Goal: Task Accomplishment & Management: Manage account settings

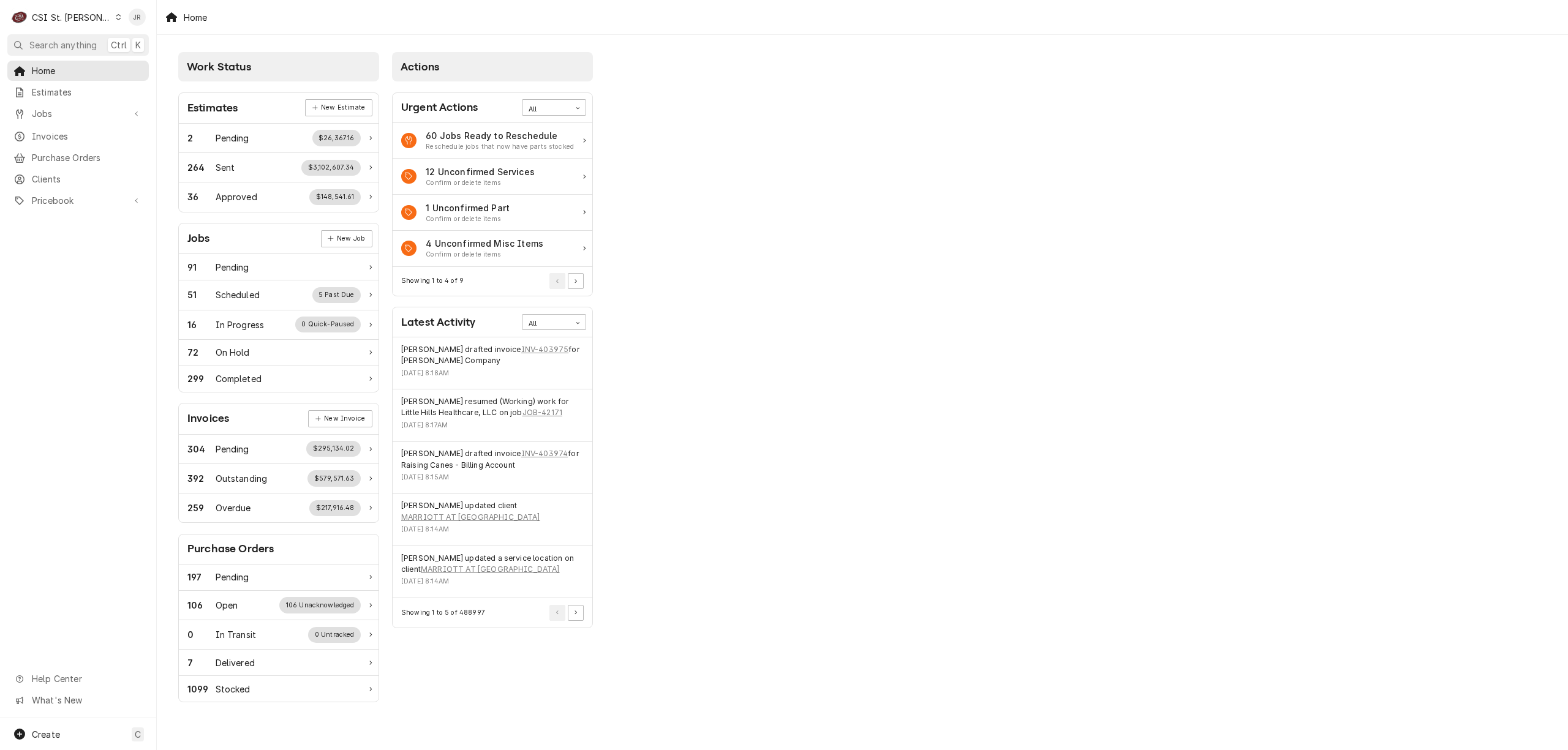
click at [49, 15] on div "CSI St. Louis" at bounding box center [71, 18] width 79 height 13
click at [132, 23] on div "CSI [US_STATE][GEOGRAPHIC_DATA]" at bounding box center [188, 24] width 161 height 13
click at [67, 132] on span "Invoices" at bounding box center [87, 136] width 111 height 13
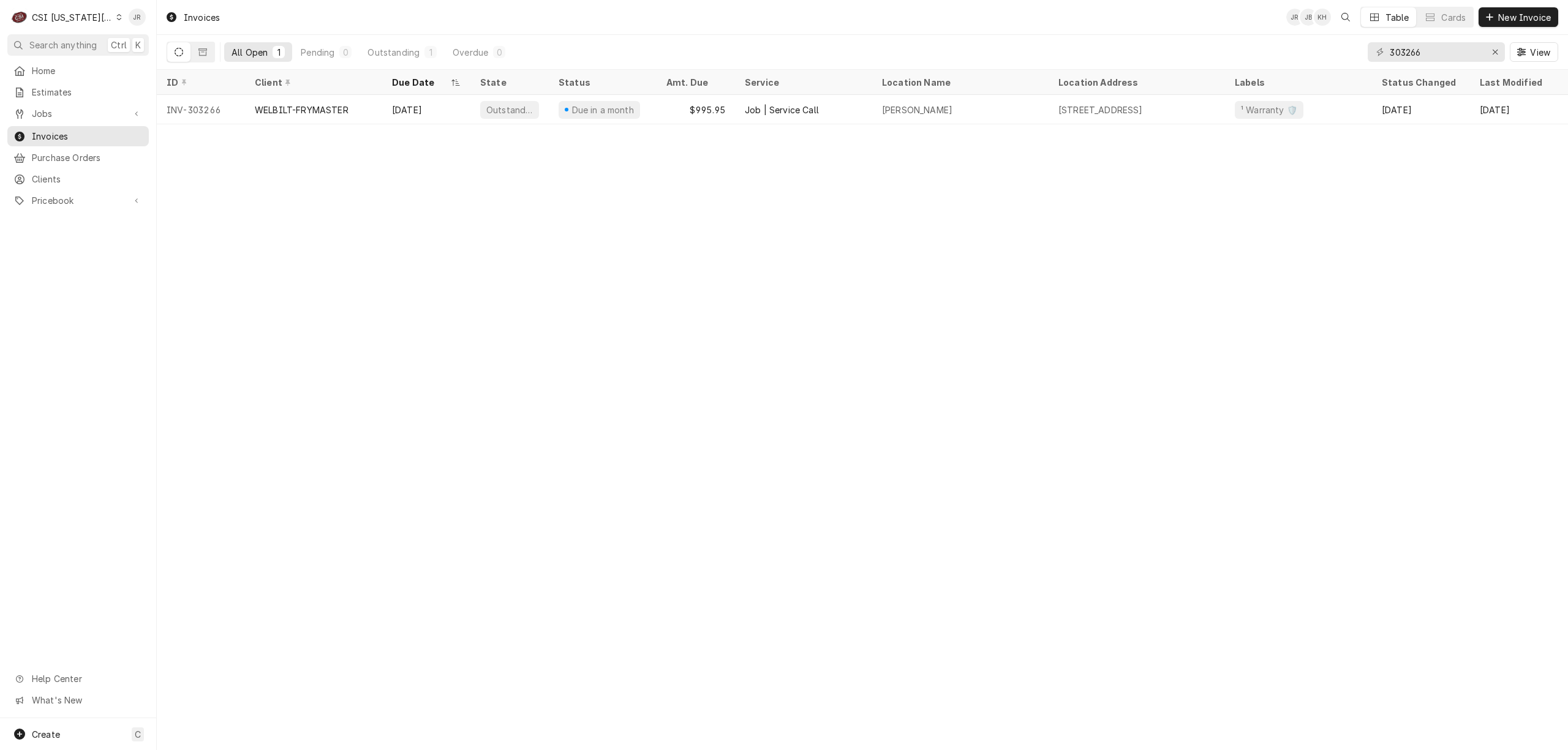
click at [1420, 60] on div "303266 View" at bounding box center [1463, 52] width 191 height 34
click at [1420, 60] on input "303266" at bounding box center [1435, 52] width 92 height 19
click at [1420, 59] on input "303266" at bounding box center [1435, 52] width 92 height 19
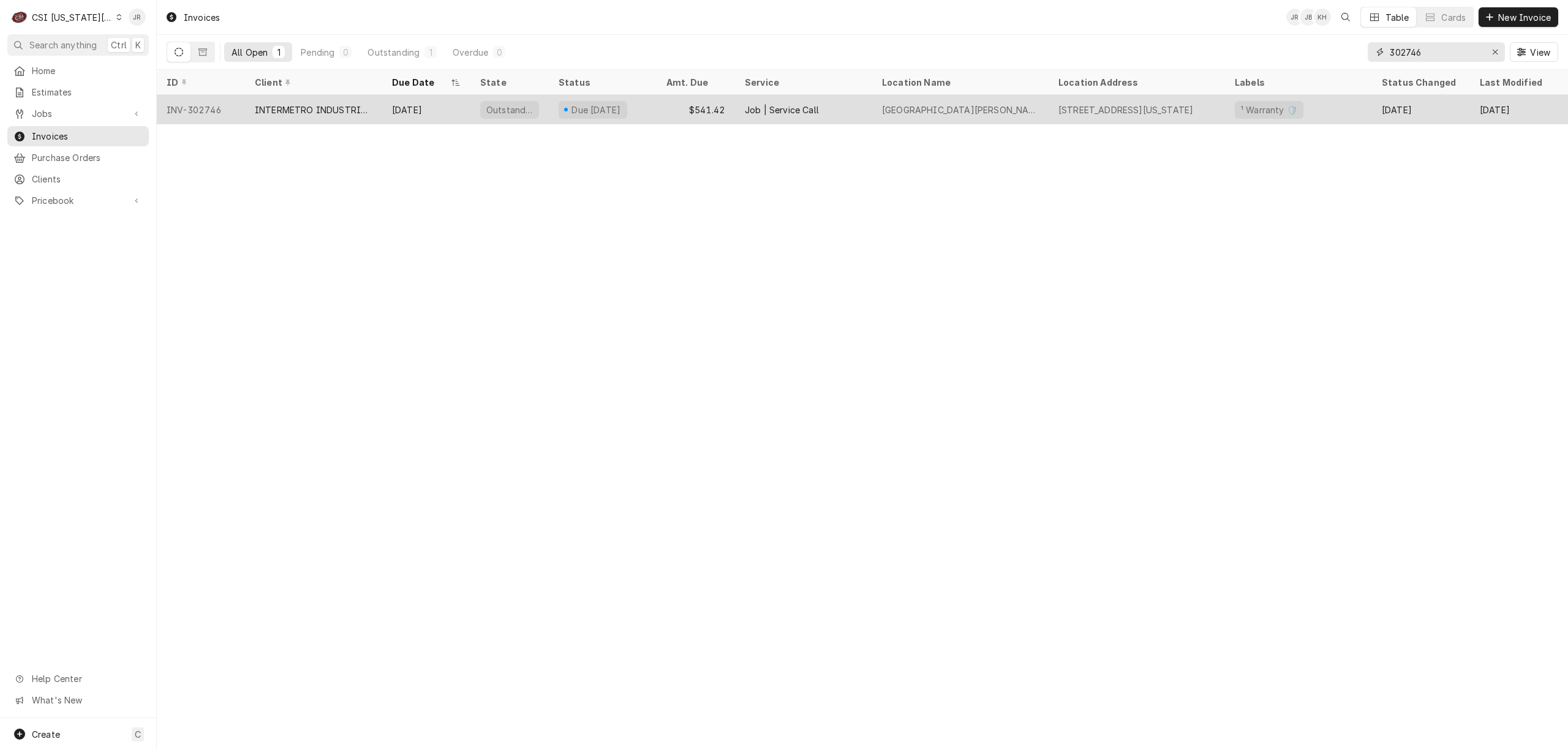
type input "302746"
click at [694, 108] on div "$541.42" at bounding box center [696, 109] width 79 height 29
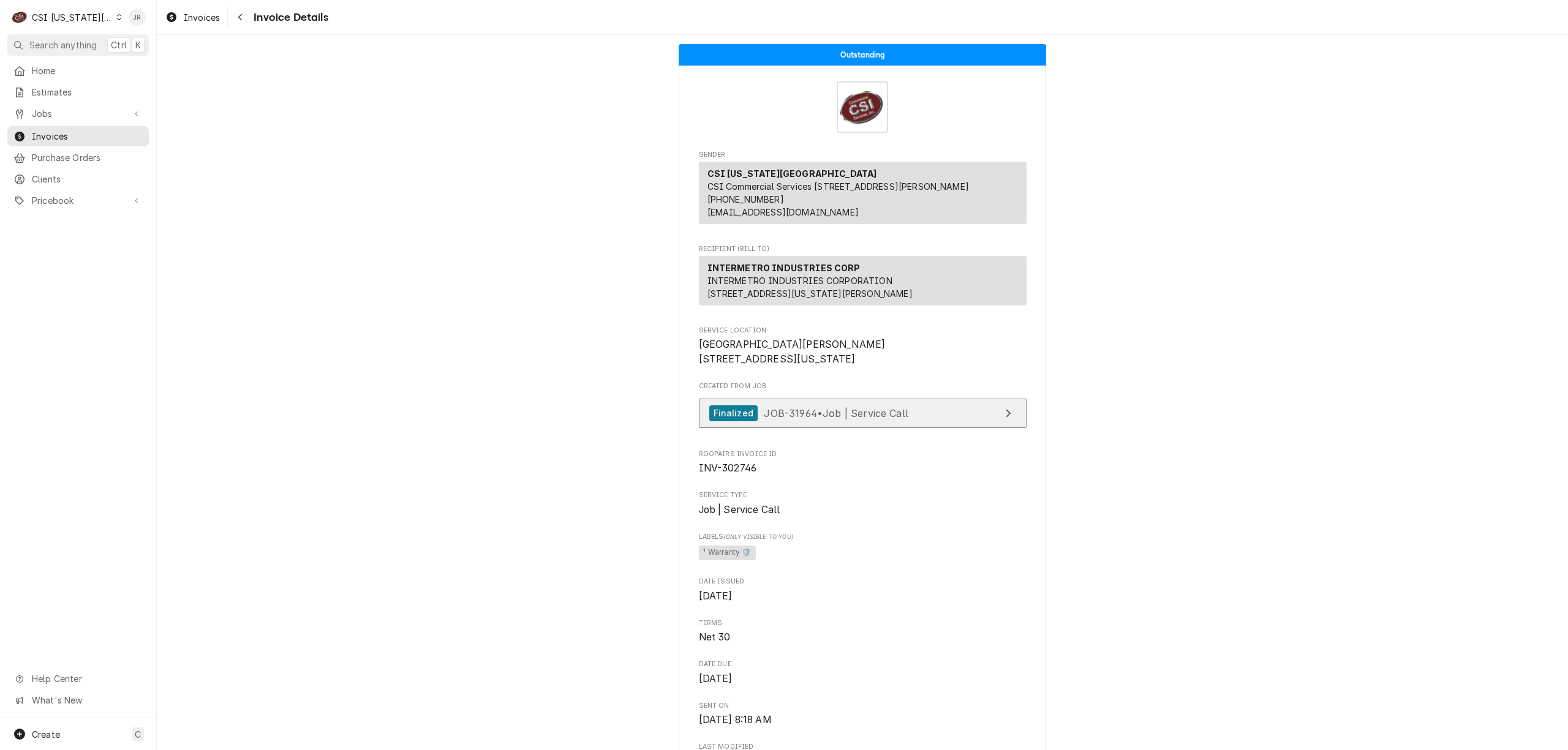
click at [919, 429] on link "Finalized JOB-31964 • Job | Service Call" at bounding box center [863, 414] width 328 height 30
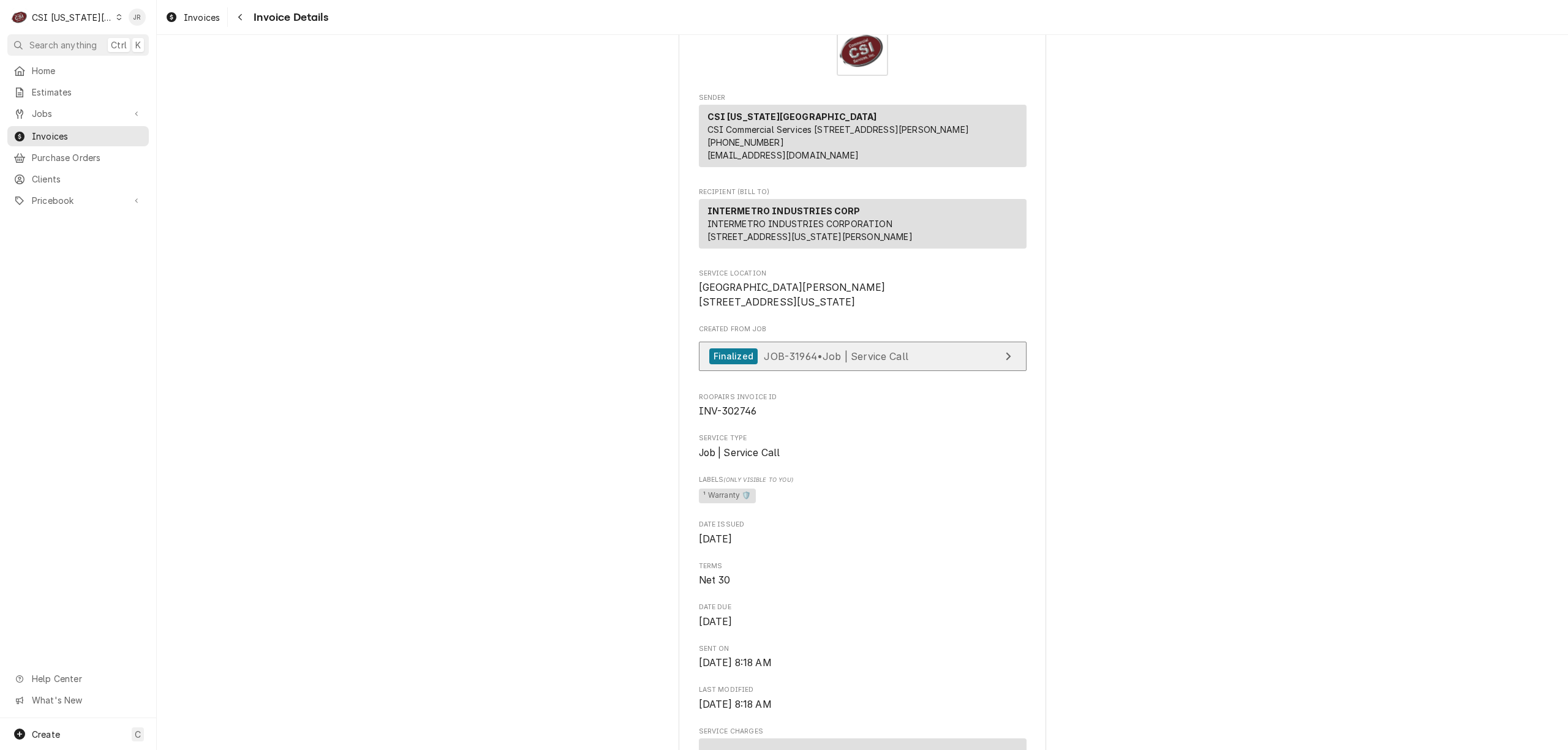
scroll to position [81, 0]
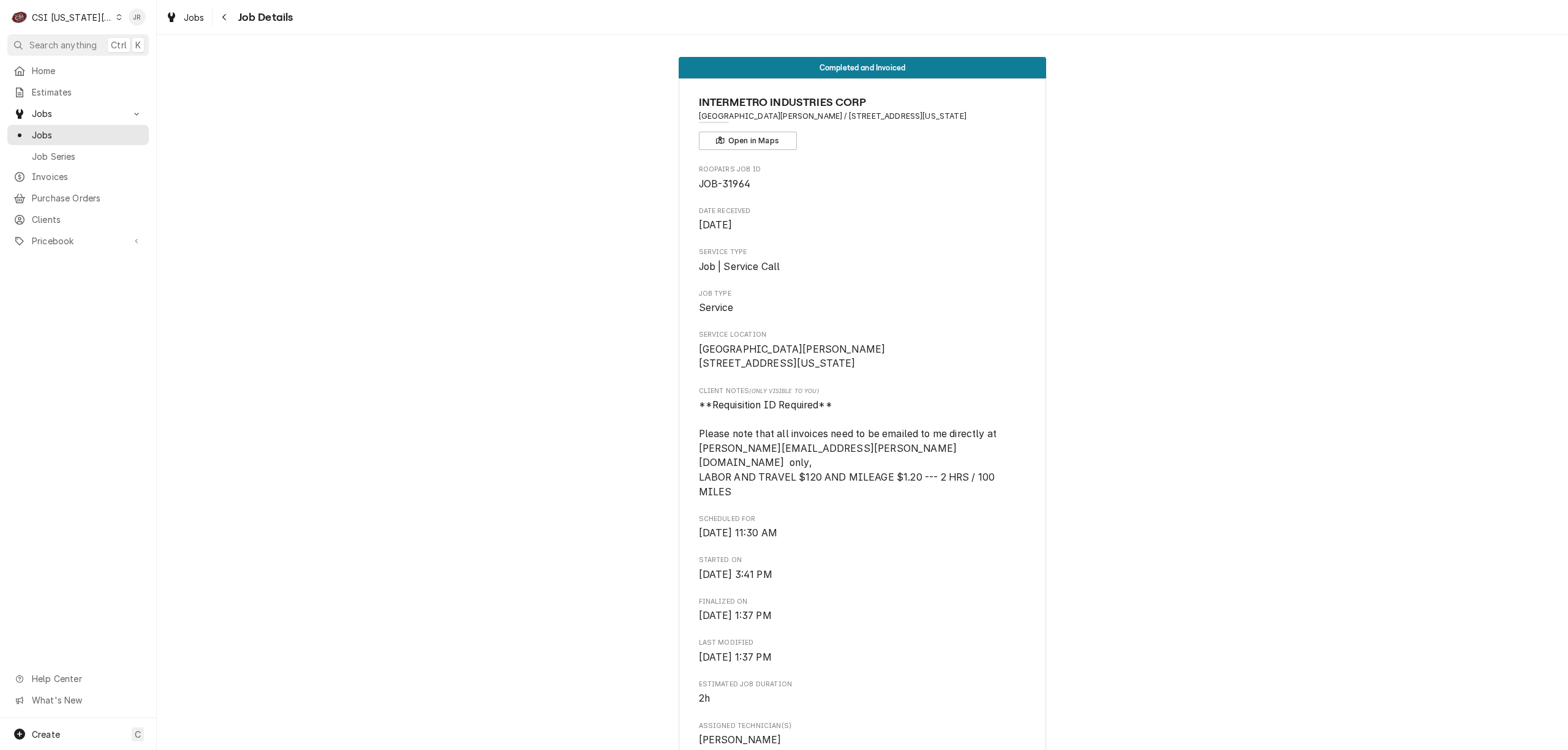
click at [1193, 424] on div "Completed and Invoiced INTERMETRO INDUSTRIES CORP [GEOGRAPHIC_DATA][PERSON_NAME…" at bounding box center [862, 699] width 1411 height 1302
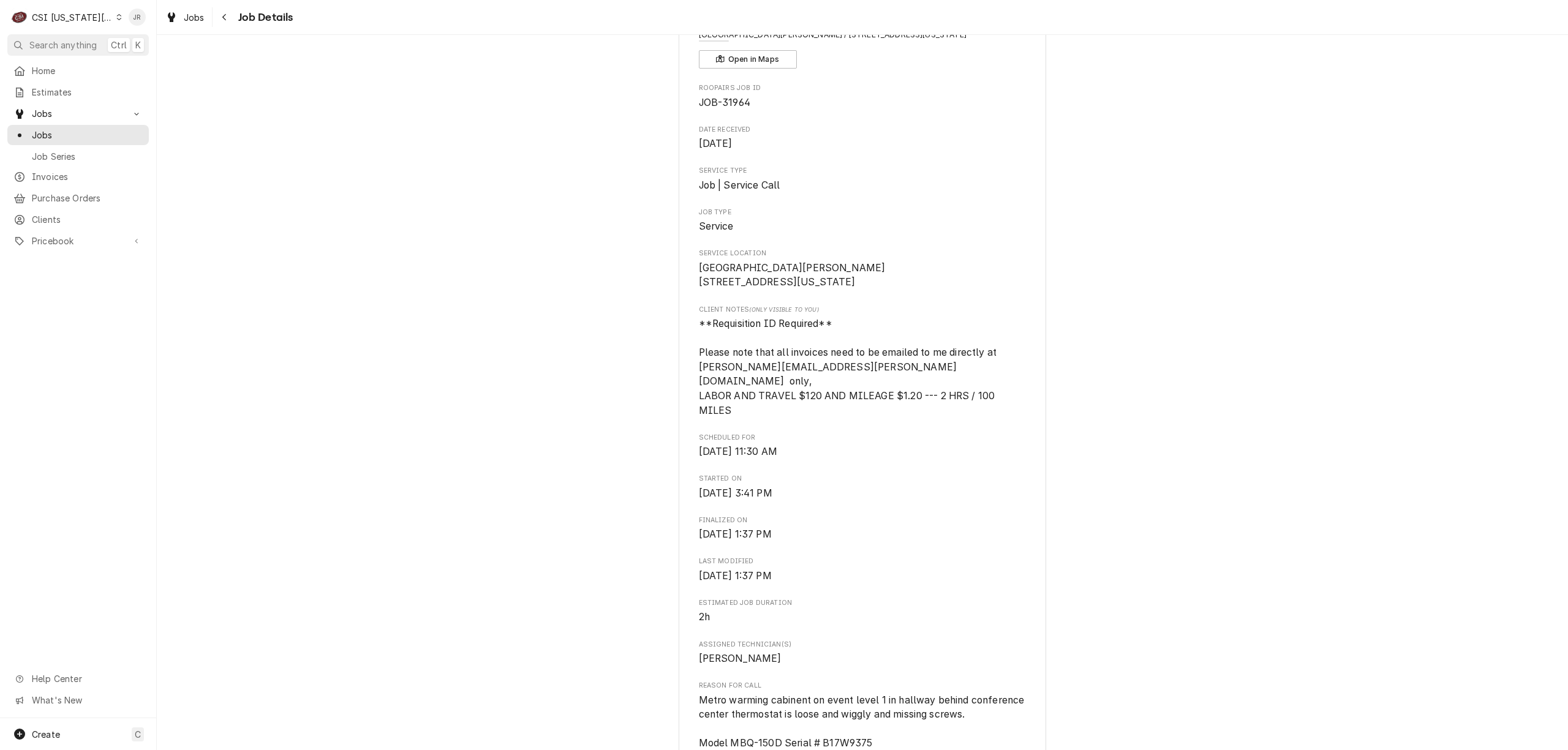
scroll to position [18, 0]
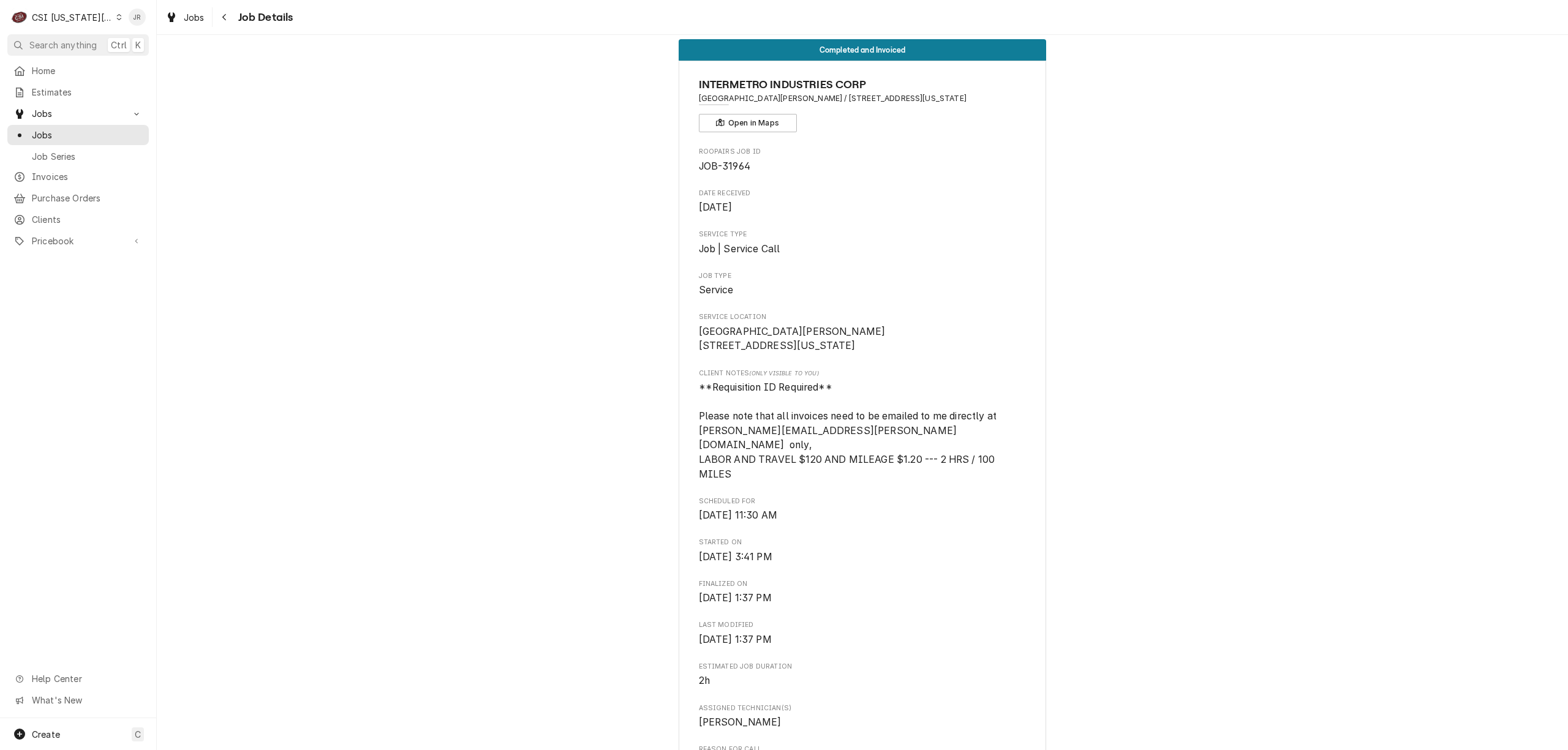
click at [851, 360] on div "Roopairs Job ID JOB-31964 Date Received Aug 11, 2025 Service Type Job | Service…" at bounding box center [863, 671] width 328 height 1048
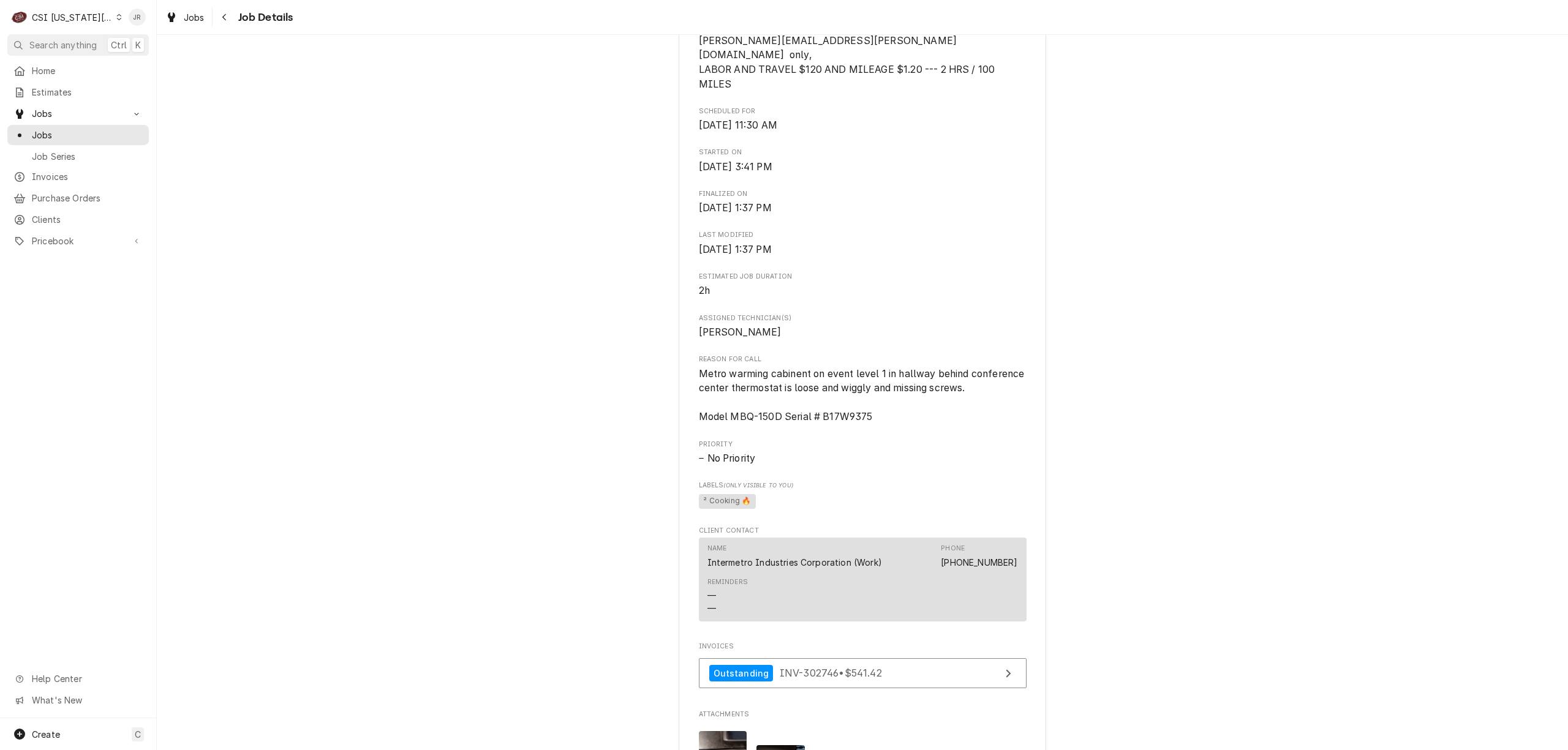
scroll to position [835, 0]
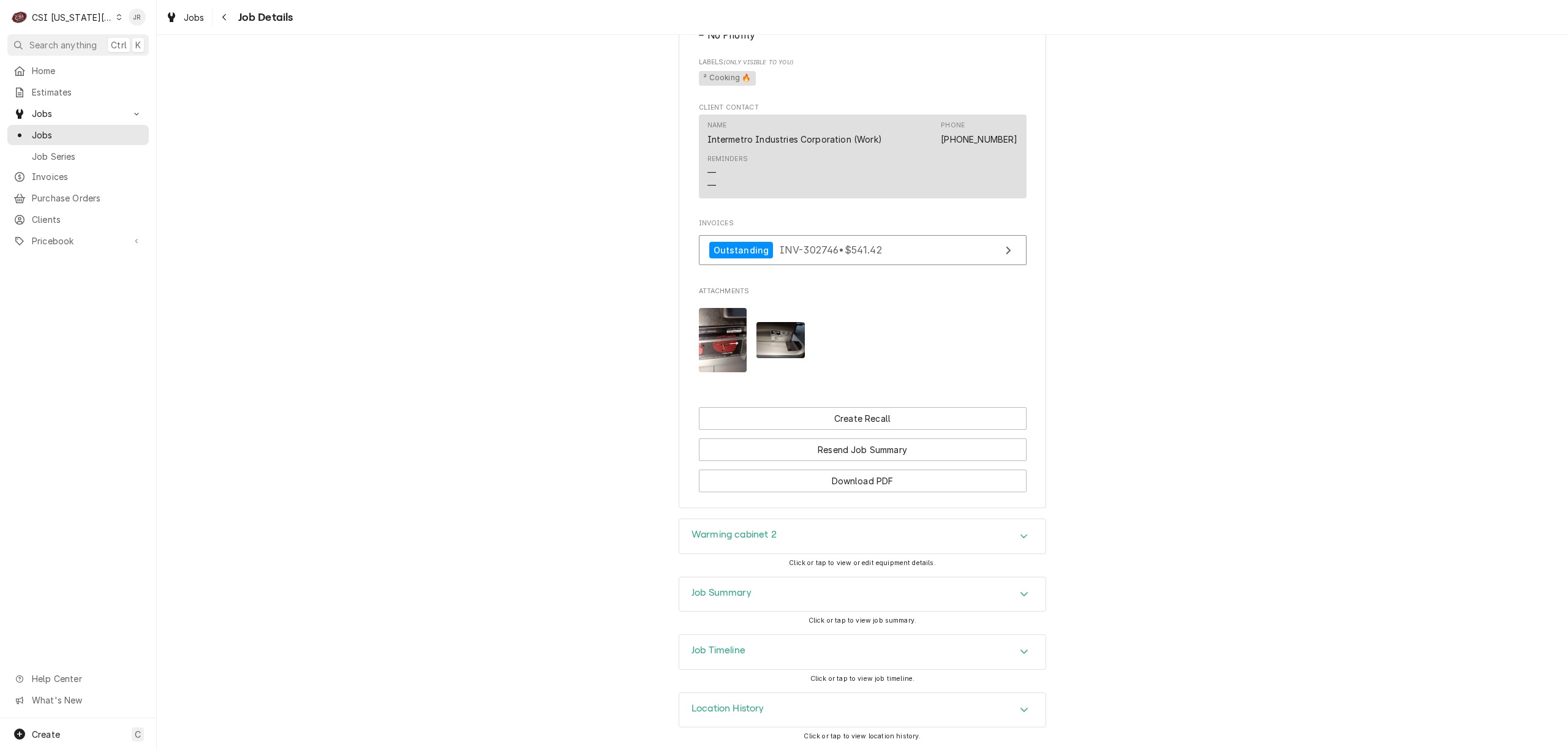
click at [722, 326] on img "Attachments" at bounding box center [723, 340] width 49 height 64
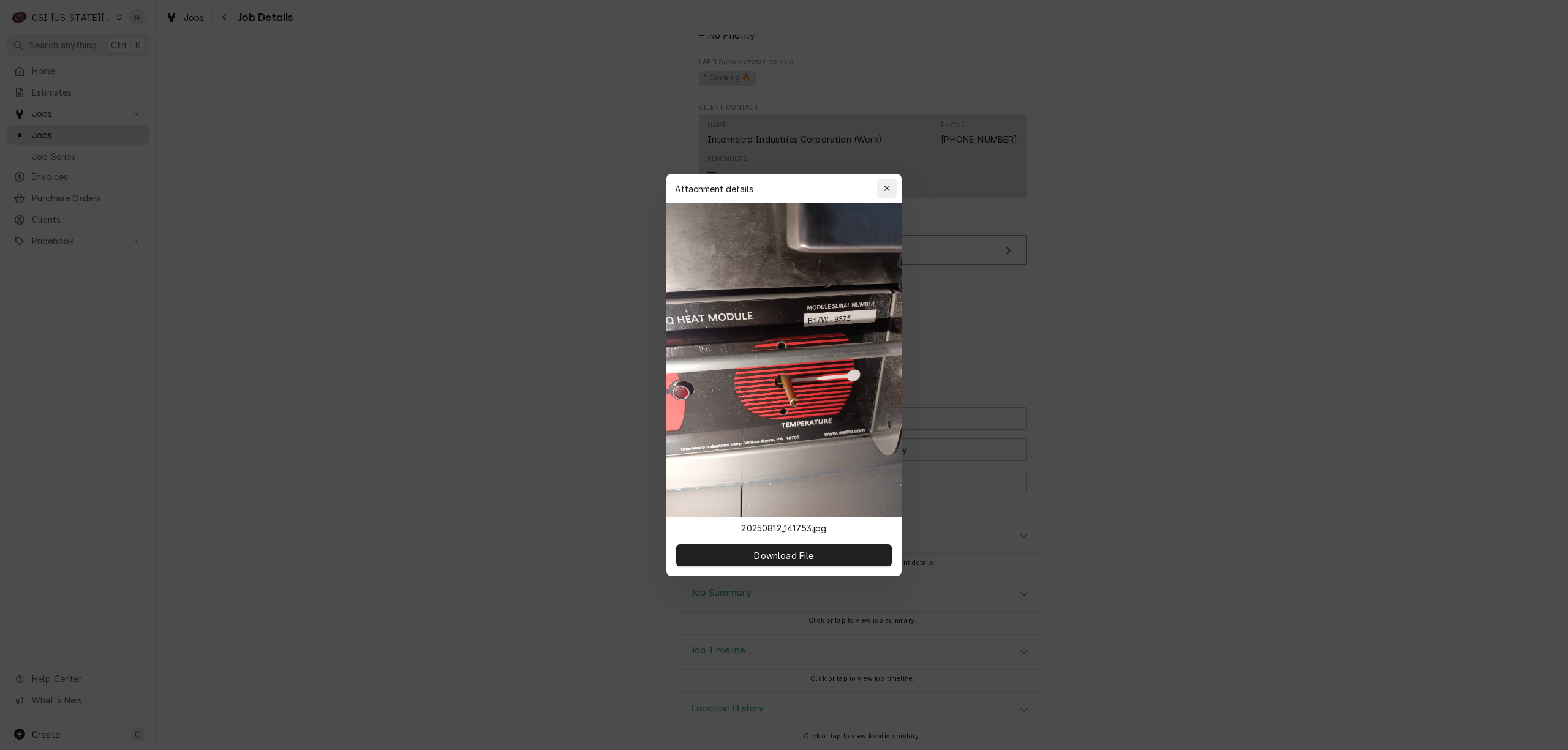
click at [888, 182] on div "button" at bounding box center [886, 188] width 12 height 12
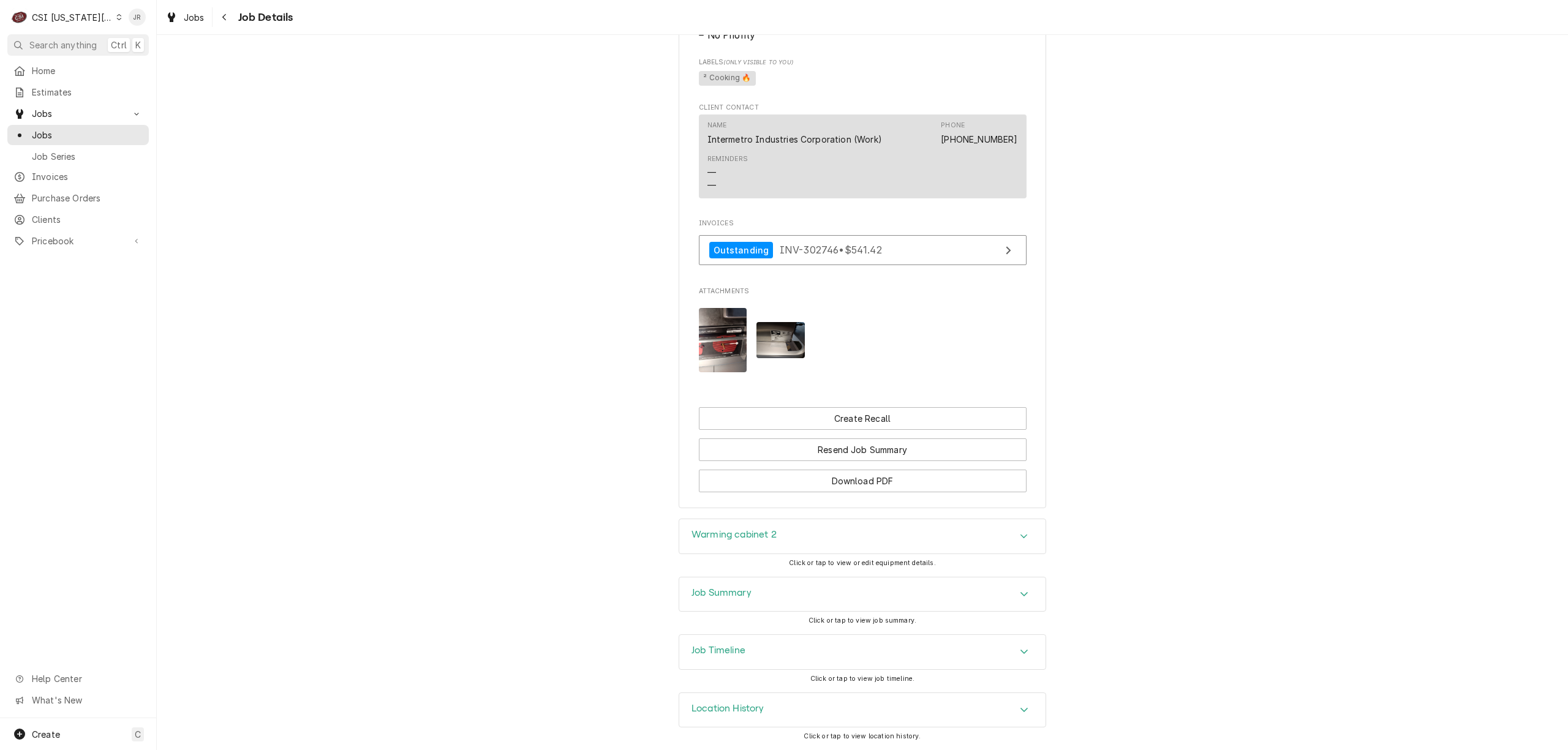
click at [767, 327] on img "Attachments" at bounding box center [781, 340] width 49 height 36
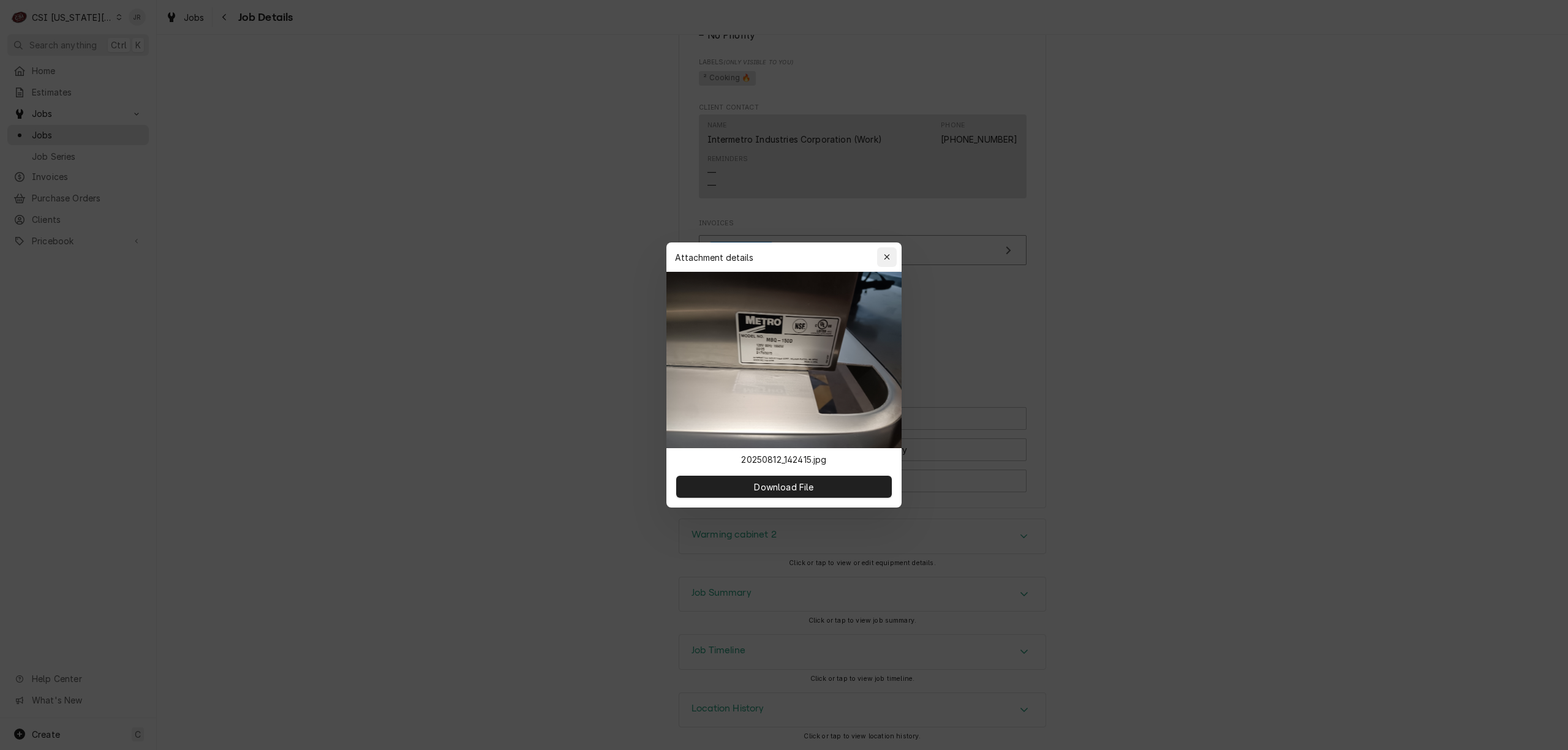
click at [889, 247] on button "button" at bounding box center [887, 257] width 19 height 19
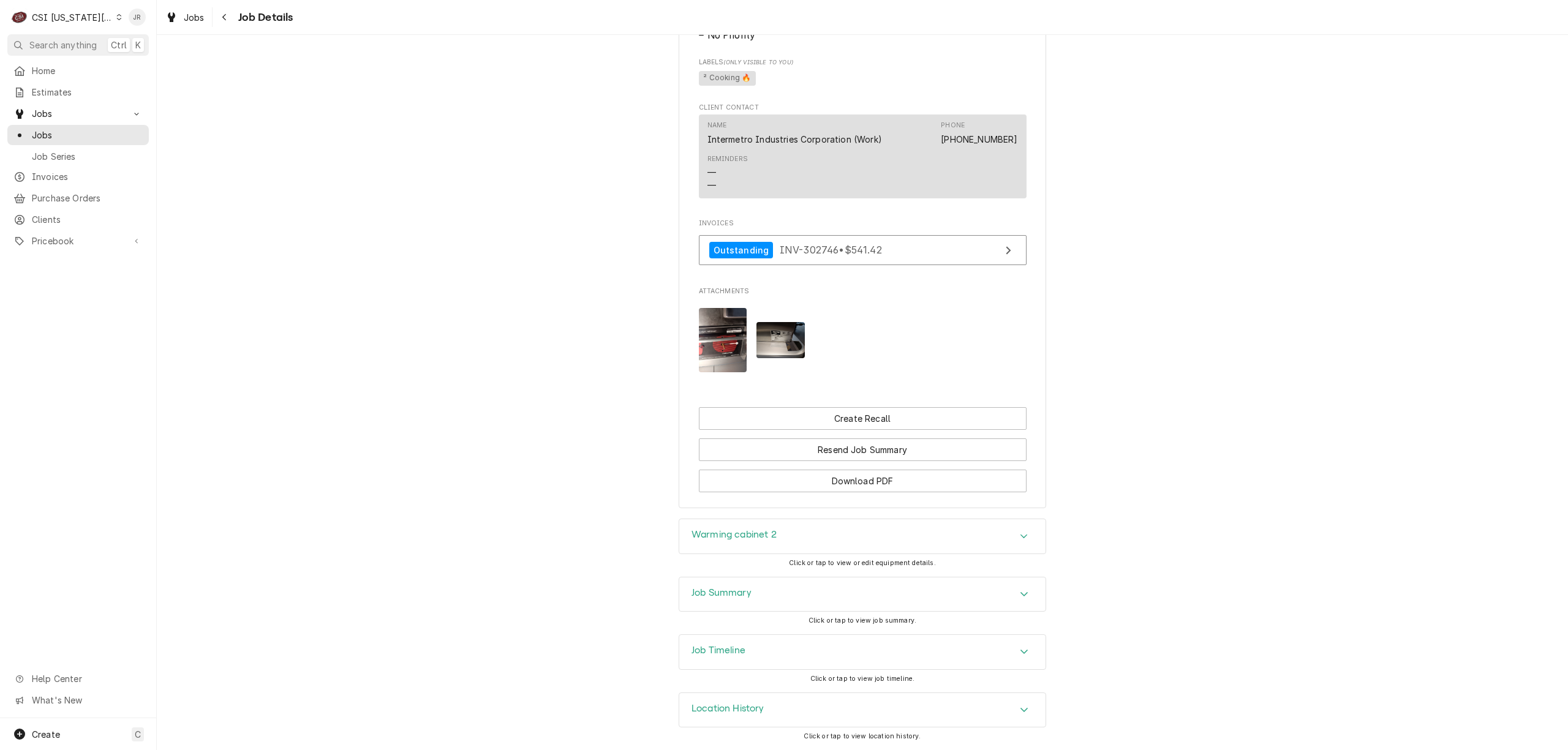
click at [746, 590] on div "Job Summary" at bounding box center [863, 594] width 366 height 34
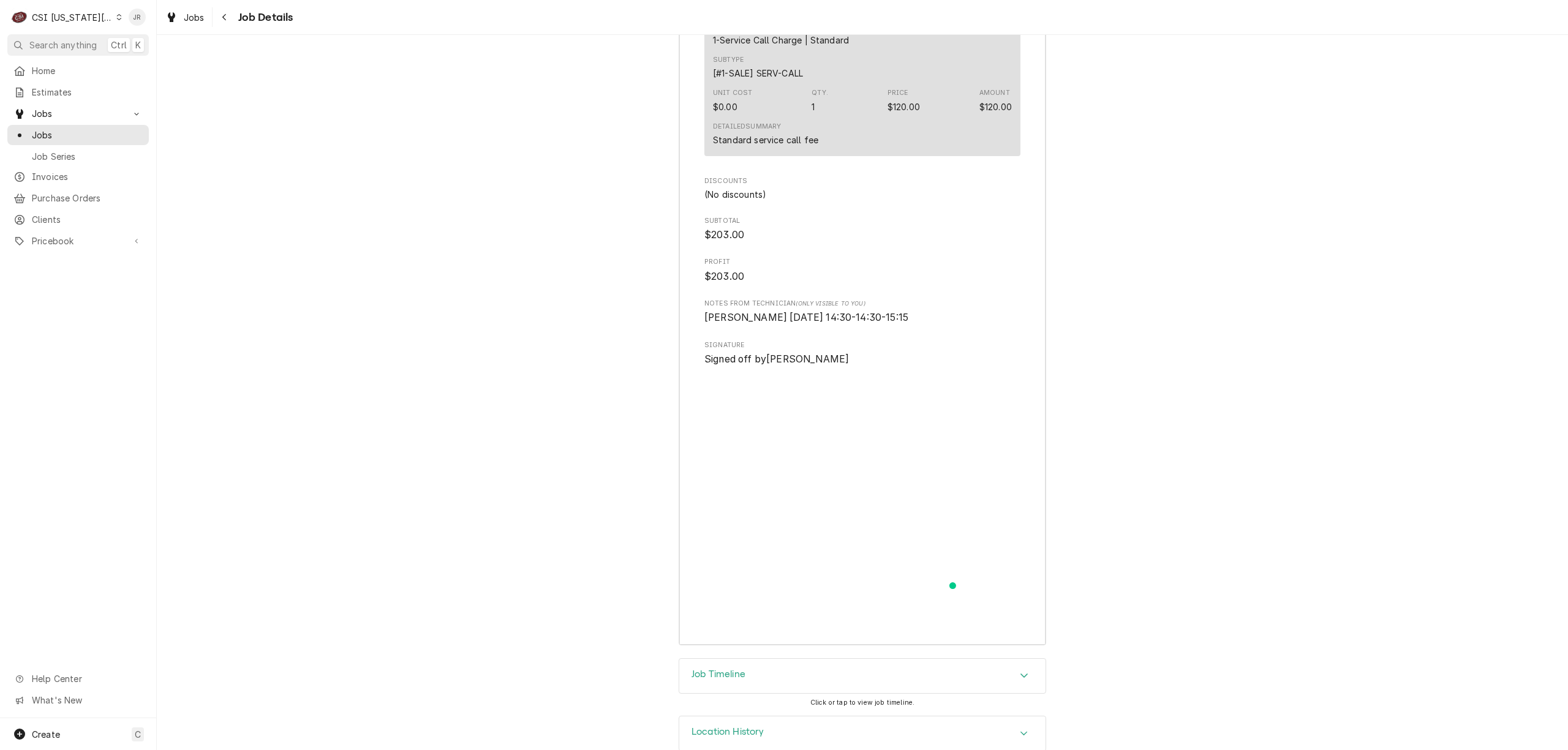
scroll to position [3156, 0]
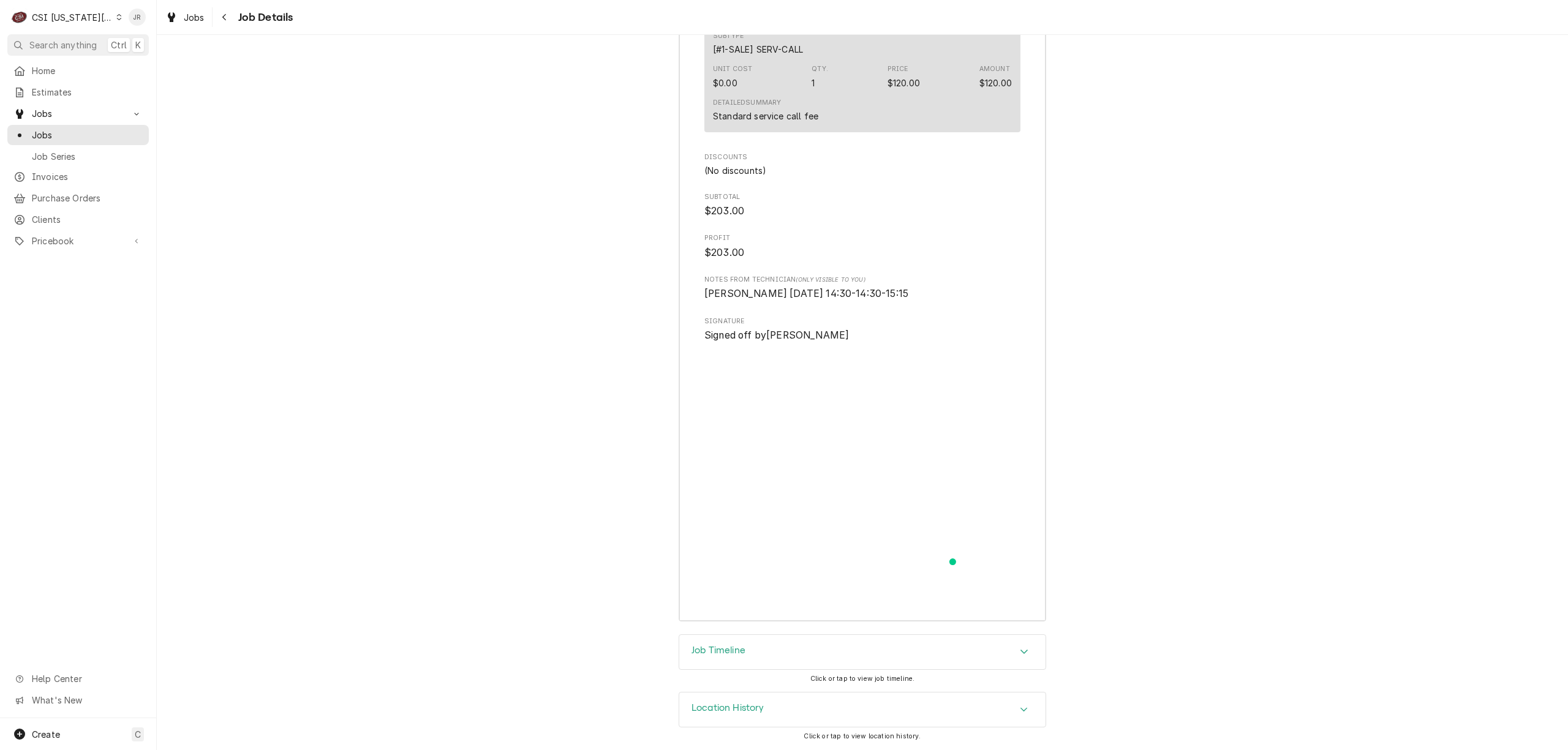
click at [736, 653] on h3 "Job Timeline" at bounding box center [718, 650] width 54 height 11
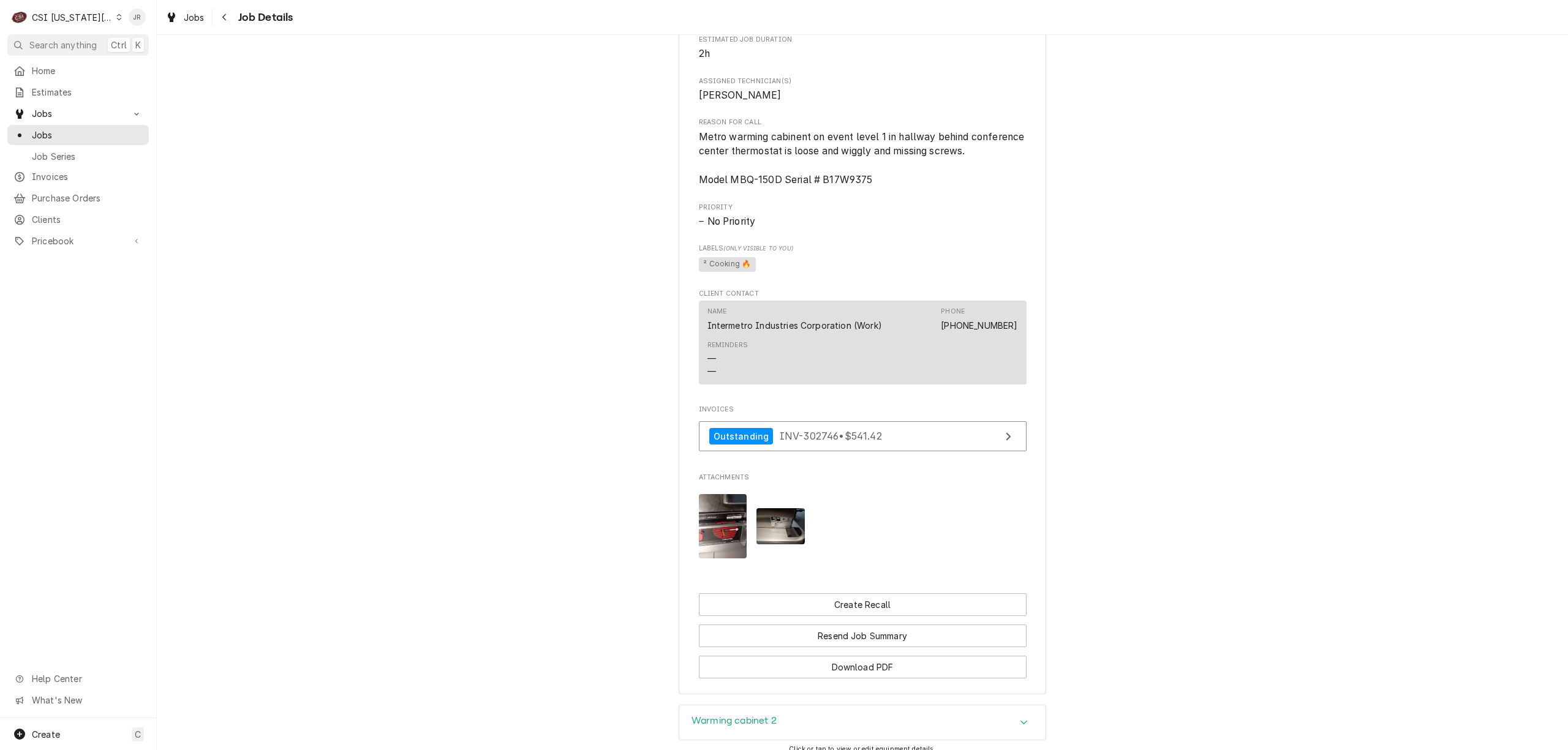
scroll to position [537, 0]
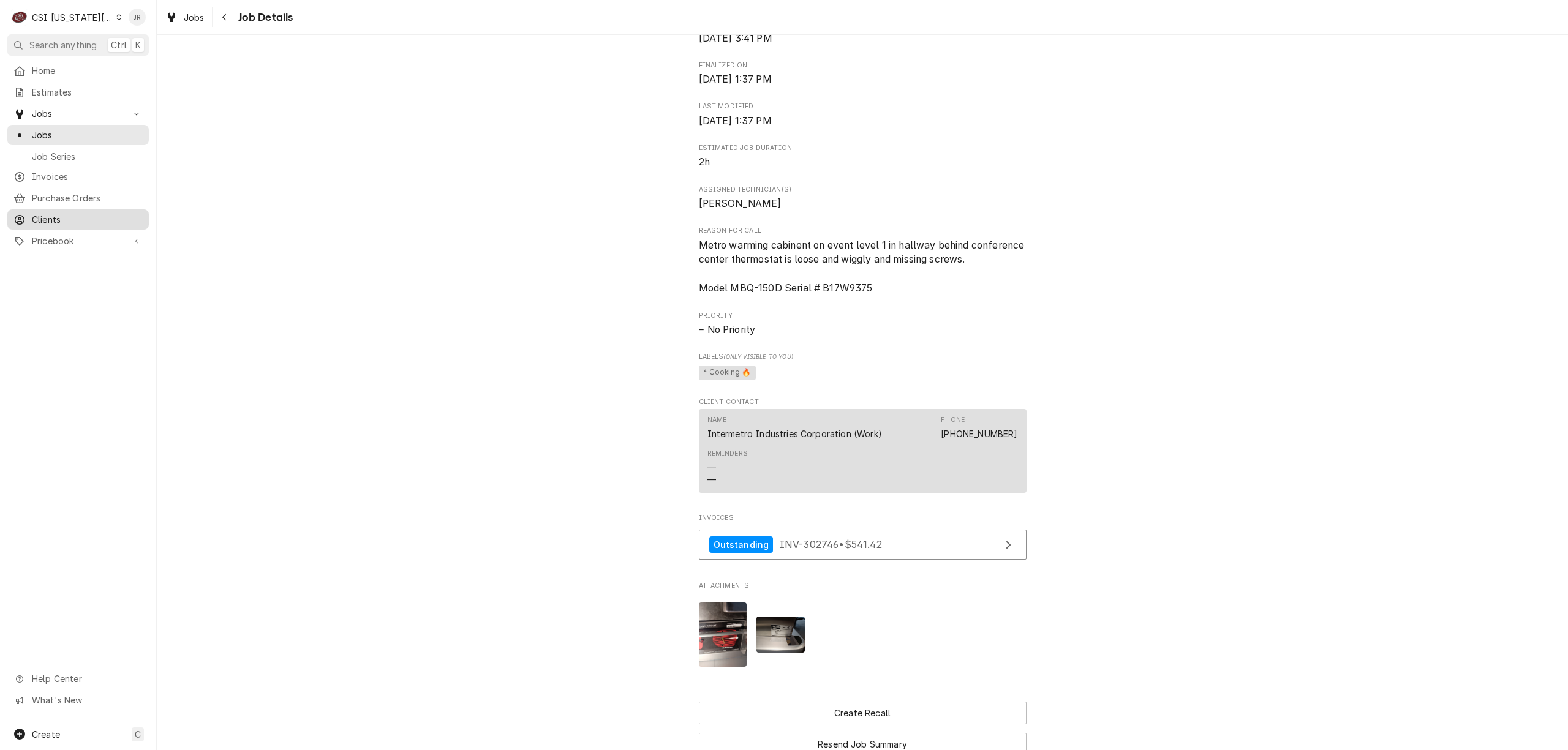
click at [62, 209] on link "Clients" at bounding box center [78, 219] width 141 height 20
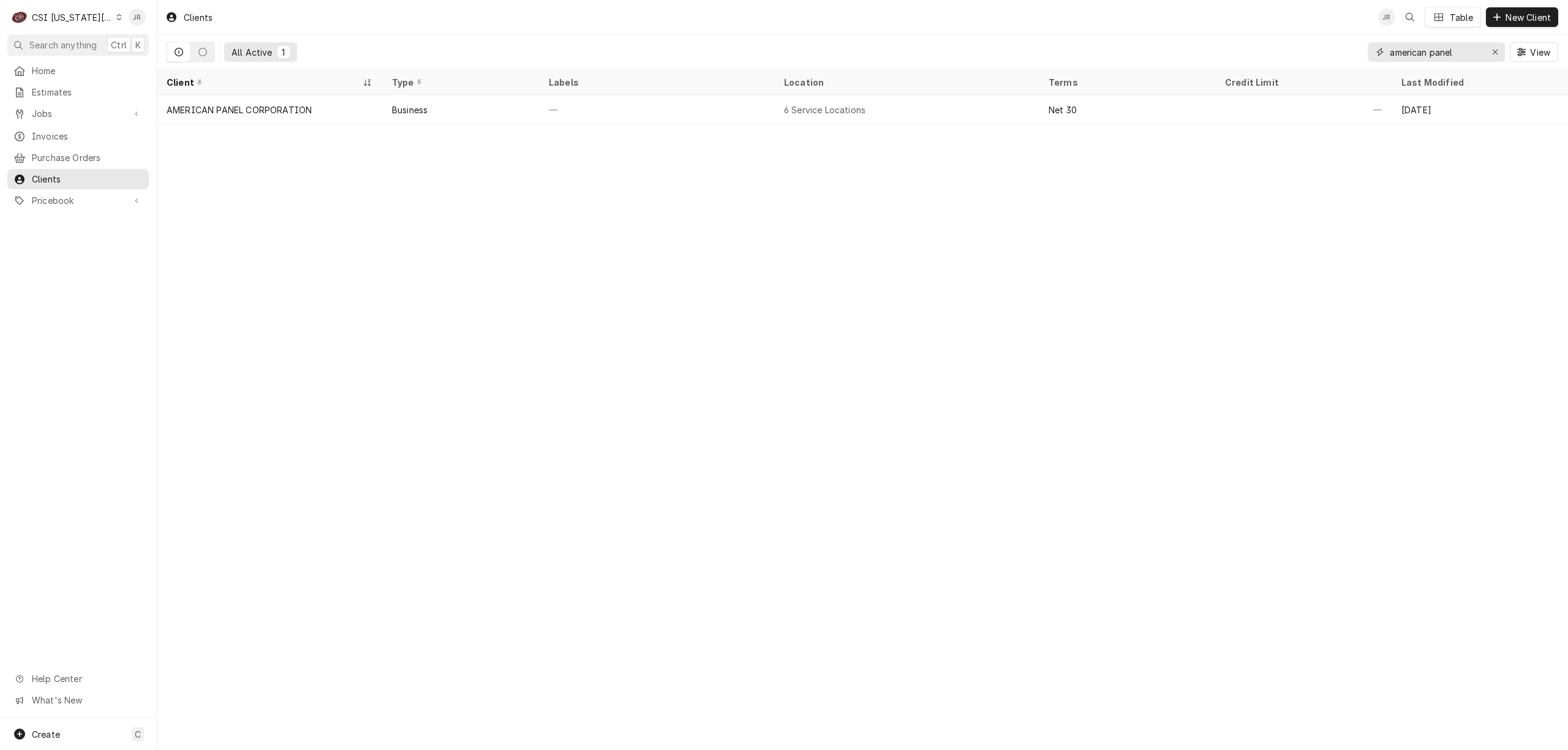
drag, startPoint x: 1458, startPoint y: 52, endPoint x: 1253, endPoint y: 20, distance: 207.5
click at [1250, 20] on div "Clients JR Table New Client All Active 1 american panel View" at bounding box center [862, 35] width 1411 height 70
click at [1412, 47] on input "KC David Booth Memorial Stadium" at bounding box center [1435, 52] width 92 height 19
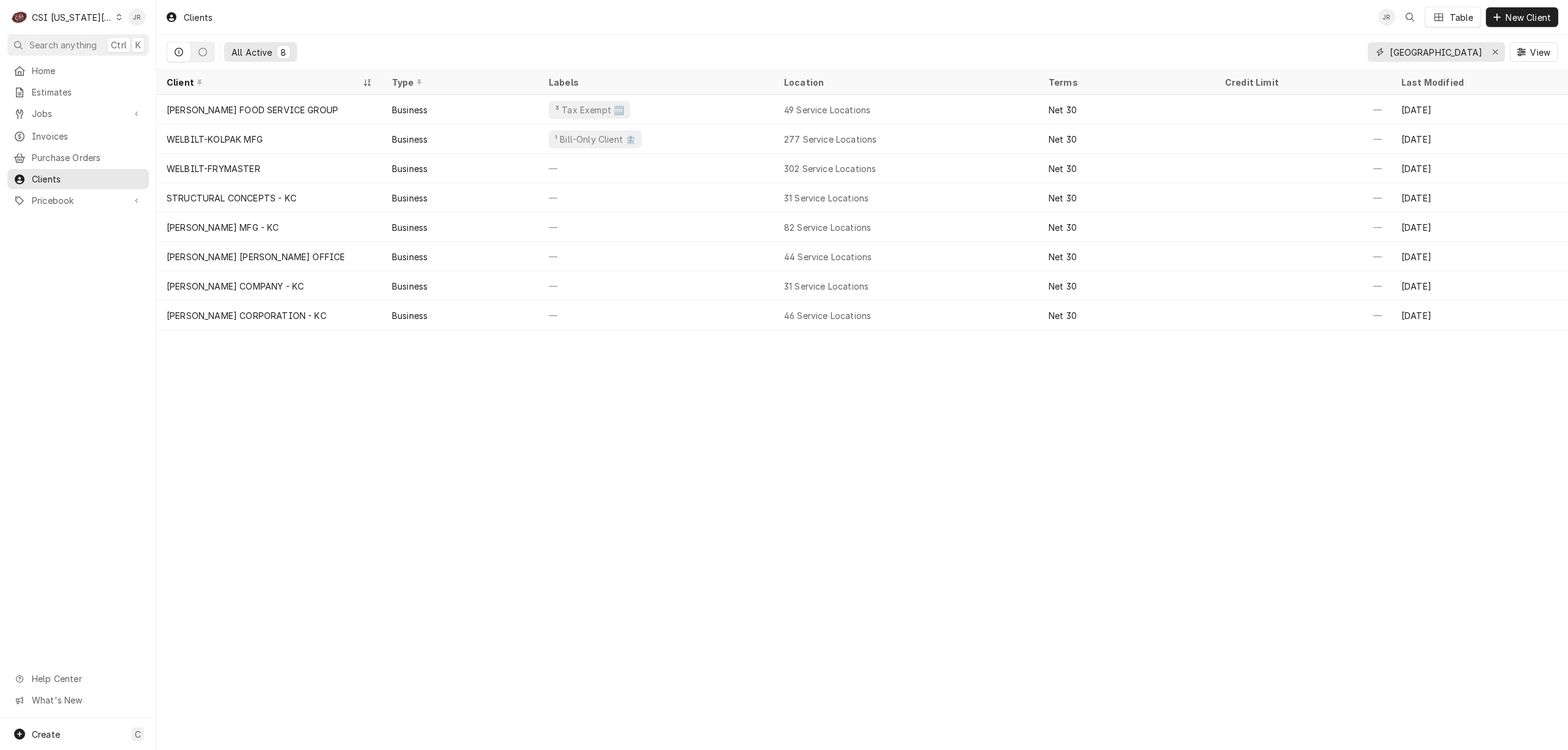
click at [1443, 50] on input "KC University" at bounding box center [1435, 52] width 92 height 19
click at [1455, 50] on input "KC University" at bounding box center [1435, 52] width 92 height 19
drag, startPoint x: 1455, startPoint y: 50, endPoint x: 1348, endPoint y: 52, distance: 107.0
click at [1348, 51] on div "All Active 8 KC University View" at bounding box center [862, 52] width 1391 height 34
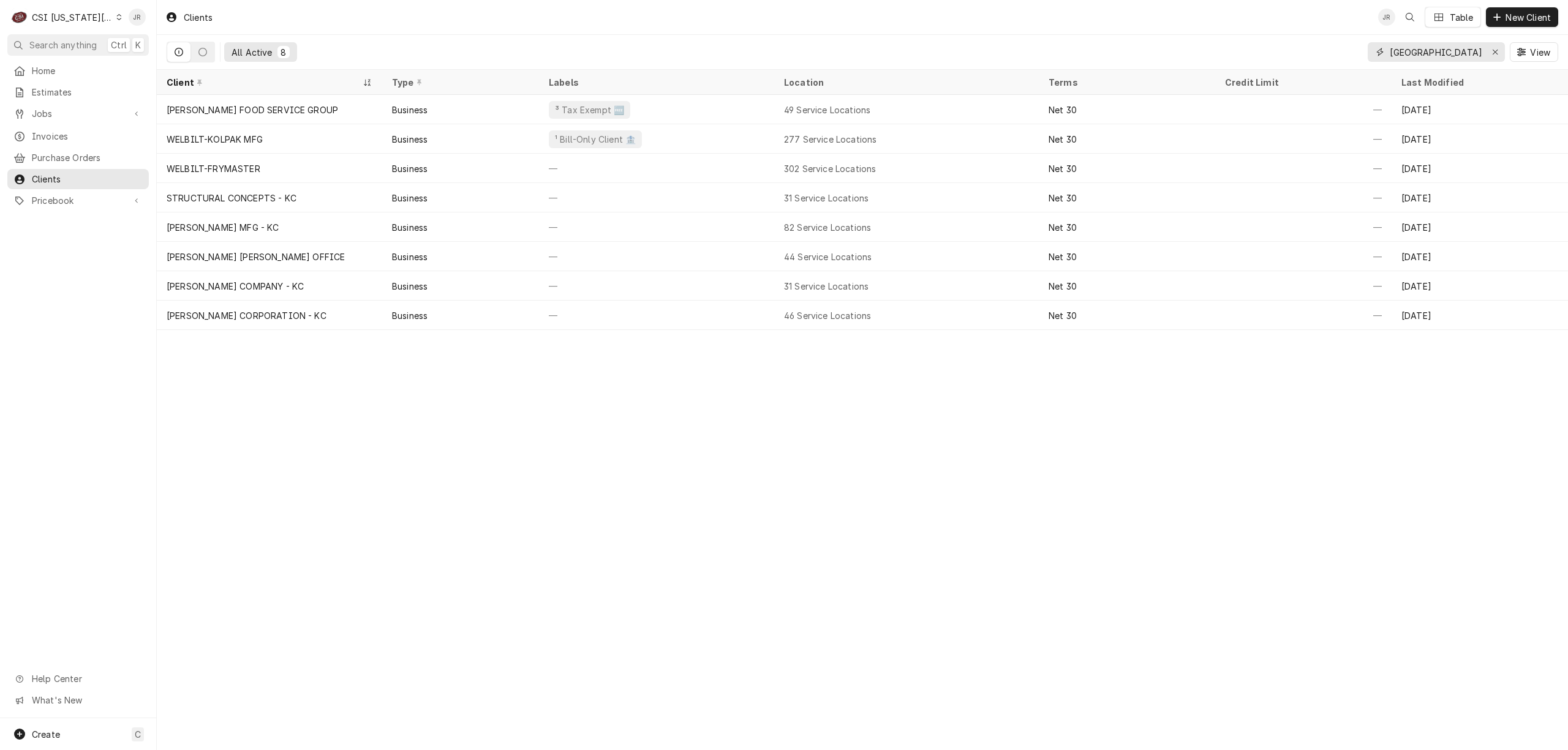
paste input "U David Booth"
type input "KU David Booth"
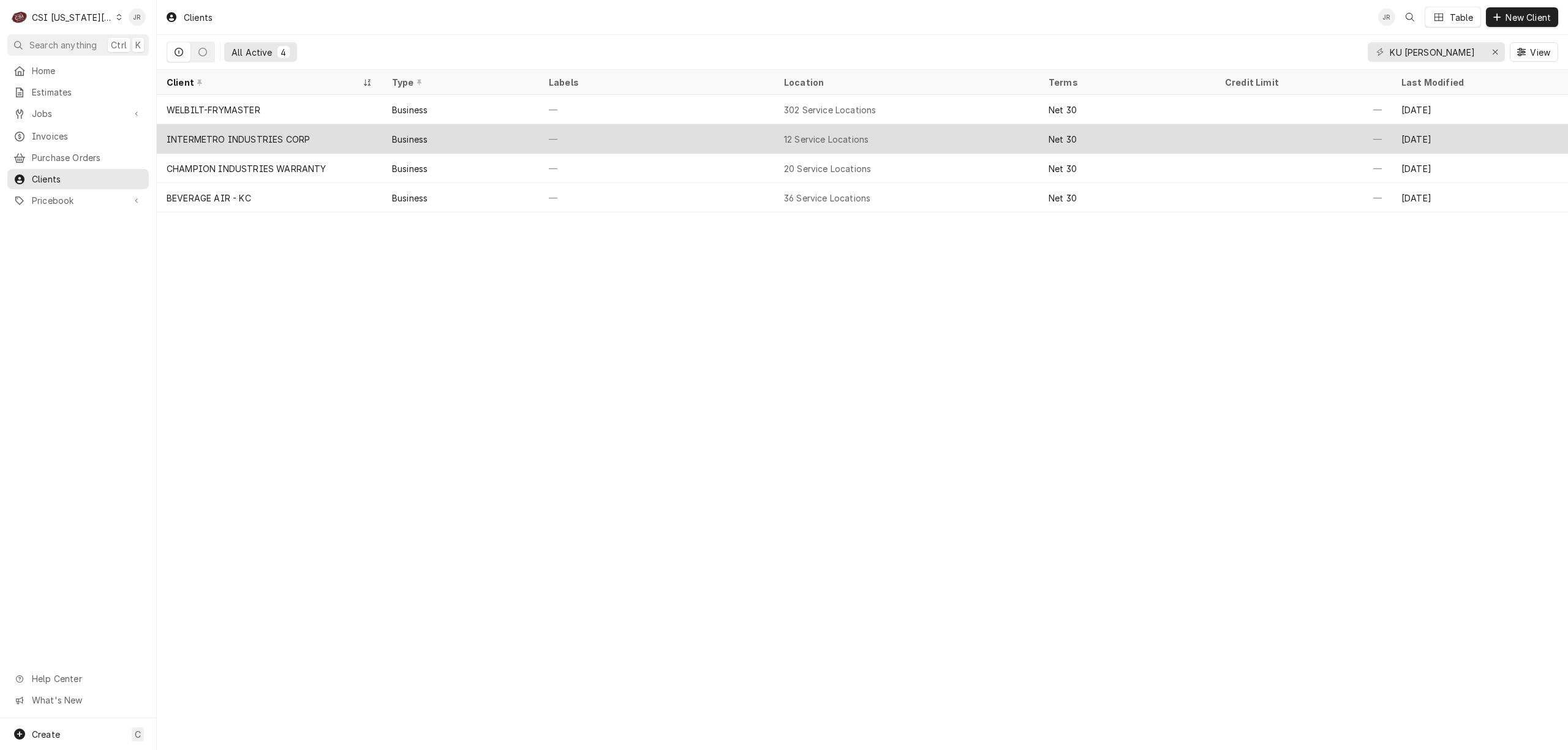
click at [297, 130] on div "INTERMETRO INDUSTRIES CORP" at bounding box center [269, 139] width 225 height 29
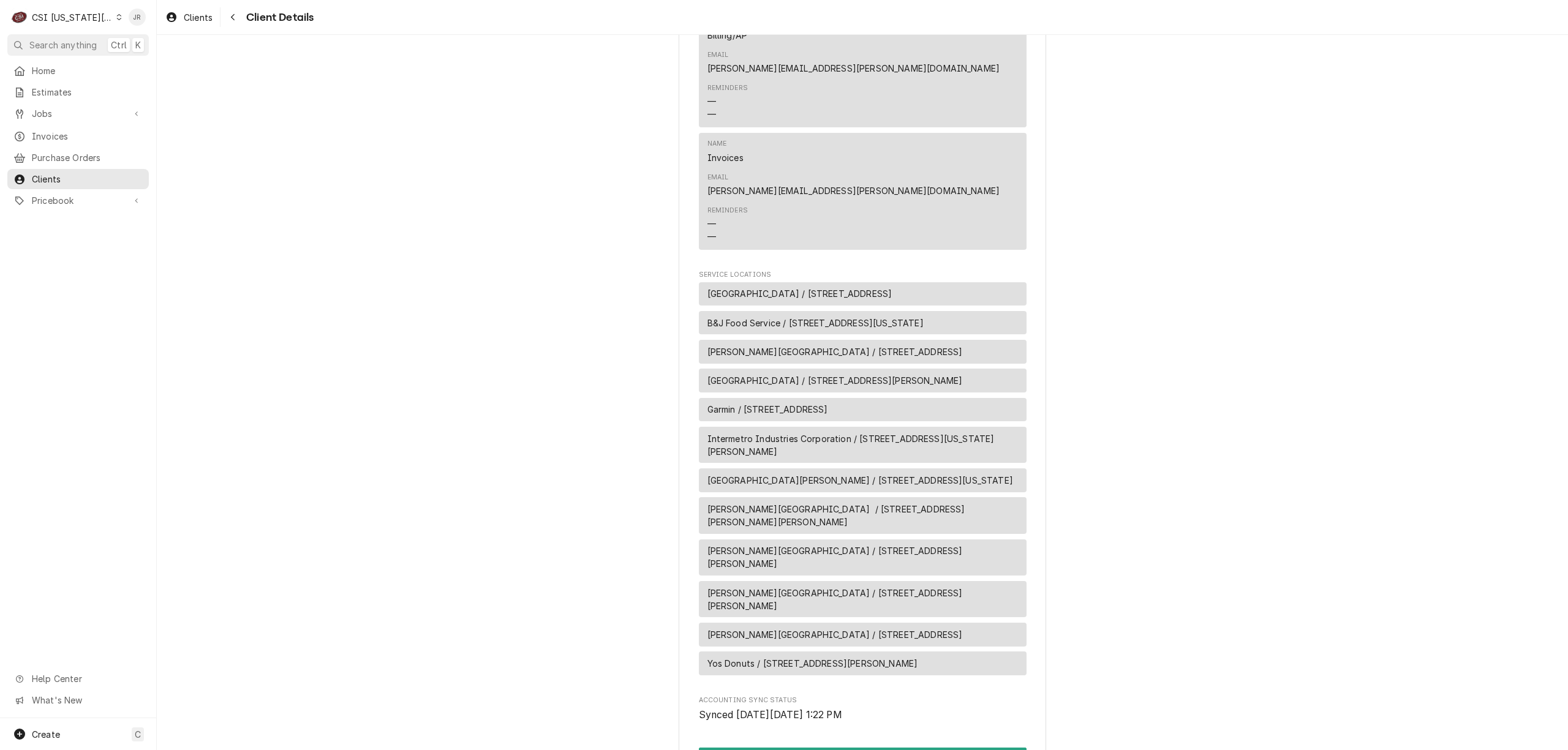
scroll to position [751, 0]
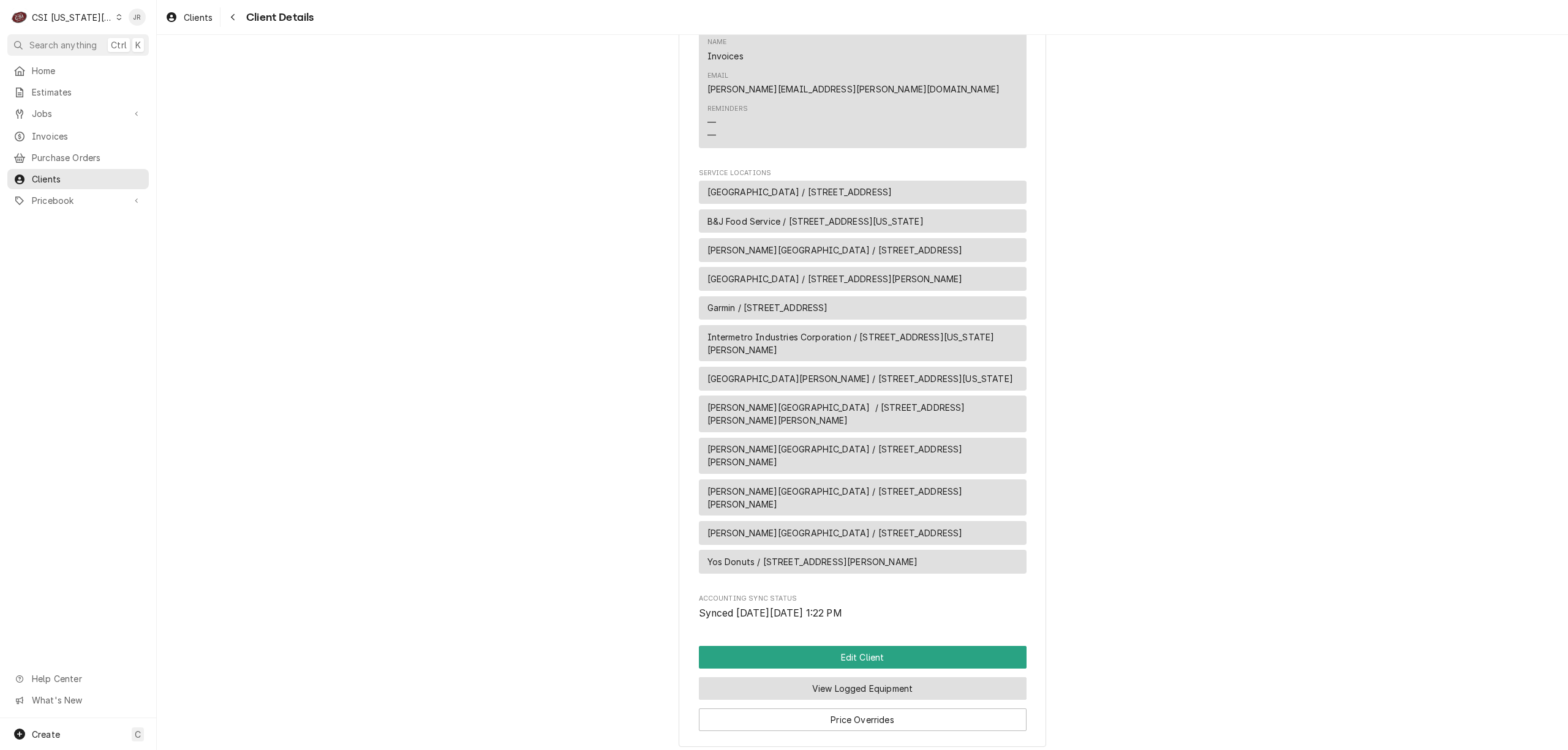
click at [850, 677] on button "View Logged Equipment" at bounding box center [863, 688] width 328 height 23
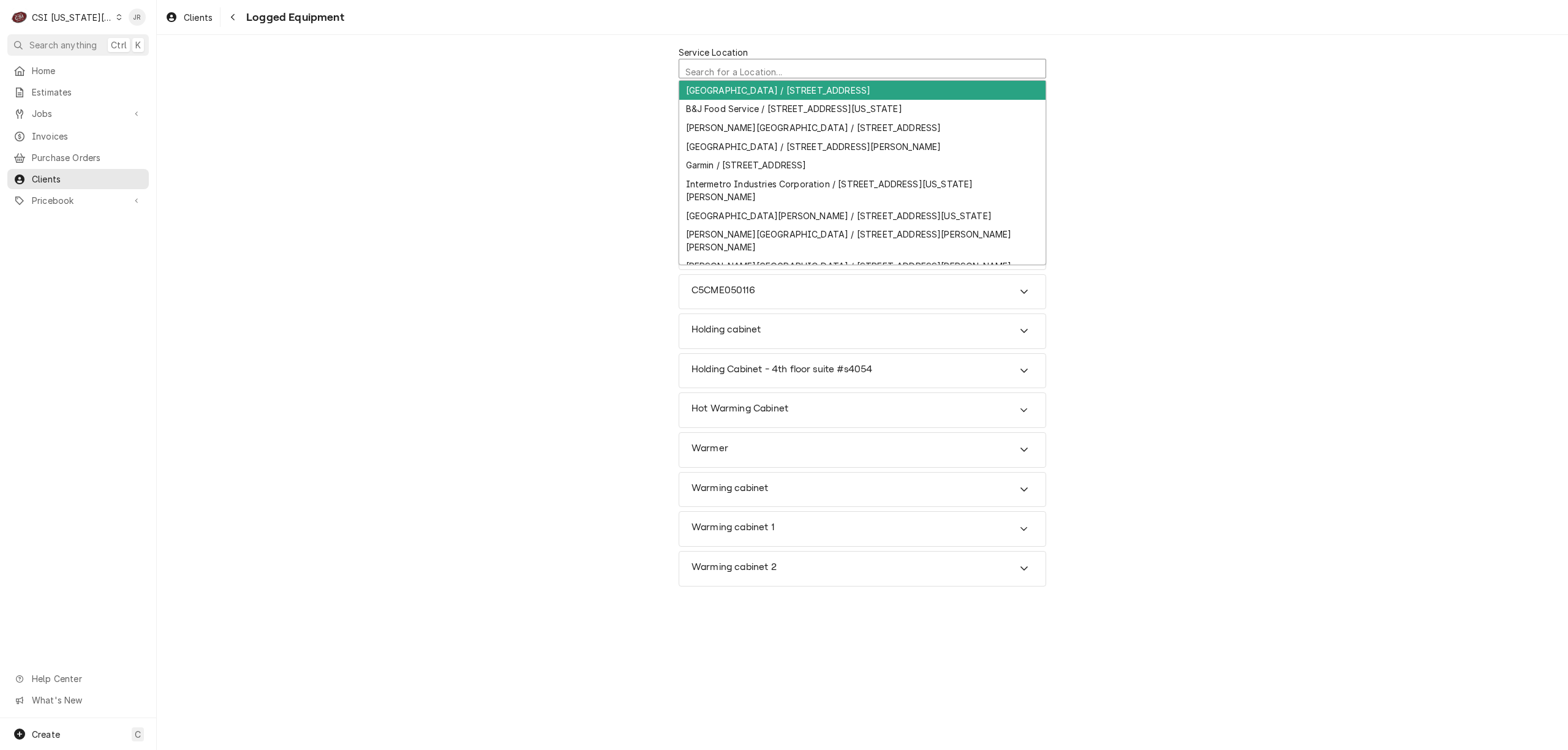
scroll to position [3, 0]
click at [729, 70] on div "Service Location" at bounding box center [862, 70] width 354 height 21
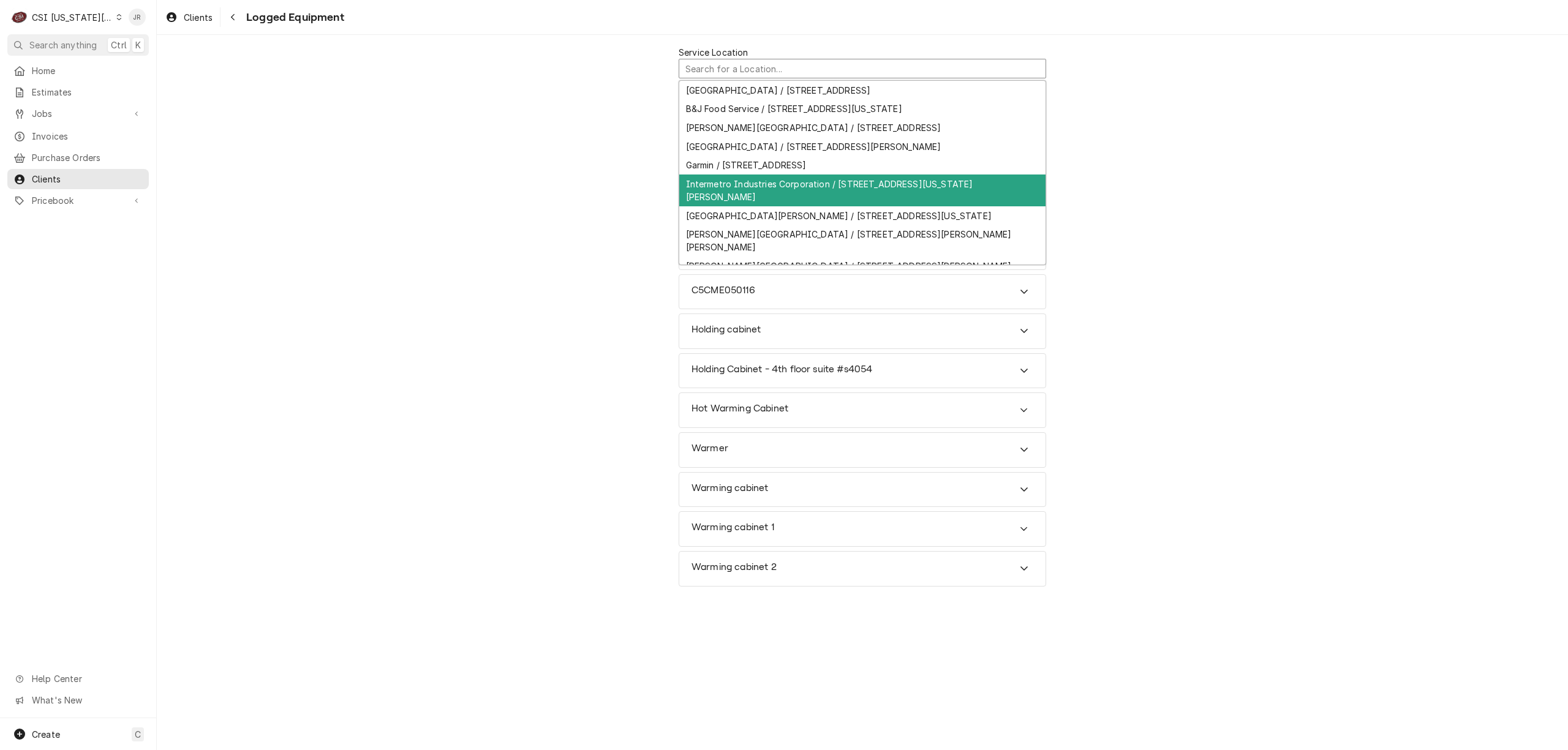
scroll to position [29, 0]
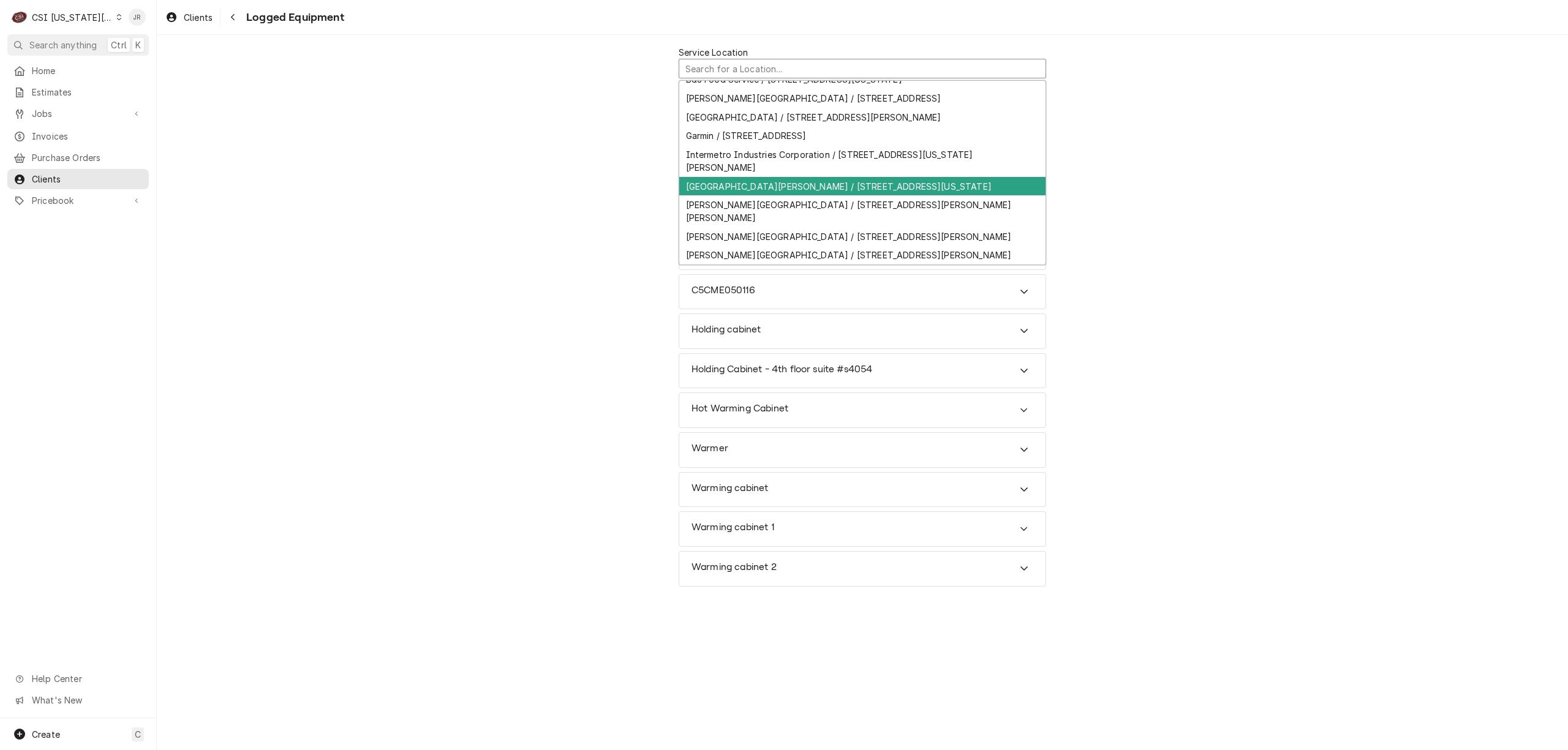
click at [807, 190] on div "[GEOGRAPHIC_DATA][PERSON_NAME] / [STREET_ADDRESS][US_STATE]" at bounding box center [863, 186] width 366 height 19
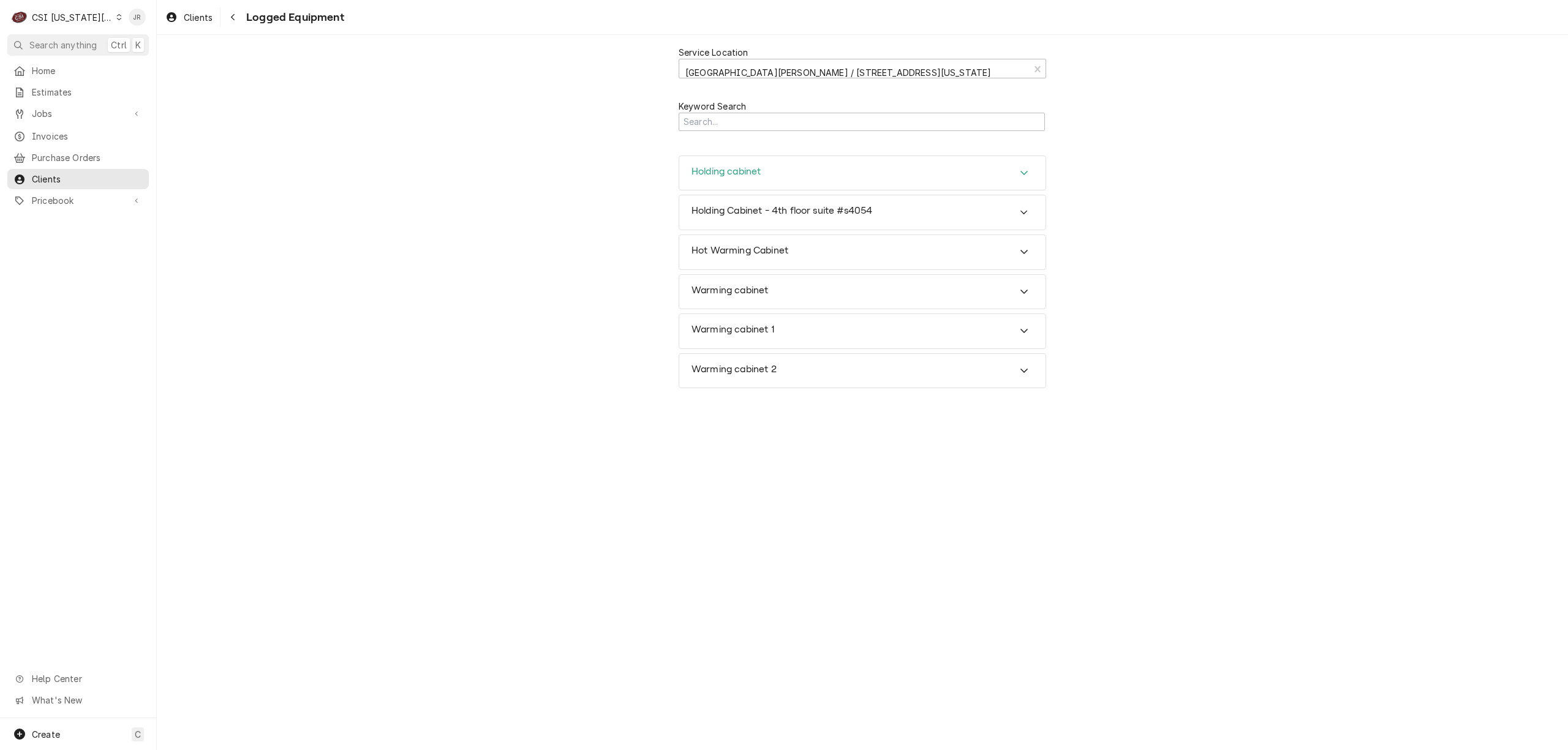
click at [1027, 174] on icon "Accordion Header" at bounding box center [1024, 173] width 9 height 10
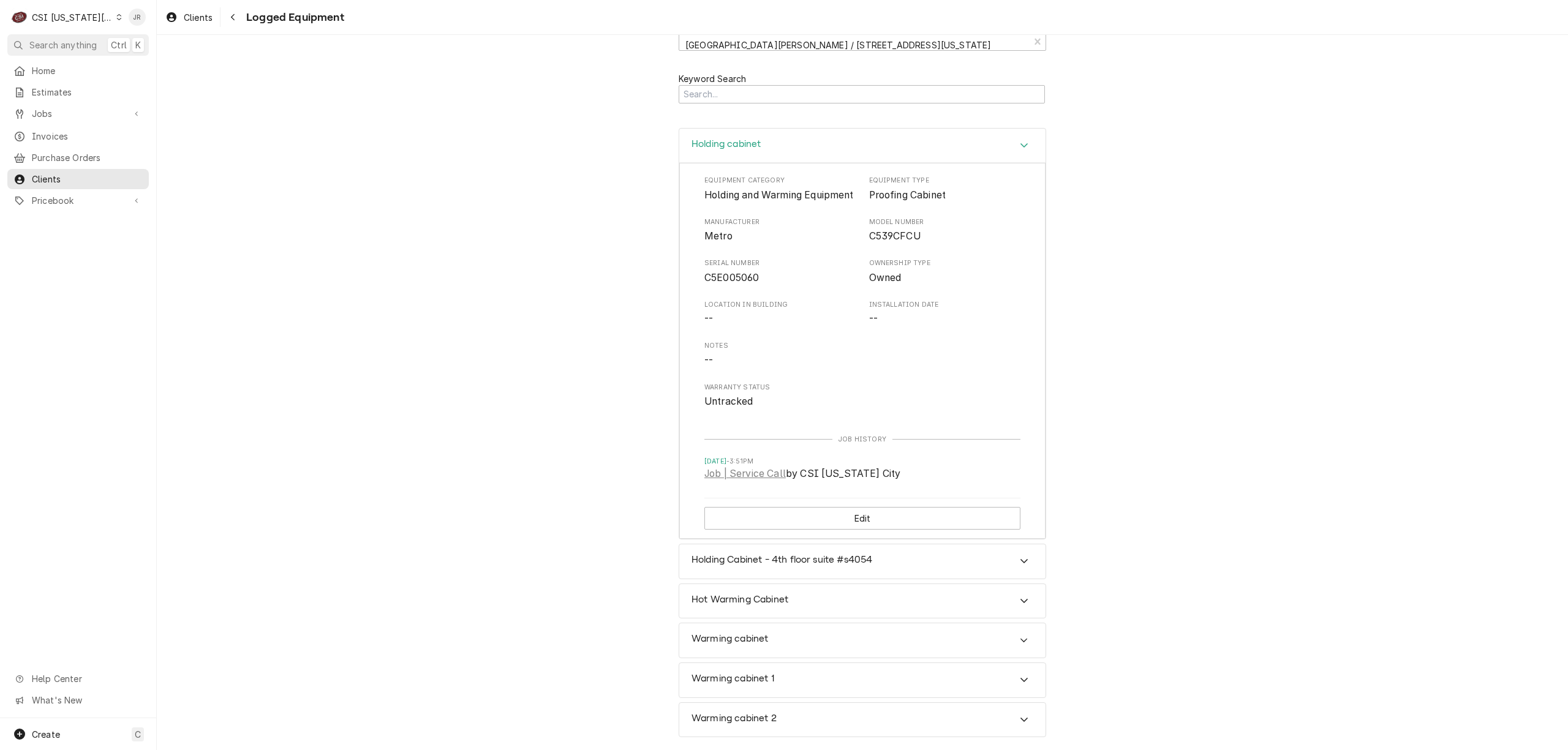
scroll to position [45, 0]
click at [1020, 557] on icon "Accordion Header" at bounding box center [1024, 561] width 9 height 10
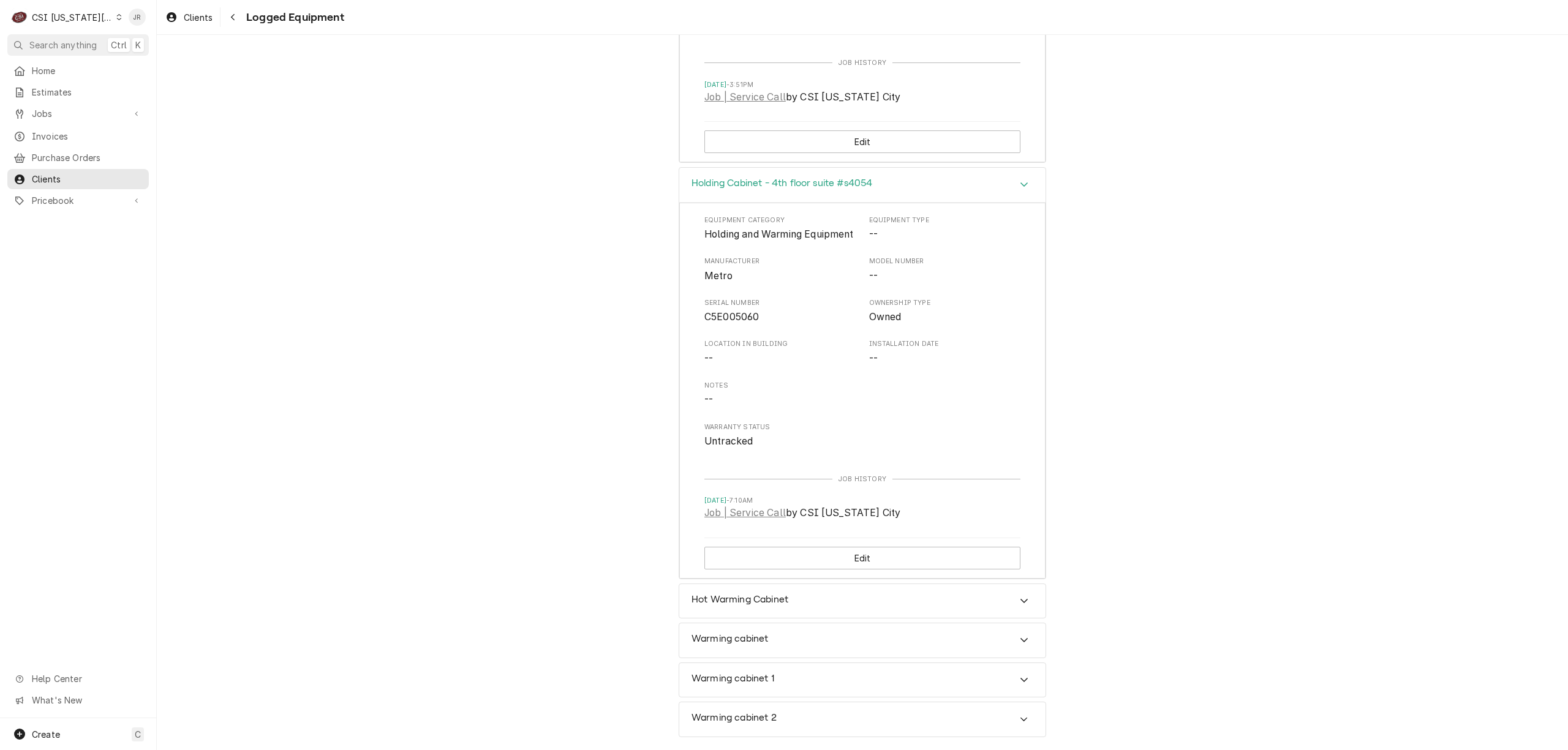
scroll to position [437, 0]
drag, startPoint x: 1033, startPoint y: 609, endPoint x: 1026, endPoint y: 602, distance: 9.9
click at [1027, 603] on div "Hot Warming Cabinet" at bounding box center [863, 602] width 366 height 34
click at [1026, 602] on div "Accordion Header" at bounding box center [1024, 602] width 19 height 15
click at [1013, 624] on div "Warming cabinet" at bounding box center [863, 641] width 366 height 34
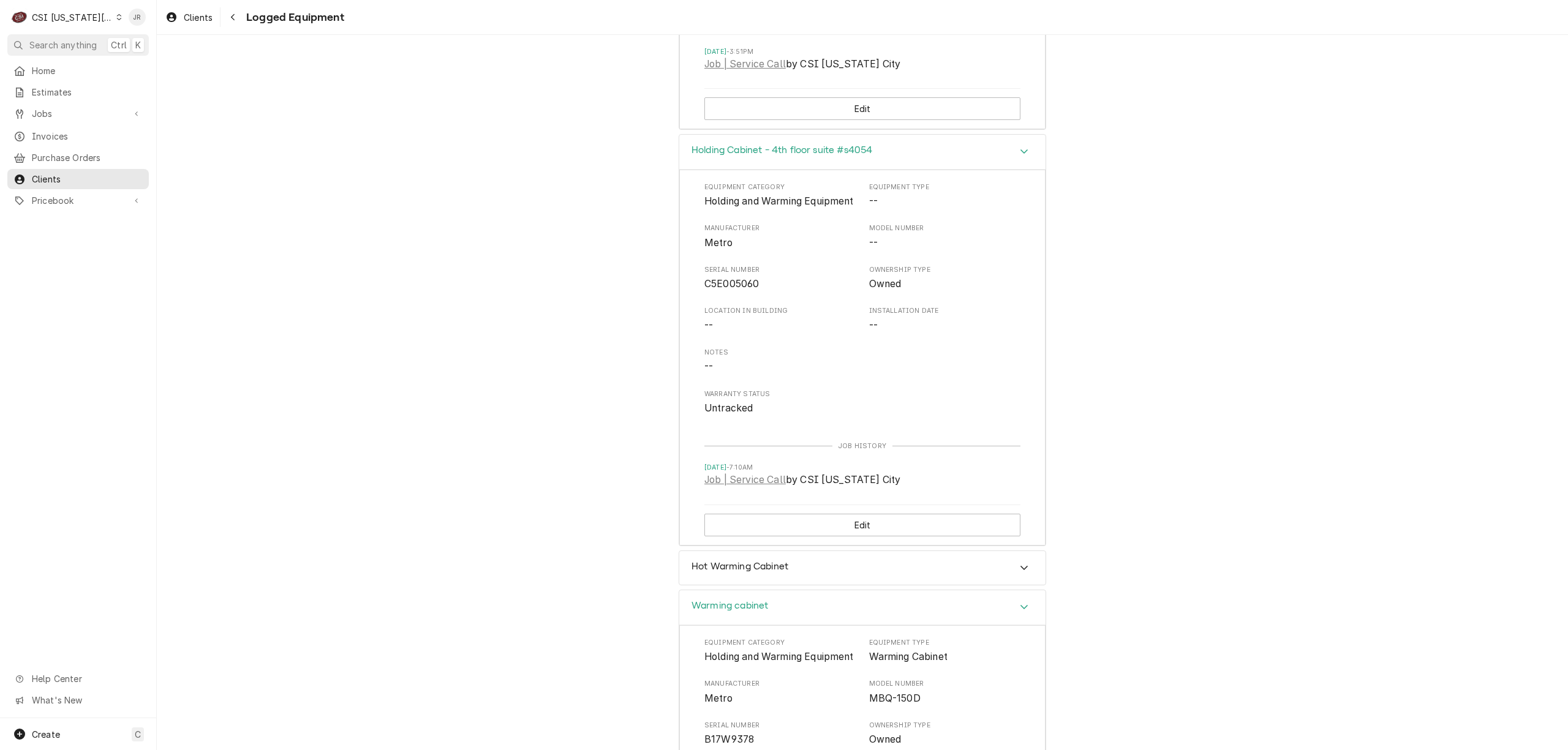
scroll to position [830, 0]
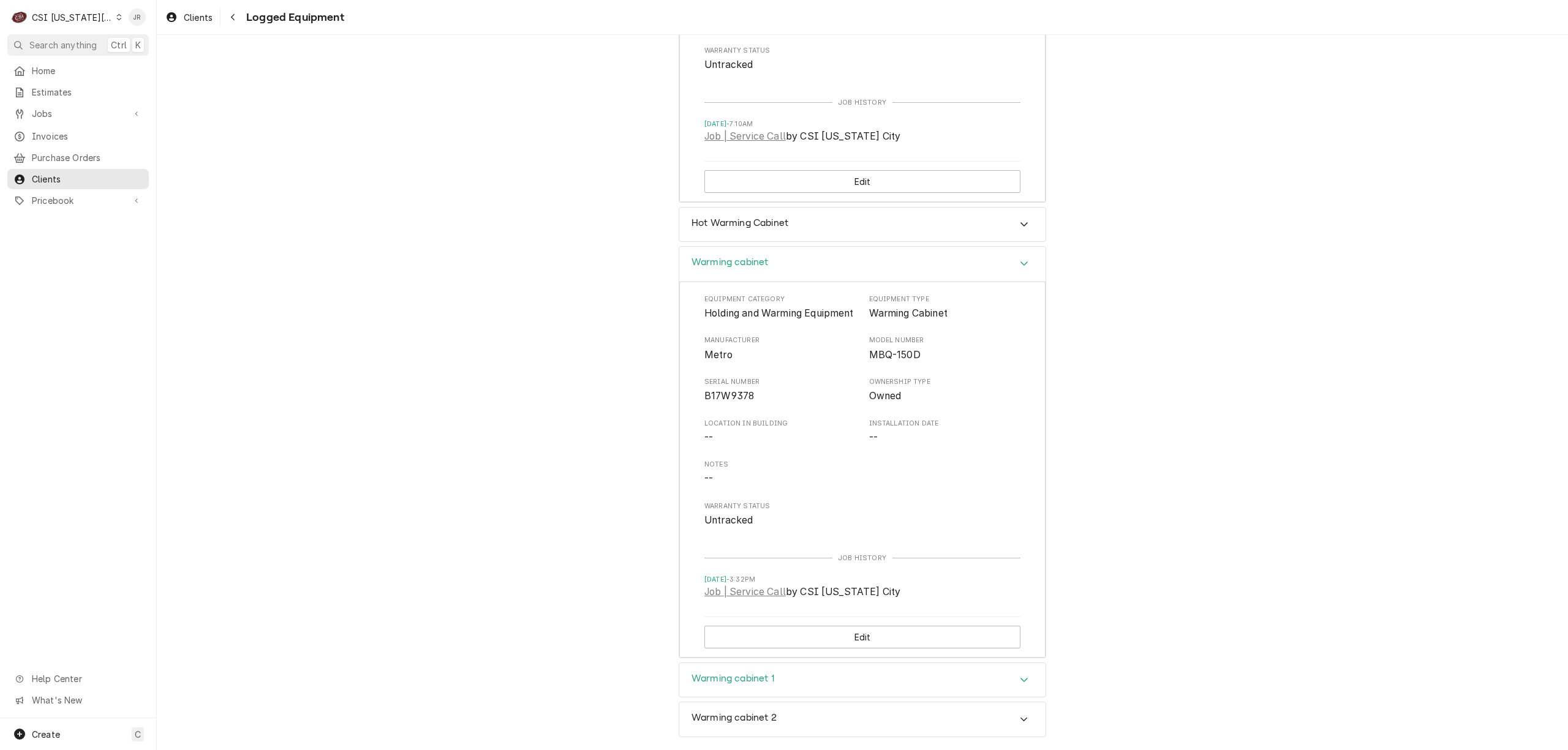
click at [1017, 664] on div "Warming cabinet 1" at bounding box center [863, 680] width 366 height 34
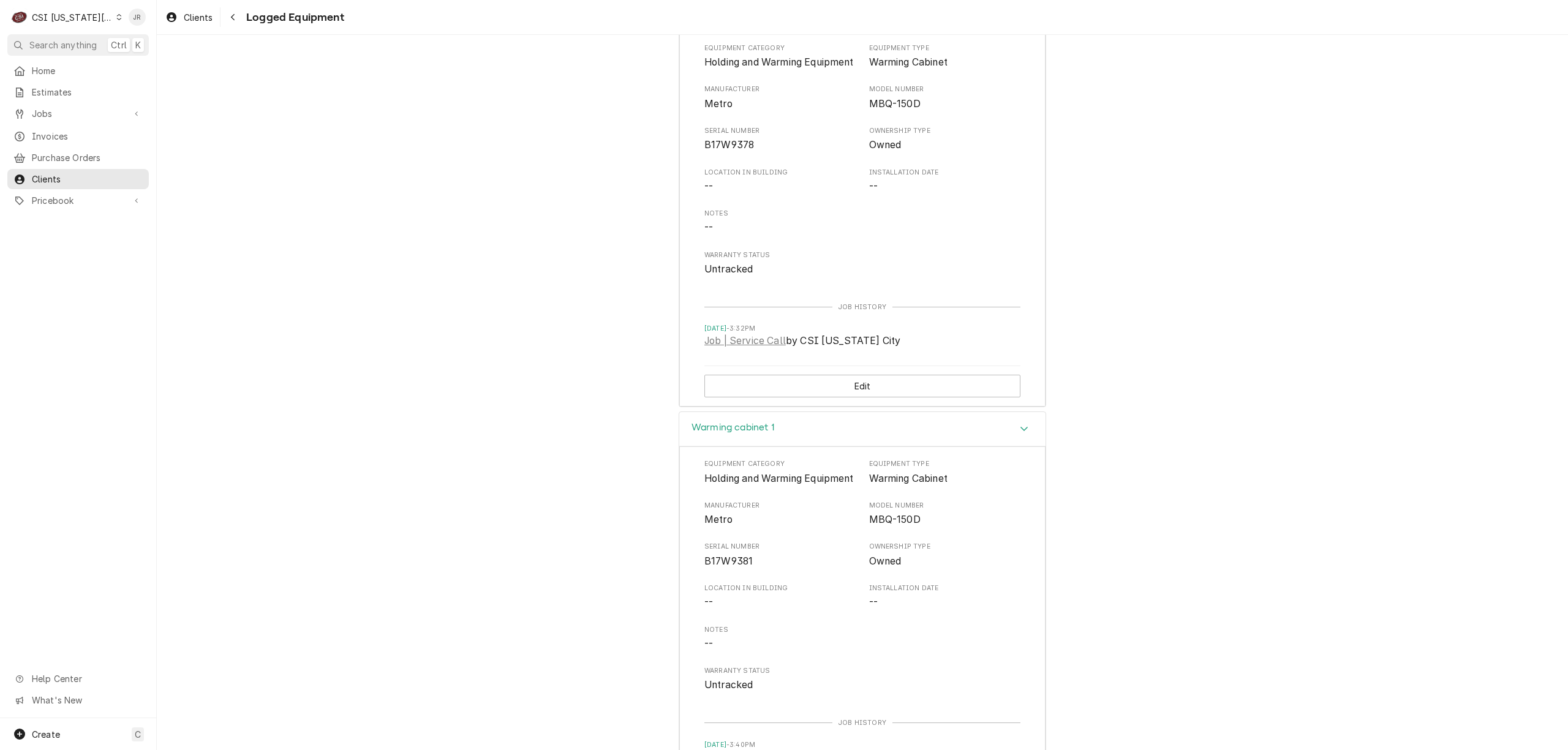
scroll to position [1223, 0]
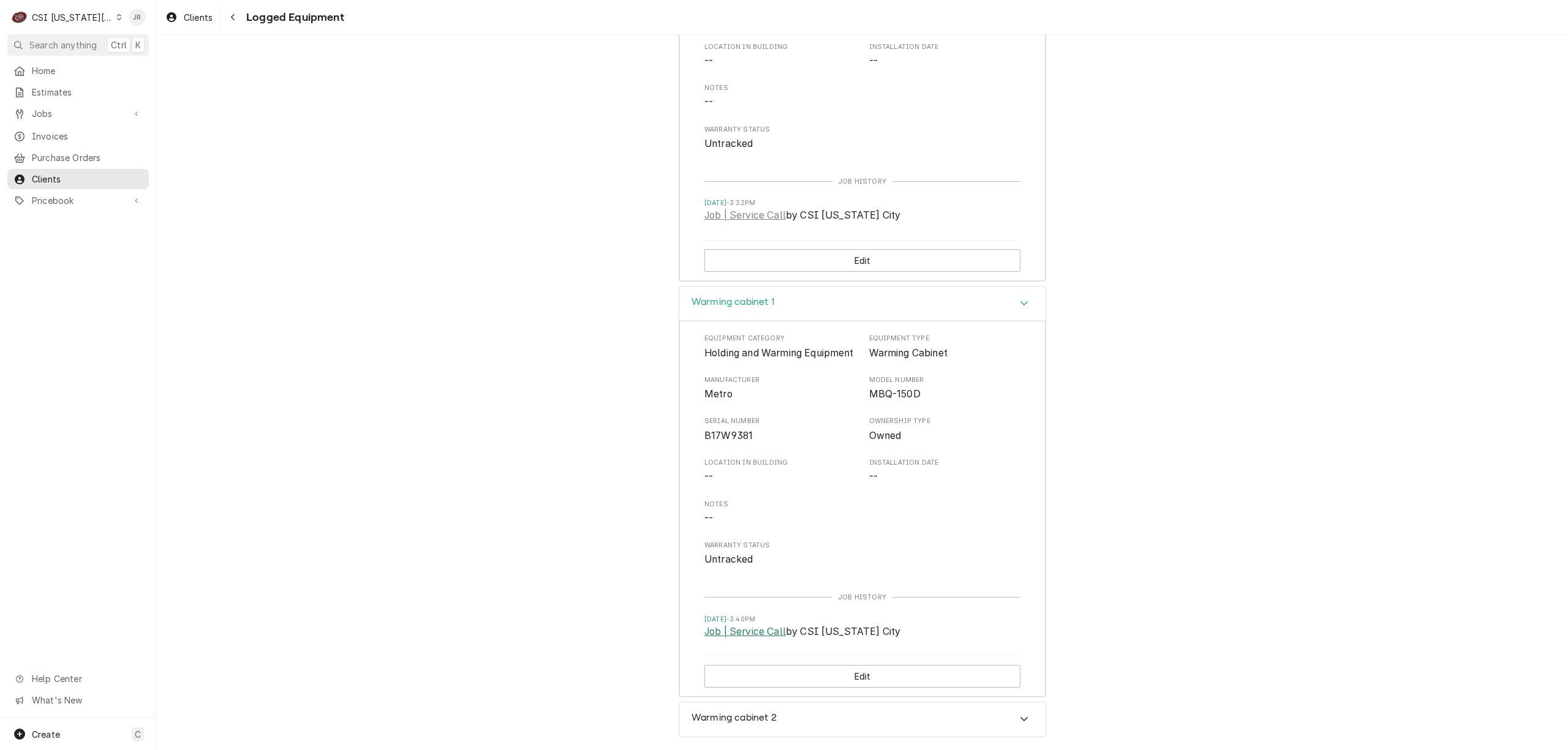
click at [751, 631] on link "Job | Service Call" at bounding box center [745, 632] width 81 height 15
click at [64, 175] on span "Clients" at bounding box center [87, 179] width 111 height 13
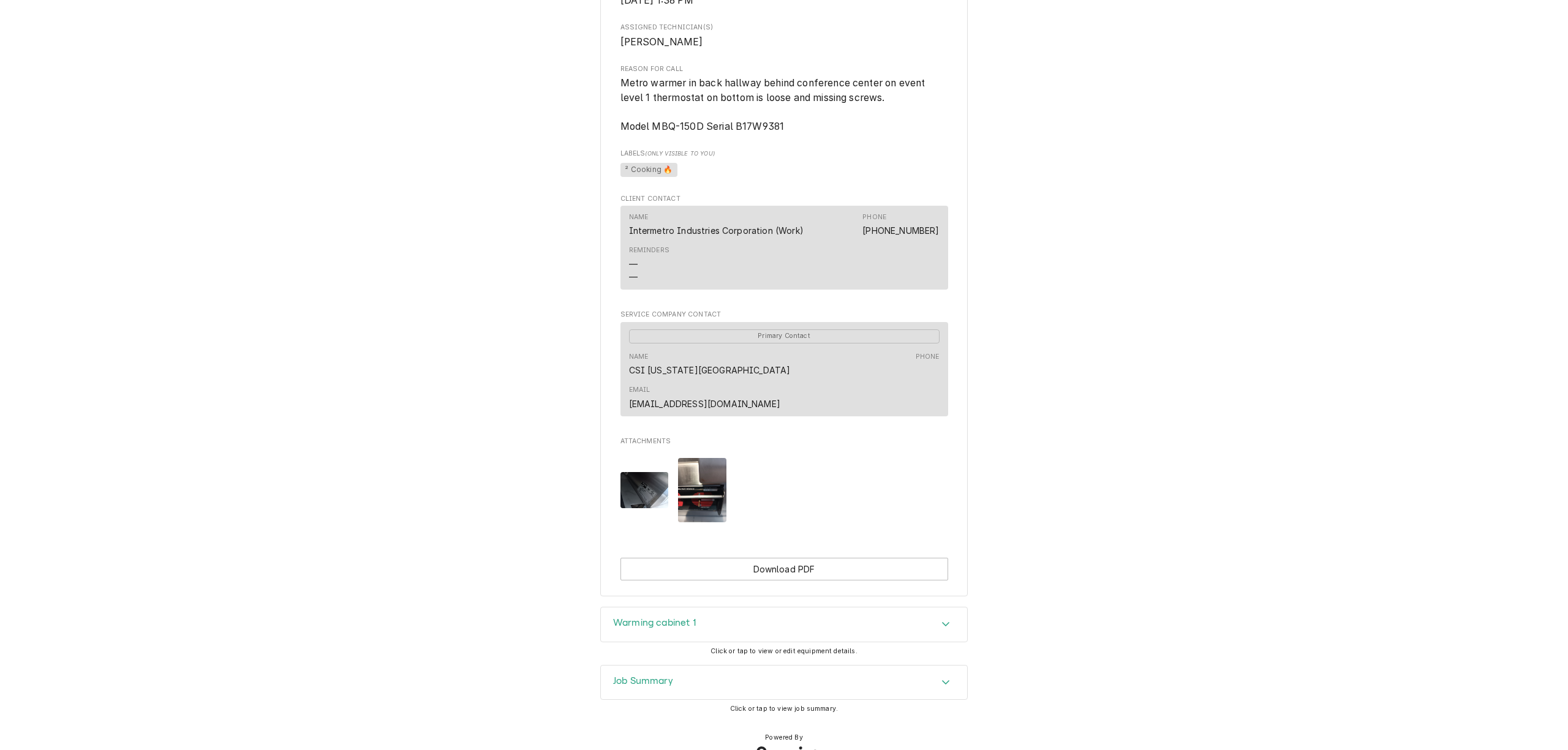
scroll to position [605, 0]
click at [613, 675] on h3 "Job Summary" at bounding box center [643, 680] width 60 height 11
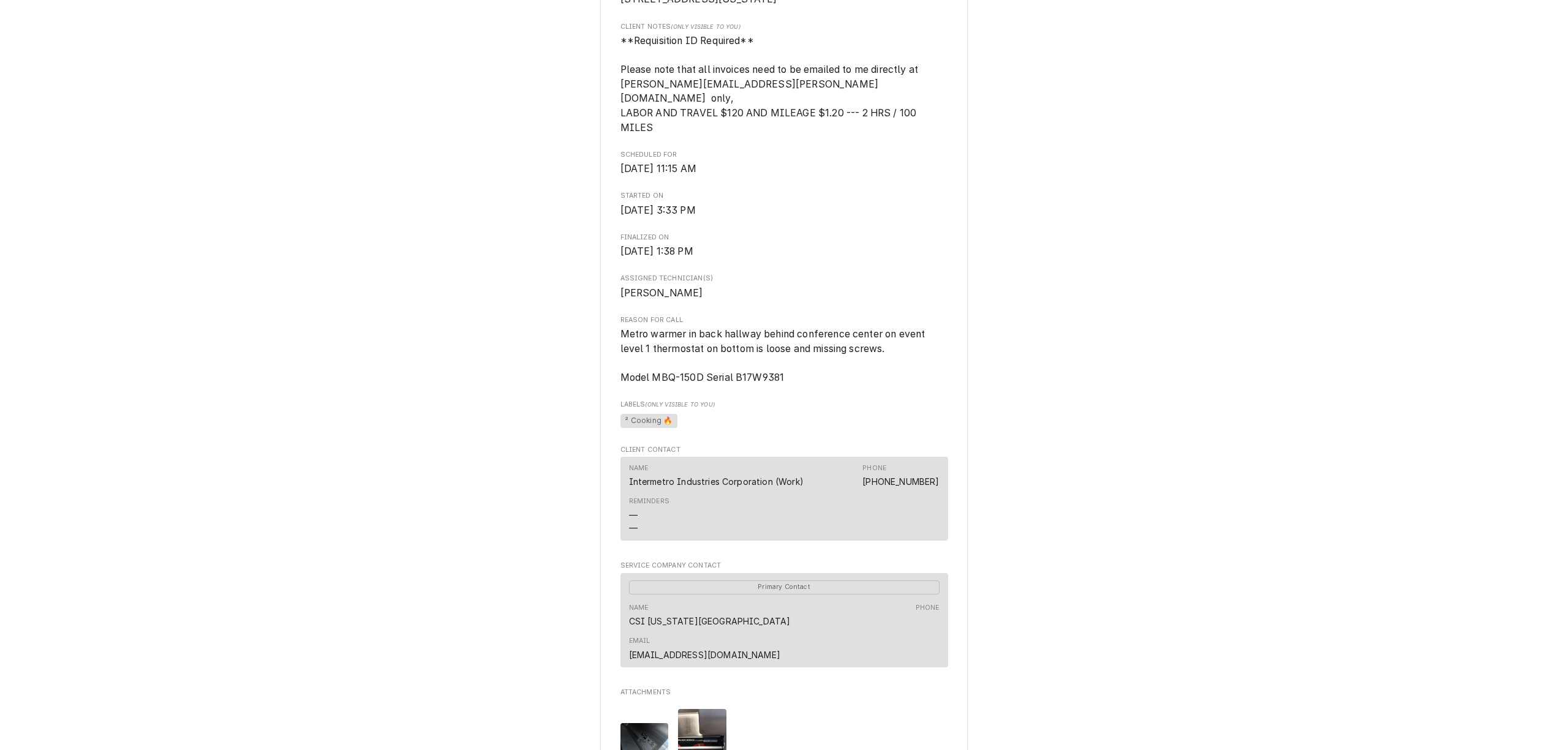
scroll to position [0, 0]
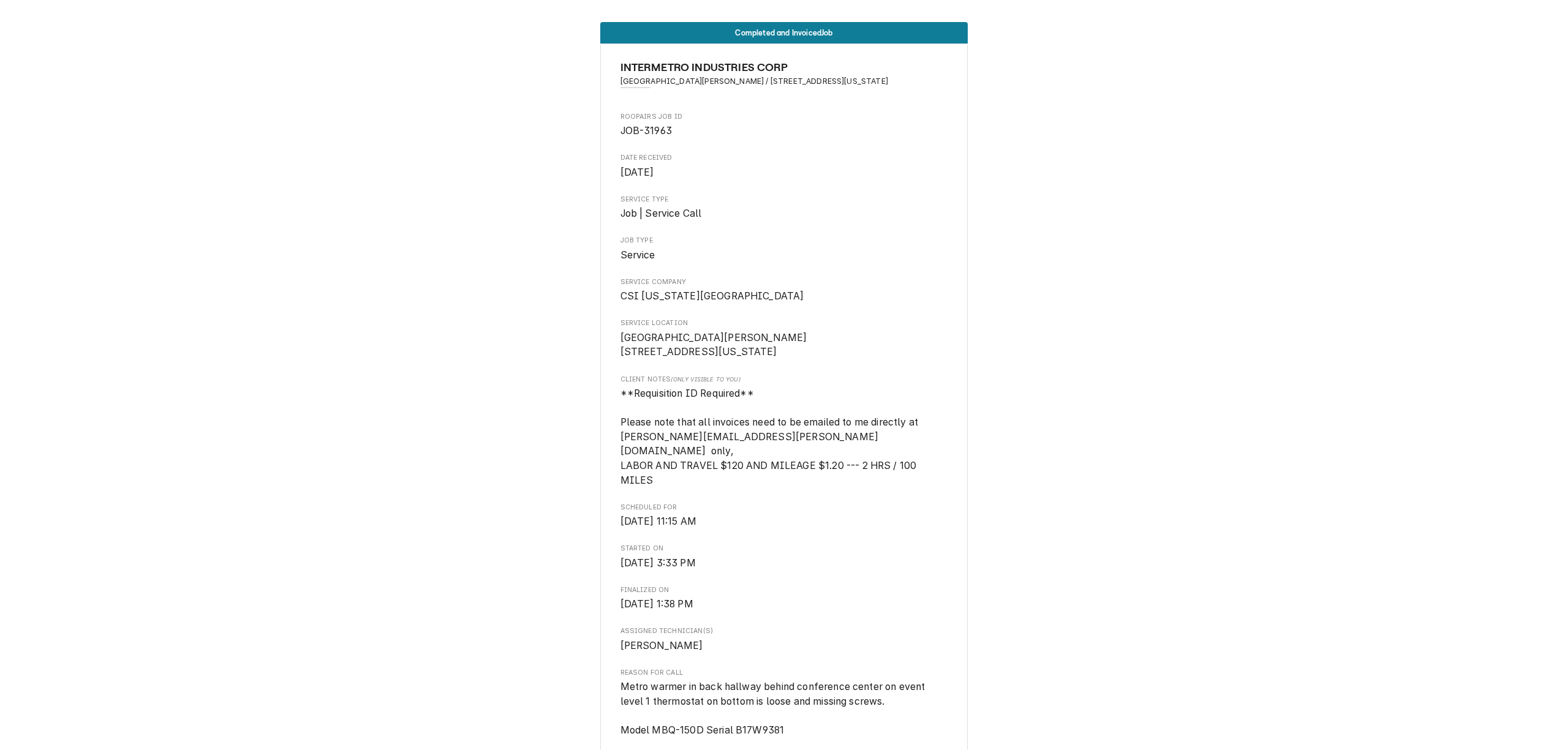
drag, startPoint x: 840, startPoint y: 160, endPoint x: 832, endPoint y: 156, distance: 8.9
click at [835, 156] on span "Date Received" at bounding box center [784, 158] width 328 height 10
drag, startPoint x: 748, startPoint y: 79, endPoint x: 813, endPoint y: 84, distance: 65.2
click at [813, 84] on span "KU David Booth Memorial Stadium / 1101 Mississippi St, Lawrence, KS 66044" at bounding box center [784, 82] width 328 height 11
copy span "1101 Mississippi St"
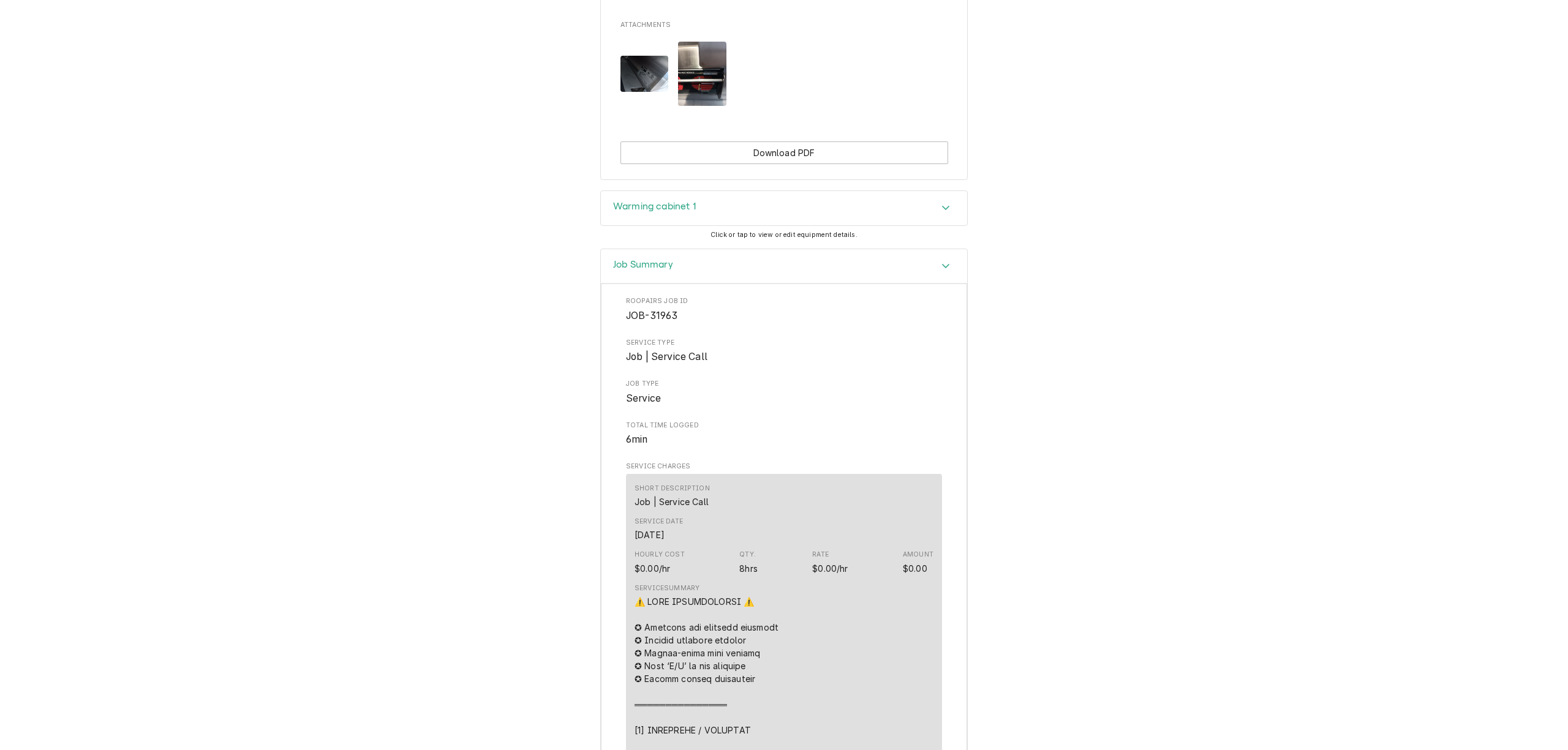
scroll to position [1061, 0]
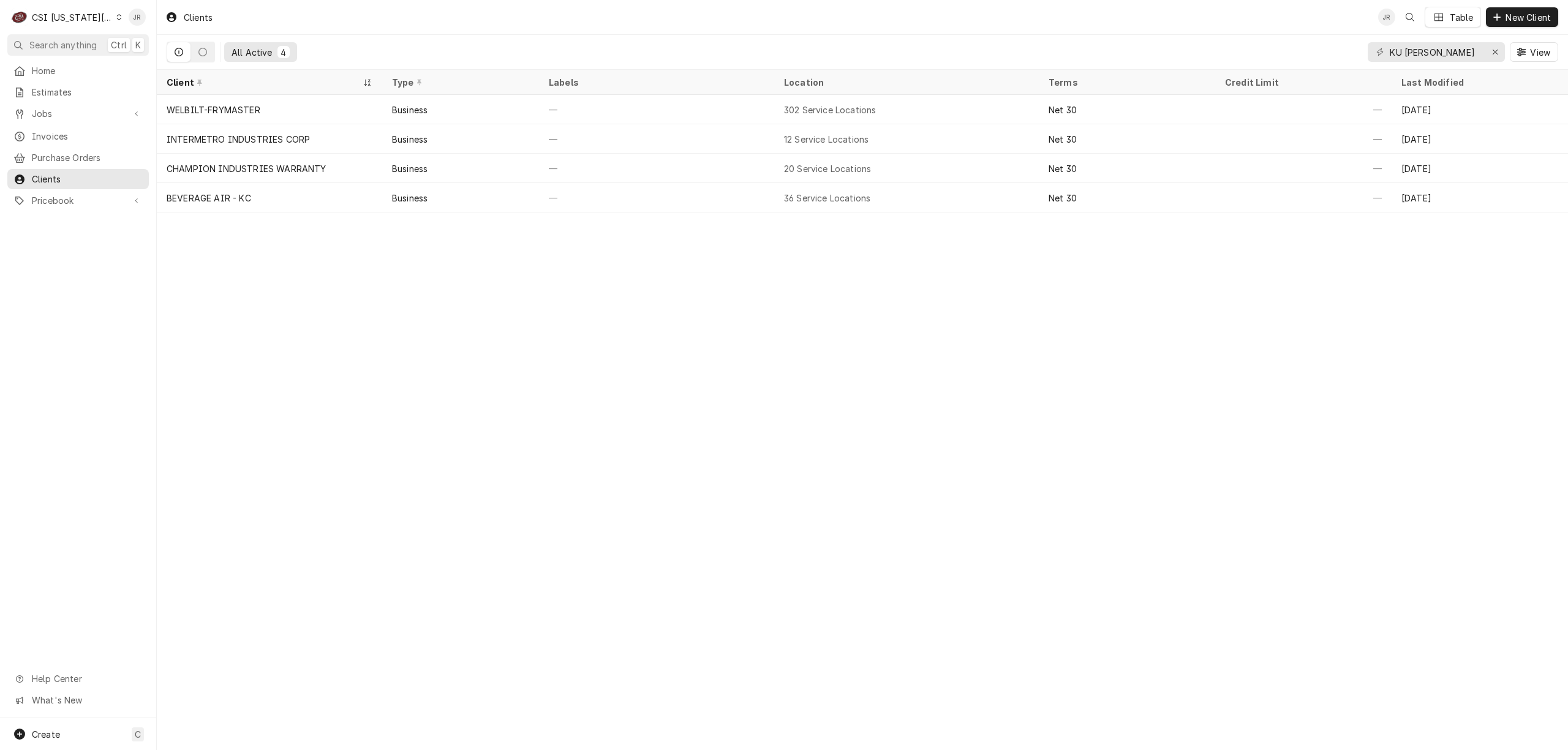
drag, startPoint x: 1461, startPoint y: 41, endPoint x: 1456, endPoint y: 52, distance: 12.1
click at [1456, 52] on div "KU David Booth View" at bounding box center [1463, 52] width 191 height 34
drag, startPoint x: 1456, startPoint y: 52, endPoint x: 1236, endPoint y: 36, distance: 220.6
click at [1233, 33] on div "Clients JR Table New Client All Active 4 KU David Booth View" at bounding box center [862, 35] width 1411 height 70
paste input "1101 Mississippi St"
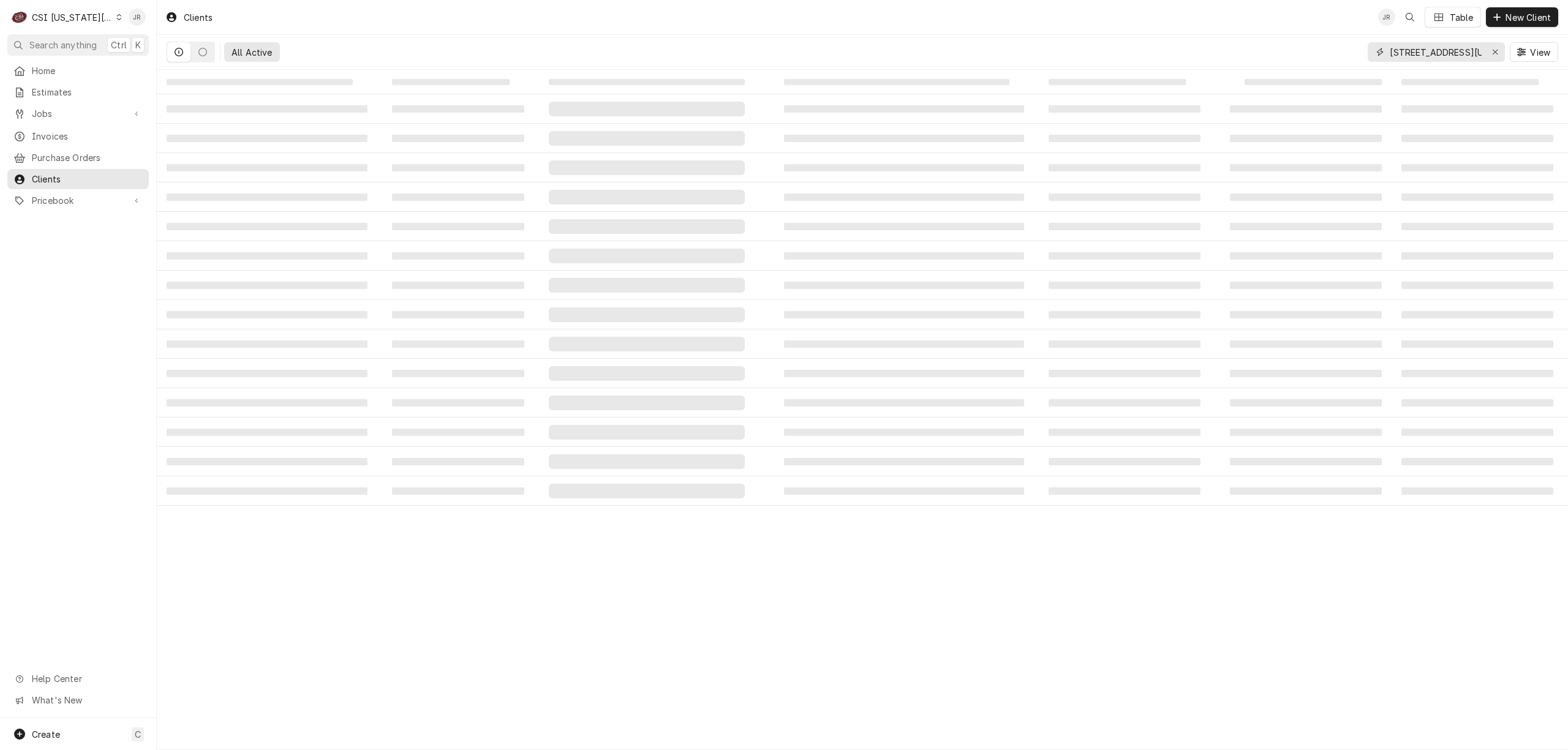
type input "1101 Mississippi St"
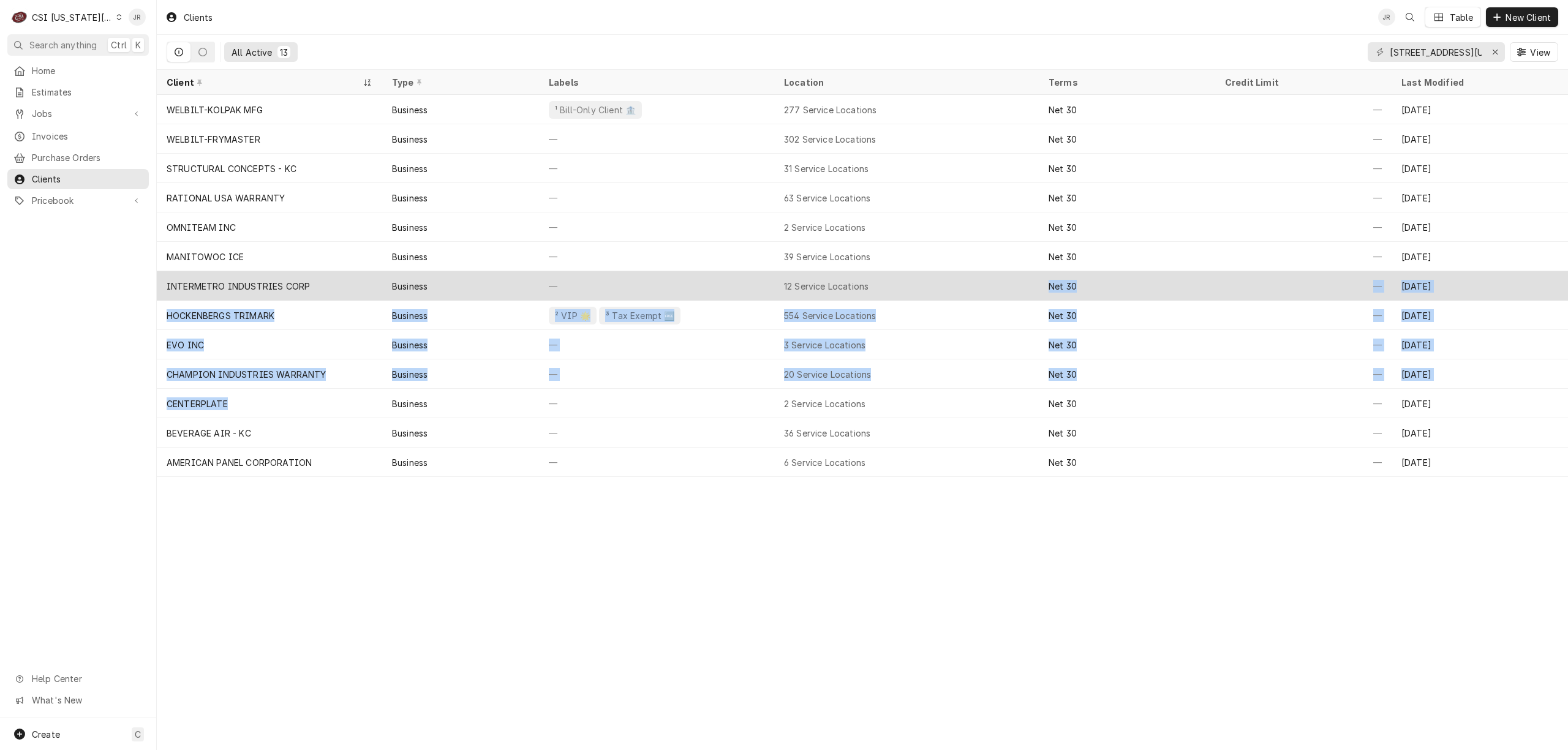
drag, startPoint x: 305, startPoint y: 396, endPoint x: 876, endPoint y: 294, distance: 580.0
click at [876, 294] on tbody "WELBILT-KOLPAK MFG Business ¹ Bill-Only Client 🏦 277 Service Locations Net 30 —…" at bounding box center [862, 285] width 1411 height 382
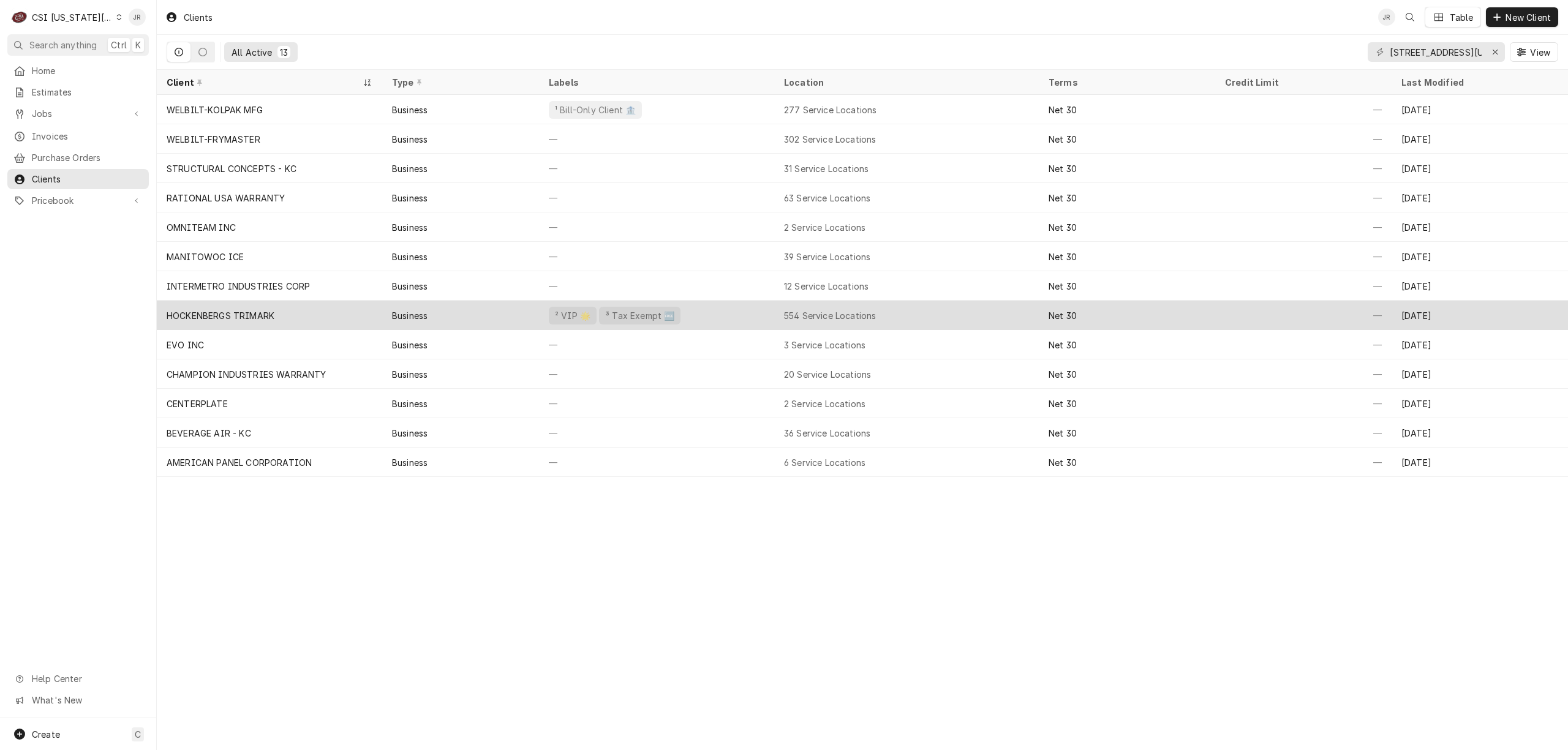
drag, startPoint x: 4, startPoint y: 311, endPoint x: 375, endPoint y: 317, distance: 371.0
click at [4, 311] on div "Home Estimates Jobs Jobs Job Series Invoices Purchase Orders Clients Pricebook …" at bounding box center [78, 389] width 156 height 658
click at [372, 307] on div "HOCKENBERGS TRIMARK" at bounding box center [269, 315] width 225 height 29
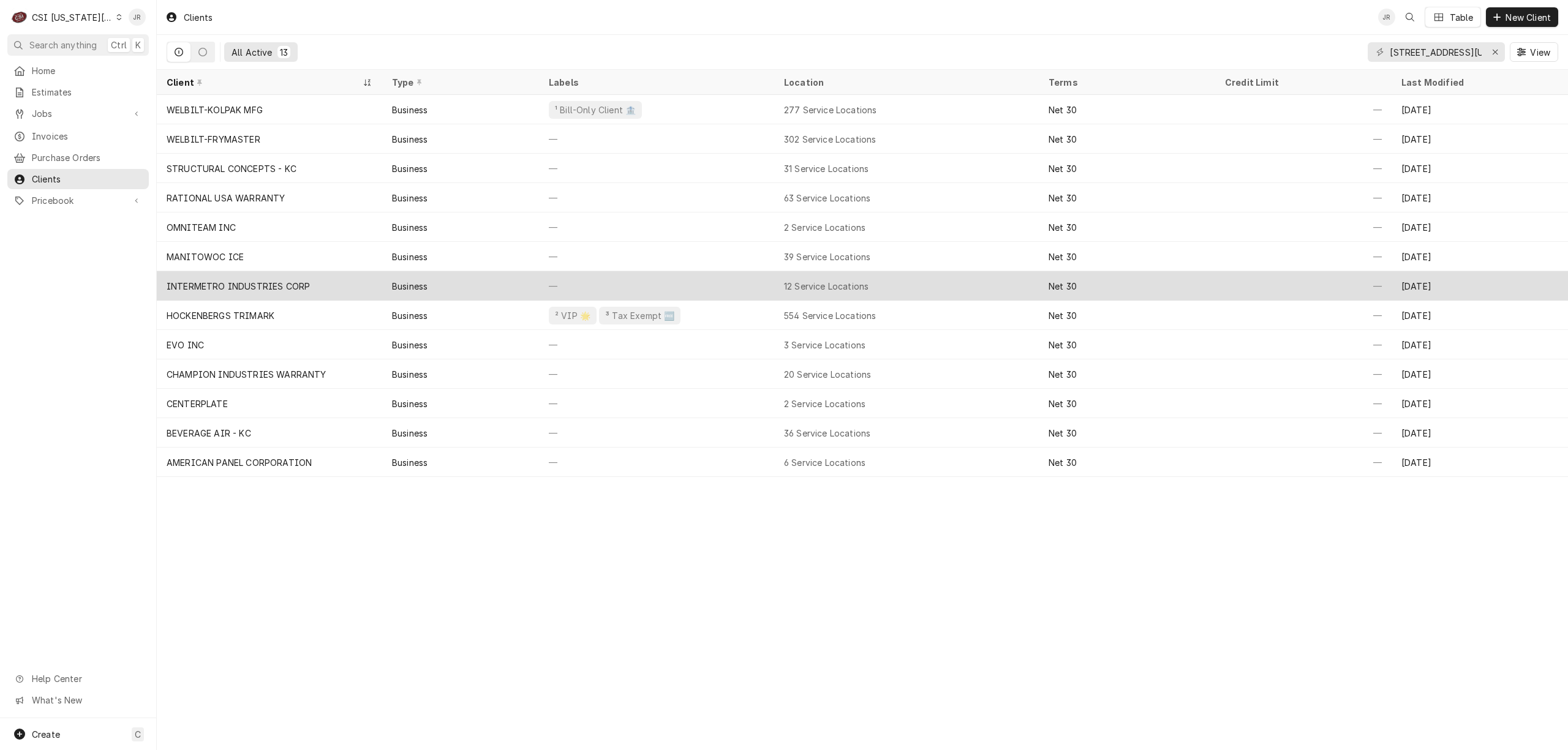
click at [277, 289] on div "INTERMETRO INDUSTRIES CORP" at bounding box center [238, 286] width 144 height 13
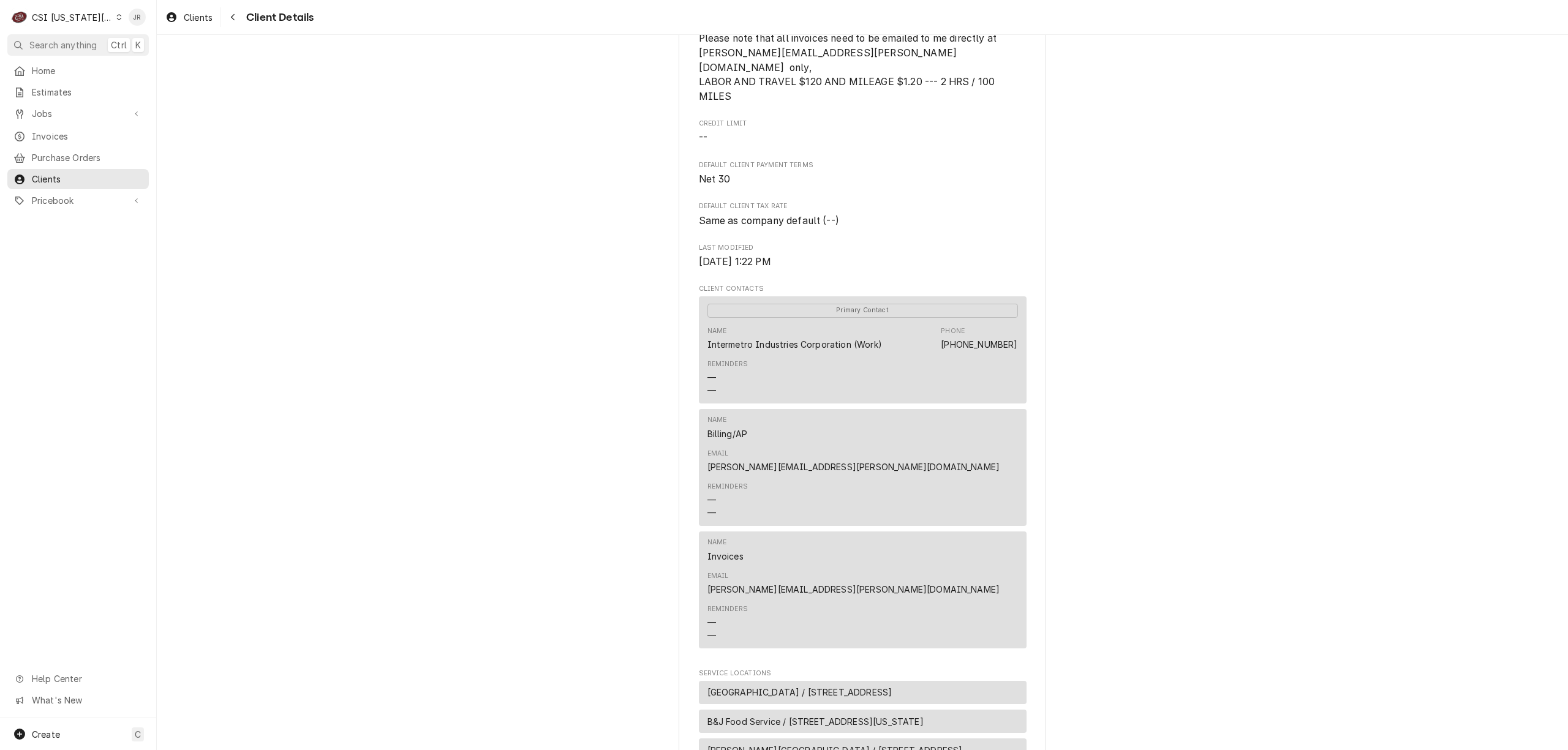
scroll to position [572, 0]
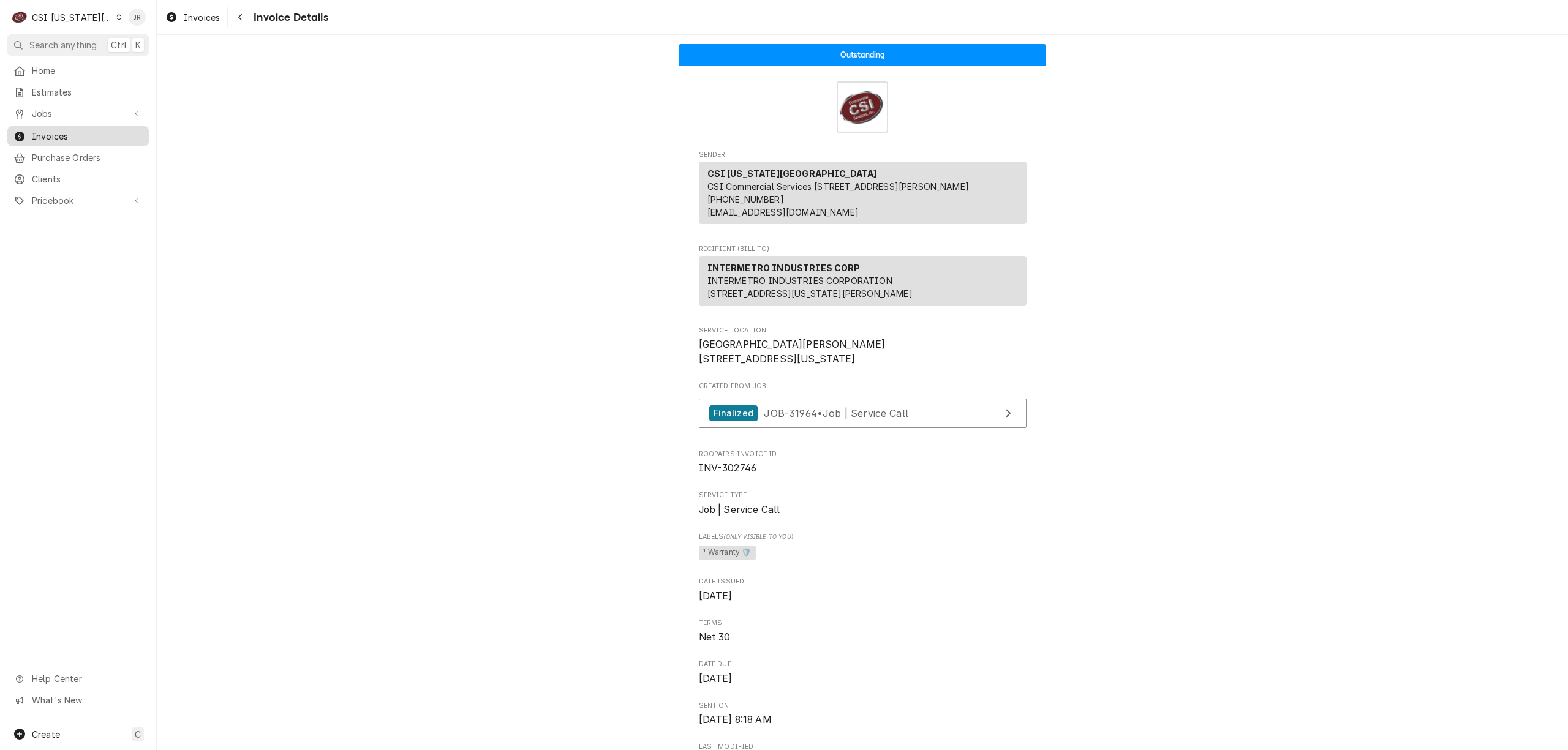
click at [66, 126] on link "Invoices" at bounding box center [78, 136] width 141 height 20
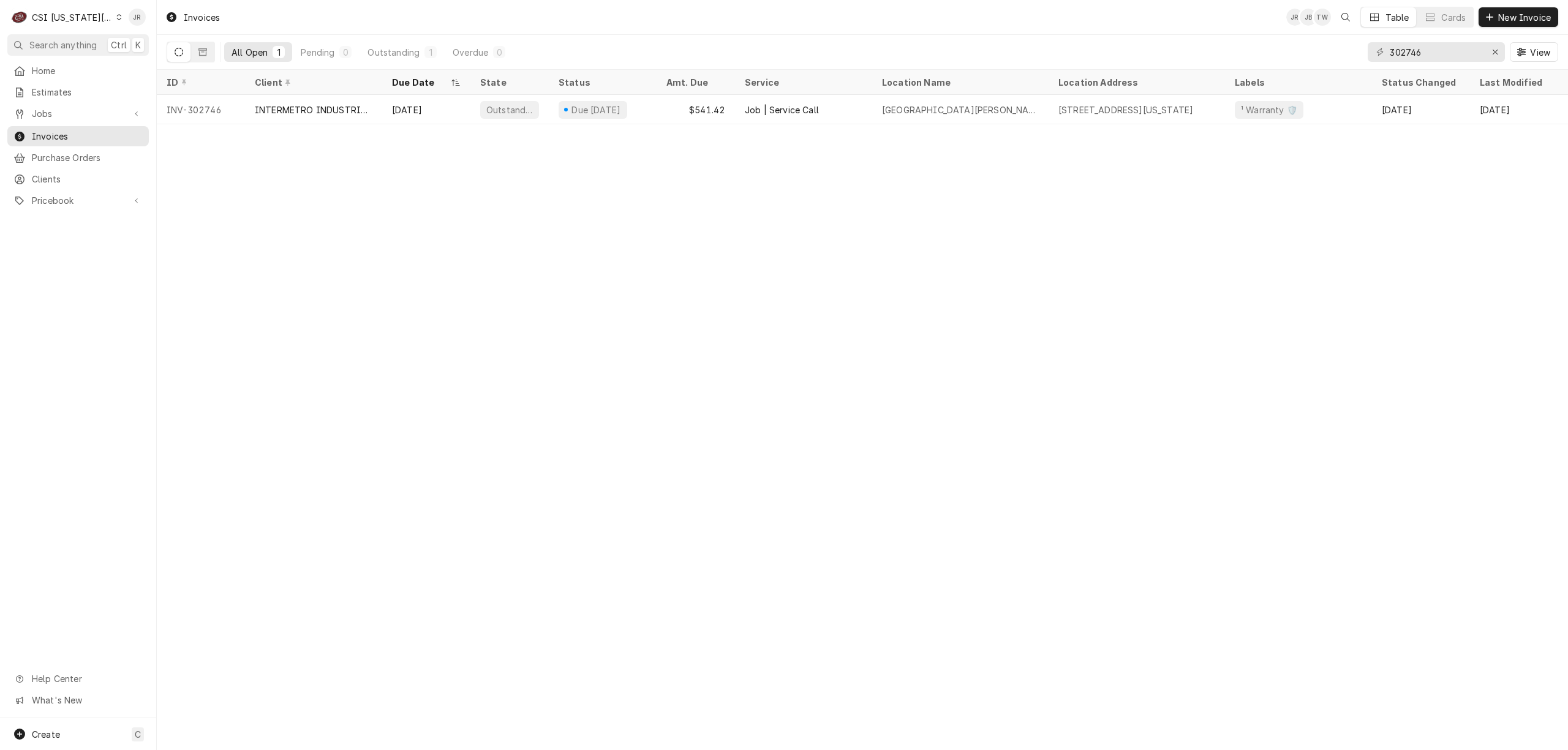
click at [1425, 39] on div "302746 View" at bounding box center [1463, 52] width 191 height 34
click at [1425, 49] on input "302746" at bounding box center [1435, 52] width 92 height 19
paste input "3135"
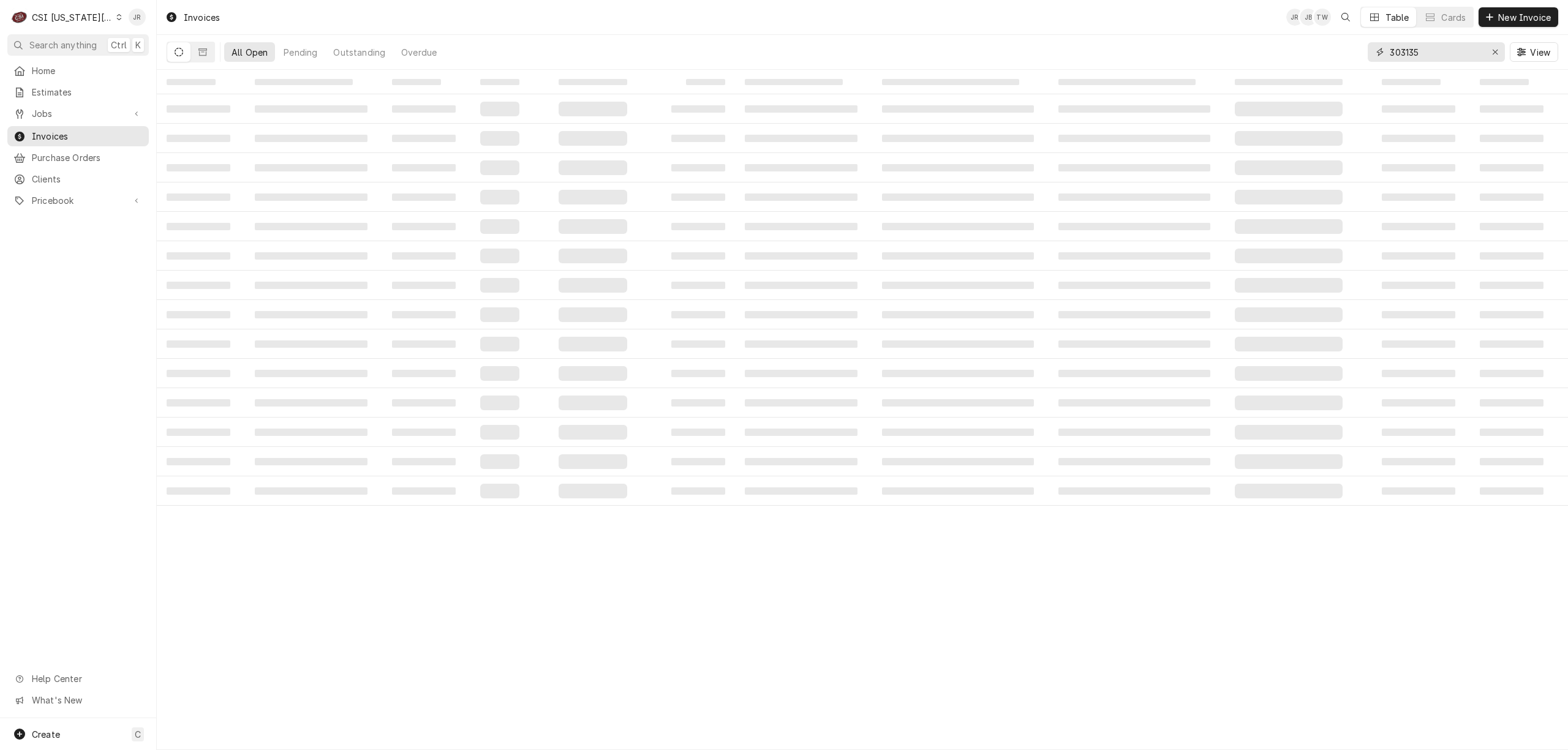
type input "303135"
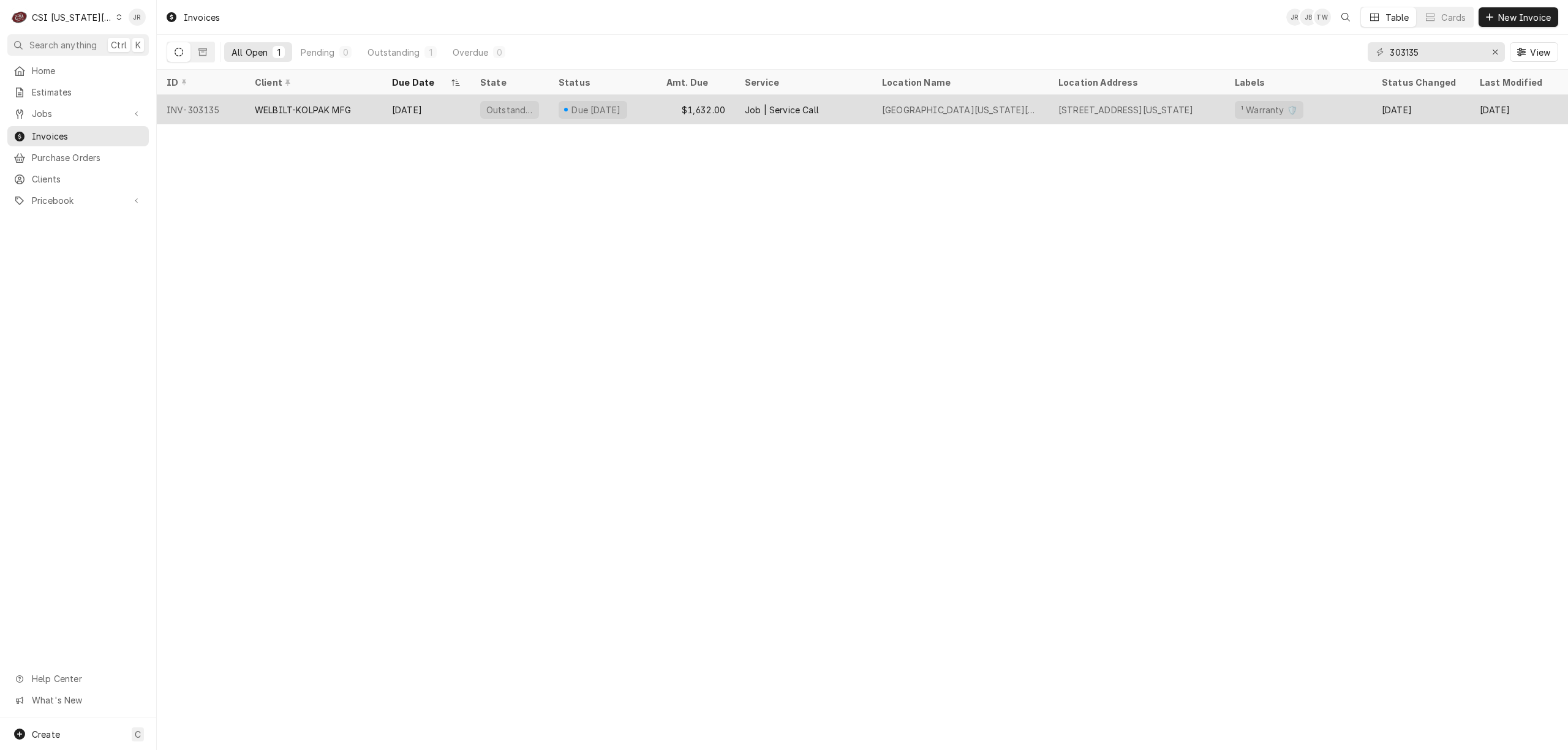
click at [297, 101] on div "WELBILT-KOLPAK MFG" at bounding box center [313, 109] width 137 height 29
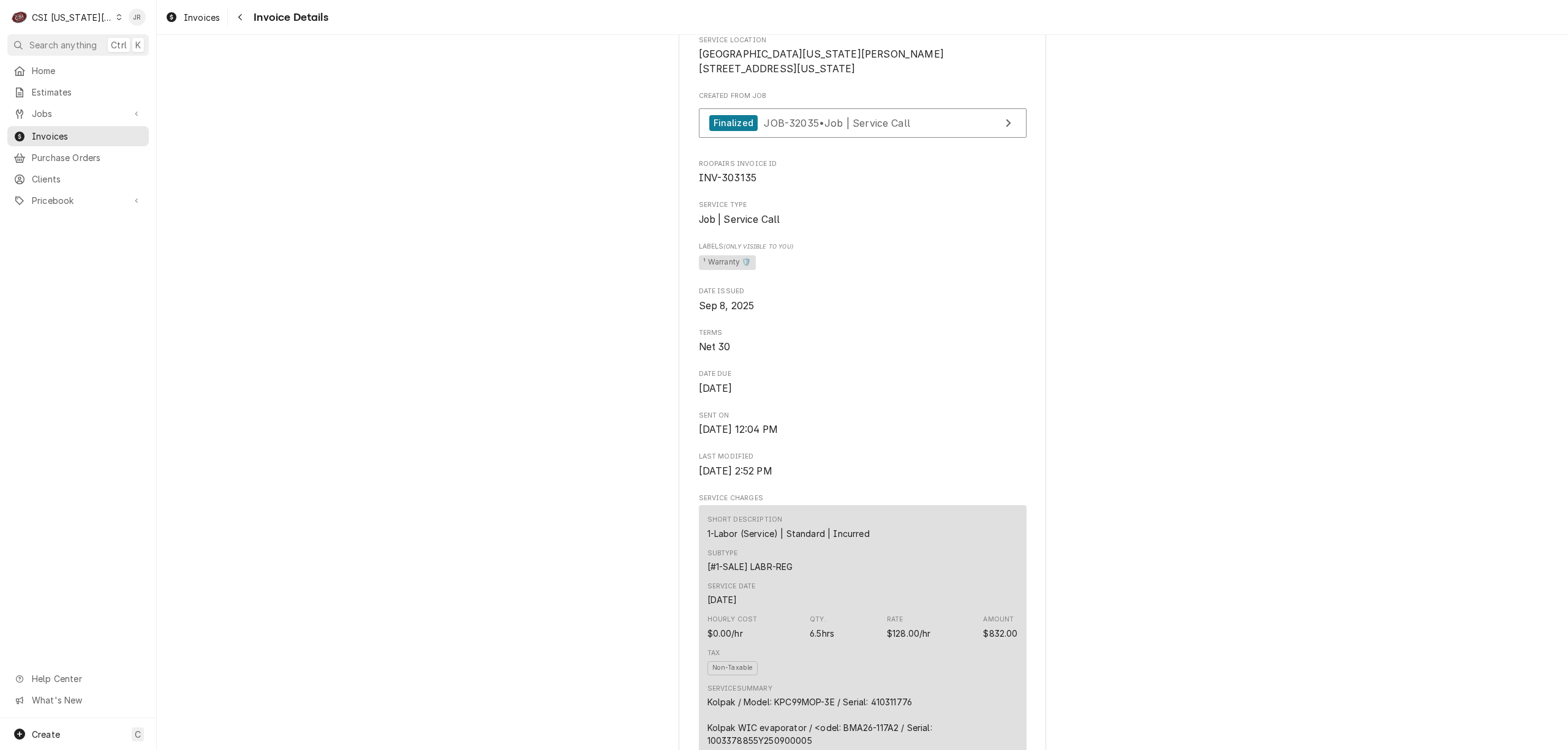
scroll to position [79, 0]
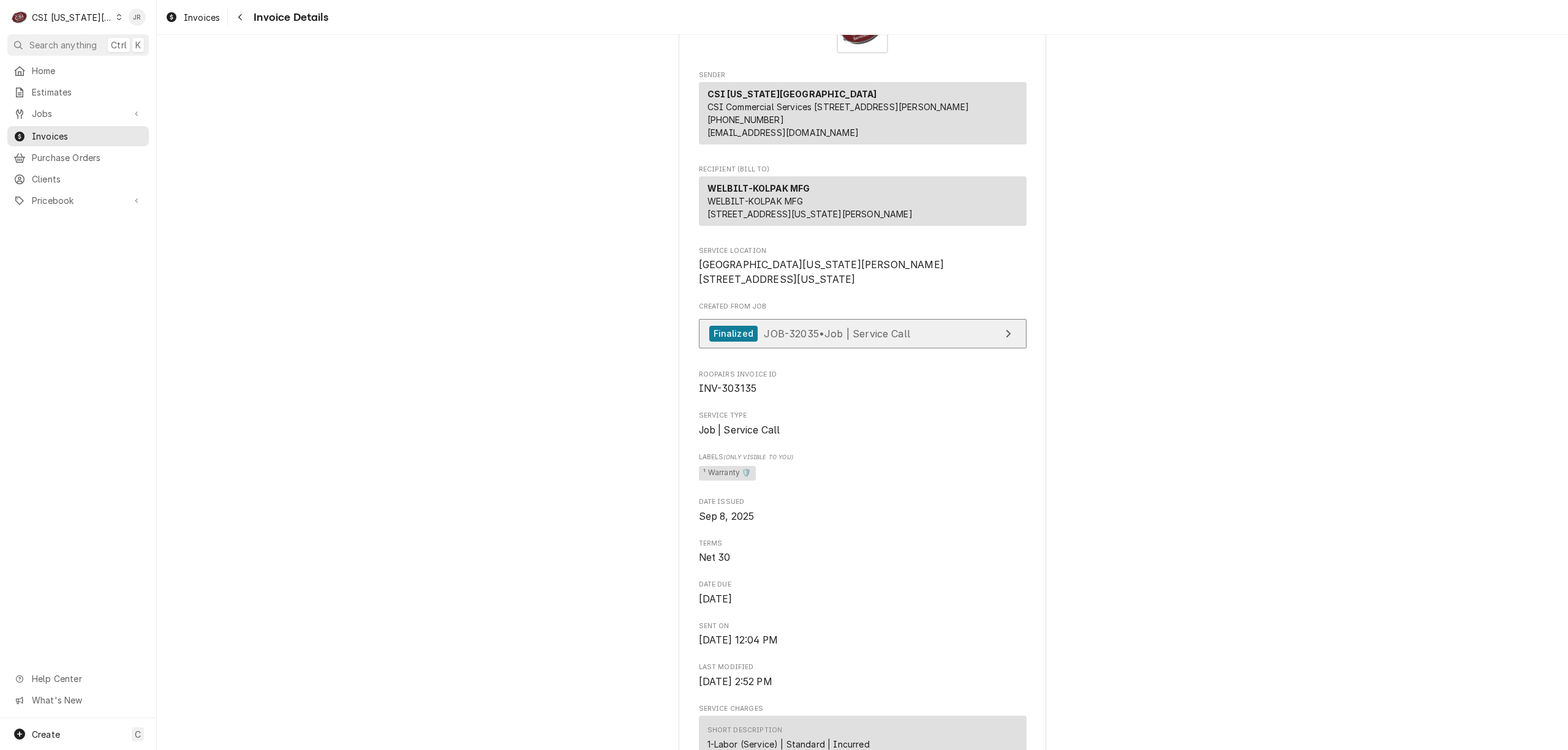
click at [976, 349] on link "Finalized JOB-32035 • Job | Service Call" at bounding box center [863, 334] width 328 height 30
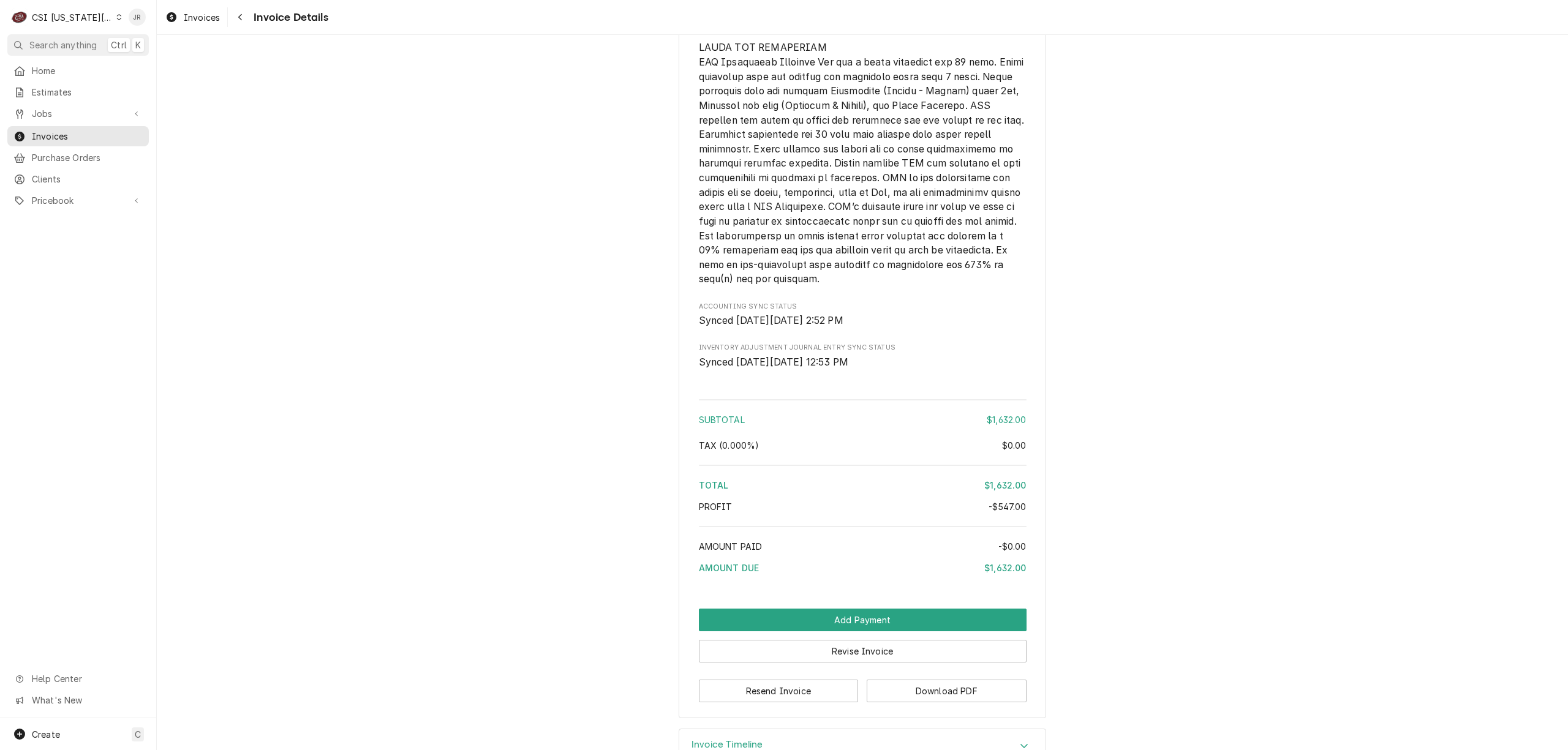
scroll to position [2448, 0]
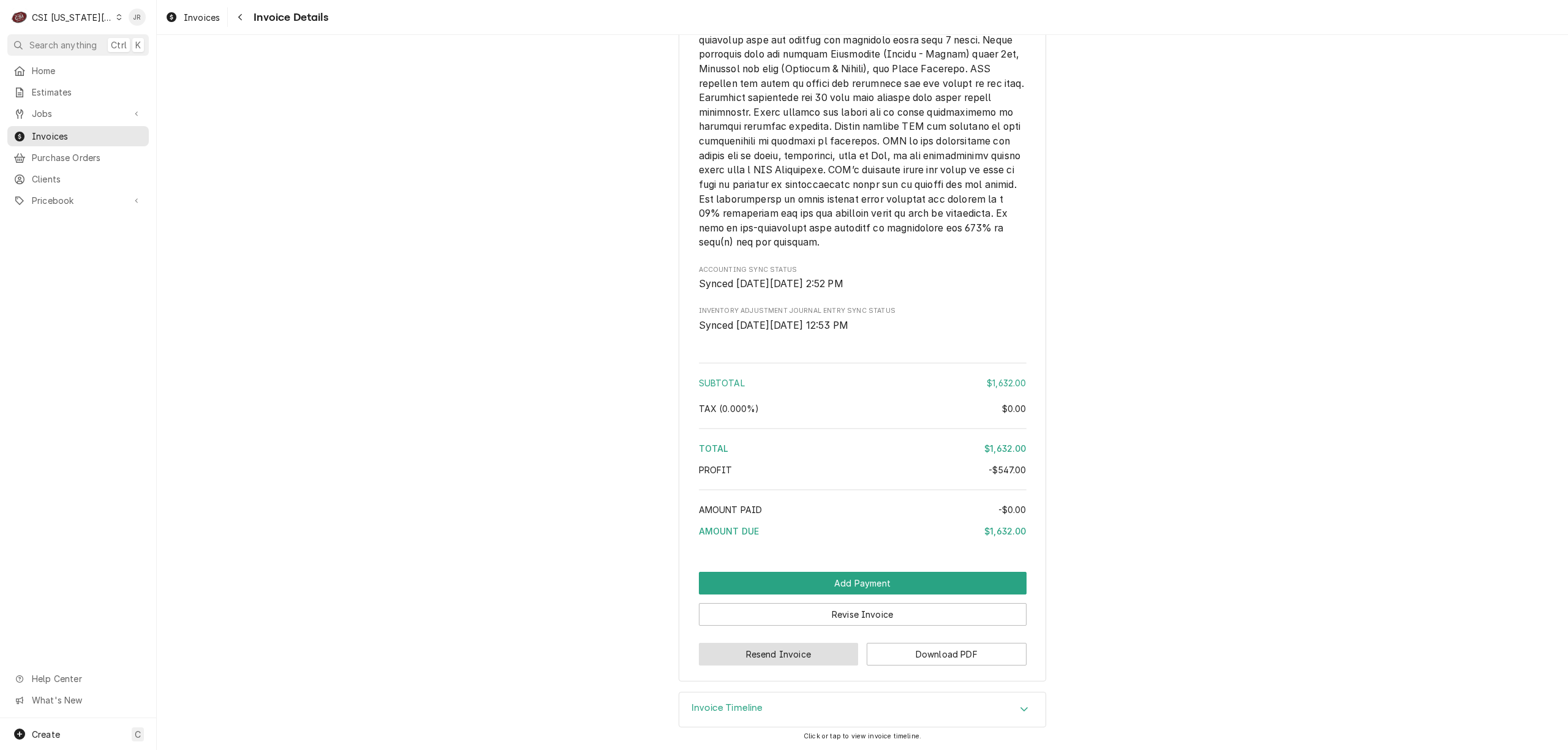
drag, startPoint x: 785, startPoint y: 653, endPoint x: 1204, endPoint y: 586, distance: 424.3
click at [832, 614] on button "Revise Invoice" at bounding box center [863, 615] width 328 height 23
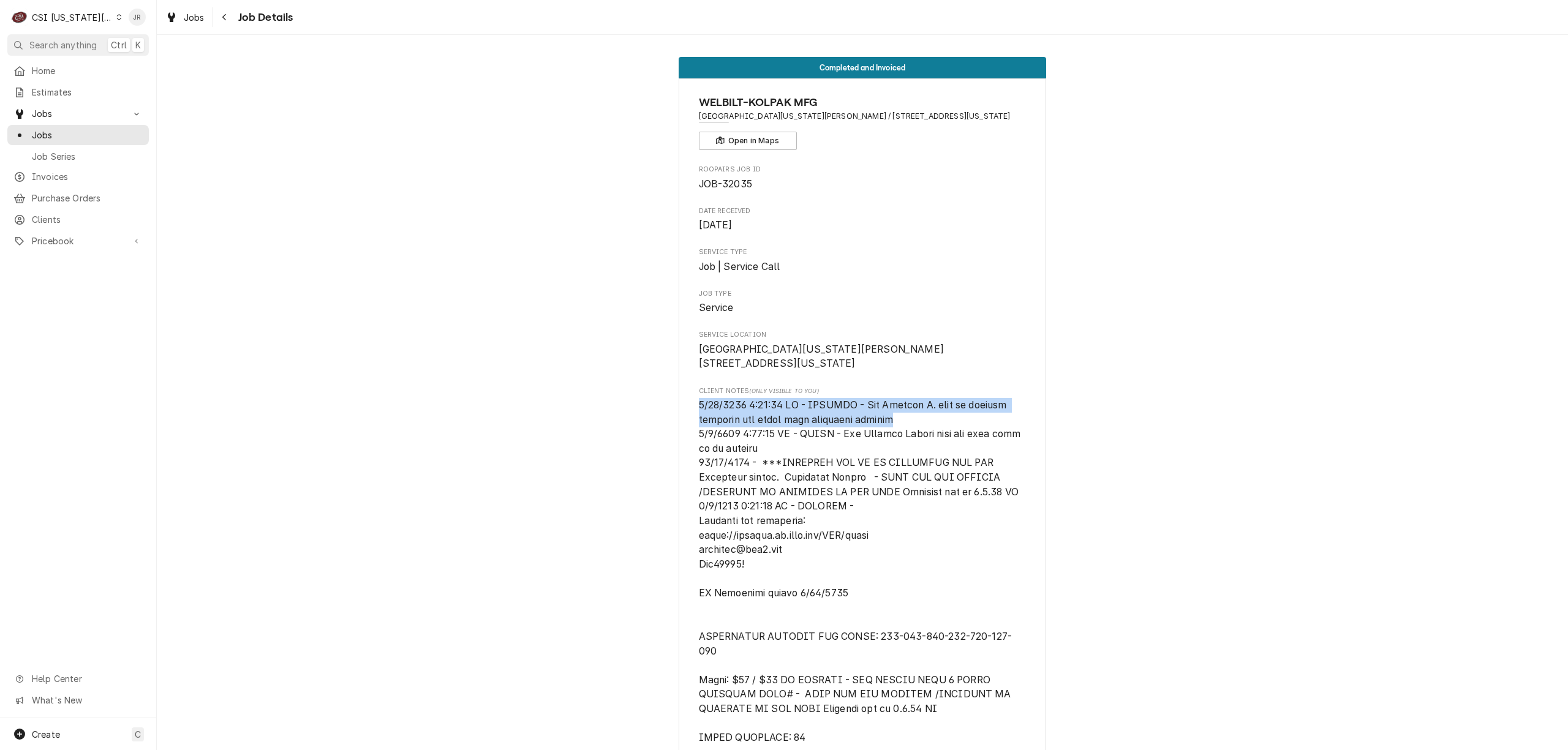
drag, startPoint x: 894, startPoint y: 446, endPoint x: 693, endPoint y: 429, distance: 201.7
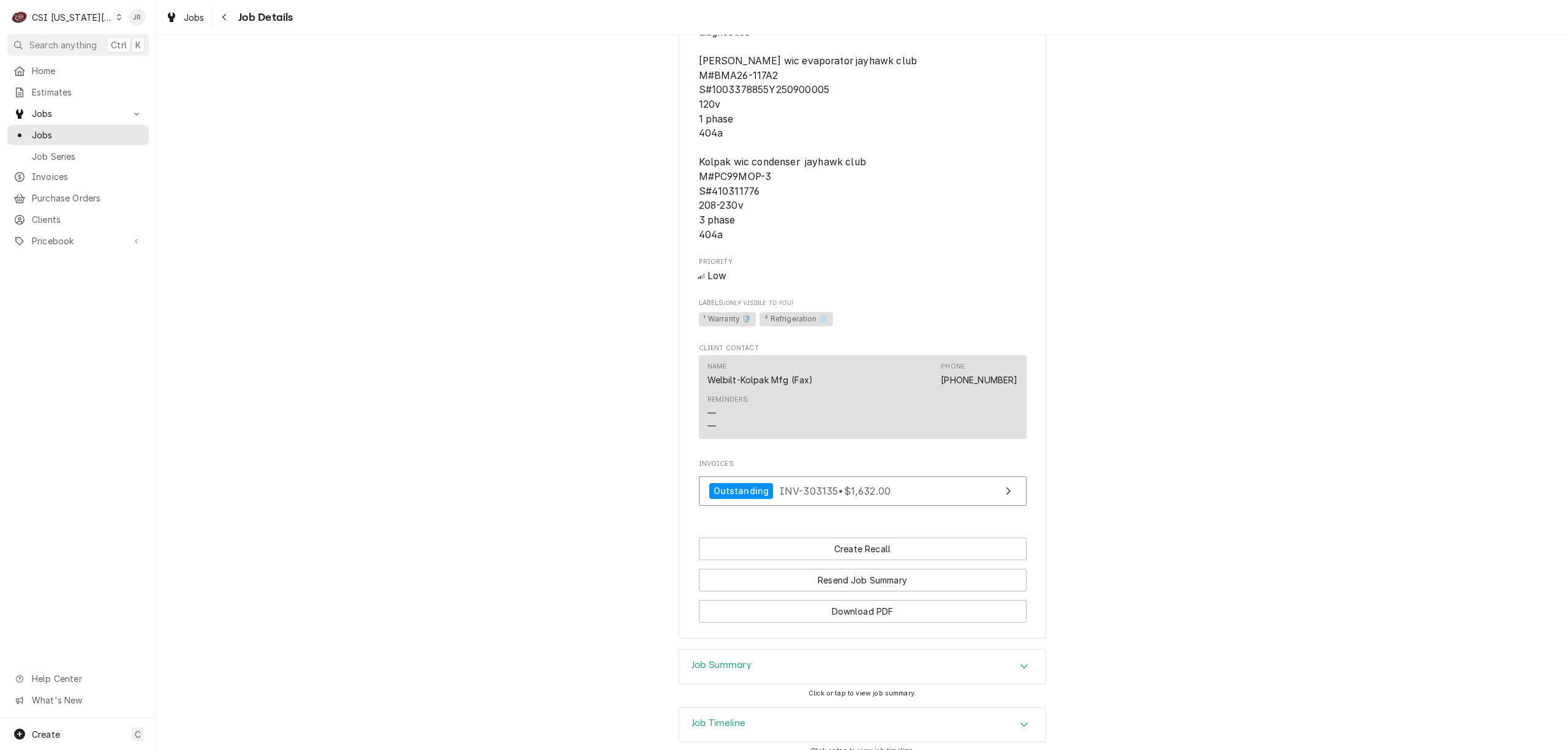
scroll to position [1297, 0]
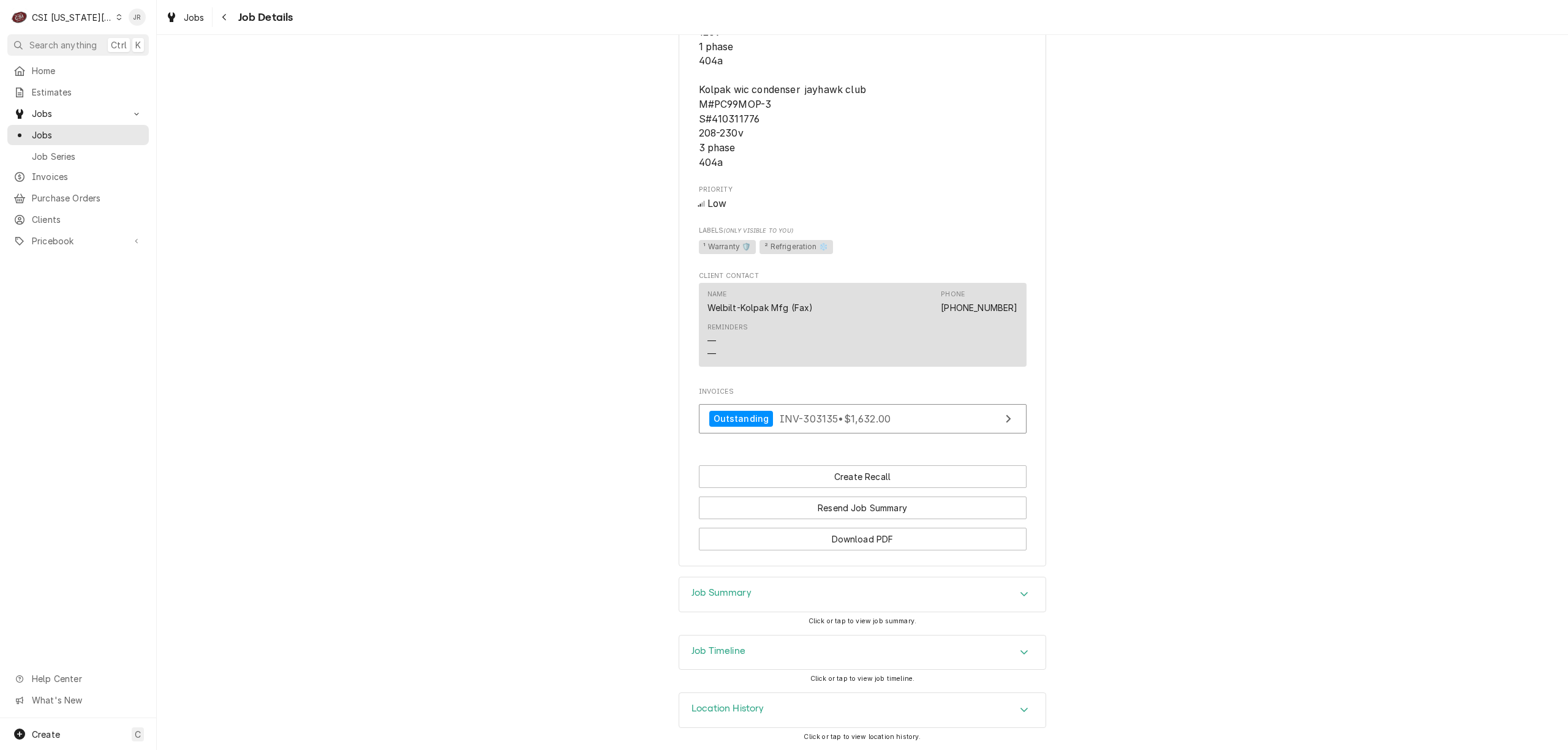
click at [737, 602] on div "Job Summary" at bounding box center [863, 594] width 366 height 34
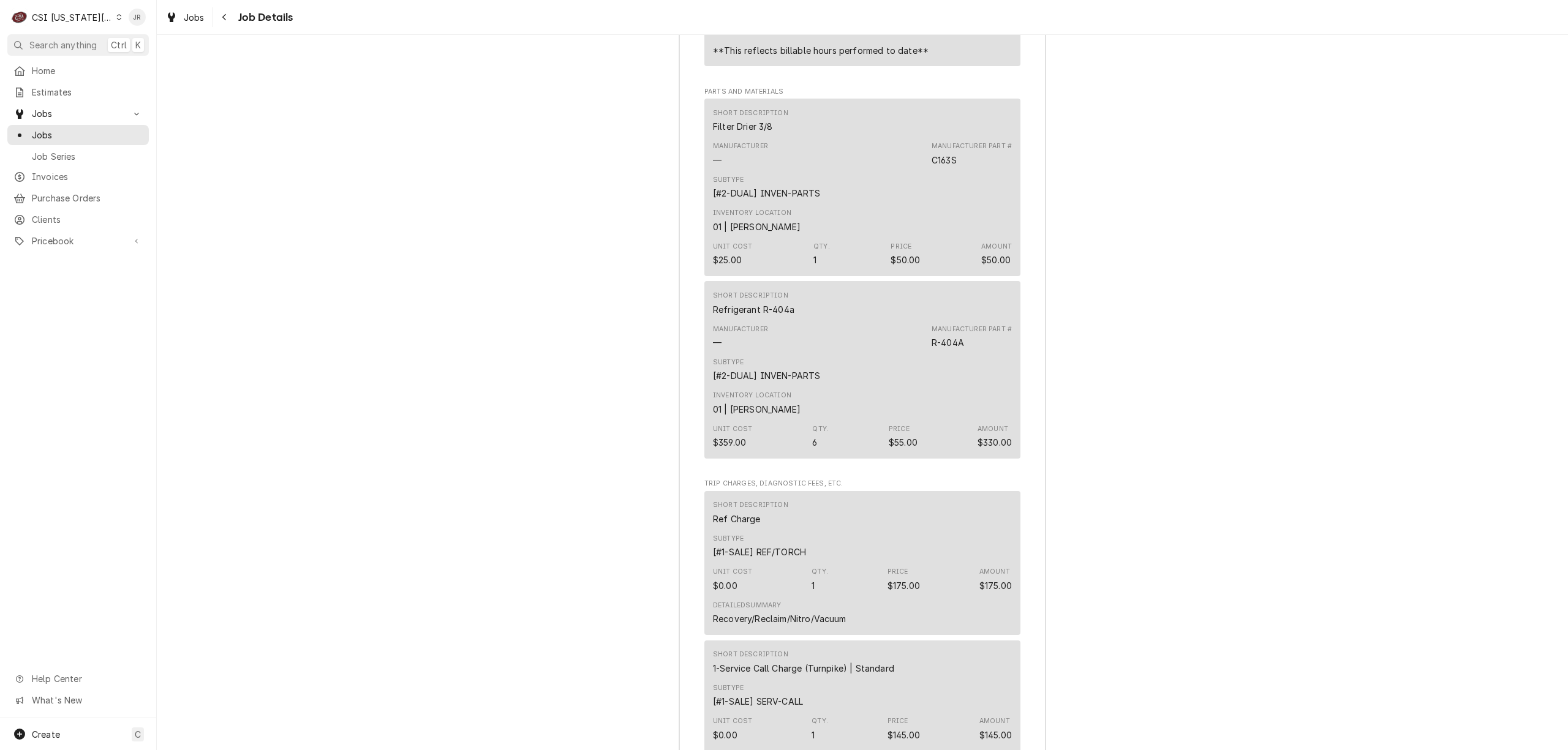
scroll to position [3318, 0]
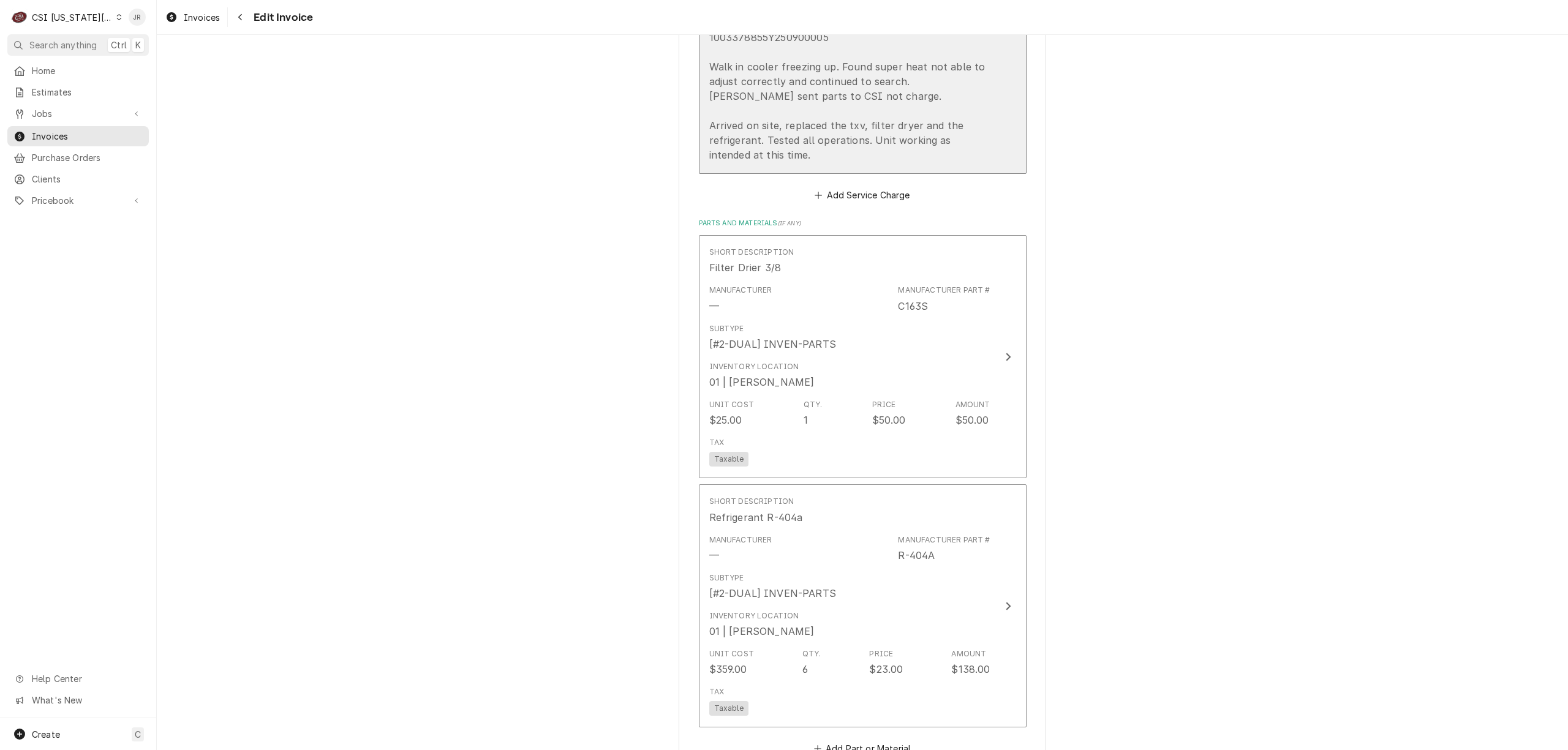
scroll to position [1878, 0]
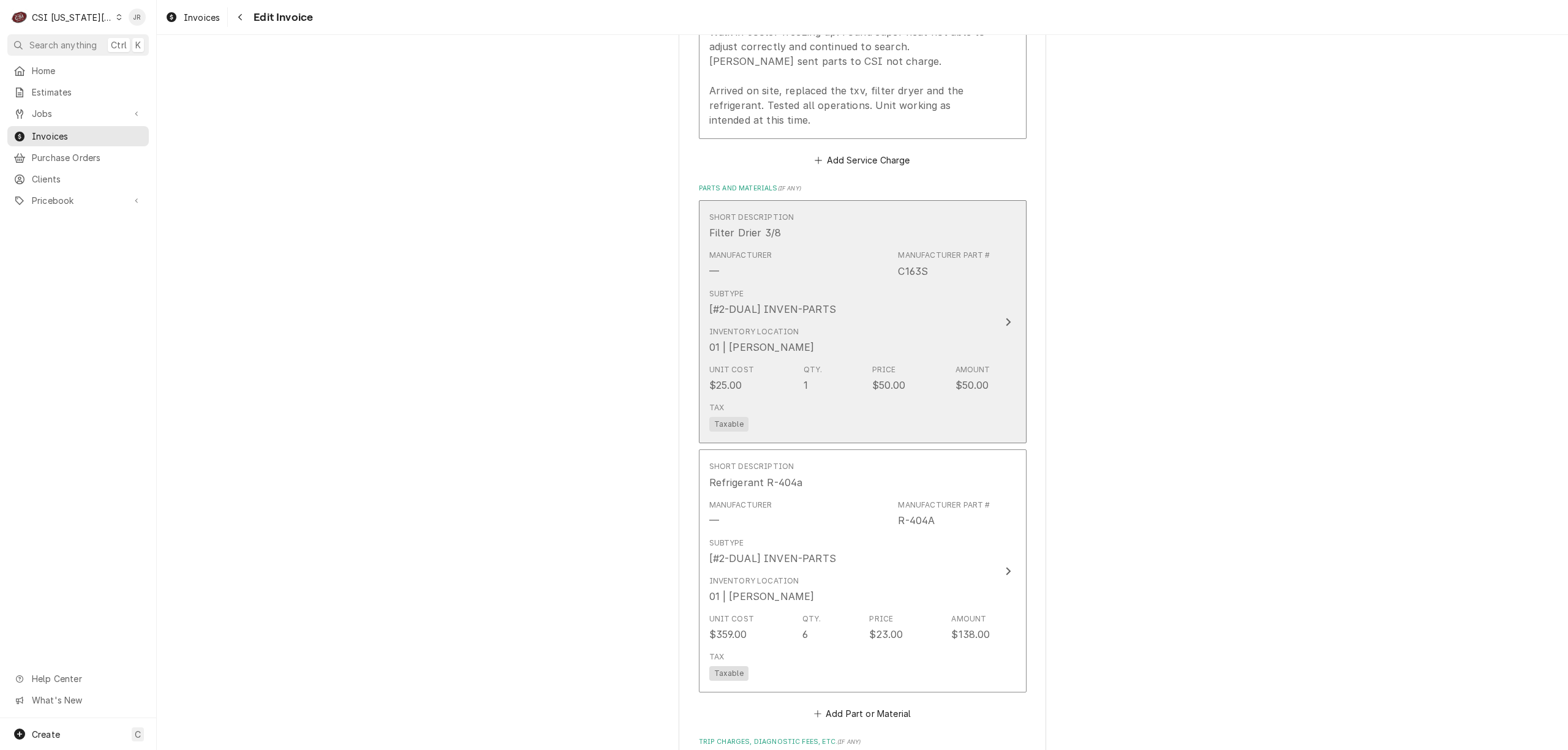
click at [970, 375] on div "Amount" at bounding box center [972, 370] width 35 height 11
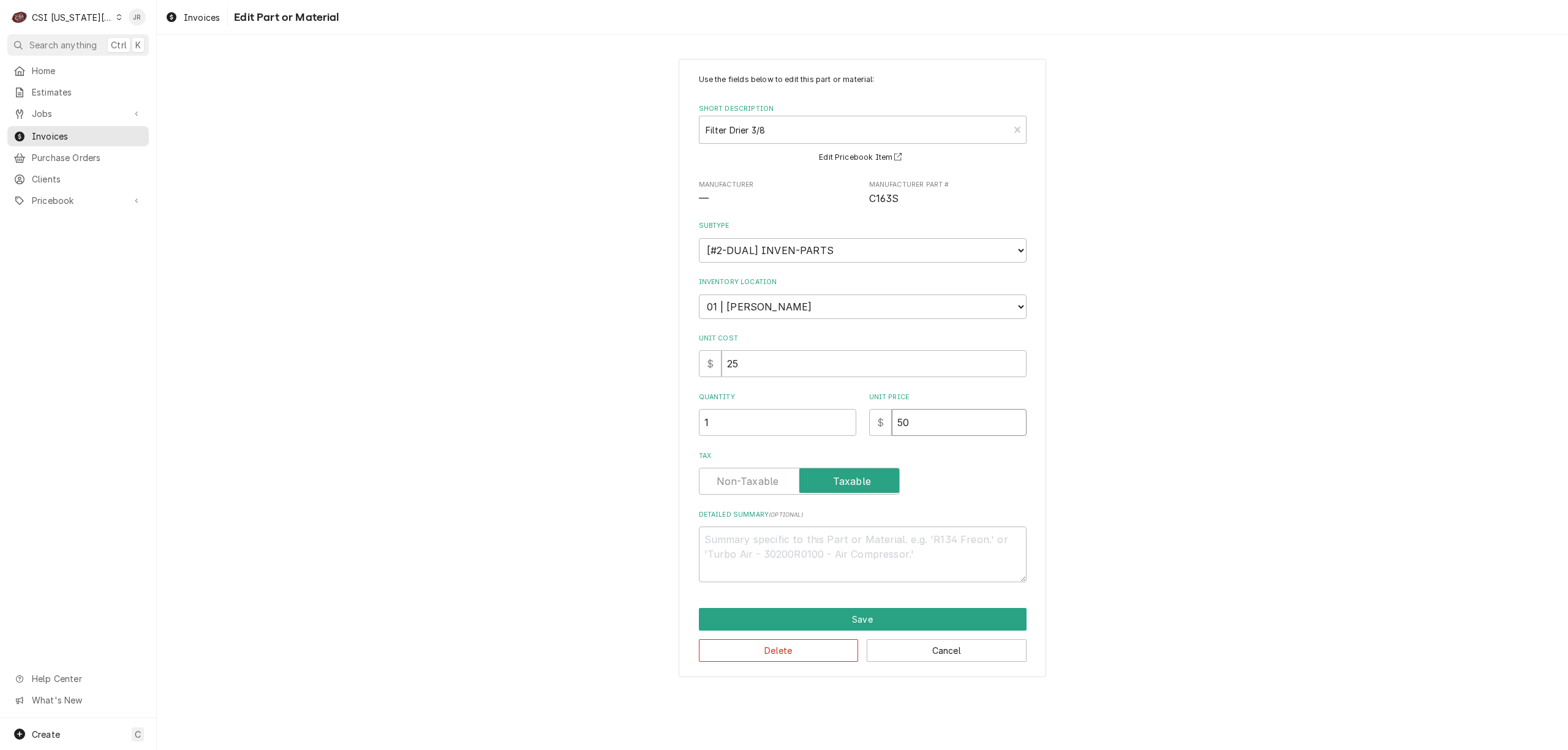
drag, startPoint x: 941, startPoint y: 409, endPoint x: 755, endPoint y: 371, distance: 189.8
click at [748, 370] on div "Use the fields below to edit this part or material: Short Description Filter Dr…" at bounding box center [863, 328] width 328 height 508
type textarea "x"
type input "2"
type textarea "x"
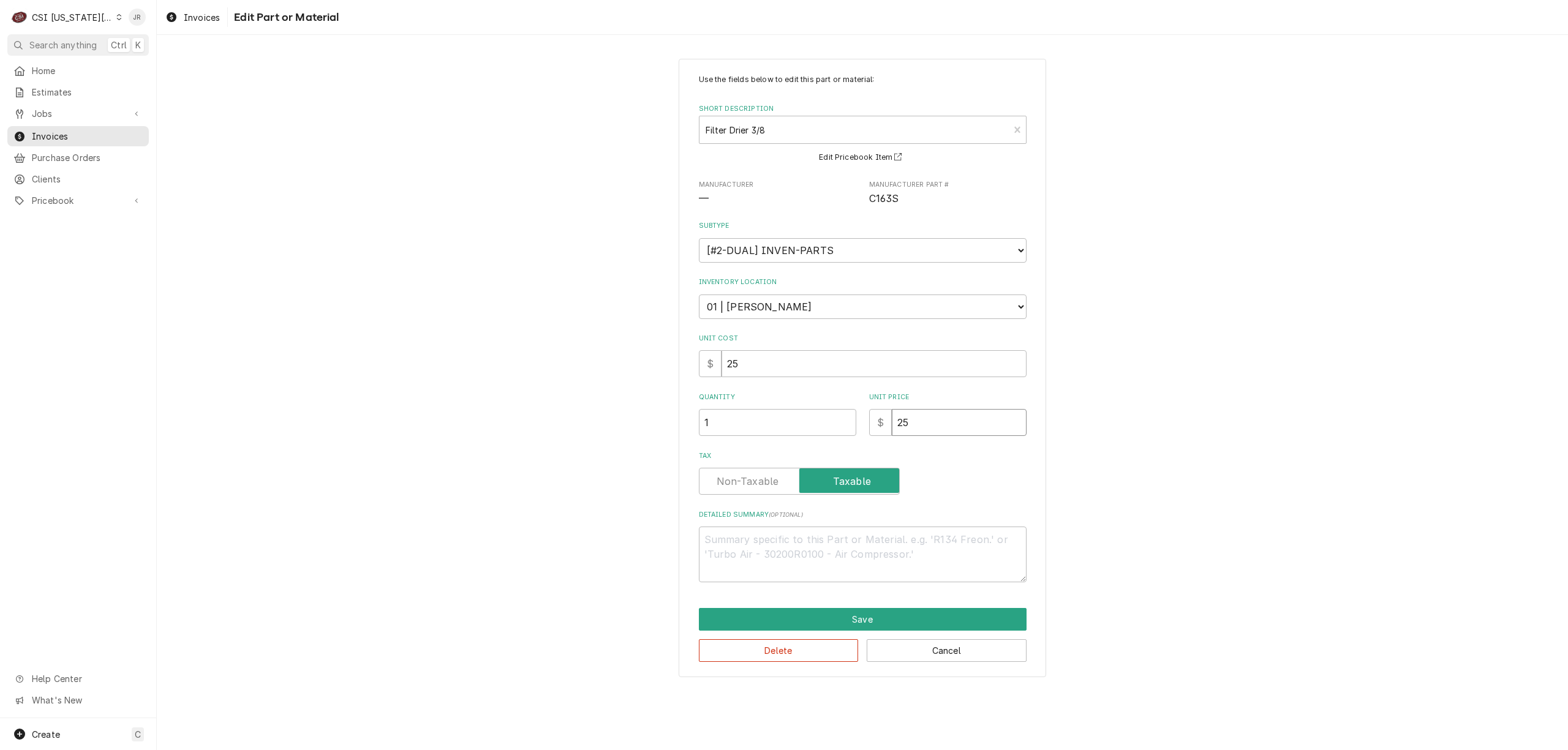
type input "25"
drag, startPoint x: 740, startPoint y: 497, endPoint x: 735, endPoint y: 479, distance: 18.7
click at [740, 491] on div "Use the fields below to edit this part or material: Short Description Filter Dr…" at bounding box center [863, 328] width 328 height 508
click at [735, 477] on label "Tax" at bounding box center [799, 481] width 201 height 27
click at [735, 477] on input "Tax" at bounding box center [799, 481] width 190 height 27
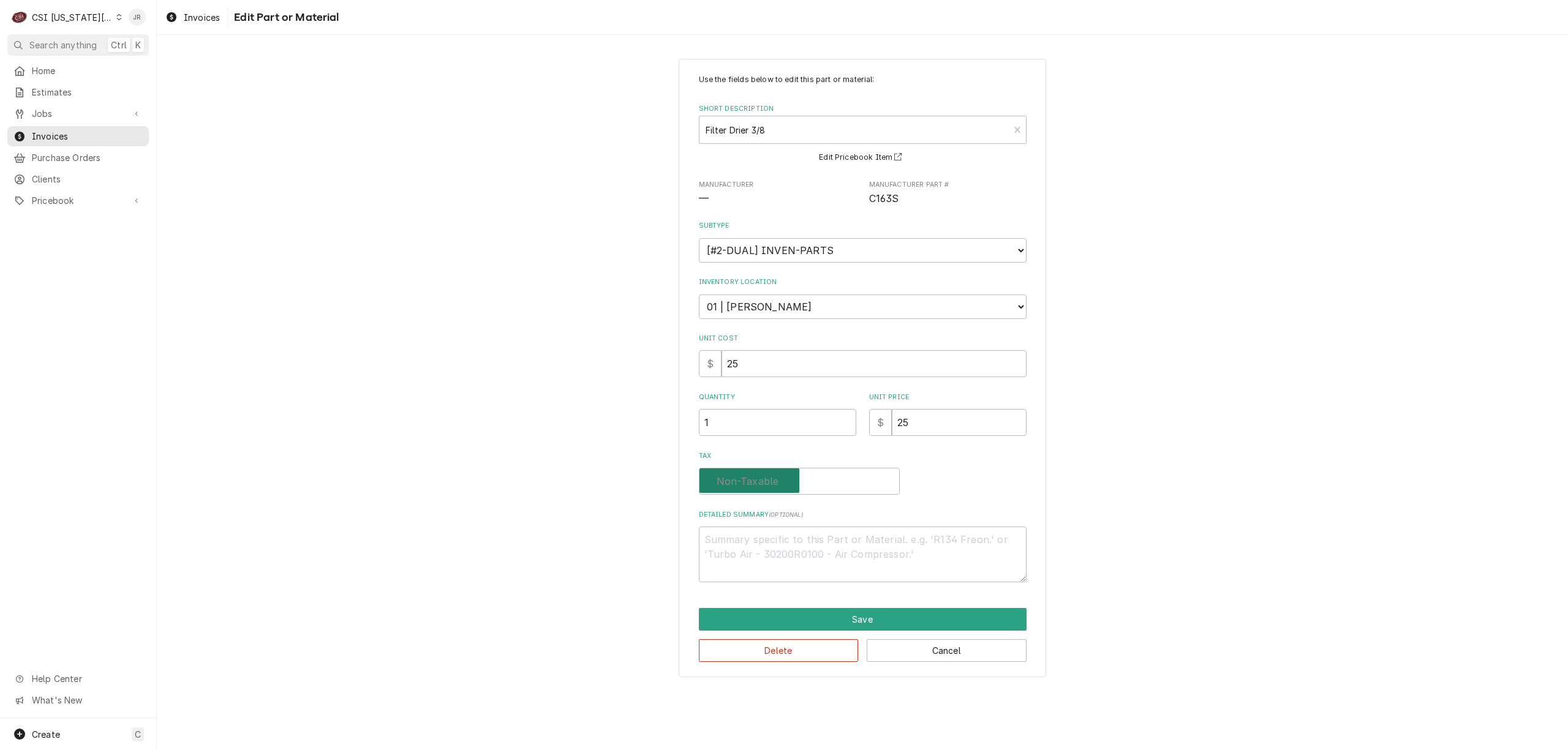
checkbox input "false"
click at [823, 618] on button "Save" at bounding box center [863, 619] width 328 height 23
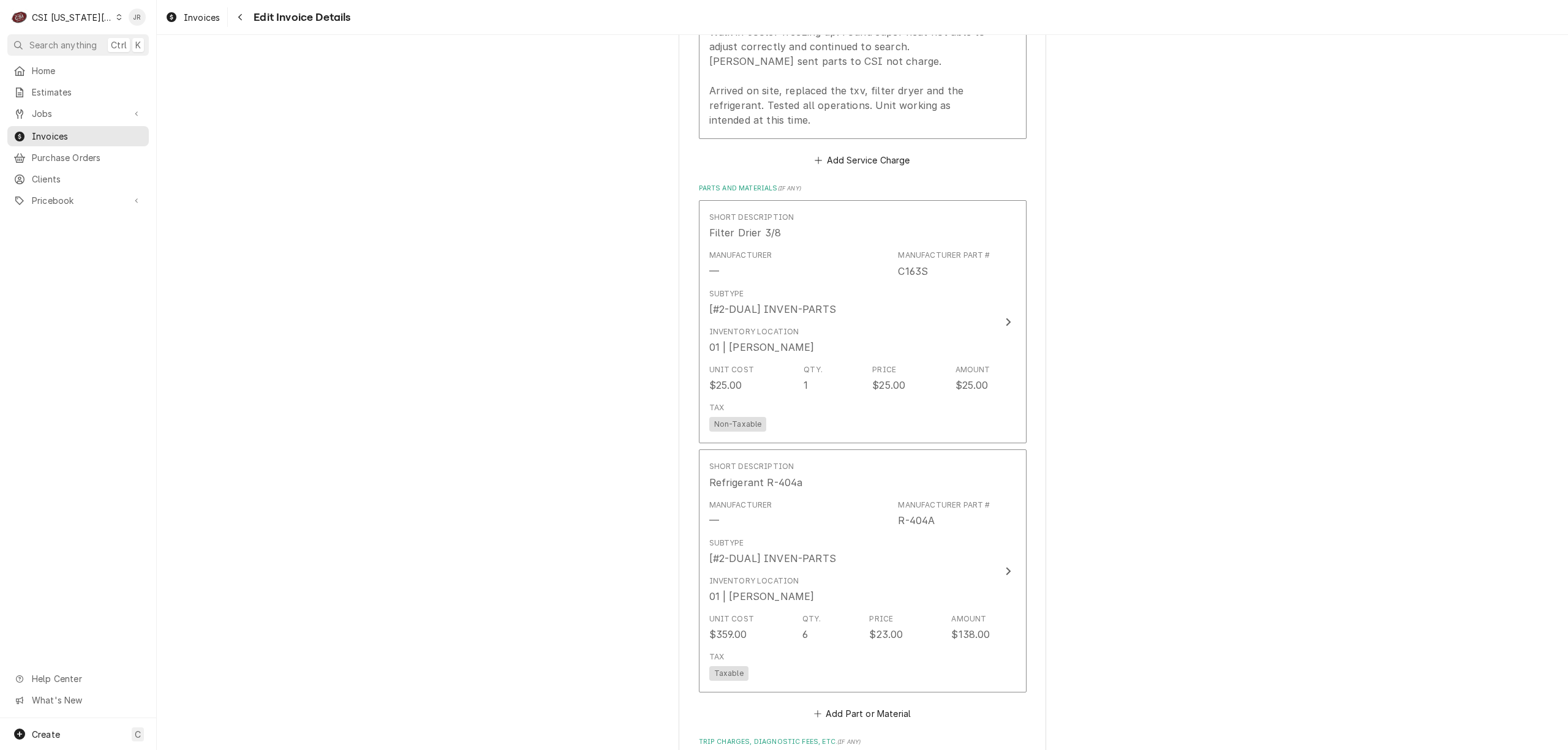
scroll to position [1901, 0]
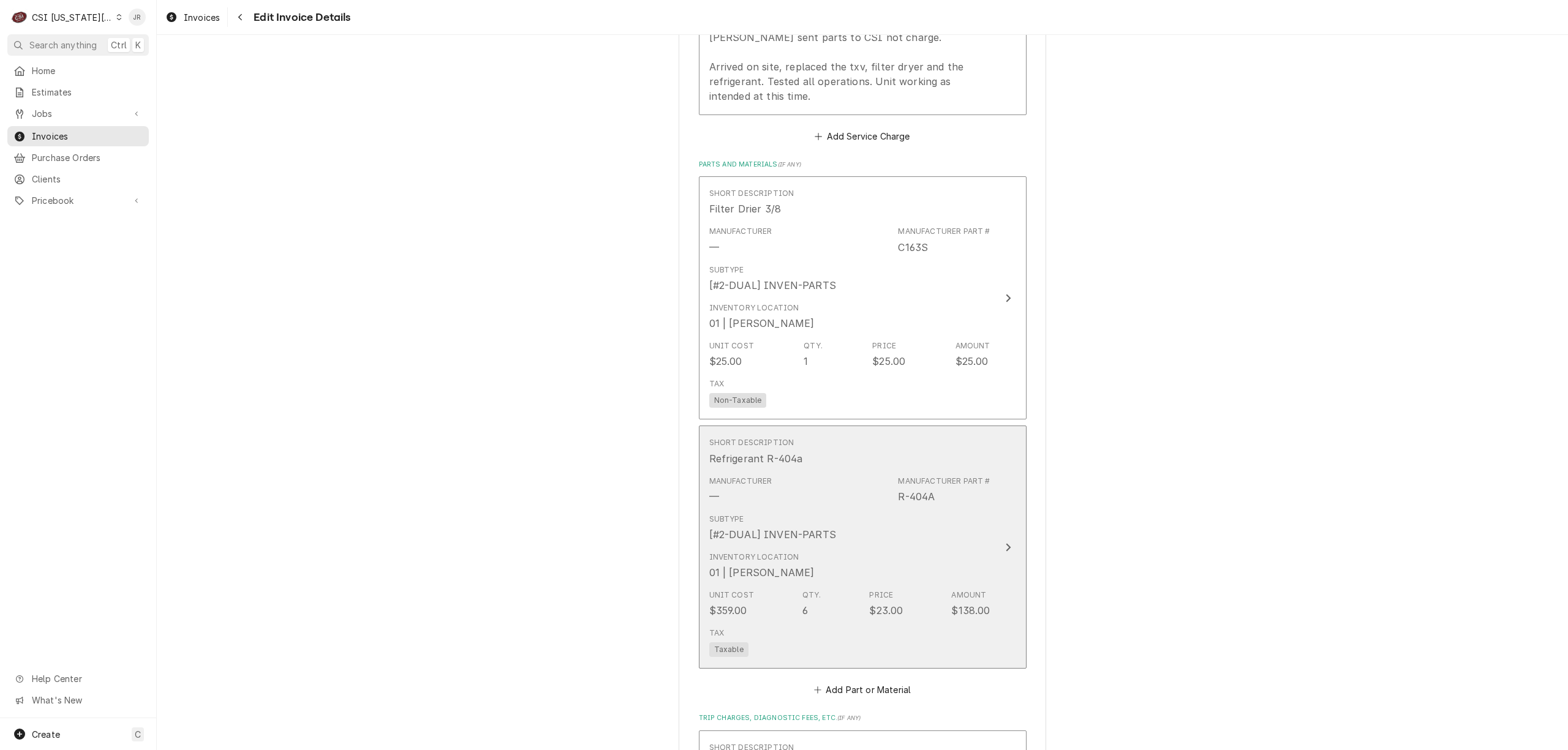
click at [880, 559] on div "Inventory Location 01 | CHARLES PENDERGRASS" at bounding box center [850, 566] width 281 height 38
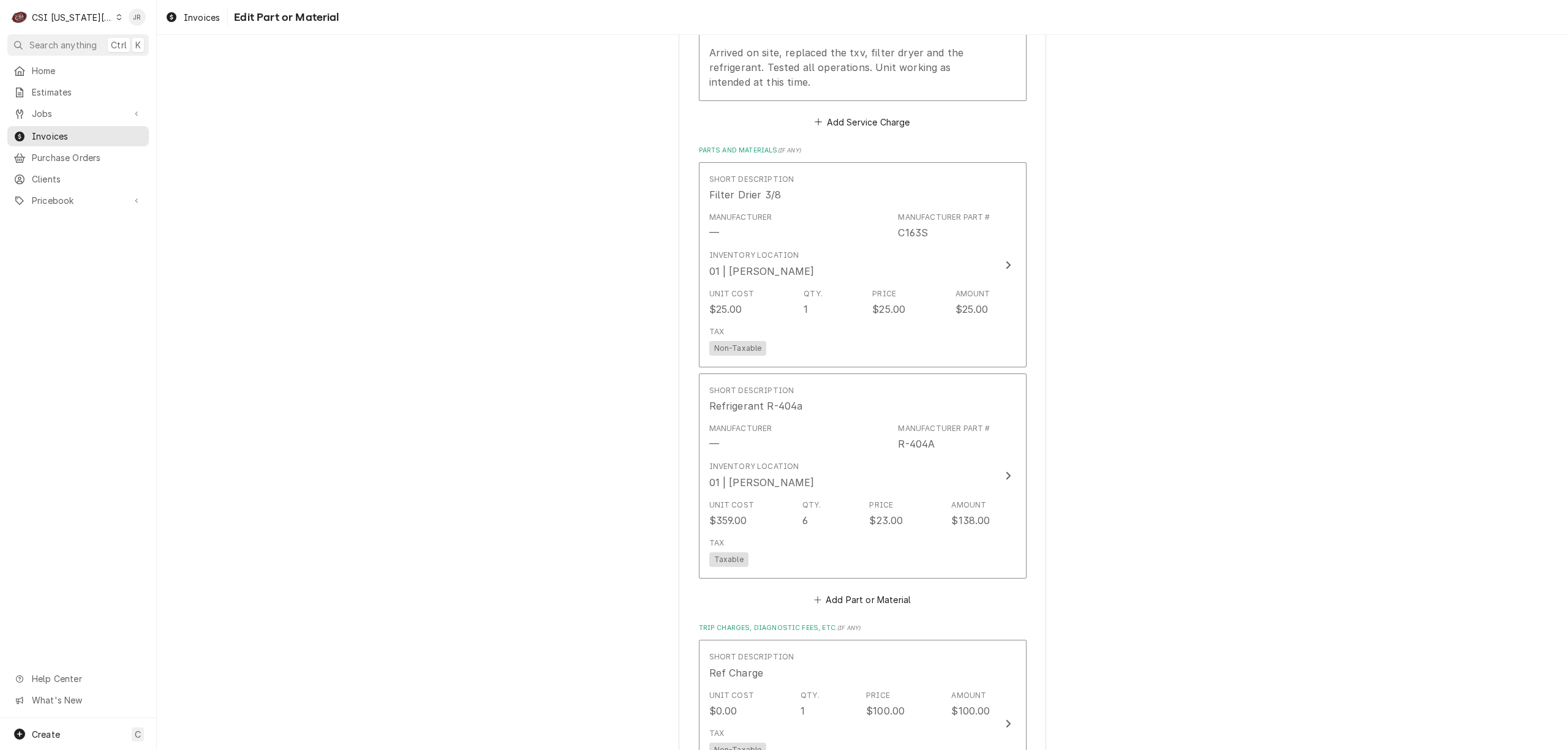
scroll to position [1901, 0]
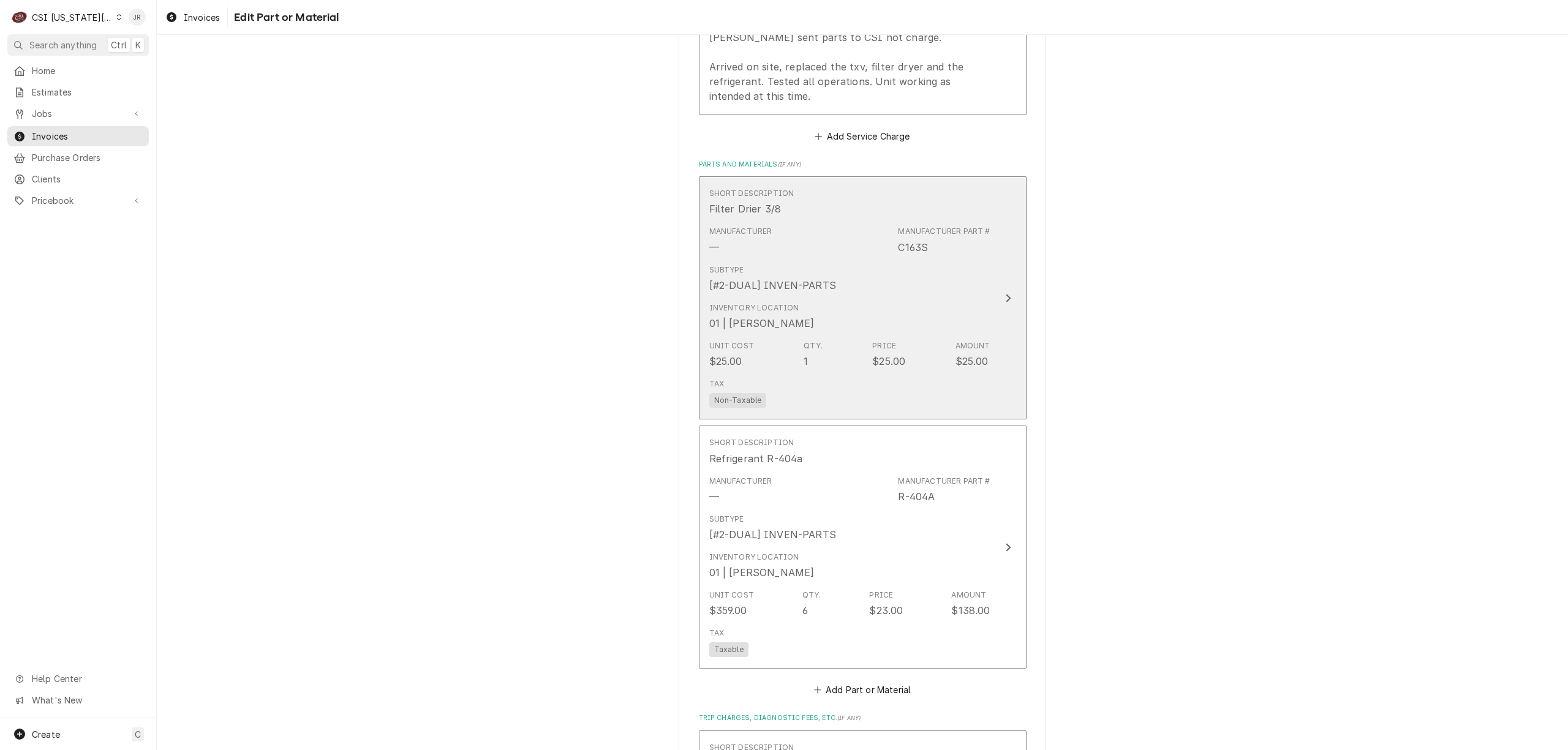
click at [946, 336] on div "Unit Cost $25.00 Qty. 1 Price $25.00 Amount $25.00" at bounding box center [850, 354] width 281 height 38
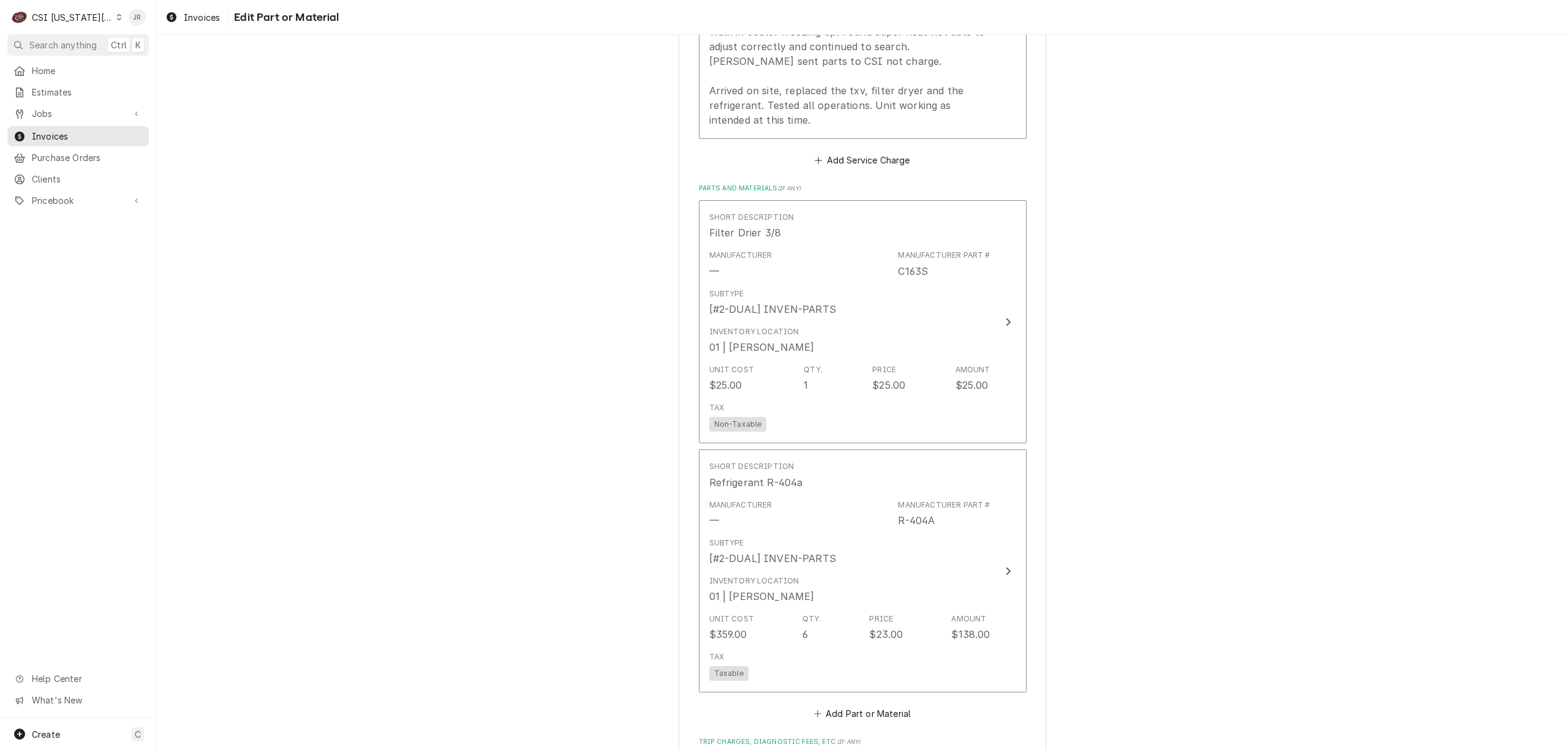
scroll to position [1901, 0]
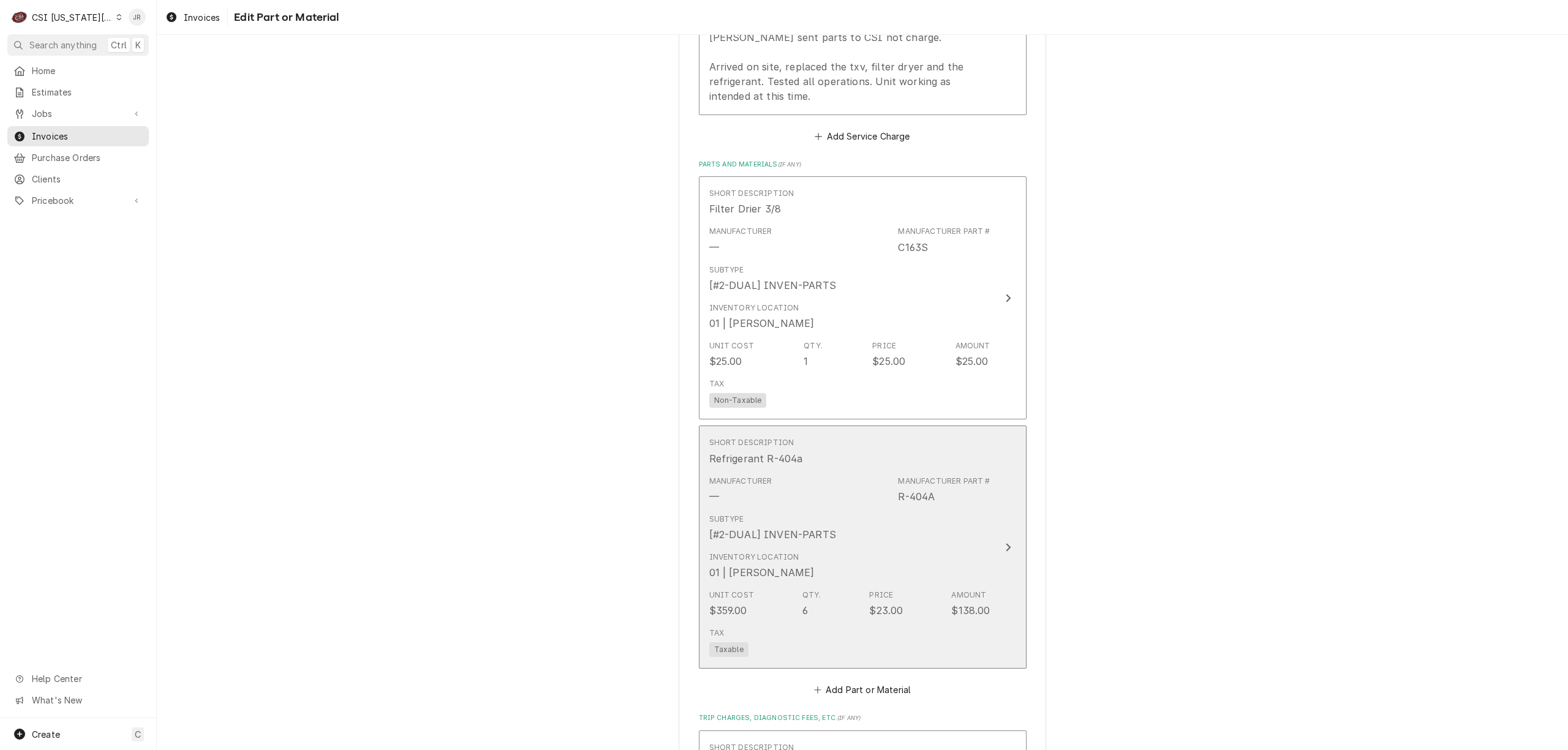
click at [941, 522] on div "Subtype [#2-DUAL] INVEN-PARTS" at bounding box center [850, 528] width 281 height 38
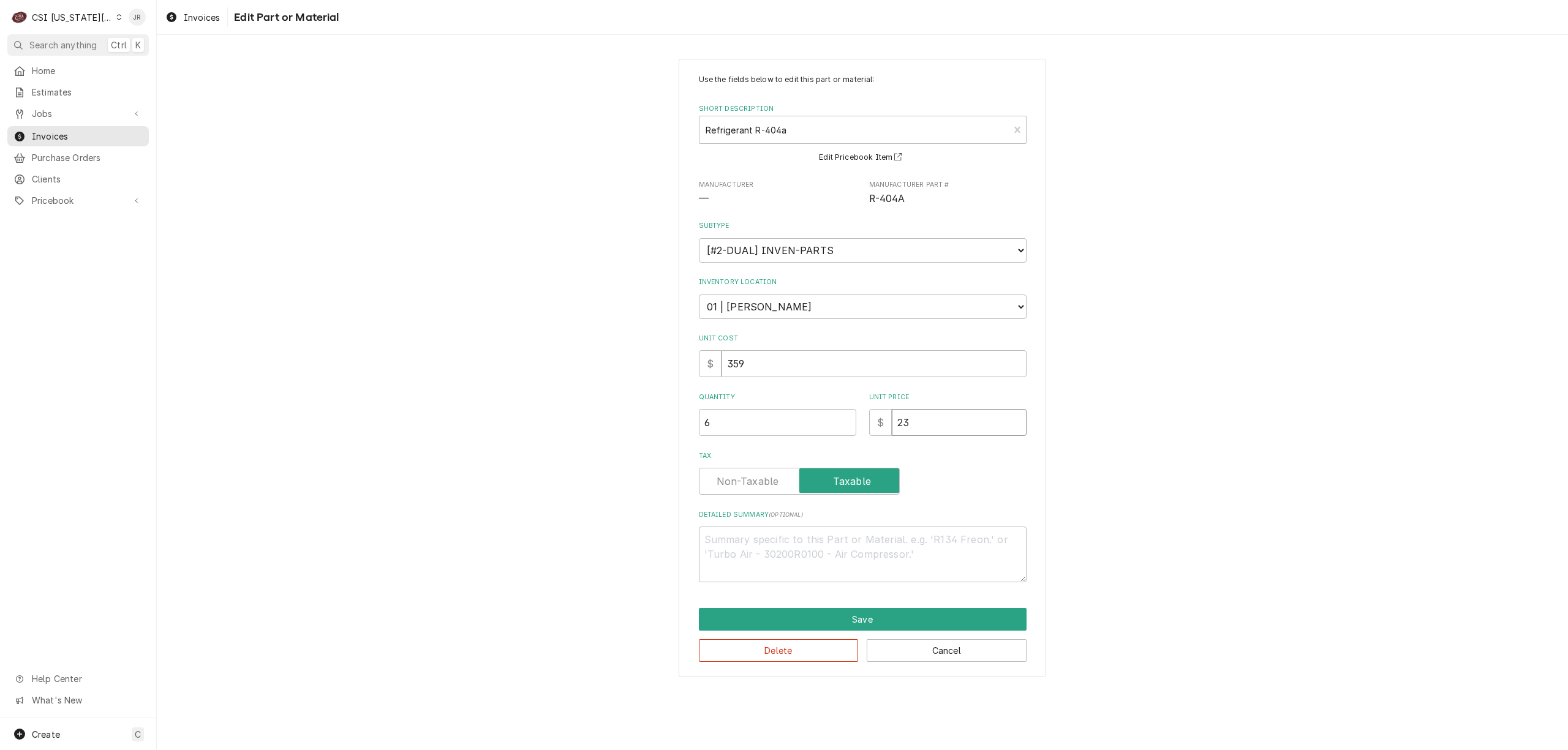
drag, startPoint x: 924, startPoint y: 431, endPoint x: 758, endPoint y: 371, distance: 176.5
click at [748, 366] on div "Use the fields below to edit this part or material: Short Description Refrigera…" at bounding box center [863, 328] width 328 height 508
type textarea "x"
type input "2"
type textarea "x"
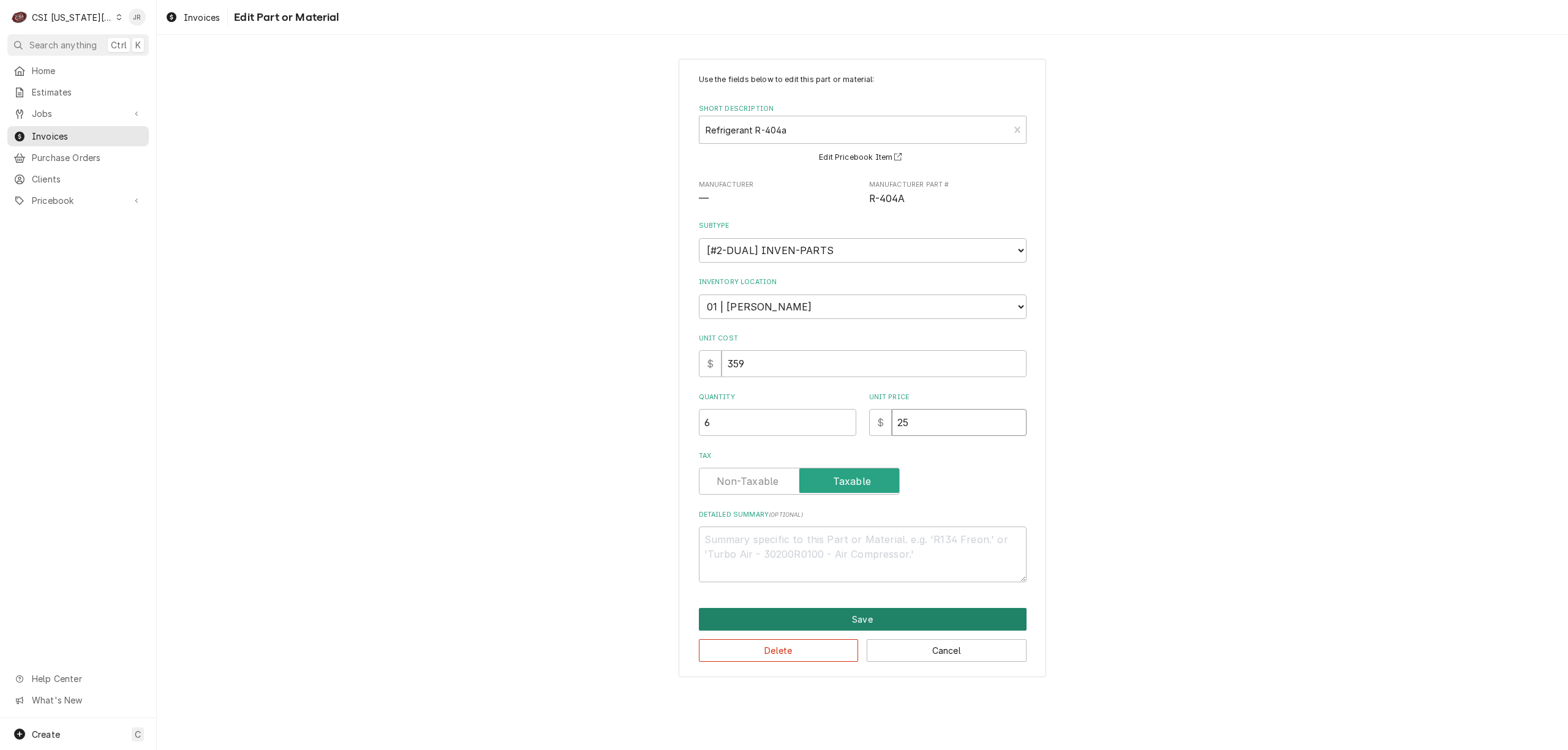
type input "25"
click at [821, 622] on button "Save" at bounding box center [863, 619] width 328 height 23
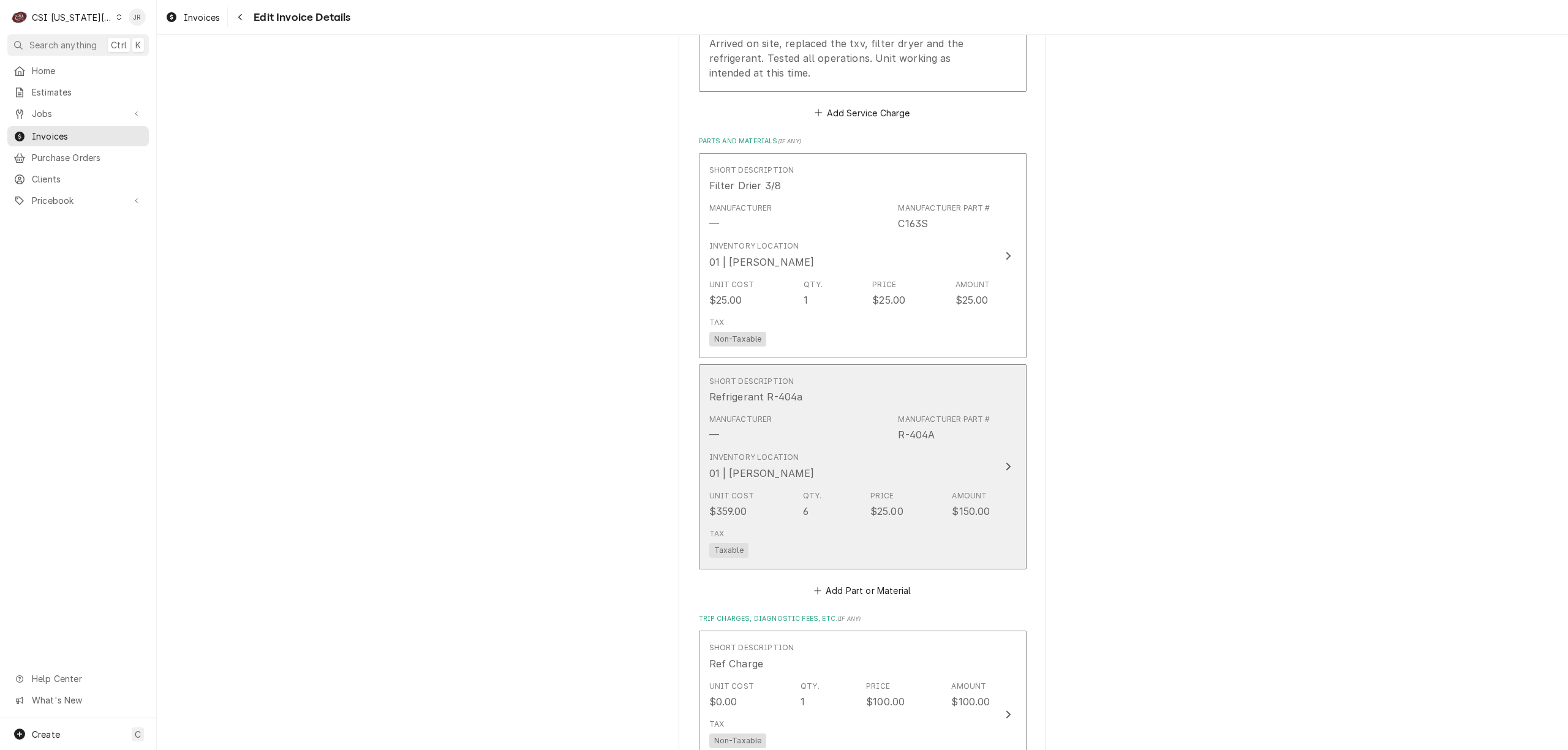
scroll to position [1926, 0]
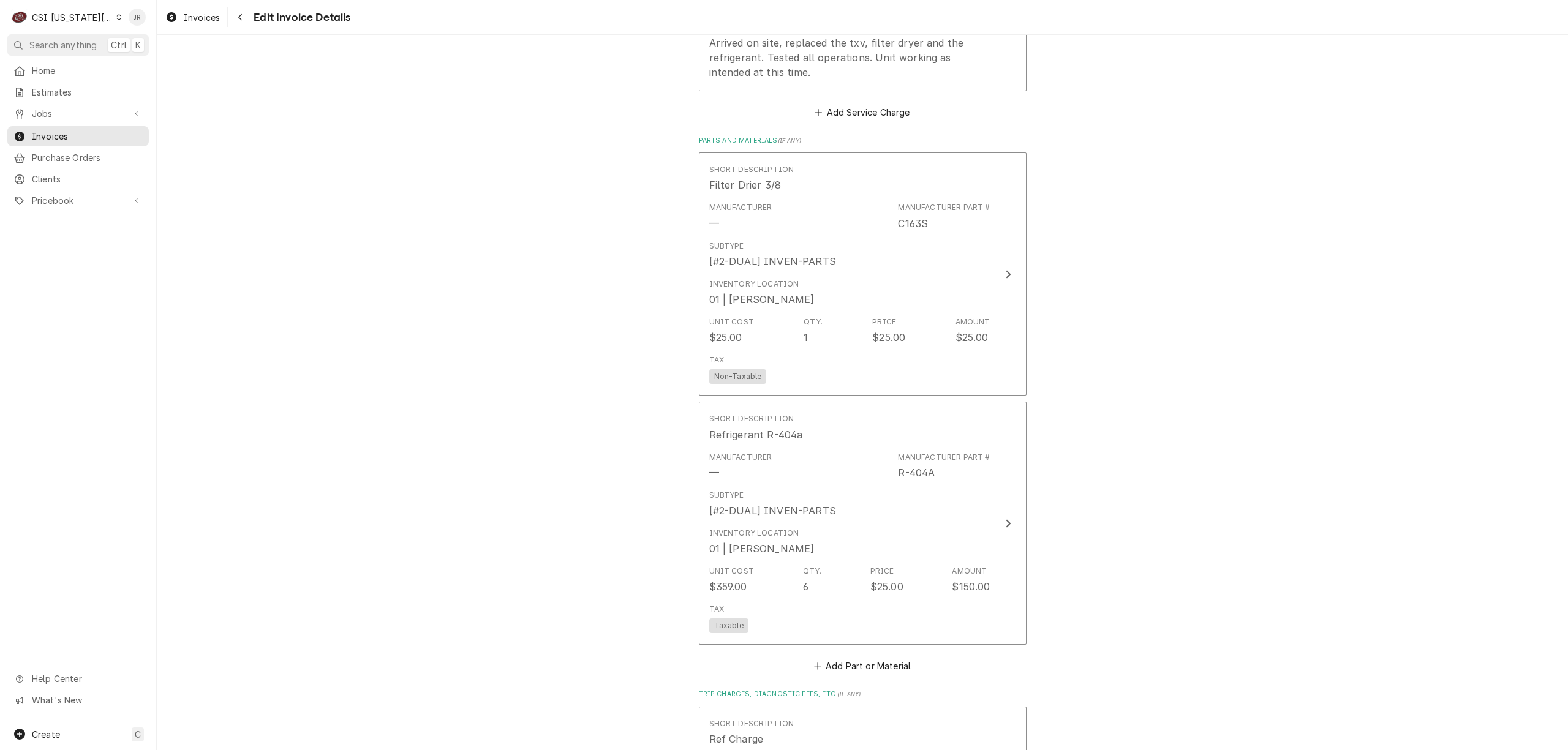
drag, startPoint x: 1147, startPoint y: 338, endPoint x: 1169, endPoint y: 360, distance: 31.1
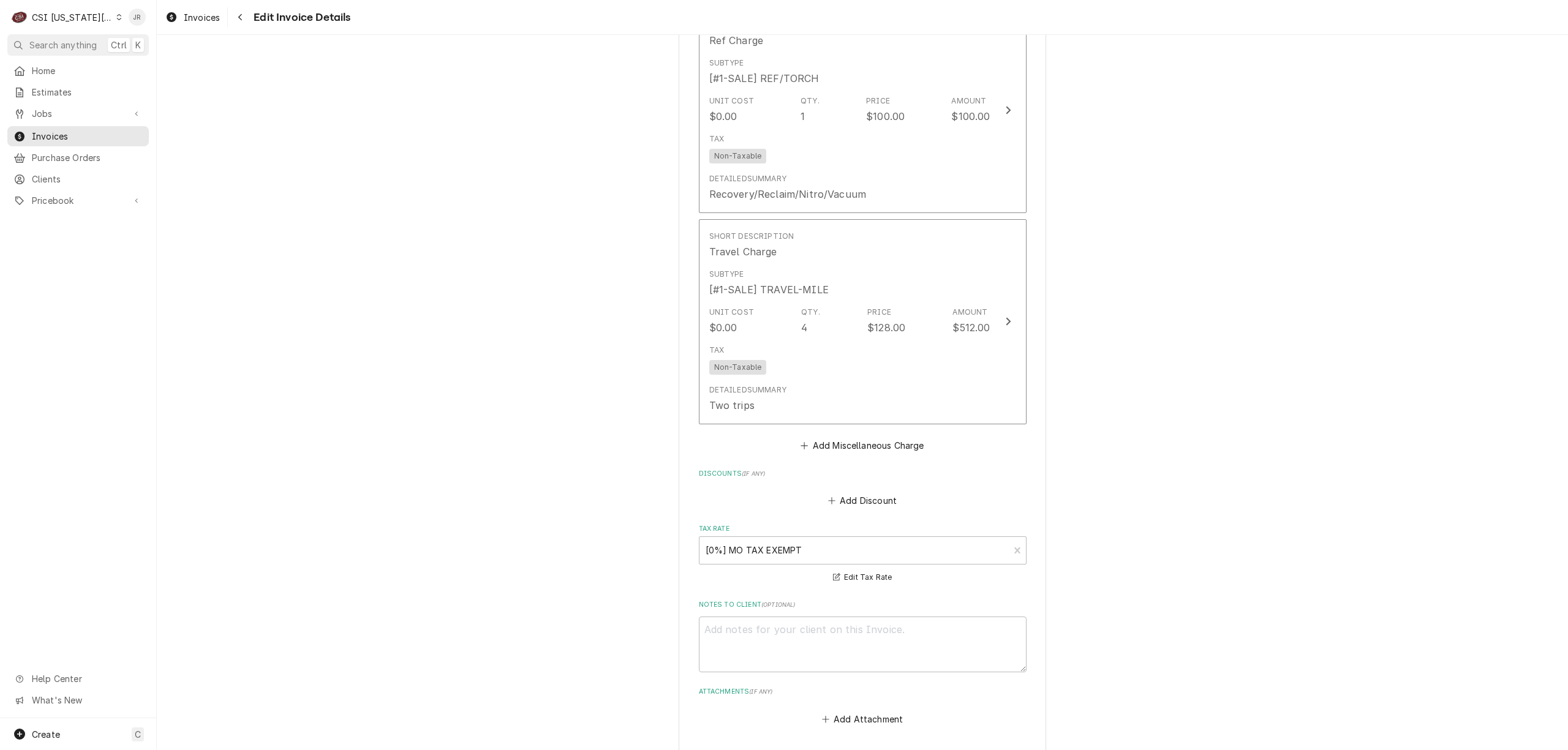
scroll to position [2889, 0]
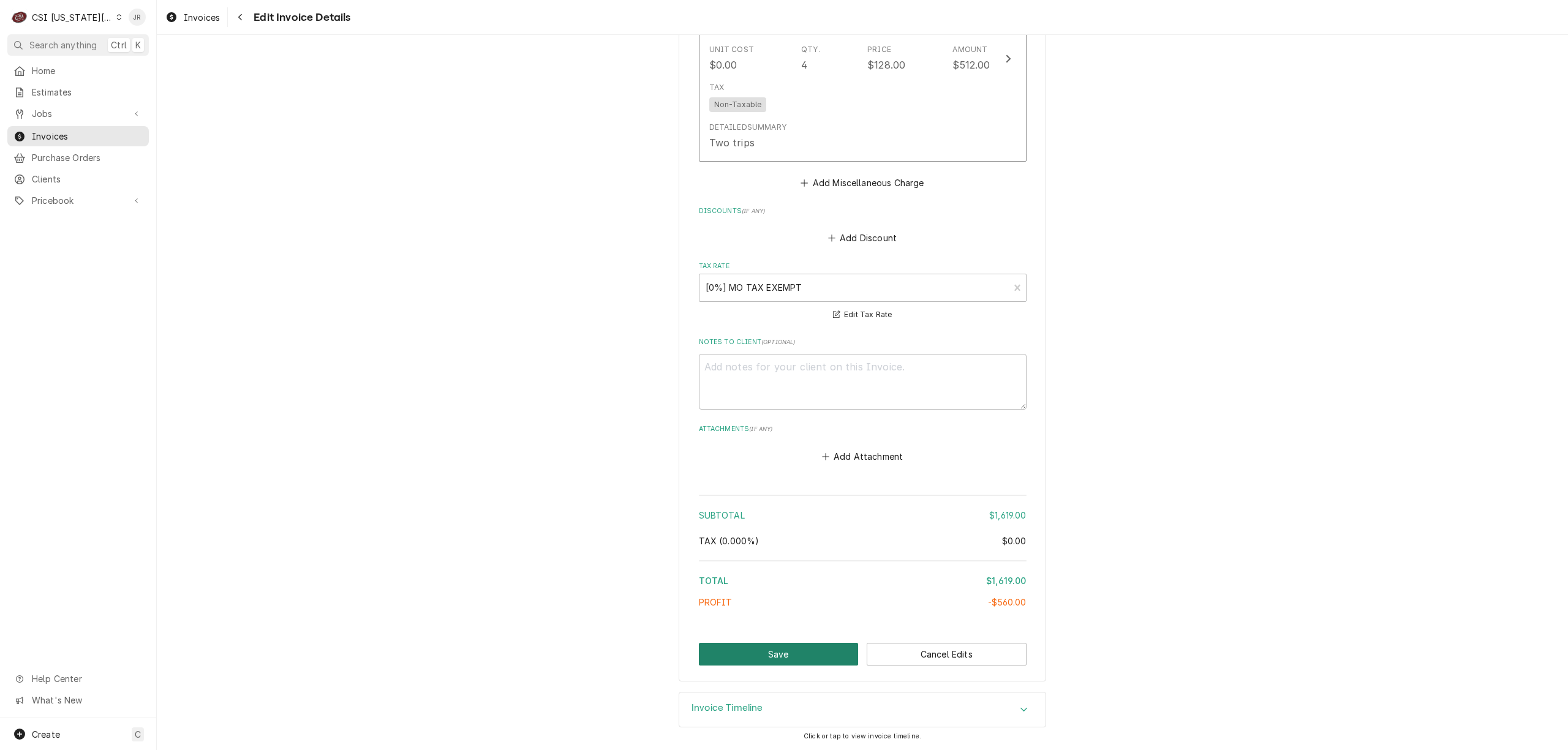
click at [806, 654] on button "Save" at bounding box center [778, 654] width 160 height 23
type textarea "x"
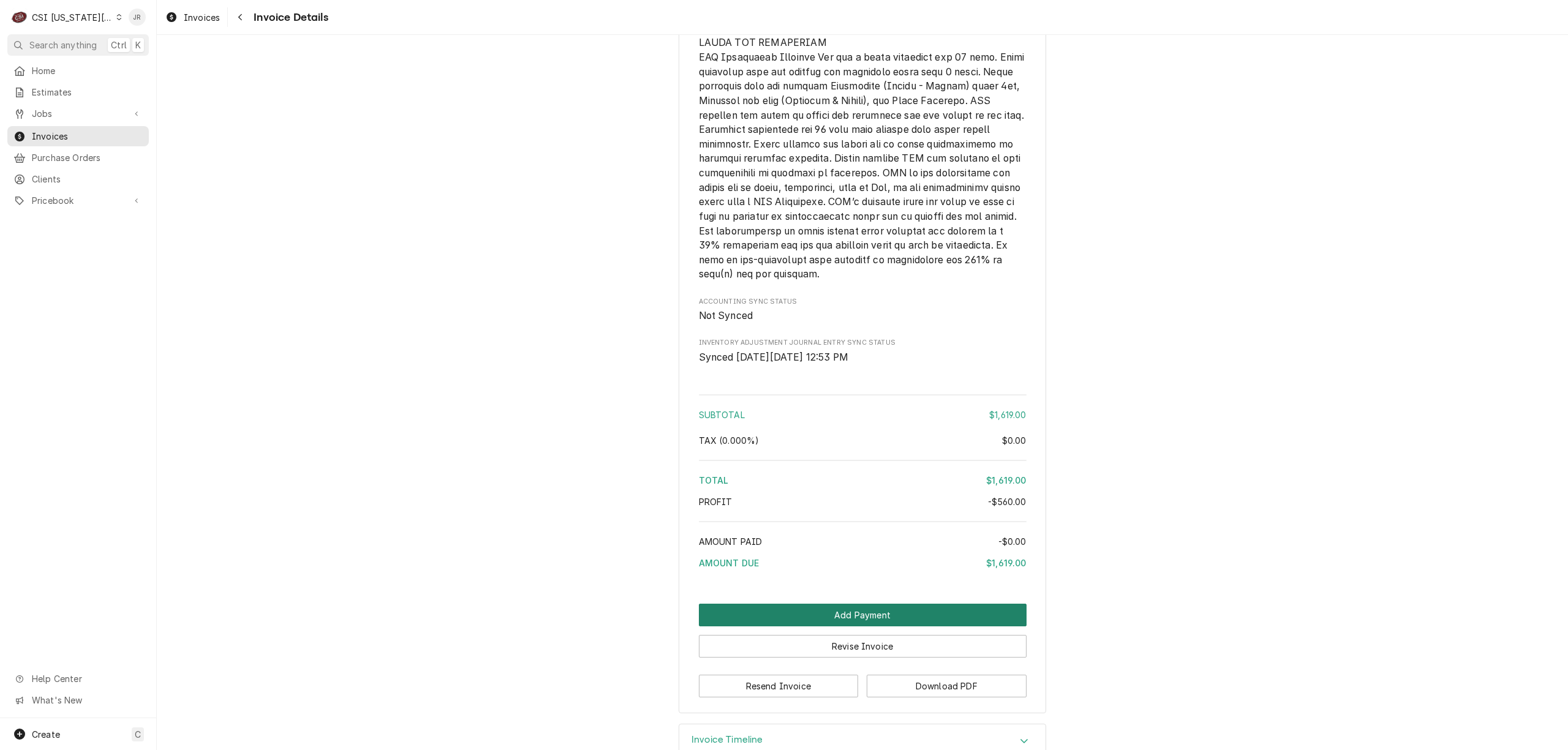
scroll to position [2448, 0]
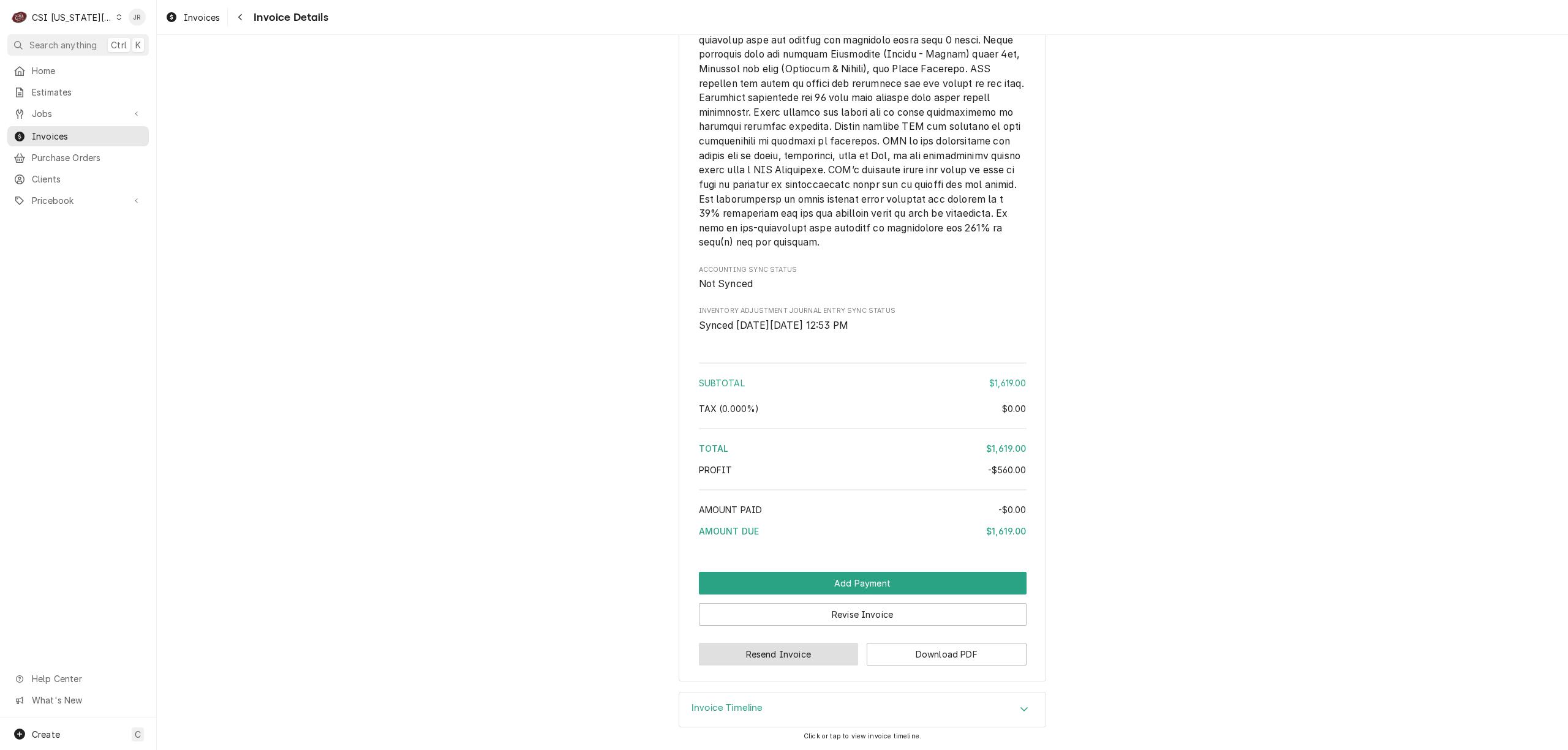
click at [825, 649] on button "Resend Invoice" at bounding box center [778, 654] width 160 height 23
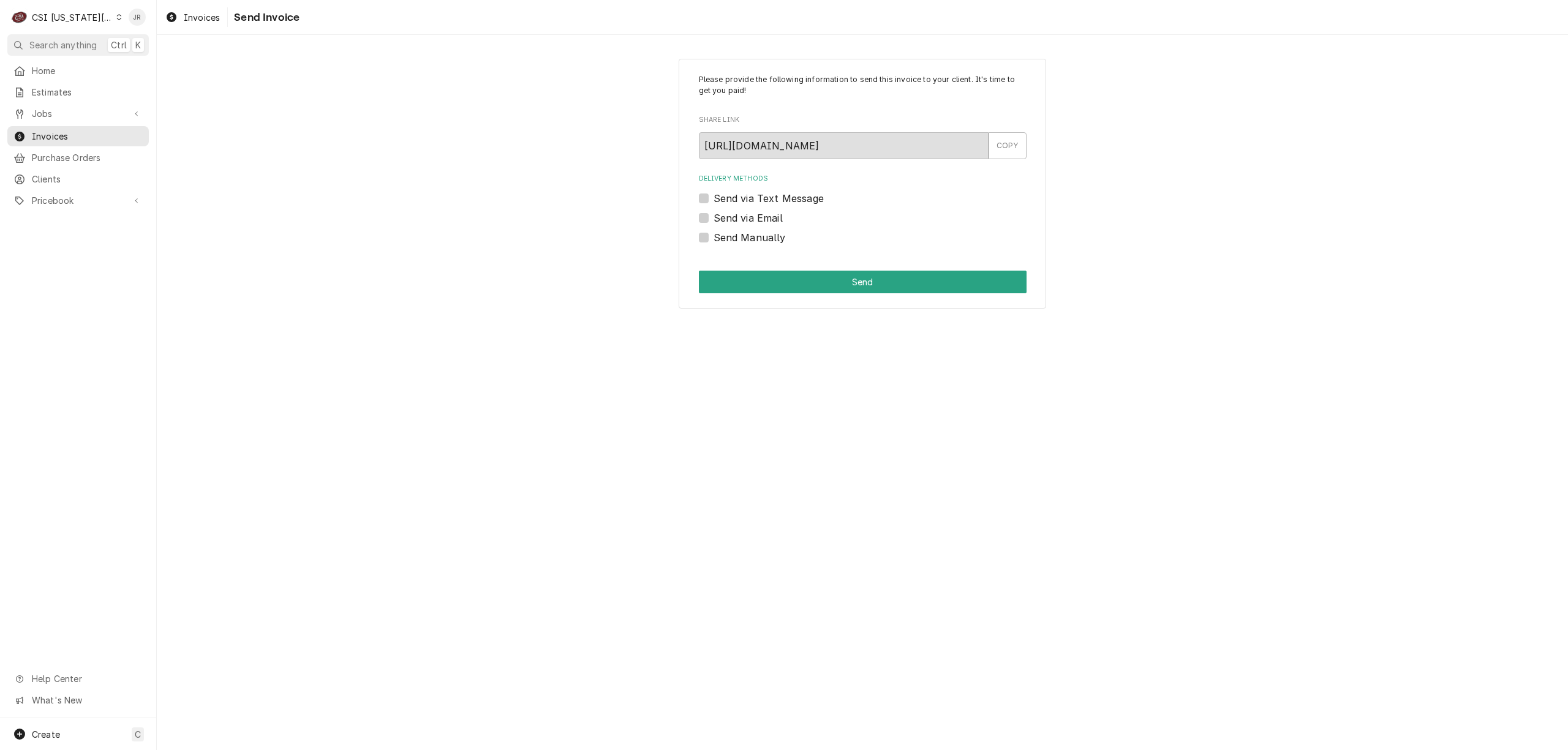
click at [713, 235] on label "Send Manually" at bounding box center [749, 238] width 72 height 15
click at [713, 235] on input "Send Manually" at bounding box center [877, 243] width 328 height 27
checkbox input "true"
click at [785, 274] on button "Send" at bounding box center [863, 282] width 328 height 23
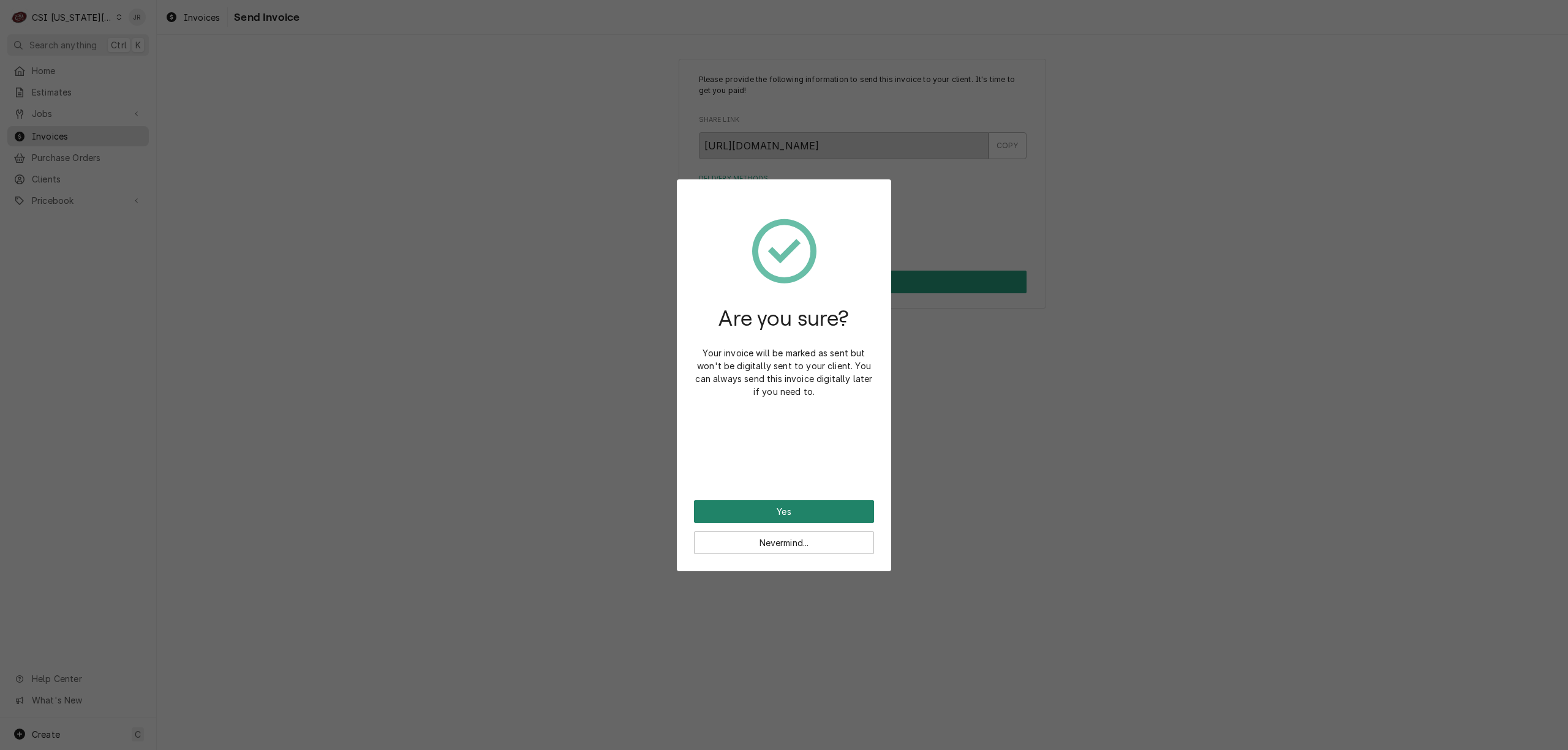
click at [799, 515] on button "Yes" at bounding box center [784, 512] width 180 height 23
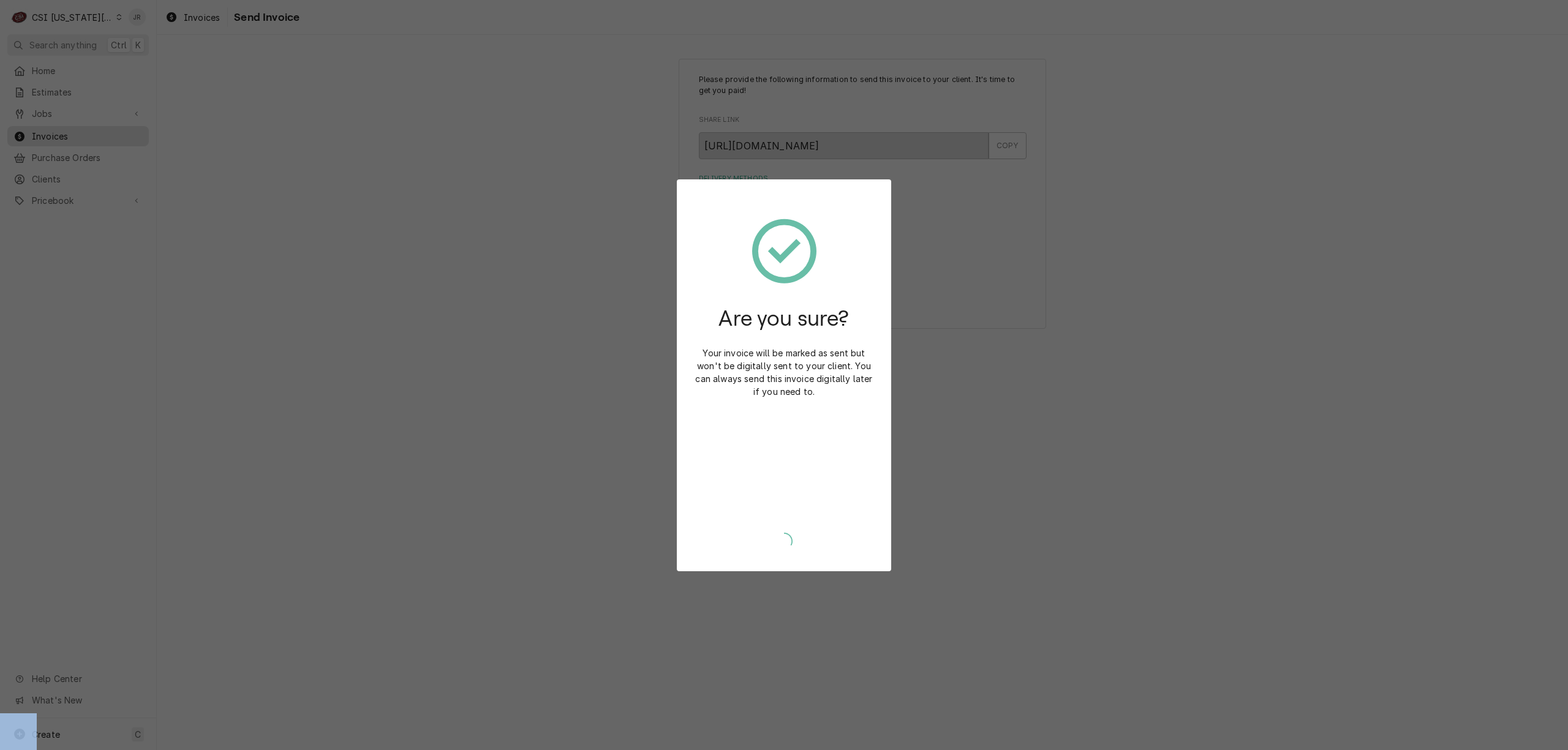
click at [799, 514] on div "Yes Nevermind..." at bounding box center [784, 528] width 180 height 51
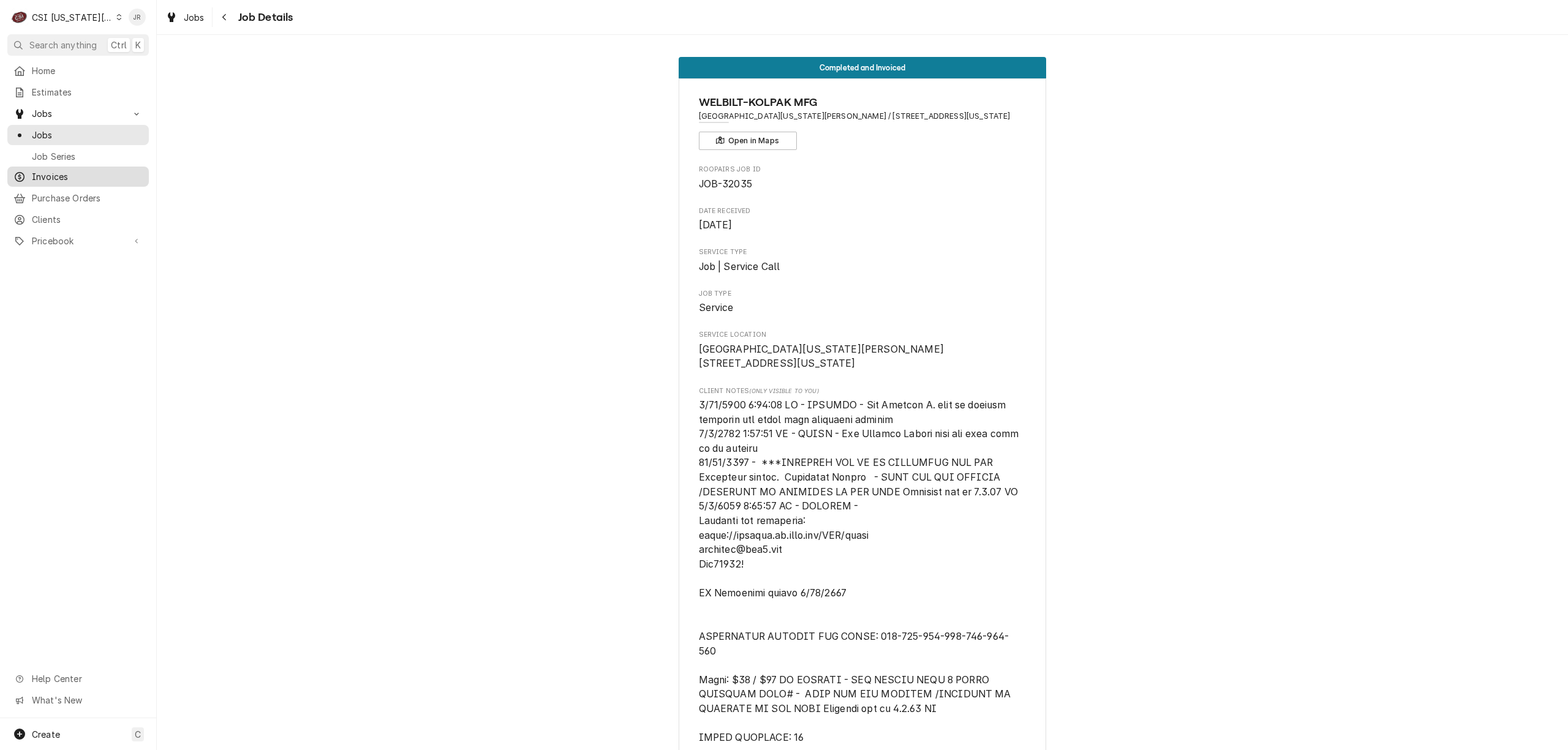
click at [62, 173] on span "Invoices" at bounding box center [87, 177] width 111 height 13
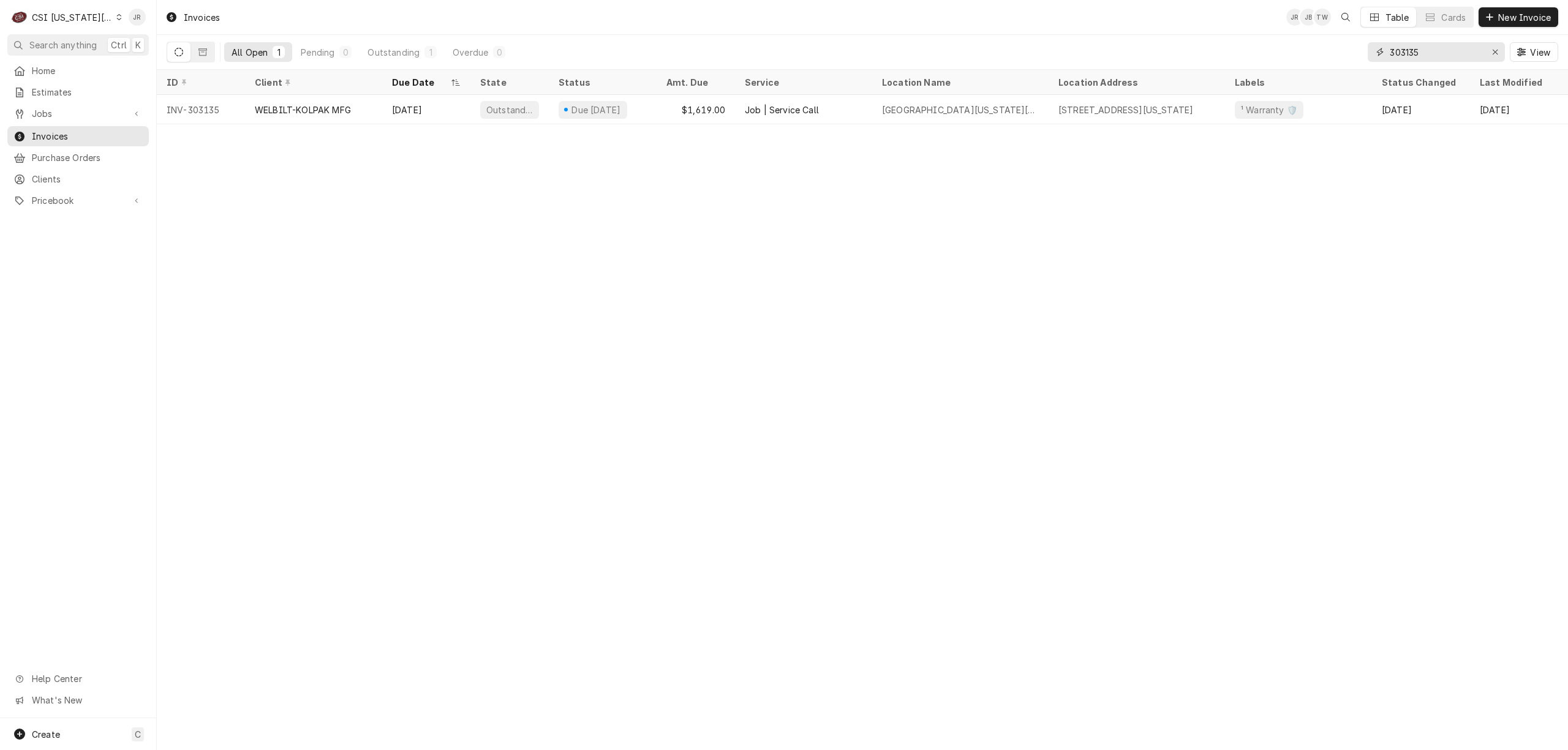
click at [1436, 49] on input "303135" at bounding box center [1435, 52] width 92 height 19
paste input "2955"
type input "302955"
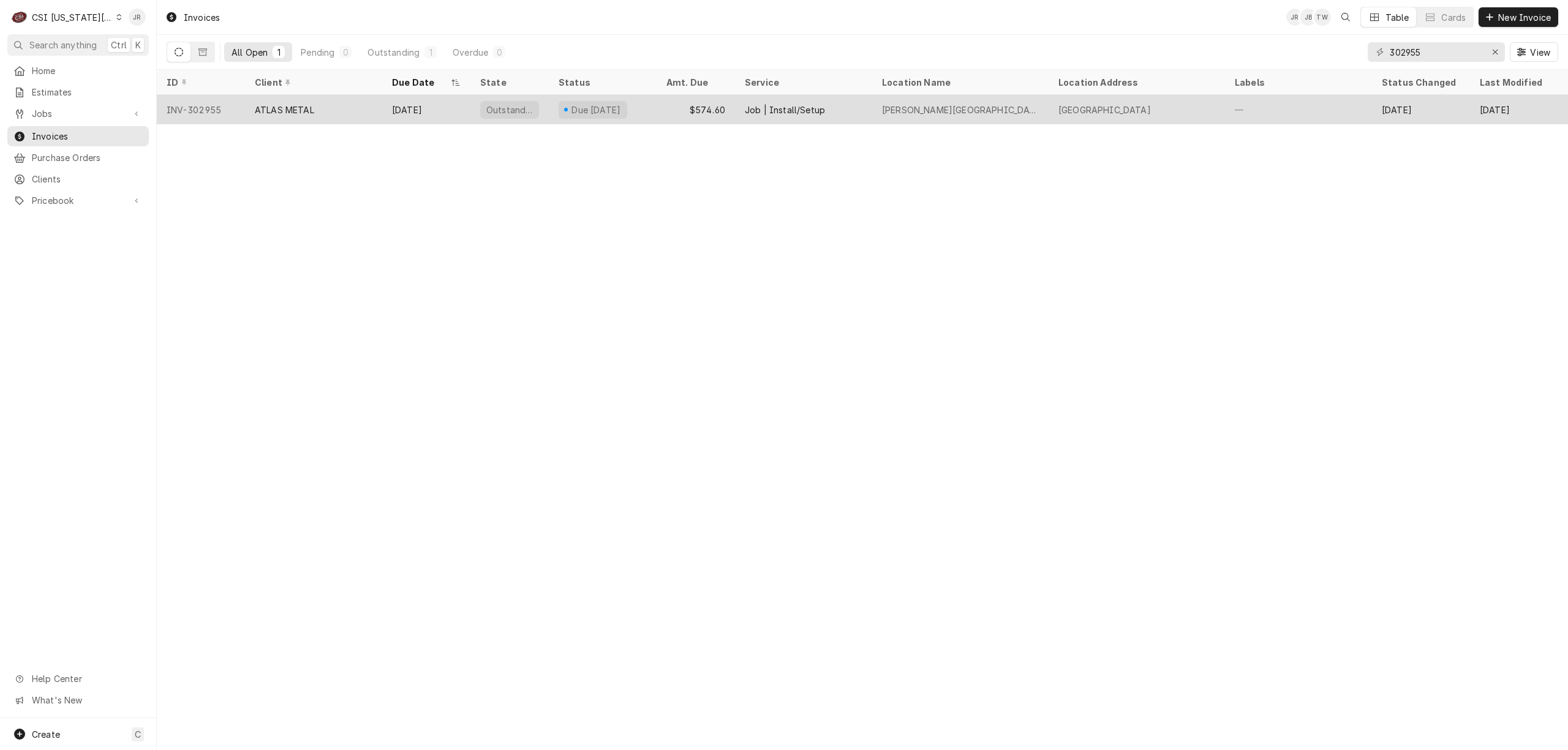
click at [424, 116] on div "Sep 28" at bounding box center [426, 109] width 88 height 29
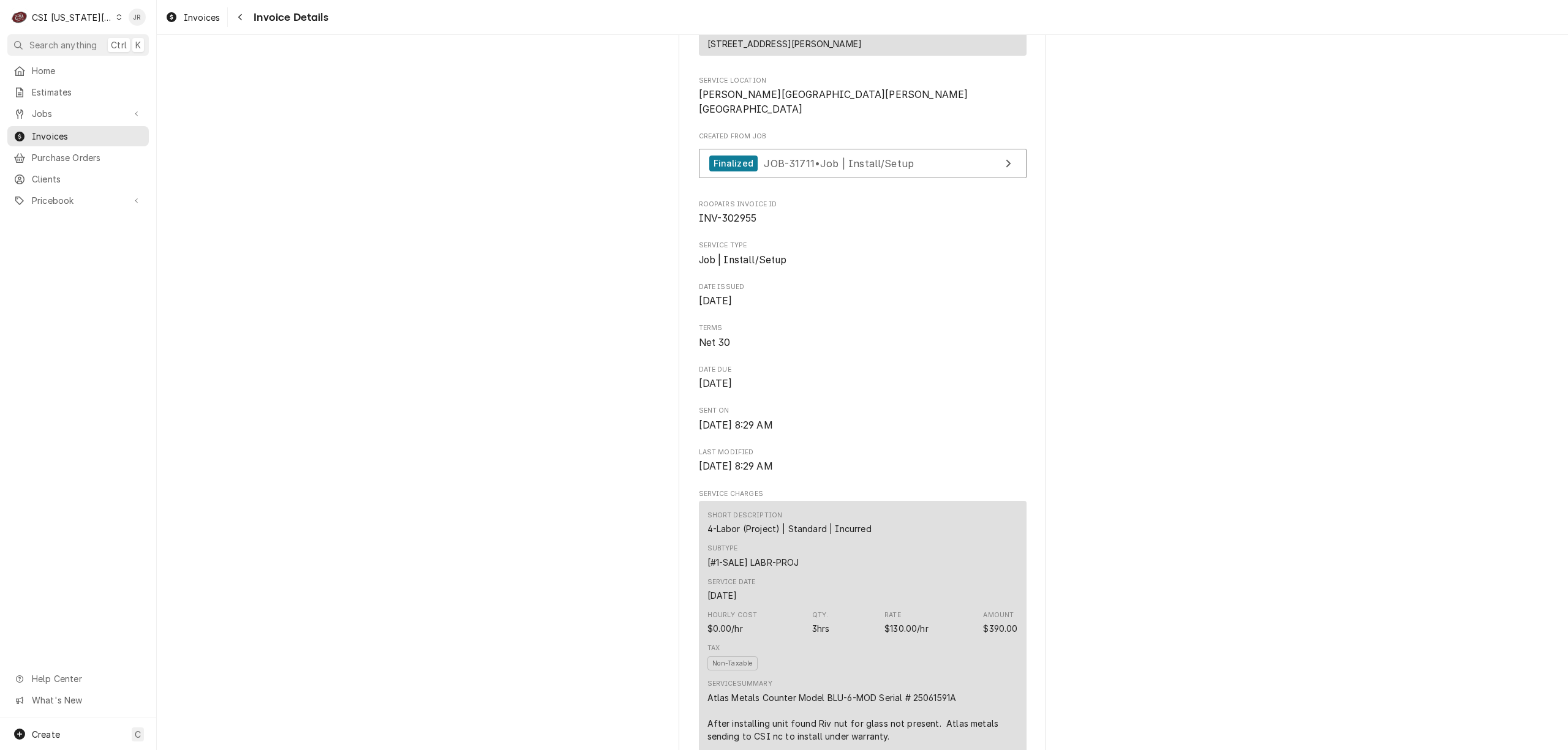
scroll to position [163, 0]
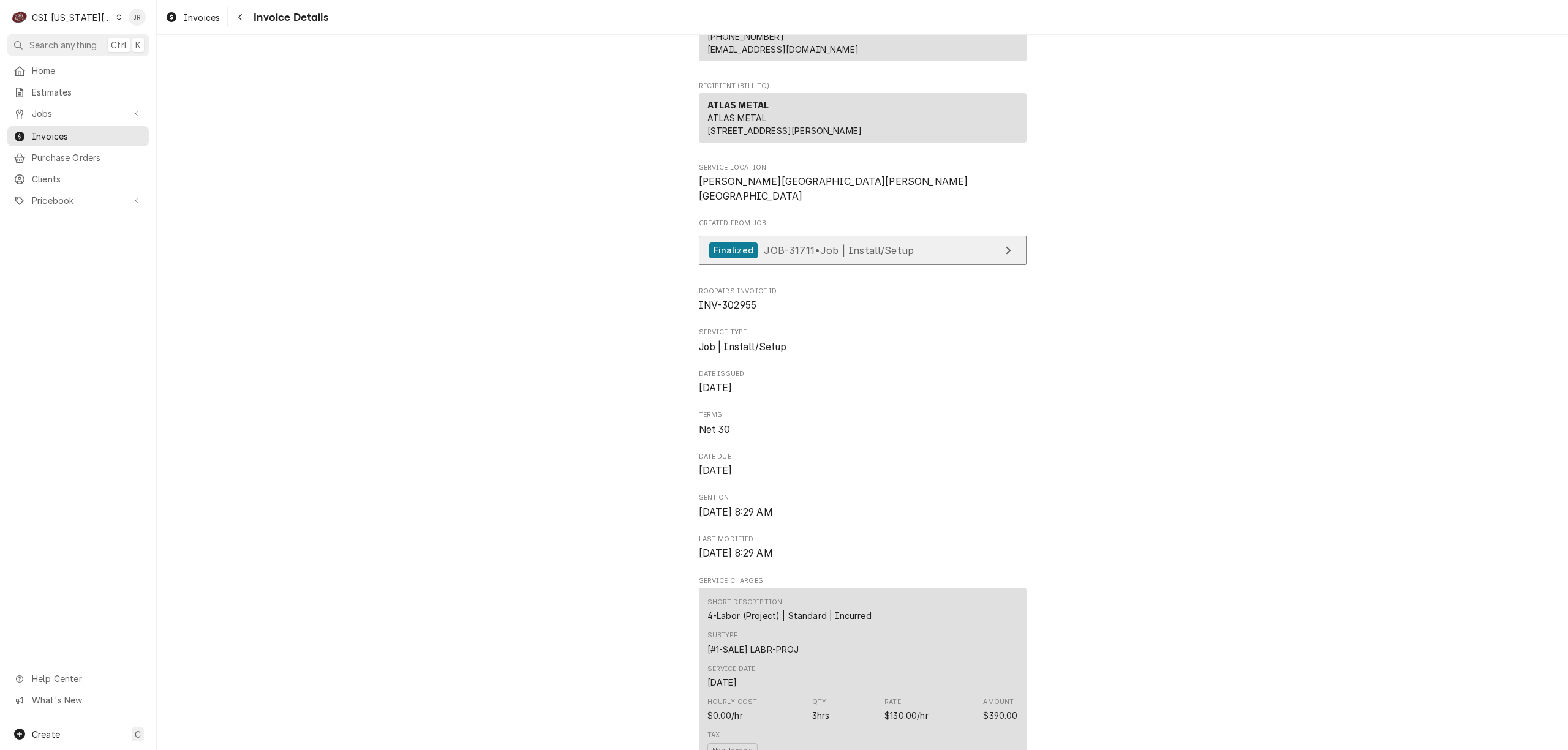
click at [954, 266] on link "Finalized JOB-31711 • Job | Install/Setup" at bounding box center [863, 251] width 328 height 30
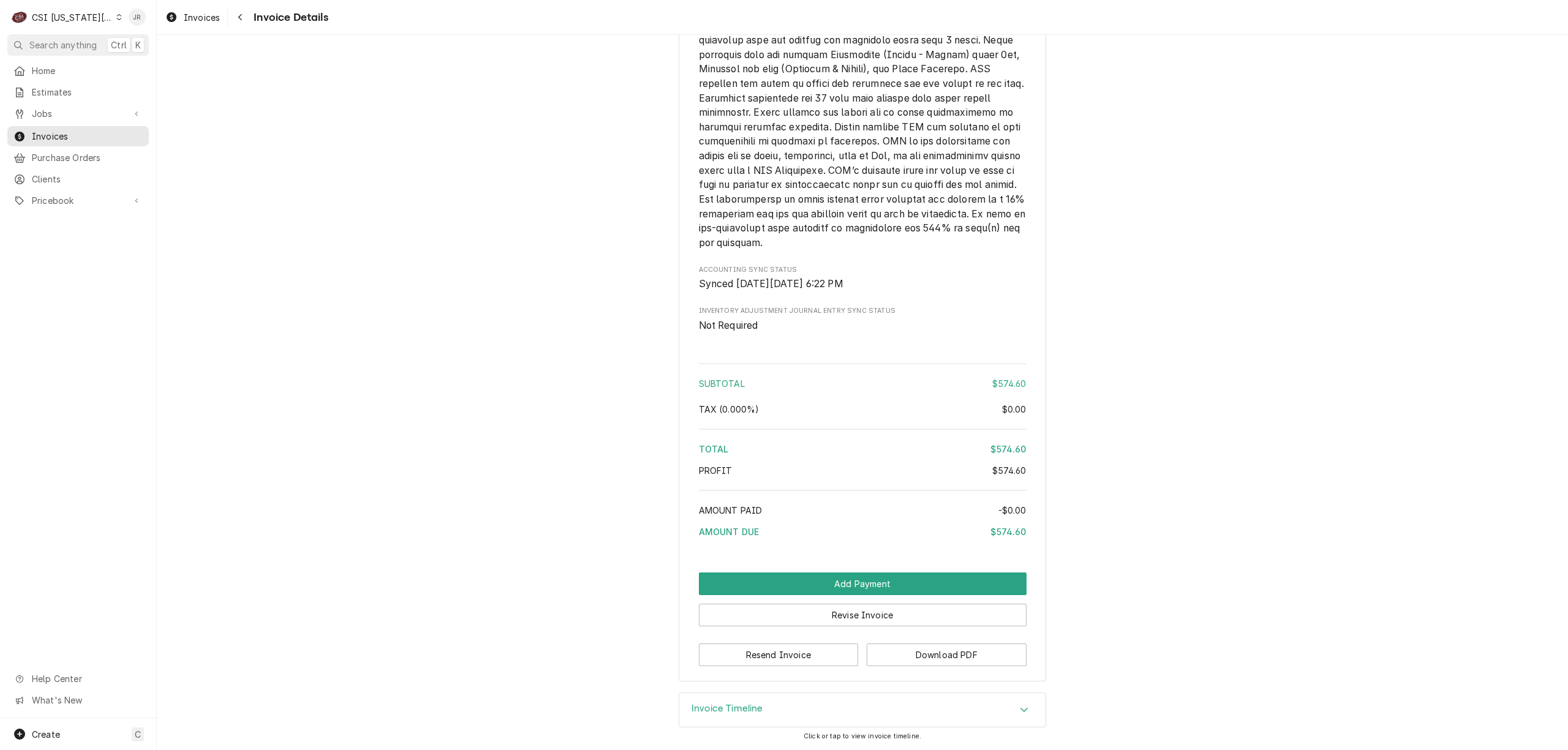
scroll to position [1549, 0]
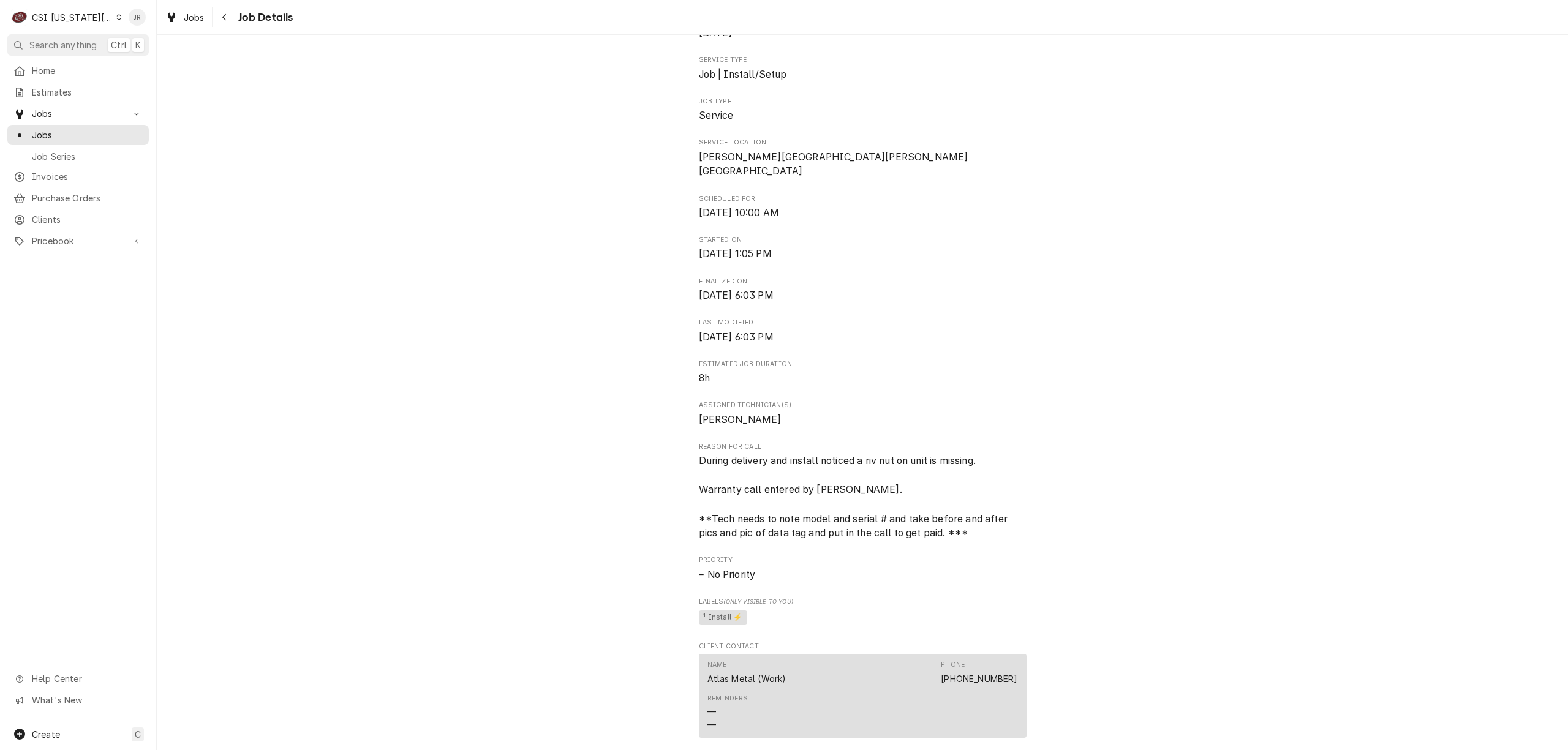
scroll to position [408, 0]
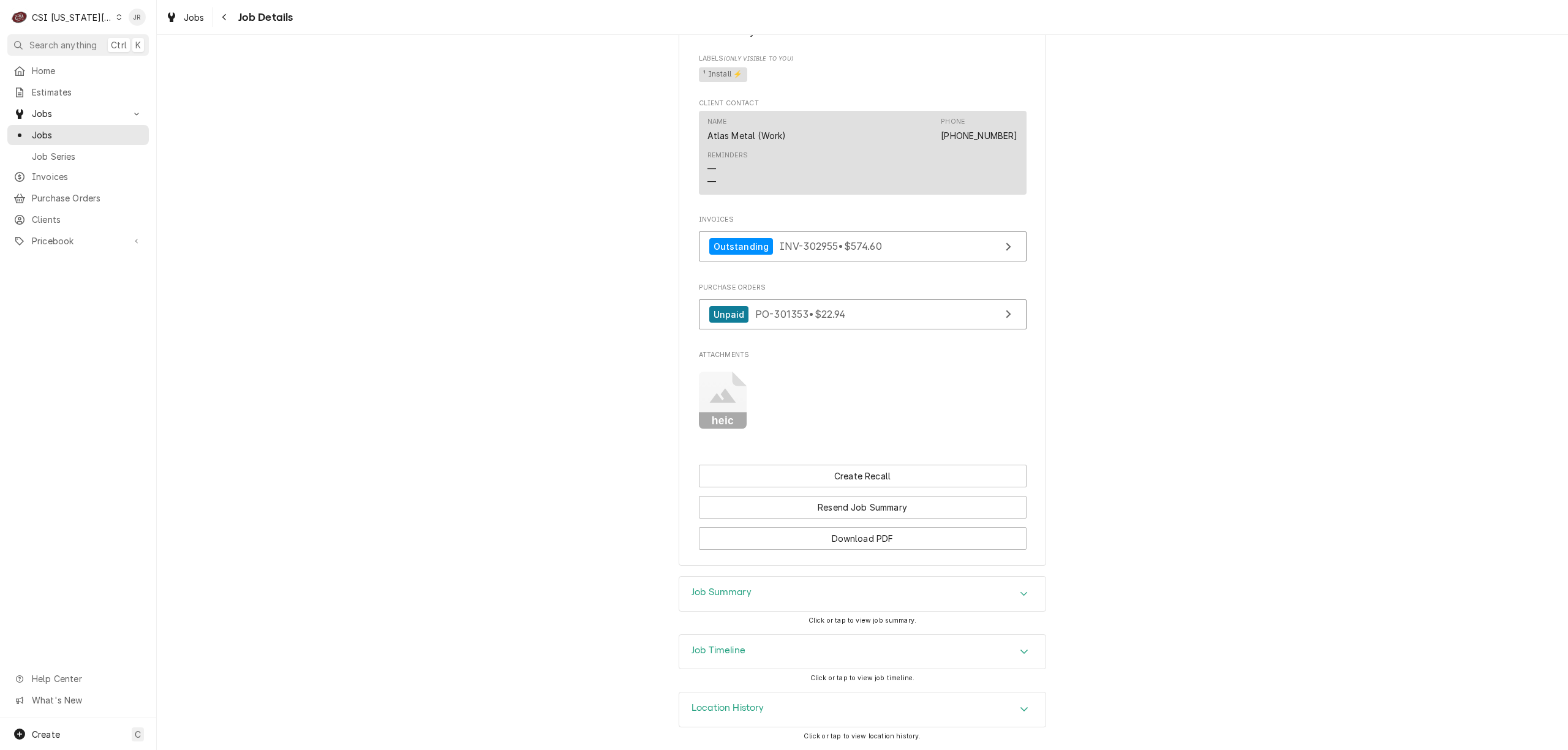
click at [748, 589] on div "Job Summary" at bounding box center [863, 594] width 366 height 34
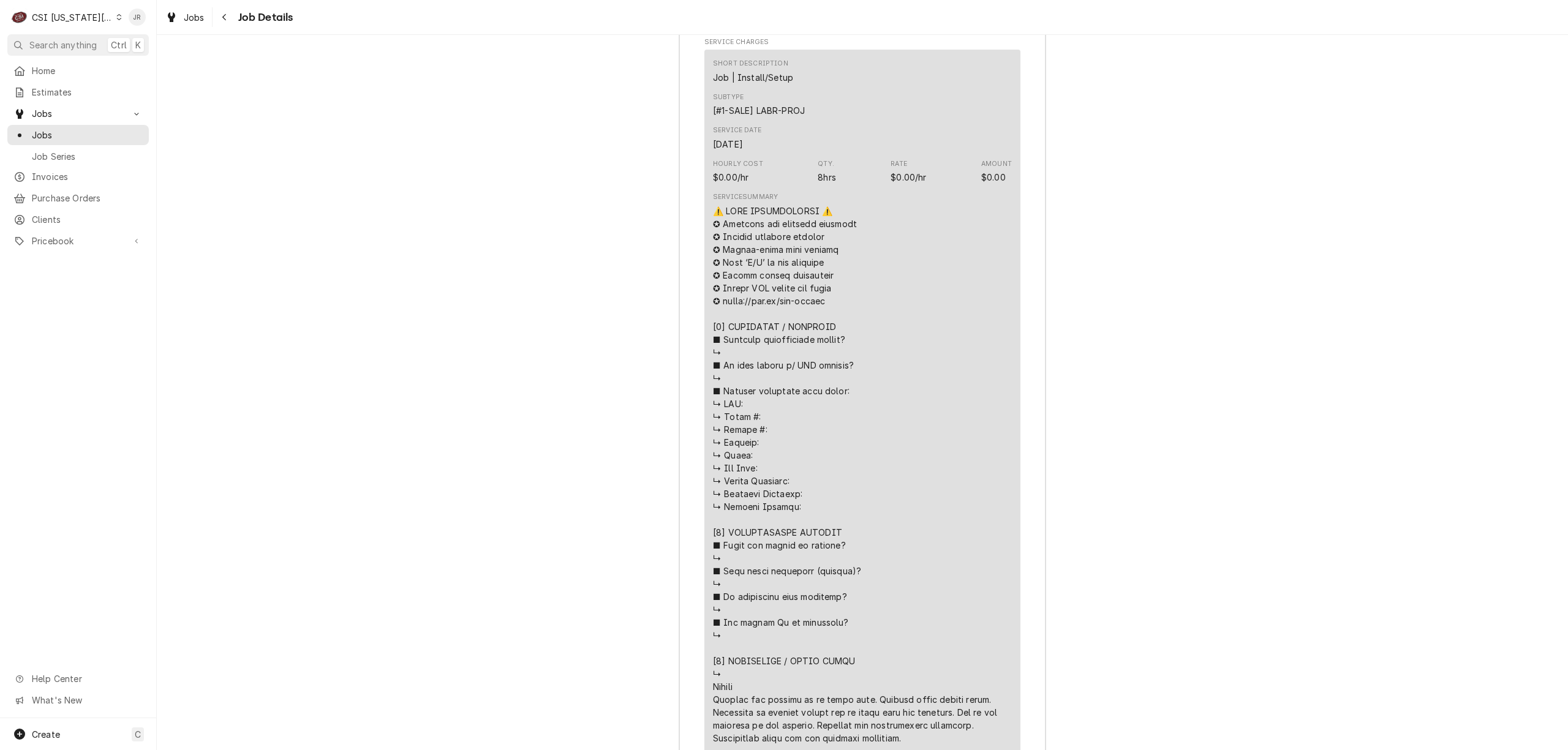
scroll to position [1971, 0]
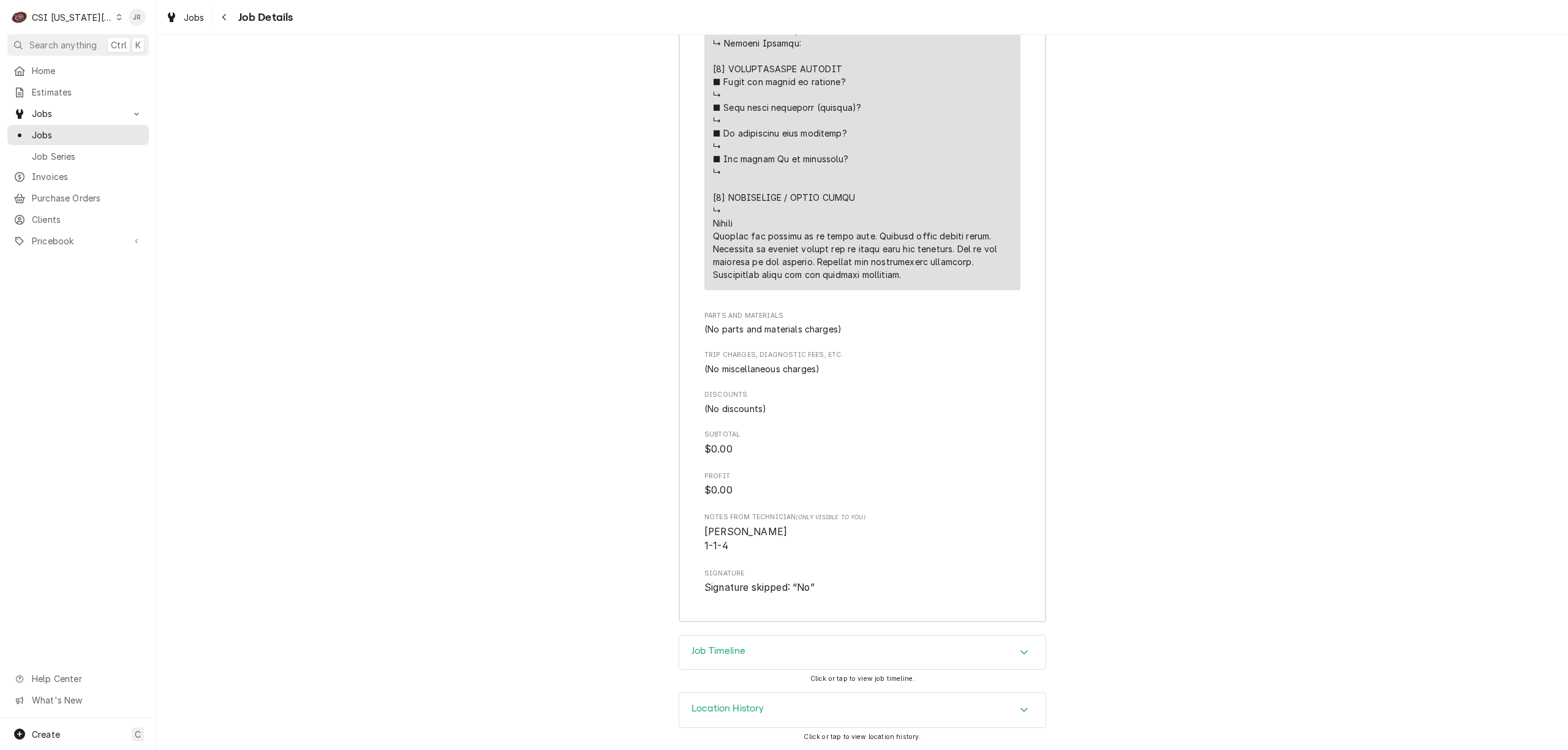
drag, startPoint x: 726, startPoint y: 636, endPoint x: 848, endPoint y: 650, distance: 122.8
click at [726, 636] on div "Job Timeline" at bounding box center [863, 653] width 366 height 34
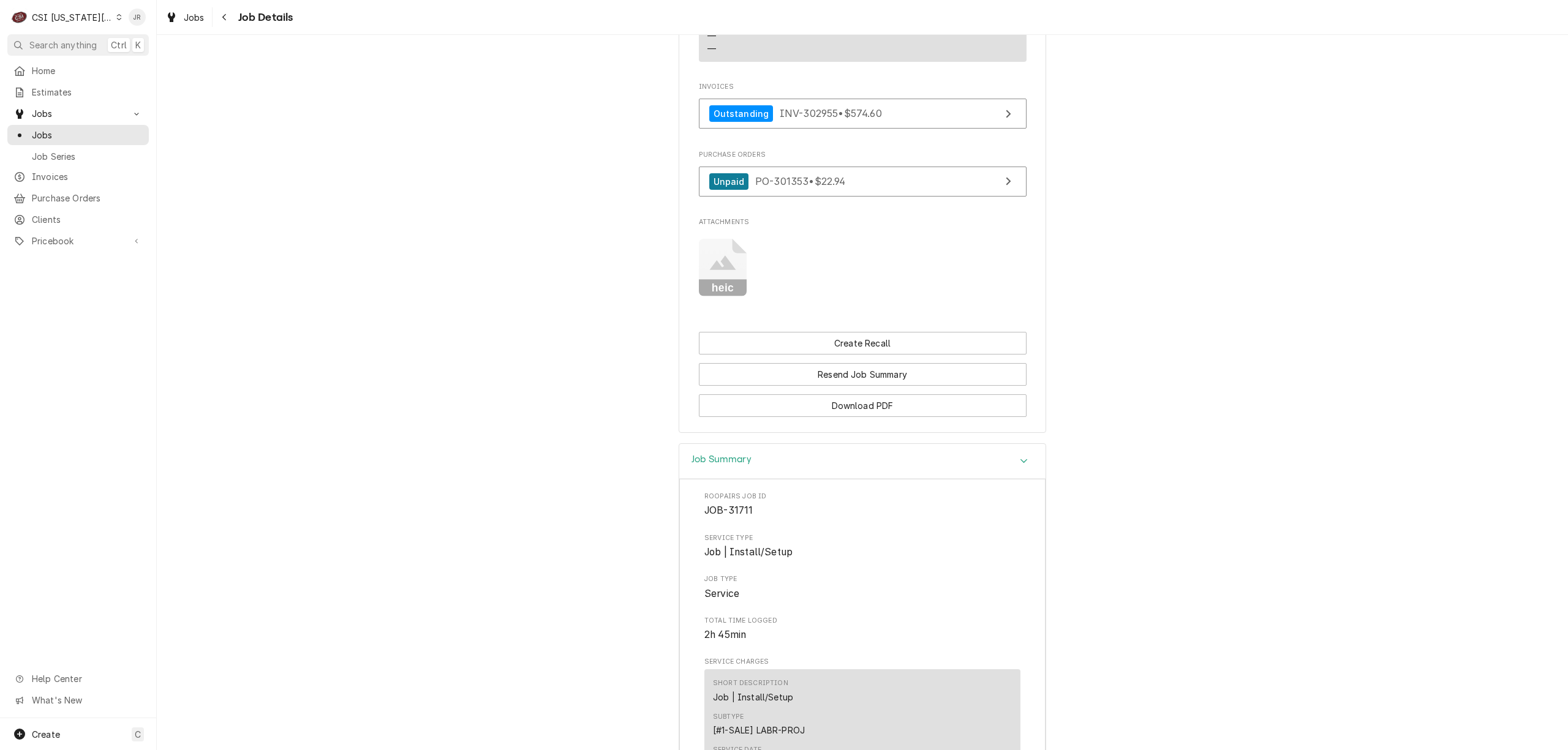
scroll to position [906, 0]
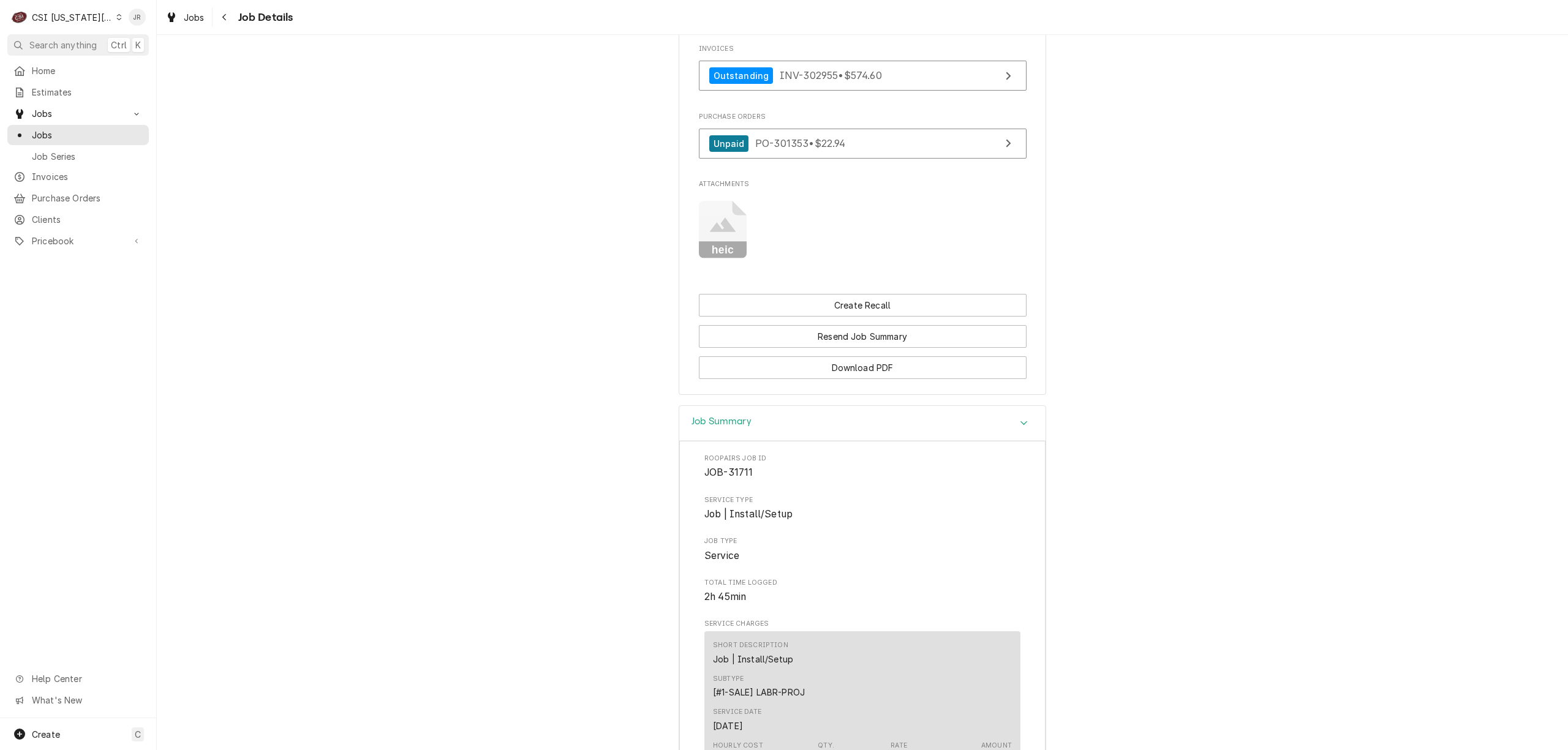
click at [726, 259] on rect "Attachments" at bounding box center [723, 250] width 49 height 17
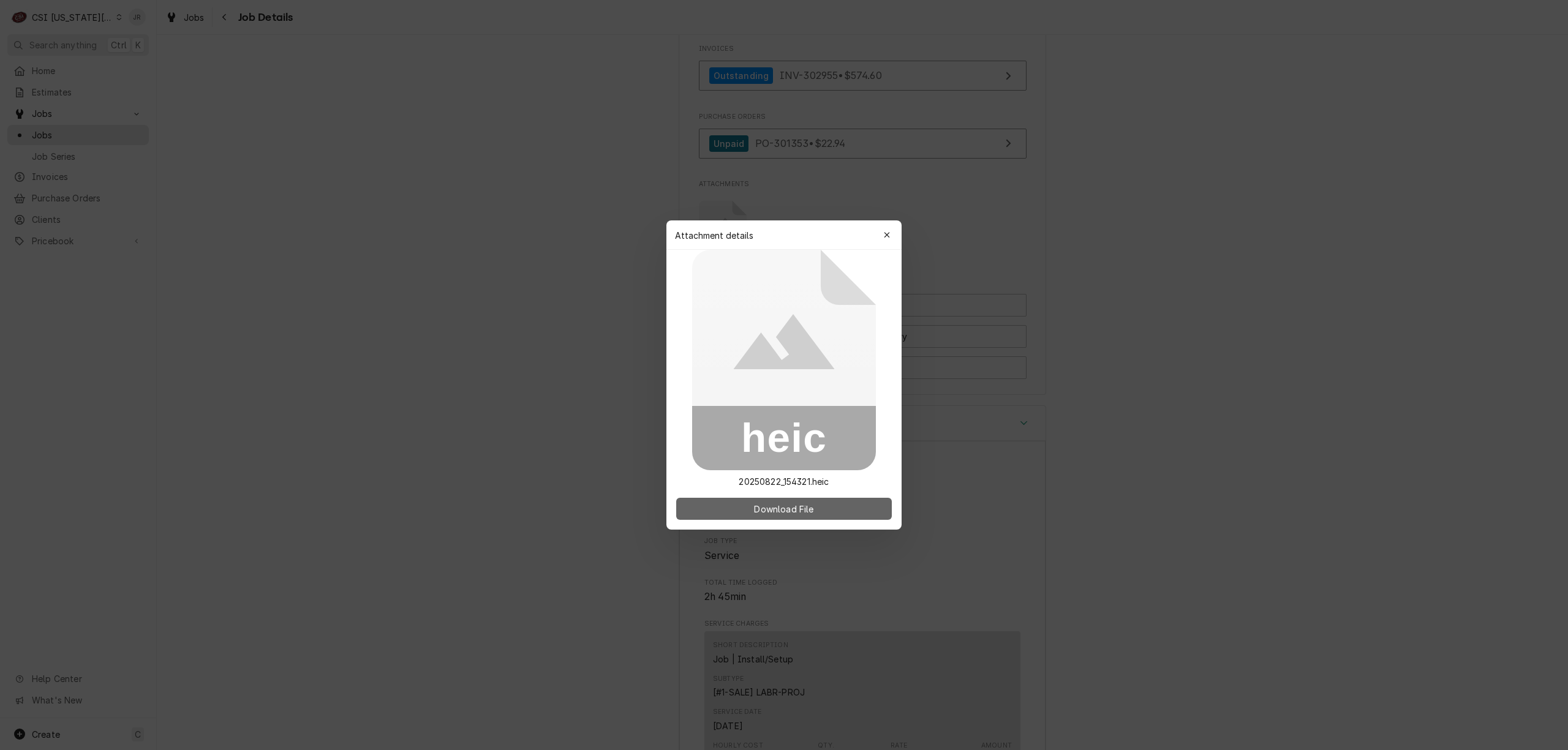
click at [815, 512] on span "Download File" at bounding box center [783, 509] width 64 height 13
click at [889, 236] on icon "button" at bounding box center [887, 235] width 6 height 9
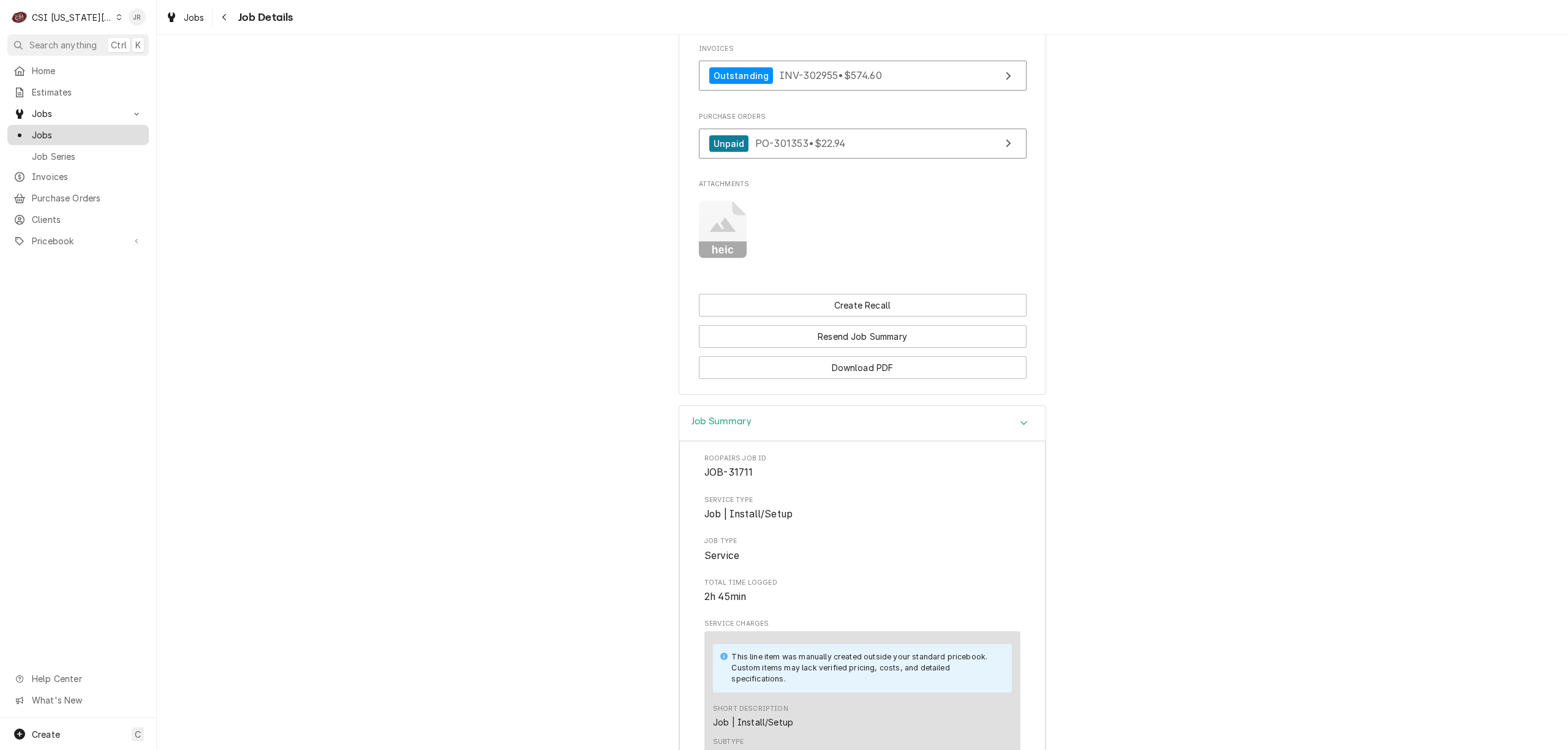
click at [65, 133] on span "Jobs" at bounding box center [87, 135] width 111 height 13
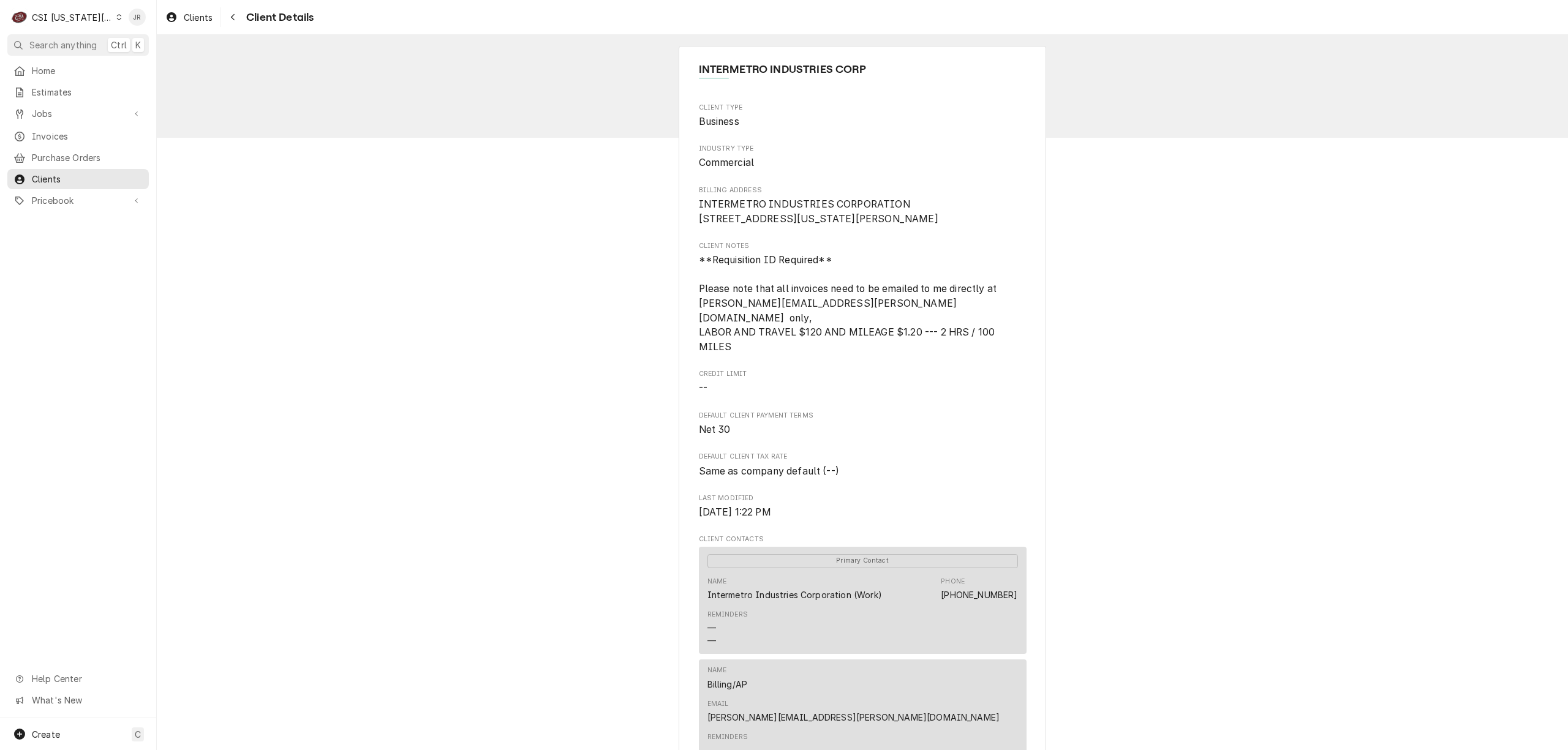
click at [81, 9] on div "C CSI Kansas City" at bounding box center [66, 17] width 118 height 24
click at [82, 14] on html "C CSI Kansas City JR Search anything Ctrl K Home Estimates Jobs Jobs Job Series…" at bounding box center [784, 375] width 1568 height 750
click at [82, 15] on div "CSI [US_STATE][GEOGRAPHIC_DATA]" at bounding box center [72, 18] width 81 height 13
click at [155, 62] on div "CSI St. Louis" at bounding box center [210, 67] width 179 height 13
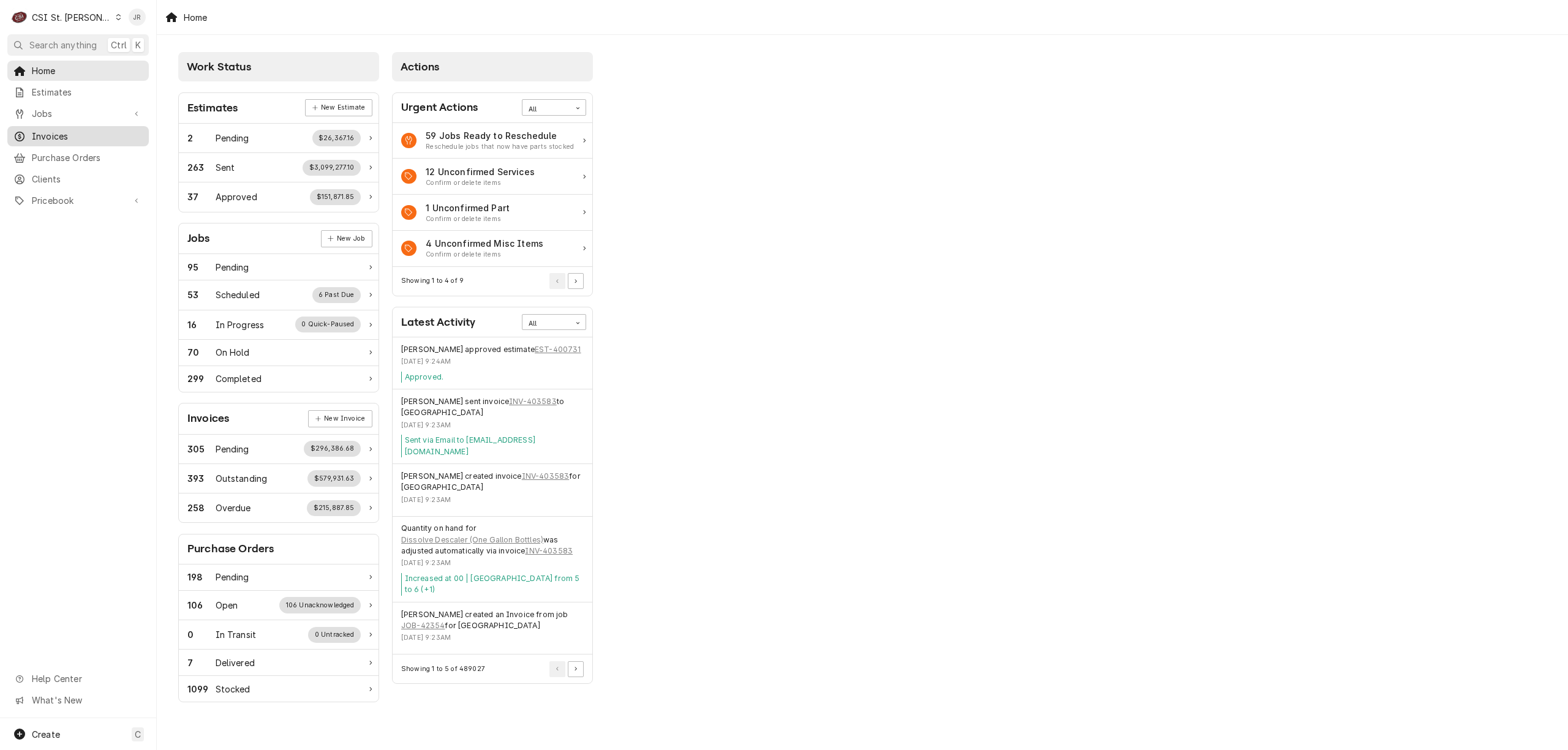
click at [45, 132] on span "Invoices" at bounding box center [87, 136] width 111 height 13
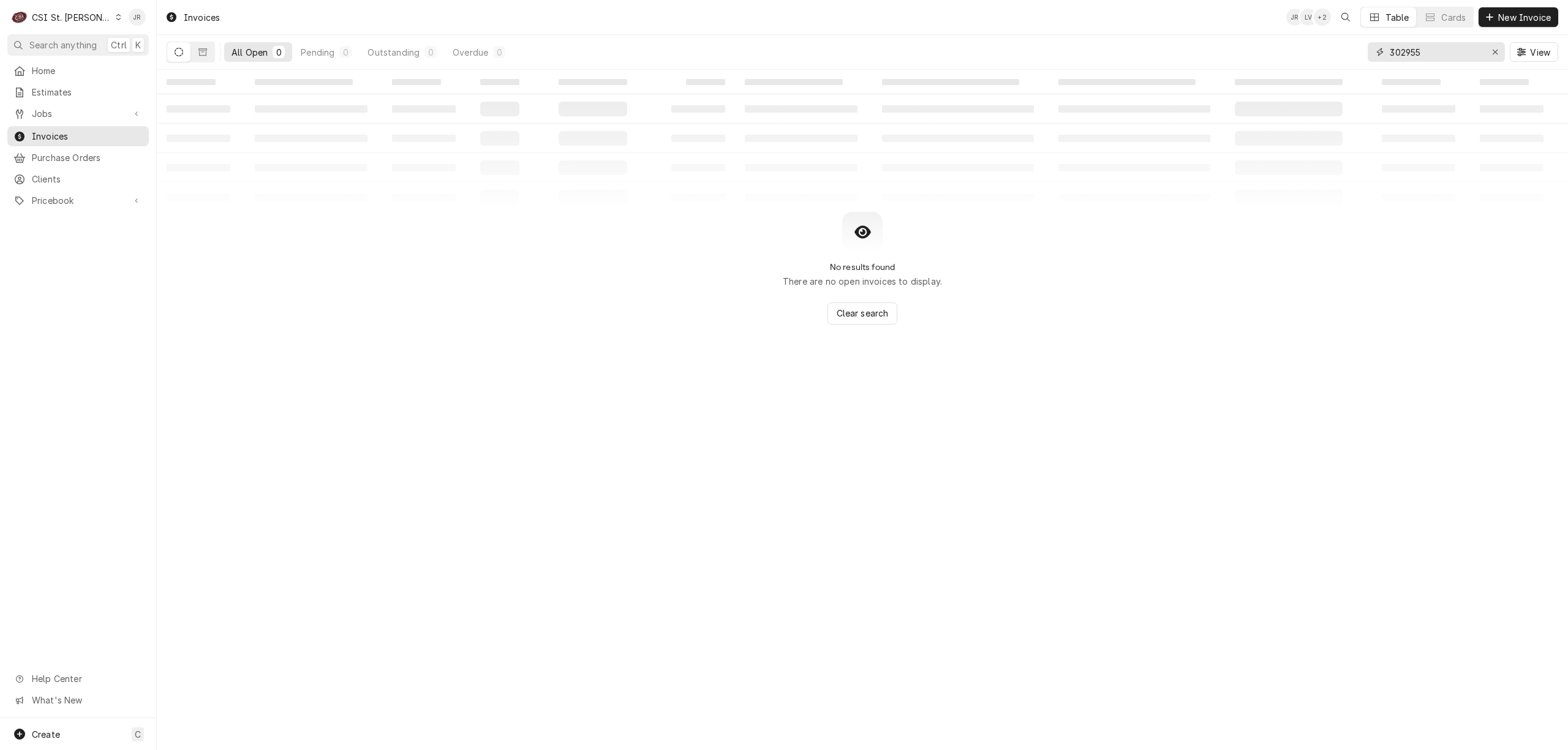
click at [1400, 49] on input "302955" at bounding box center [1435, 52] width 92 height 19
click at [1401, 49] on input "302955" at bounding box center [1435, 52] width 92 height 19
click at [1414, 54] on input "302955" at bounding box center [1435, 52] width 92 height 19
paste input "403669"
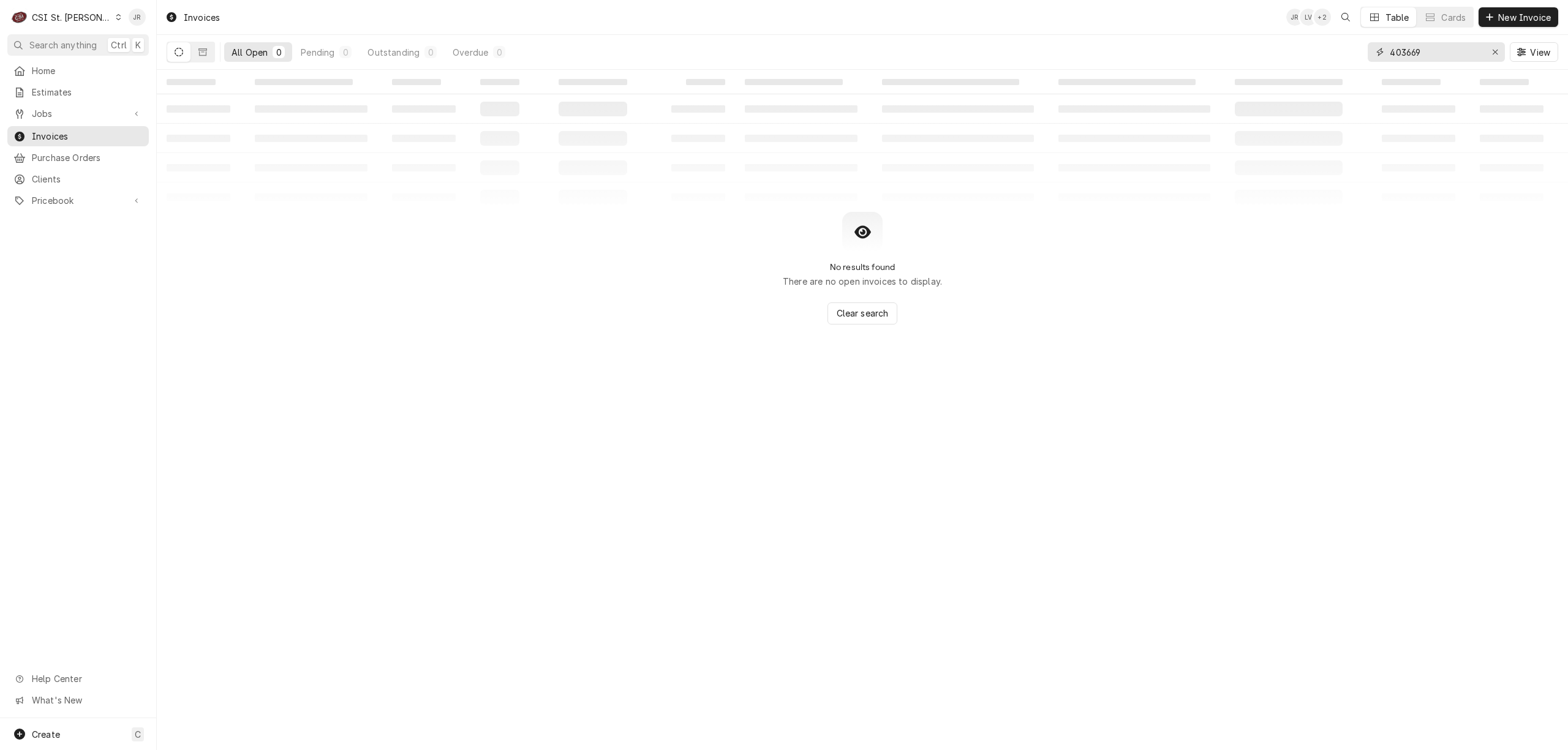
type input "403669"
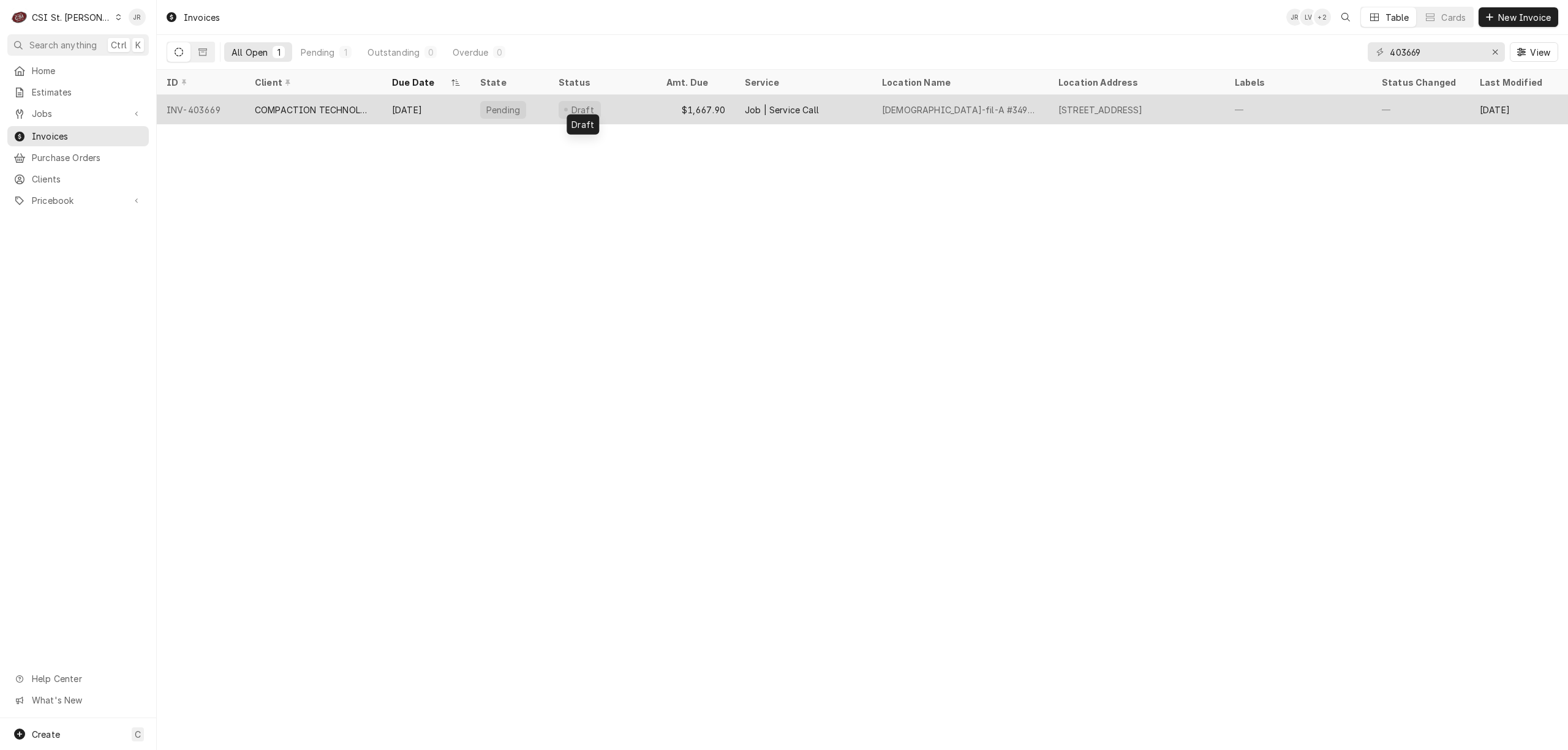
click at [582, 105] on div "Draft" at bounding box center [582, 110] width 26 height 13
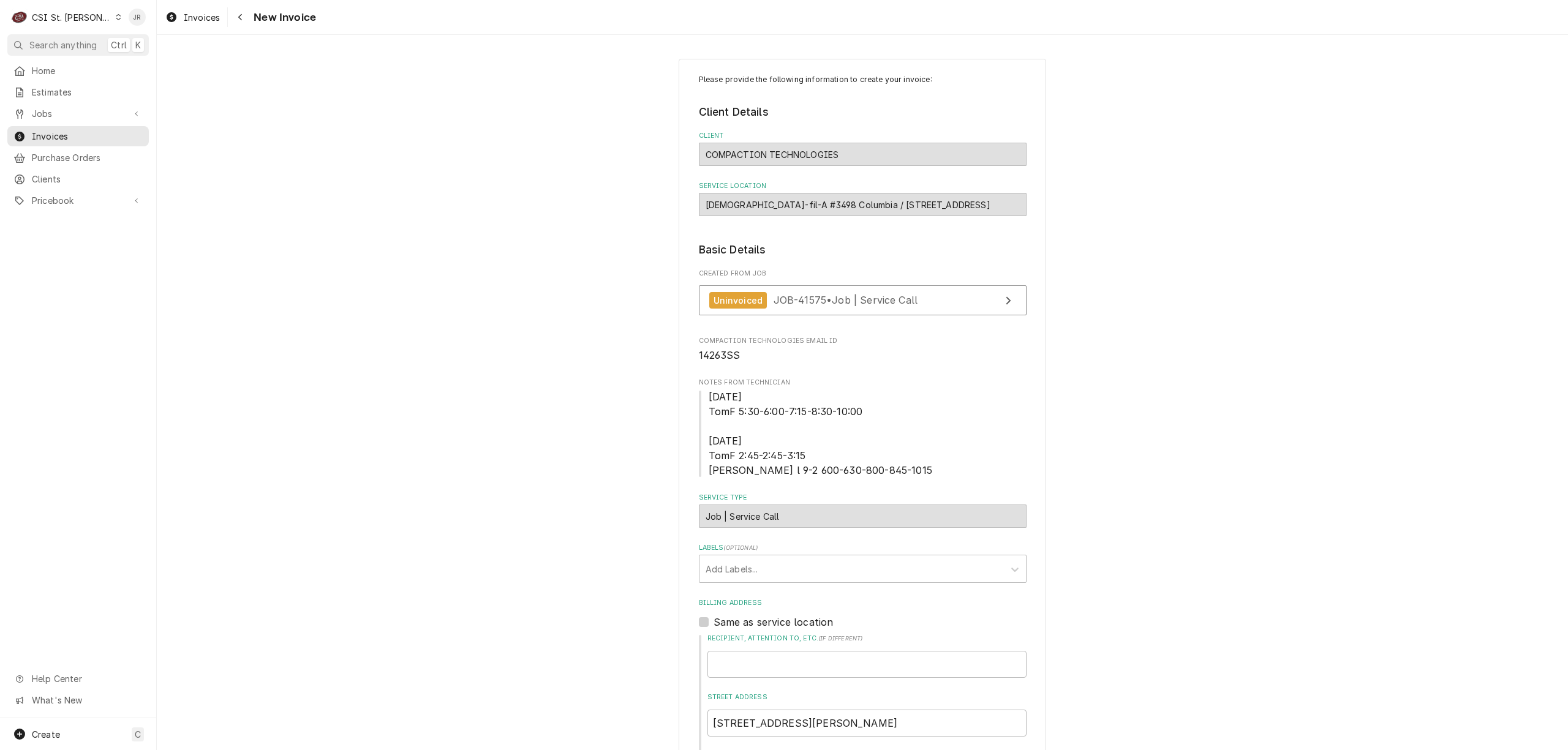
scroll to position [81, 0]
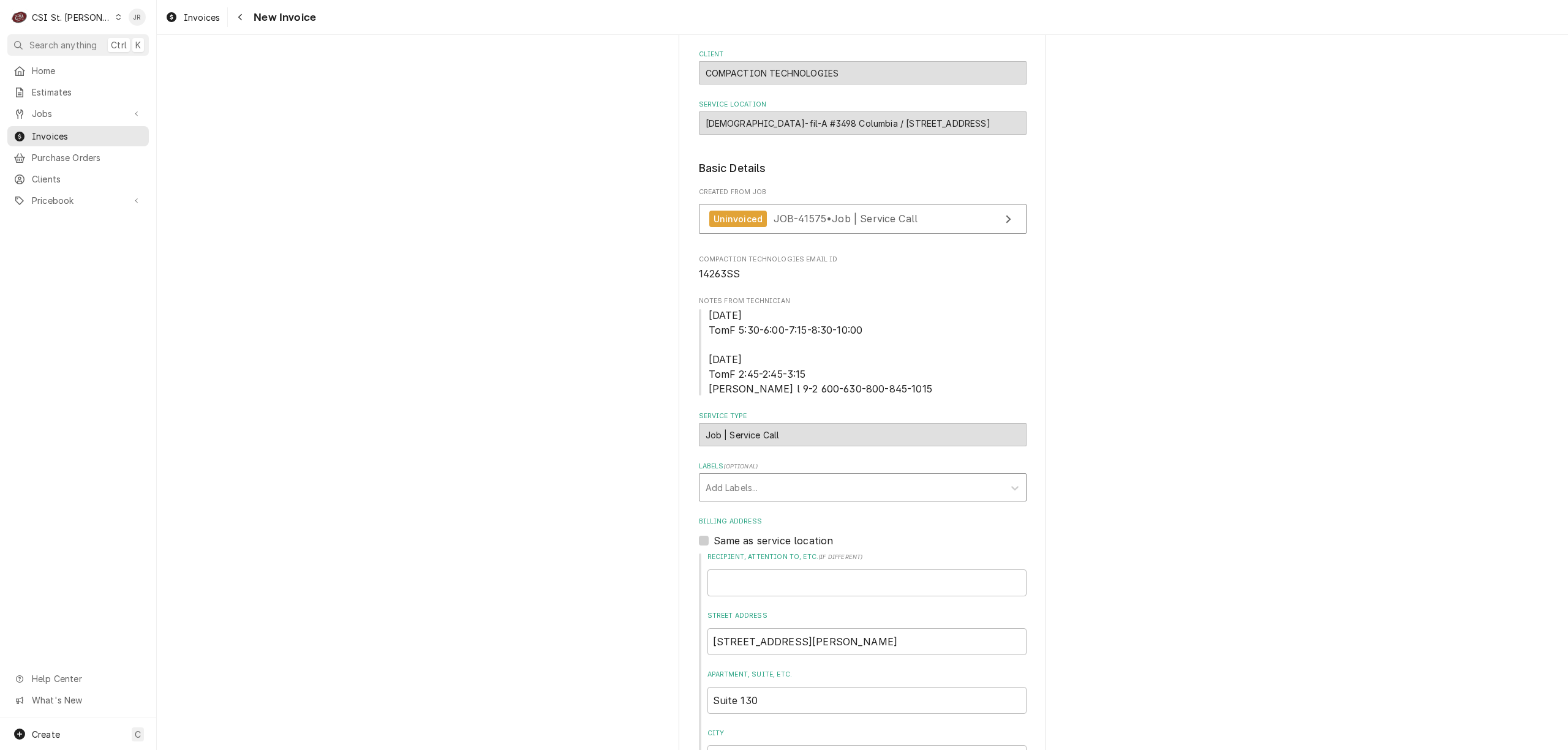
click at [829, 496] on div "Labels" at bounding box center [851, 487] width 292 height 22
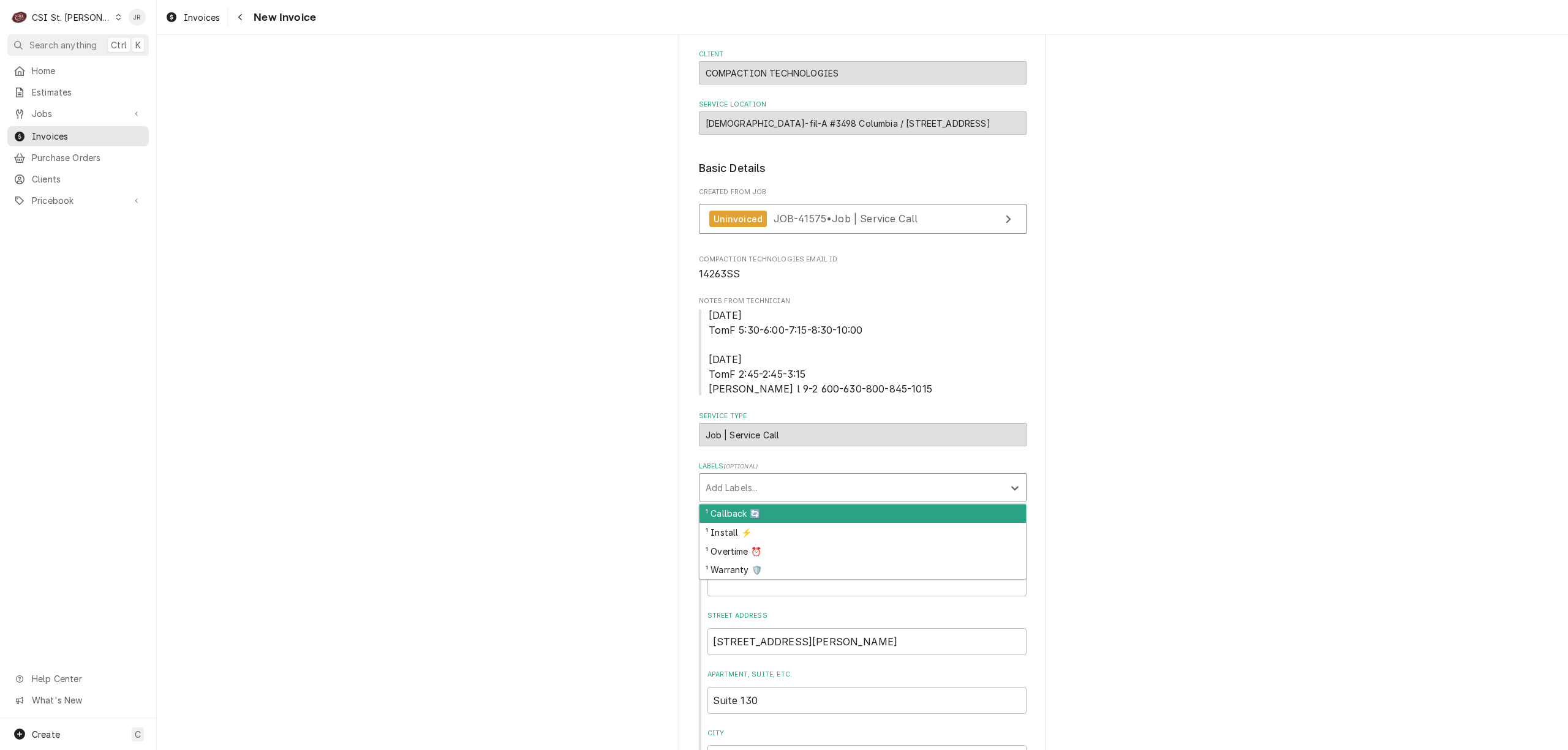
click at [721, 499] on div "Labels" at bounding box center [851, 487] width 292 height 22
click at [716, 490] on div "Labels" at bounding box center [851, 487] width 292 height 22
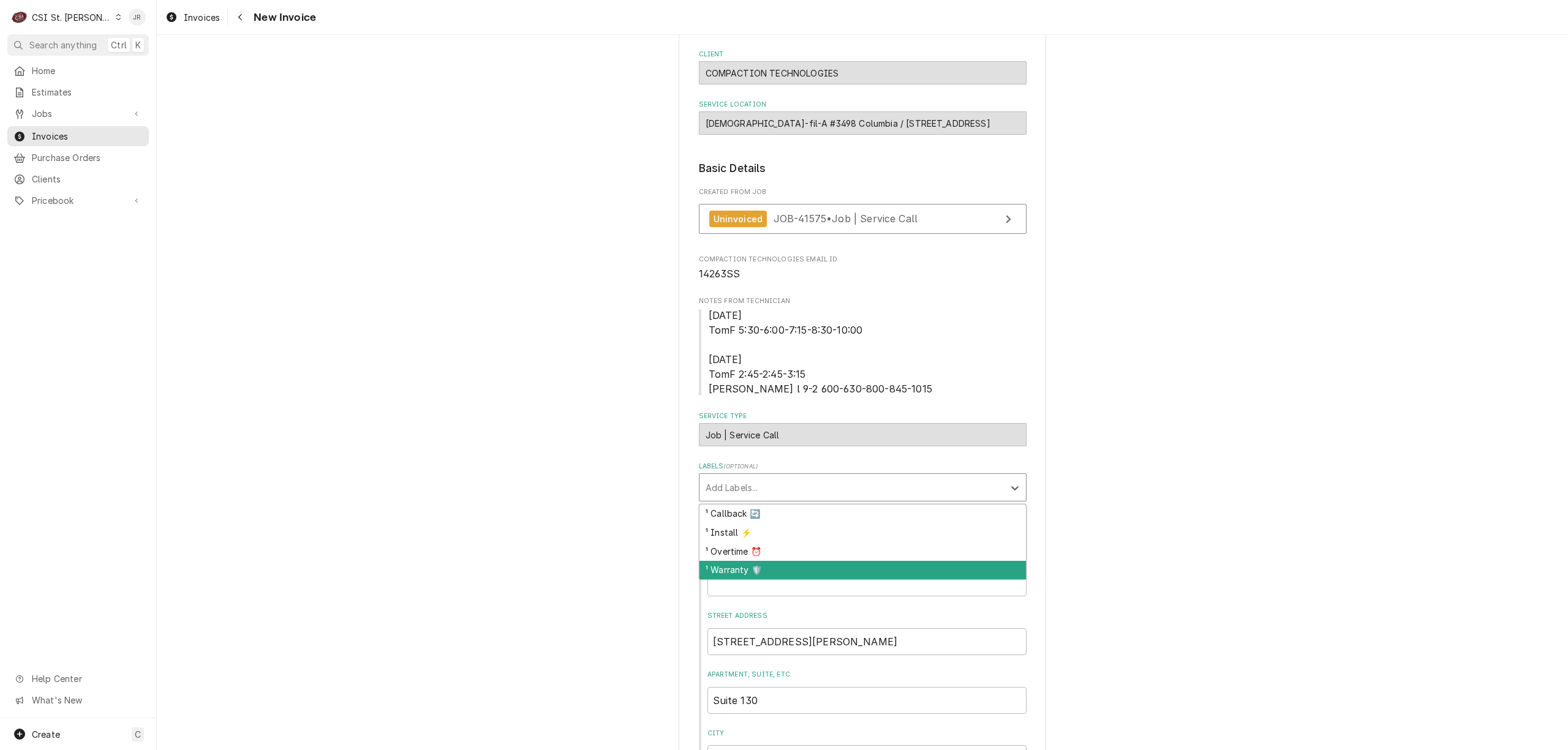
click at [750, 568] on div "¹ Warranty 🛡️" at bounding box center [863, 570] width 327 height 19
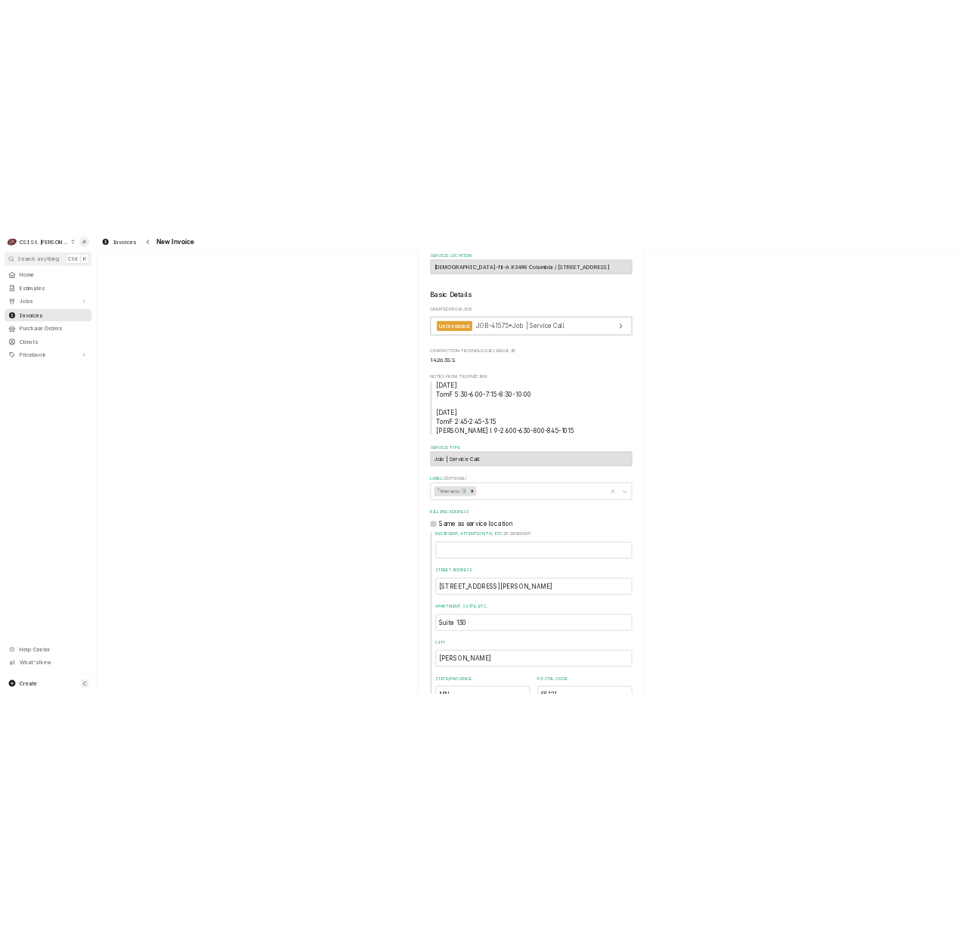
scroll to position [0, 0]
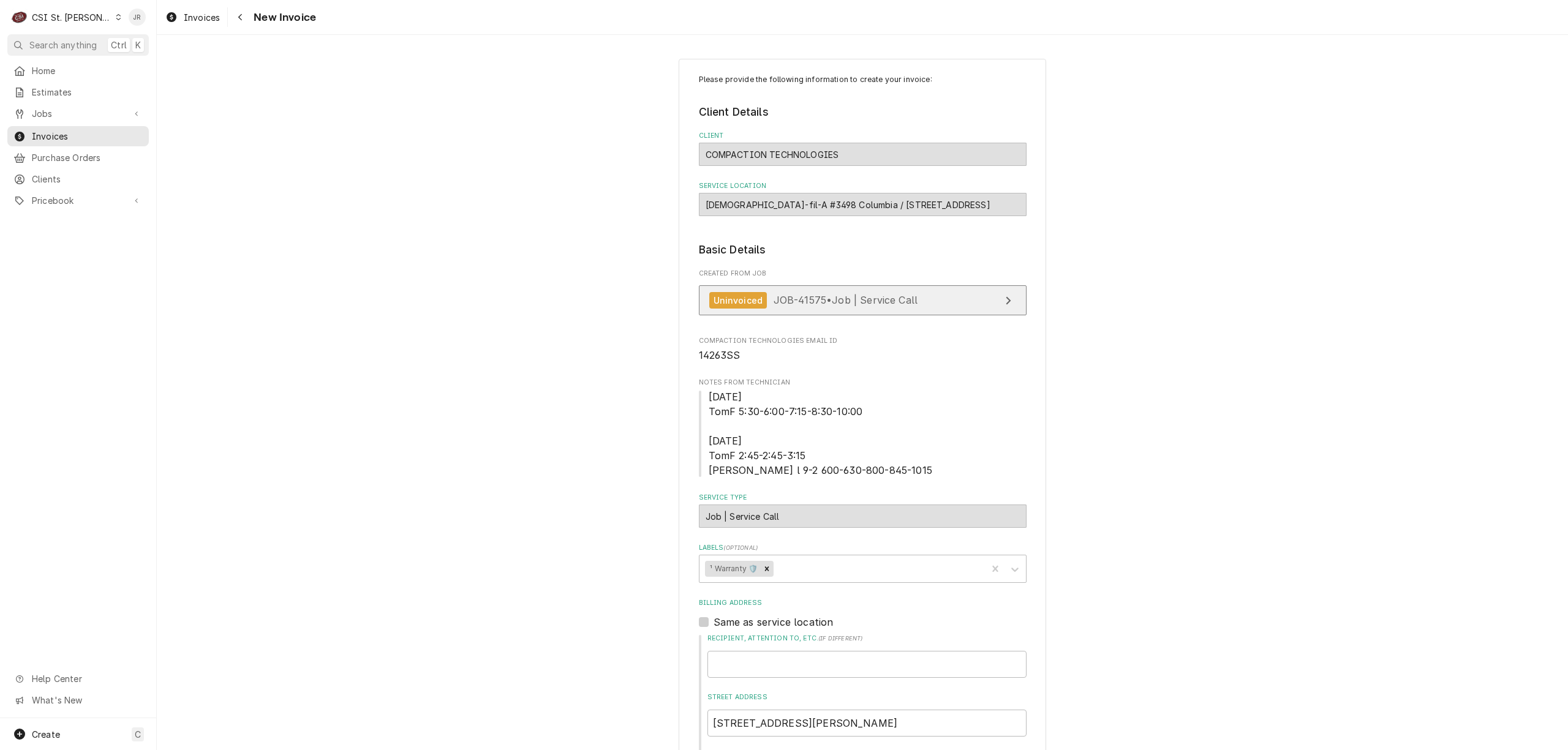
click at [940, 299] on link "Uninvoiced JOB-41575 • Job | Service Call" at bounding box center [863, 300] width 328 height 30
click at [880, 302] on span "JOB-41575 • Job | Service Call" at bounding box center [846, 300] width 144 height 12
click at [885, 336] on fieldset "Basic Details Created From Job Uninvoiced JOB-41575 • Job | Service Call Compac…" at bounding box center [863, 664] width 328 height 845
click at [878, 314] on link "Uninvoiced JOB-41575 • Job | Service Call" at bounding box center [863, 300] width 328 height 30
click at [909, 302] on span "JOB-41575 • Job | Service Call" at bounding box center [846, 300] width 144 height 12
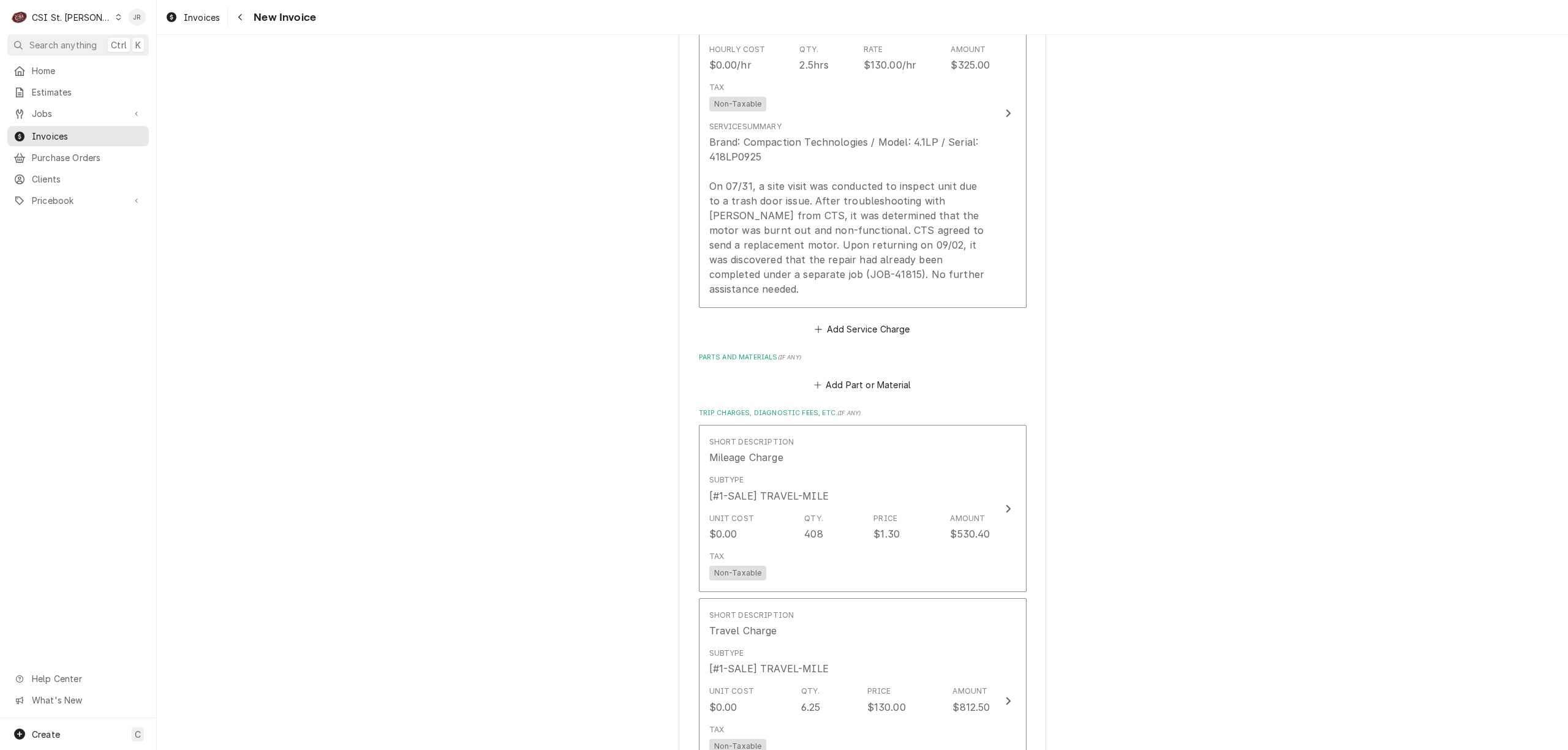
scroll to position [1225, 0]
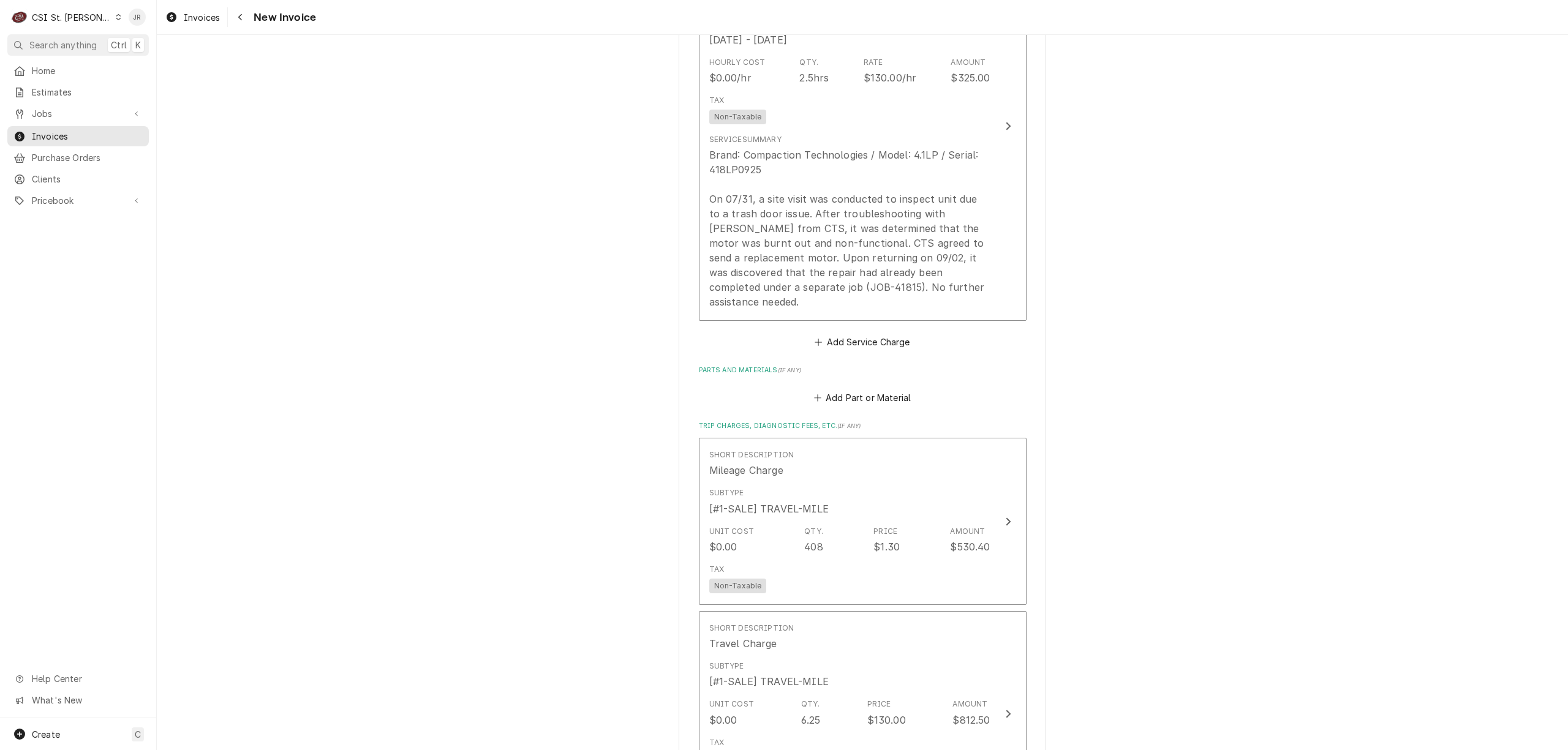
click at [1380, 234] on div "Please provide the following information to create your invoice: Client Details…" at bounding box center [862, 116] width 1411 height 2587
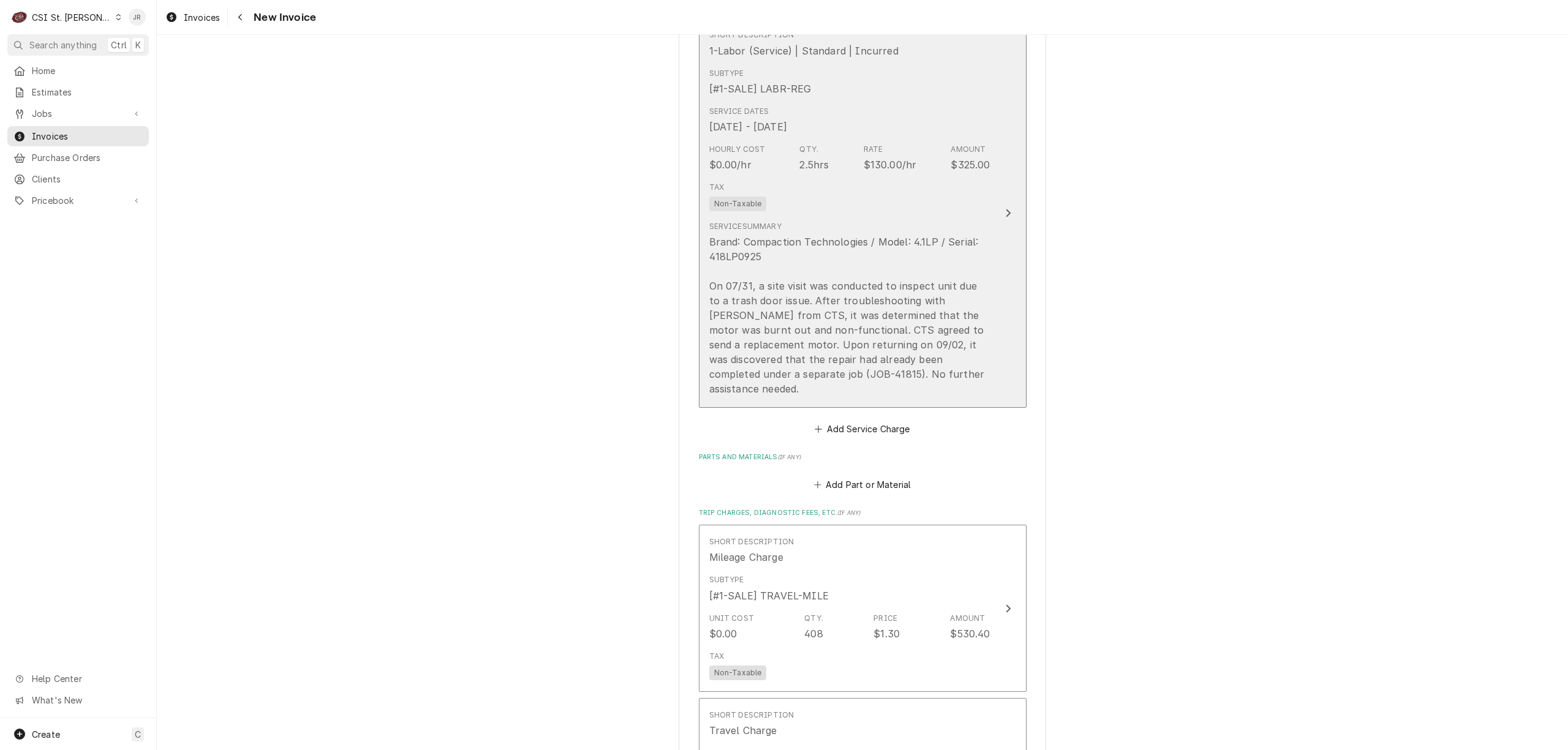
scroll to position [1142, 0]
click at [915, 207] on div "Tax Non-Taxable" at bounding box center [850, 191] width 281 height 39
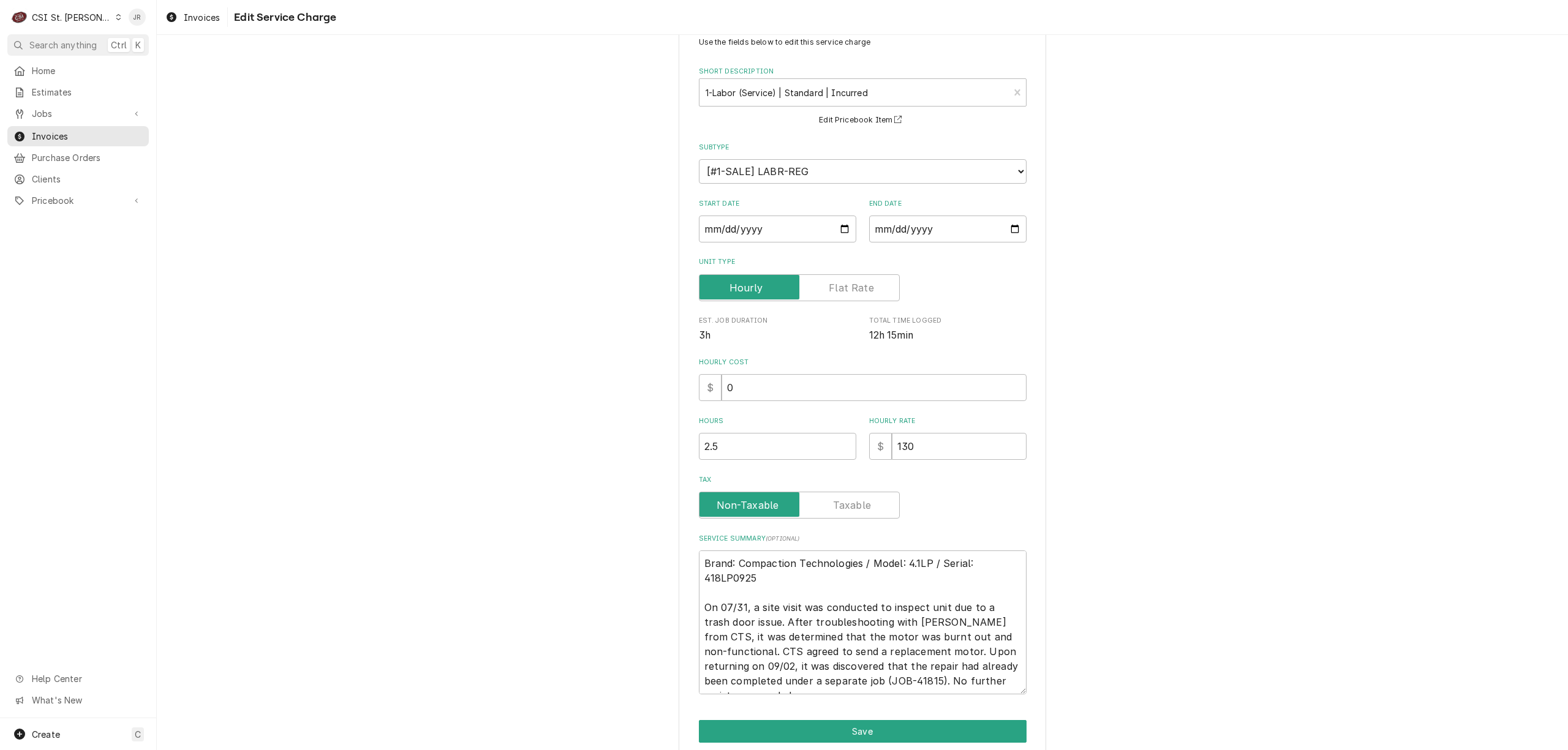
scroll to position [88, 0]
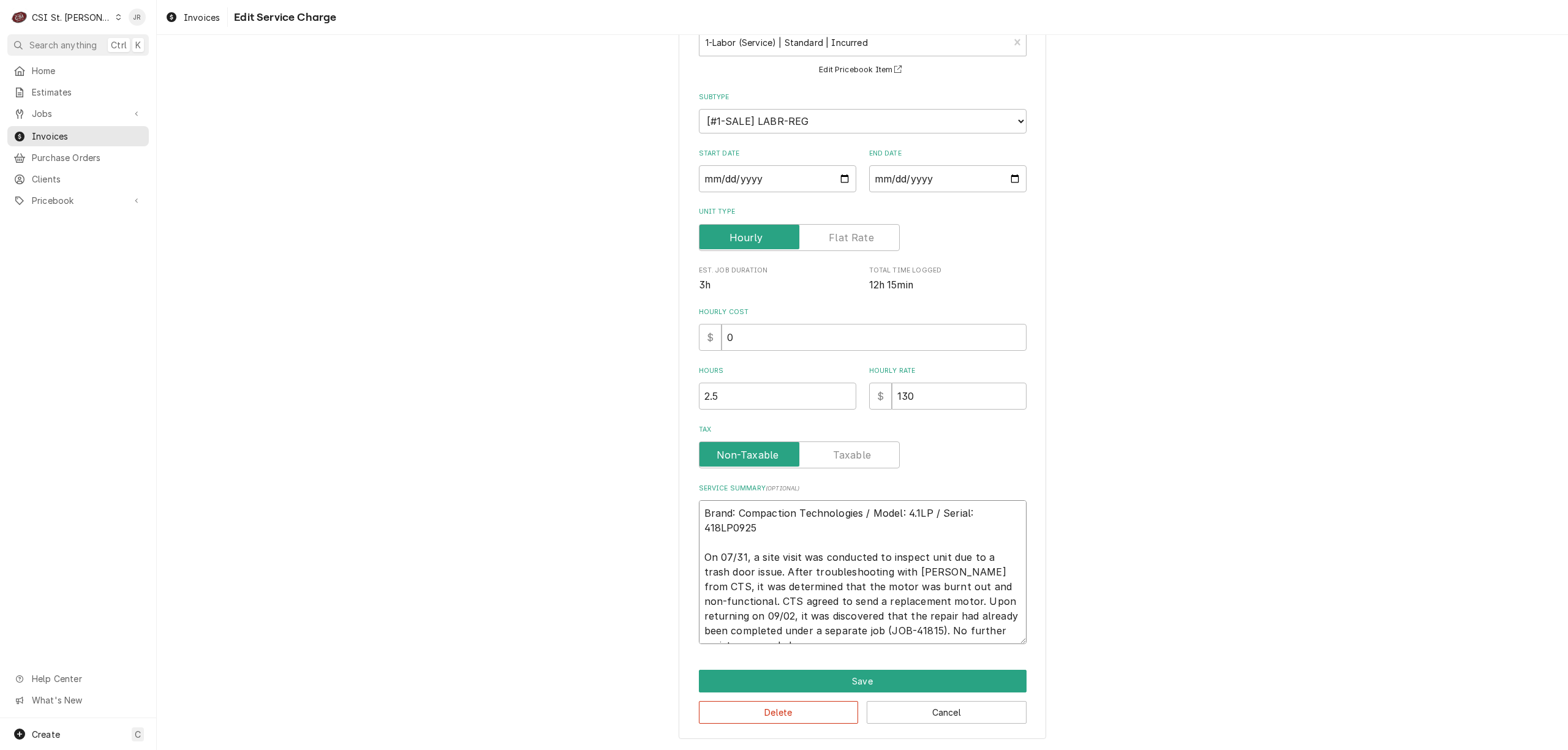
click at [782, 571] on textarea "Brand: Compaction Technologies / Model: 4.1LP / Serial: 418LP0925 On 07/31, a s…" at bounding box center [863, 572] width 328 height 144
type textarea "x"
type textarea "Brand: Compaction Technologies / Model: 4.1LP / Serial: 418LP0925 On 07/31, a s…"
type textarea "x"
type textarea "Brand: Compaction Technologies / Model: 4.1LP / Serial: 418LP0925 On 07/31, a s…"
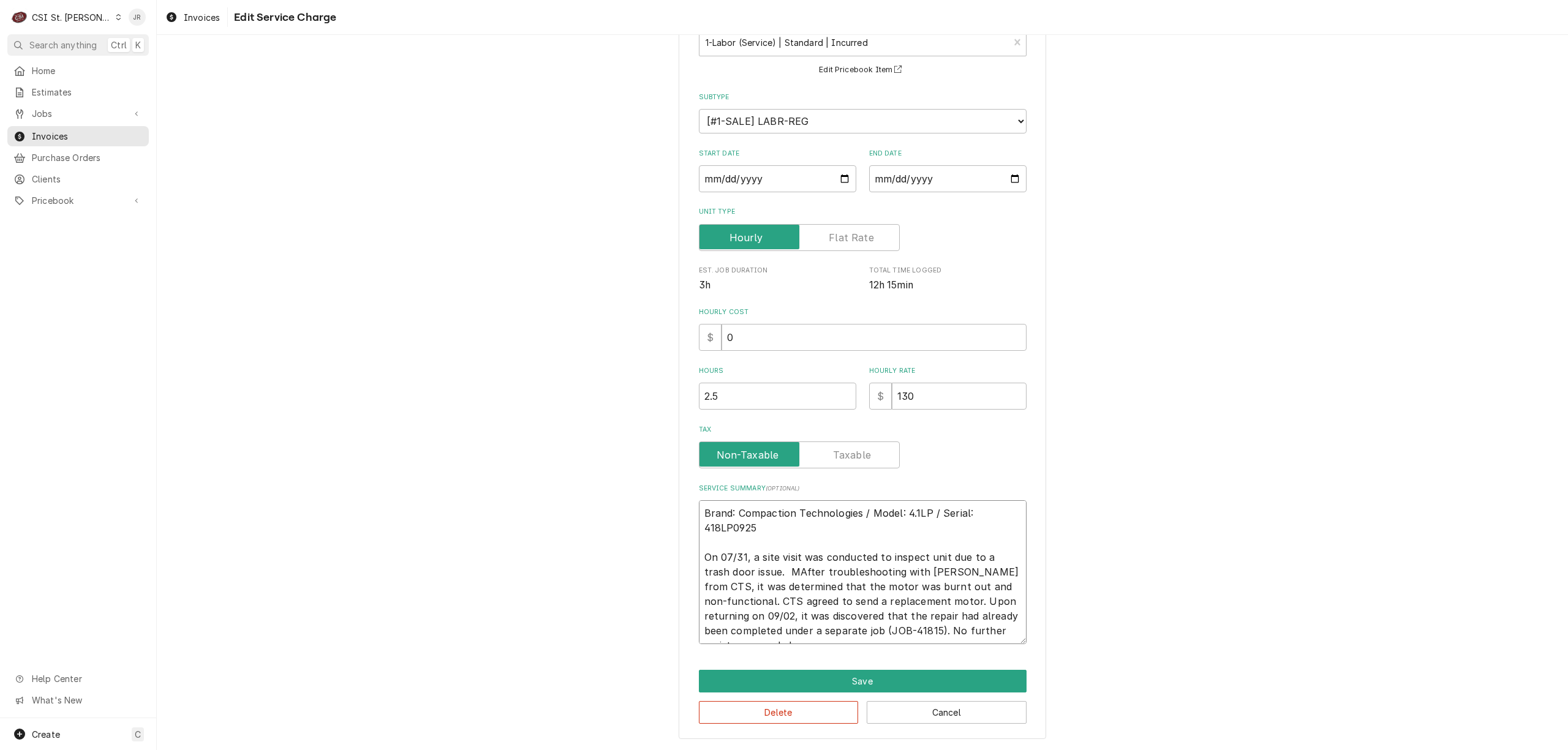
type textarea "x"
type textarea "Brand: Compaction Technologies / Model: 4.1LP / Serial: 418LP0925 On 07/31, a s…"
type textarea "x"
type textarea "Brand: Compaction Technologies / Model: 4.1LP / Serial: 418LP0925 On 07/31, a s…"
type textarea "x"
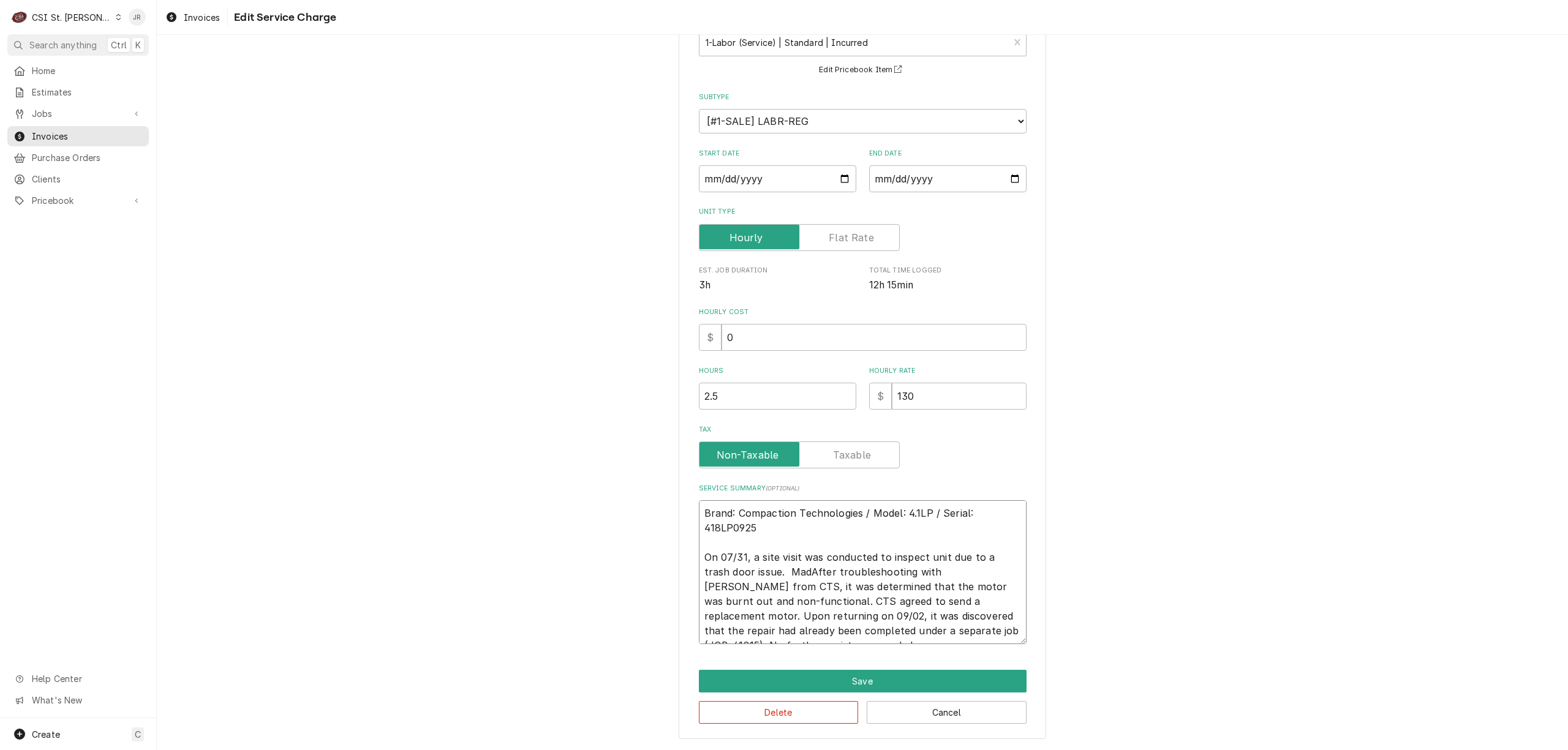
type textarea "Brand: Compaction Technologies / Model: 4.1LP / Serial: 418LP0925 On 07/31, a s…"
type textarea "x"
type textarea "Brand: Compaction Technologies / Model: 4.1LP / Serial: 418LP0925 On 07/31, a s…"
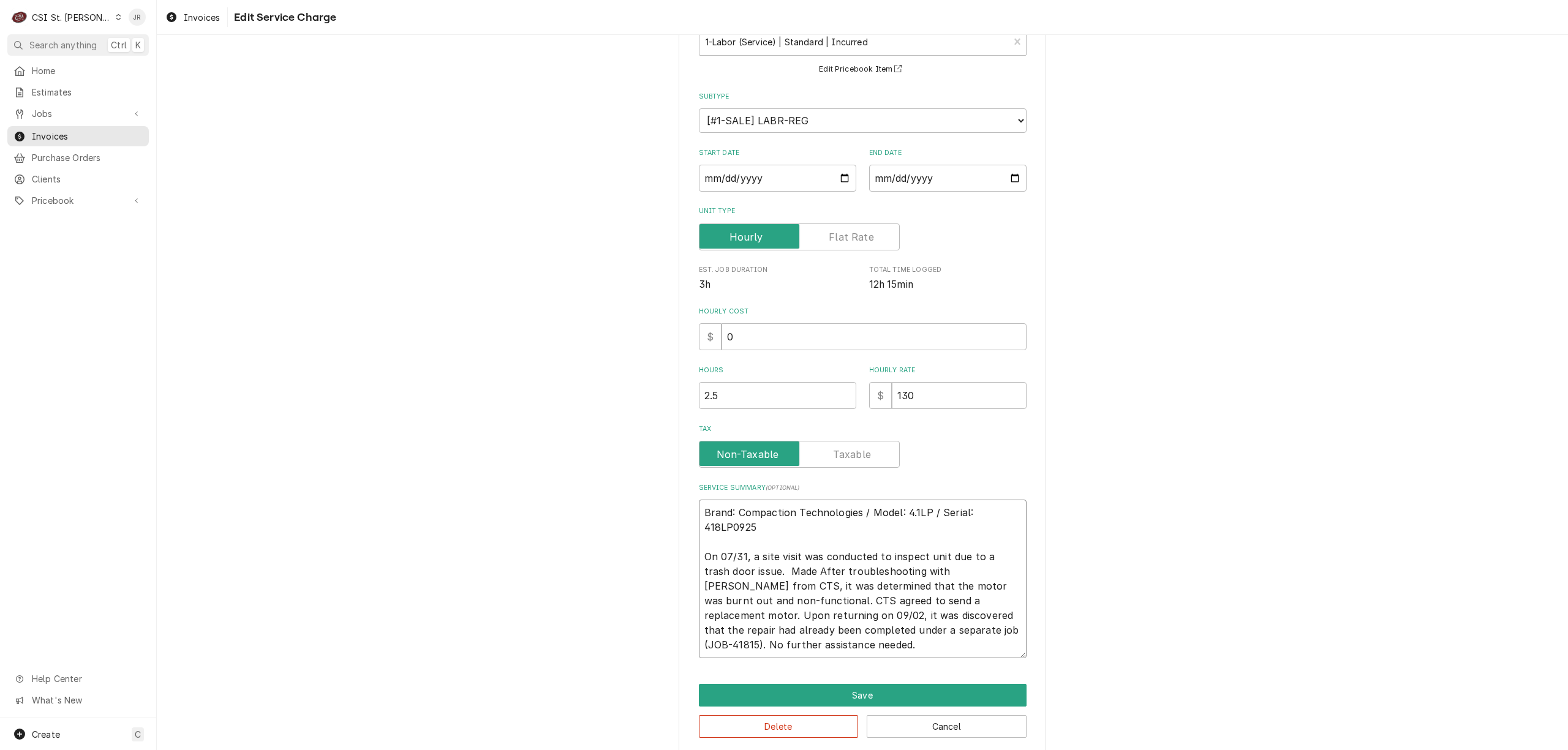
type textarea "x"
type textarea "Brand: Compaction Technologies / Model: 4.1LP / Serial: 418LP0925 On 07/31, a s…"
type textarea "x"
type textarea "Brand: Compaction Technologies / Model: 4.1LP / Serial: 418LP0925 On 07/31, a s…"
type textarea "x"
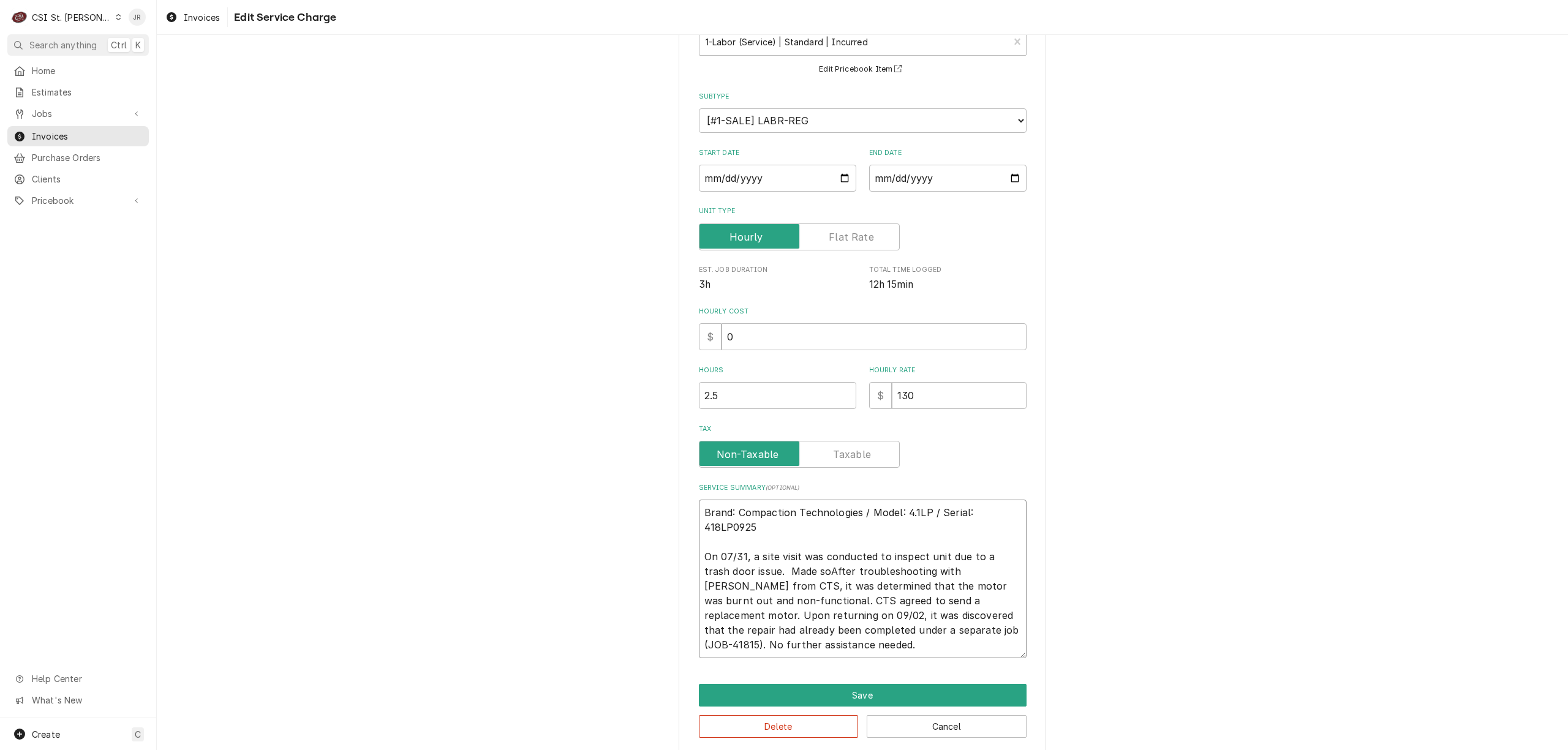
type textarea "Brand: Compaction Technologies / Model: 4.1LP / Serial: 418LP0925 On 07/31, a s…"
type textarea "x"
type textarea "Brand: Compaction Technologies / Model: 4.1LP / Serial: 418LP0925 On 07/31, a s…"
type textarea "x"
type textarea "Brand: Compaction Technologies / Model: 4.1LP / Serial: 418LP0925 On 07/31, a s…"
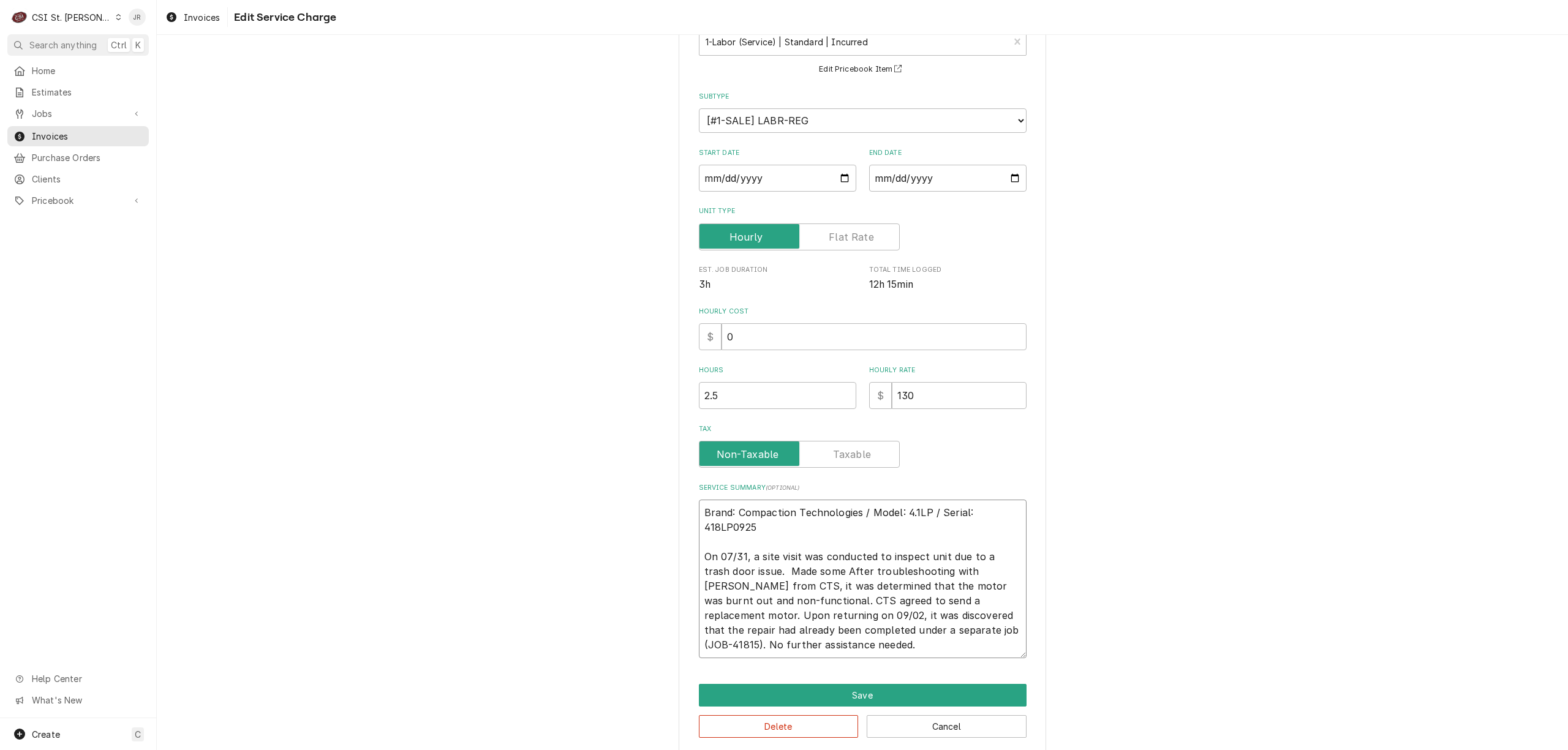
type textarea "x"
type textarea "Brand: Compaction Technologies / Model: 4.1LP / Serial: 418LP0925 On 07/31, a s…"
type textarea "x"
type textarea "Brand: Compaction Technologies / Model: 4.1LP / Serial: 418LP0925 On 07/31, a s…"
type textarea "x"
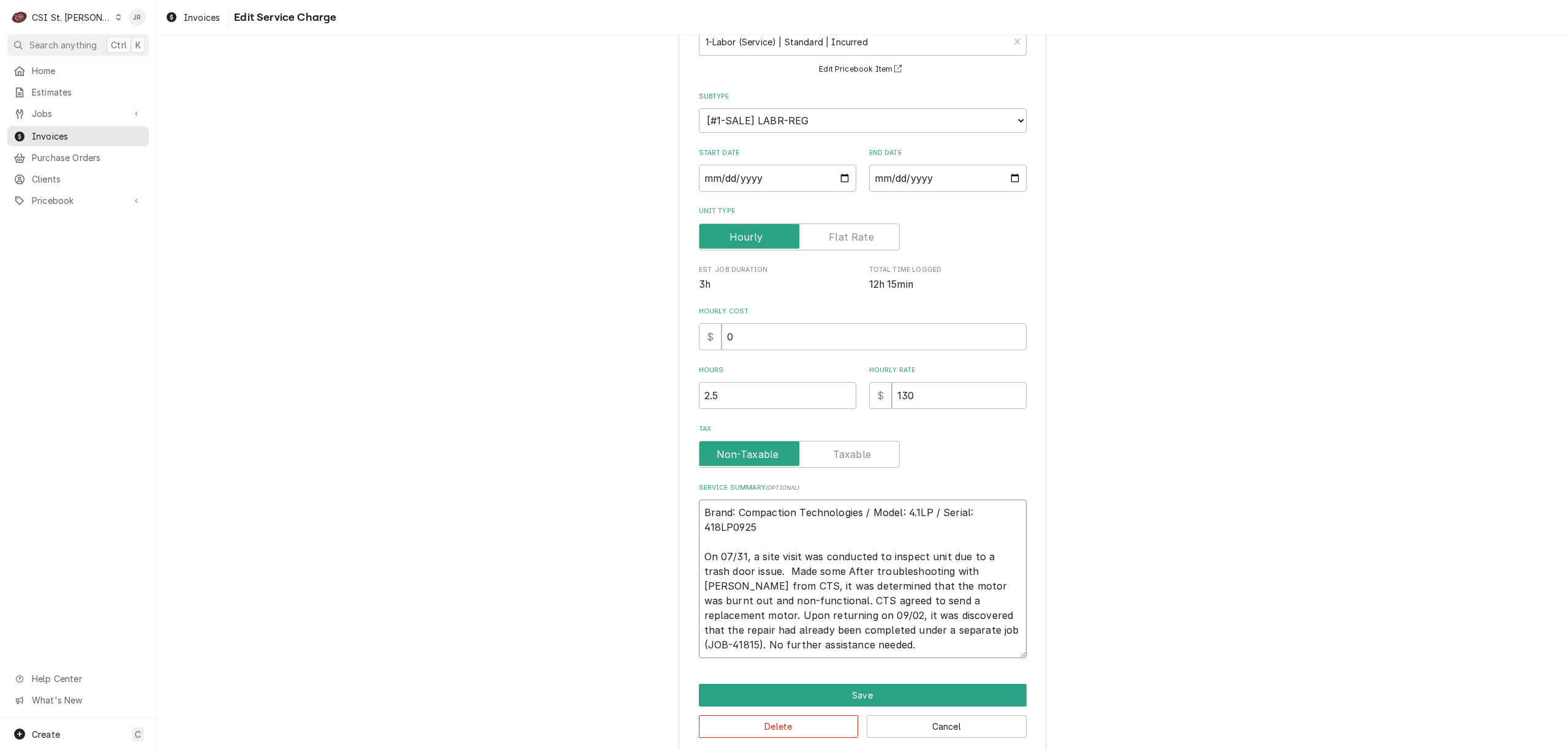
type textarea "Brand: Compaction Technologies / Model: 4.1LP / Serial: 418LP0925 On 07/31, a s…"
type textarea "x"
type textarea "Brand: Compaction Technologies / Model: 4.1LP / Serial: 418LP0925 On 07/31, a s…"
type textarea "x"
type textarea "Brand: Compaction Technologies / Model: 4.1LP / Serial: 418LP0925 On 07/31, a s…"
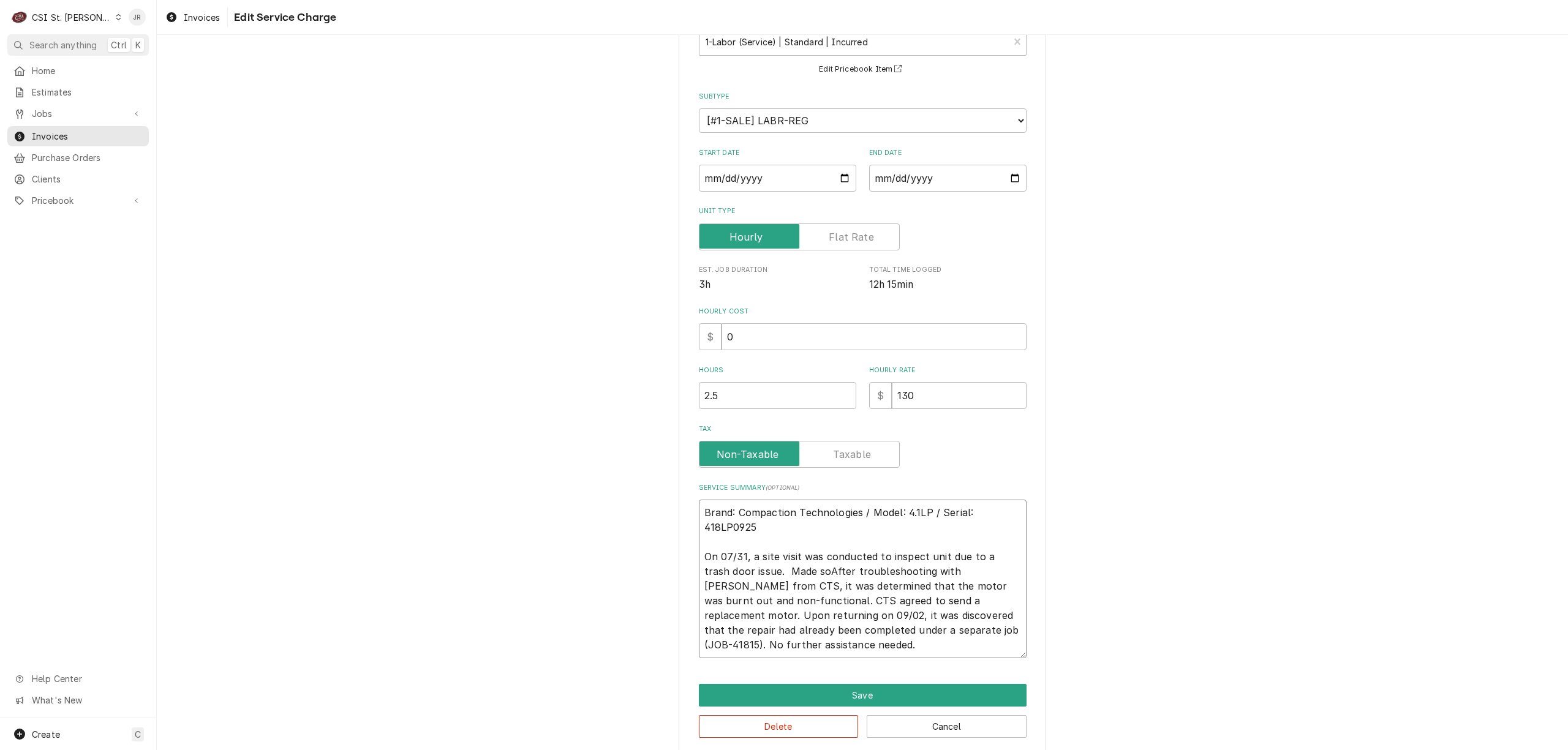
type textarea "x"
type textarea "Brand: Compaction Technologies / Model: 4.1LP / Serial: 418LP0925 On 07/31, a s…"
type textarea "x"
type textarea "Brand: Compaction Technologies / Model: 4.1LP / Serial: 418LP0925 On 07/31, a s…"
type textarea "x"
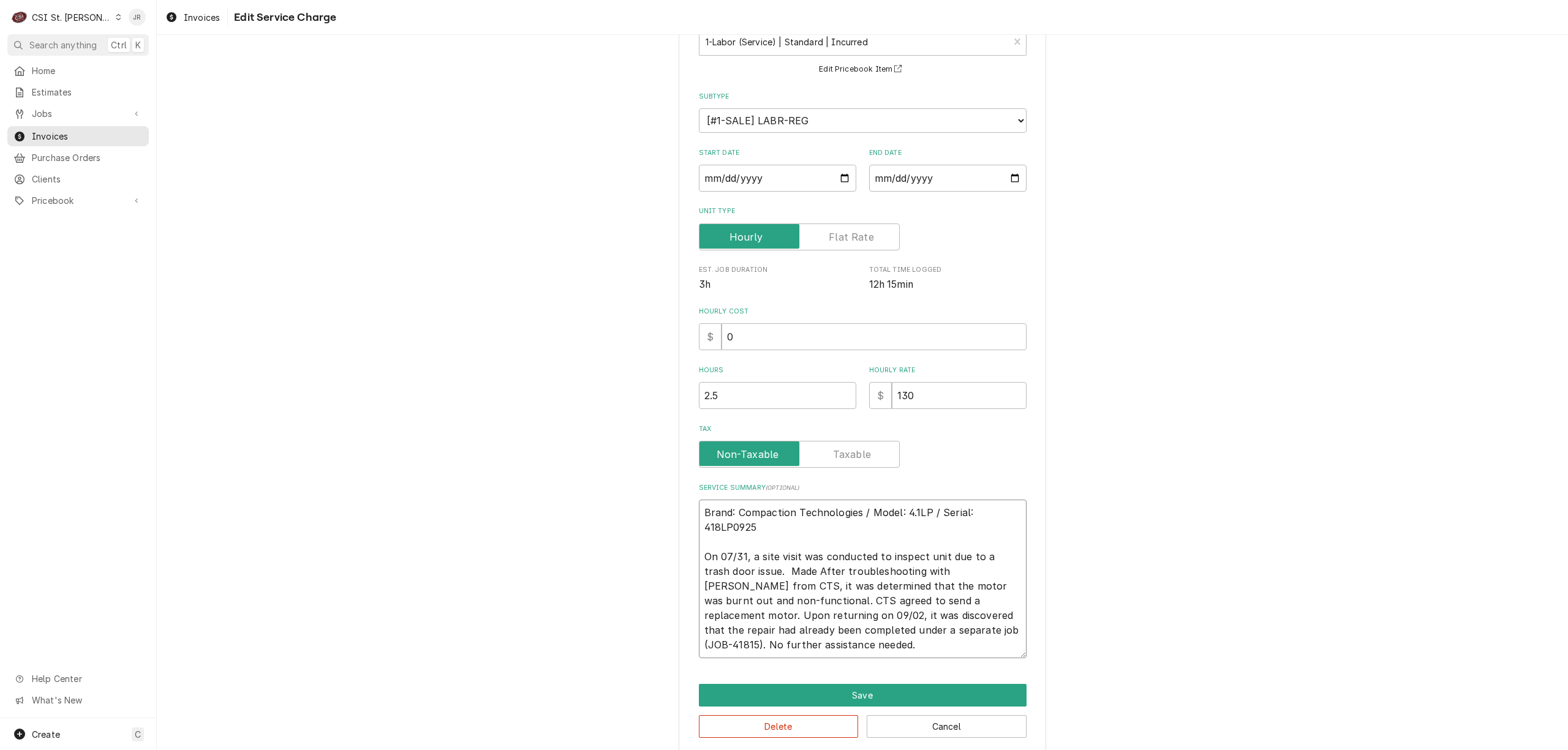
type textarea "Brand: Compaction Technologies / Model: 4.1LP / Serial: 418LP0925 On 07/31, a s…"
type textarea "x"
type textarea "Brand: Compaction Technologies / Model: 4.1LP / Serial: 418LP0925 On 07/31, a s…"
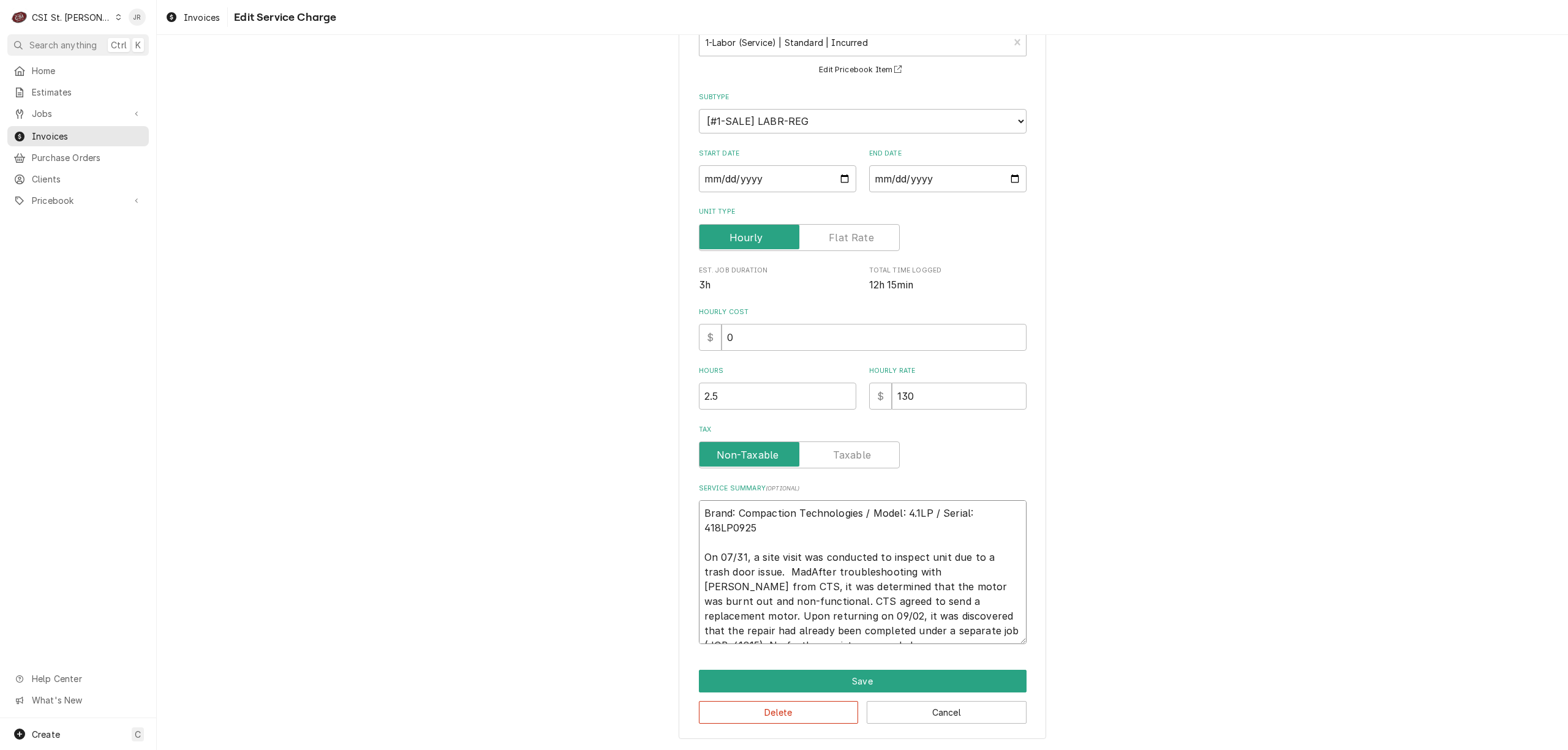
type textarea "x"
type textarea "Brand: Compaction Technologies / Model: 4.1LP / Serial: 418LP0925 On 07/31, a s…"
type textarea "x"
type textarea "Brand: Compaction Technologies / Model: 4.1LP / Serial: 418LP0925 On 07/31, a s…"
type textarea "x"
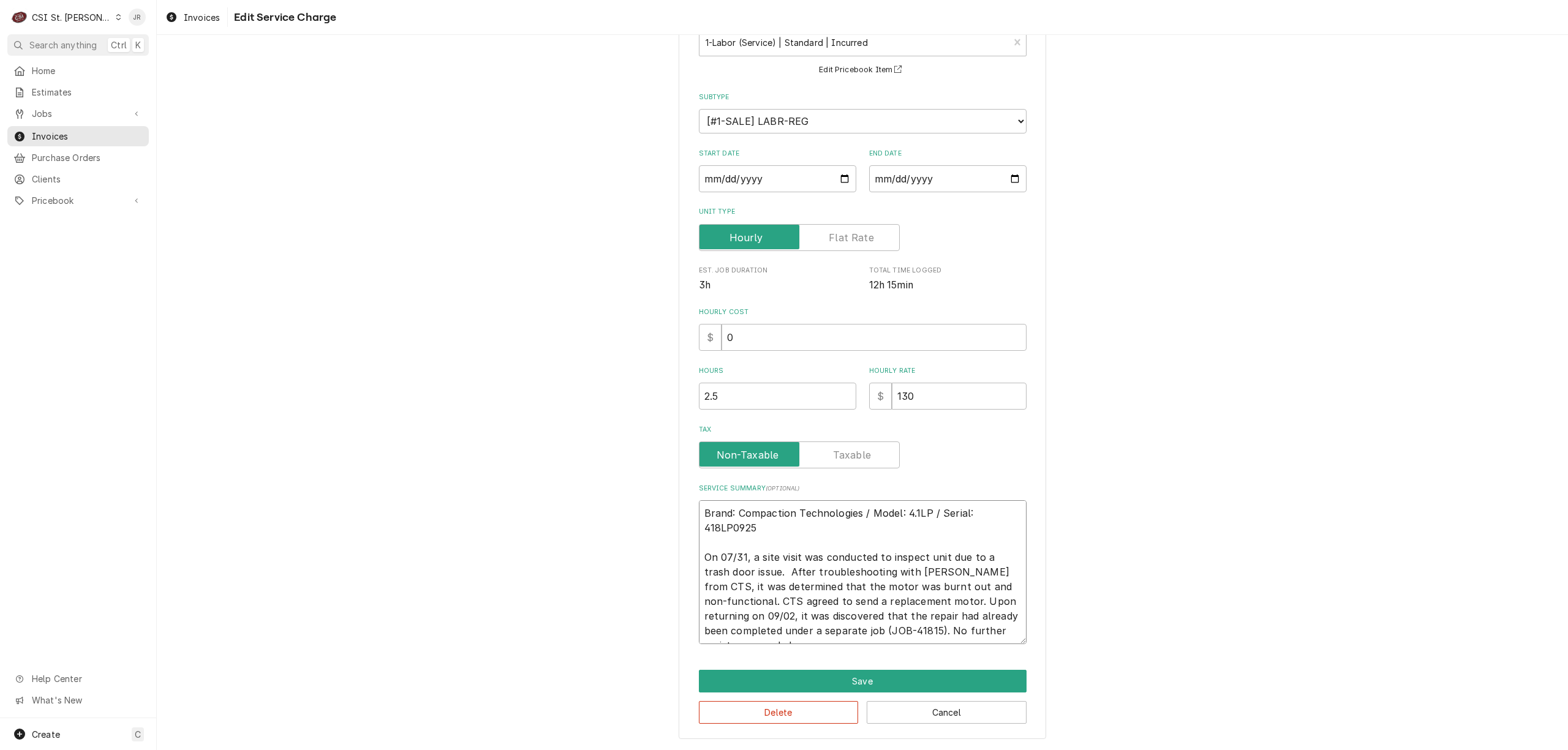
type textarea "Brand: Compaction Technologies / Model: 4.1LP / Serial: 418LP0925 On 07/31, a s…"
type textarea "x"
type textarea "Brand: Compaction Technologies / Model: 4.1LP / Serial: 418LP0925 On 07/31, a s…"
type textarea "x"
type textarea "Brand: Compaction Technologies / Model: 4.1LP / Serial: 418LP0925 On 07/31, a s…"
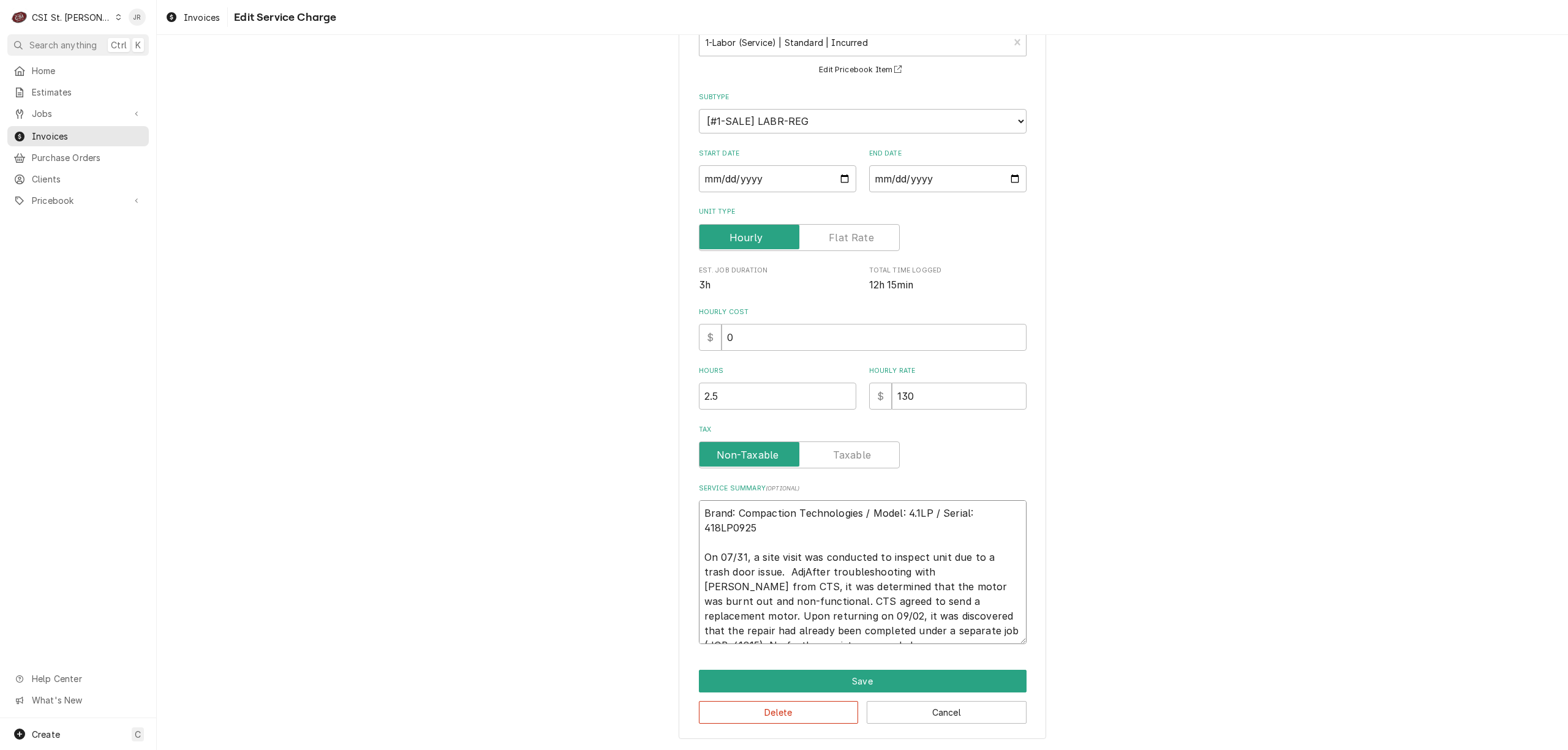
type textarea "x"
type textarea "Brand: Compaction Technologies / Model: 4.1LP / Serial: 418LP0925 On 07/31, a s…"
type textarea "x"
type textarea "Brand: Compaction Technologies / Model: 4.1LP / Serial: 418LP0925 On 07/31, a s…"
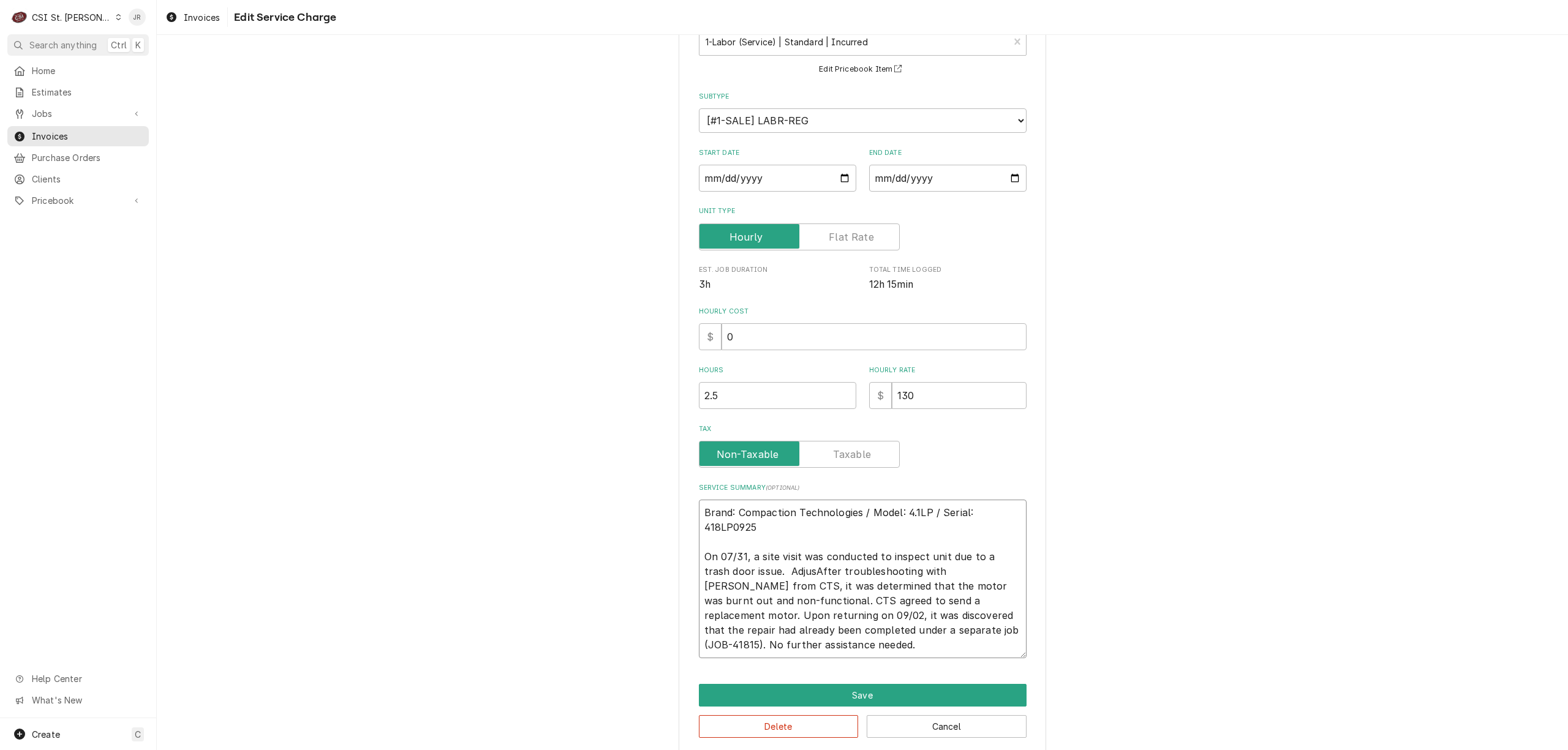
type textarea "x"
type textarea "Brand: Compaction Technologies / Model: 4.1LP / Serial: 418LP0925 On 07/31, a s…"
type textarea "x"
type textarea "Brand: Compaction Technologies / Model: 4.1LP / Serial: 418LP0925 On 07/31, a s…"
type textarea "x"
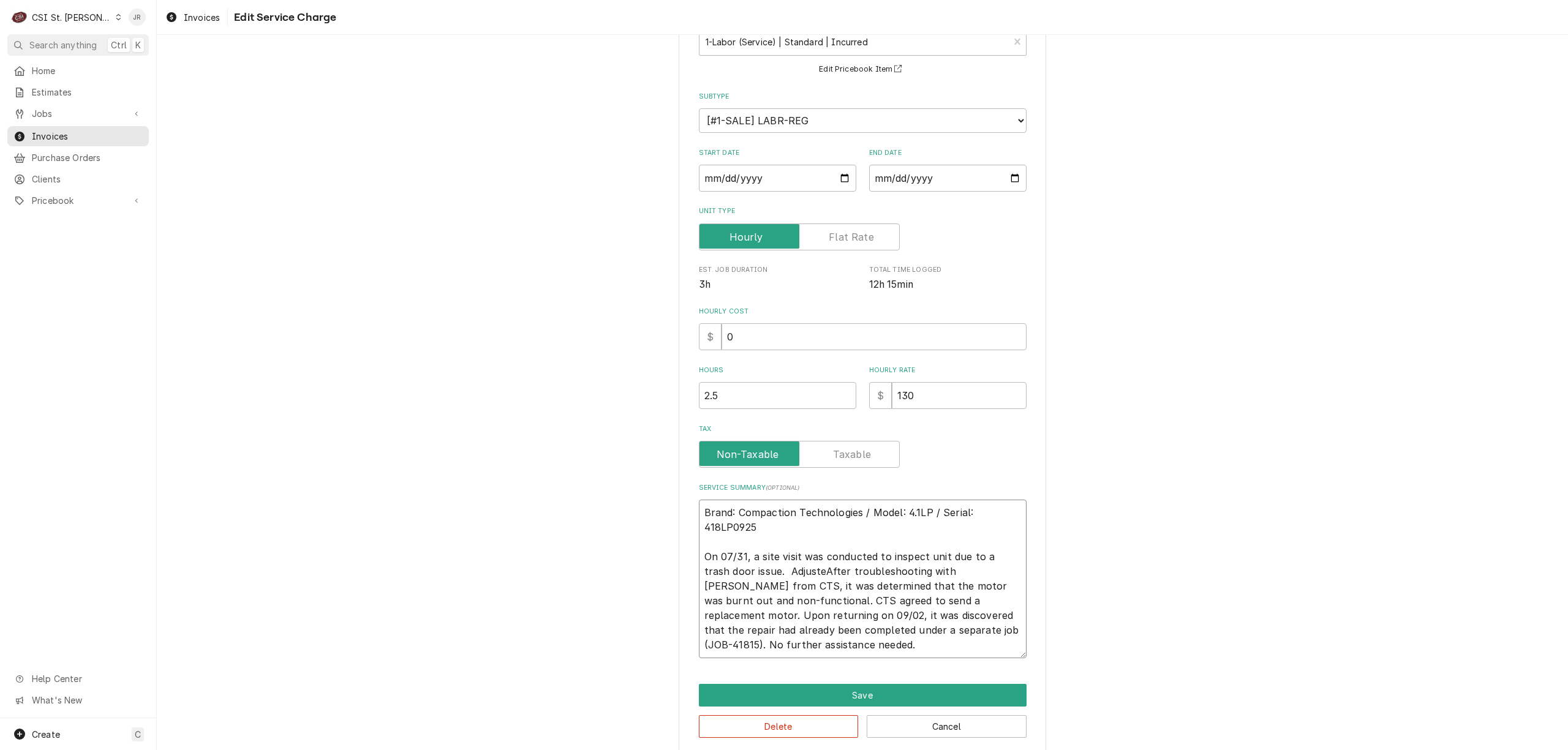
type textarea "Brand: Compaction Technologies / Model: 4.1LP / Serial: 418LP0925 On 07/31, a s…"
type textarea "x"
type textarea "Brand: Compaction Technologies / Model: 4.1LP / Serial: 418LP0925 On 07/31, a s…"
type textarea "x"
type textarea "Brand: Compaction Technologies / Model: 4.1LP / Serial: 418LP0925 On 07/31, a s…"
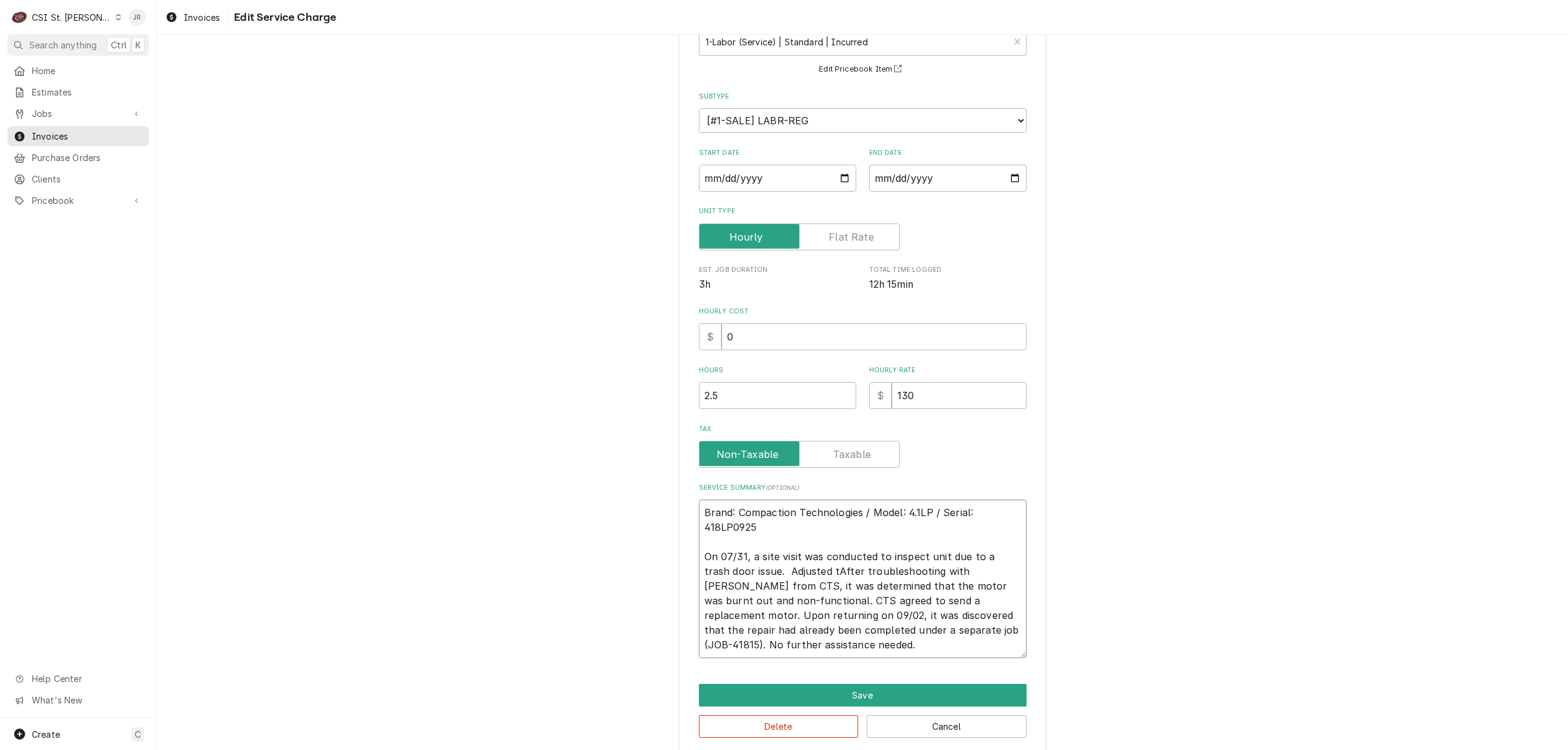
type textarea "x"
type textarea "Brand: Compaction Technologies / Model: 4.1LP / Serial: 418LP0925 On 07/31, a s…"
type textarea "x"
type textarea "Brand: Compaction Technologies / Model: 4.1LP / Serial: 418LP0925 On 07/31, a s…"
type textarea "x"
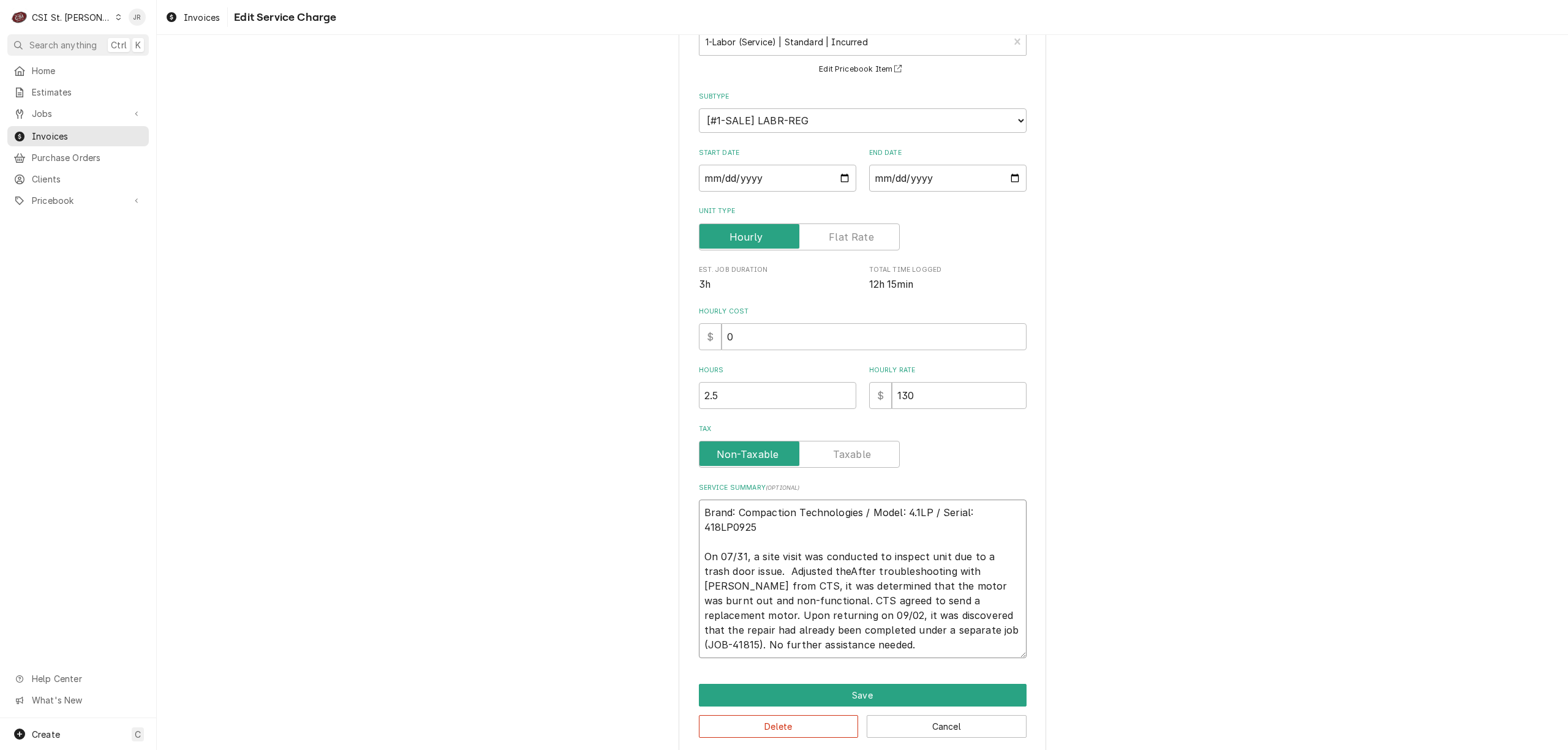
type textarea "Brand: Compaction Technologies / Model: 4.1LP / Serial: 418LP0925 On 07/31, a s…"
type textarea "x"
type textarea "Brand: Compaction Technologies / Model: 4.1LP / Serial: 418LP0925 On 07/31, a s…"
type textarea "x"
type textarea "Brand: Compaction Technologies / Model: 4.1LP / Serial: 418LP0925 On 07/31, a s…"
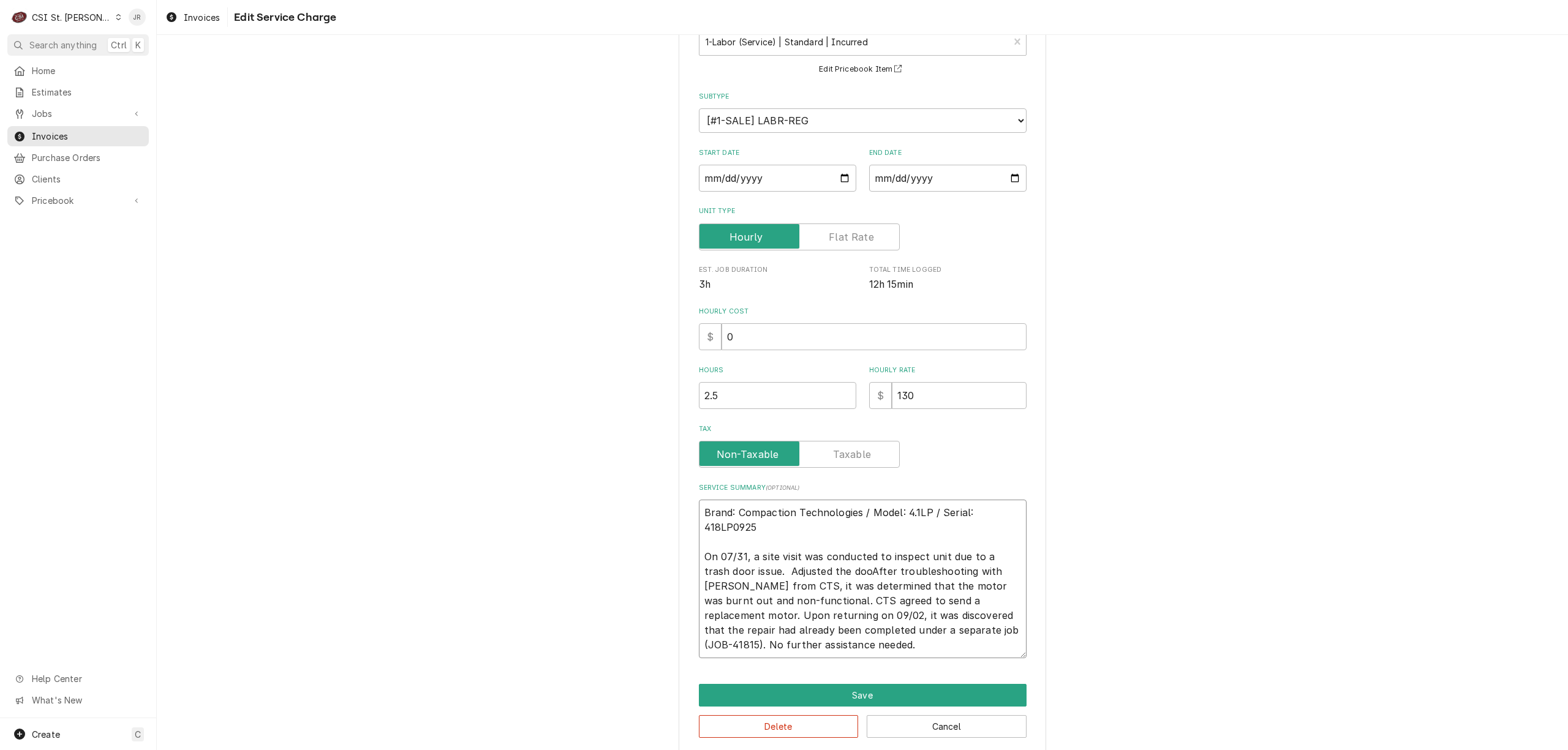
type textarea "x"
type textarea "Brand: Compaction Technologies / Model: 4.1LP / Serial: 418LP0925 On 07/31, a s…"
type textarea "x"
type textarea "Brand: Compaction Technologies / Model: 4.1LP / Serial: 418LP0925 On 07/31, a s…"
type textarea "x"
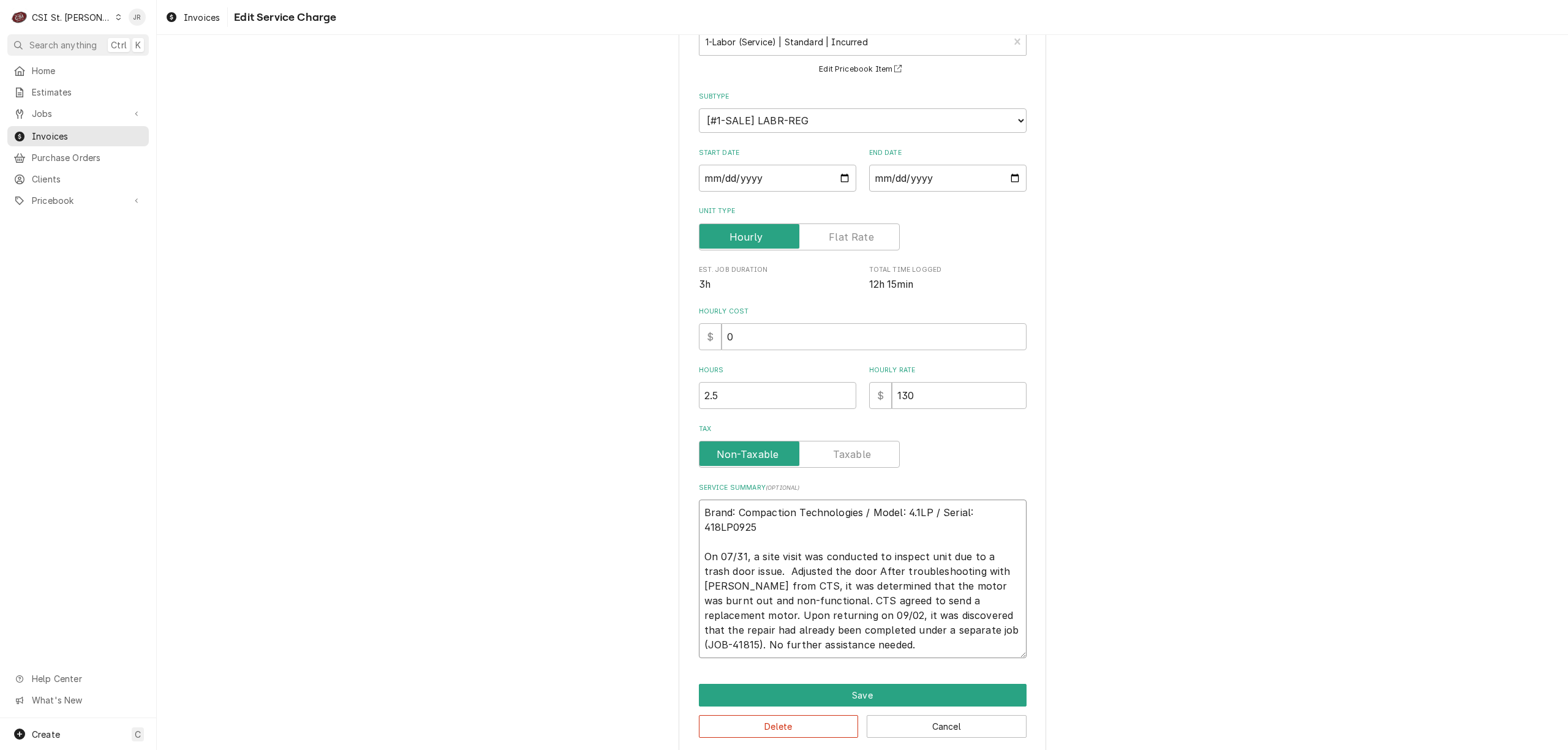
type textarea "Brand: Compaction Technologies / Model: 4.1LP / Serial: 418LP0925 On 07/31, a s…"
type textarea "x"
type textarea "Brand: Compaction Technologies / Model: 4.1LP / Serial: 418LP0925 On 07/31, a s…"
type textarea "x"
type textarea "Brand: Compaction Technologies / Model: 4.1LP / Serial: 418LP0925 On 07/31, a s…"
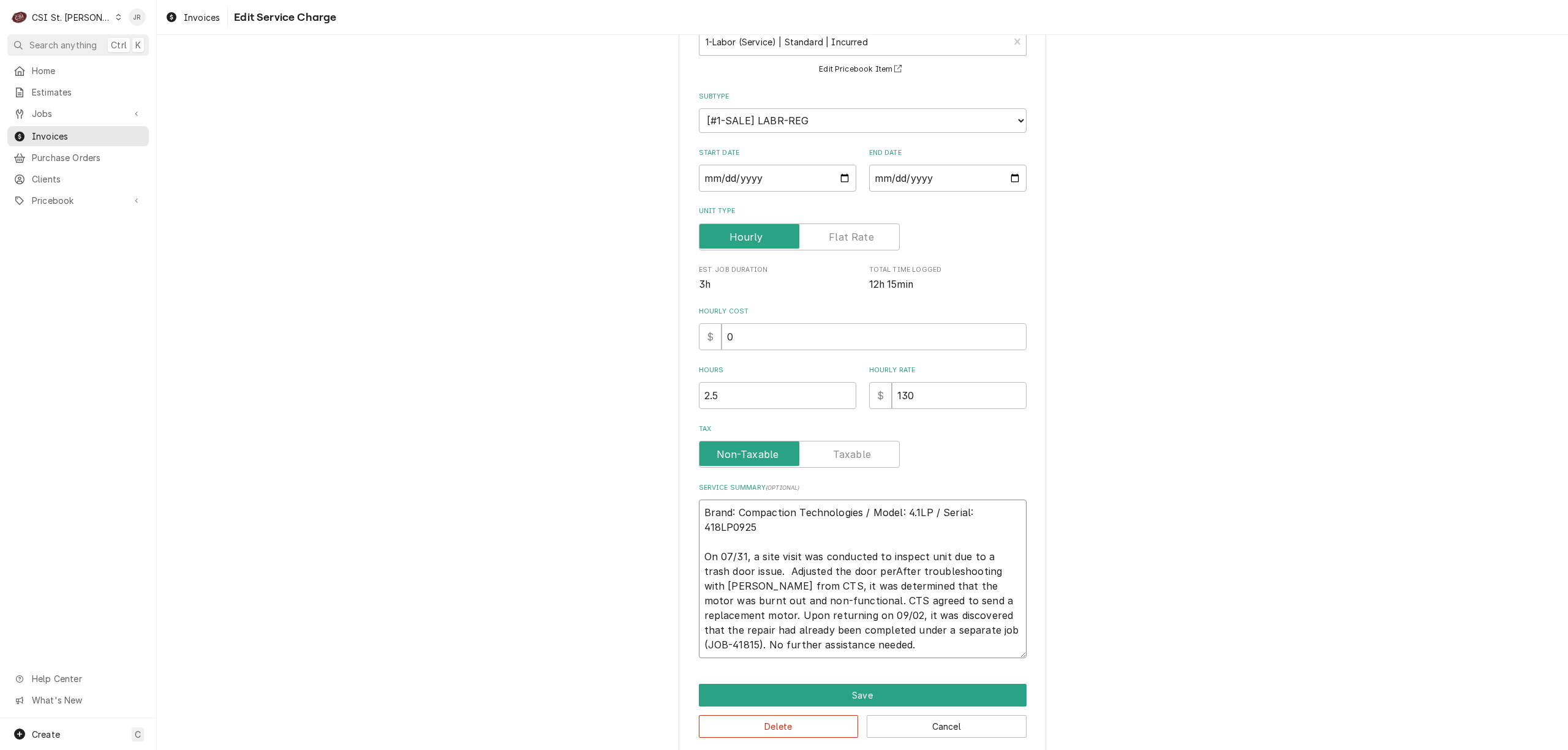
type textarea "x"
type textarea "Brand: Compaction Technologies / Model: 4.1LP / Serial: 418LP0925 On 07/31, a s…"
type textarea "x"
type textarea "Brand: Compaction Technologies / Model: 4.1LP / Serial: 418LP0925 On 07/31, a s…"
type textarea "x"
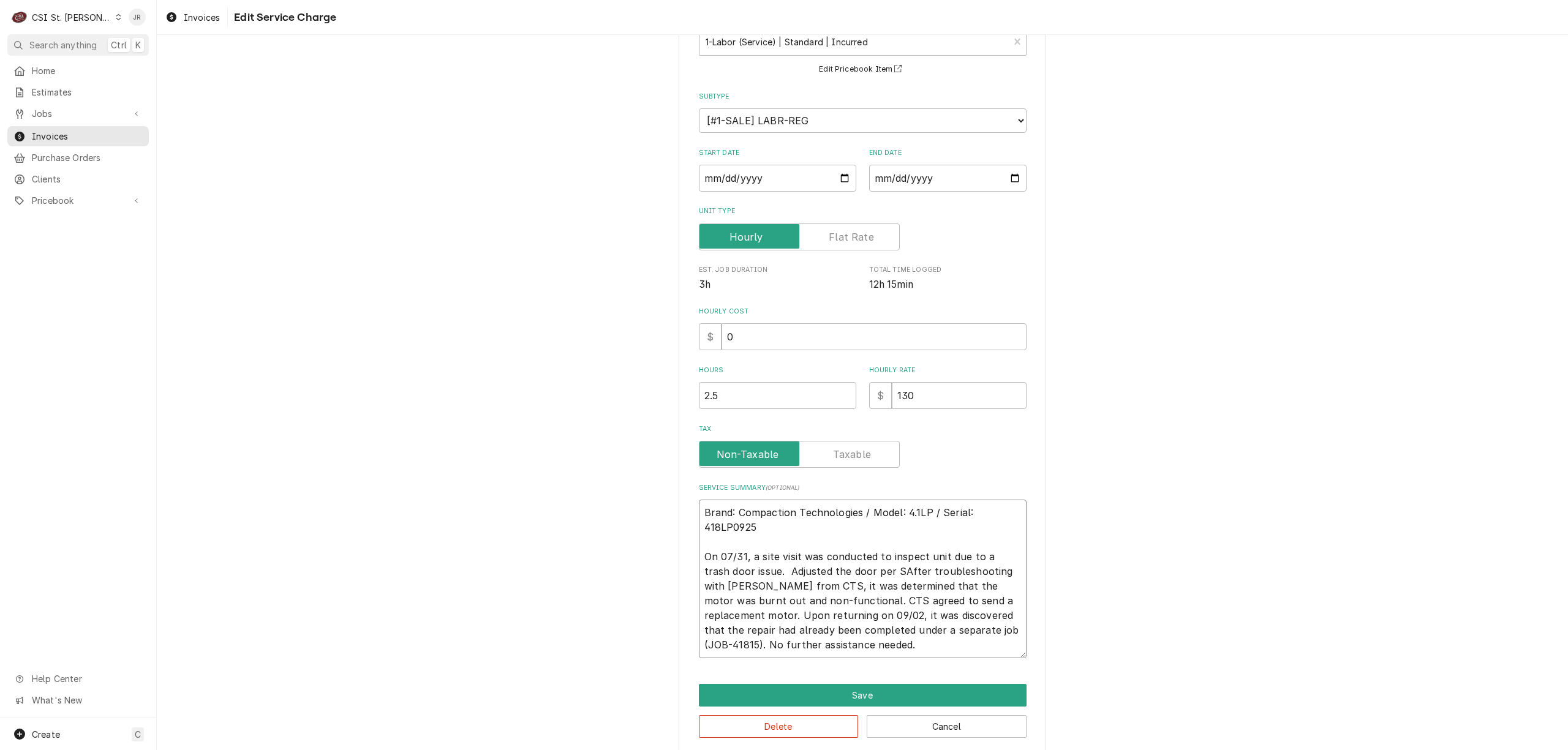
type textarea "Brand: Compaction Technologies / Model: 4.1LP / Serial: 418LP0925 On 07/31, a s…"
type textarea "x"
type textarea "Brand: Compaction Technologies / Model: 4.1LP / Serial: 418LP0925 On 07/31, a s…"
type textarea "x"
type textarea "Brand: Compaction Technologies / Model: 4.1LP / Serial: 418LP0925 On 07/31, a s…"
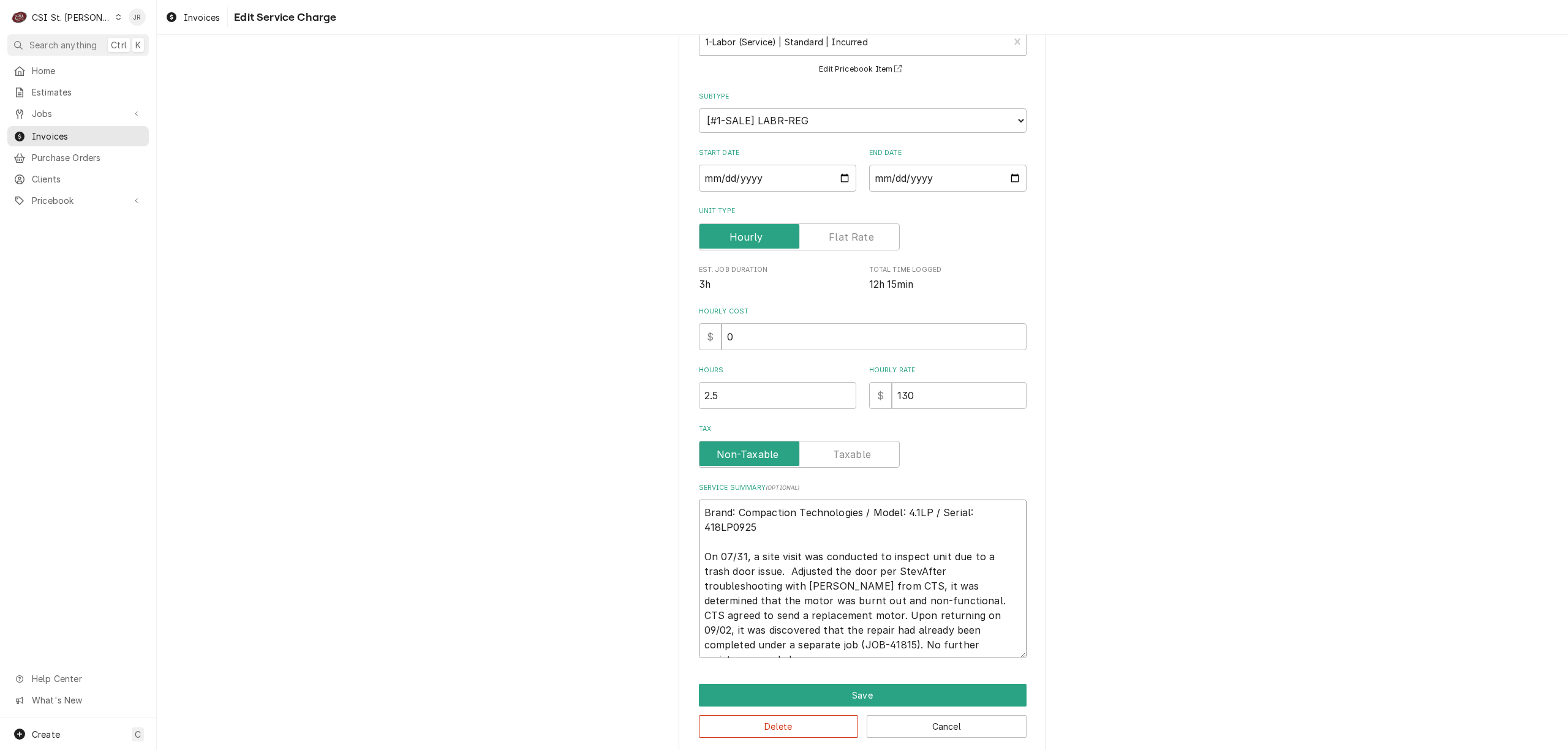
type textarea "x"
type textarea "Brand: Compaction Technologies / Model: 4.1LP / Serial: 418LP0925 On 07/31, a s…"
type textarea "x"
type textarea "Brand: Compaction Technologies / Model: 4.1LP / Serial: 418LP0925 On 07/31, a s…"
type textarea "x"
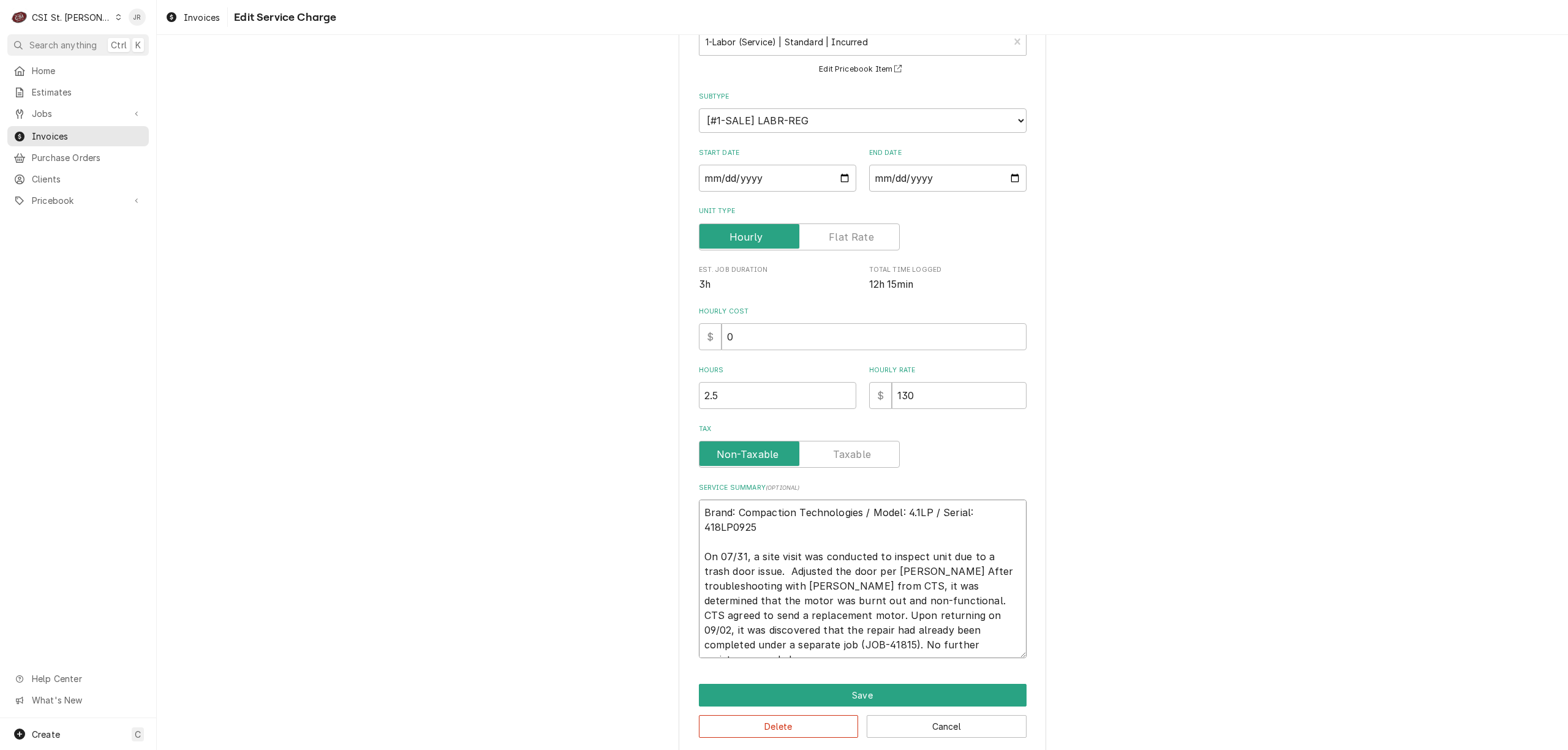
type textarea "Brand: Compaction Technologies / Model: 4.1LP / Serial: 418LP0925 On 07/31, a s…"
type textarea "x"
type textarea "Brand: Compaction Technologies / Model: 4.1LP / Serial: 418LP0925 On 07/31, a s…"
type textarea "x"
type textarea "Brand: Compaction Technologies / Model: 4.1LP / Serial: 418LP0925 On 07/31, a s…"
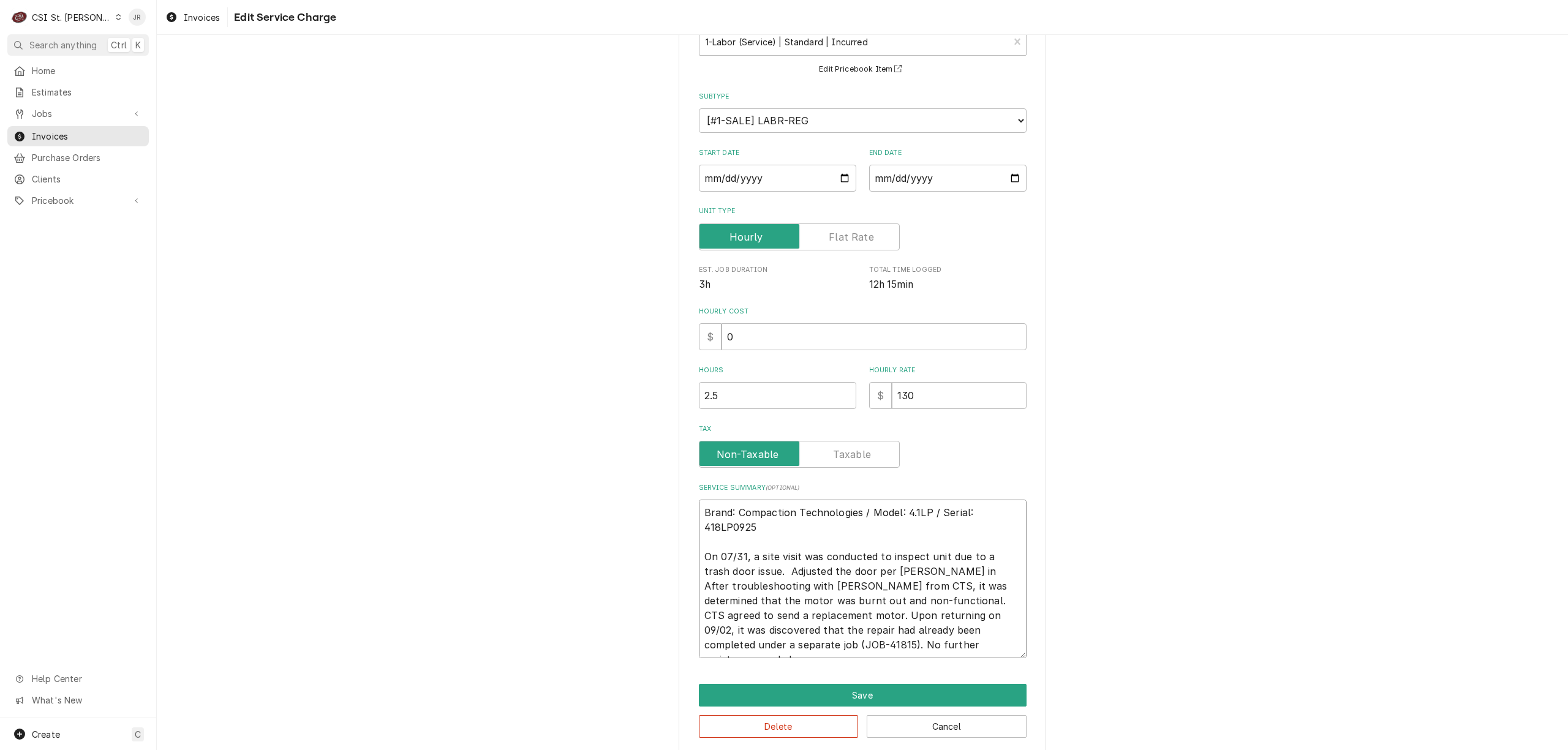
type textarea "x"
type textarea "Brand: Compaction Technologies / Model: 4.1LP / Serial: 418LP0925 On 07/31, a s…"
type textarea "x"
type textarea "Brand: Compaction Technologies / Model: 4.1LP / Serial: 418LP0925 On 07/31, a s…"
type textarea "x"
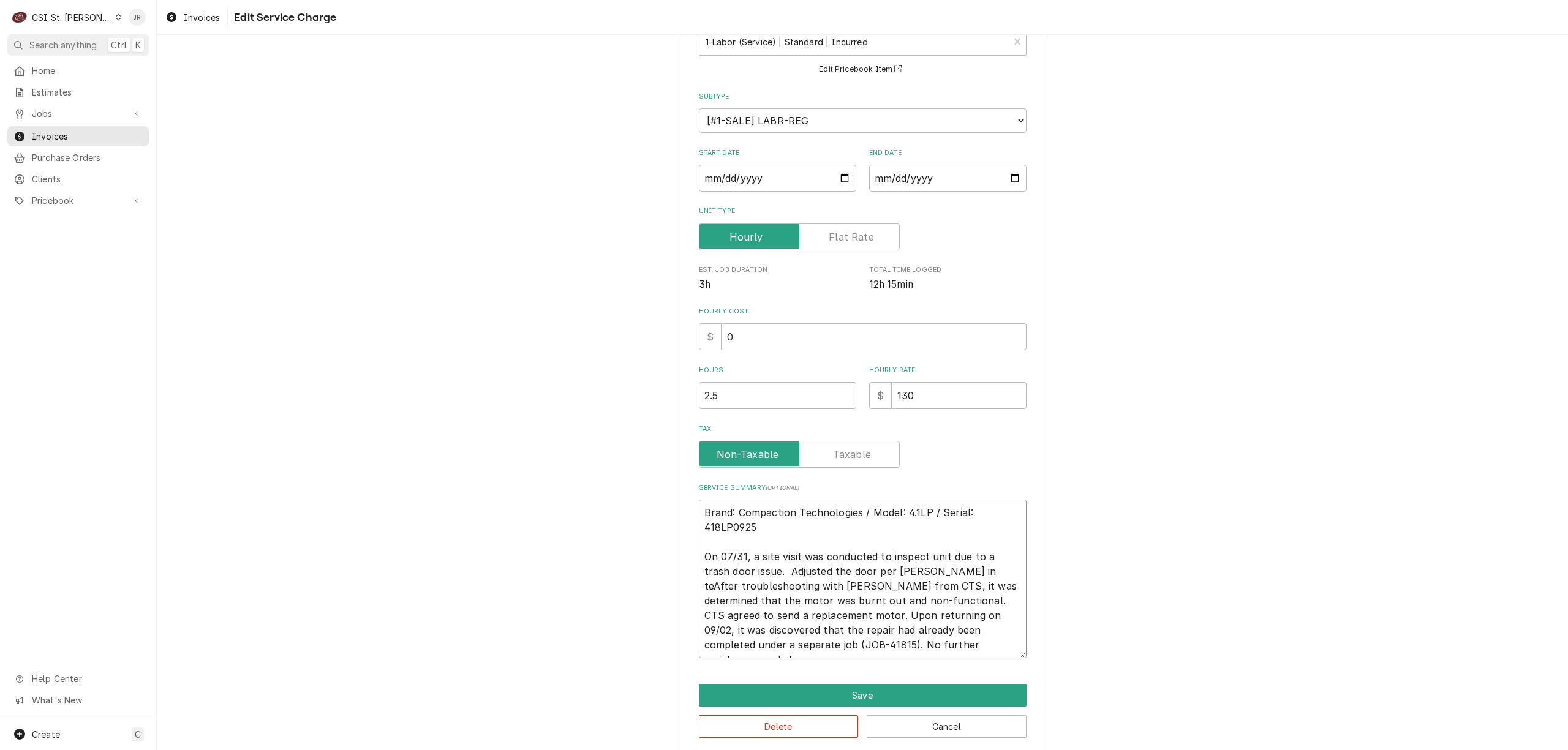
type textarea "Brand: Compaction Technologies / Model: 4.1LP / Serial: 418LP0925 On 07/31, a s…"
type textarea "x"
type textarea "Brand: Compaction Technologies / Model: 4.1LP / Serial: 418LP0925 On 07/31, a s…"
type textarea "x"
type textarea "Brand: Compaction Technologies / Model: 4.1LP / Serial: 418LP0925 On 07/31, a s…"
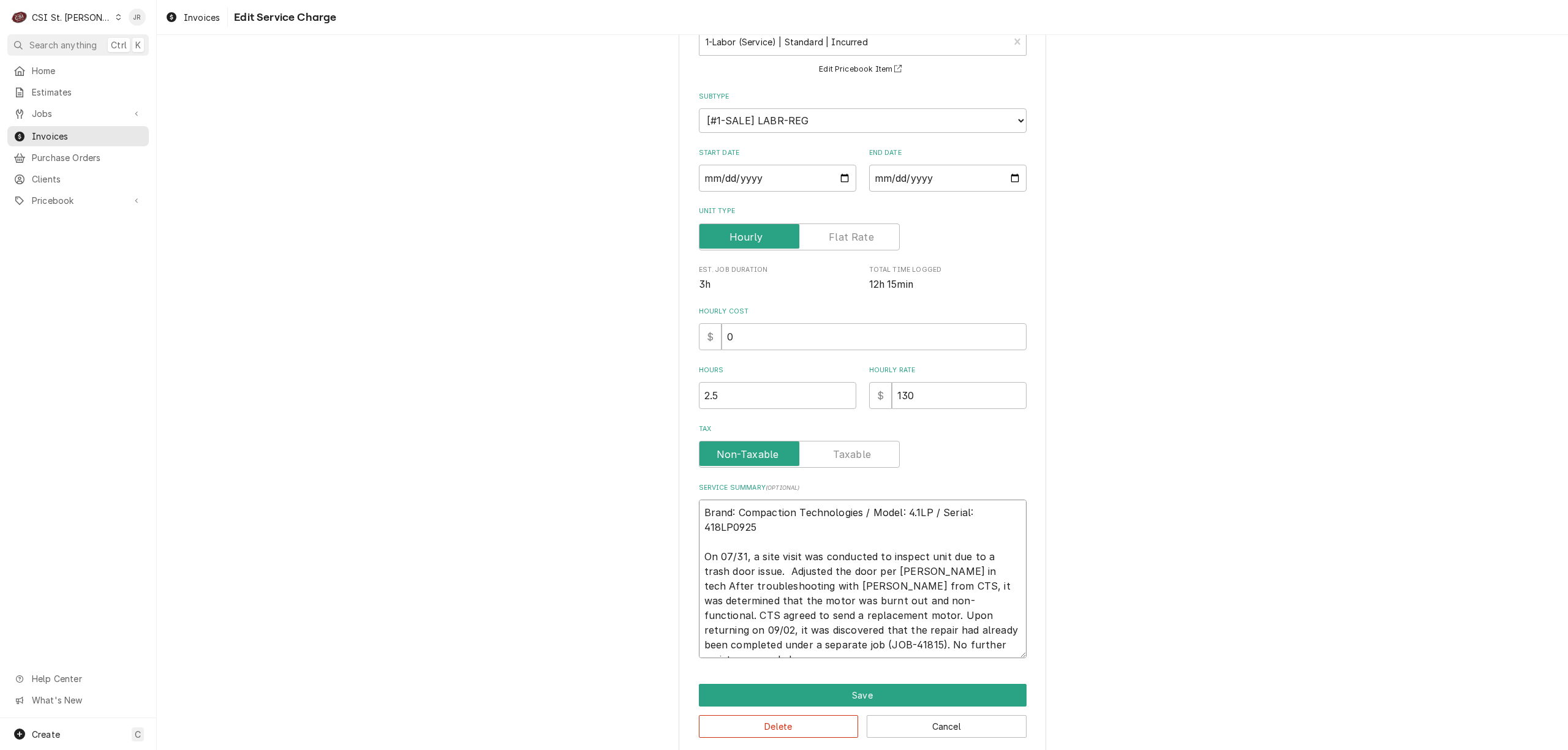
type textarea "x"
type textarea "Brand: Compaction Technologies / Model: 4.1LP / Serial: 418LP0925 On 07/31, a s…"
type textarea "x"
type textarea "Brand: Compaction Technologies / Model: 4.1LP / Serial: 418LP0925 On 07/31, a s…"
type textarea "x"
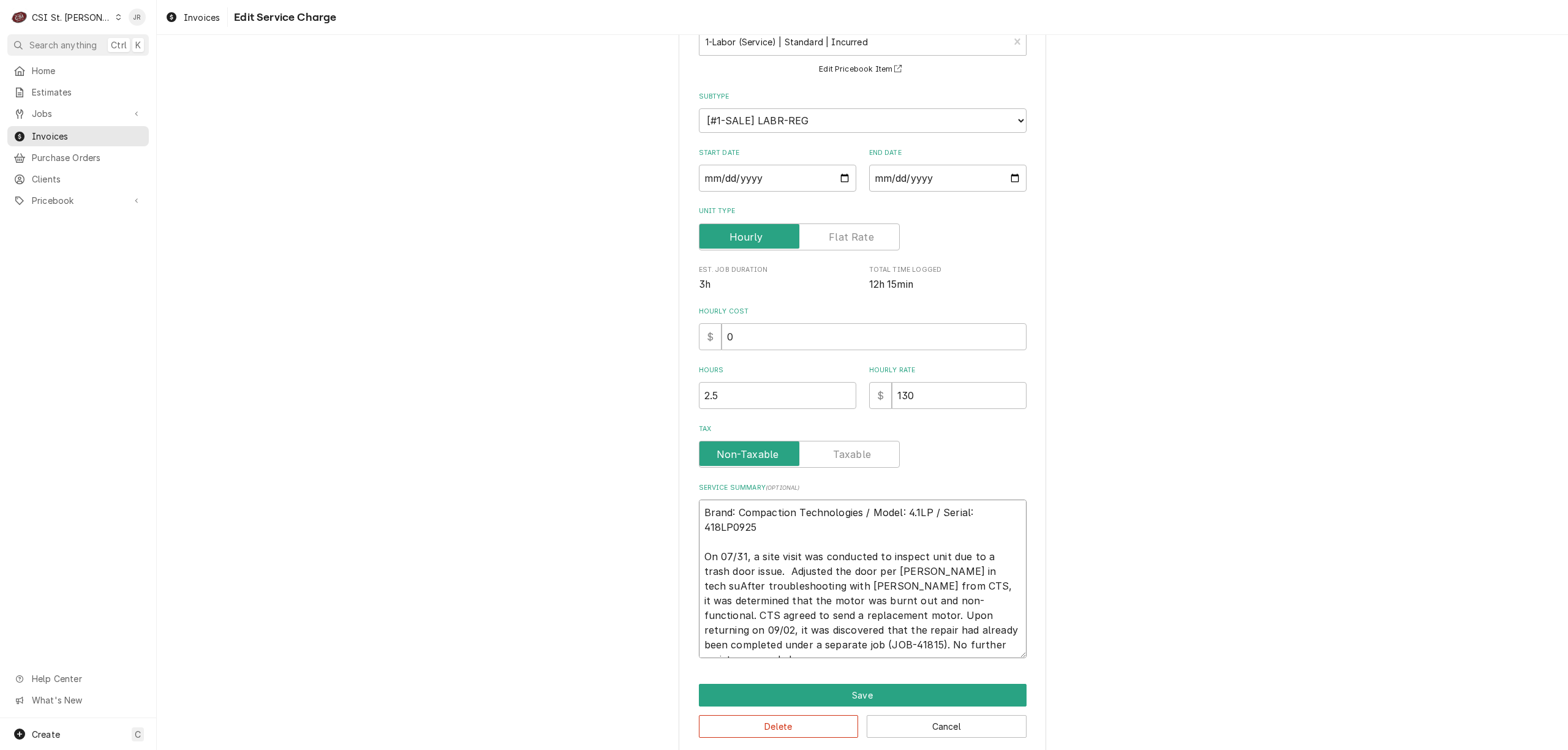
type textarea "Brand: Compaction Technologies / Model: 4.1LP / Serial: 418LP0925 On 07/31, a s…"
type textarea "x"
type textarea "Brand: Compaction Technologies / Model: 4.1LP / Serial: 418LP0925 On 07/31, a s…"
type textarea "x"
type textarea "Brand: Compaction Technologies / Model: 4.1LP / Serial: 418LP0925 On 07/31, a s…"
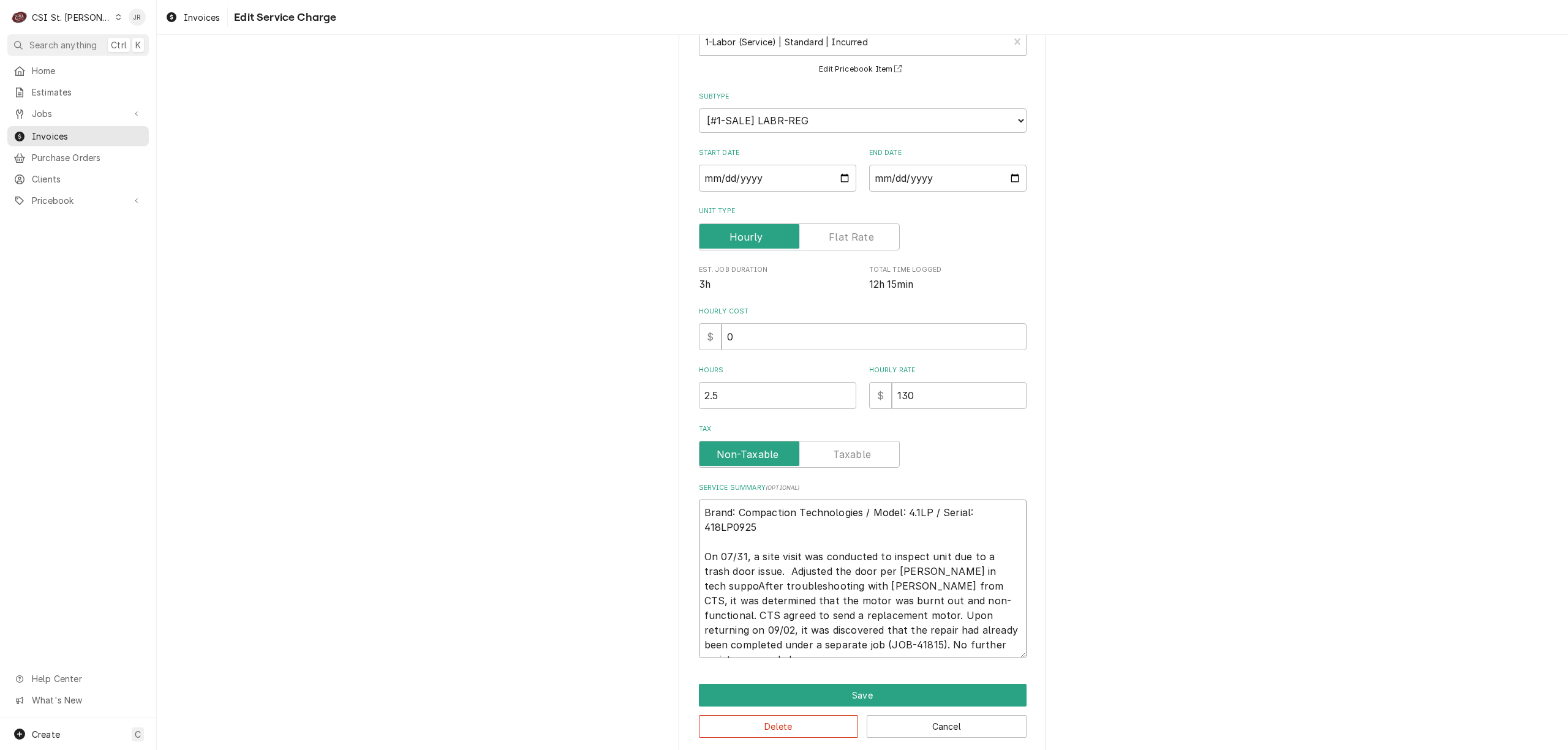
type textarea "x"
type textarea "Brand: Compaction Technologies / Model: 4.1LP / Serial: 418LP0925 On 07/31, a s…"
type textarea "x"
type textarea "Brand: Compaction Technologies / Model: 4.1LP / Serial: 418LP0925 On 07/31, a s…"
type textarea "x"
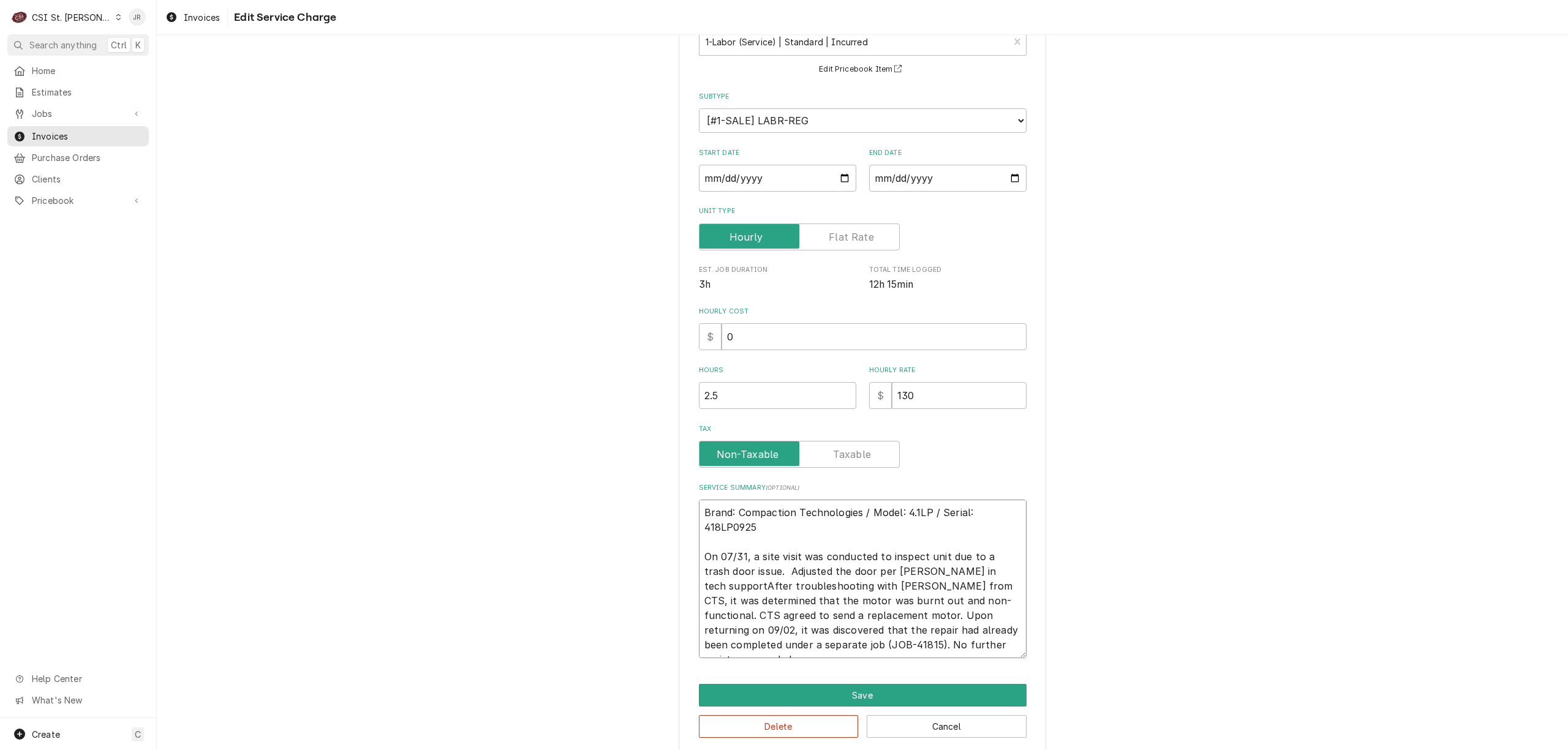
type textarea "Brand: Compaction Technologies / Model: 4.1LP / Serial: 418LP0925 On 07/31, a s…"
type textarea "x"
type textarea "Brand: Compaction Technologies / Model: 4.1LP / Serial: 418LP0925 On 07/31, a s…"
type textarea "x"
type textarea "Brand: Compaction Technologies / Model: 4.1LP / Serial: 418LP0925 On 07/31, a s…"
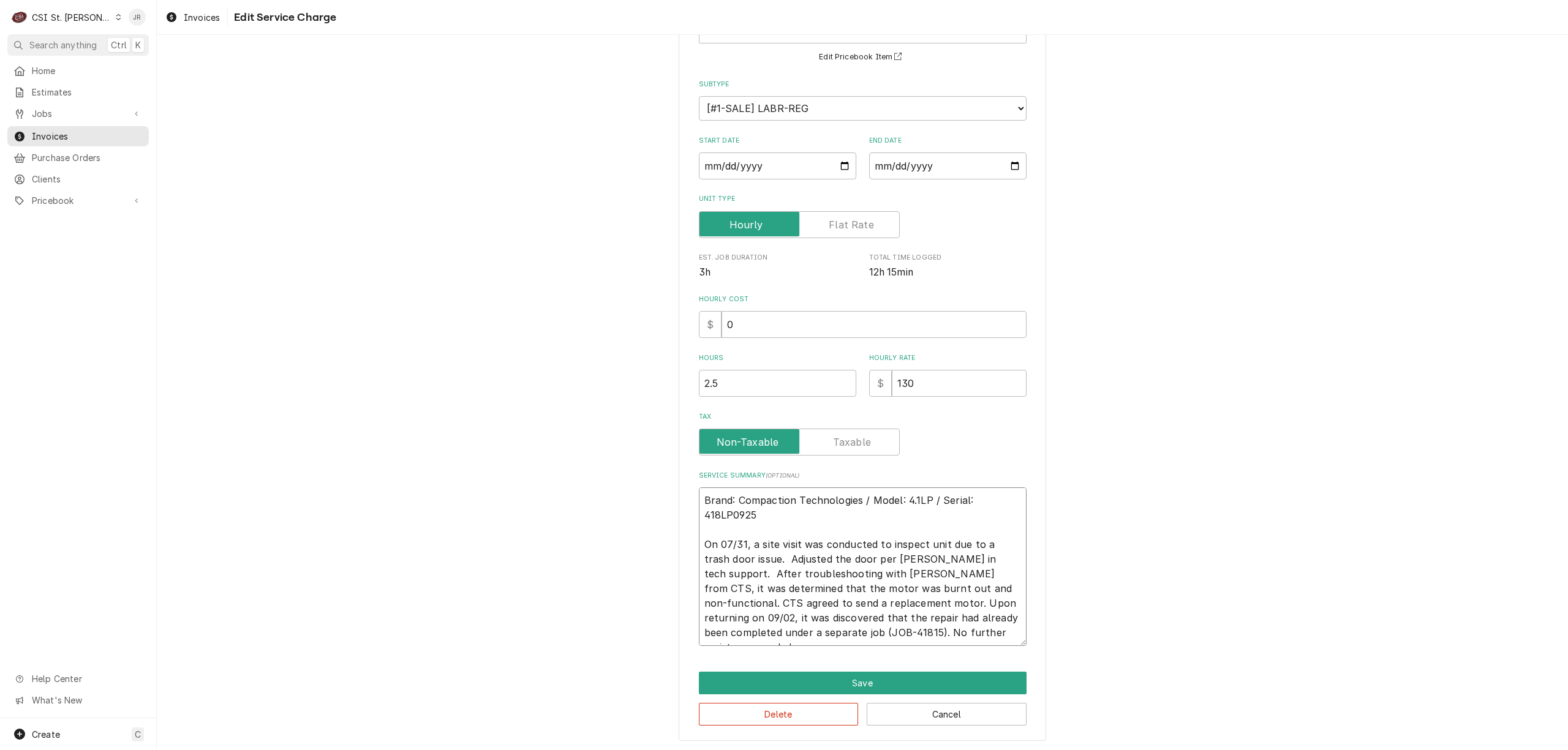
scroll to position [103, 0]
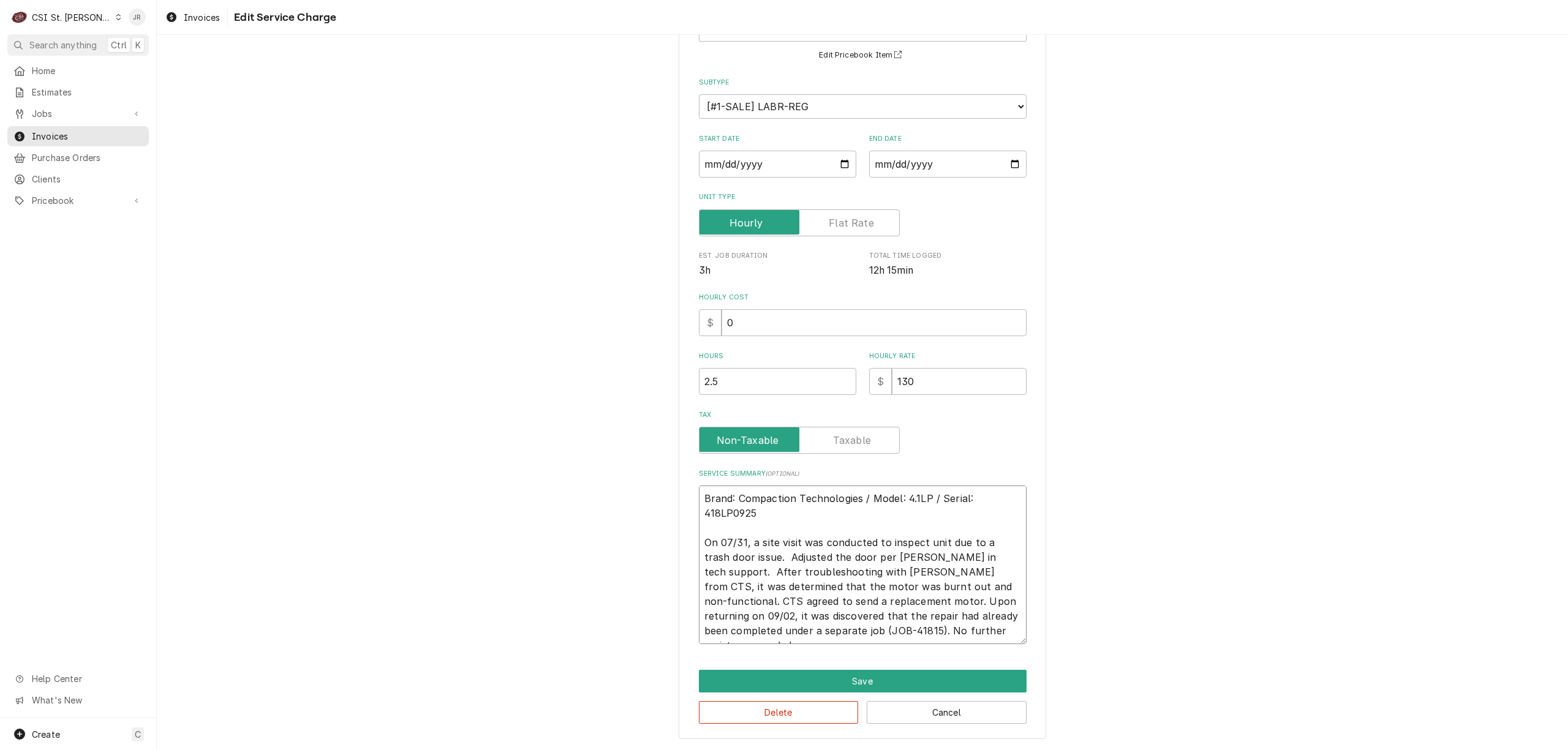
drag, startPoint x: 792, startPoint y: 599, endPoint x: 995, endPoint y: 626, distance: 204.8
click at [995, 626] on textarea "Brand: Compaction Technologies / Model: 4.1LP / Serial: 418LP0925 On 07/31, a s…" at bounding box center [863, 565] width 328 height 159
type textarea "x"
type textarea "Brand: Compaction Technologies / Model: 4.1LP / Serial: 418LP0925 On 07/31, a s…"
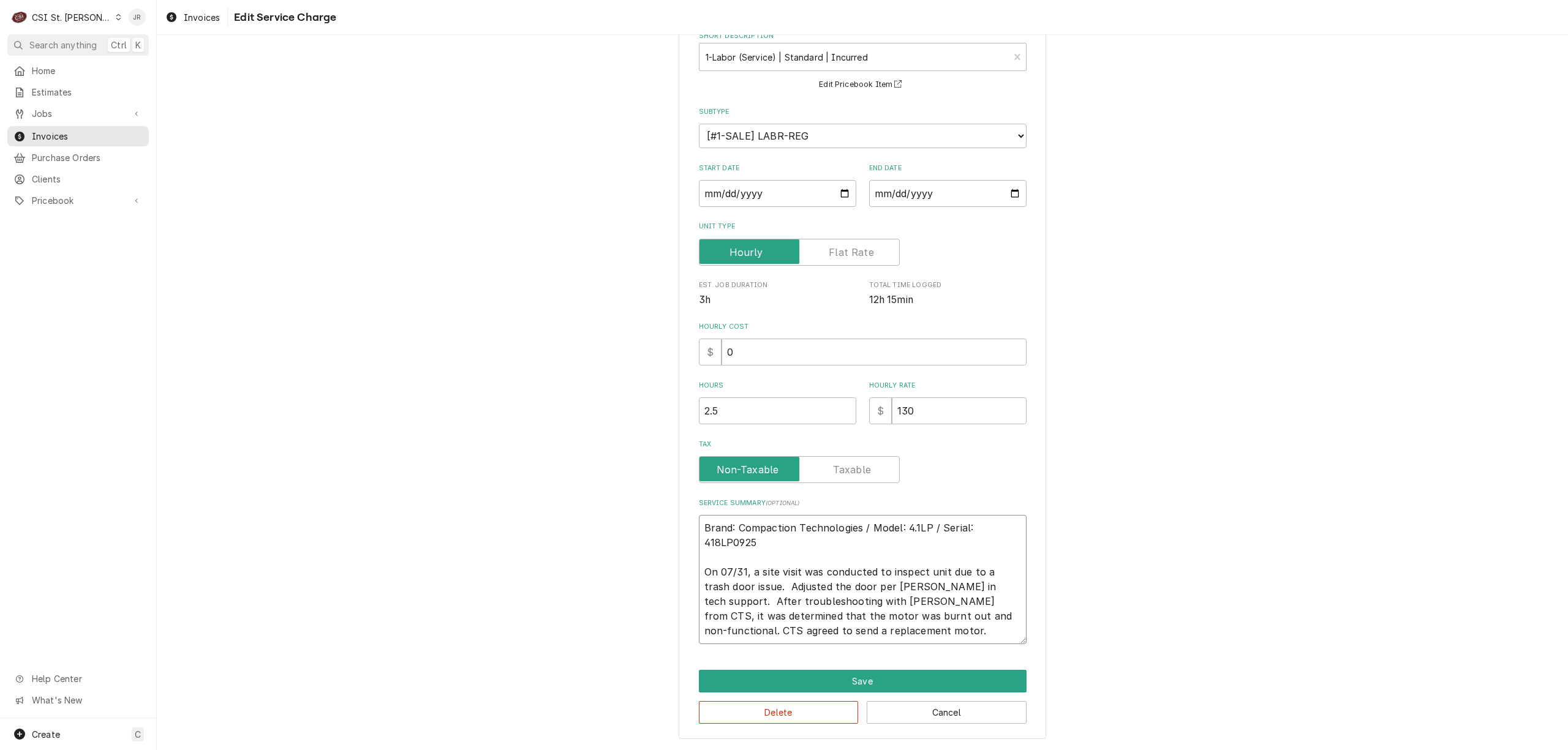
scroll to position [74, 0]
type textarea "x"
type textarea "Brand: Compaction Technologies / Model: 4.1LP / Serial: 418LP0925 On 07/31, a s…"
paste textarea "Upon returning on 09/02, it was discovered that the repair had already been com…"
type textarea "x"
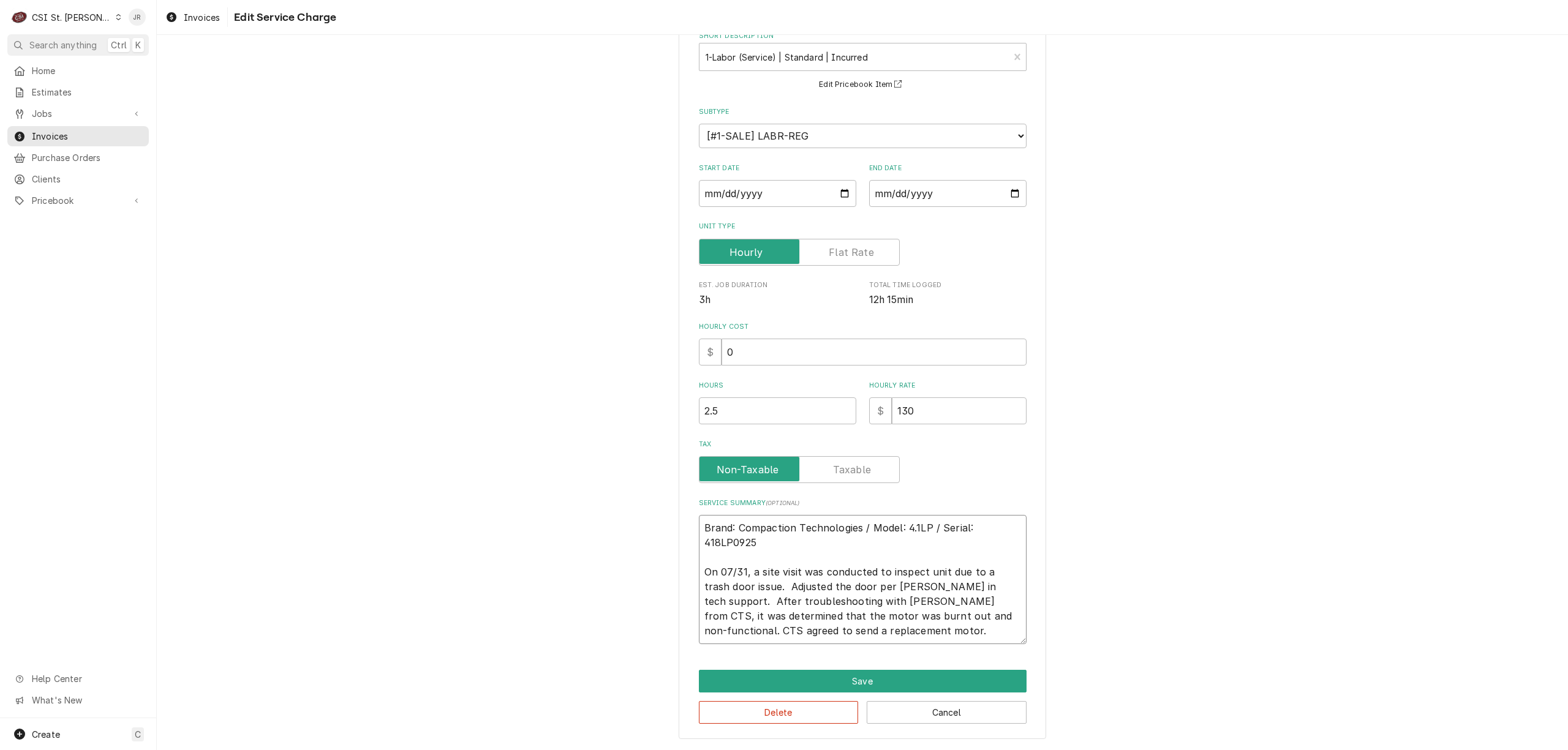
type textarea "Brand: Compaction Technologies / Model: 4.1LP / Serial: 418LP0925 On 07/31, a s…"
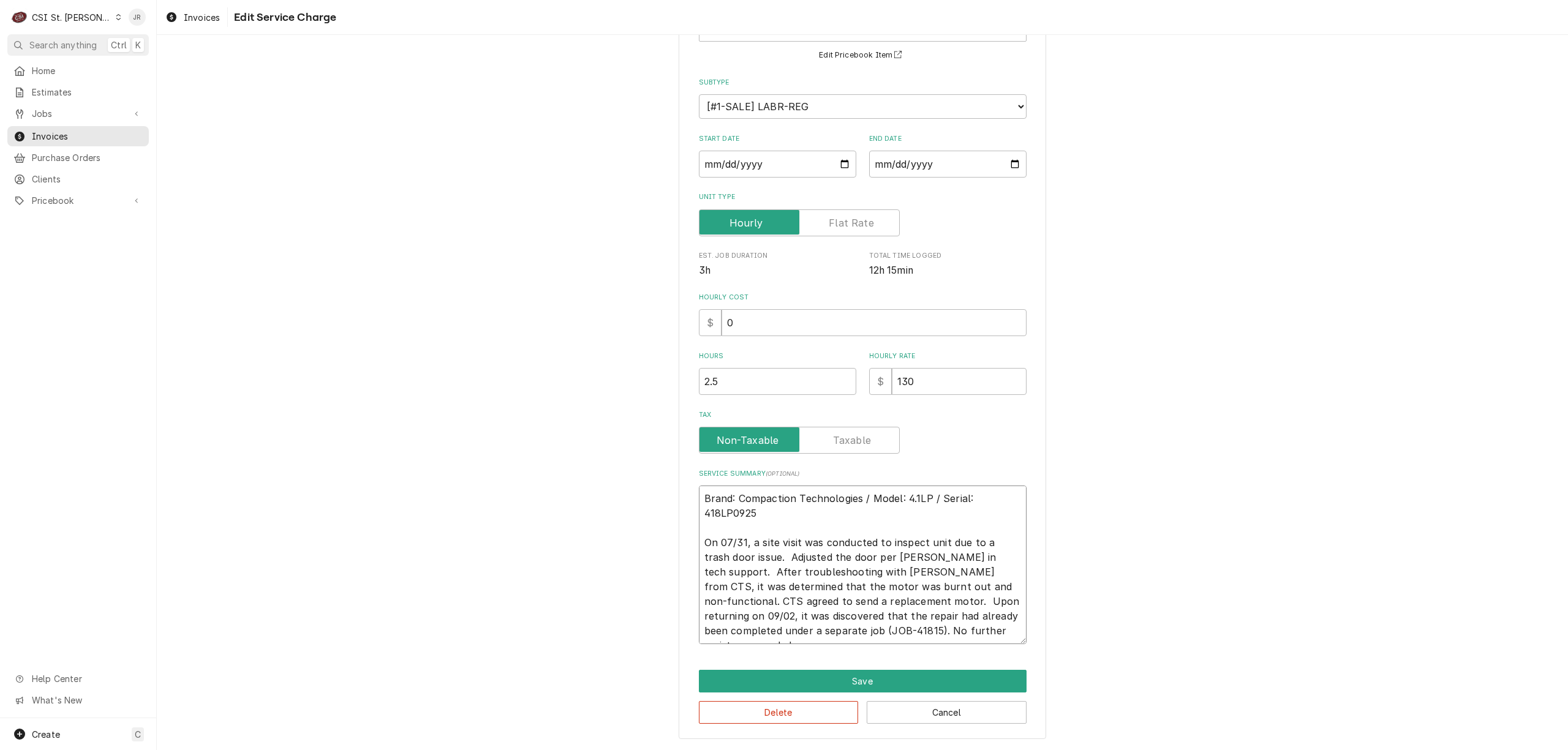
drag, startPoint x: 795, startPoint y: 603, endPoint x: 871, endPoint y: 606, distance: 76.1
click at [887, 616] on textarea "Brand: Compaction Technologies / Model: 4.1LP / Serial: 418LP0925 On 07/31, a s…" at bounding box center [863, 565] width 328 height 159
drag, startPoint x: 871, startPoint y: 606, endPoint x: 792, endPoint y: 604, distance: 79.0
click at [792, 604] on textarea "Brand: Compaction Technologies / Model: 4.1LP / Serial: 418LP0925 On 07/31, a s…" at bounding box center [863, 565] width 328 height 159
drag, startPoint x: 792, startPoint y: 602, endPoint x: 907, endPoint y: 617, distance: 116.0
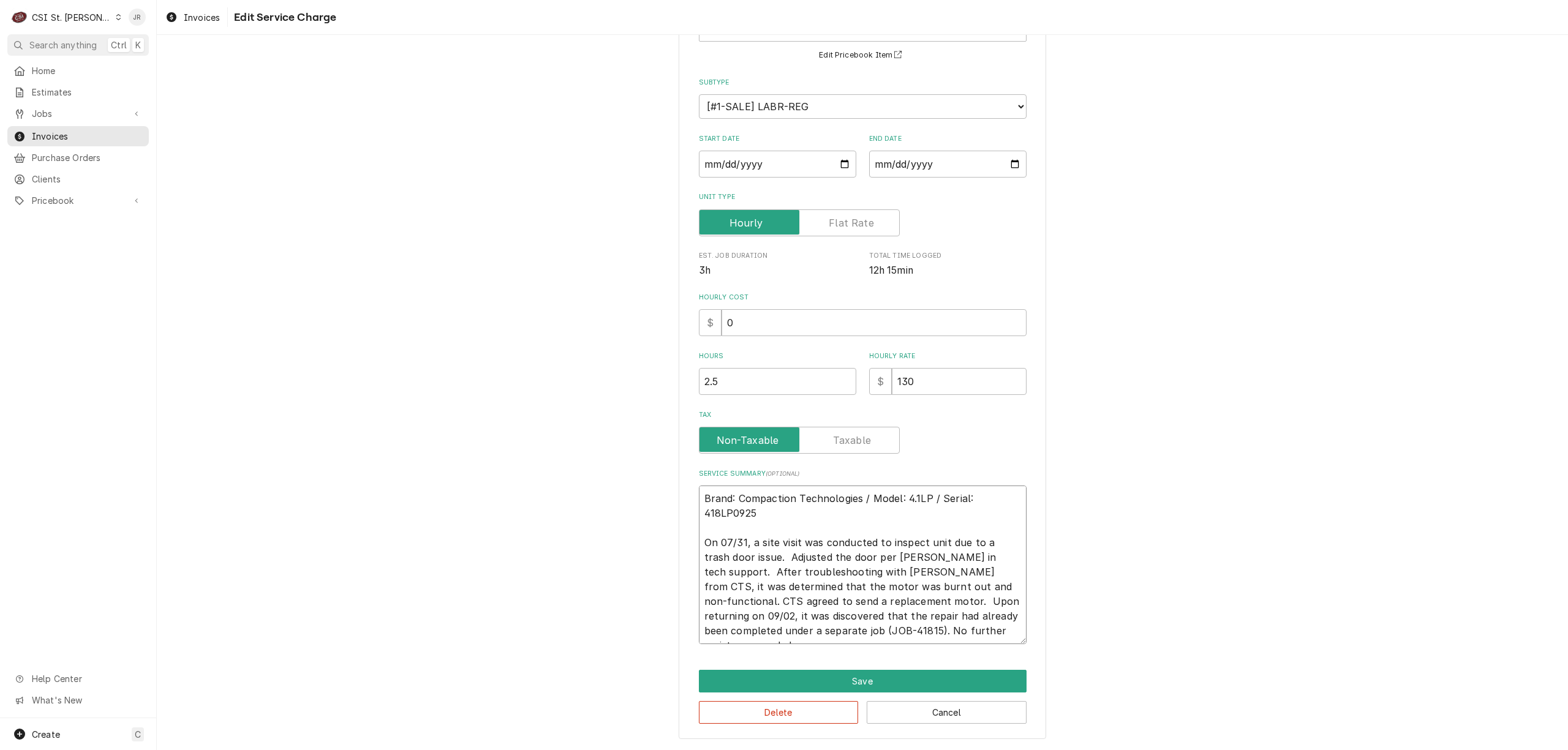
click at [958, 638] on textarea "Brand: Compaction Technologies / Model: 4.1LP / Serial: 418LP0925 On 07/31, a s…" at bounding box center [863, 565] width 328 height 159
type textarea "x"
type textarea "Brand: Compaction Technologies / Model: 4.1LP / Serial: 418LP0925 On 07/31, a s…"
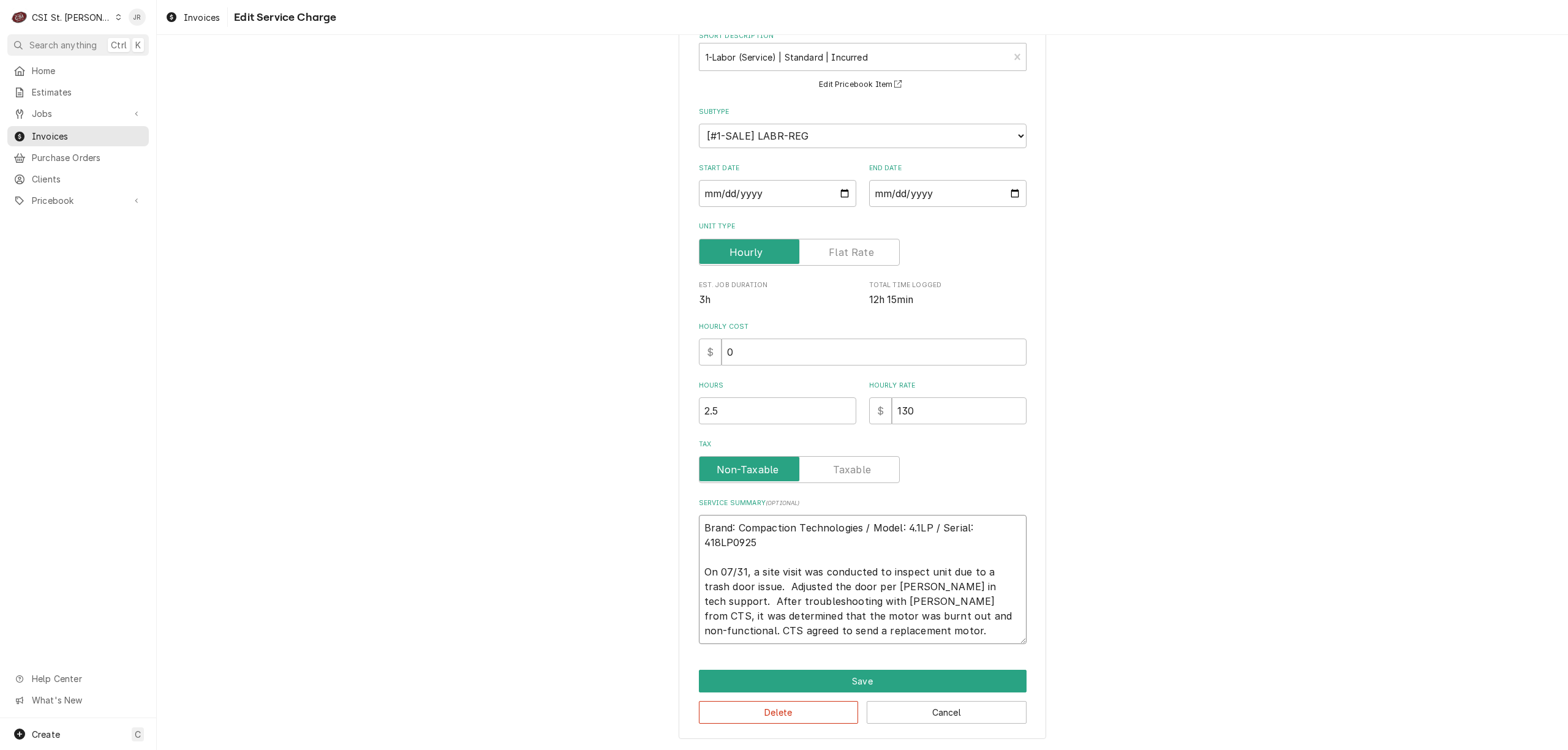
scroll to position [74, 0]
type textarea "x"
type textarea "Brand: Compaction Technologies / Model: 4.1LP / Serial: 418LP0925 On 07/31, a s…"
type textarea "x"
type textarea "Brand: Compaction Technologies / Model: 4.1LP / Serial: 418LP0925 On 07/31, a s…"
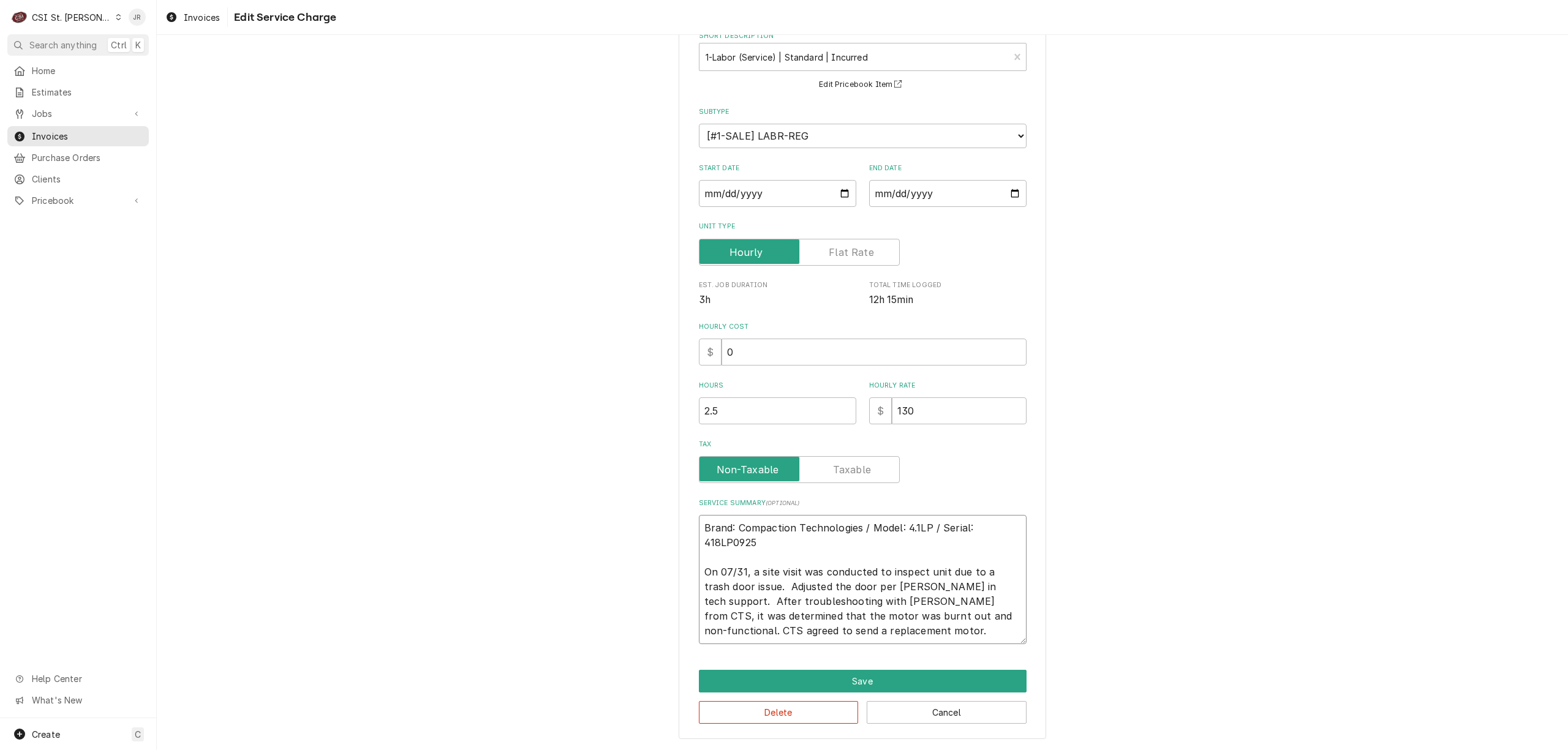
type textarea "x"
type textarea "Brand: Compaction Technologies / Model: 4.1LP / Serial: 418LP0925 On 07/31, a s…"
type textarea "x"
type textarea "Brand: Compaction Technologies / Model: 4.1LP / Serial: 418LP0925 On 07/31, a s…"
drag, startPoint x: 893, startPoint y: 669, endPoint x: 904, endPoint y: 679, distance: 14.9
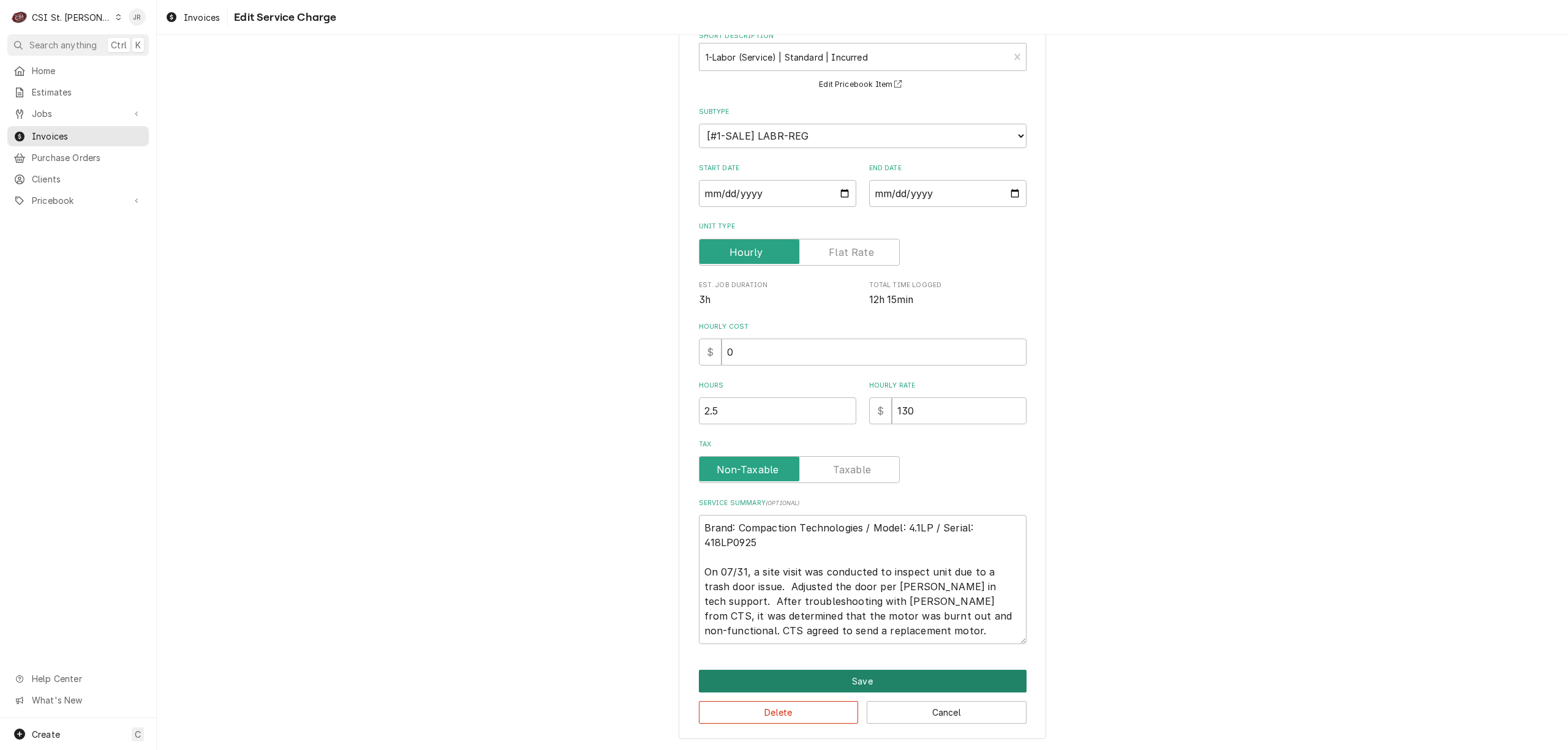
click at [904, 679] on button "Save" at bounding box center [863, 681] width 328 height 23
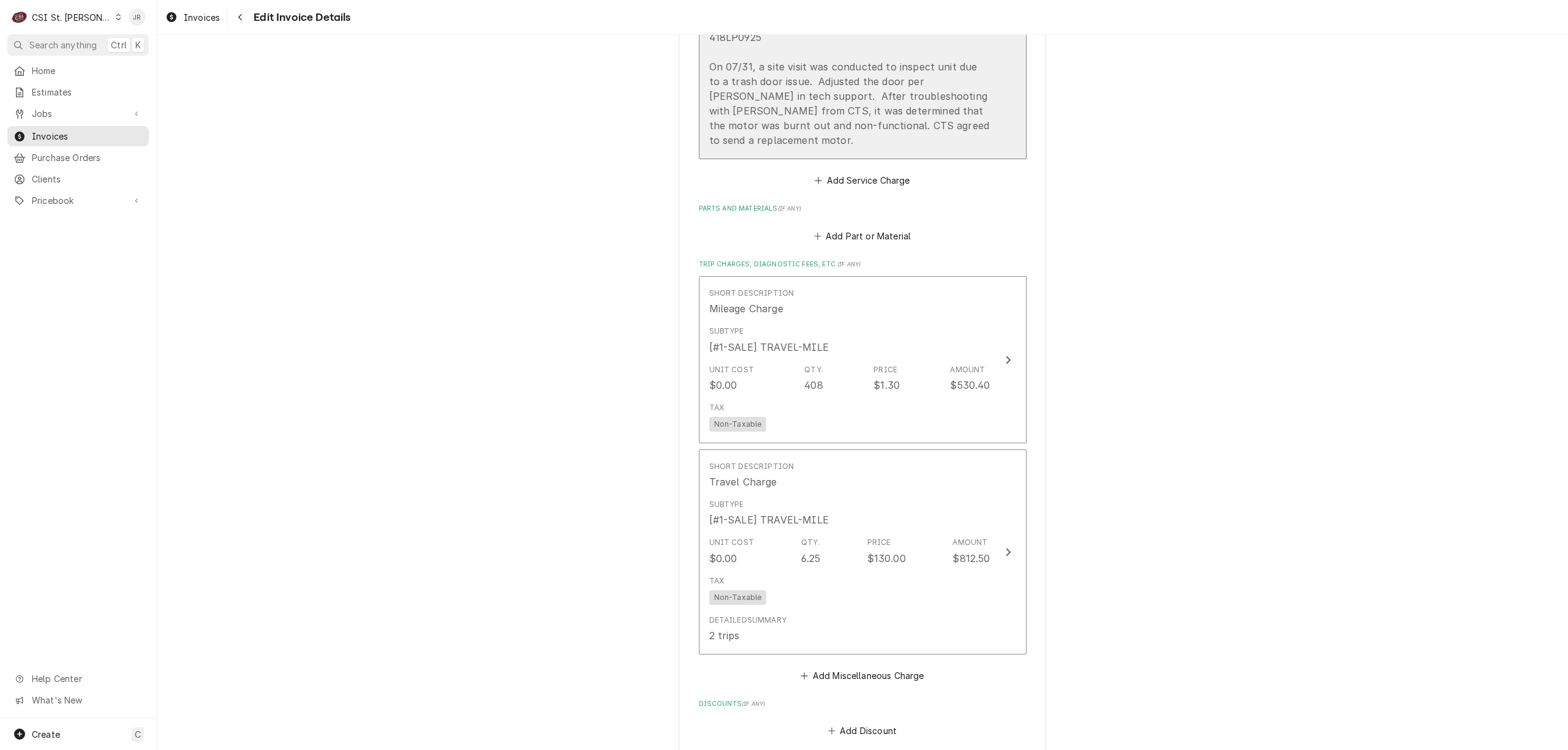
scroll to position [1618, 0]
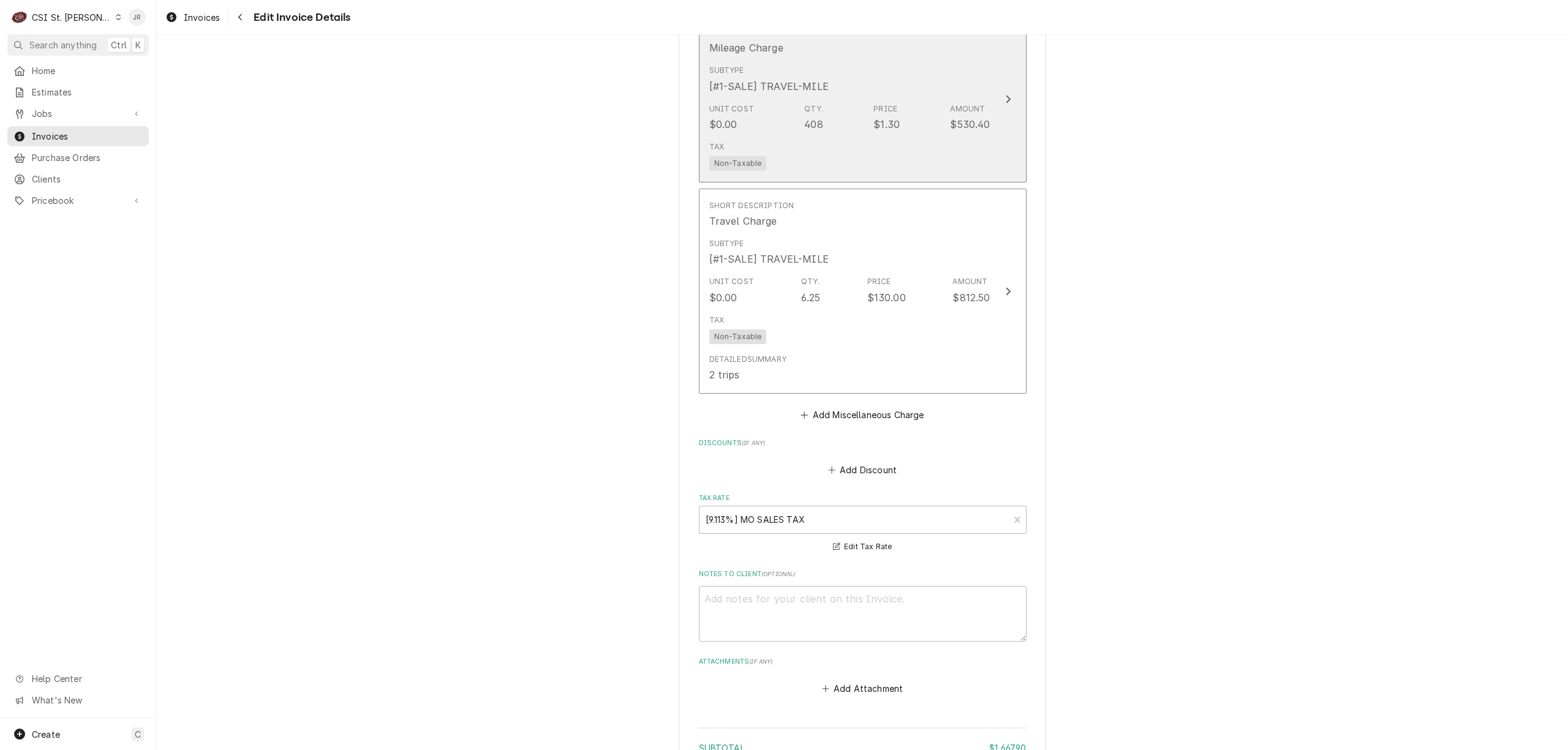
click at [936, 136] on div "Tax Non-Taxable" at bounding box center [850, 156] width 281 height 39
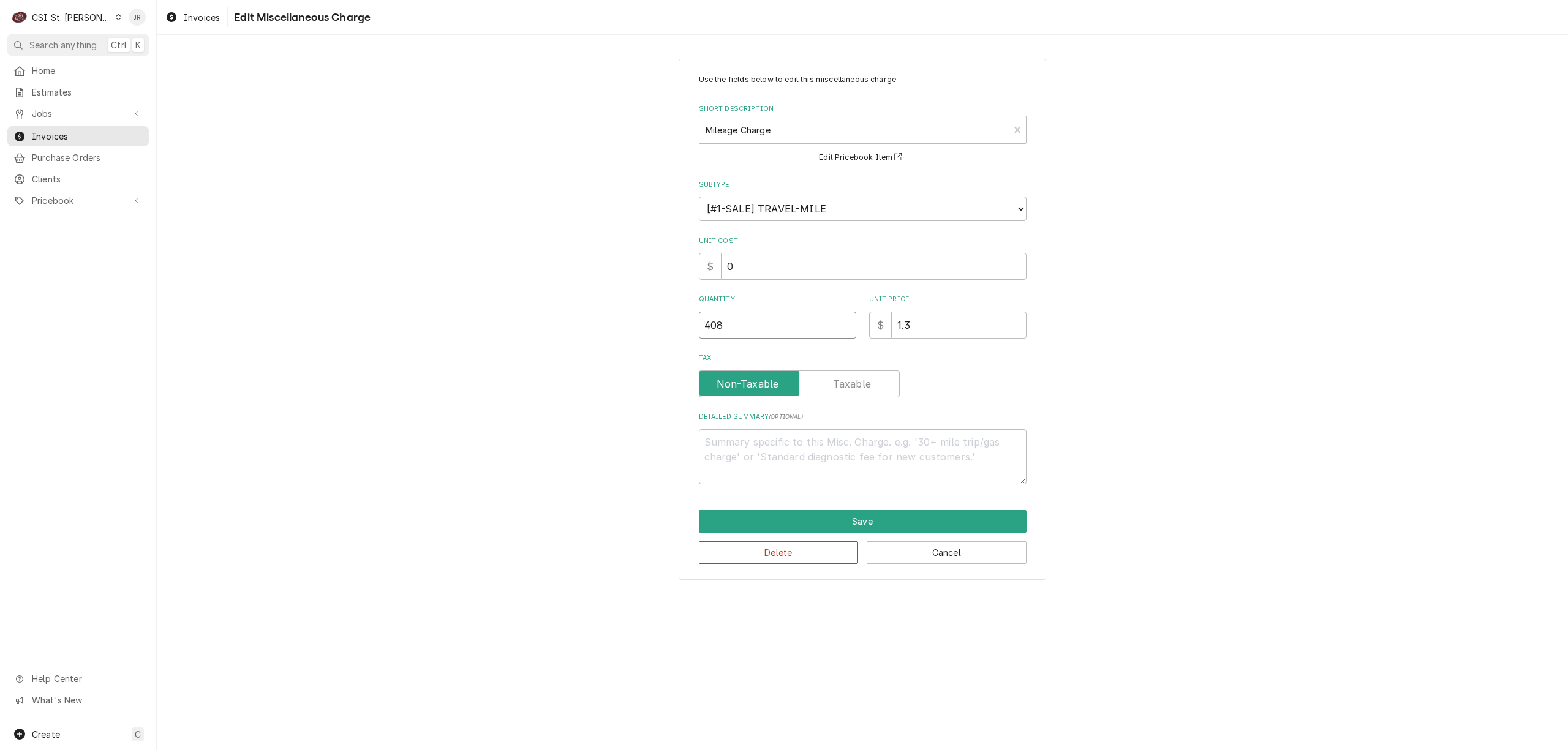
drag, startPoint x: 792, startPoint y: 324, endPoint x: 493, endPoint y: 281, distance: 302.1
click at [492, 283] on div "Use the fields below to edit this miscellaneous charge Short Description Mileag…" at bounding box center [862, 319] width 1411 height 542
type textarea "x"
type input "4"
type textarea "x"
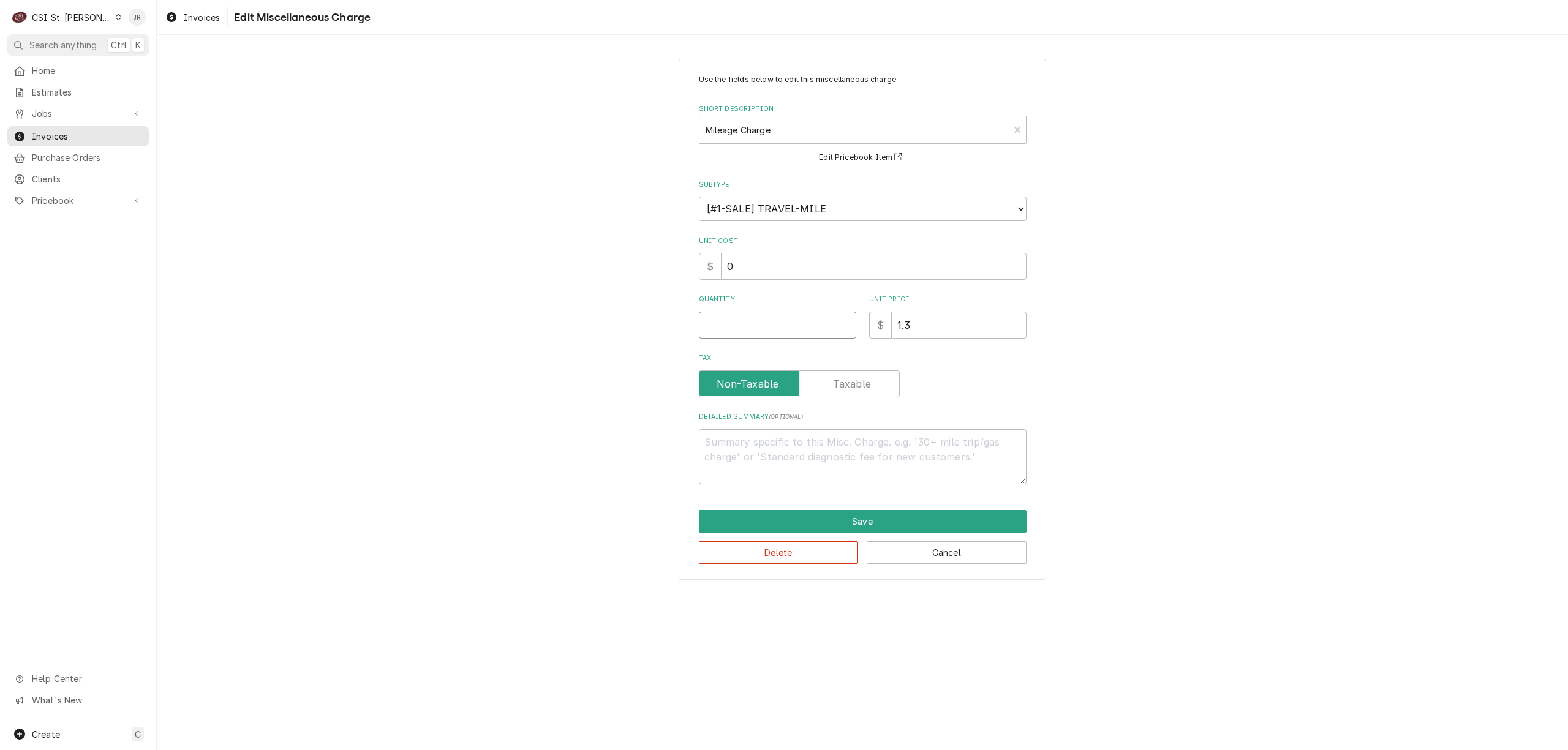
type textarea "x"
type input "2"
type textarea "x"
type input "20"
type textarea "x"
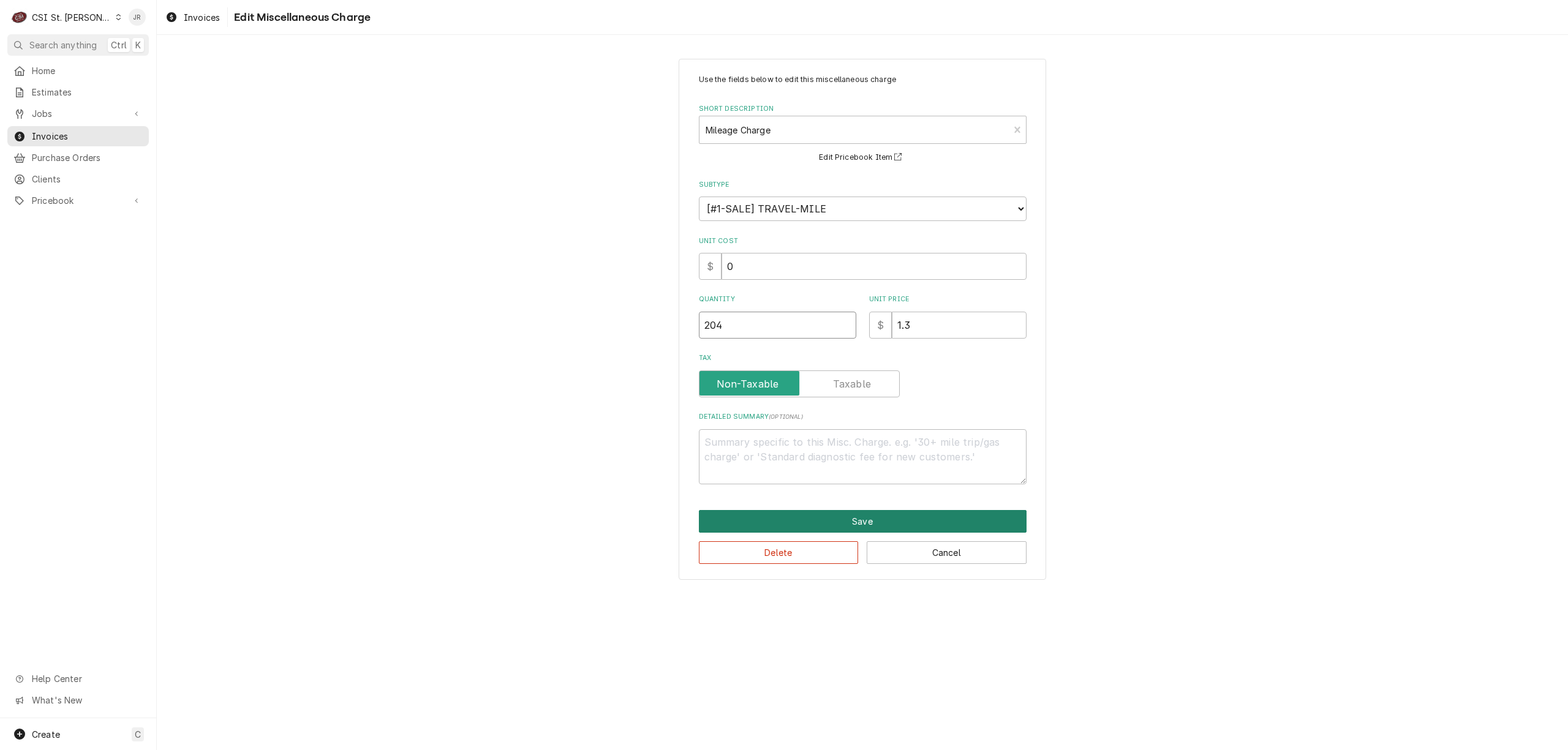
type input "204"
click at [923, 515] on button "Save" at bounding box center [863, 521] width 328 height 23
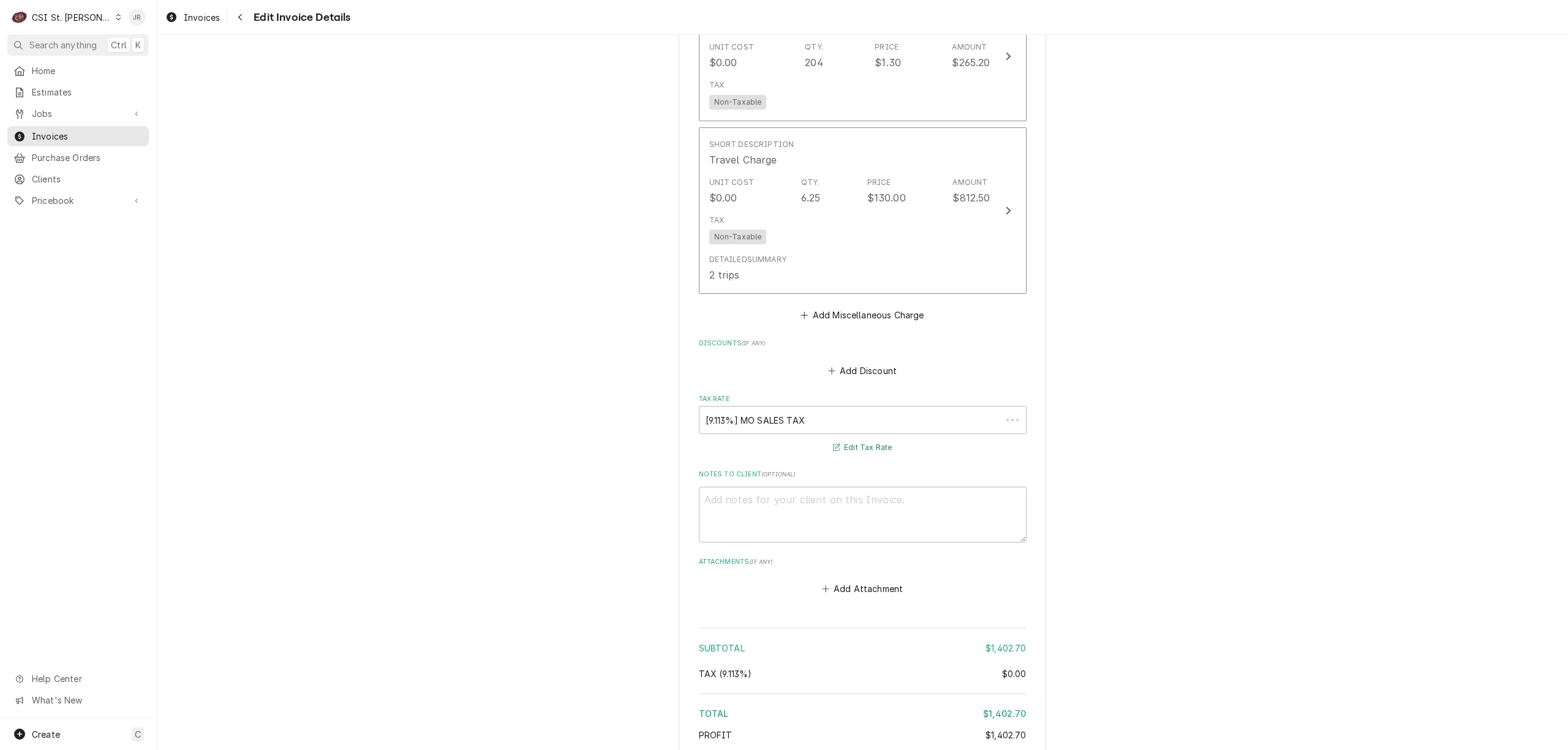
scroll to position [1681, 0]
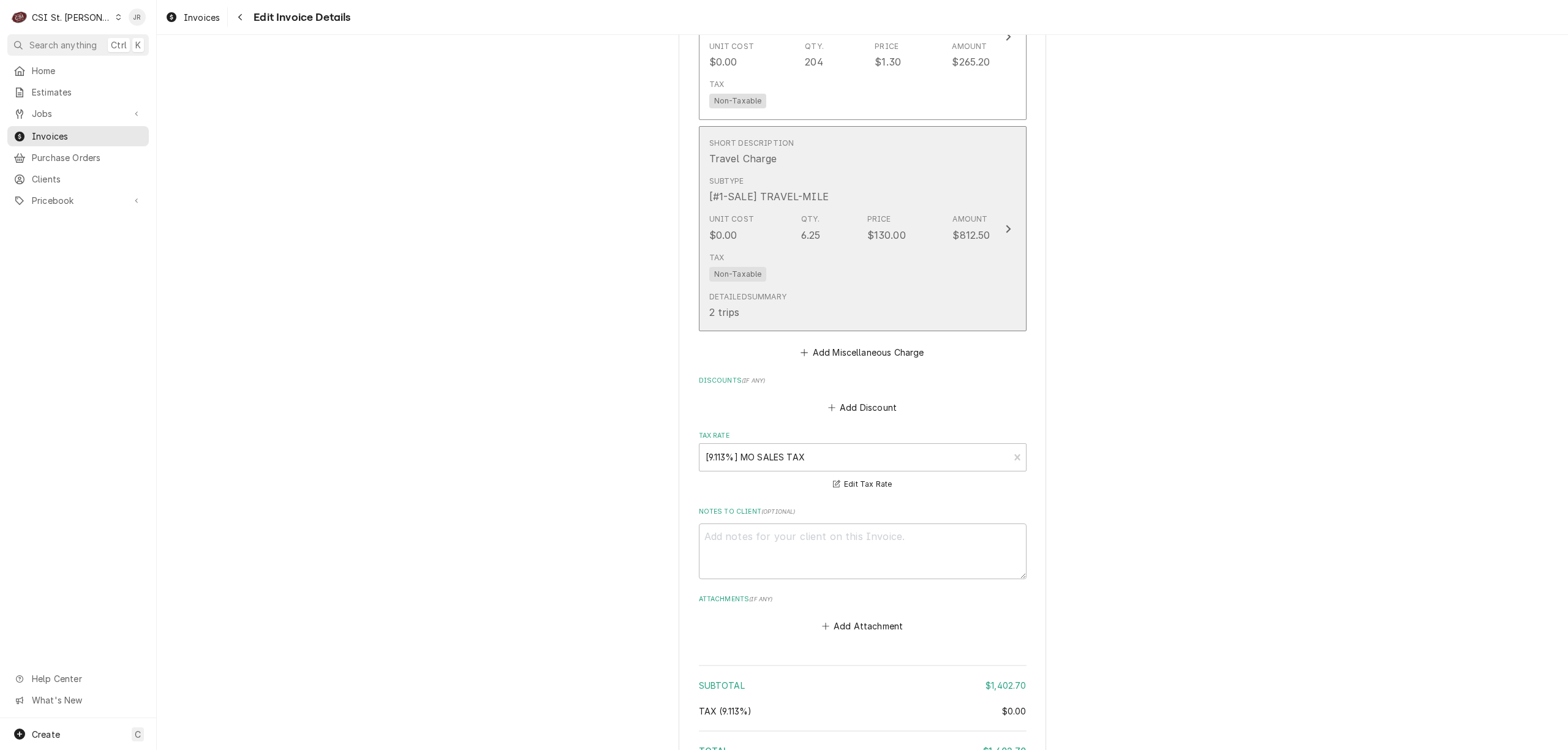
click at [818, 255] on div "Tax Non-Taxable" at bounding box center [850, 267] width 281 height 39
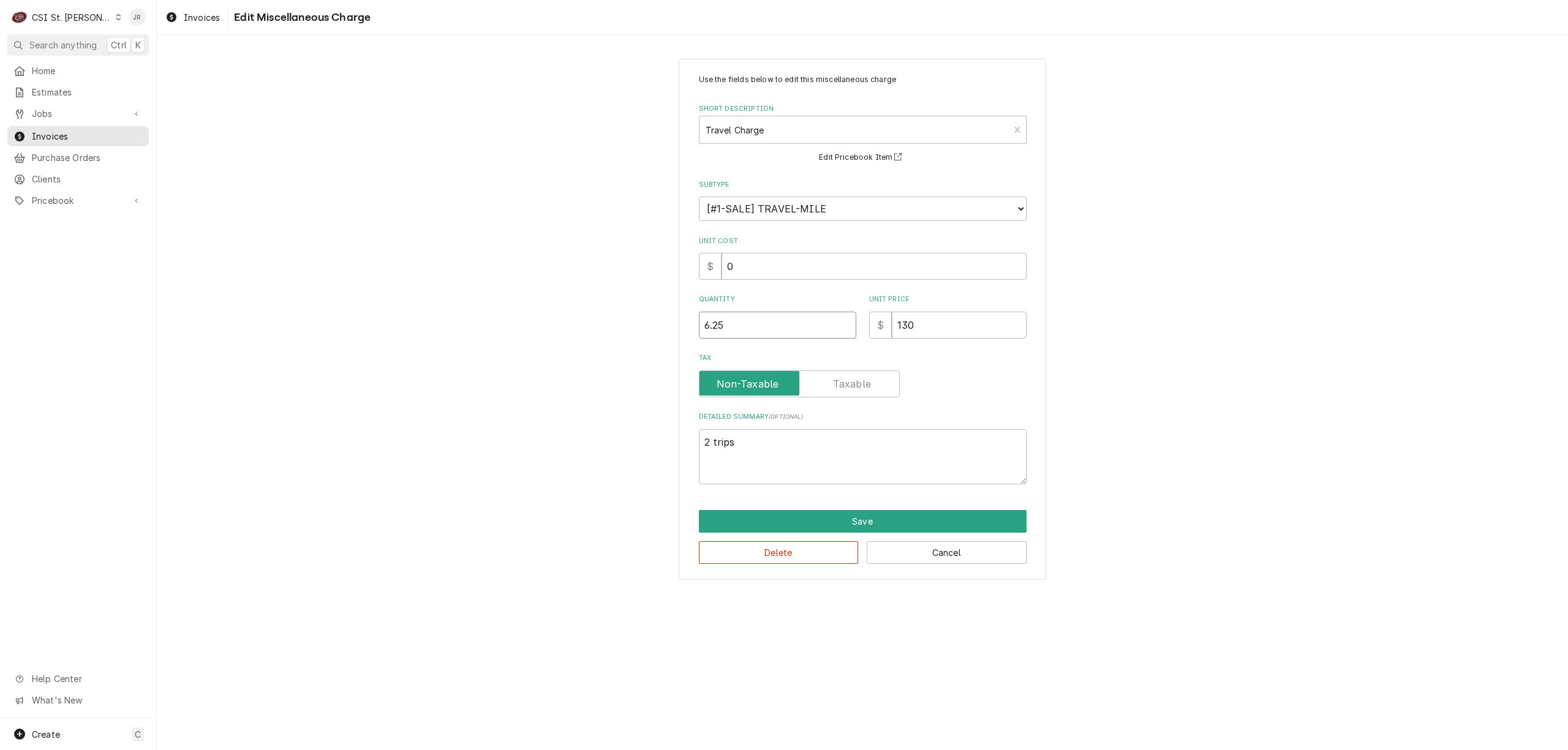
drag, startPoint x: 746, startPoint y: 328, endPoint x: 559, endPoint y: 300, distance: 189.1
click at [559, 300] on div "Use the fields below to edit this miscellaneous charge Short Description Travel…" at bounding box center [862, 319] width 1411 height 542
type textarea "x"
type input "6"
type textarea "x"
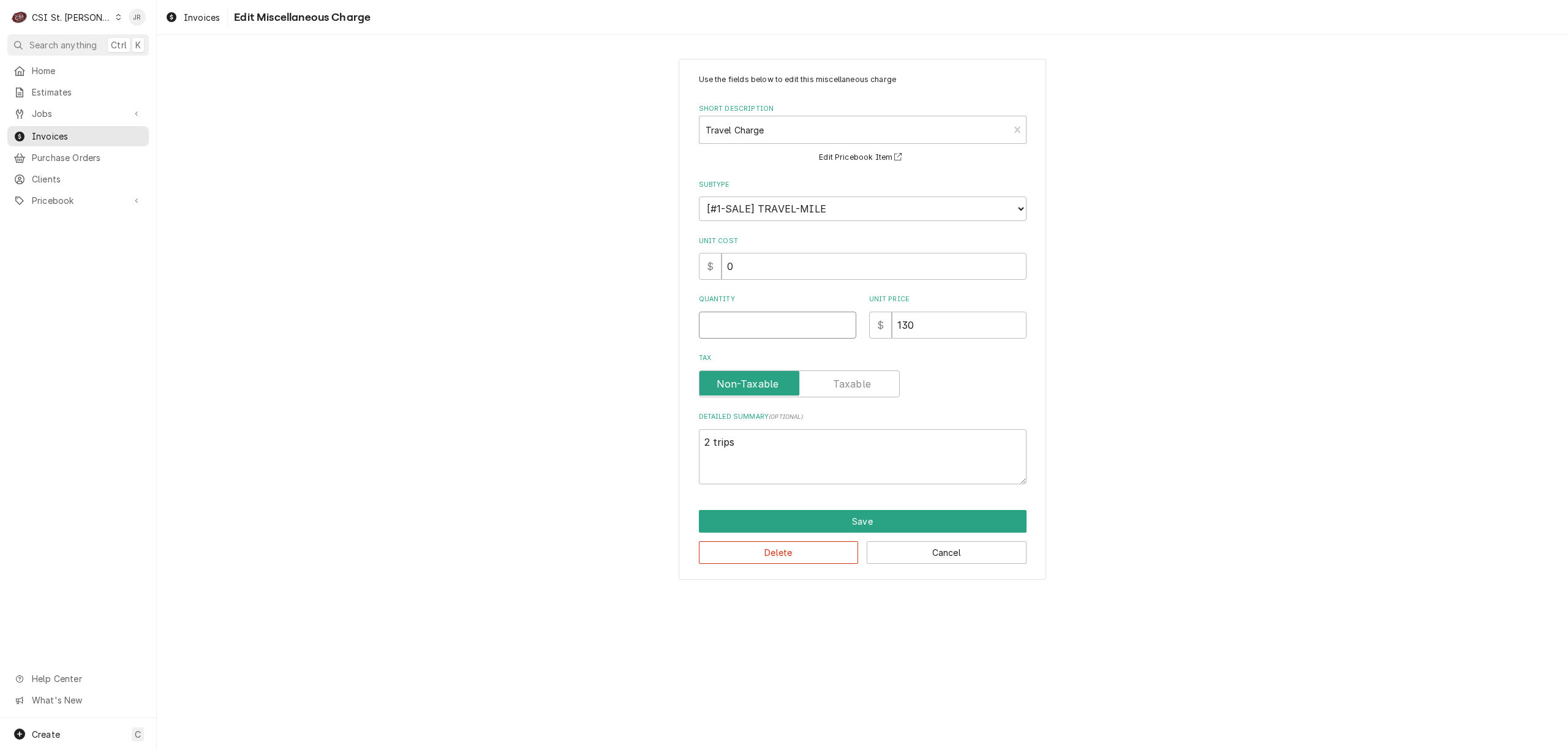
type textarea "x"
type input "3"
type textarea "x"
type input "3.2"
type textarea "x"
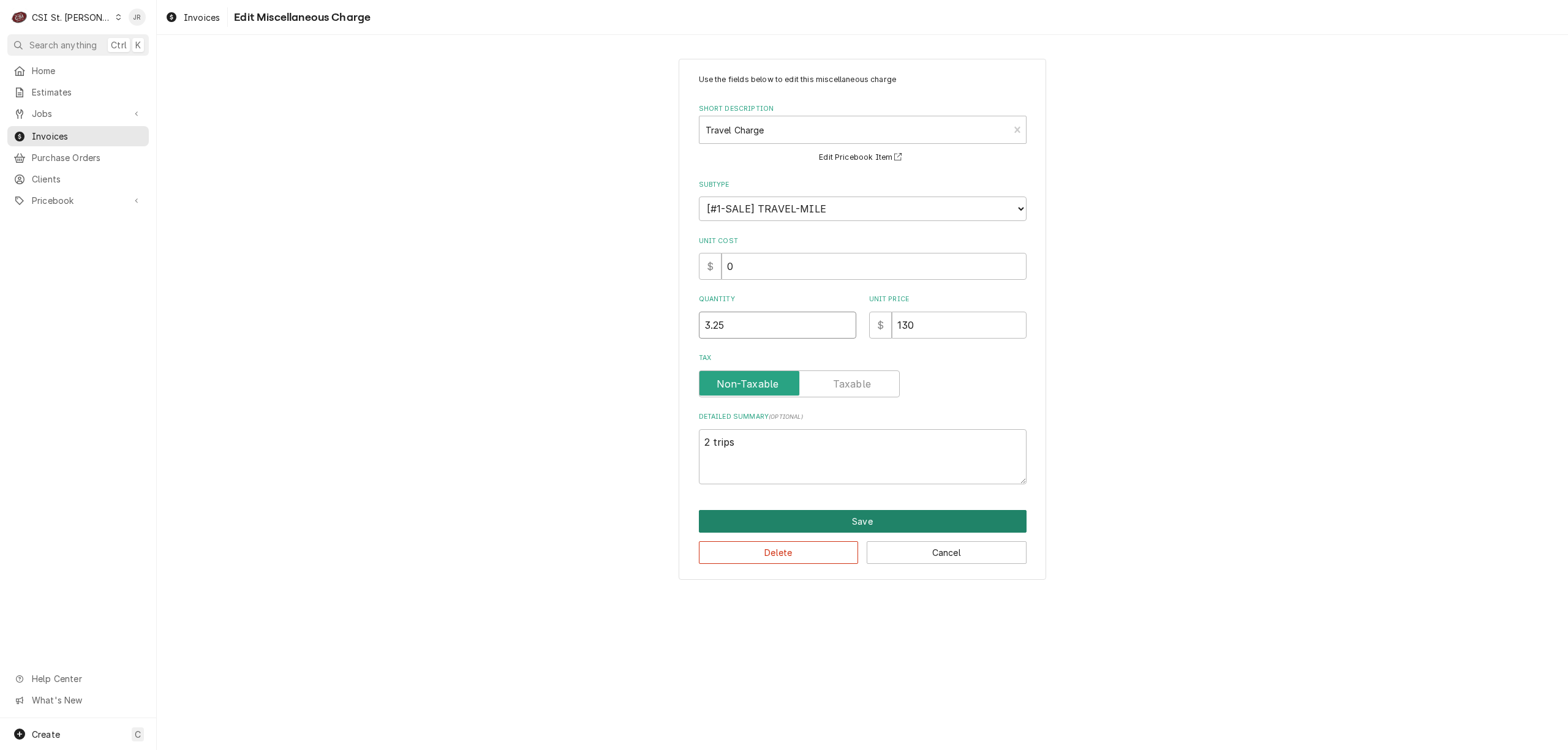
type input "3.25"
click at [898, 514] on button "Save" at bounding box center [863, 521] width 328 height 23
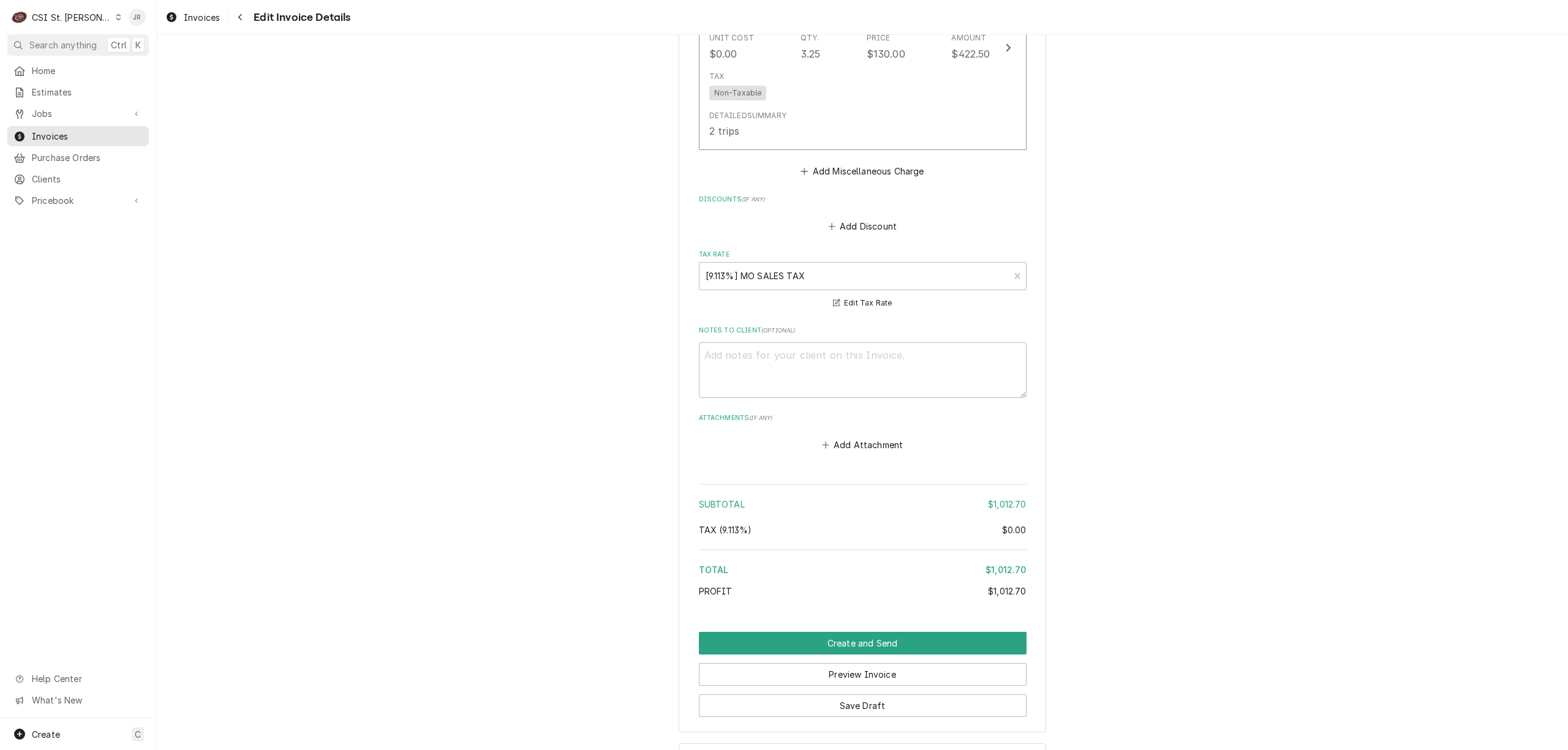
scroll to position [1901, 0]
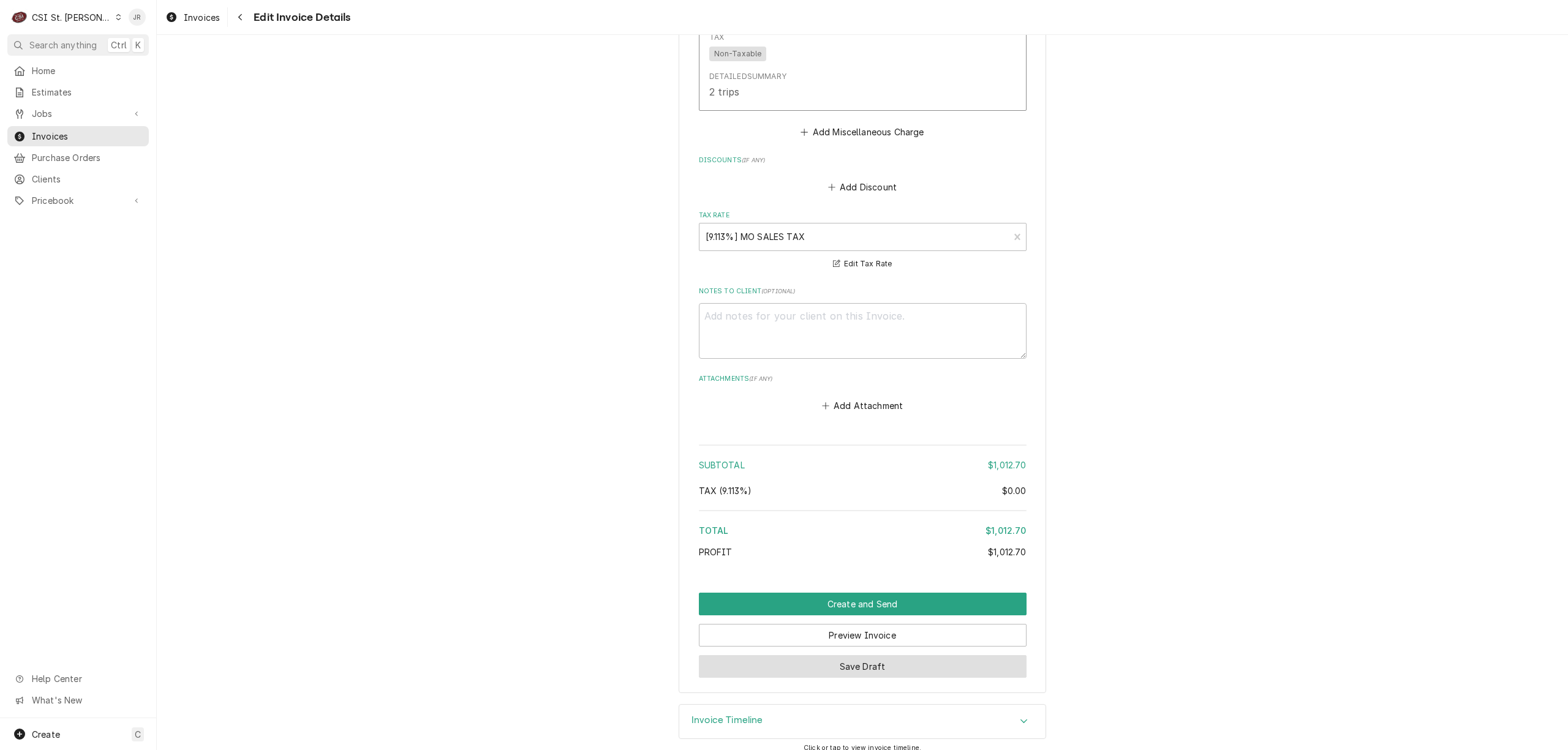
click at [855, 655] on button "Save Draft" at bounding box center [863, 666] width 328 height 23
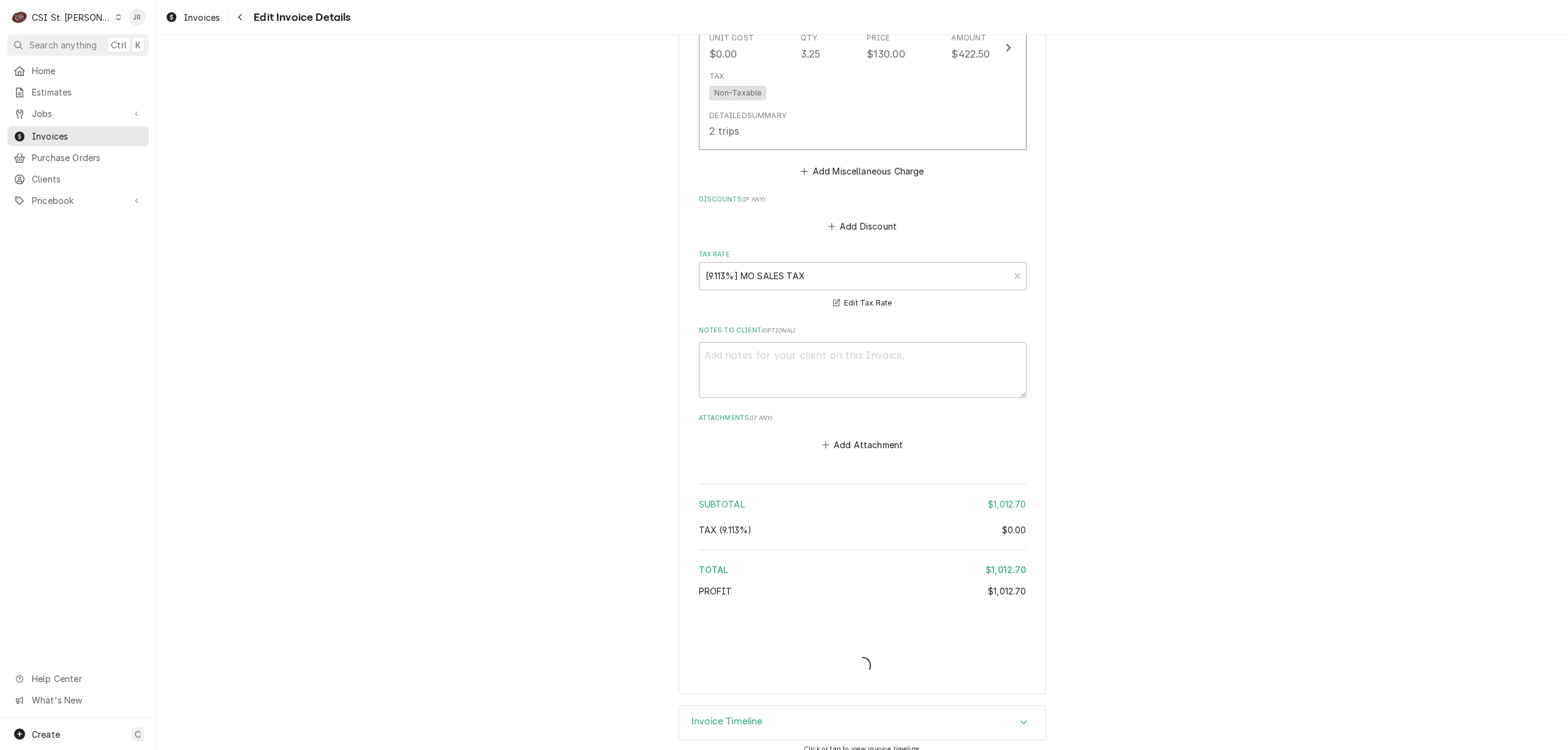
type textarea "x"
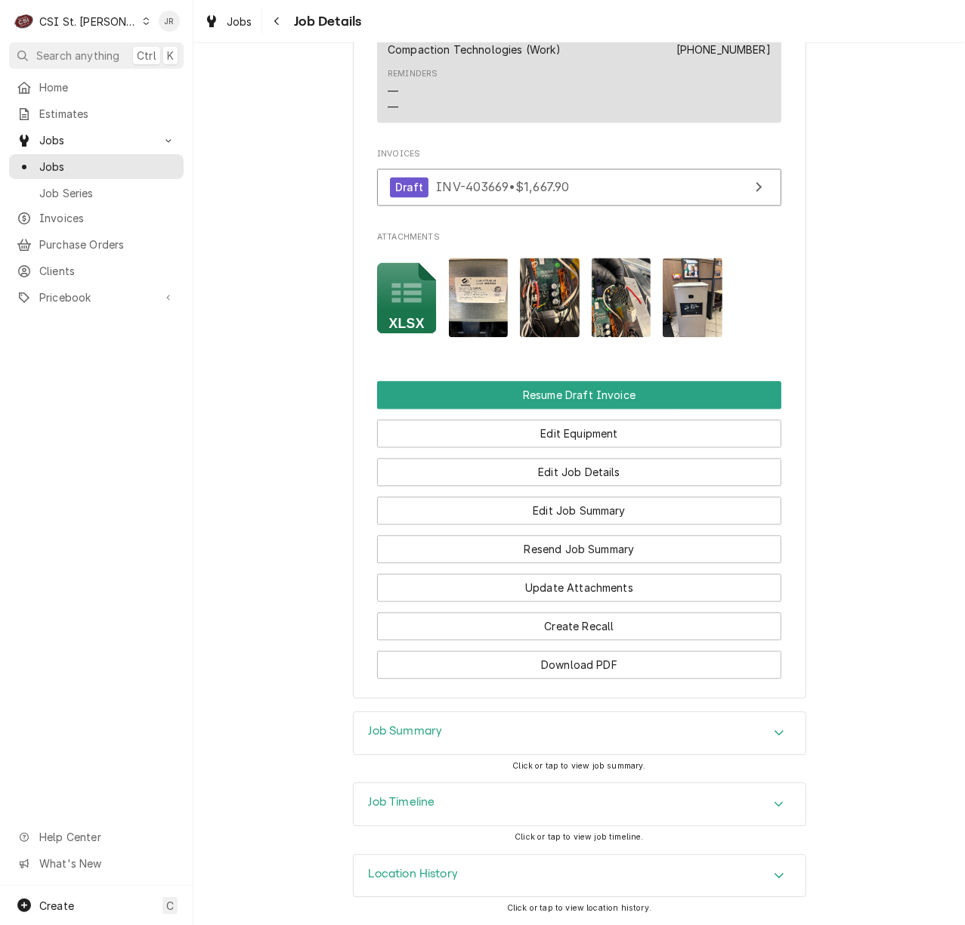
scroll to position [1580, 0]
click at [384, 795] on h3 "Job Timeline" at bounding box center [402, 802] width 66 height 14
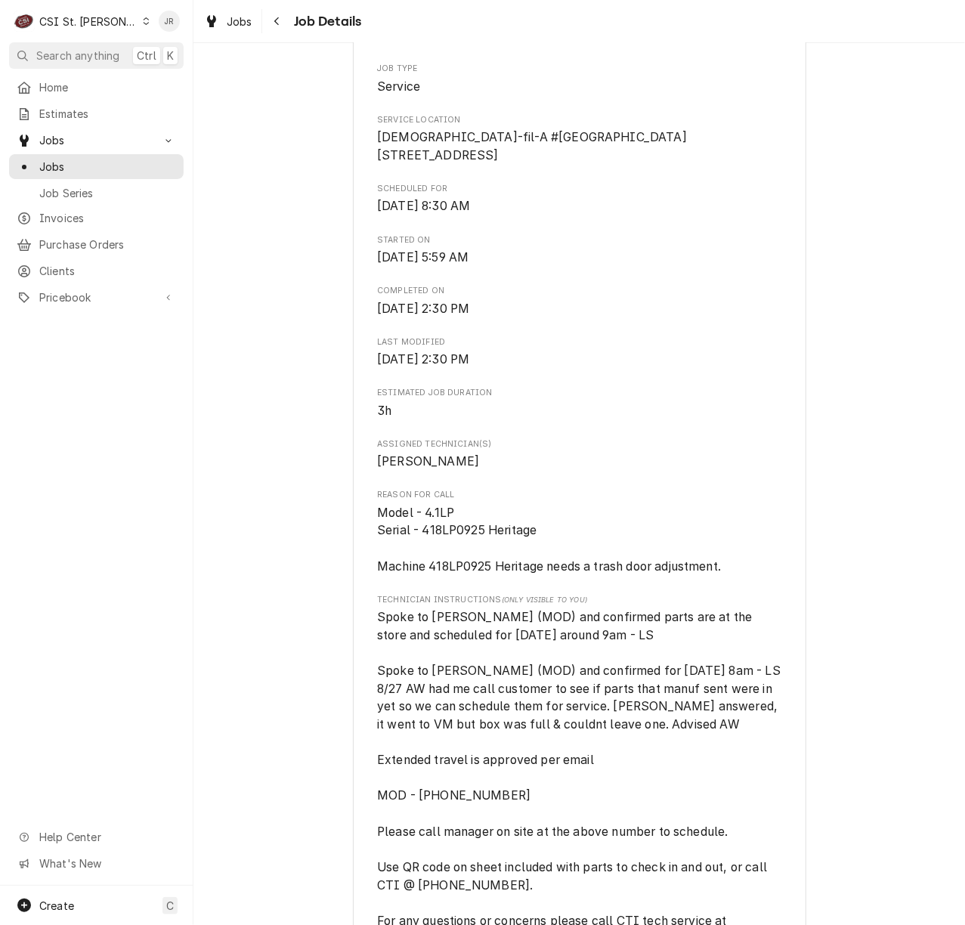
scroll to position [0, 0]
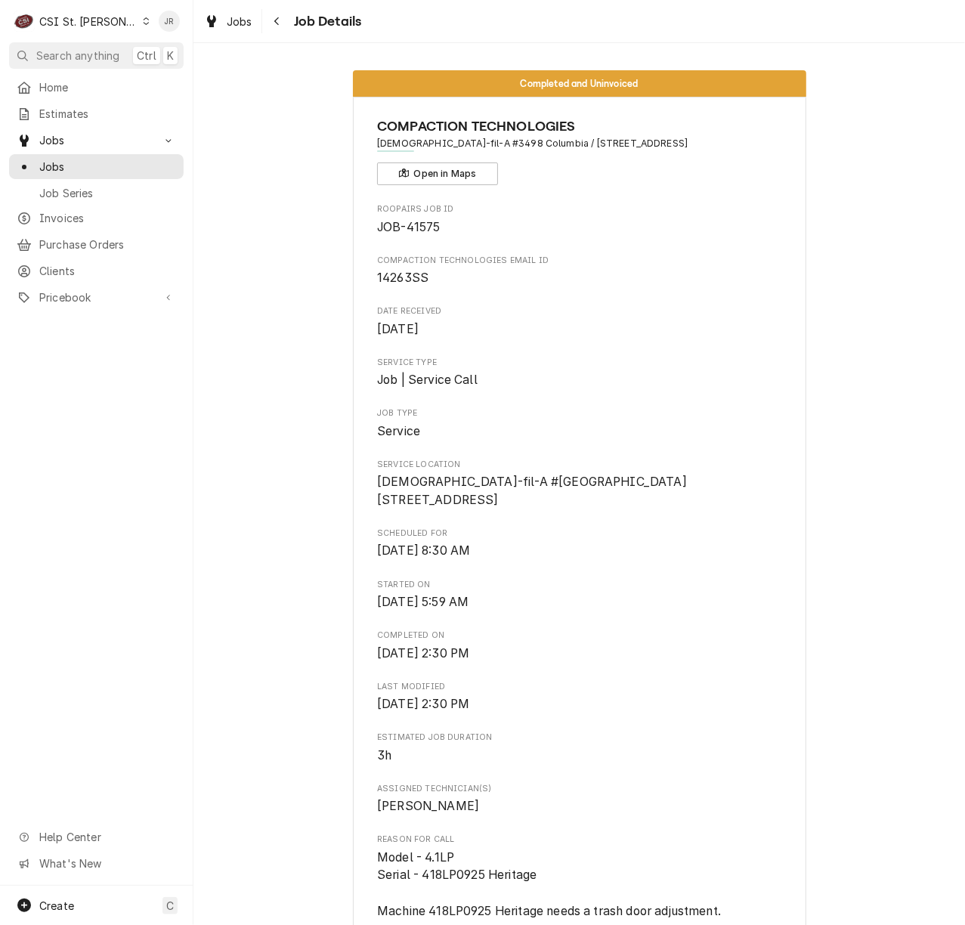
click at [473, 143] on span "[DEMOGRAPHIC_DATA]-fil-A #3498 Columbia / [STREET_ADDRESS]" at bounding box center [579, 144] width 404 height 14
drag, startPoint x: 505, startPoint y: 142, endPoint x: 695, endPoint y: 140, distance: 189.6
click at [715, 140] on span "[DEMOGRAPHIC_DATA]-fil-A #3498 Columbia / [STREET_ADDRESS]" at bounding box center [579, 144] width 404 height 14
copy span "[STREET_ADDRESS]"
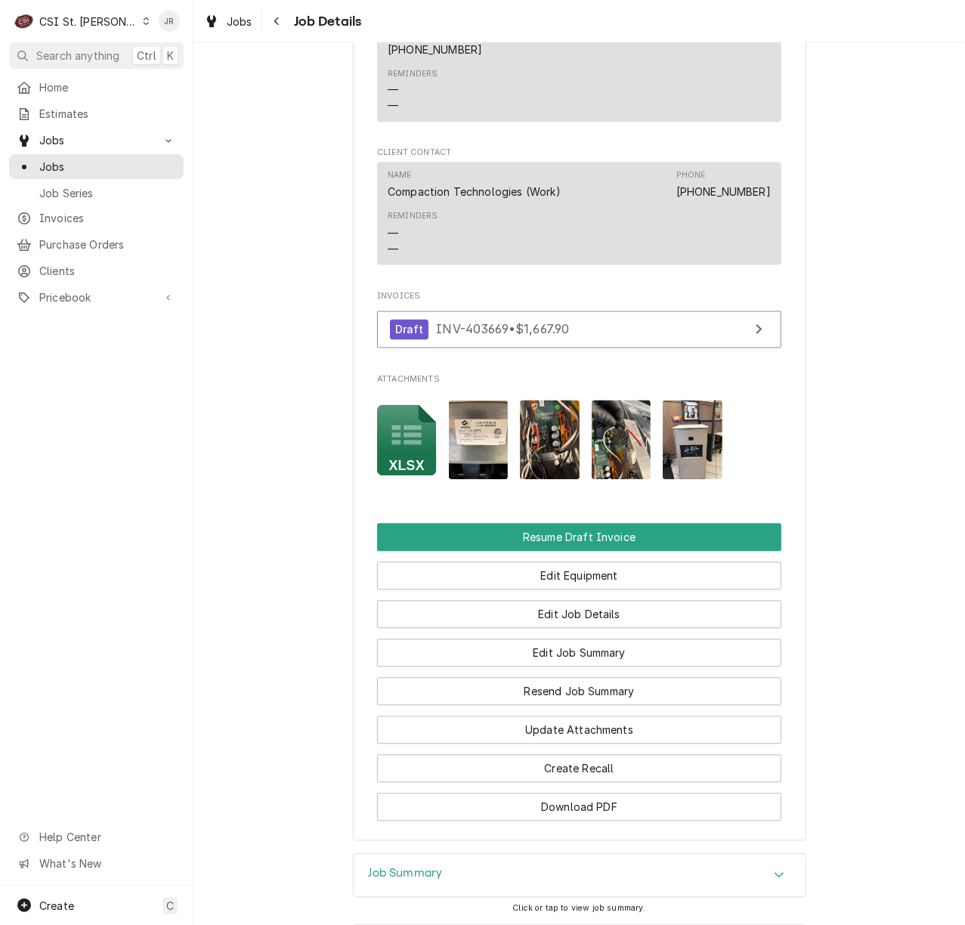
scroll to position [1580, 0]
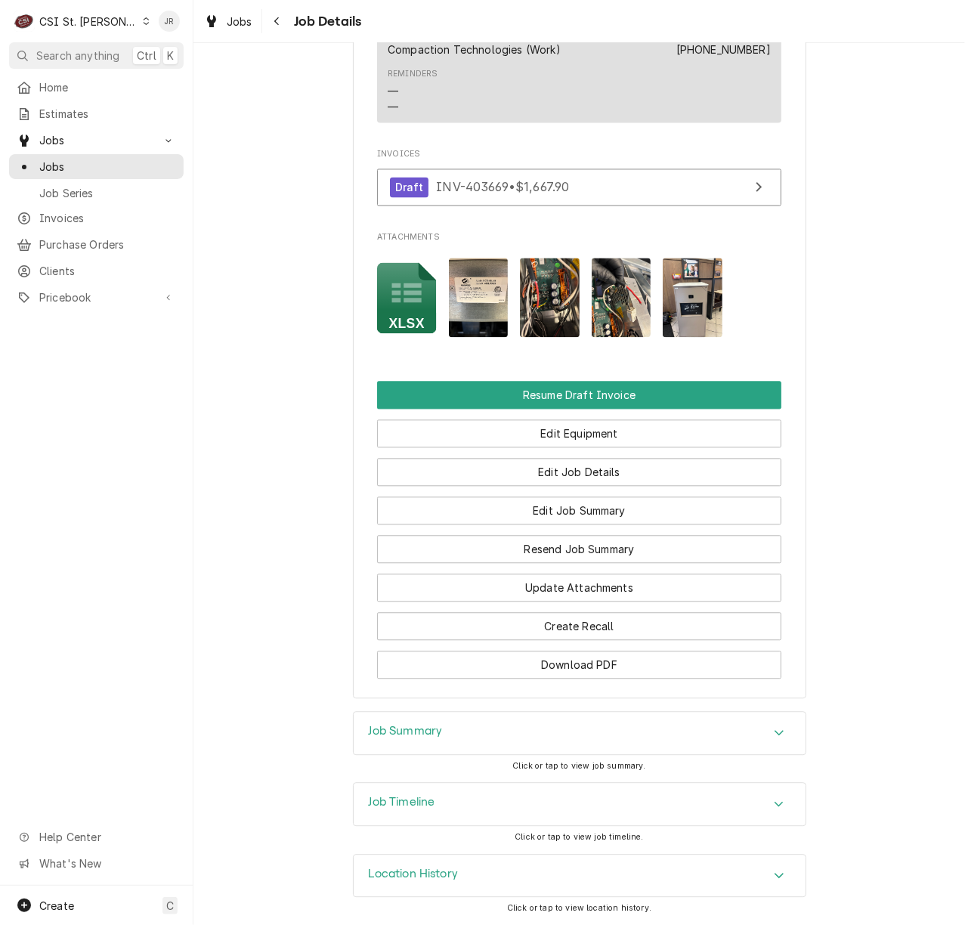
click at [384, 805] on h3 "Job Timeline" at bounding box center [402, 802] width 66 height 14
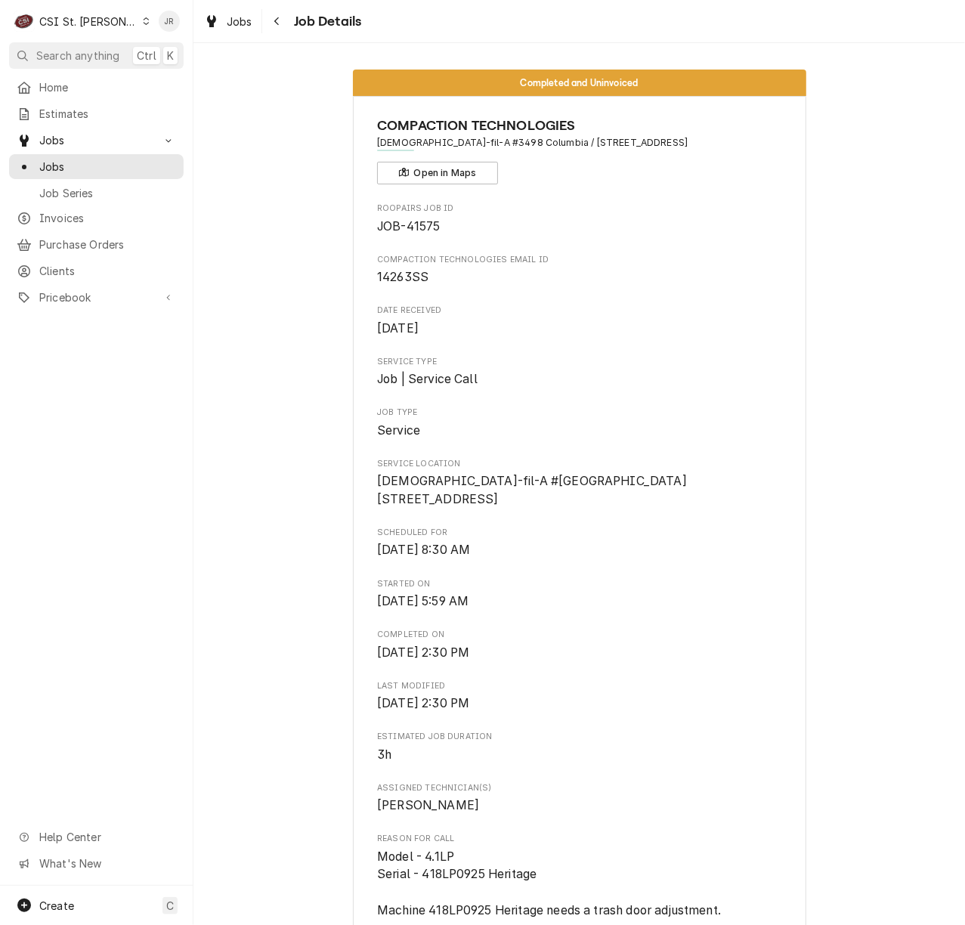
scroll to position [0, 0]
click at [577, 211] on span "Roopairs Job ID" at bounding box center [579, 209] width 404 height 12
drag, startPoint x: 505, startPoint y: 140, endPoint x: 594, endPoint y: 148, distance: 88.7
click at [593, 147] on span "Chick-fil-A #3498 Columbia / 305 N Stadium Blvd, Columbia, MO 65203" at bounding box center [579, 144] width 404 height 14
copy span "305 N Stadium Blvd"
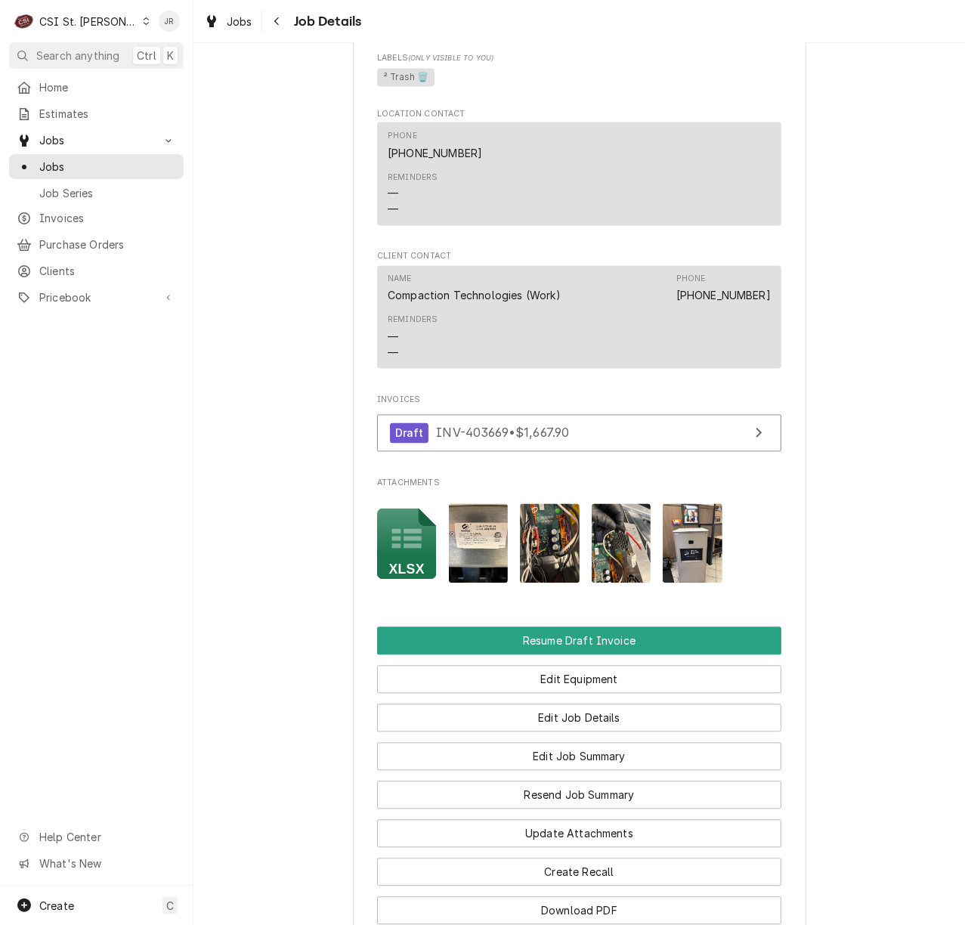
scroll to position [1913, 0]
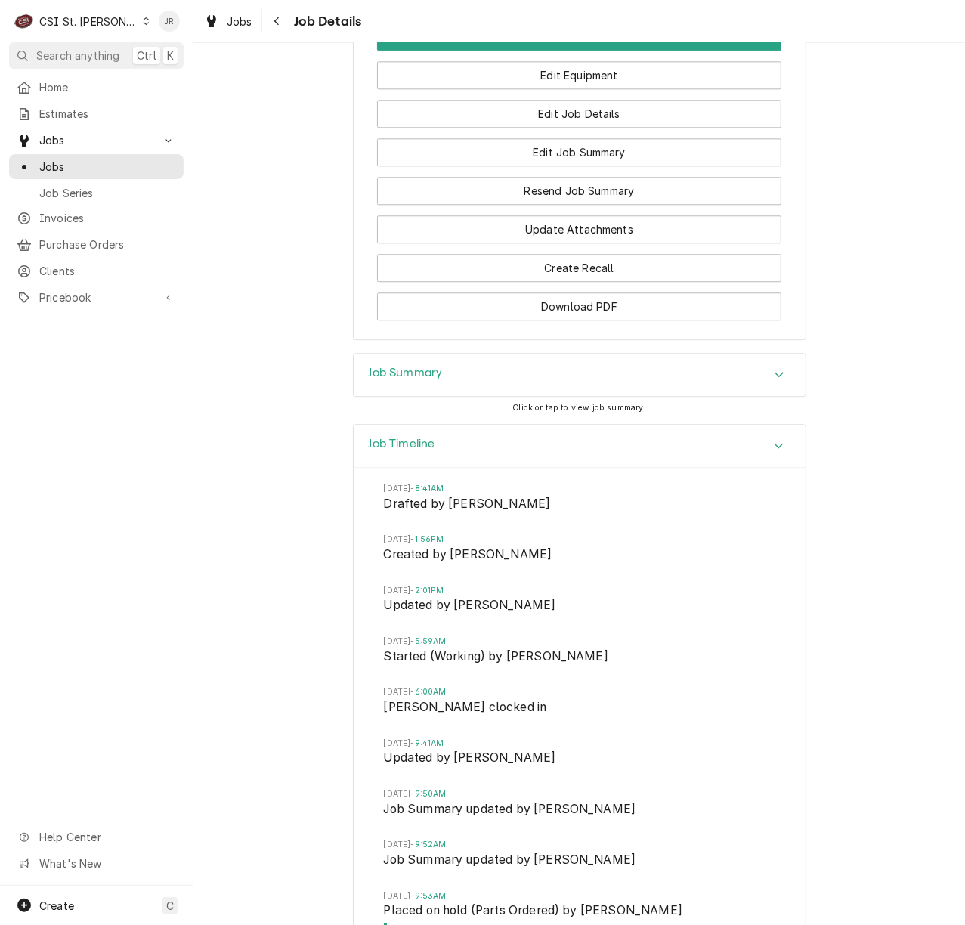
click at [580, 390] on div "Job Summary" at bounding box center [580, 375] width 452 height 42
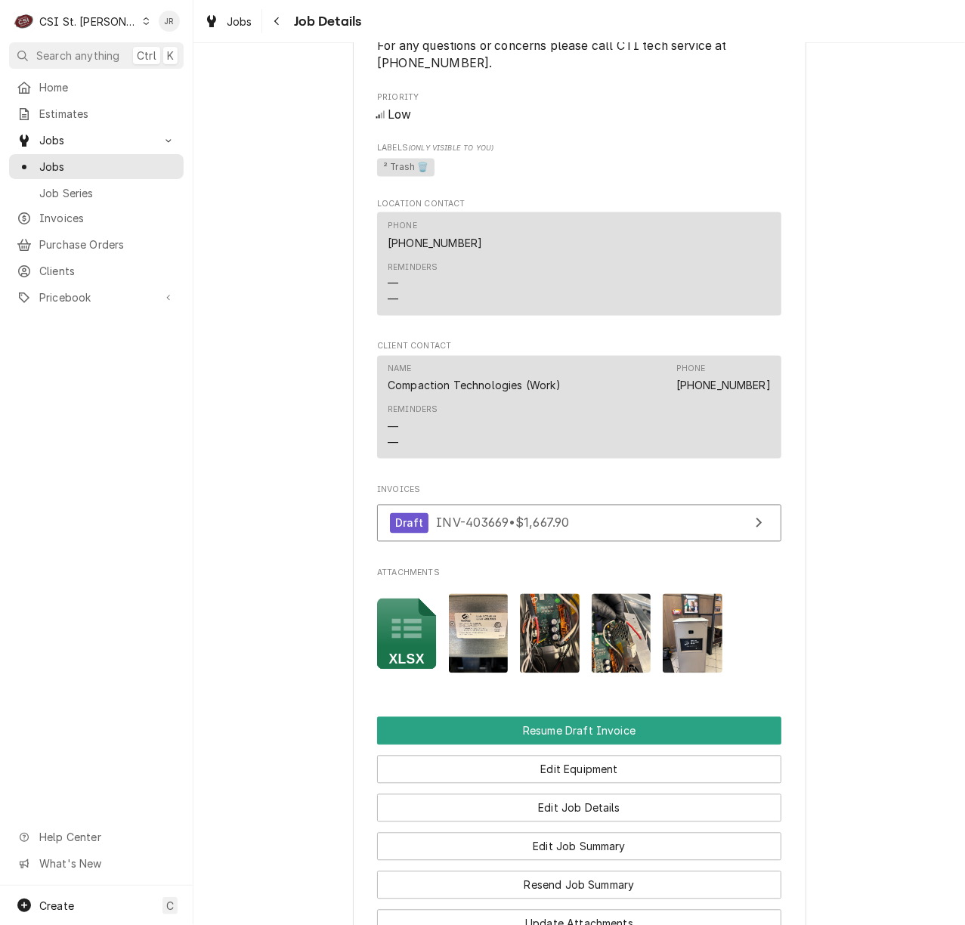
scroll to position [1209, 0]
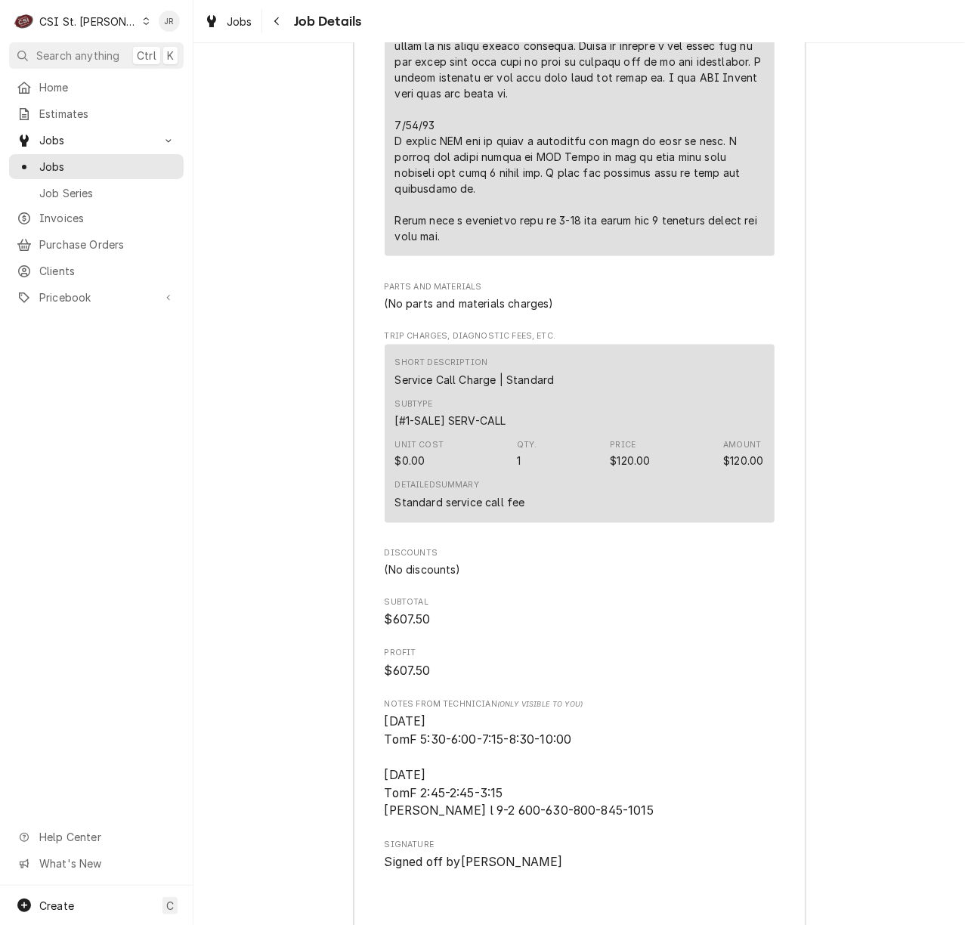
scroll to position [4230, 0]
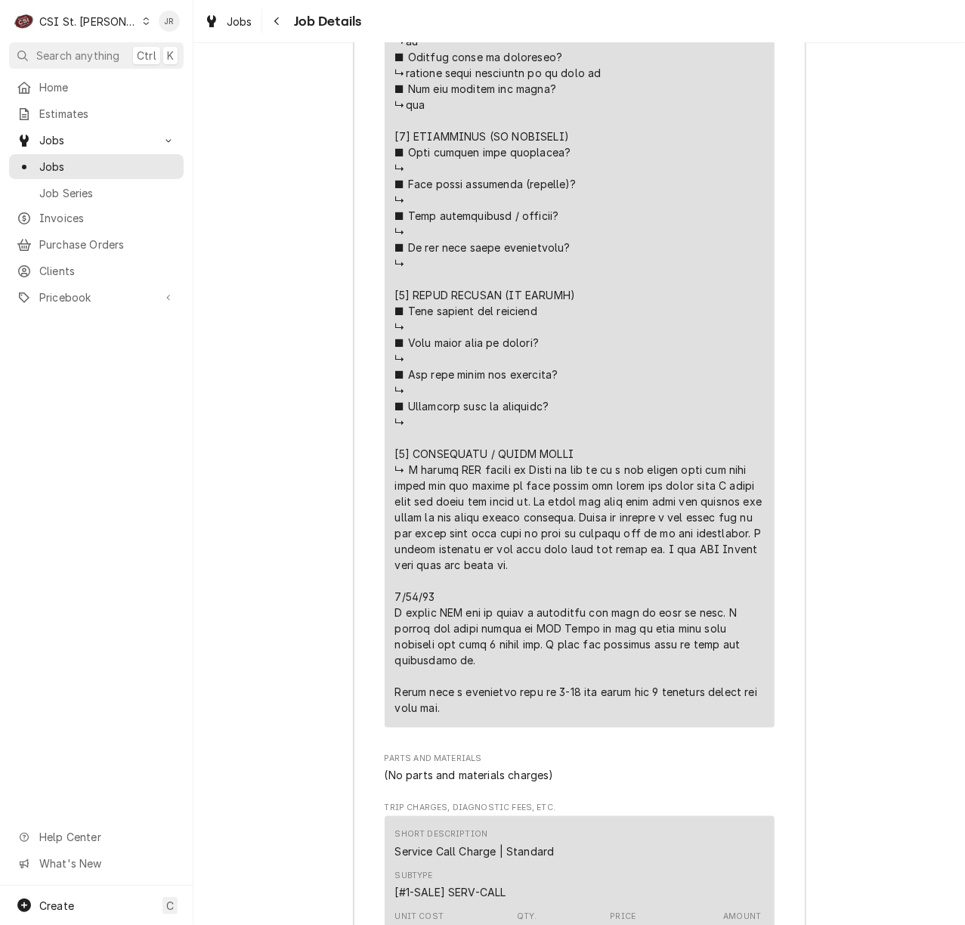
scroll to position [3424, 0]
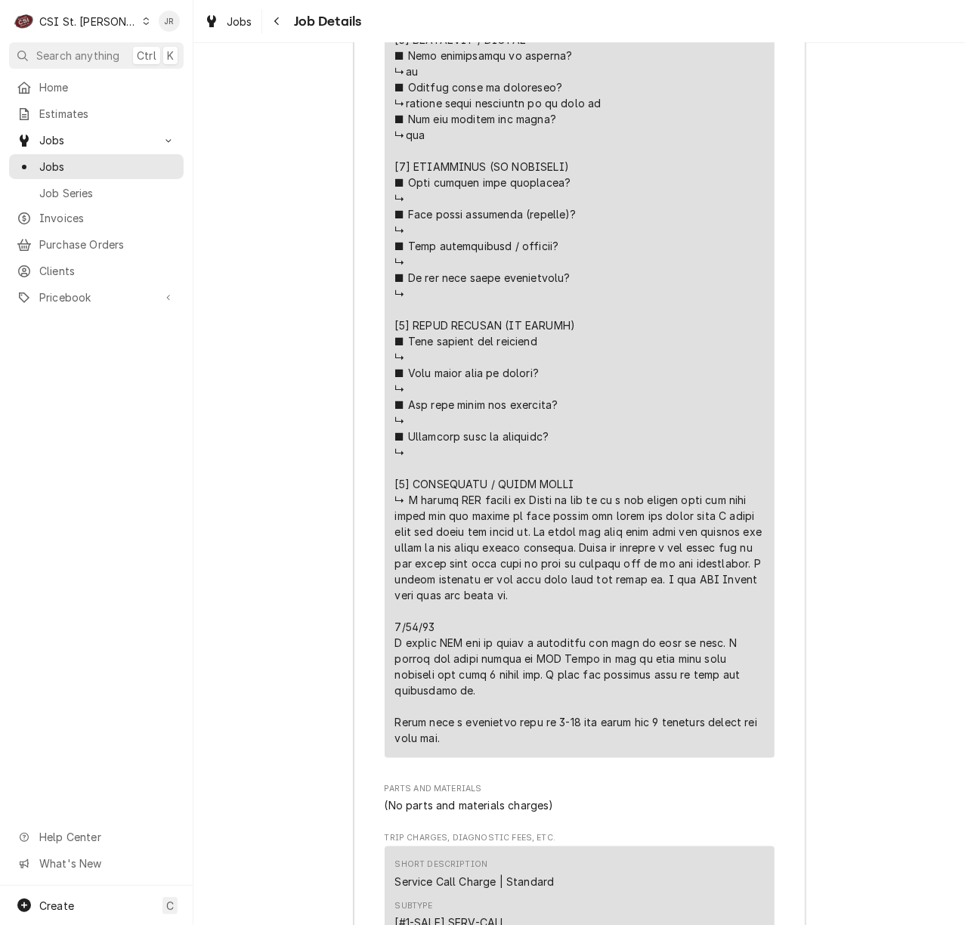
click at [355, 303] on div "Roopairs Job ID JOB-41575 Compaction Technologies email ID 14263SS Service Type…" at bounding box center [580, 314] width 452 height 2857
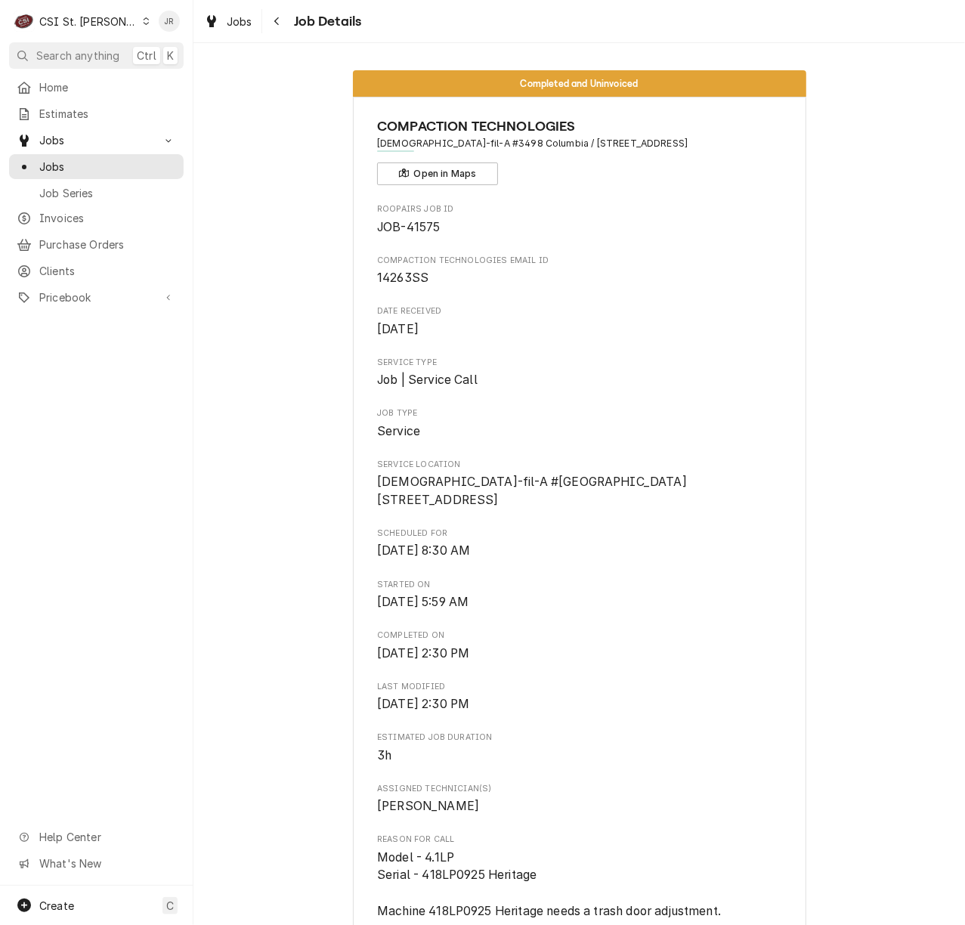
scroll to position [503, 0]
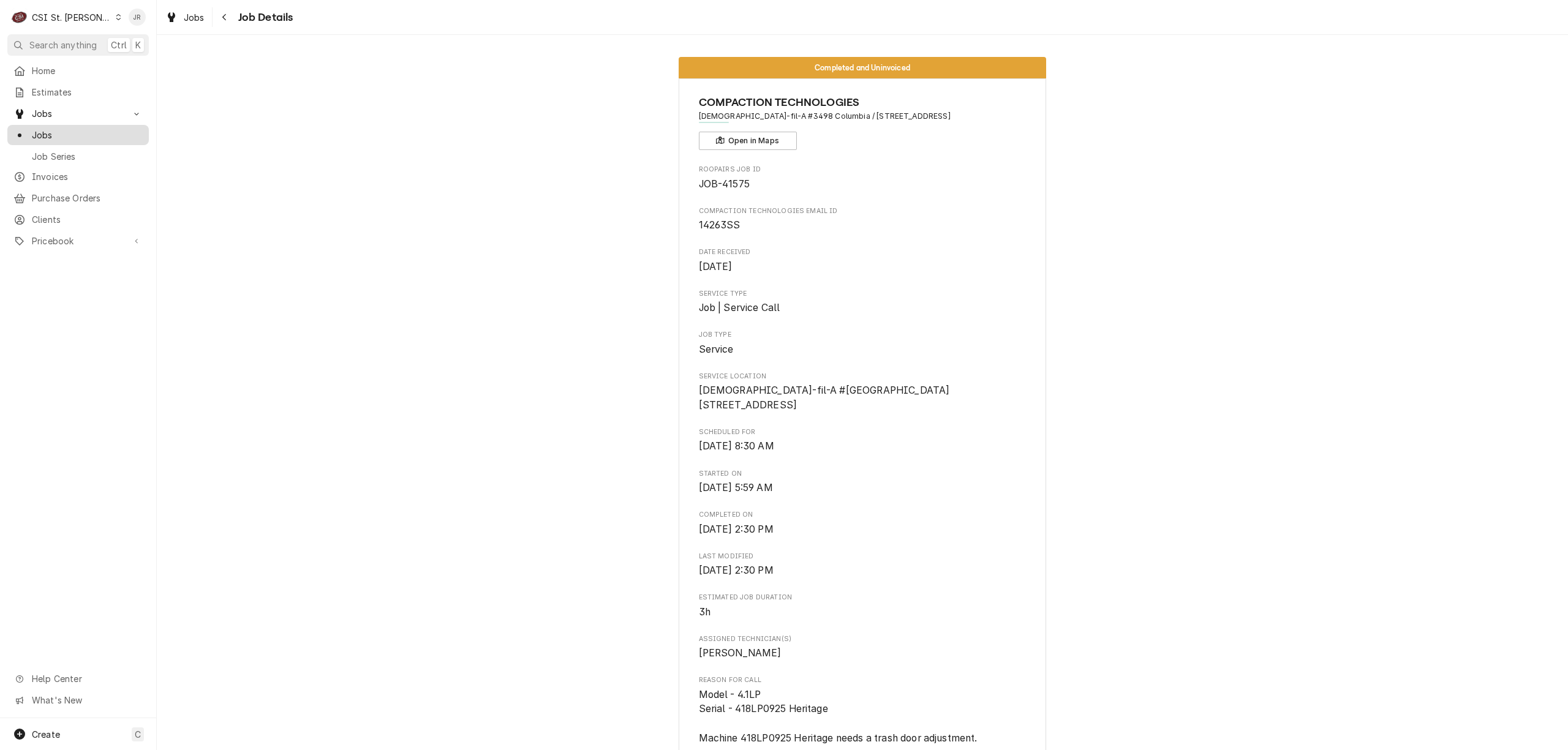
click at [59, 133] on span "Jobs" at bounding box center [87, 135] width 111 height 13
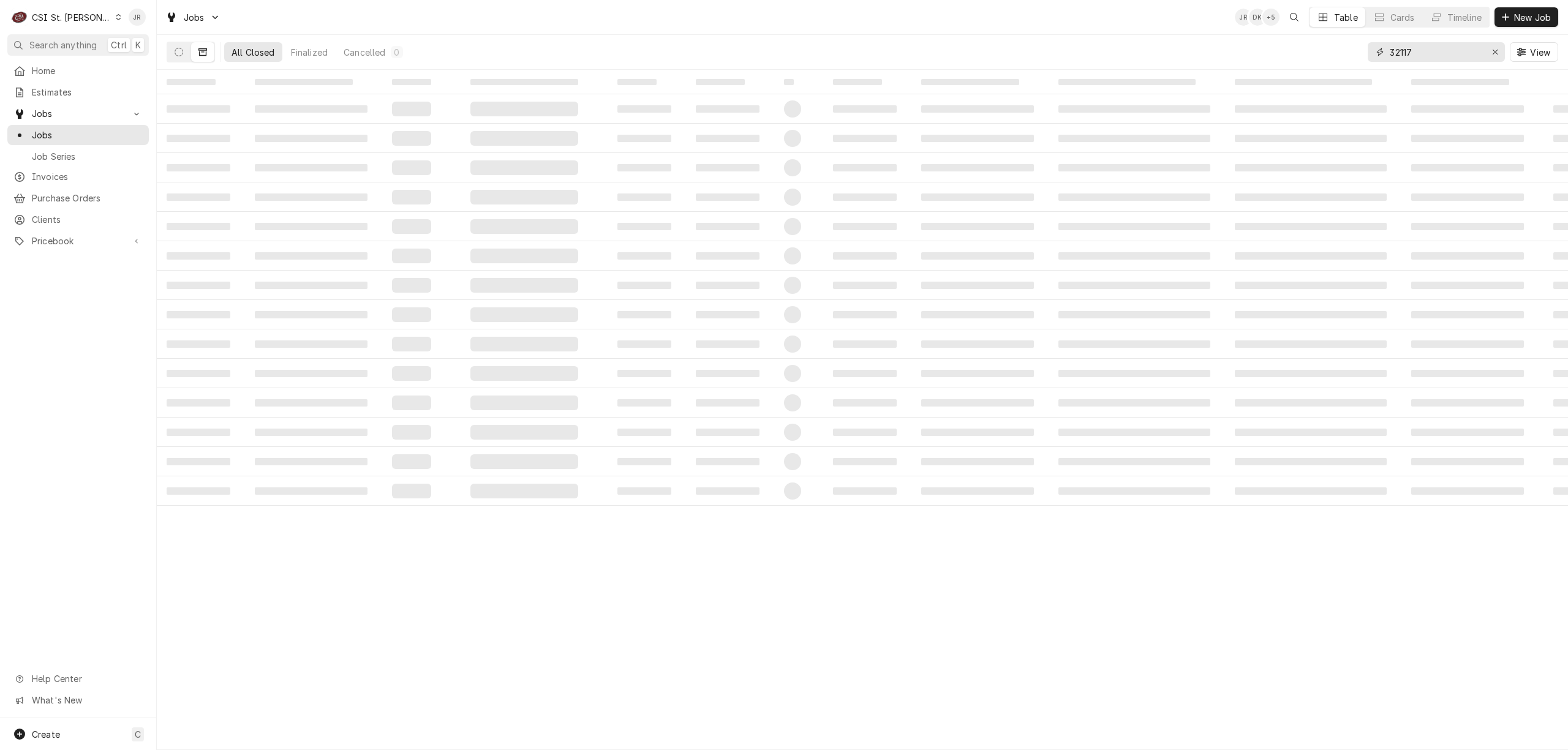
click at [1429, 60] on input "32117" at bounding box center [1435, 52] width 92 height 19
click at [1428, 59] on input "32117" at bounding box center [1435, 52] width 92 height 19
paste input "05 N Stadium Blvd"
drag, startPoint x: 248, startPoint y: 187, endPoint x: 190, endPoint y: 94, distance: 109.6
click at [238, 169] on tbody "‌ ‌ ‌ ‌ ‌ ‌ ‌ ‌ ‌ ‌ ‌ ‌ ‌ ‌ ‌ ‌ ‌ ‌ ‌ ‌ ‌ ‌ ‌ ‌ ‌ ‌ ‌ ‌ ‌ ‌ ‌ ‌ ‌ ‌ ‌ ‌ ‌ ‌ ‌ ‌…" at bounding box center [862, 300] width 1411 height 412
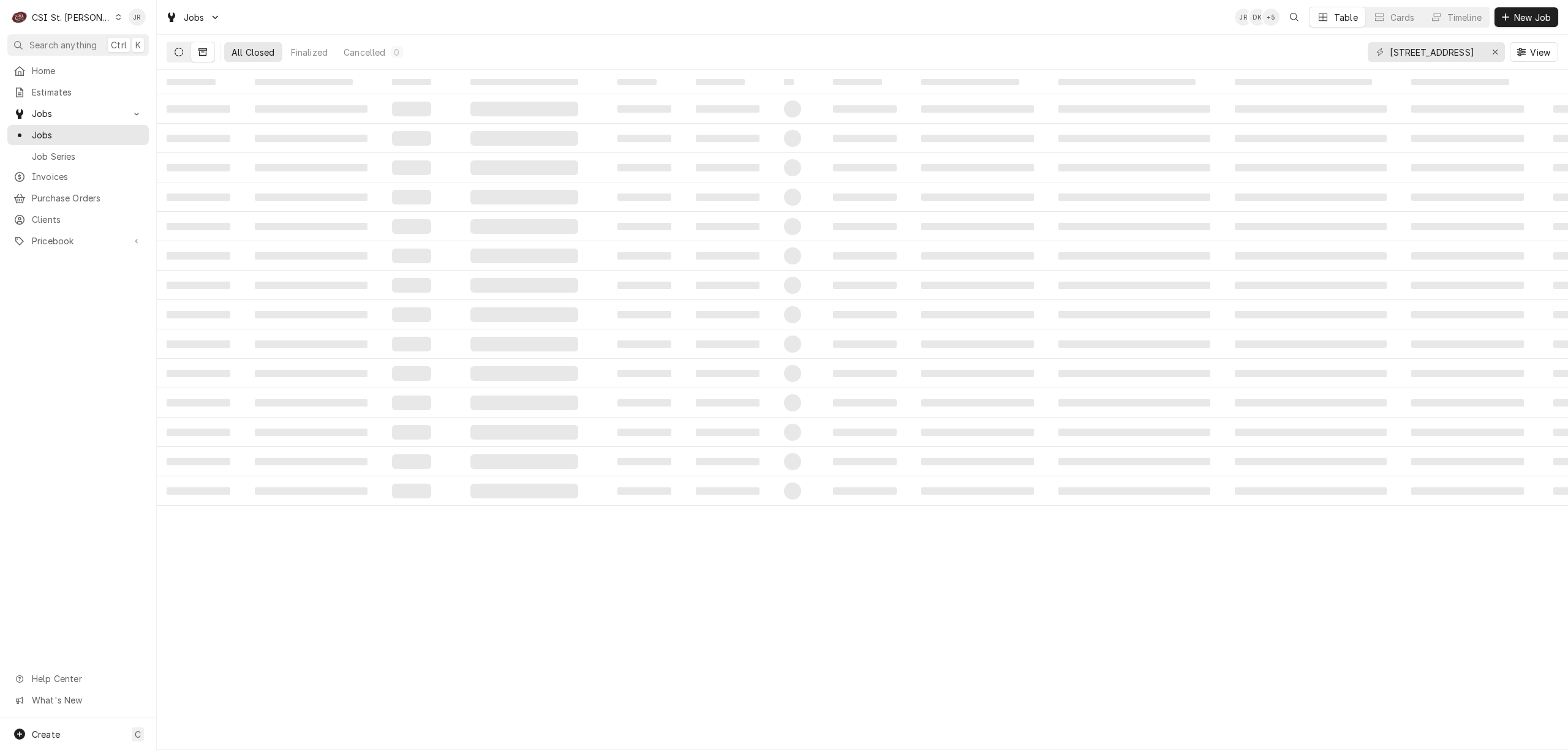
click at [177, 54] on icon "Dynamic Content Wrapper" at bounding box center [178, 52] width 9 height 9
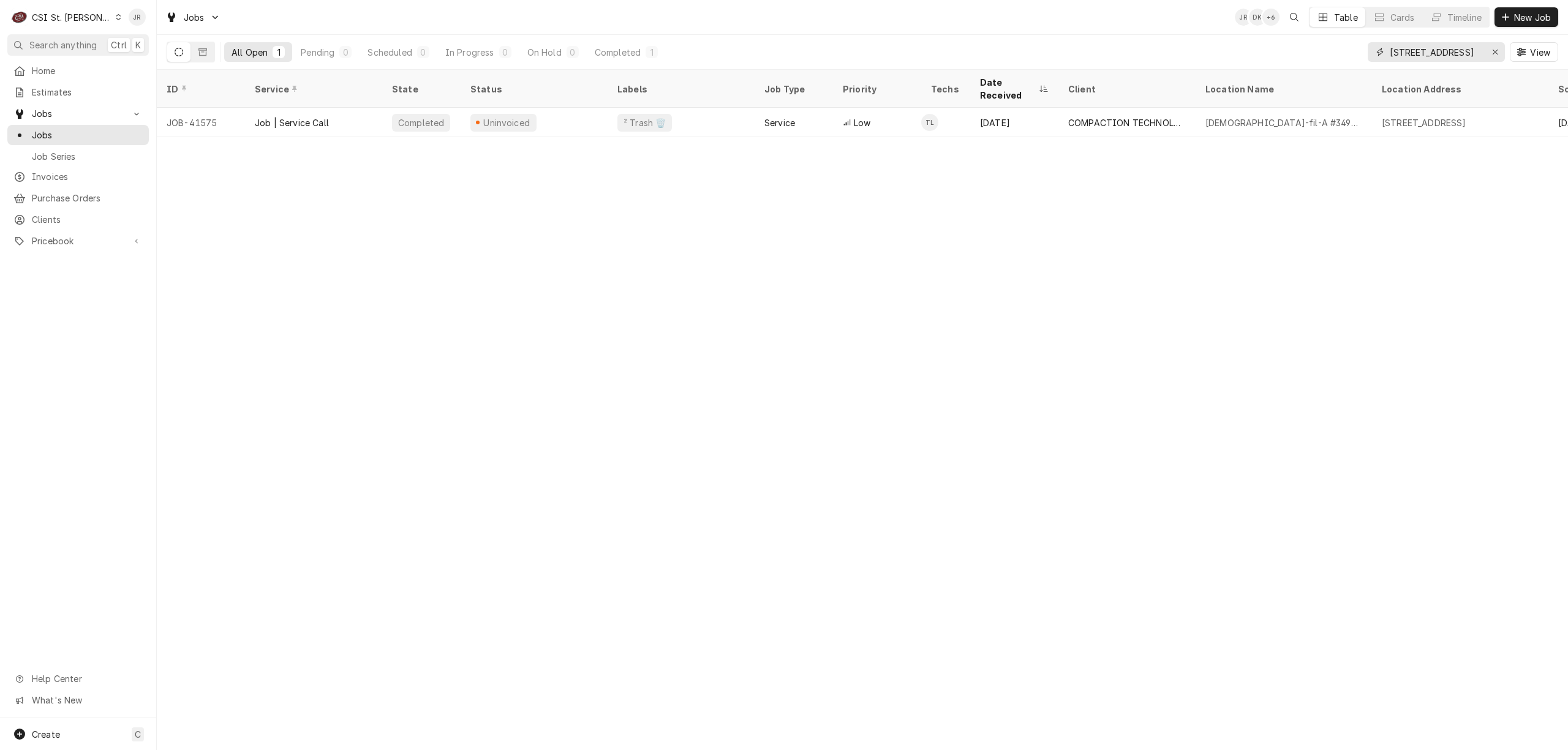
click at [1416, 54] on input "305 N Stadium Blvd" at bounding box center [1435, 52] width 92 height 19
click at [1416, 54] on input "305 N Stadium Blvd" at bounding box center [1435, 52] width 92 height 19
click at [1416, 53] on input "305 N Stadium Blvd" at bounding box center [1435, 52] width 92 height 19
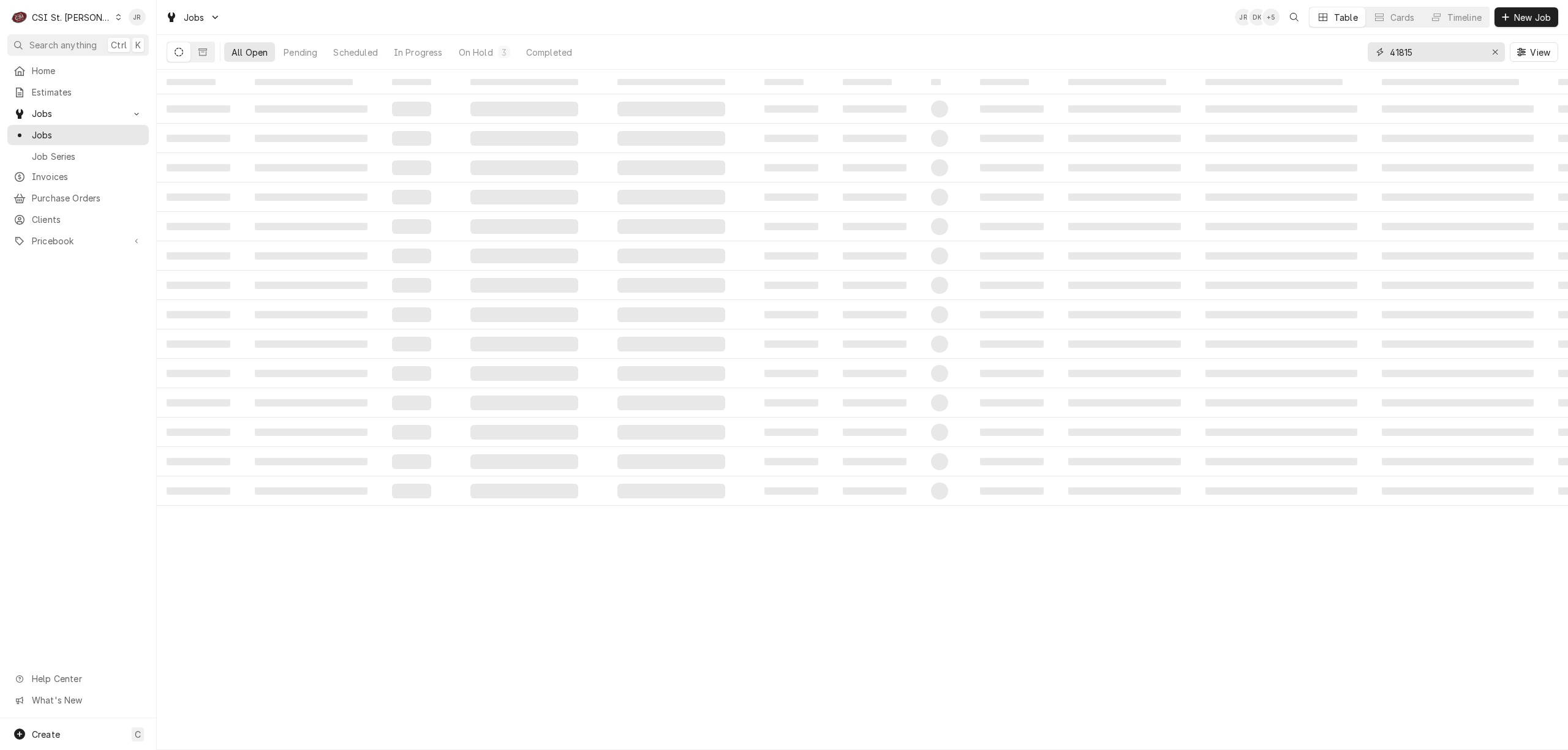
type input "41815"
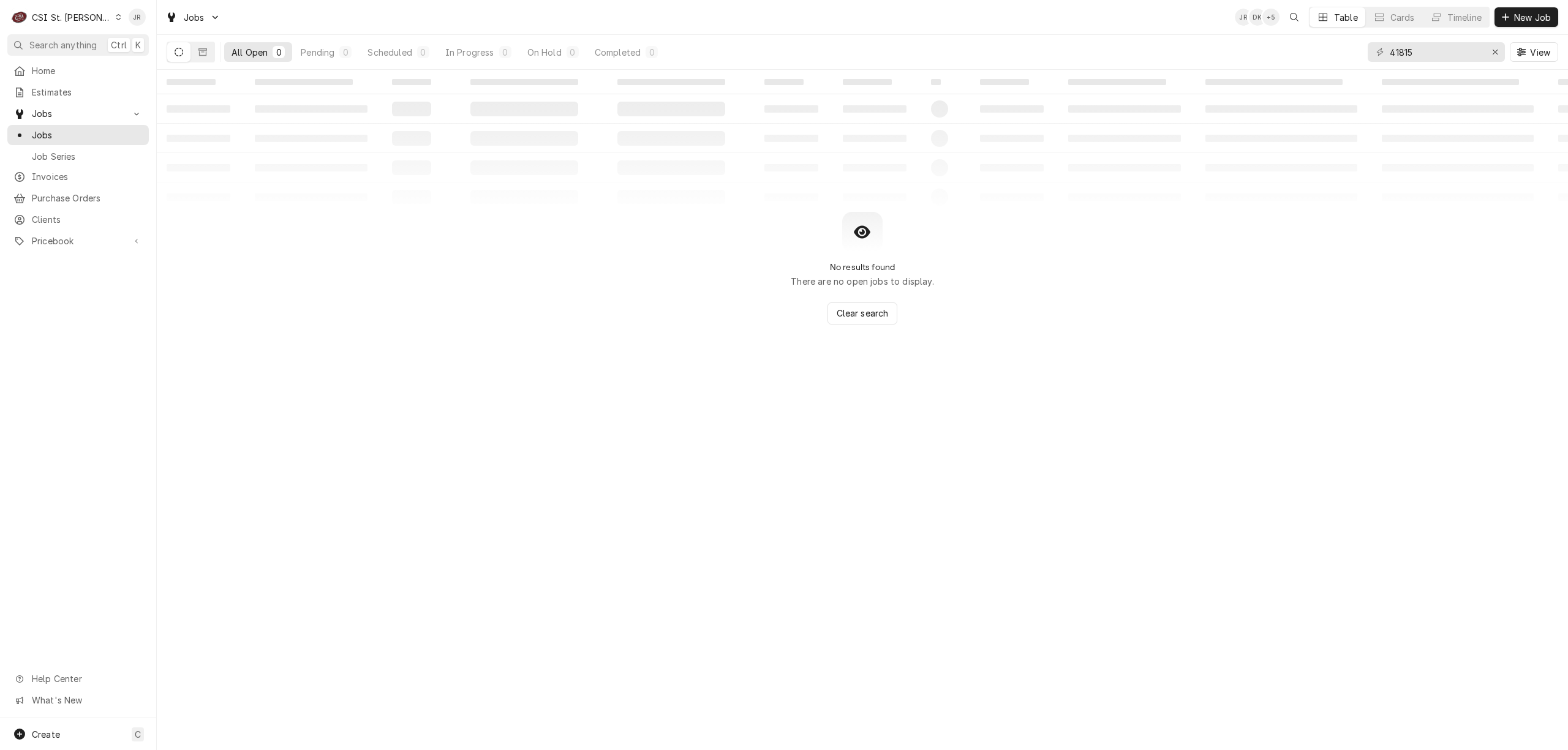
click at [179, 48] on icon "Dynamic Content Wrapper" at bounding box center [178, 52] width 9 height 9
click at [202, 49] on icon "Dynamic Content Wrapper" at bounding box center [203, 52] width 9 height 9
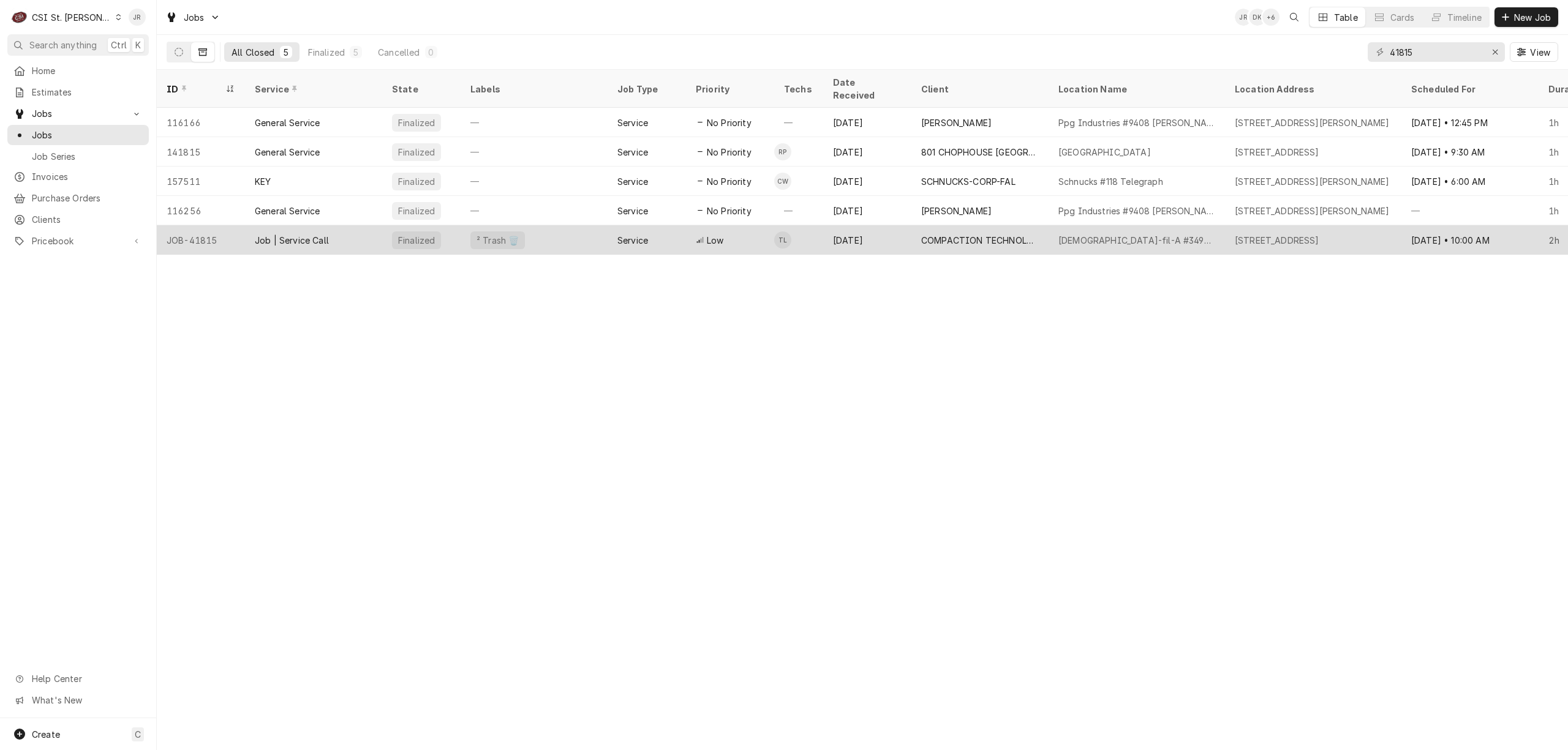
click at [647, 234] on div "Service" at bounding box center [632, 241] width 31 height 13
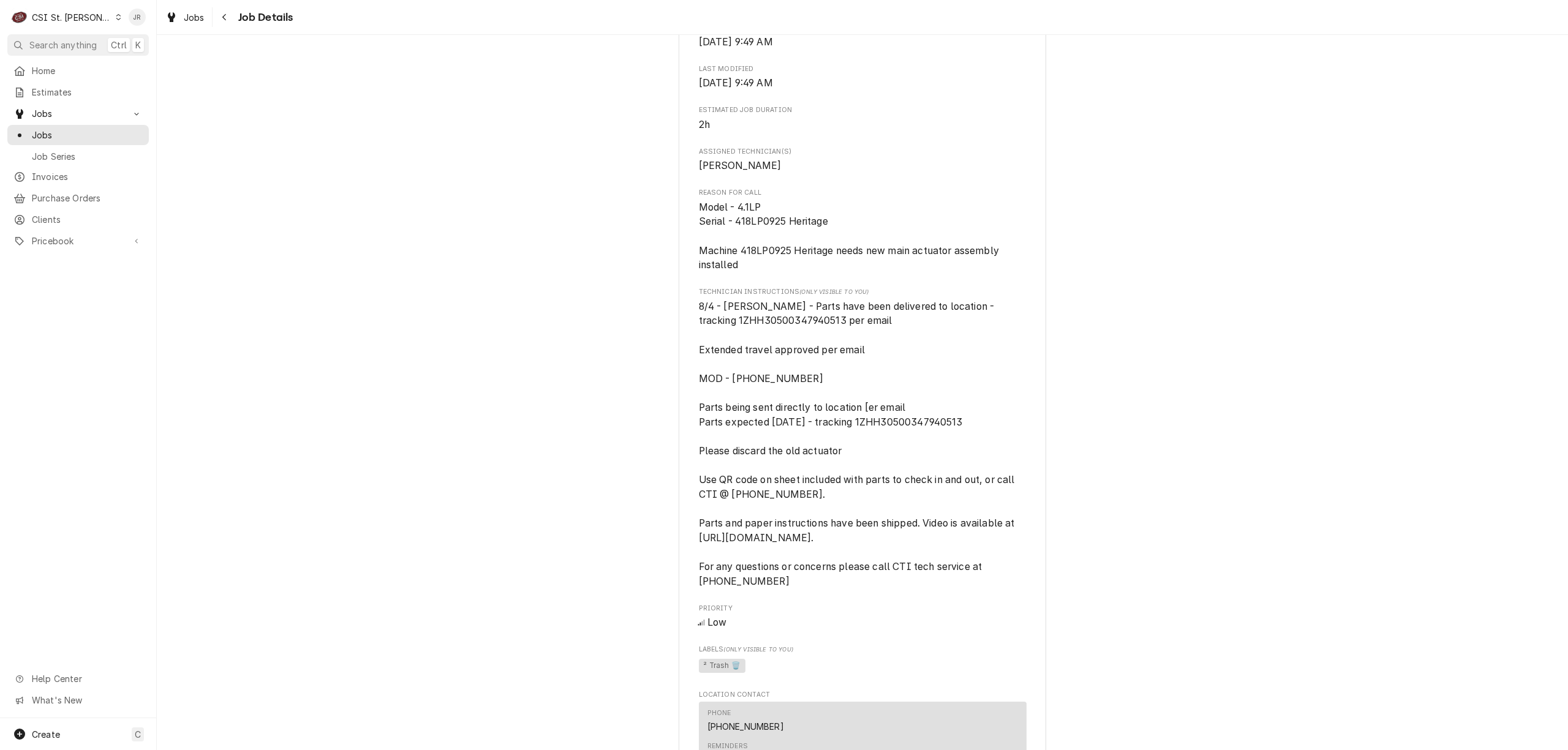
scroll to position [490, 0]
click at [1106, 250] on div "Completed and Invoiced COMPACTION TECHNOLOGIES [DEMOGRAPHIC_DATA]-fil-A #3498 […" at bounding box center [862, 386] width 1411 height 1656
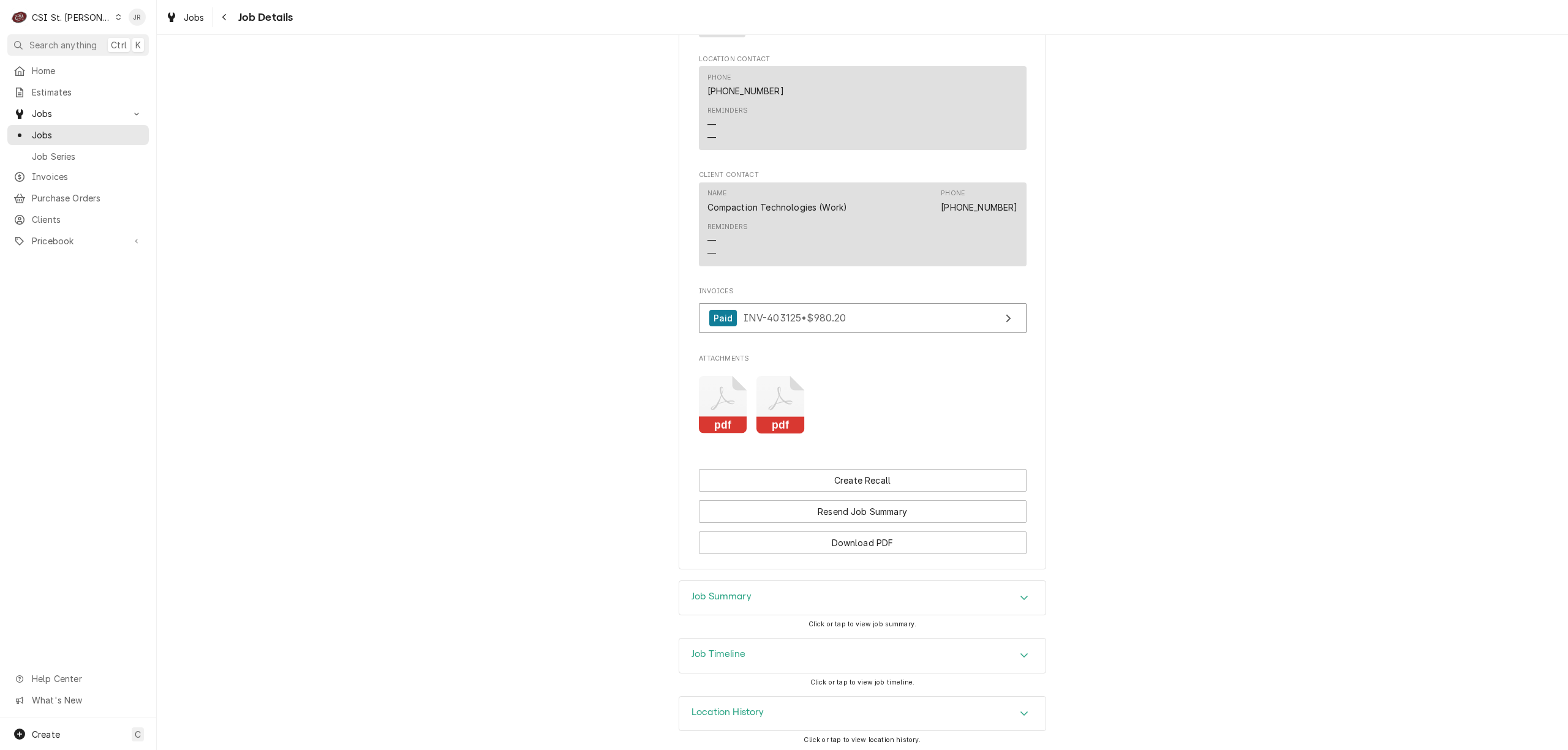
scroll to position [1145, 0]
click at [753, 594] on div "Job Summary" at bounding box center [863, 594] width 366 height 34
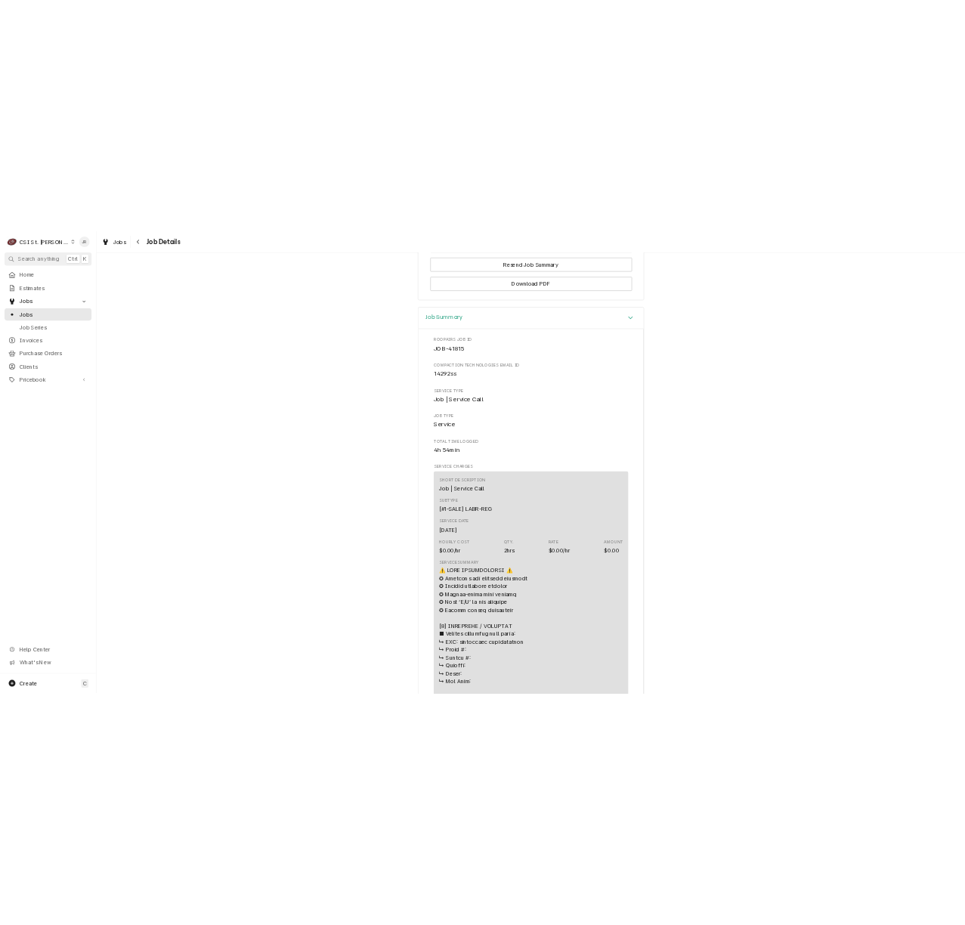
scroll to position [1916, 0]
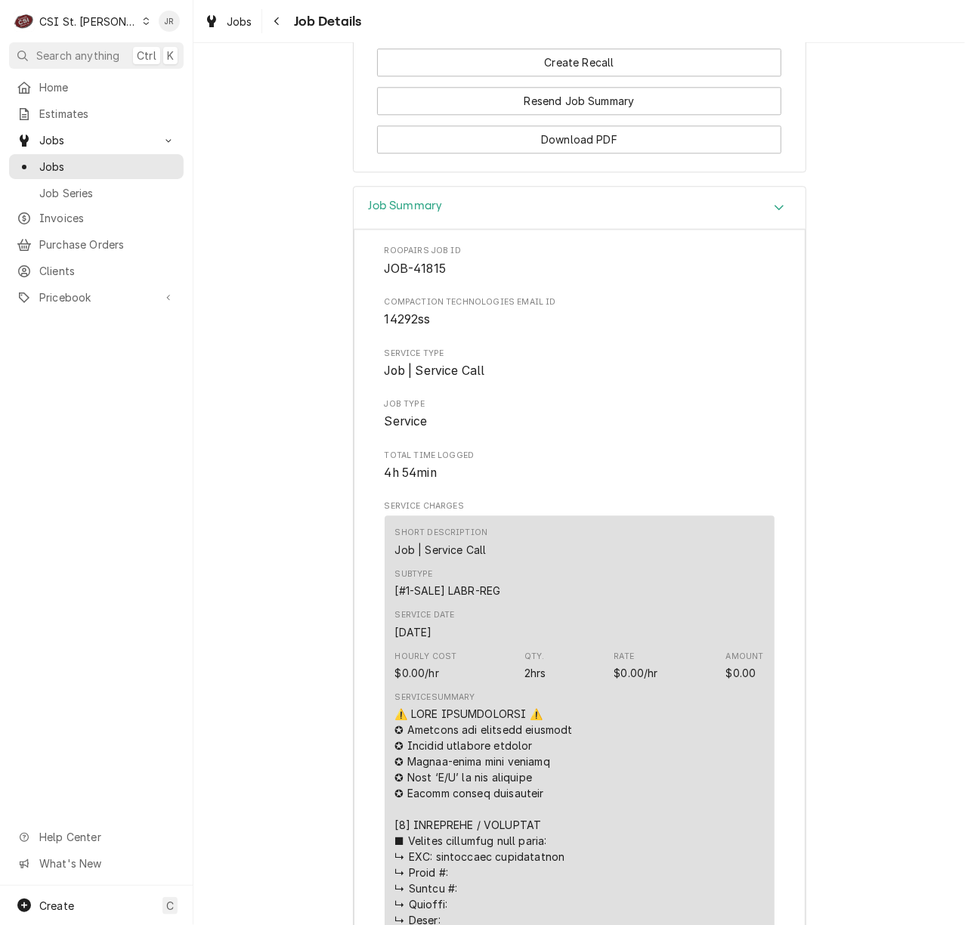
click at [360, 230] on div "Job Summary" at bounding box center [580, 208] width 452 height 43
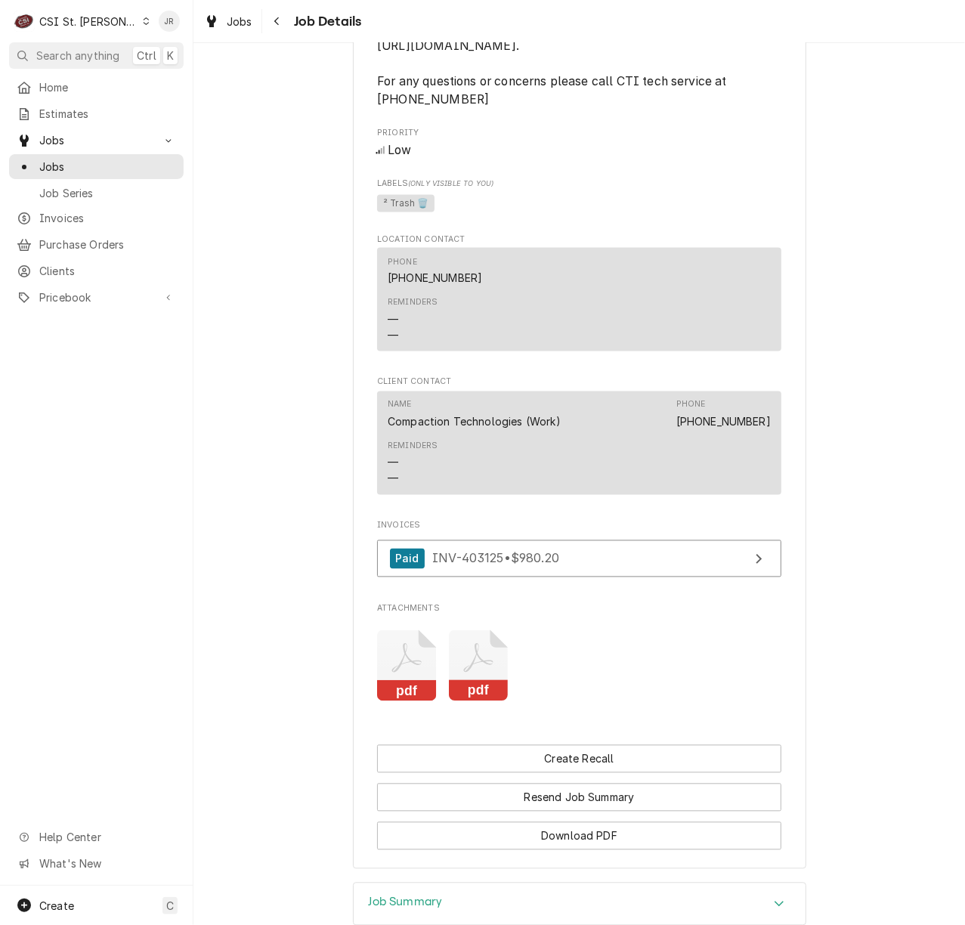
scroll to position [1212, 0]
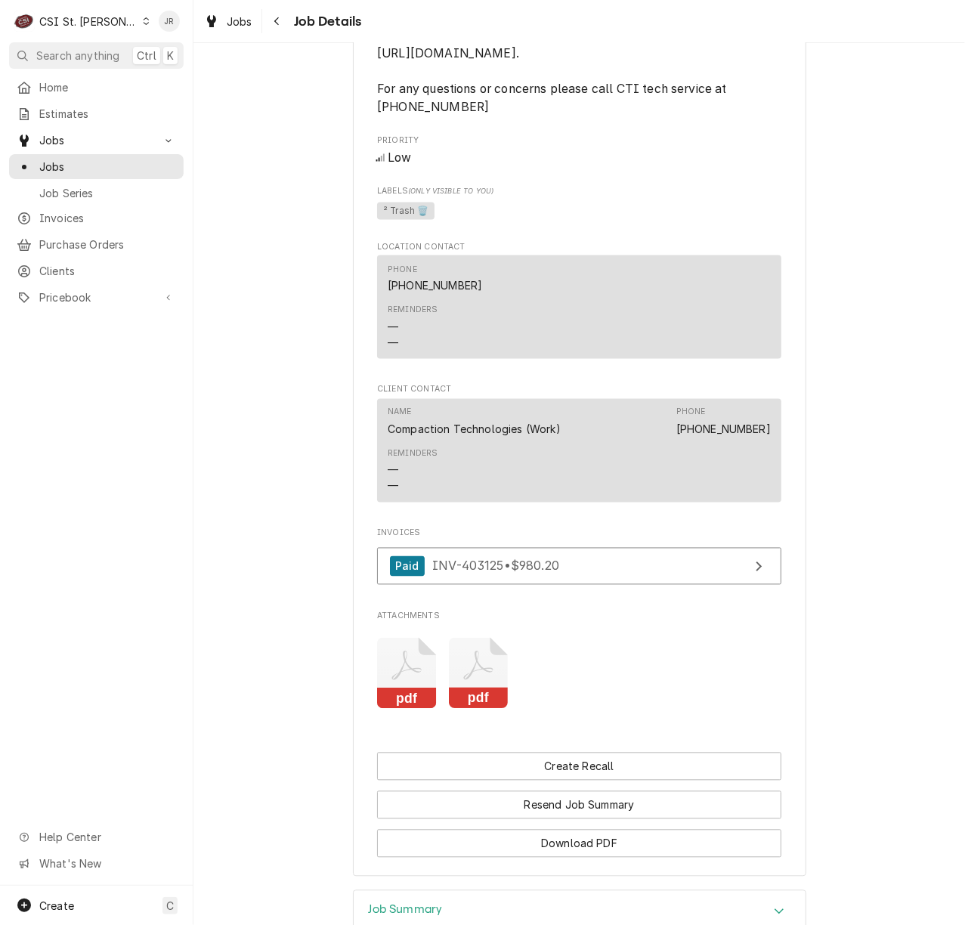
click at [39, 409] on div "Home Estimates Jobs Jobs Job Series Invoices Purchase Orders Clients Pricebook …" at bounding box center [96, 480] width 193 height 810
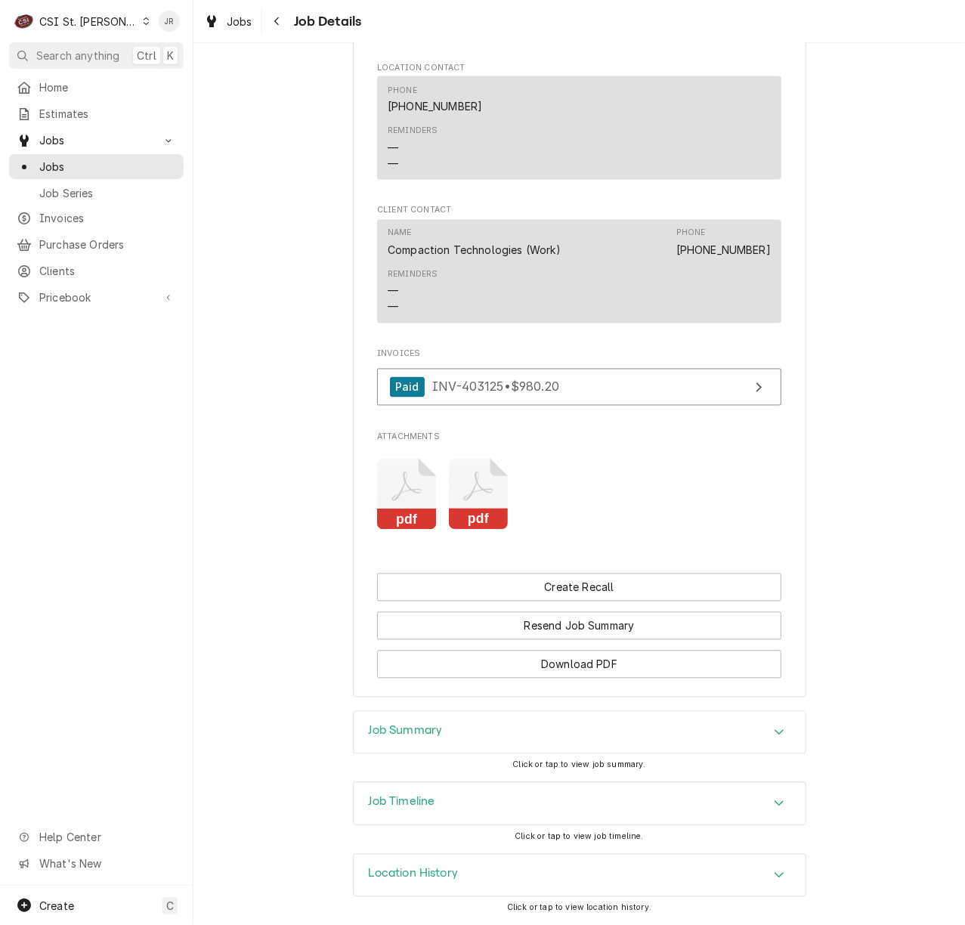
scroll to position [1412, 0]
click at [641, 379] on link "Paid INV-403125 • $980.20" at bounding box center [579, 387] width 404 height 37
drag, startPoint x: 490, startPoint y: 744, endPoint x: 496, endPoint y: 736, distance: 9.8
click at [492, 738] on div "Job Summary" at bounding box center [580, 733] width 452 height 42
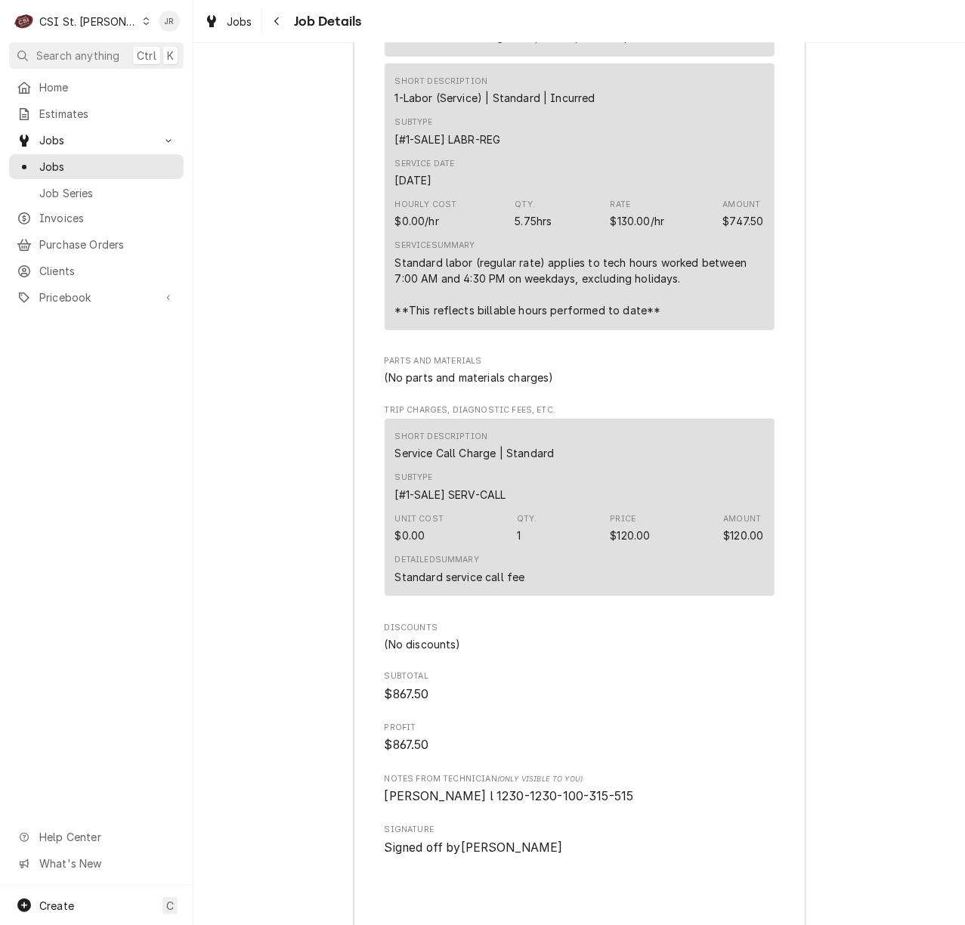
scroll to position [3125, 0]
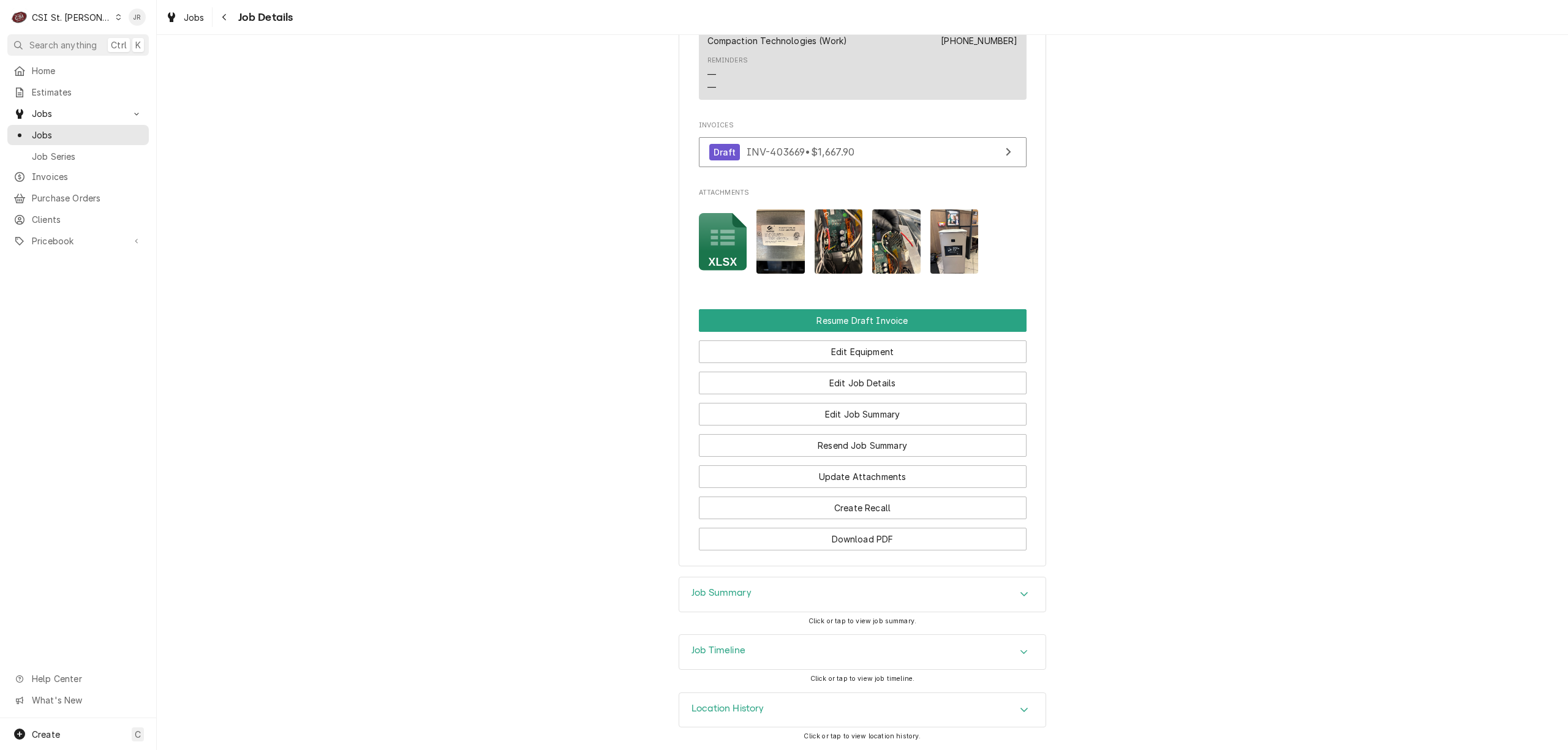
scroll to position [1280, 0]
click at [696, 594] on h3 "Job Summary" at bounding box center [722, 593] width 60 height 11
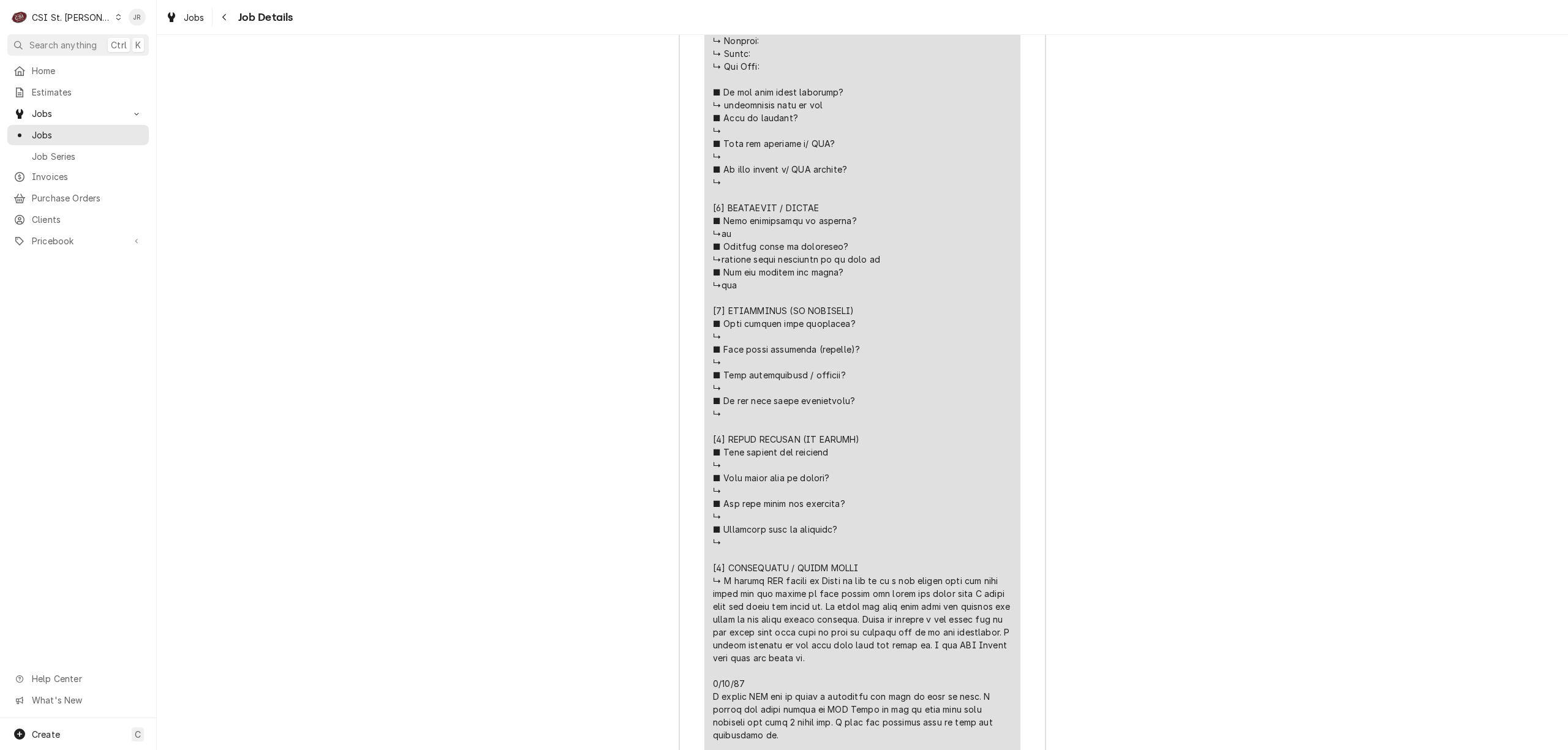
scroll to position [2913, 0]
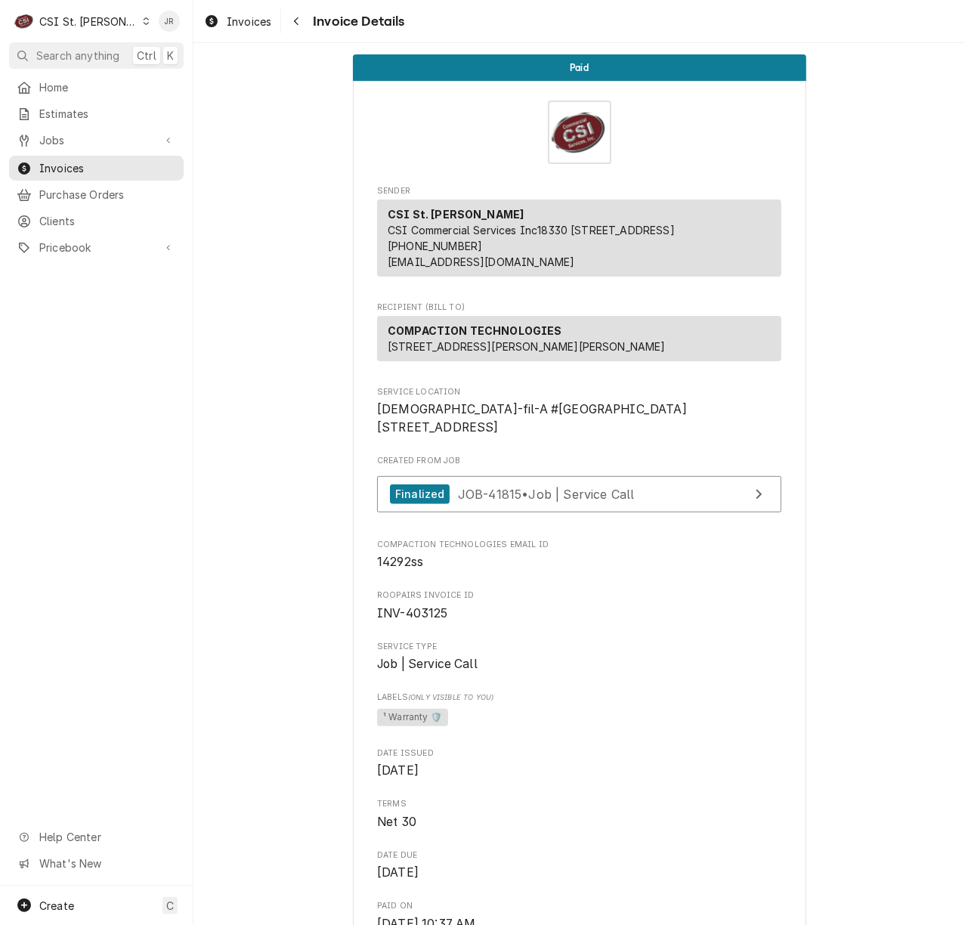
click at [402, 571] on span "14292ss" at bounding box center [579, 562] width 404 height 18
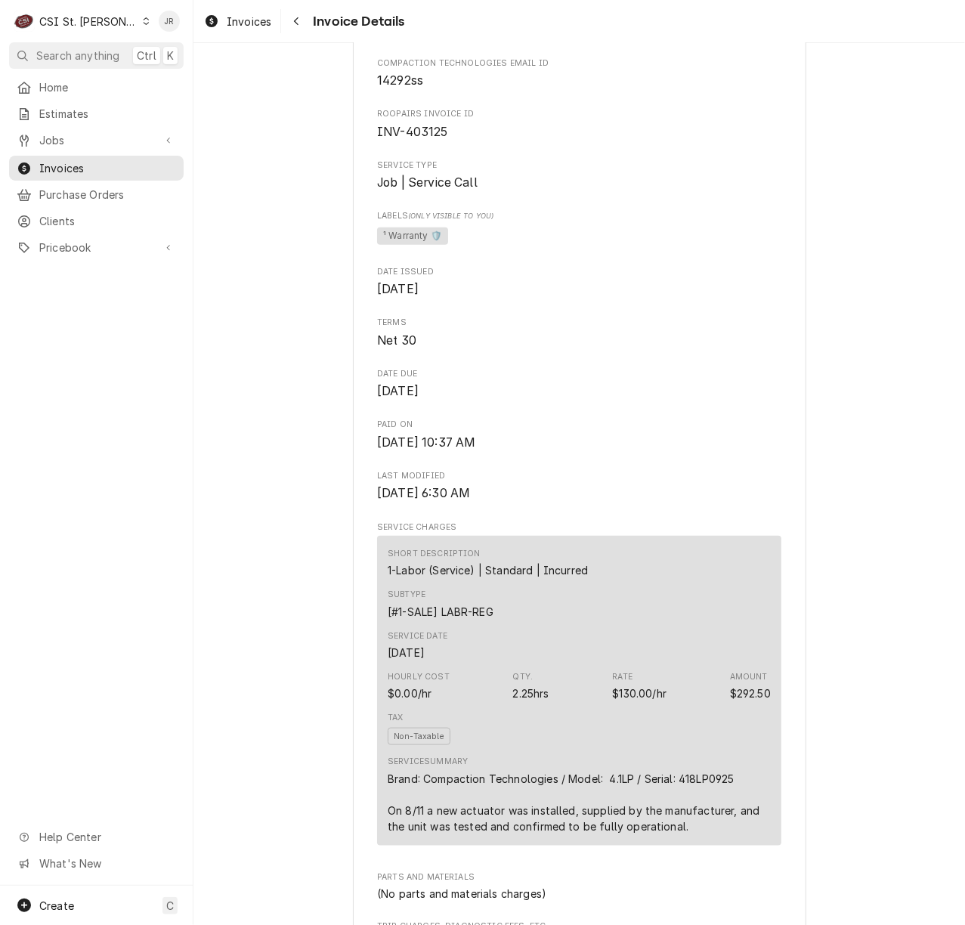
scroll to position [604, 0]
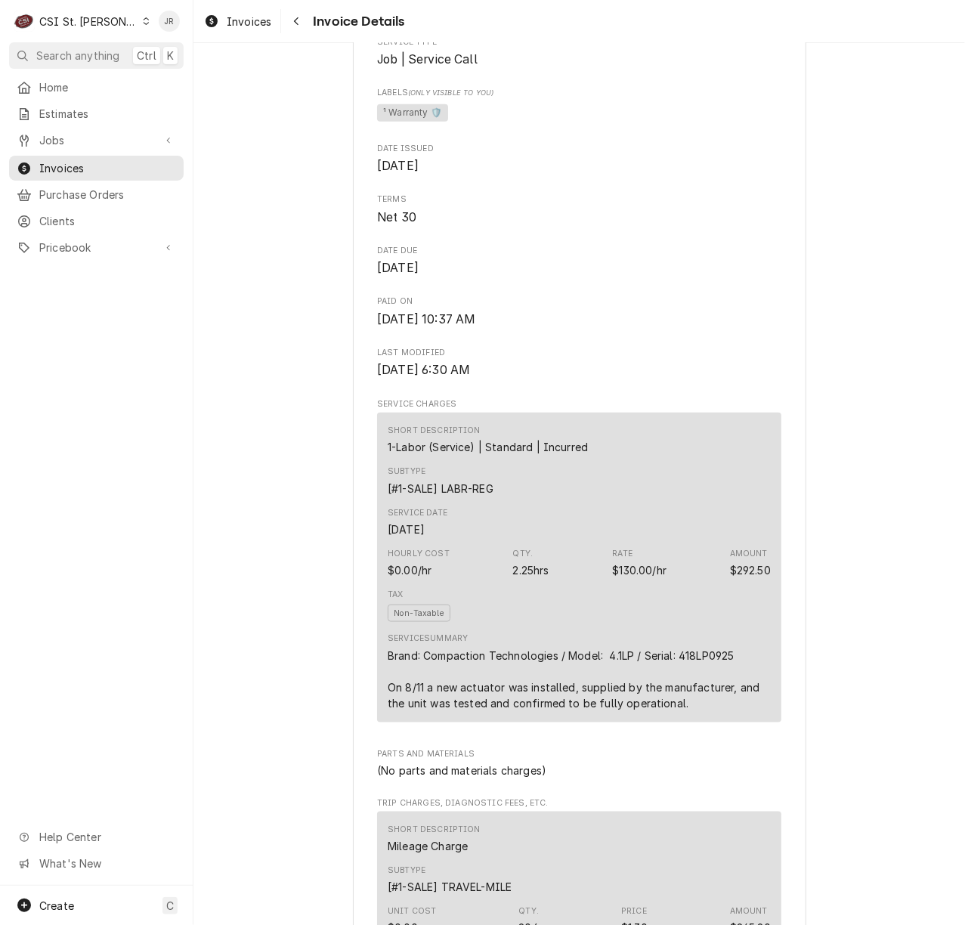
click at [409, 16] on span "INV-403125" at bounding box center [412, 9] width 71 height 14
copy span "403125"
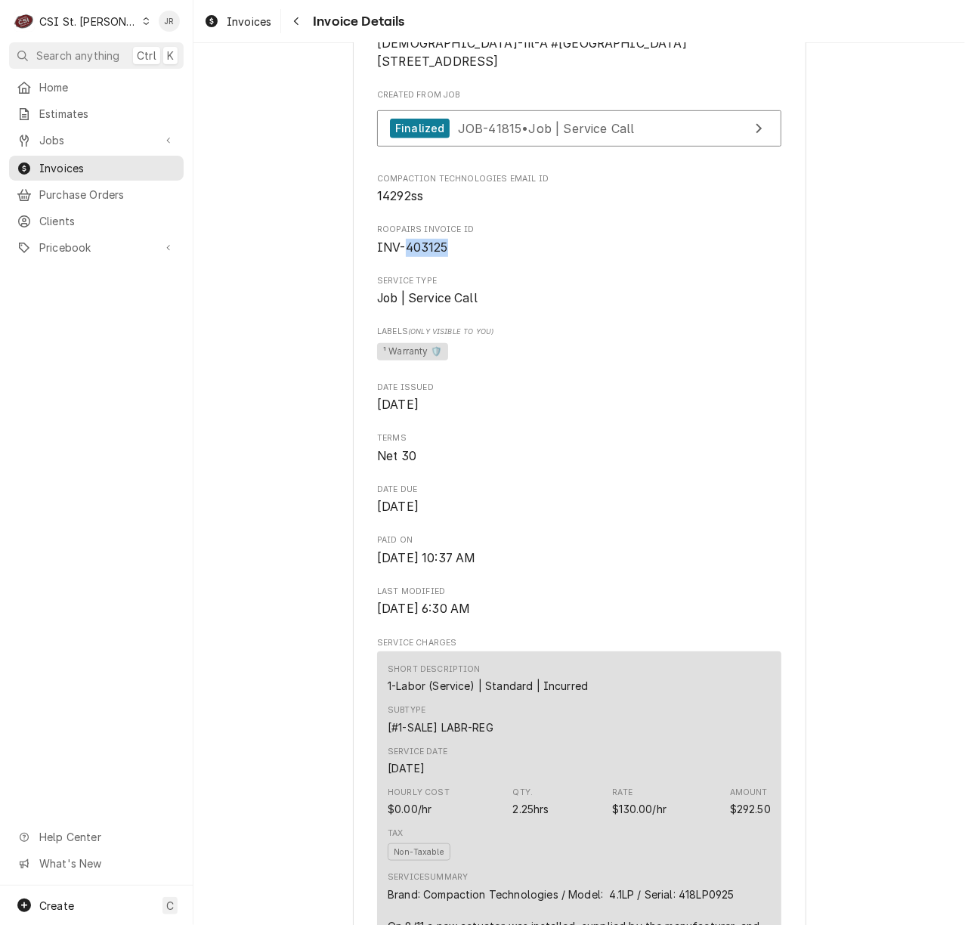
scroll to position [0, 0]
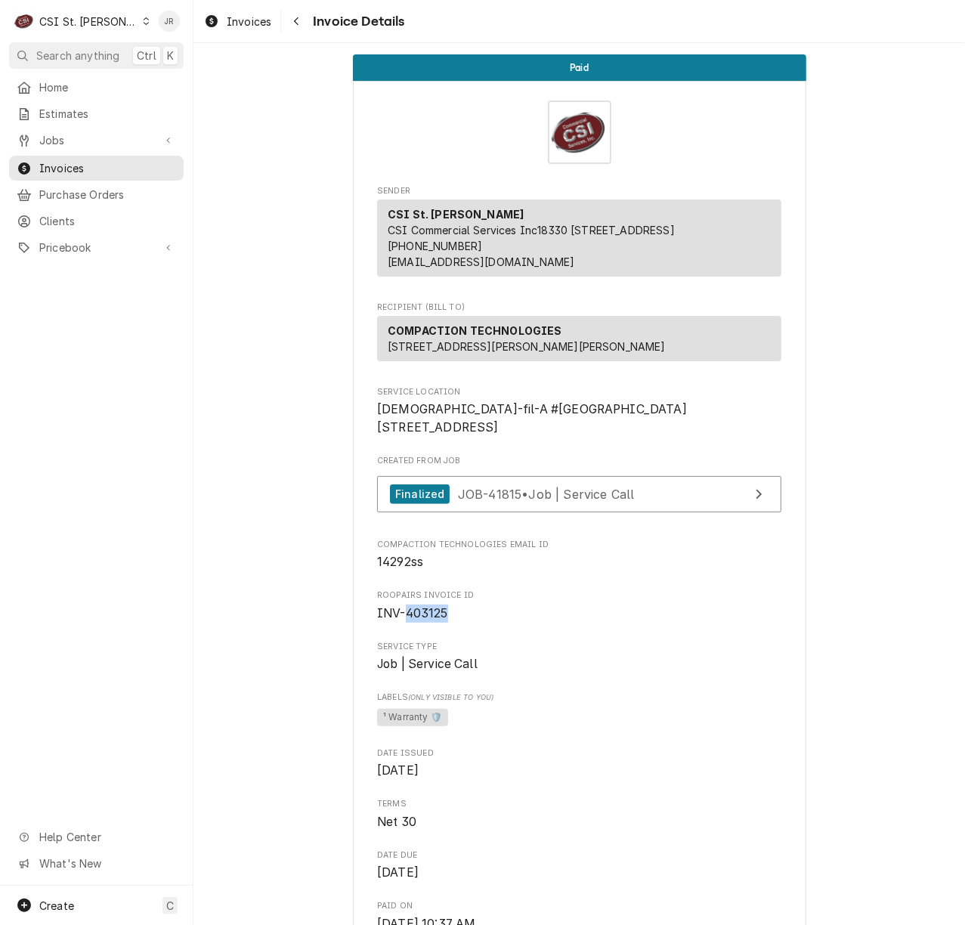
click at [584, 622] on span "INV-403125" at bounding box center [579, 613] width 404 height 18
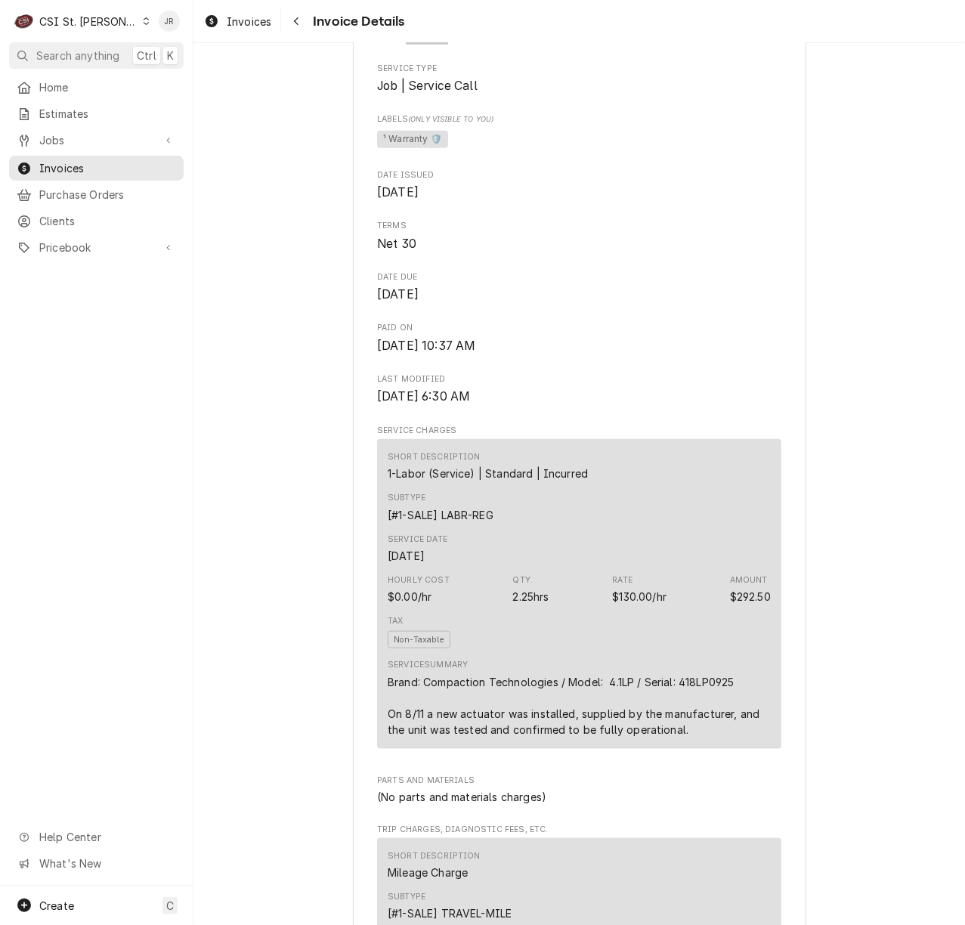
scroll to position [302, 0]
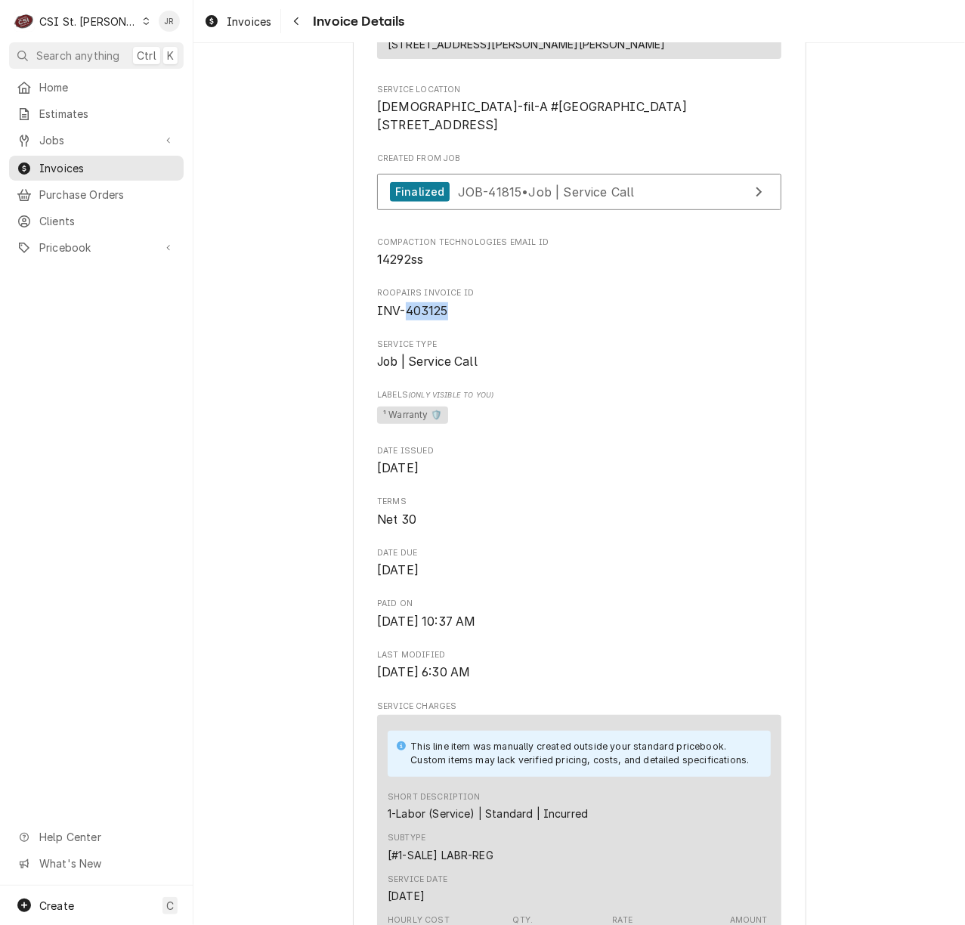
click at [76, 14] on div "CSI St. [PERSON_NAME]" at bounding box center [88, 22] width 98 height 16
click at [186, 27] on div "CSI [US_STATE][GEOGRAPHIC_DATA]" at bounding box center [232, 30] width 199 height 16
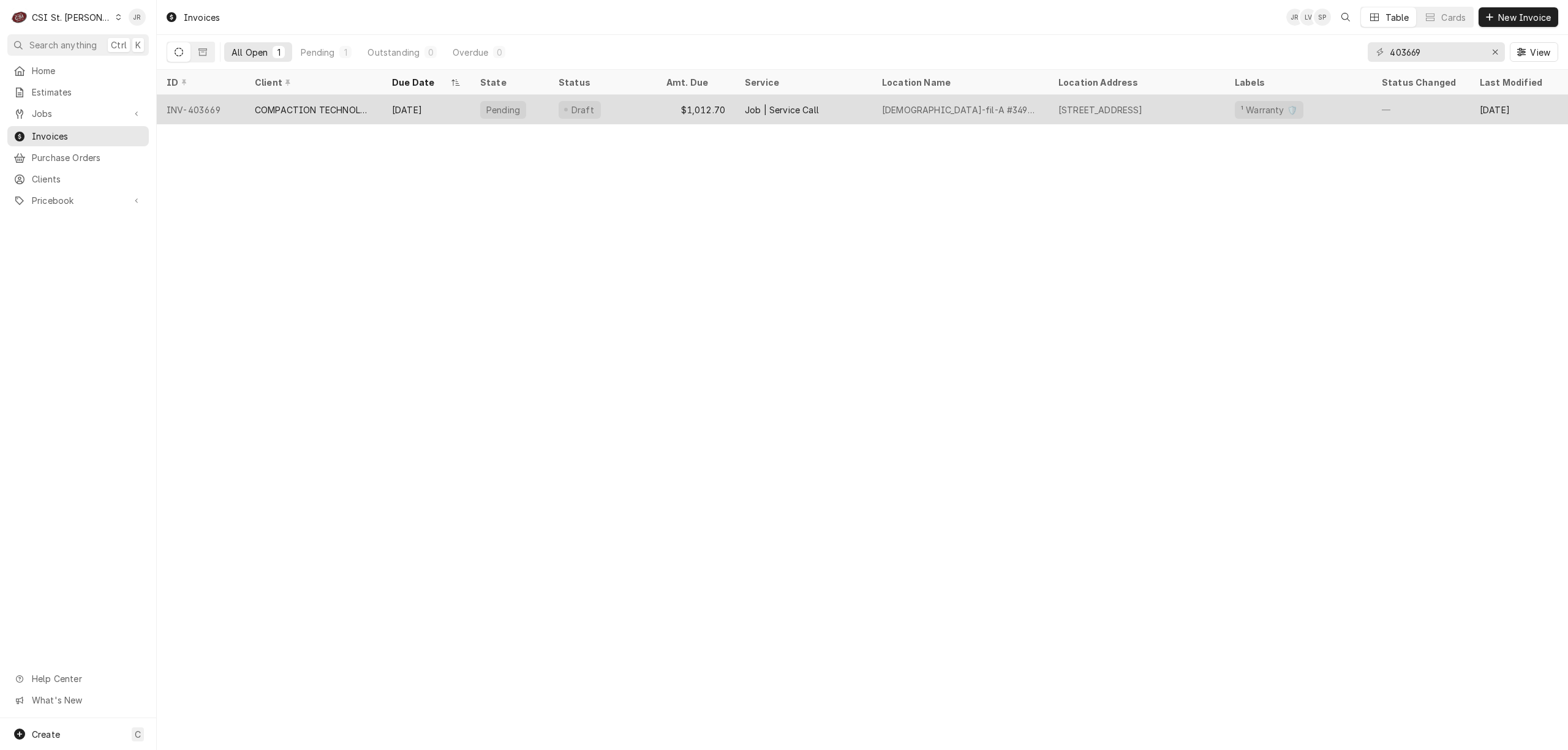
click at [324, 116] on div "COMPACTION TECHNOLOGIES" at bounding box center [313, 109] width 137 height 29
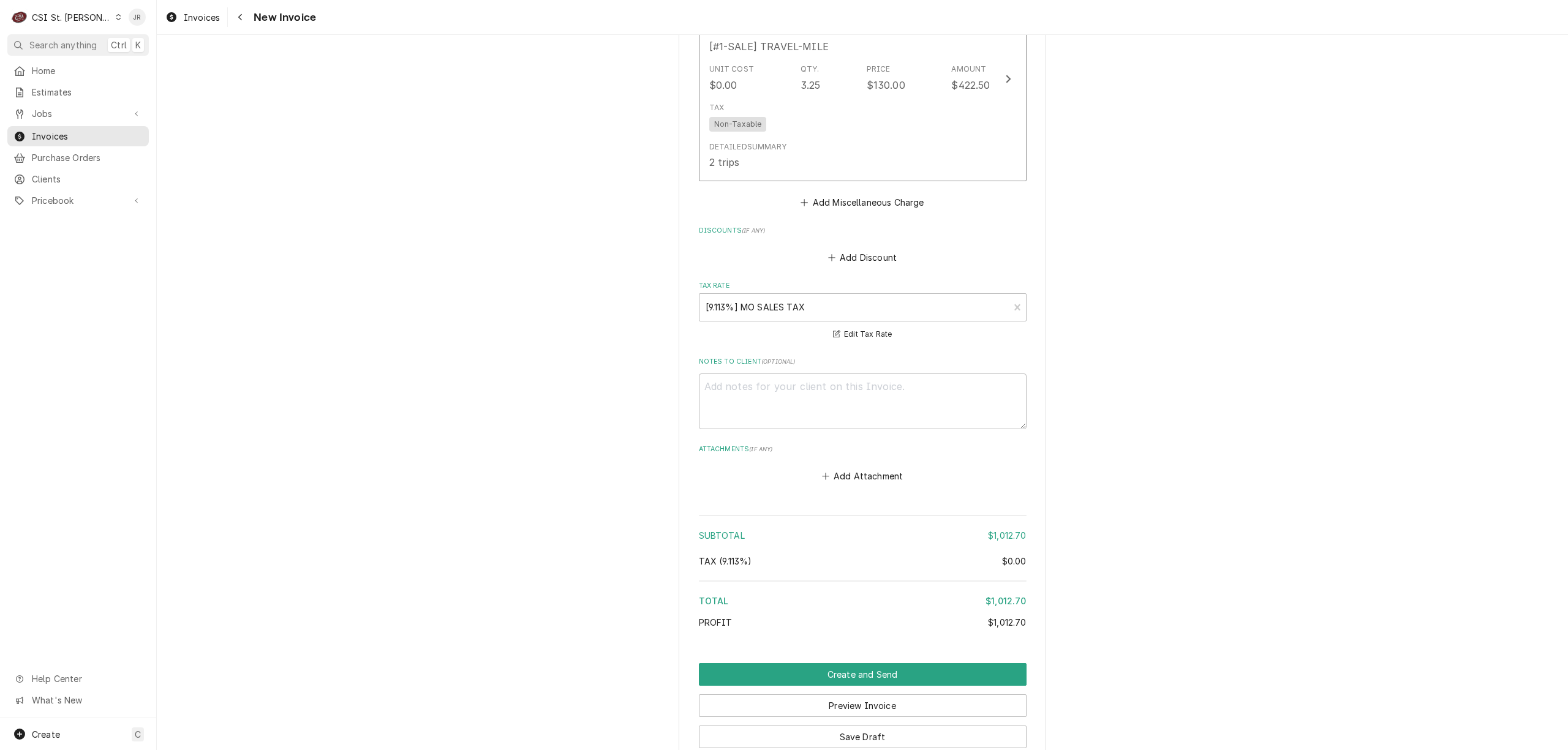
scroll to position [1901, 0]
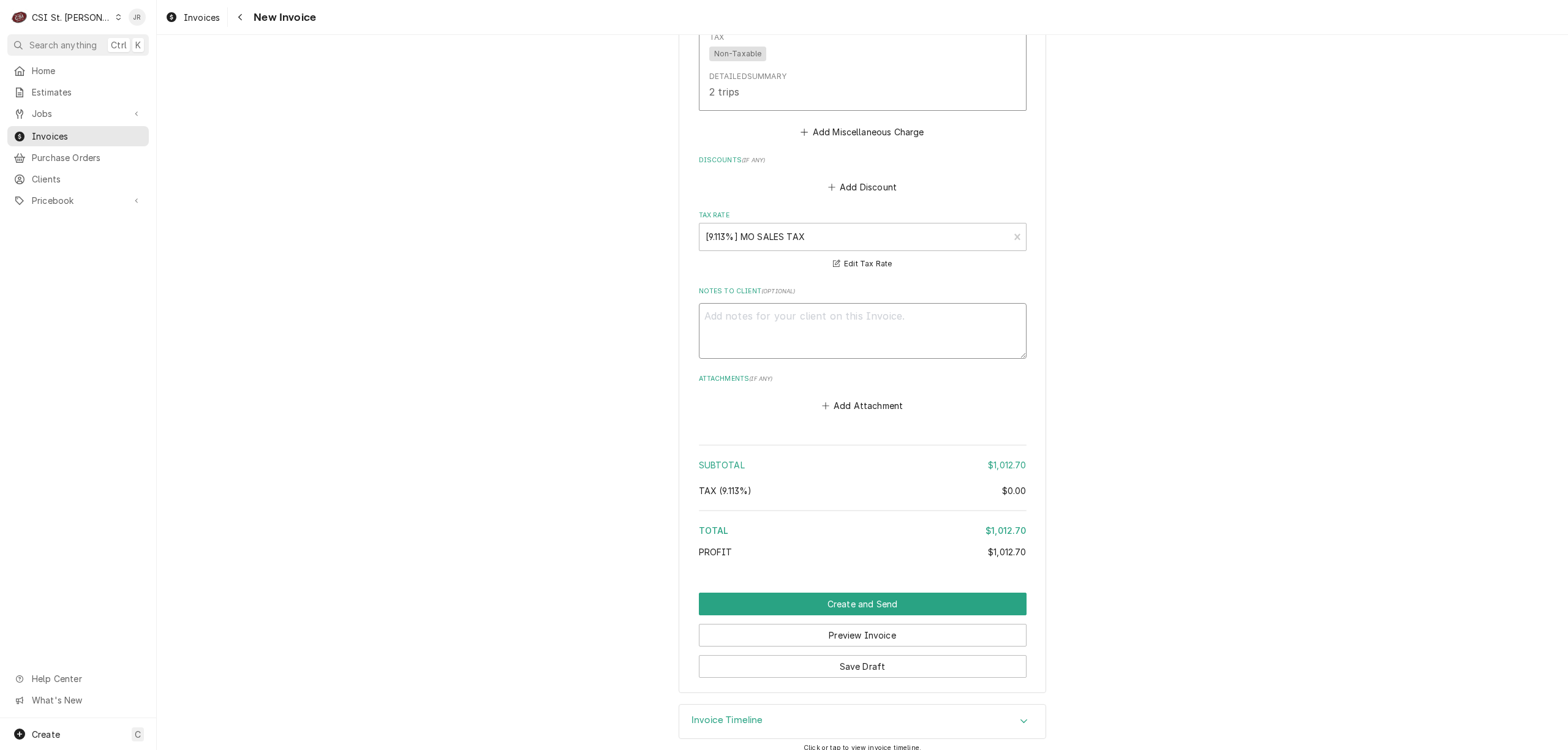
click at [830, 303] on textarea "Notes to Client ( optional )" at bounding box center [863, 331] width 328 height 56
type textarea "R"
type textarea "x"
type textarea "RE"
type textarea "x"
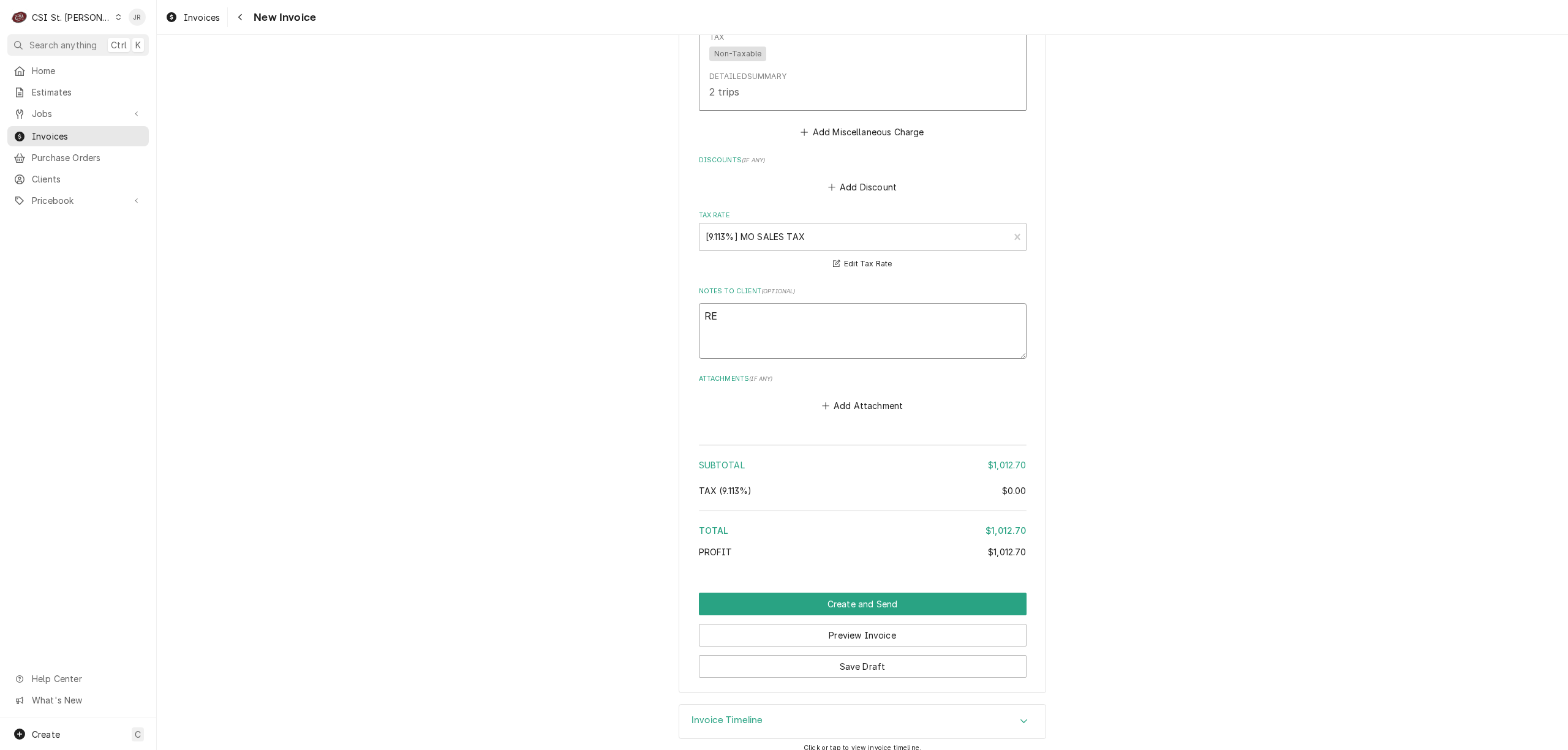
type textarea "R"
type textarea "x"
type textarea "Re"
type textarea "x"
type textarea "R"
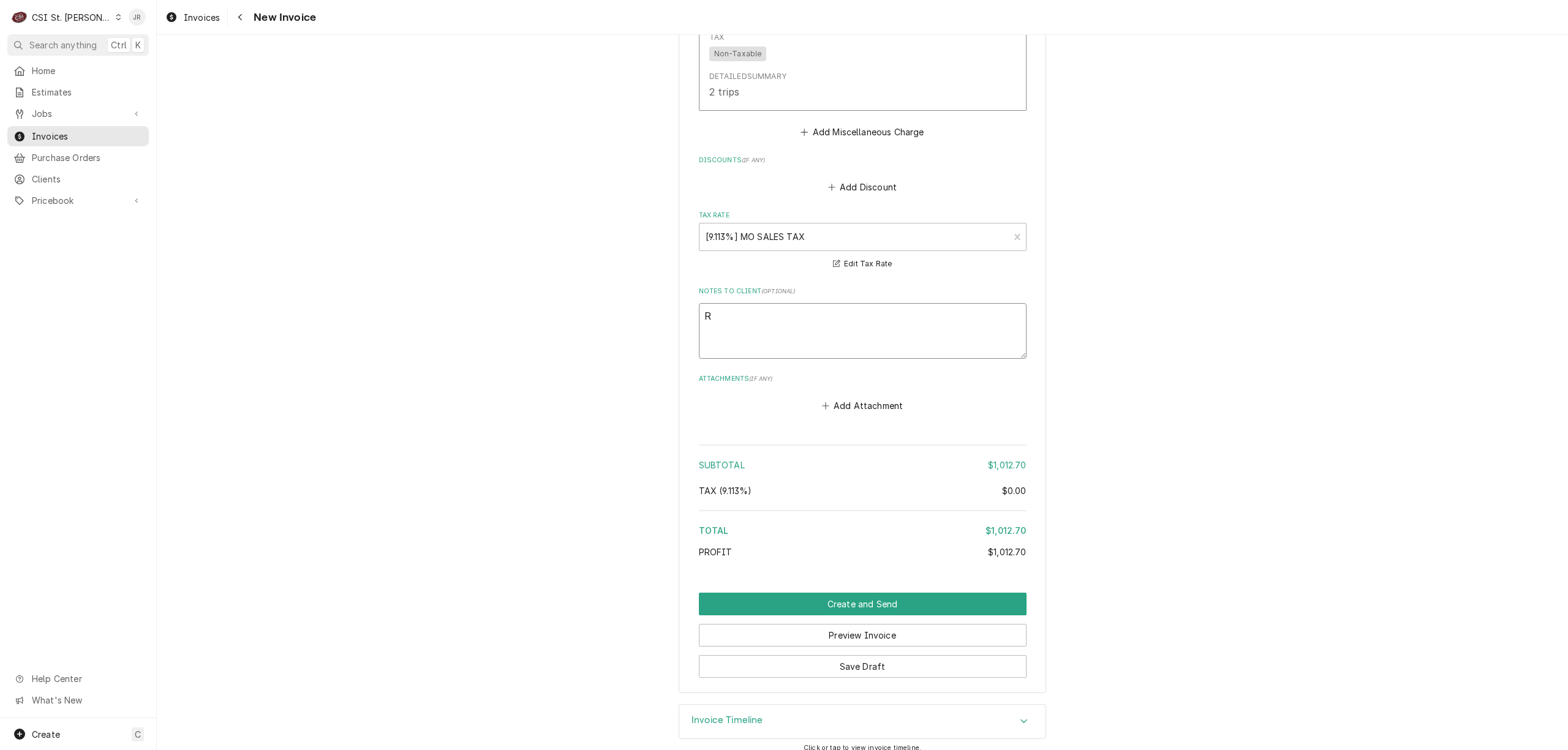
type textarea "x"
type textarea "C"
type textarea "x"
type textarea "CS"
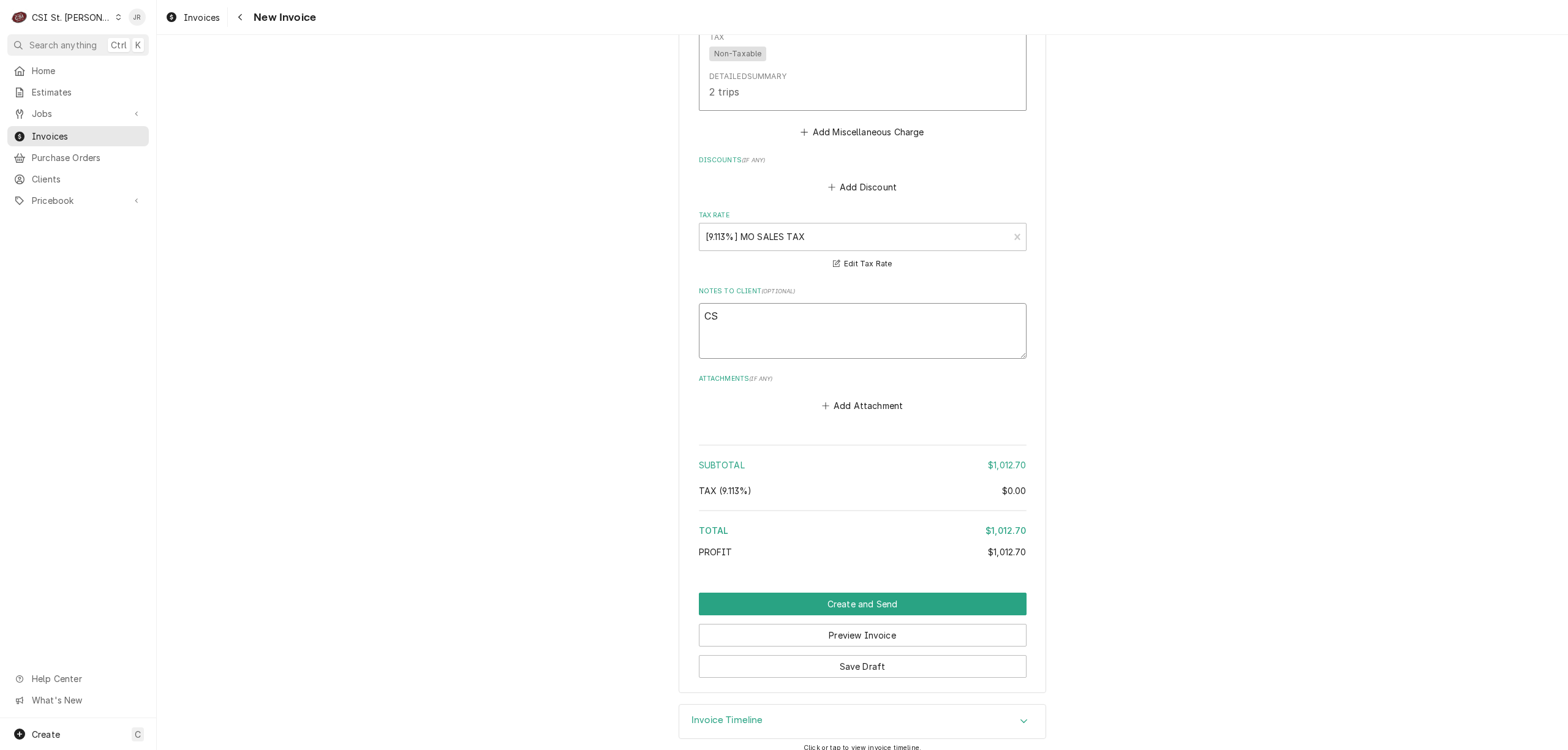
type textarea "x"
type textarea "CSI"
type textarea "x"
type textarea "CSI"
type textarea "x"
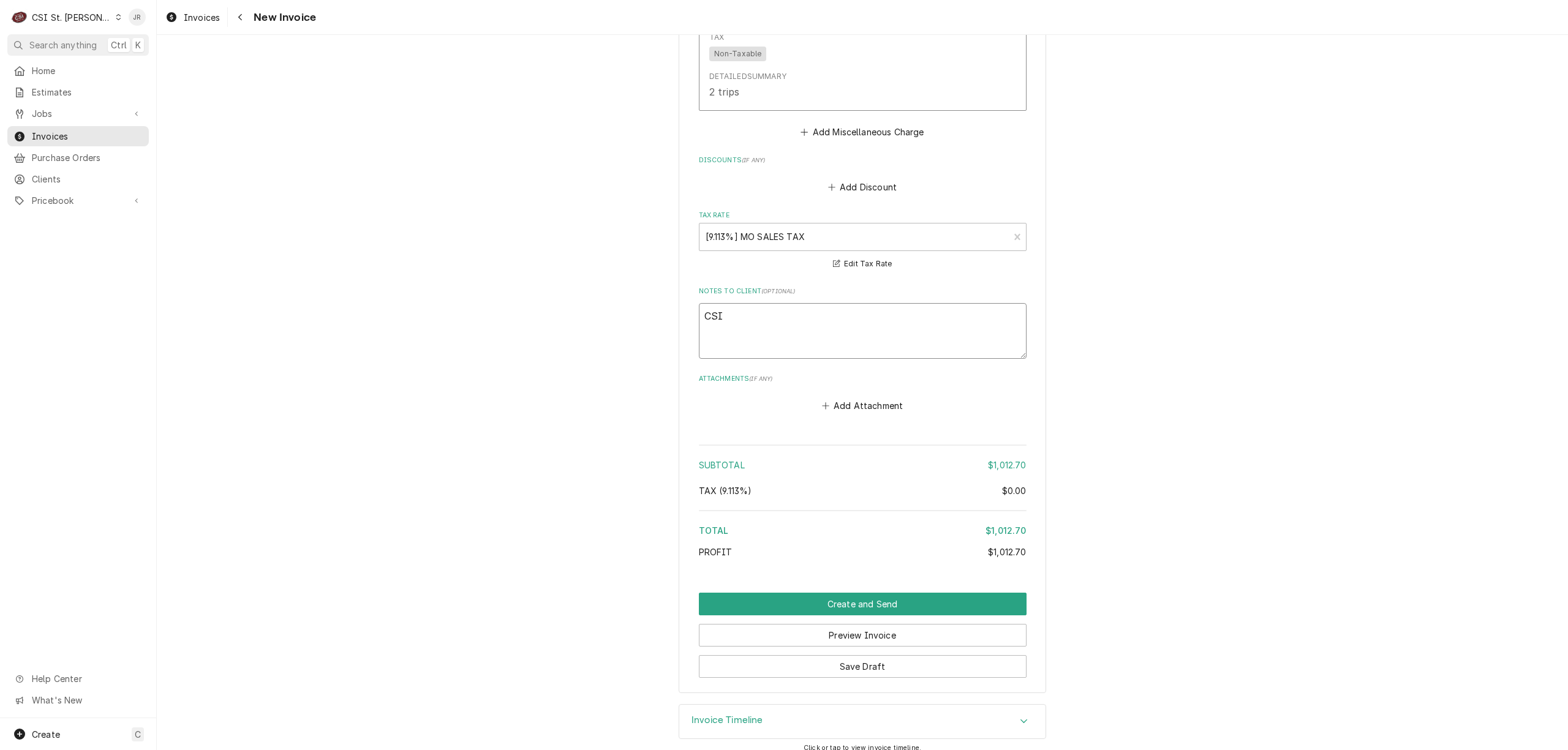
type textarea "CSI r"
type textarea "x"
type textarea "CSI re"
type textarea "x"
type textarea "CSI rep"
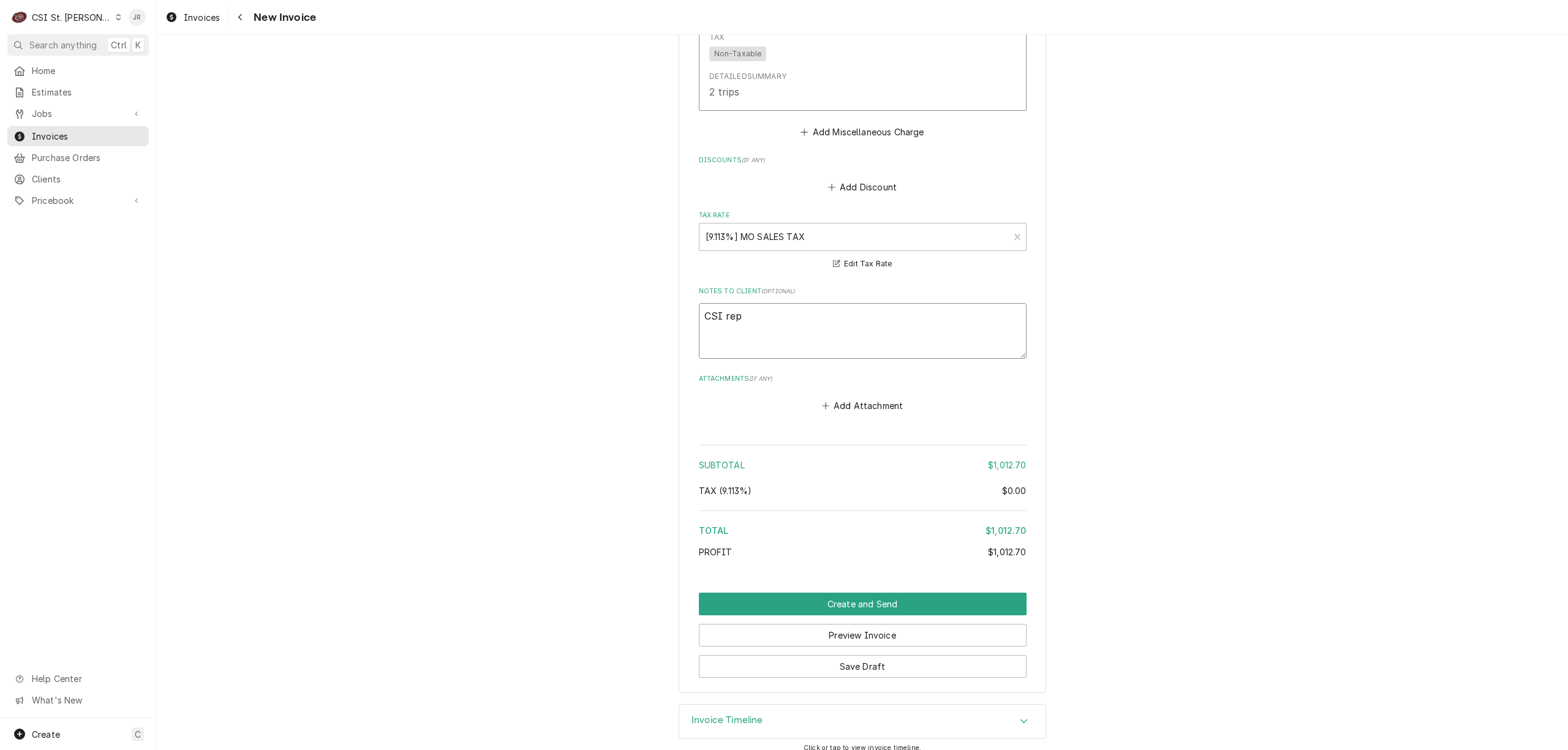
type textarea "x"
type textarea "CSI re"
type textarea "x"
type textarea "CSI r"
type textarea "x"
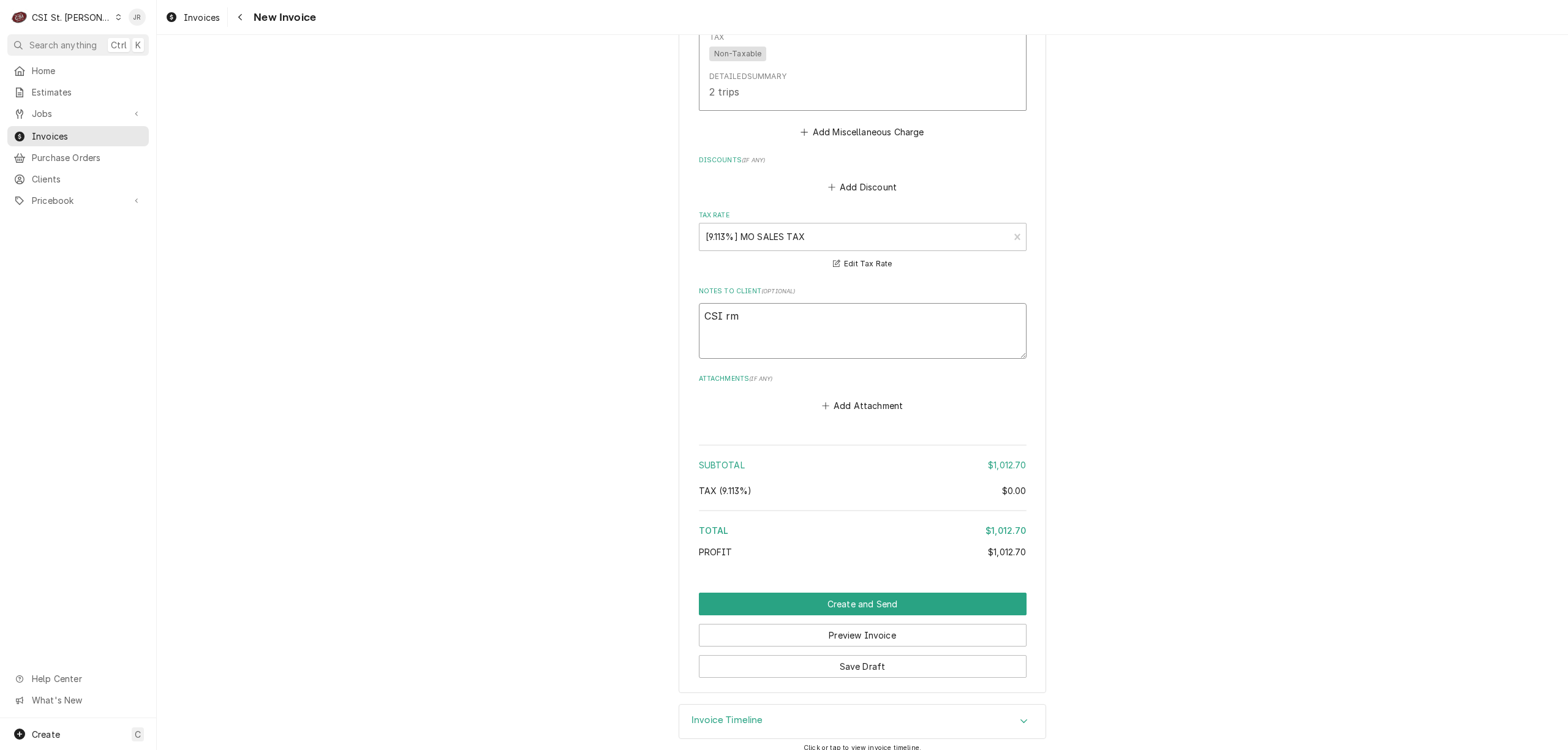
type textarea "CSI rma"
type textarea "x"
type textarea "CSI rm"
type textarea "x"
type textarea "CSI r"
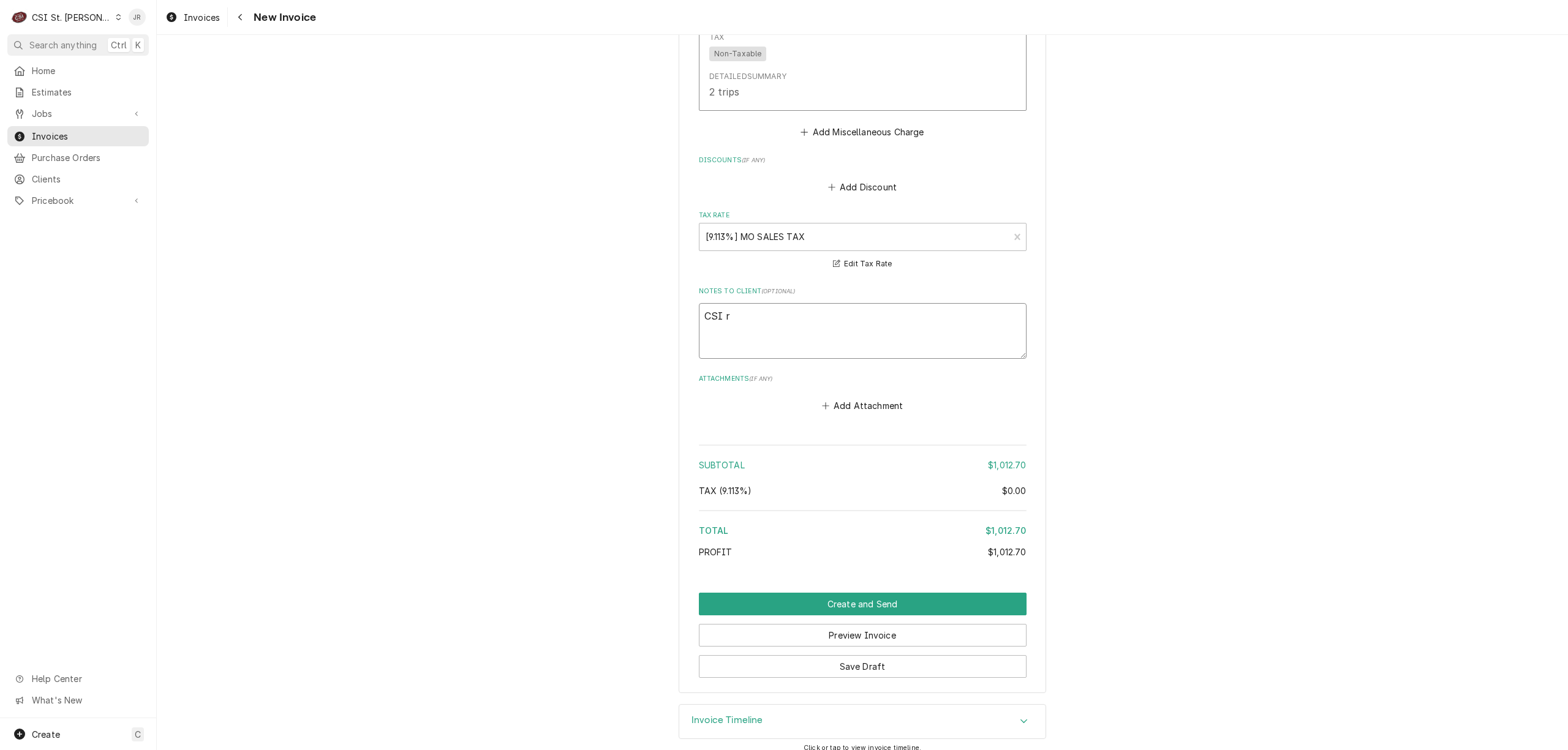
type textarea "x"
type textarea "CSI"
type textarea "x"
type textarea "CSI m"
type textarea "x"
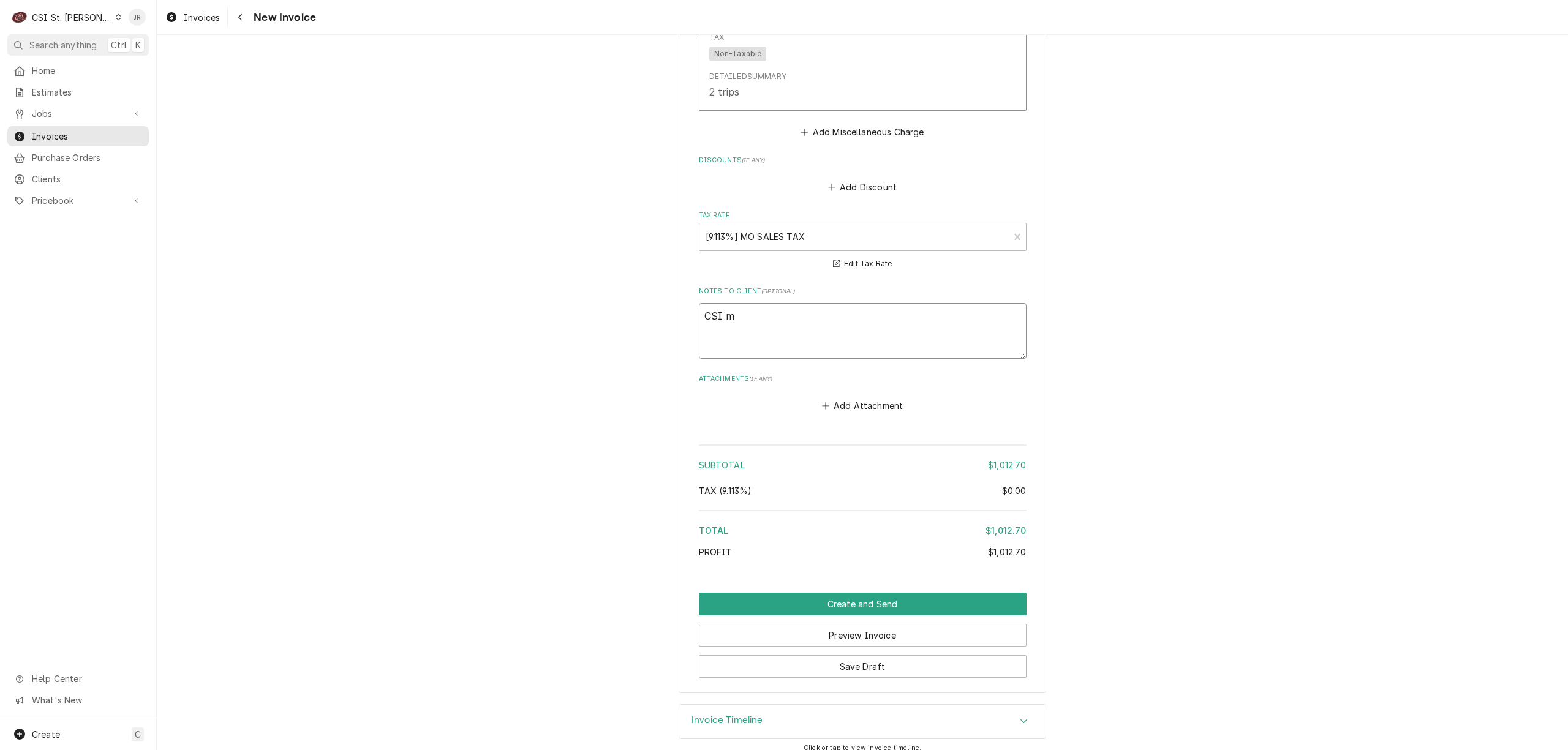
type textarea "CSI ma"
type textarea "x"
type textarea "CSI mad"
type textarea "x"
type textarea "CSI made"
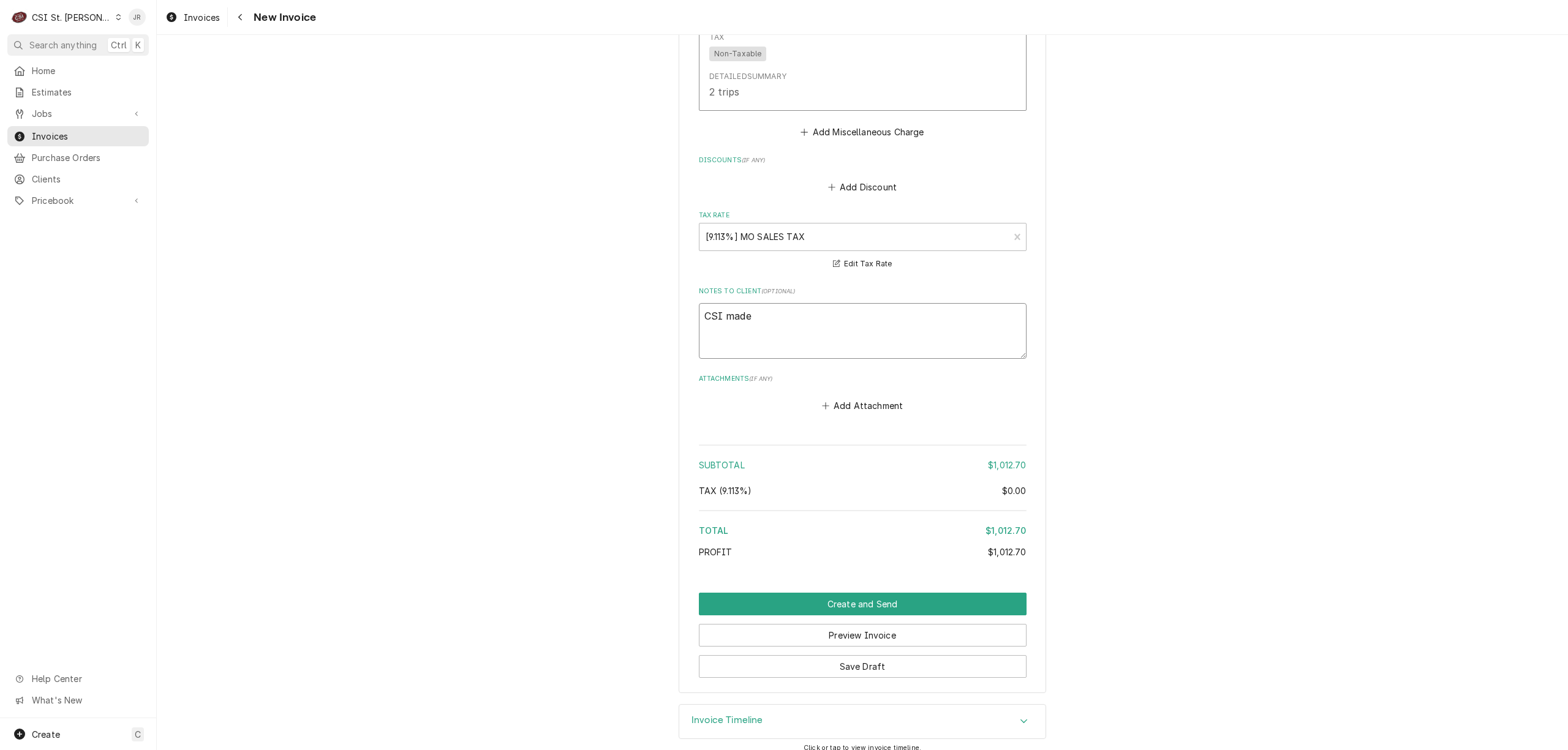
type textarea "x"
type textarea "CSI made r"
type textarea "x"
type textarea "CSI made re"
type textarea "x"
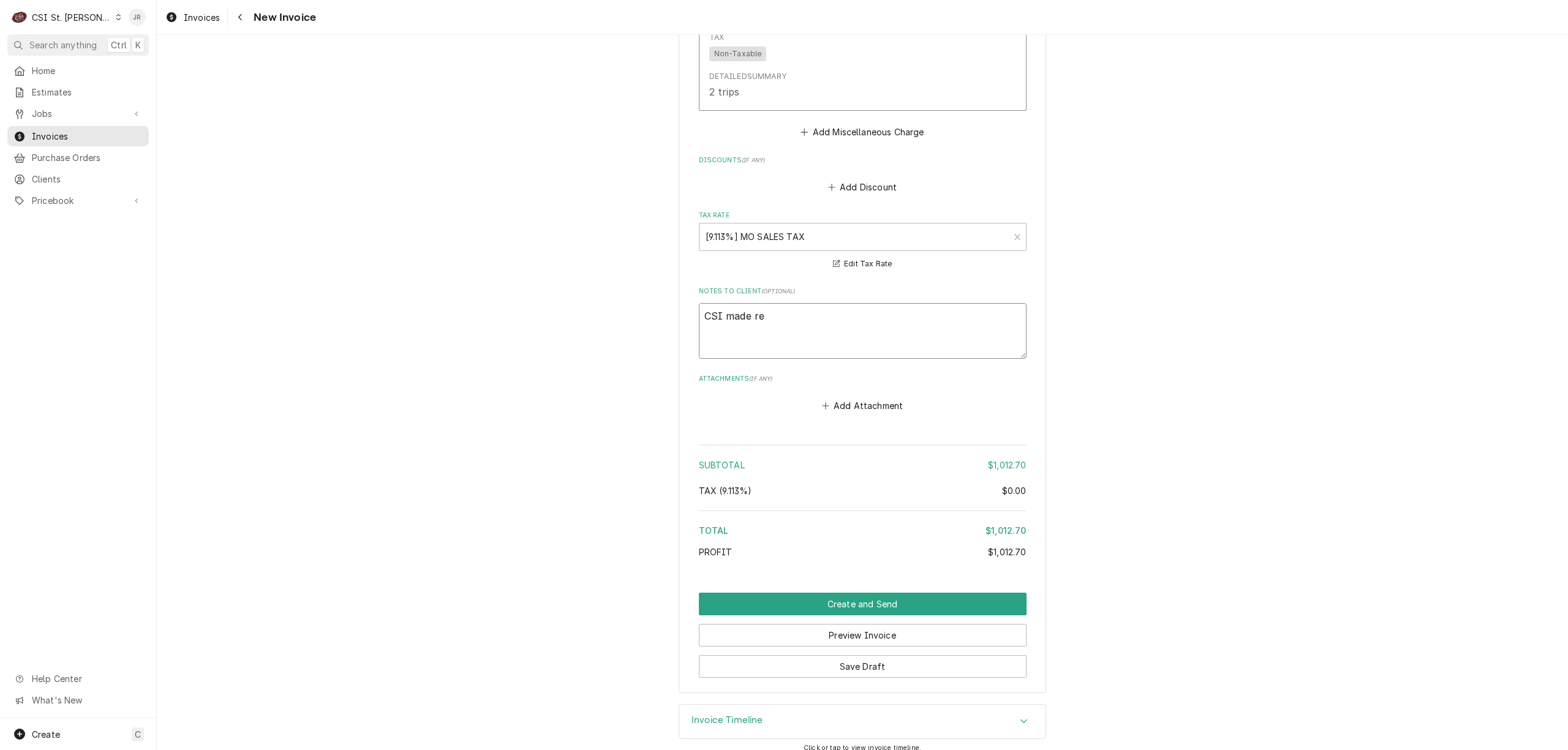
type textarea "CSI made rep"
type textarea "x"
type textarea "CSI made repa"
type textarea "x"
type textarea "CSI made repai"
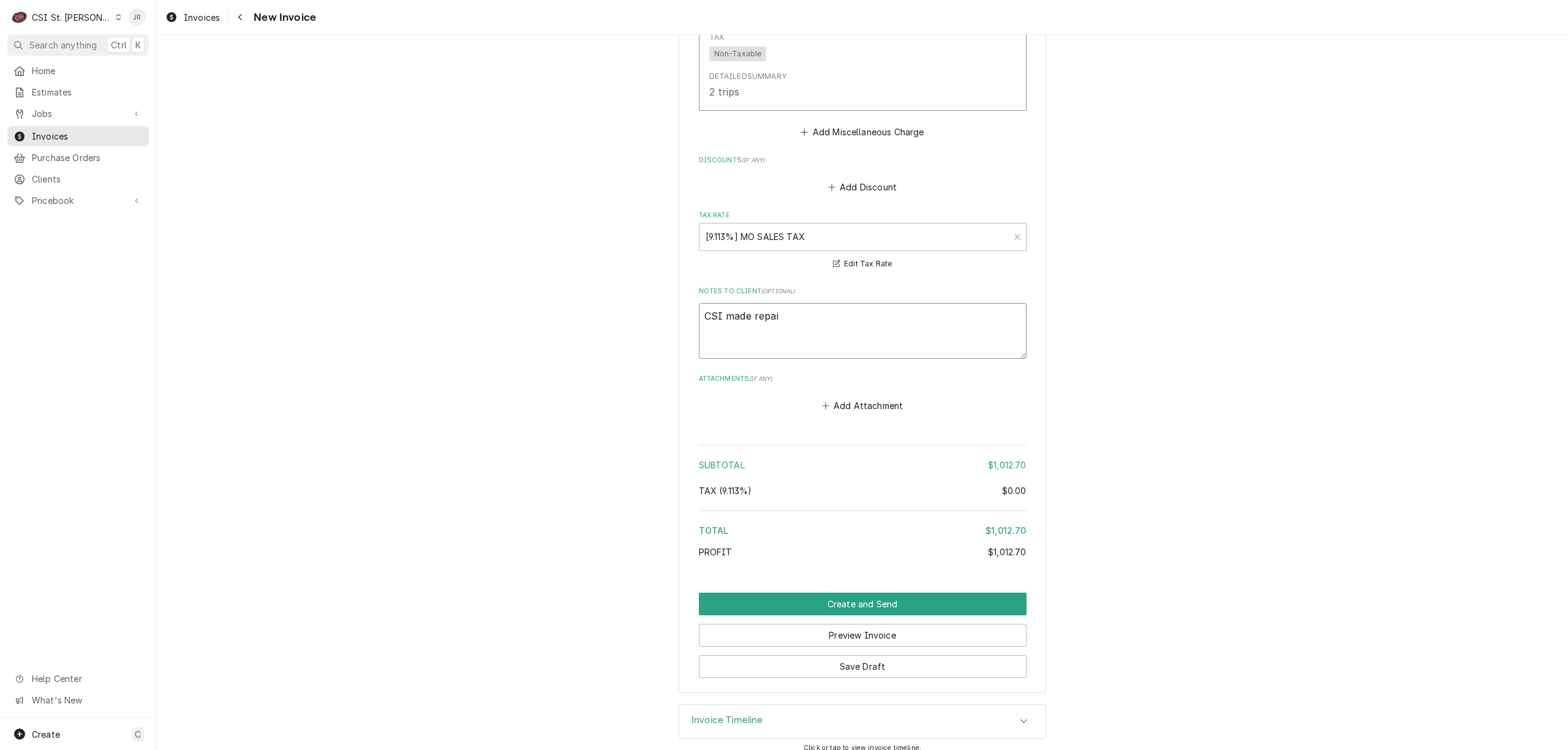
type textarea "x"
type textarea "CSI made repair"
type textarea "x"
type textarea "CSI made repairs"
type textarea "x"
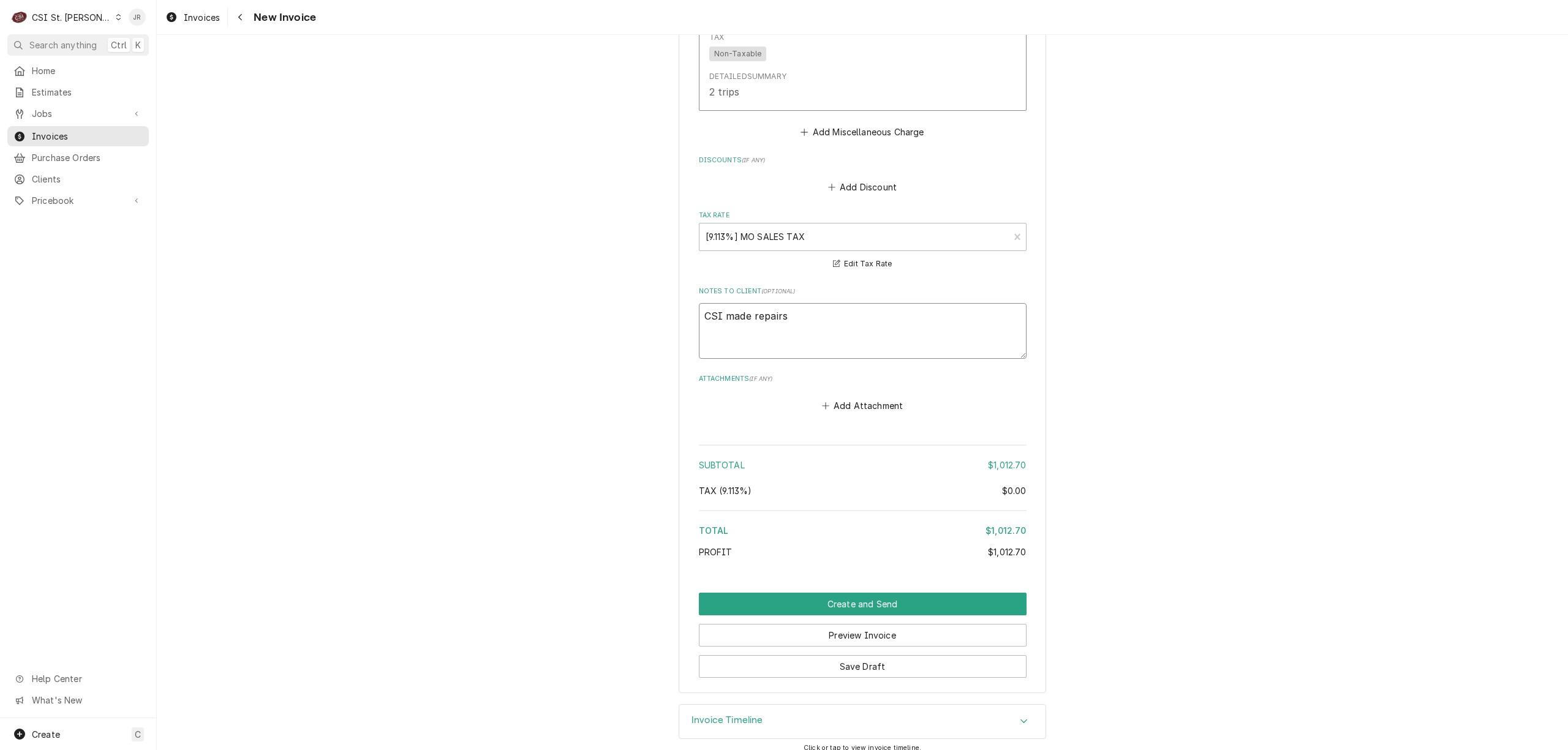
type textarea "CSI made repairs o"
type textarea "x"
type textarea "CSI made repairs on"
type textarea "x"
type textarea "CSI made repairs on j"
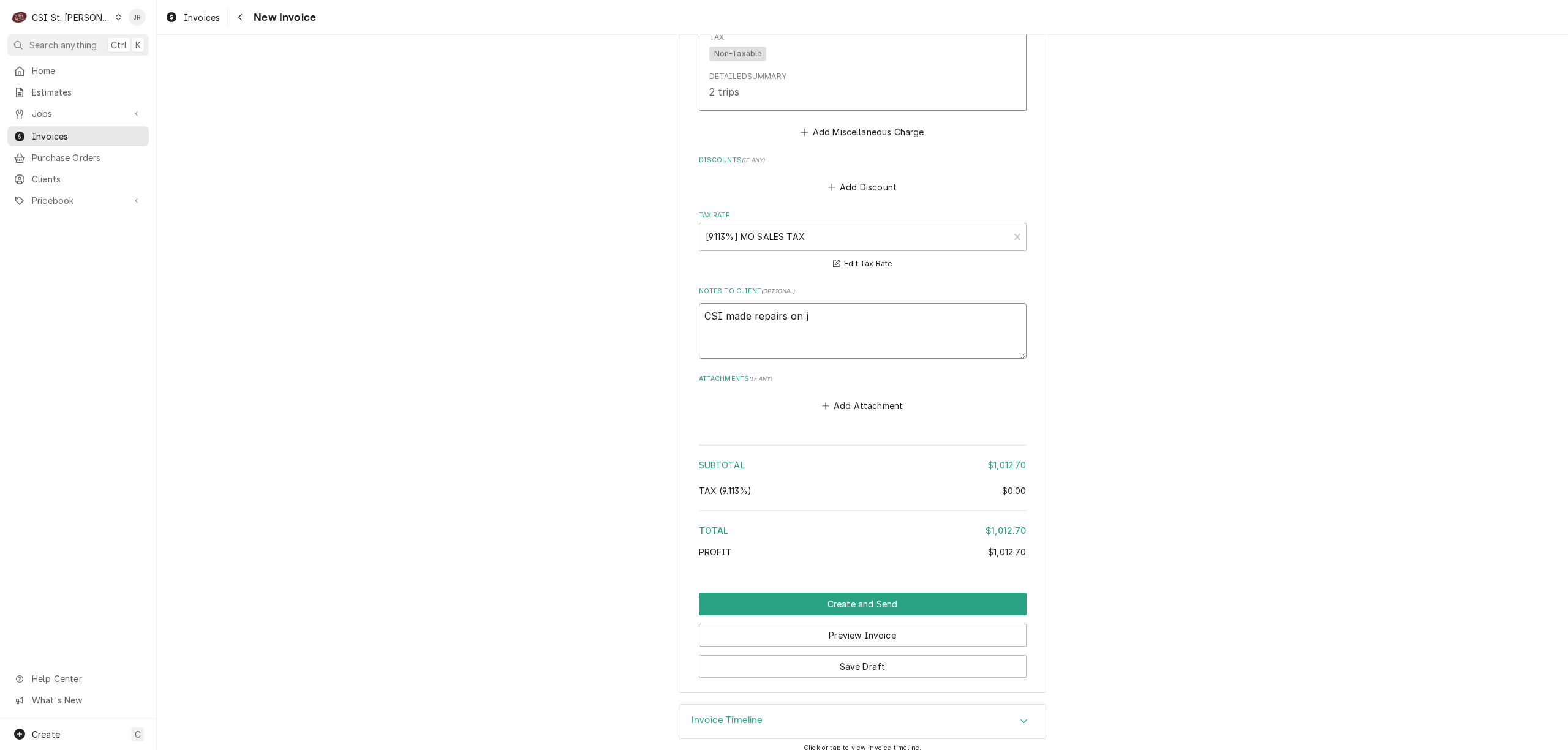
type textarea "x"
type textarea "CSI made repairs on jo"
type textarea "x"
type textarea "CSI made repairs on job"
type textarea "x"
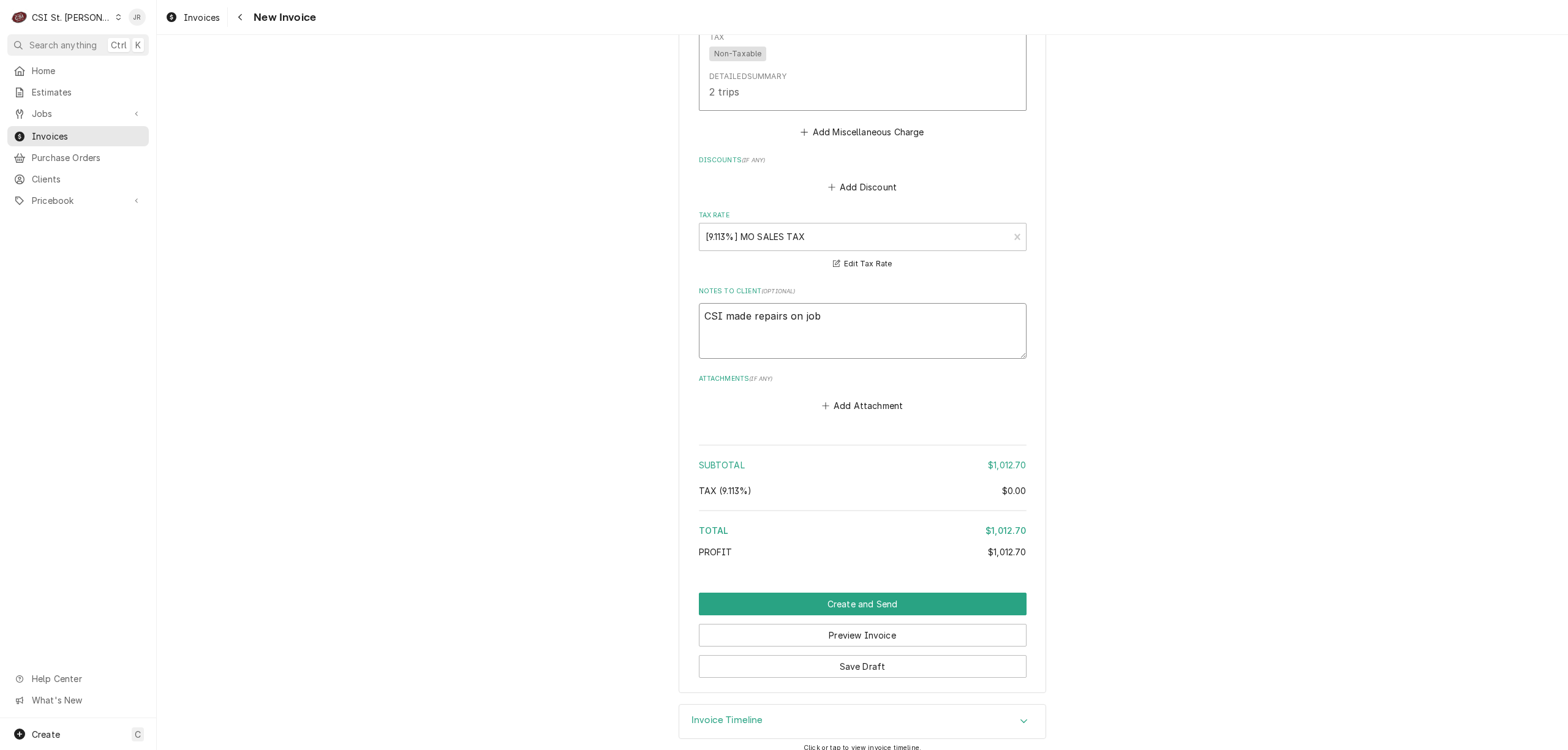
type textarea "CSI made repairs on job"
type textarea "x"
type textarea "CSI made repairs on job 1"
type textarea "x"
type textarea "CSI made repairs on job 14"
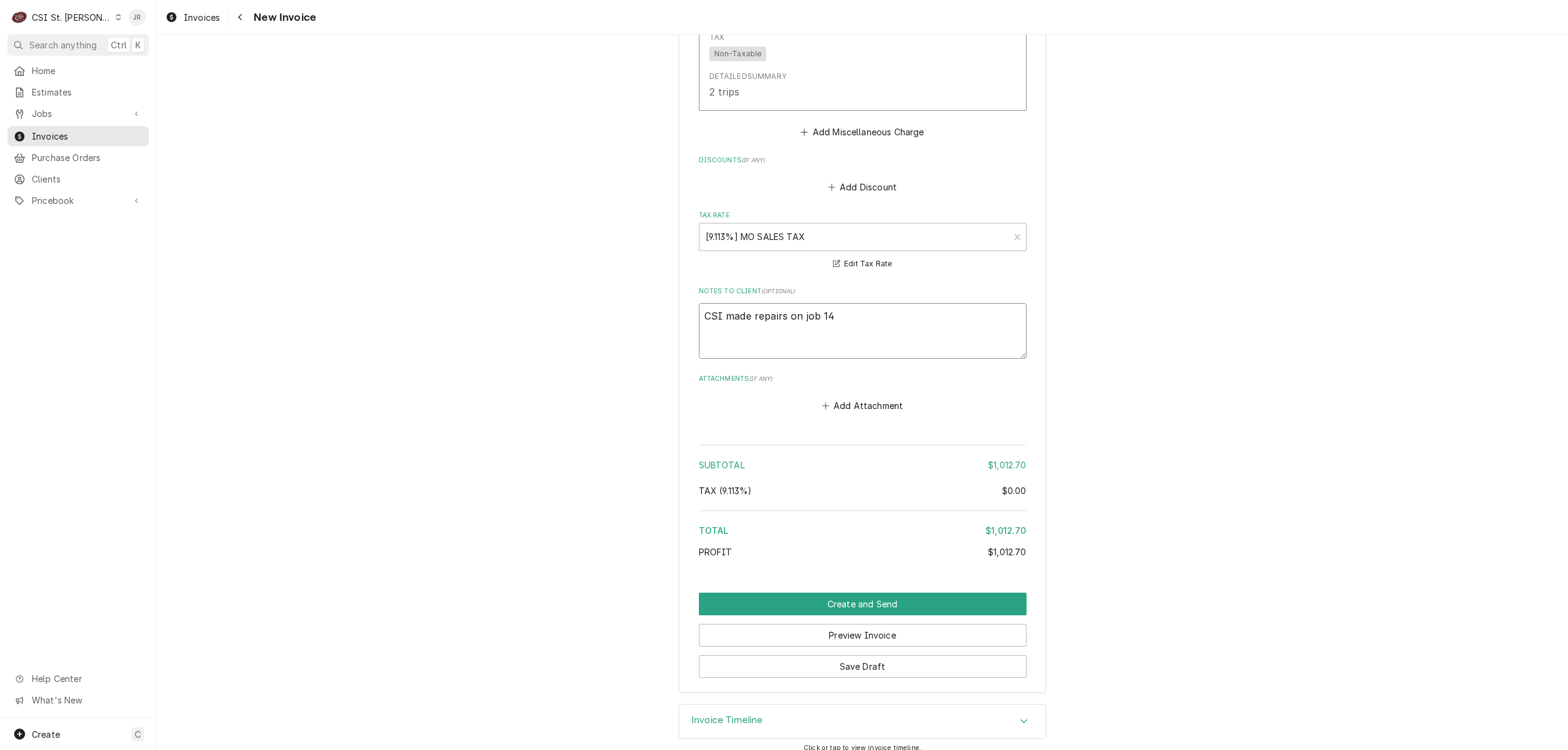
type textarea "x"
type textarea "CSI made repairs on job 142"
type textarea "x"
type textarea "CSI made repairs on job 1429"
type textarea "x"
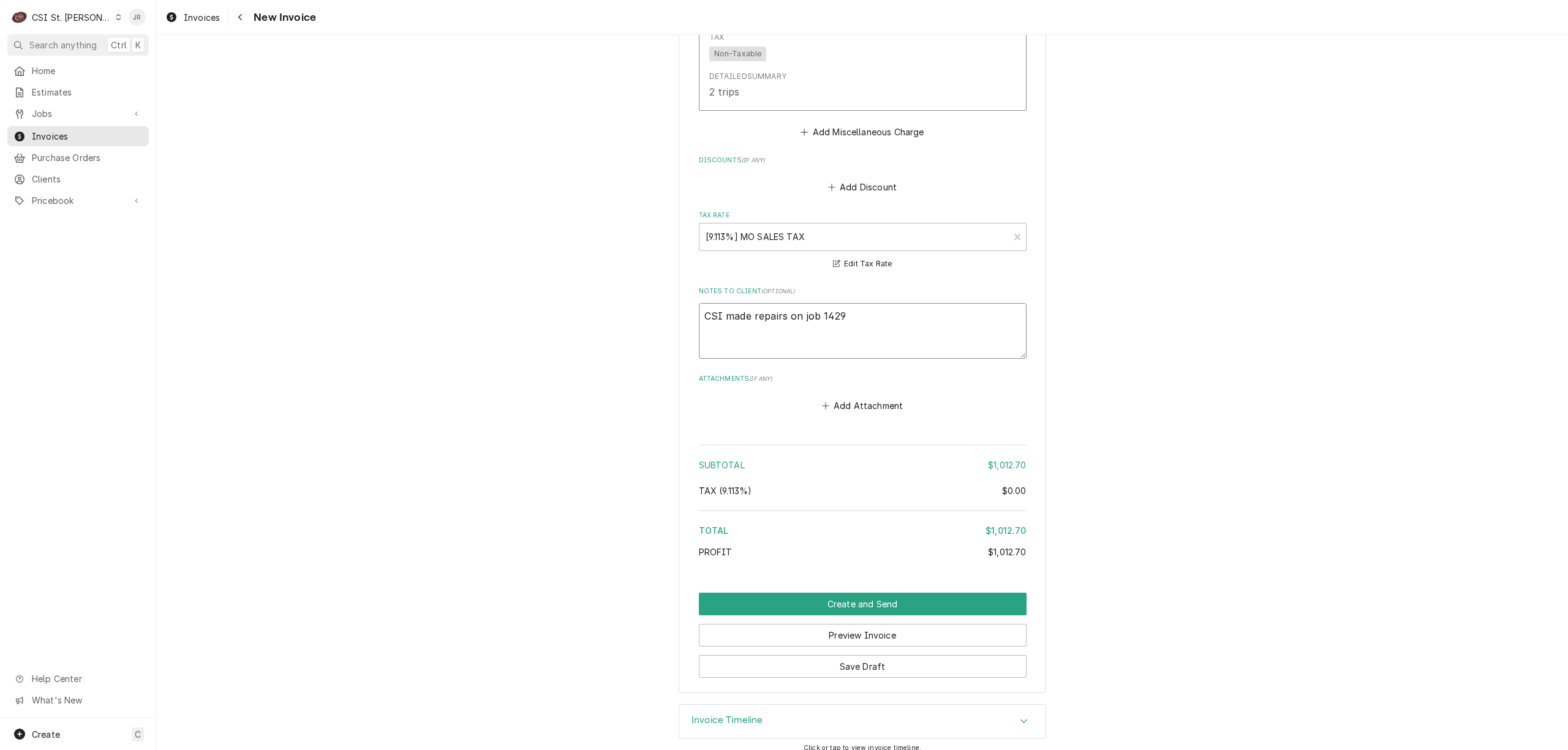
type textarea "CSI made repairs on job 14292"
type textarea "x"
type textarea "CSI made repairs on job 14292S"
type textarea "x"
type textarea "CSI made repairs on job 14292SS"
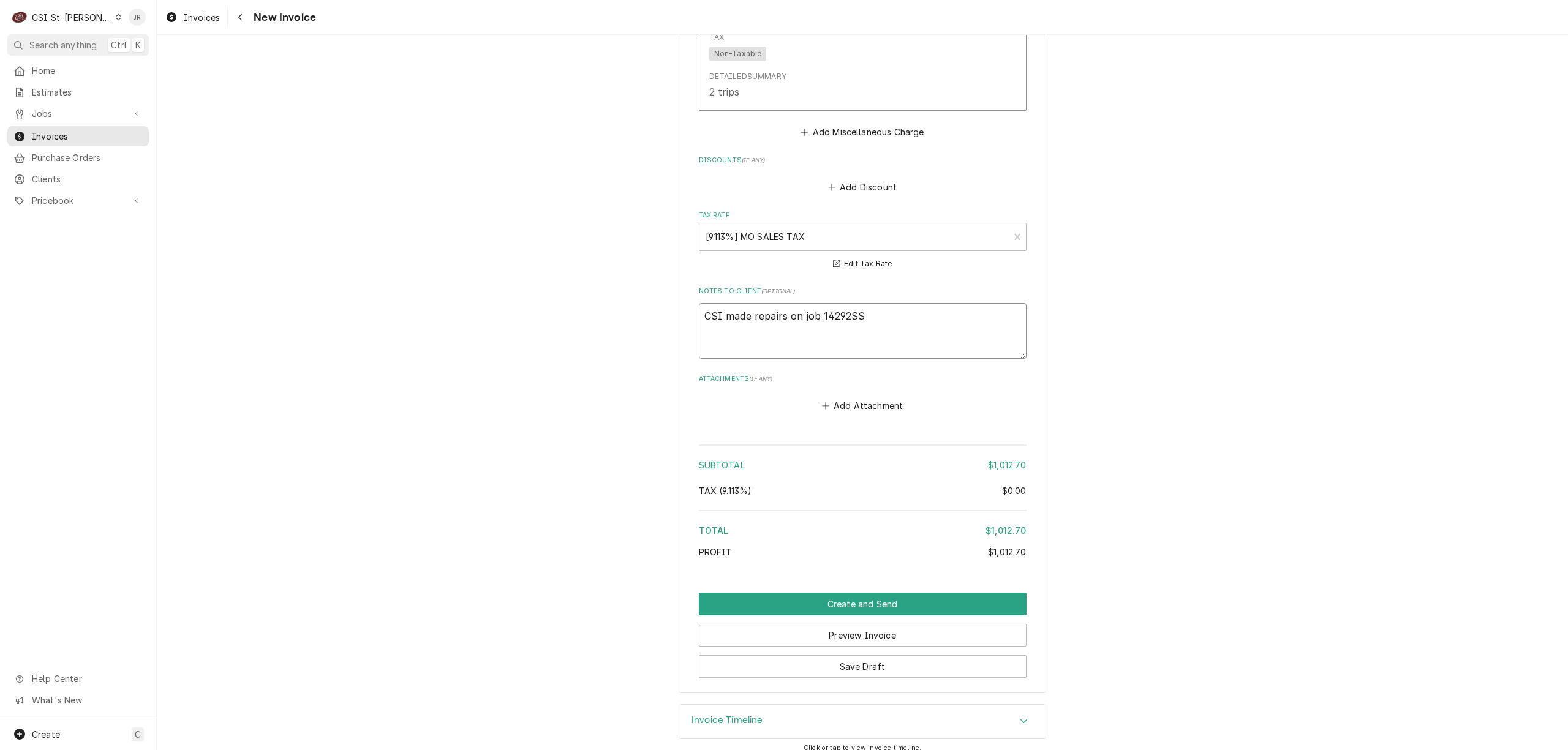
type textarea "x"
type textarea "CSI made repairs on job 414292SS"
type textarea "x"
type textarea "CSI made repairs on job 14292SS"
type textarea "x"
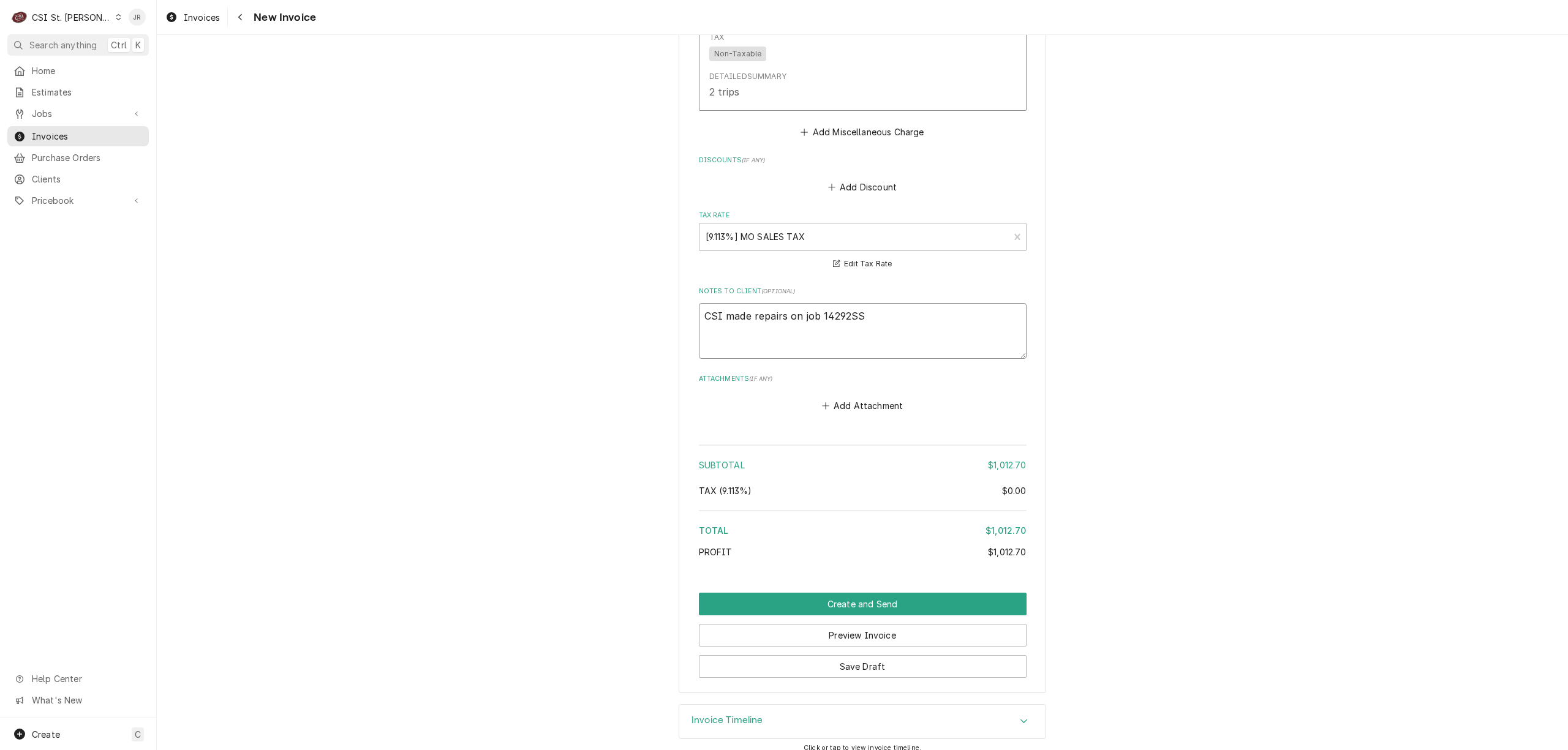
type textarea "CSI made repairs on job 414292SS"
type textarea "x"
type textarea "CSI made repairs on job 4114292SS"
type textarea "x"
type textarea "CSI made repairs on job 41814292SS"
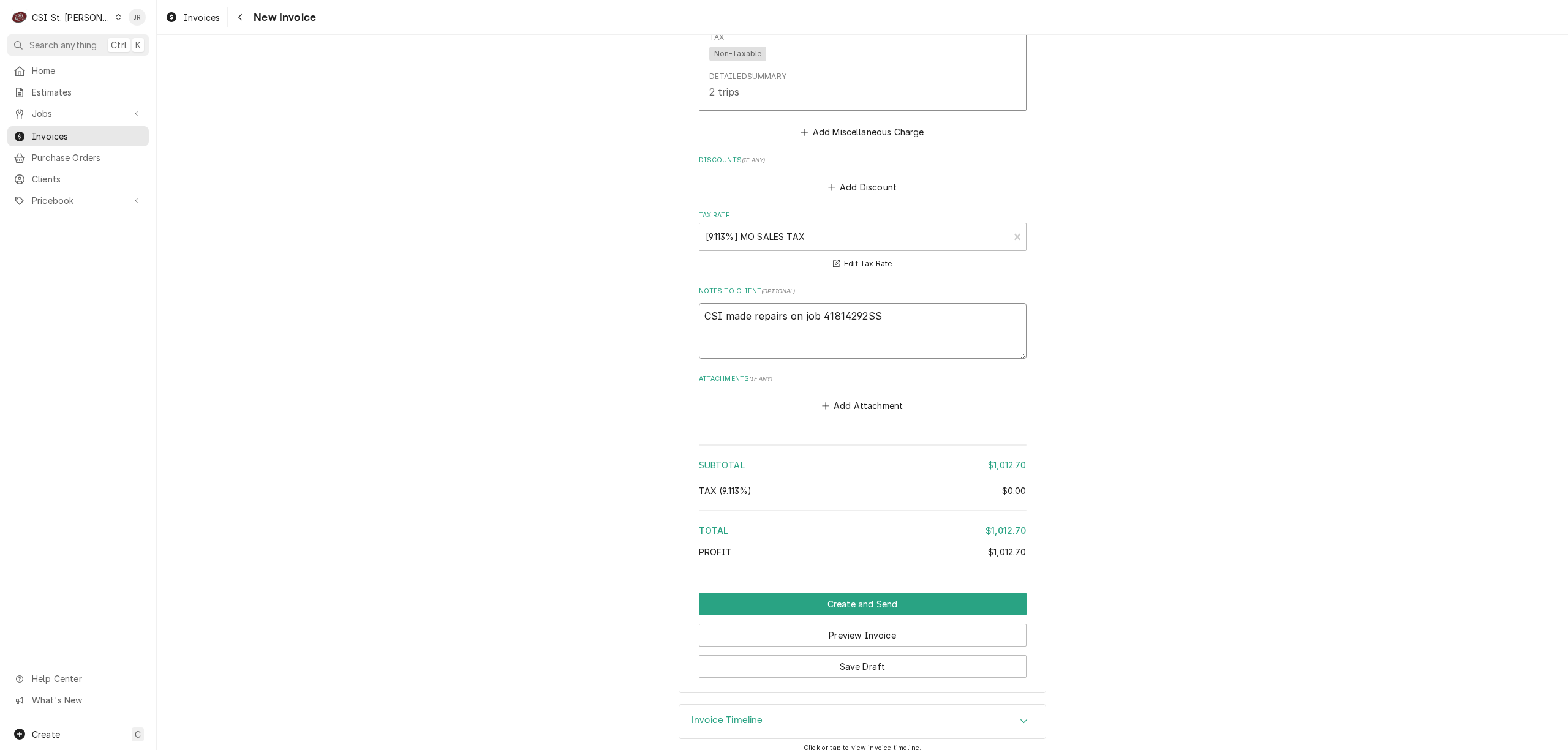
type textarea "x"
type textarea "CSI made repairs on job 418114292SS"
type textarea "x"
type textarea "CSI made repairs on job 4181514292SS"
type textarea "x"
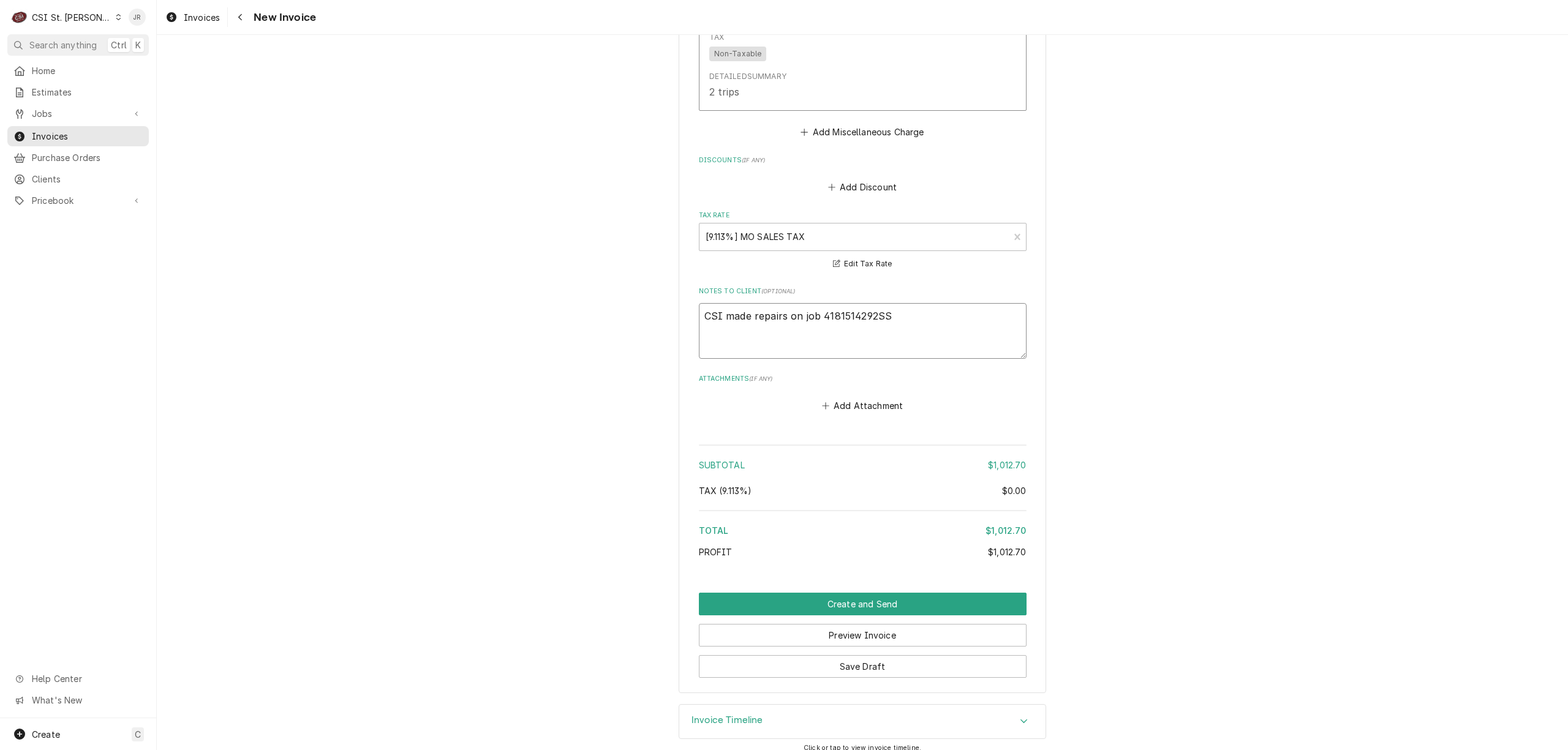
type textarea "CSI made repairs on job 41815 14292SS"
type textarea "x"
type textarea "CSI made repairs on job 41815 /14292SS"
type textarea "x"
type textarea "CSI made repairs on job 41815 / 14292SS"
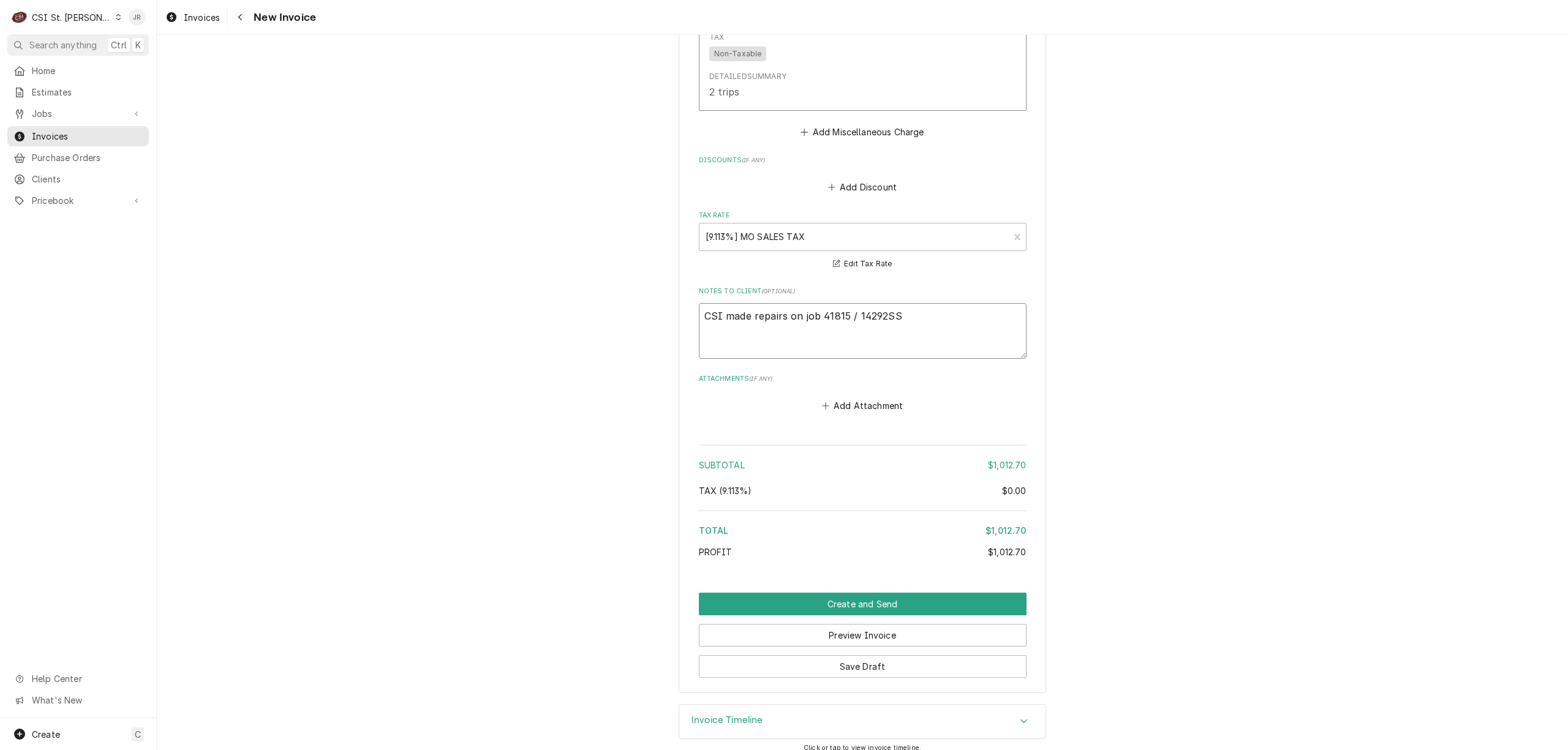
type textarea "x"
type textarea "CSI made repairs on job 41815 / i14292SS"
type textarea "x"
type textarea "CSI made repairs on job 41815 / in14292SS"
type textarea "x"
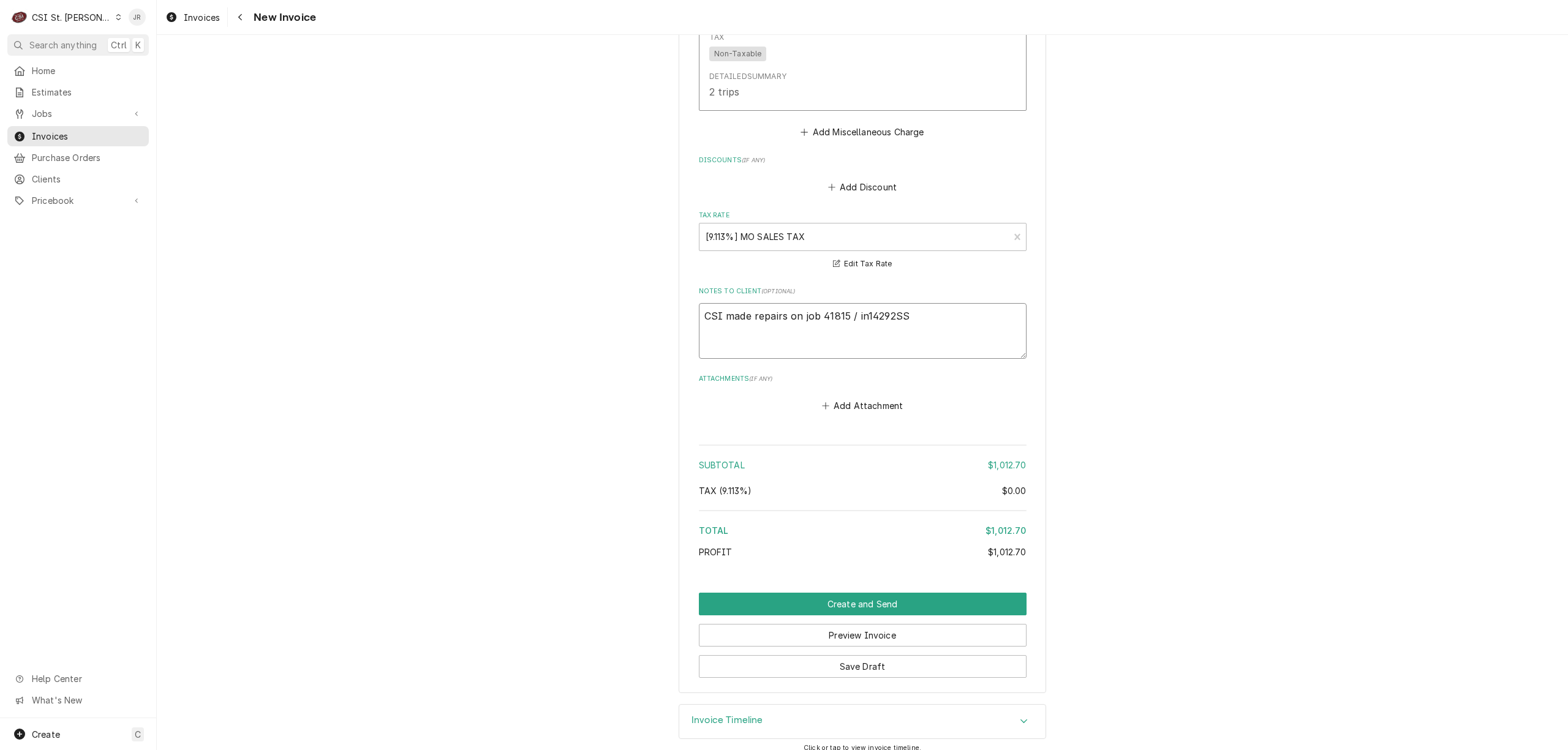
type textarea "CSI made repairs on job 41815 / inv14292SS"
type textarea "x"
type textarea "CSI made repairs on job 41815 / invo14292SS"
type textarea "x"
type textarea "CSI made repairs on job 41815 / invoi14292SS"
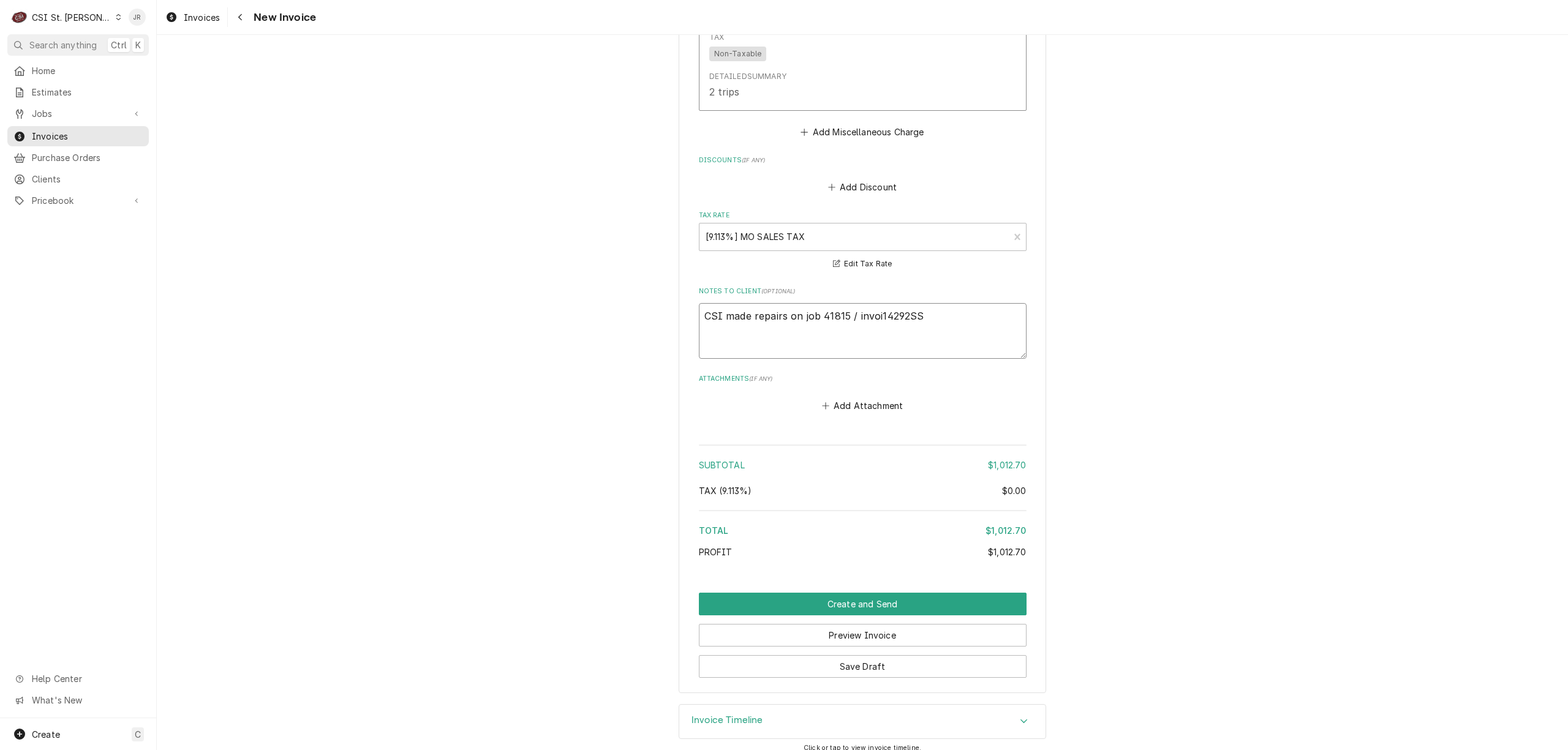
type textarea "x"
type textarea "CSI made repairs on job 41815 / invoic14292SS"
type textarea "x"
type textarea "CSI made repairs on job 41815 / invoice14292SS"
type textarea "x"
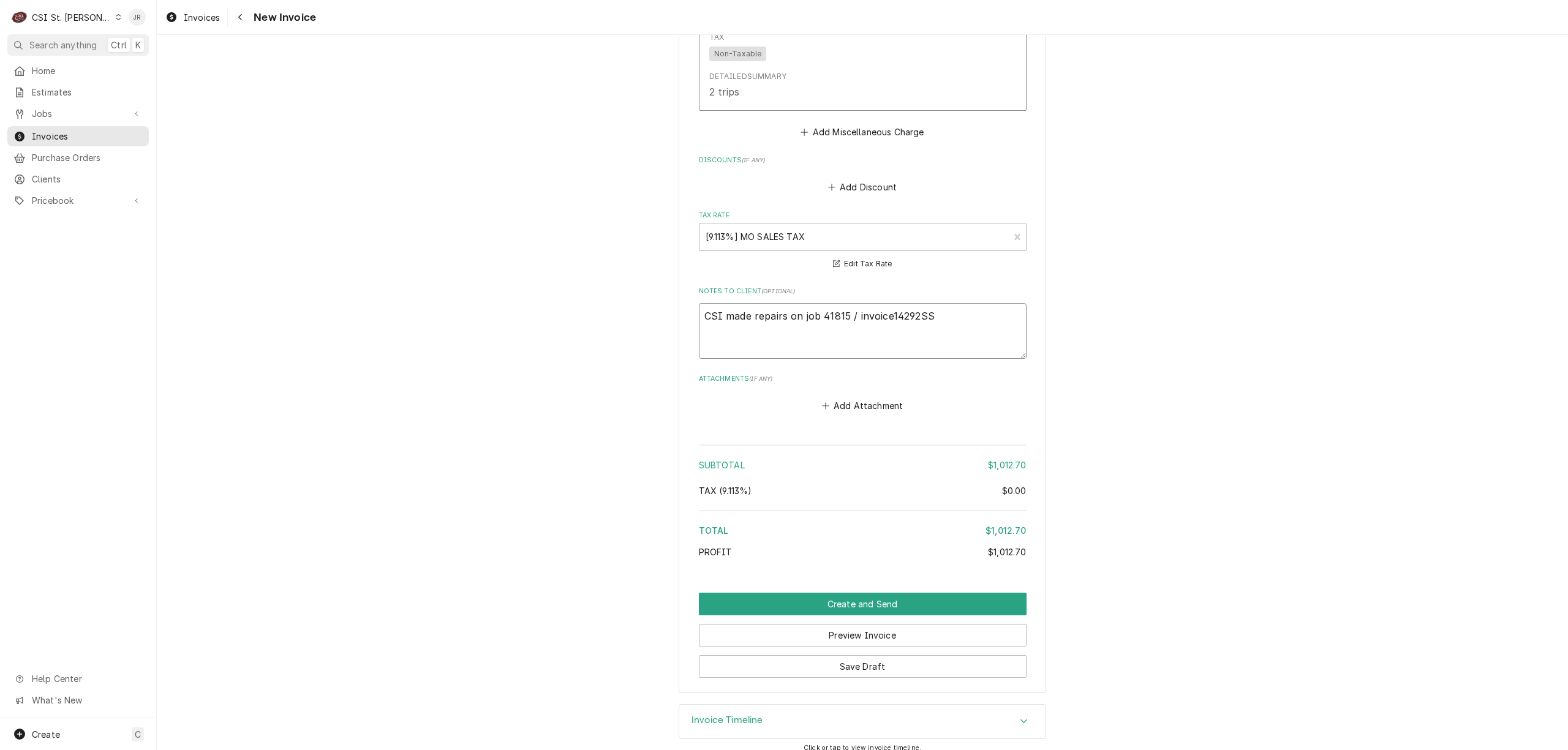
type textarea "CSI made repairs on job 41815 / invoice 14292SS"
type textarea "x"
type textarea "CSI made repairs on job 41815 / invoice #14292SS"
type textarea "x"
type textarea "CSI made repairs on job 41815 / invoice # 14292SS"
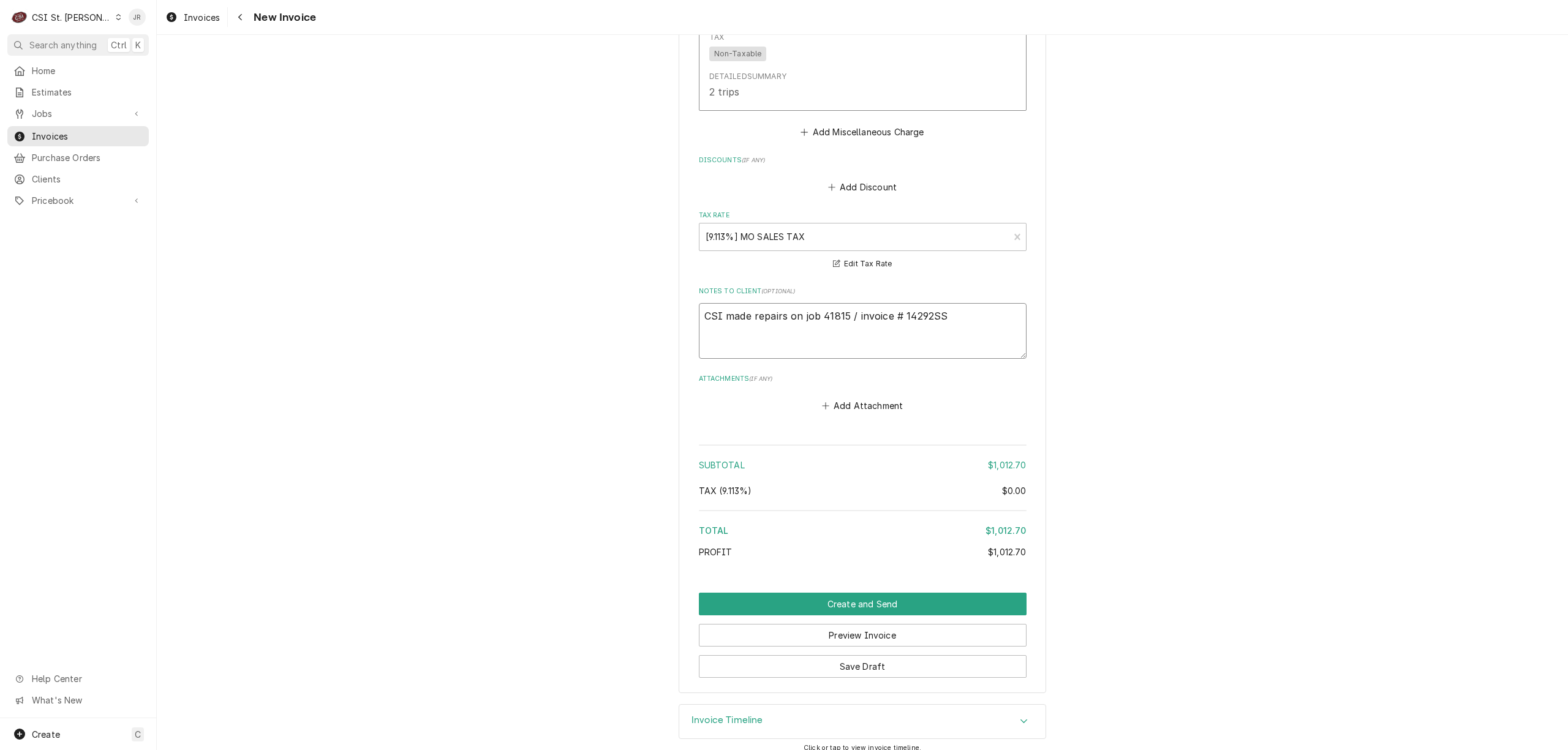
type textarea "x"
type textarea "CSI made repairs on job 41815 / invoice # 414292SS"
type textarea "x"
type textarea "CSI made repairs on job 41815 / invoice # 4014292SS"
type textarea "x"
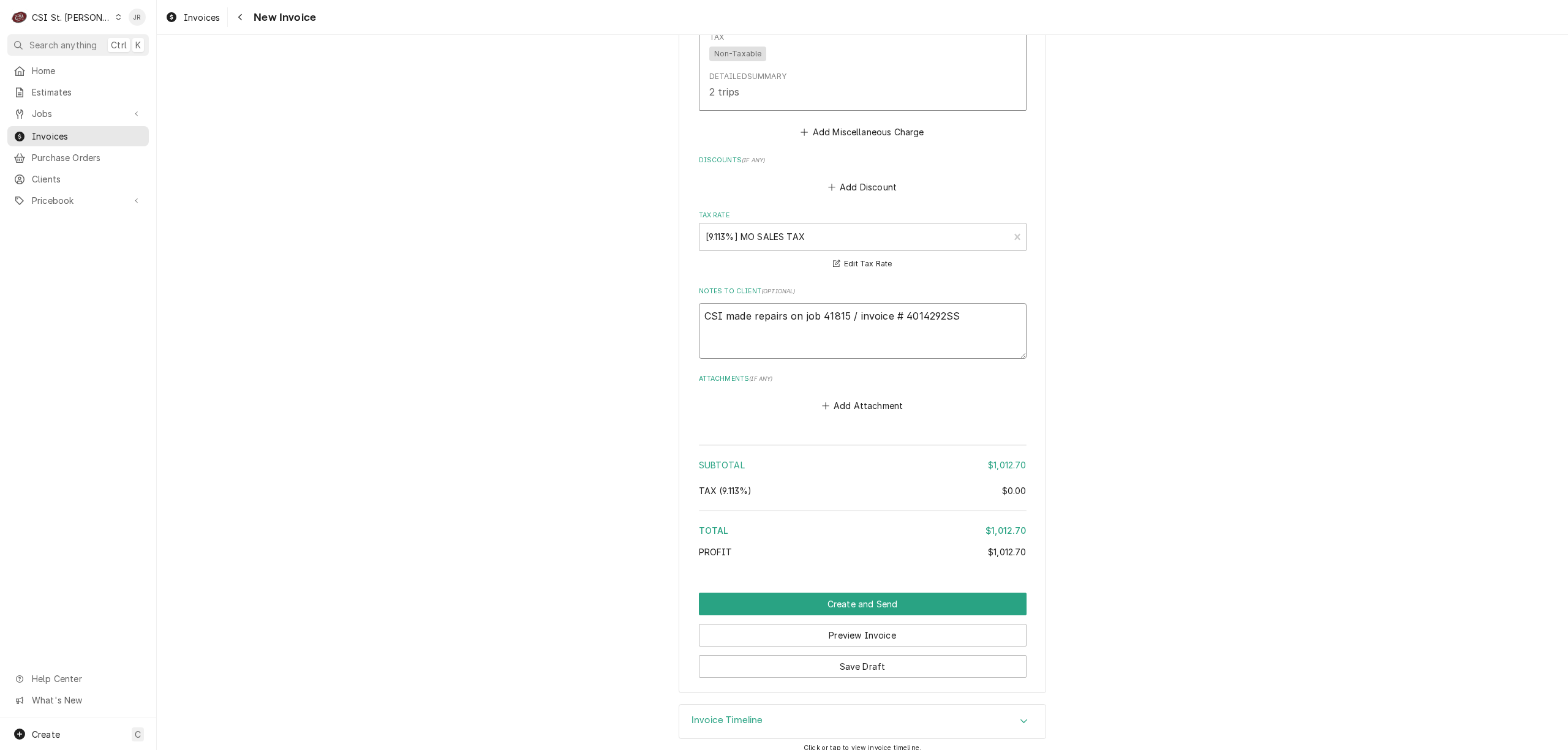
type textarea "CSI made repairs on job 41815 / invoice # 40314292SS"
type textarea "x"
type textarea "CSI made repairs on job 41815 / invoice # 403114292SS"
type textarea "x"
type textarea "CSI made repairs on job 41815 / invoice # 4031214292SS"
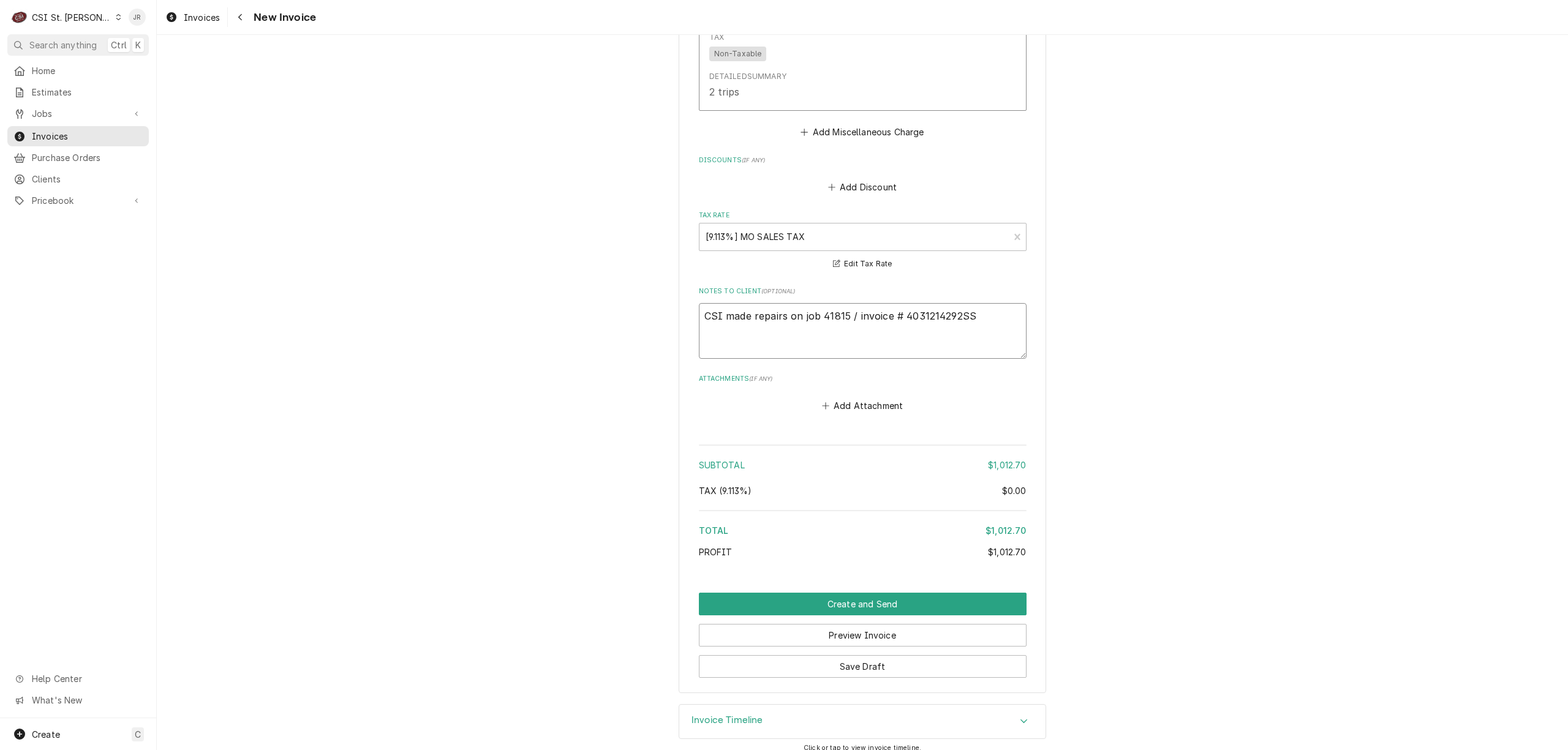
type textarea "x"
type textarea "CSI made repairs on job 41815 / invoice # 40312514292SS"
type textarea "x"
type textarea "CSI made repairs on job 41815 / invoice # 403125 14292SS"
type textarea "x"
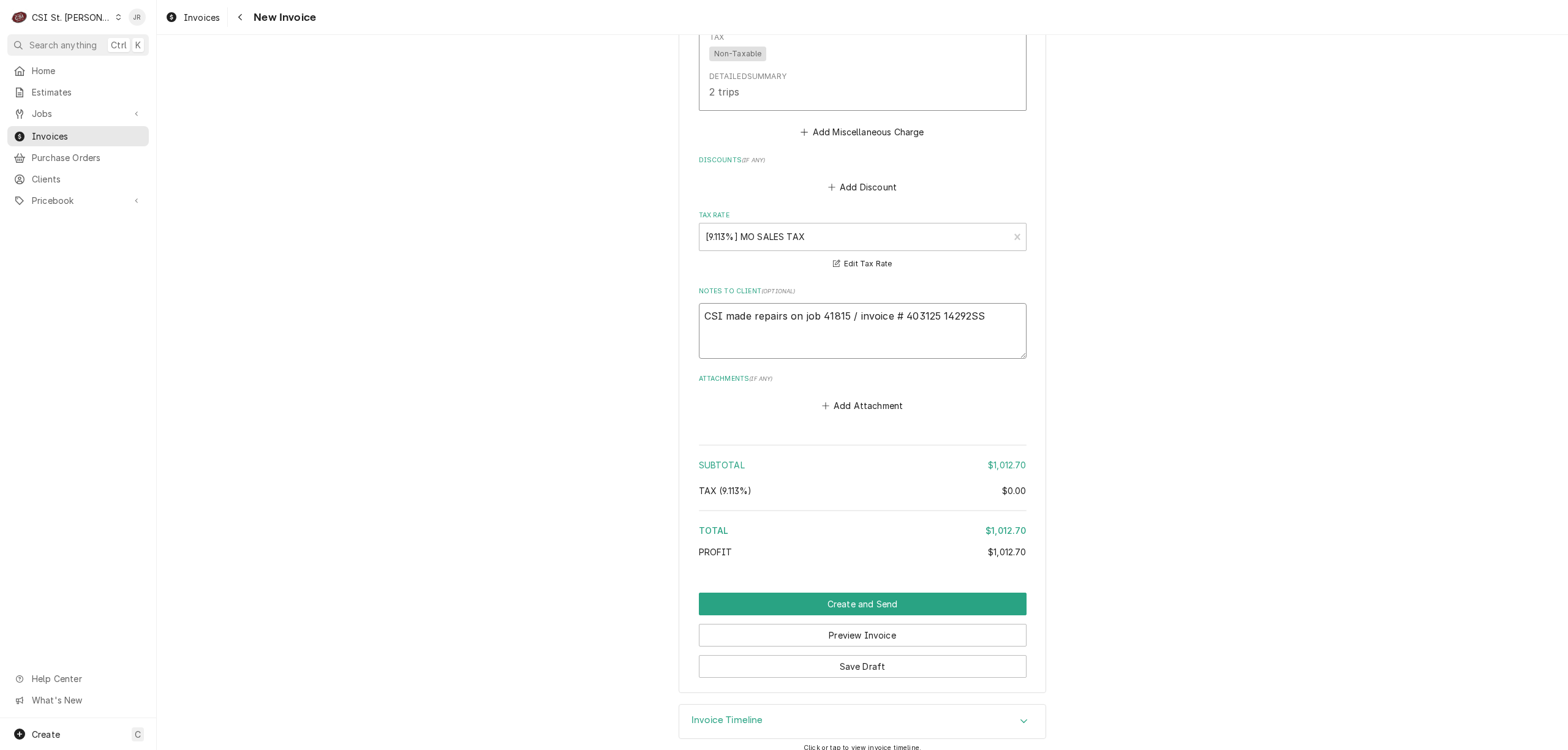
type textarea "CSI made repairs on job 41815 / invoice # 403125 P14292SS"
type textarea "x"
type textarea "CSI made repairs on job 41815 / invoice # 403125 PO14292SS"
type textarea "x"
type textarea "CSI made repairs on job 41815 / invoice # 403125 PO:14292SS"
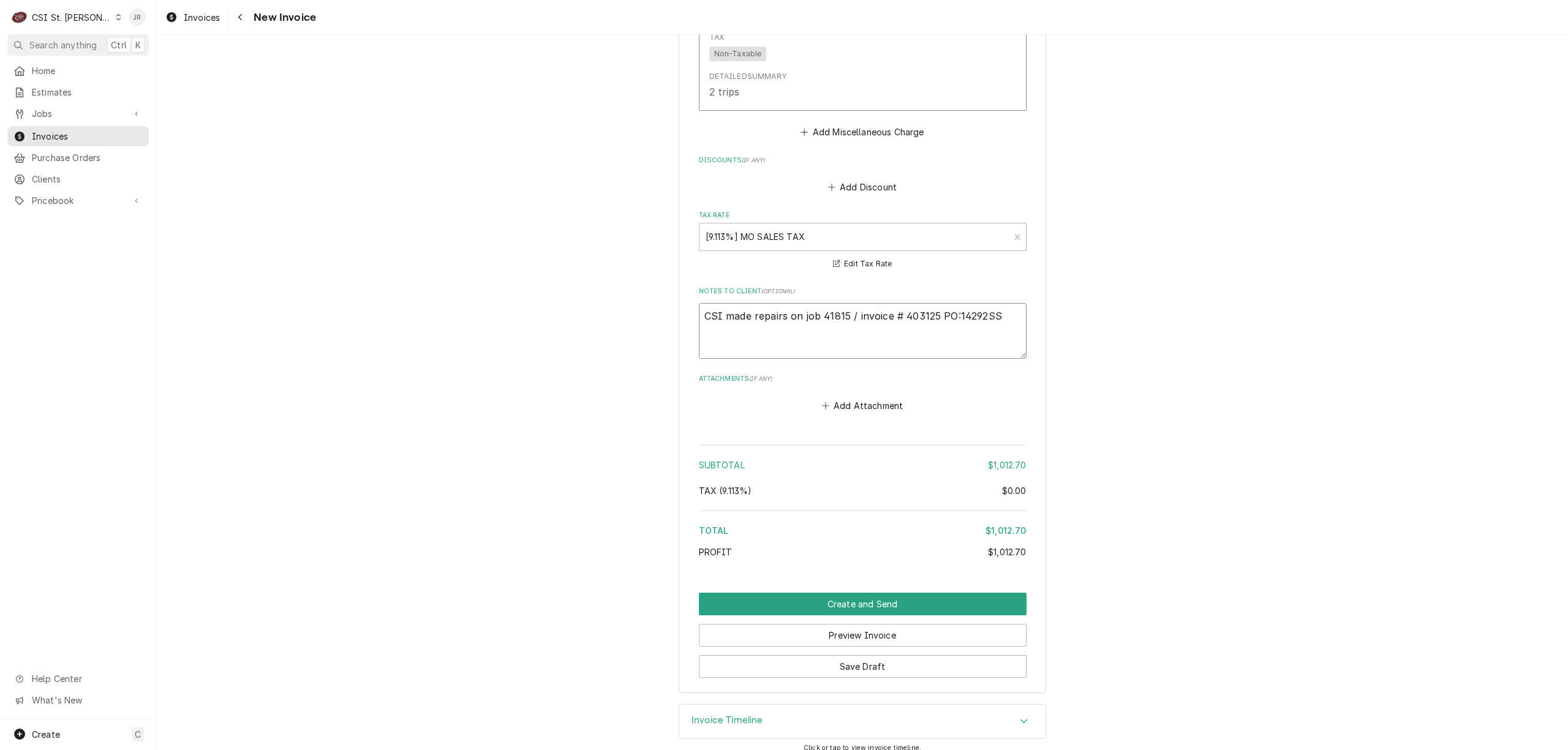
type textarea "x"
type textarea "CSI made repairs on job 41815 / invoice # 403125 PO: 14292SS"
type textarea "x"
type textarea "CSI made repairs on job 41815 / invoice # 403125 /PO: 14292SS"
type textarea "x"
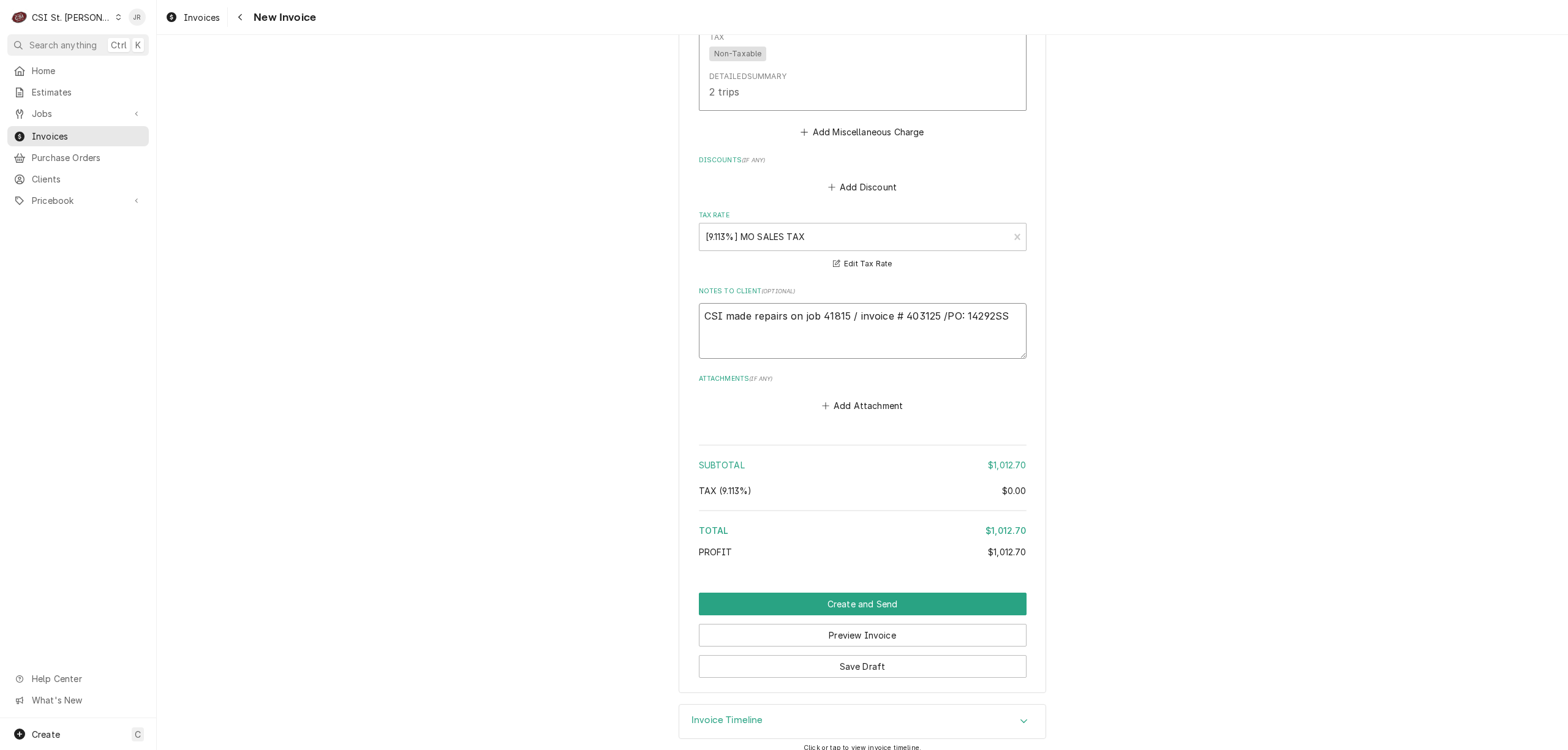
type textarea "CSI made repairs on job 41815 / invoice # 403125 / PO: 14292SS"
click at [743, 303] on textarea "CSI made repairs on job 41815 / invoice # 403125 / PO: 14292SS" at bounding box center [863, 331] width 328 height 56
type textarea "x"
type textarea "CSI made repairs on job 41815 / invoice # 403125 / PO: 14292SS"
type textarea "x"
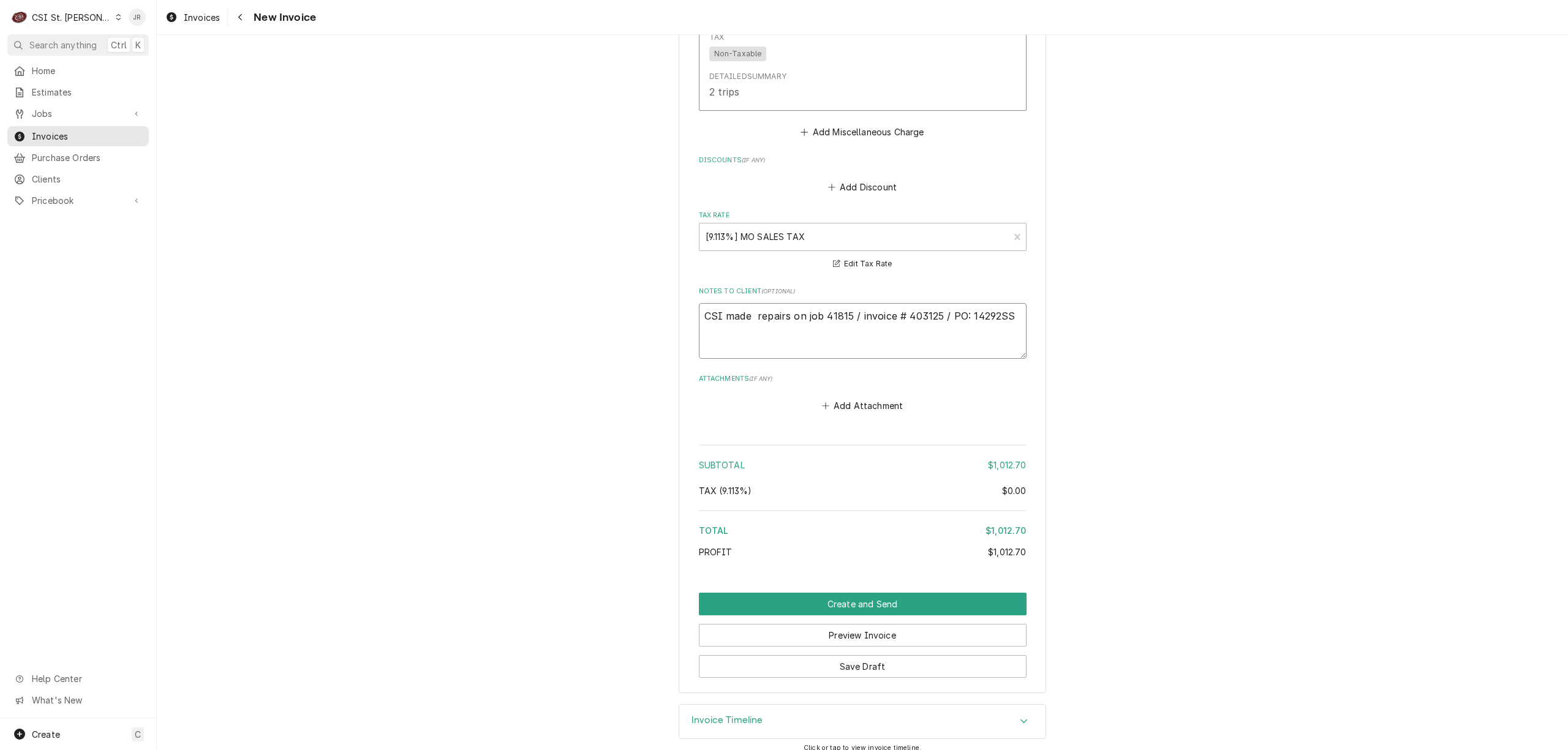
type textarea "CSI made t repairs on job 41815 / invoice # 403125 / PO: 14292SS"
type textarea "x"
type textarea "CSI made th repairs on job 41815 / invoice # 403125 / PO: 14292SS"
type textarea "x"
type textarea "CSI made the repairs on job 41815 / invoice # 403125 / PO: 14292SS"
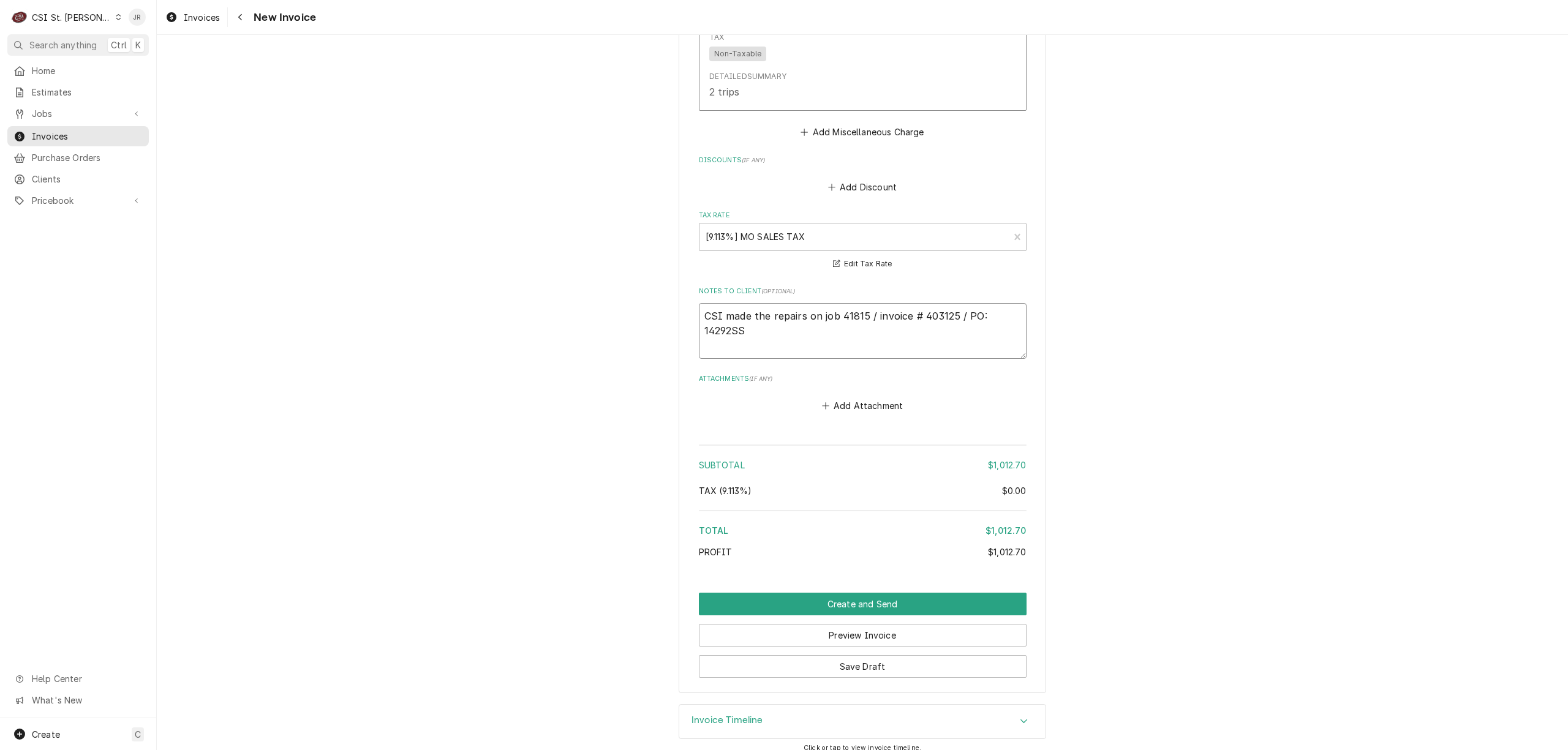
type textarea "x"
type textarea "Arepairs on job 41815 / invoice # 403125 / PO: 14292SS"
type textarea "x"
type textarea "Acrepairs on job 41815 / invoice # 403125 / PO: 14292SS"
type textarea "x"
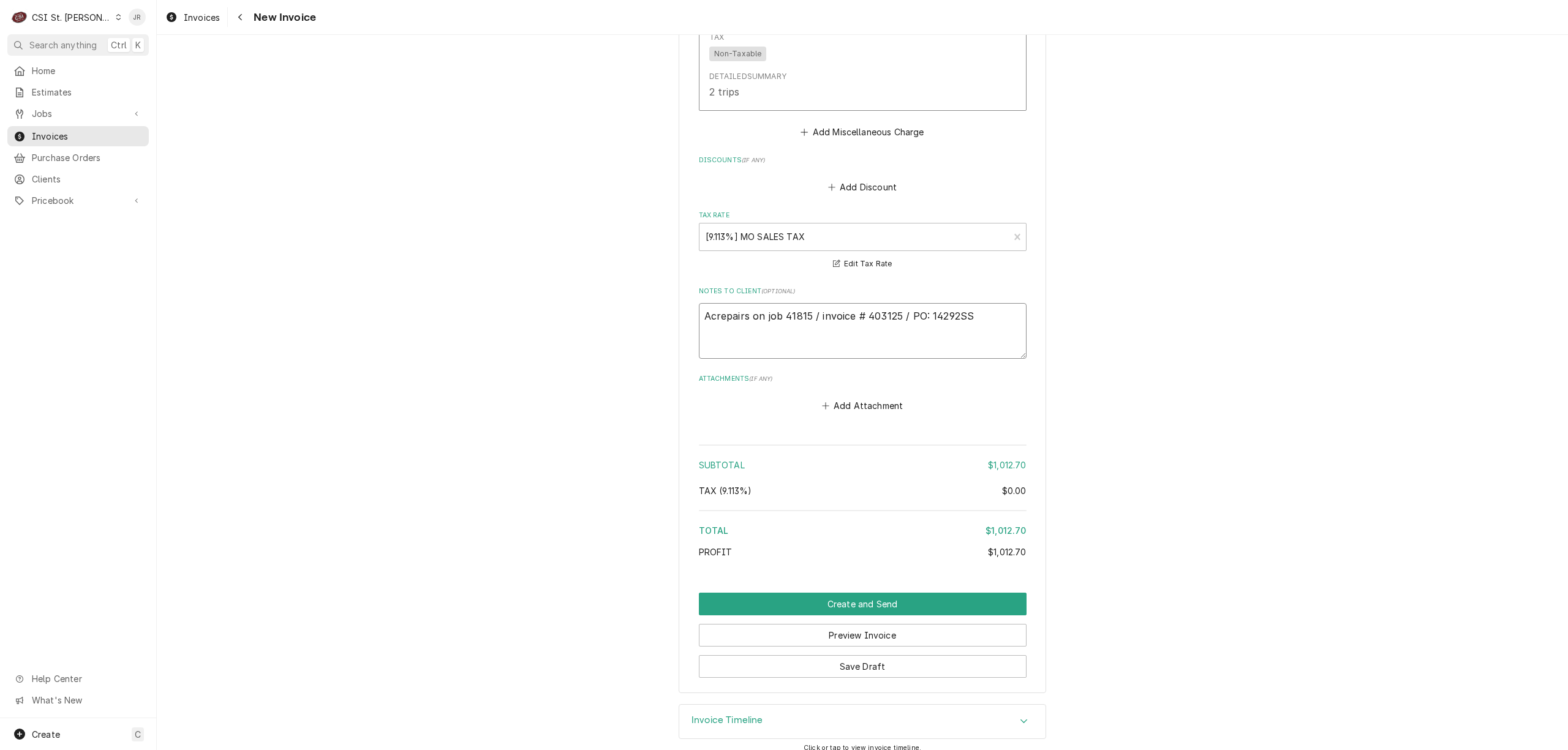
type textarea "Actrepairs on job 41815 / invoice # 403125 / PO: 14292SS"
type textarea "x"
type textarea "Acturepairs on job 41815 / invoice # 403125 / PO: 14292SS"
type textarea "x"
type textarea "Actuarepairs on job 41815 / invoice # 403125 / PO: 14292SS"
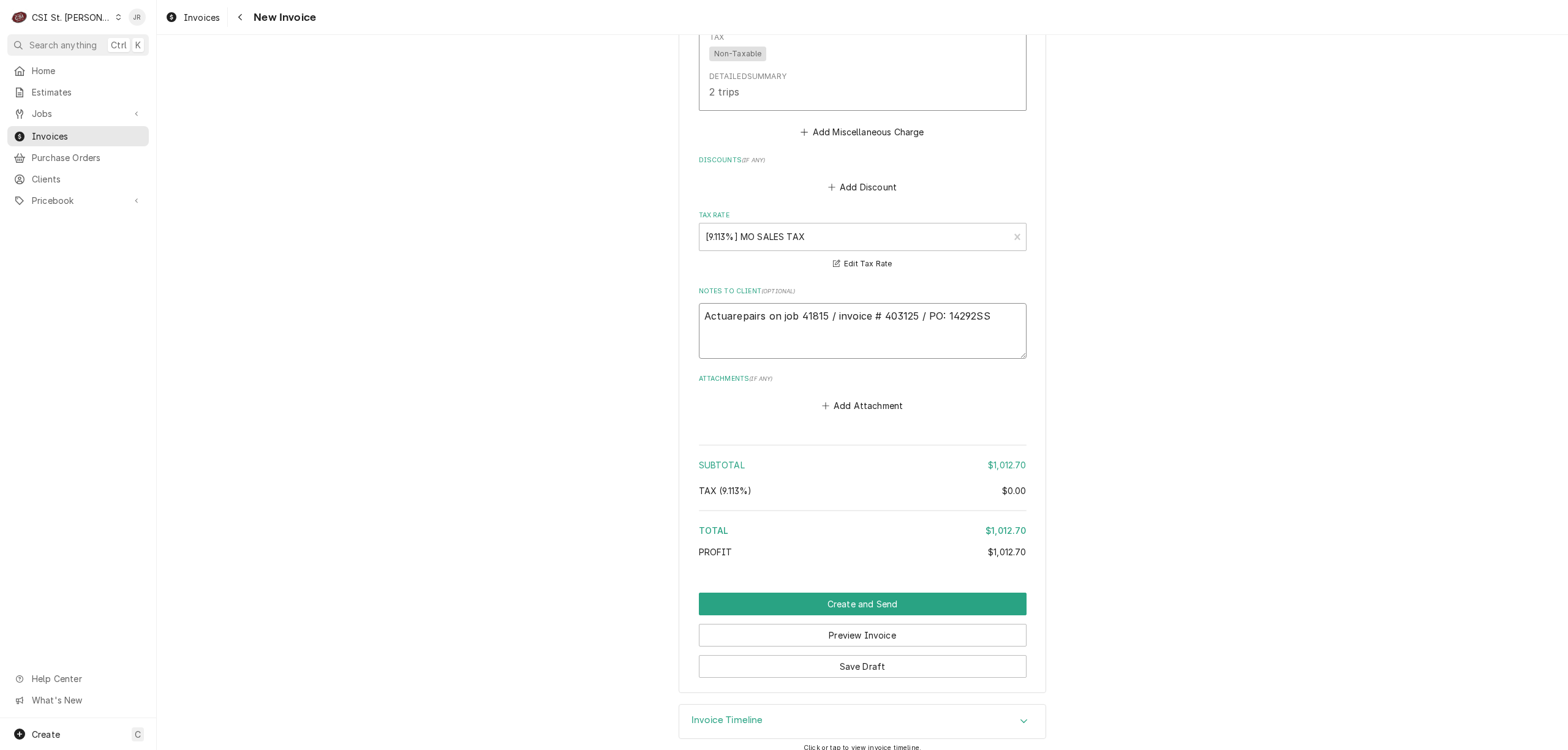
type textarea "x"
type textarea "Actuatrepairs on job 41815 / invoice # 403125 / PO: 14292SS"
type textarea "x"
type textarea "Actuatorepairs on job 41815 / invoice # 403125 / PO: 14292SS"
type textarea "x"
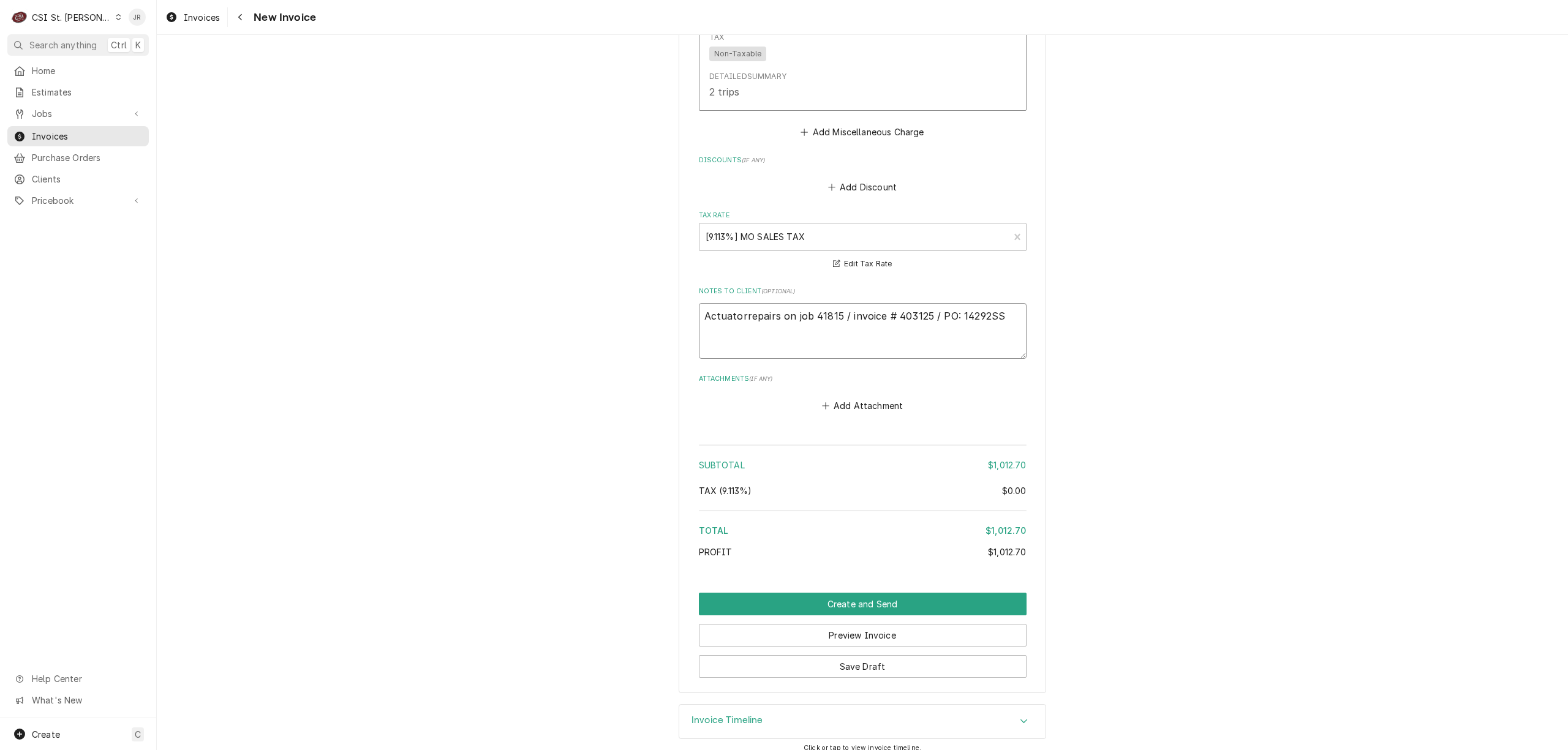
type textarea "Actuator repairs on job 41815 / invoice # 403125 / PO: 14292SS"
type textarea "x"
type textarea "repairs on job 41815 / invoice # 403125 / PO: 14292SS"
type textarea "x"
type textarea "Crepairs on job 41815 / invoice # 403125 / PO: 14292SS"
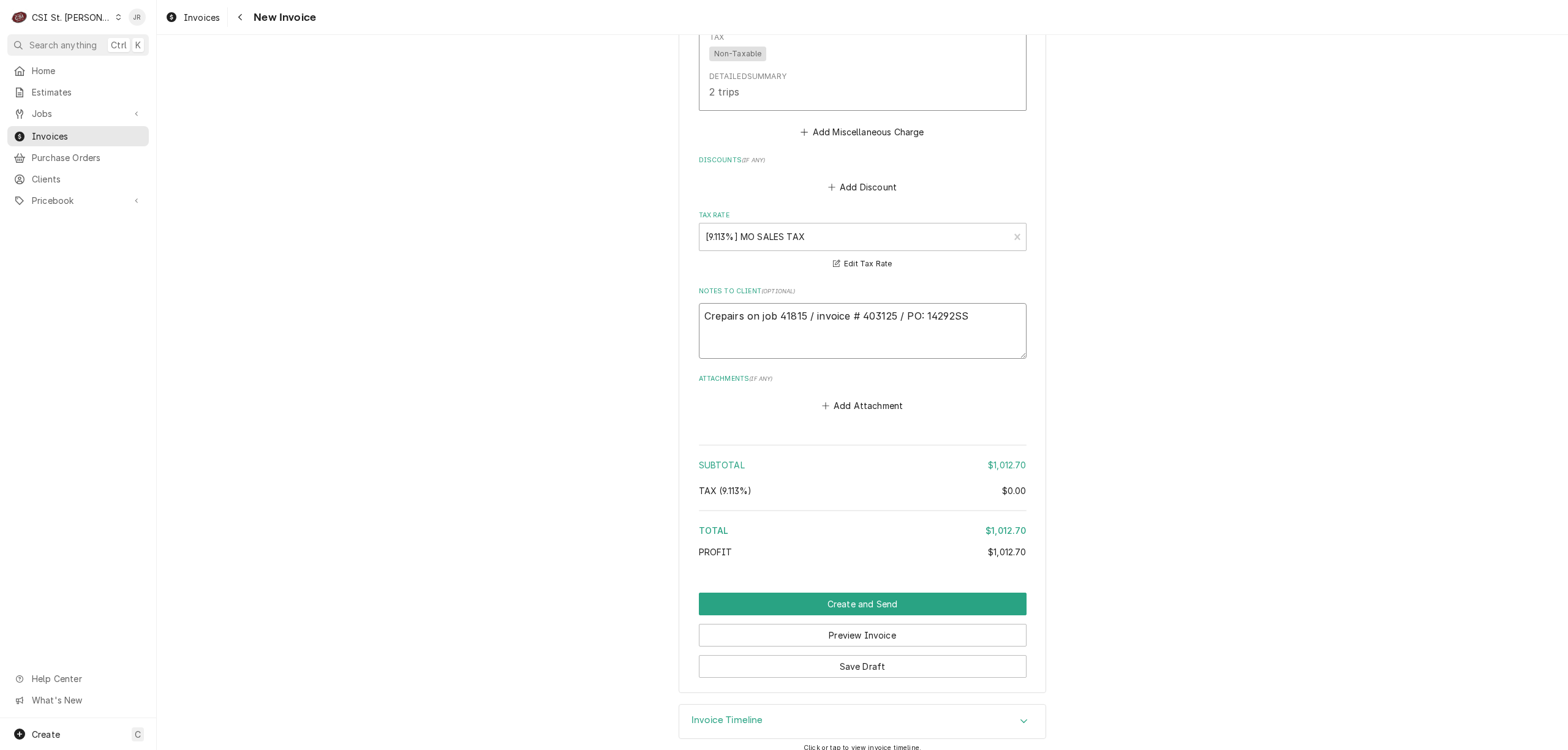
type textarea "x"
type textarea "CSIrepairs on job 41815 / invoice # 403125 / PO: 14292SS"
type textarea "x"
type textarea "CSI repairs on job 41815 / invoice # 403125 / PO: 14292SS"
type textarea "x"
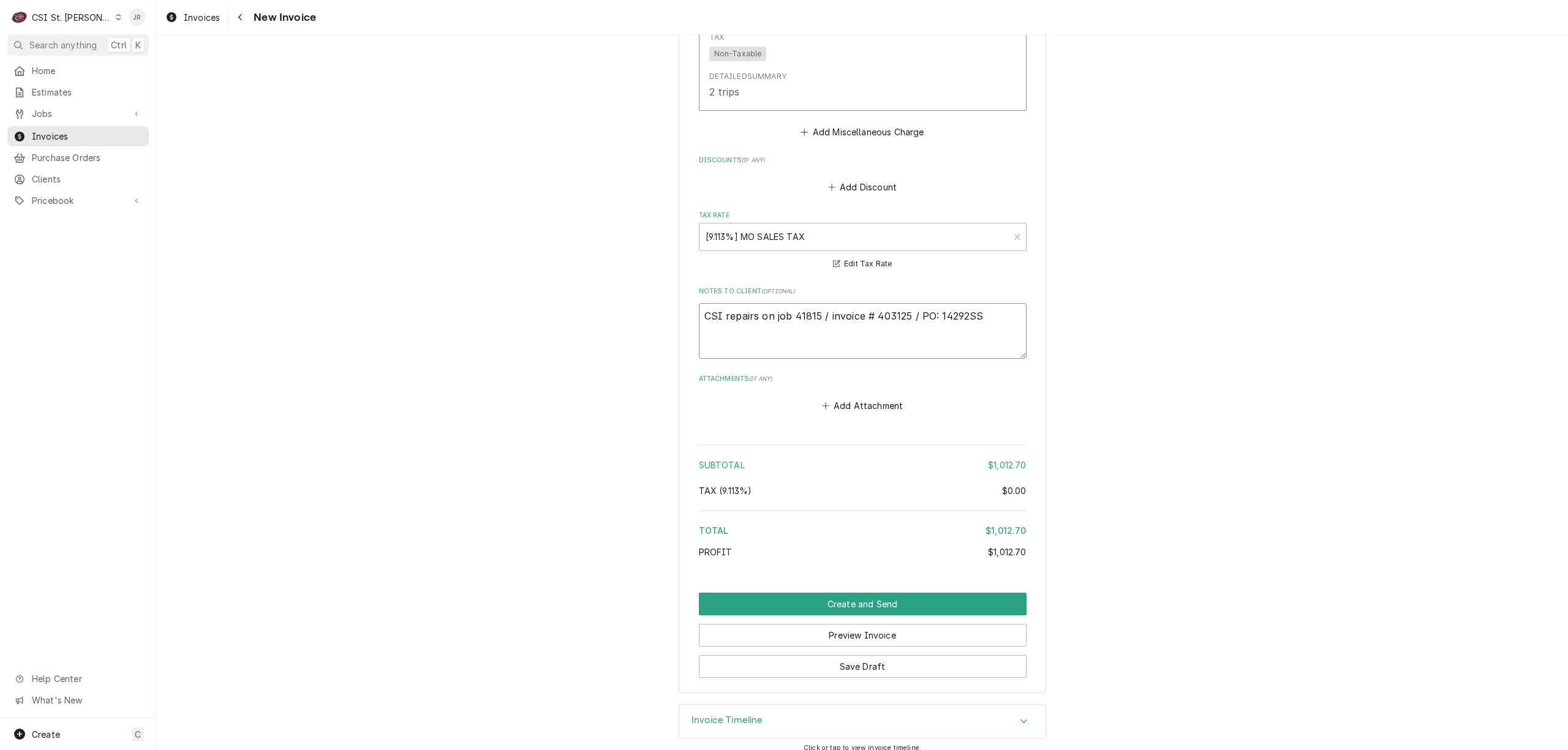
type textarea "CSI mrepairs on job 41815 / invoice # 403125 / PO: 14292SS"
type textarea "x"
type textarea "CSI marepairs on job 41815 / invoice # 403125 / PO: 14292SS"
type textarea "x"
type textarea "CSI madrepairs on job 41815 / invoice # 403125 / PO: 14292SS"
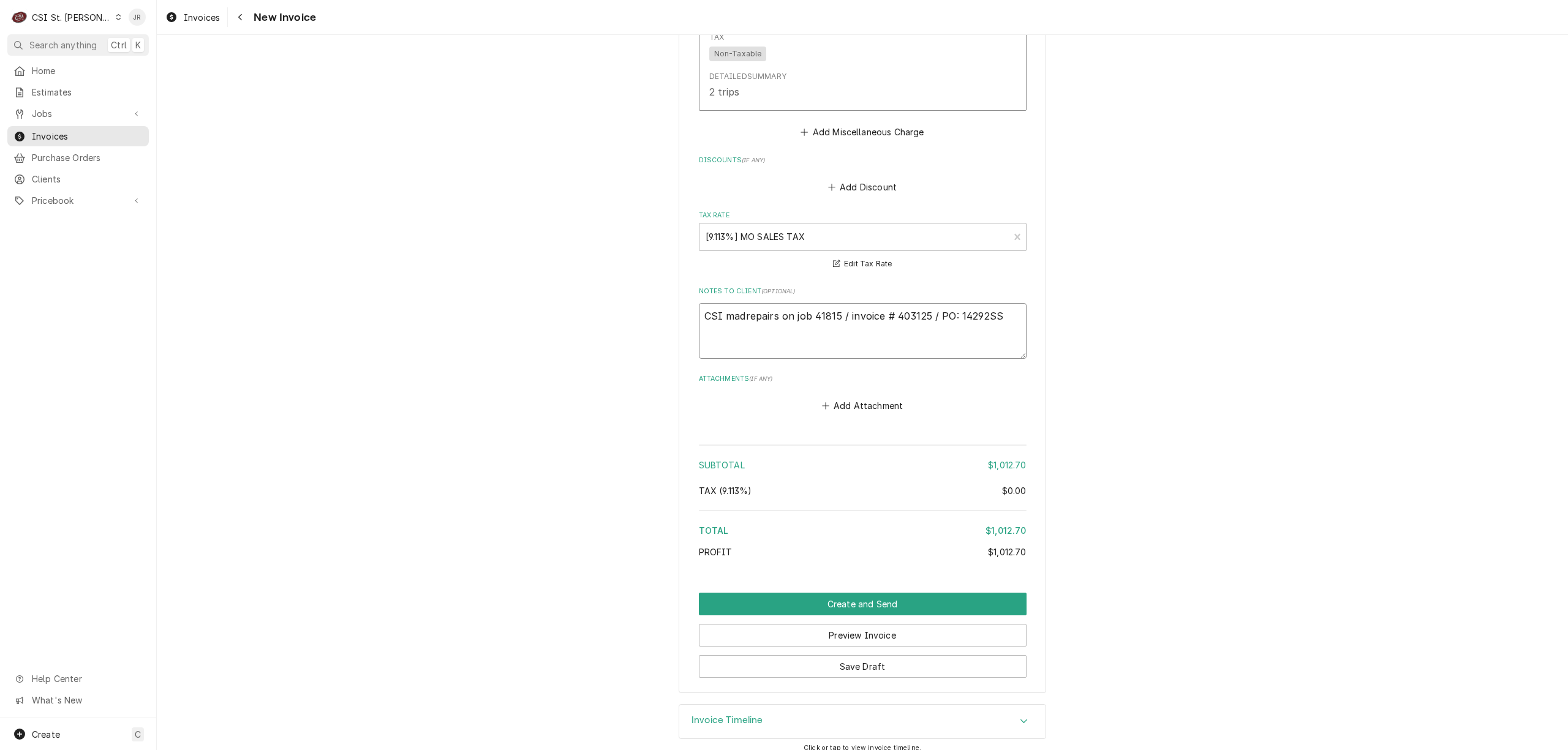
type textarea "x"
type textarea "CSI maderepairs on job 41815 / invoice # 403125 / PO: 14292SS"
type textarea "x"
type textarea "CSI made trepairs on job 41815 / invoice # 403125 / PO: 14292SS"
type textarea "x"
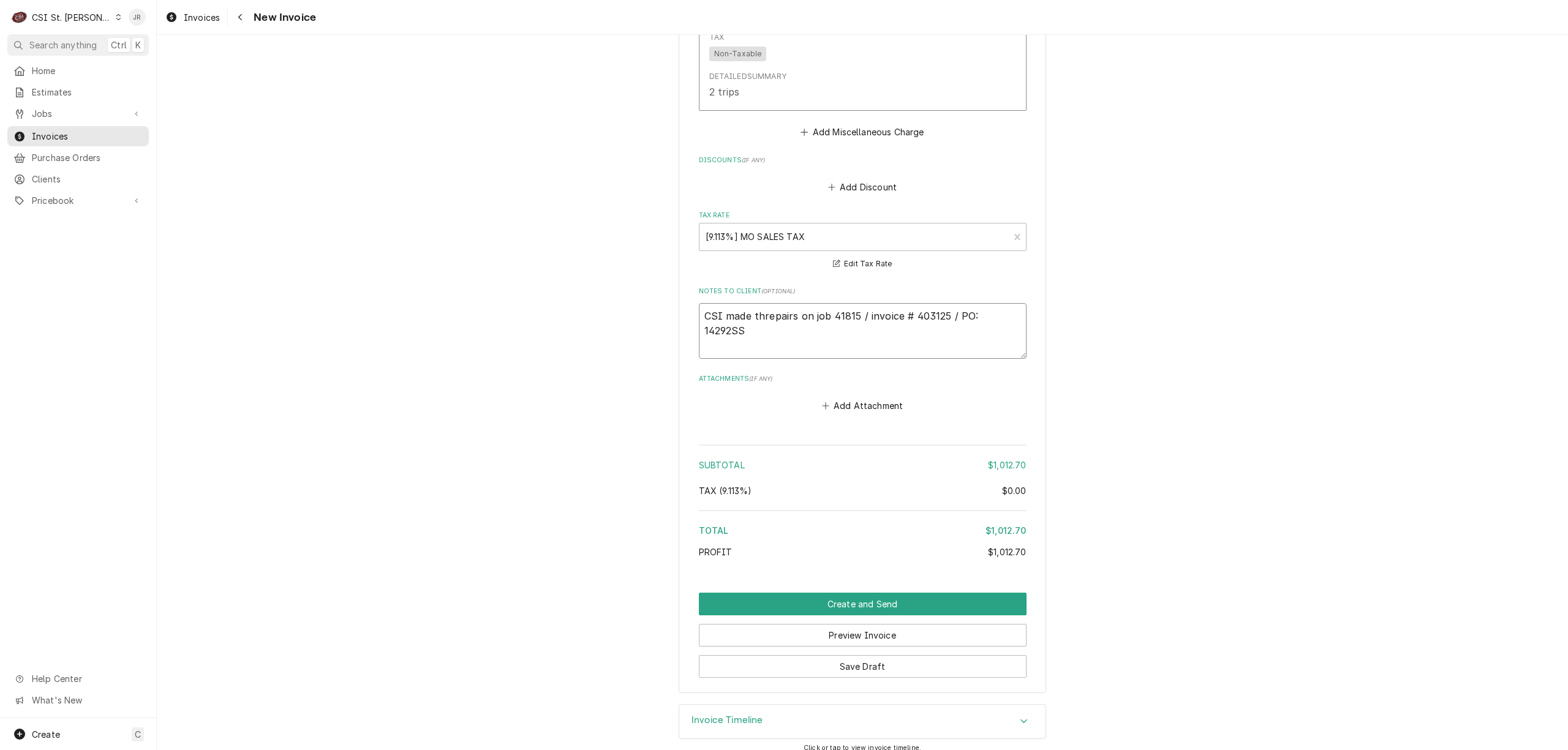
type textarea "CSI made therepairs on job 41815 / invoice # 403125 / PO: 14292SS"
type textarea "x"
type textarea "CSI made the repairs on job 41815 / invoice # 403125 / PO: 14292SS"
type textarea "x"
type textarea "CSI made the repairs on job 41815 / invoice # 403125 / PO: 14292SS"
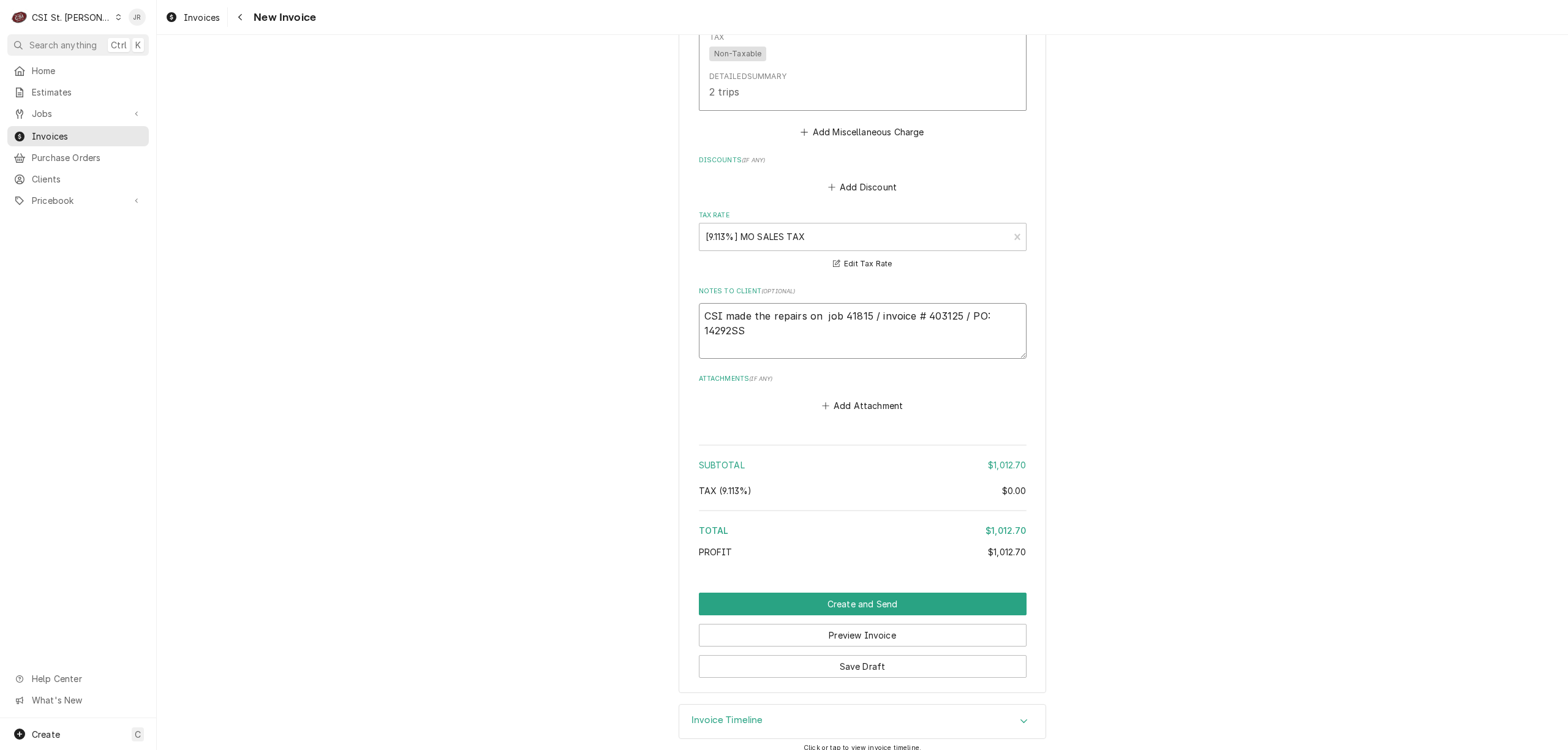
type textarea "x"
drag, startPoint x: 939, startPoint y: 300, endPoint x: 965, endPoint y: 274, distance: 36.8
click at [946, 303] on textarea "CSI made the repairs on the job 41815 / invoice # 403125 / PO: 14292SS" at bounding box center [863, 331] width 328 height 56
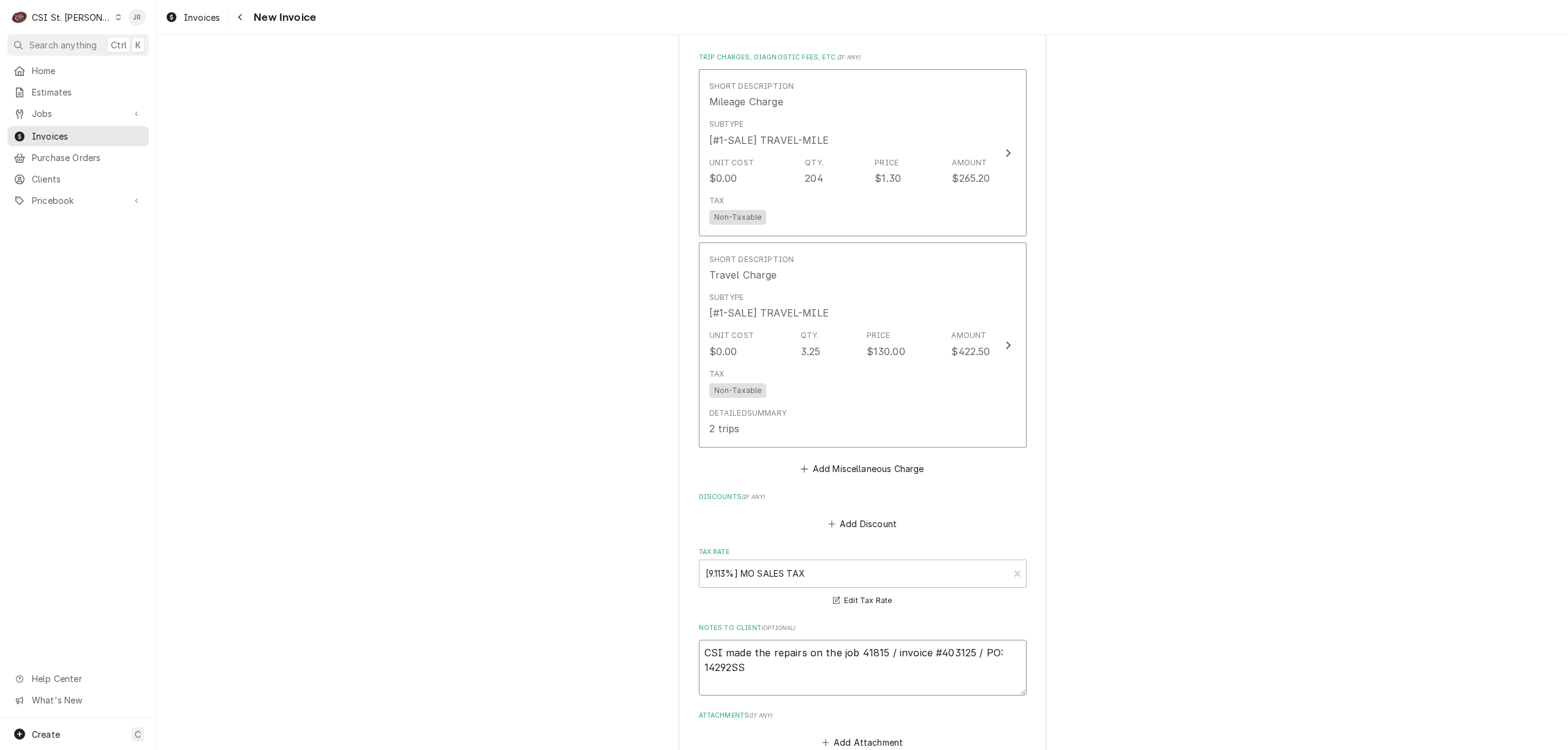
scroll to position [1574, 0]
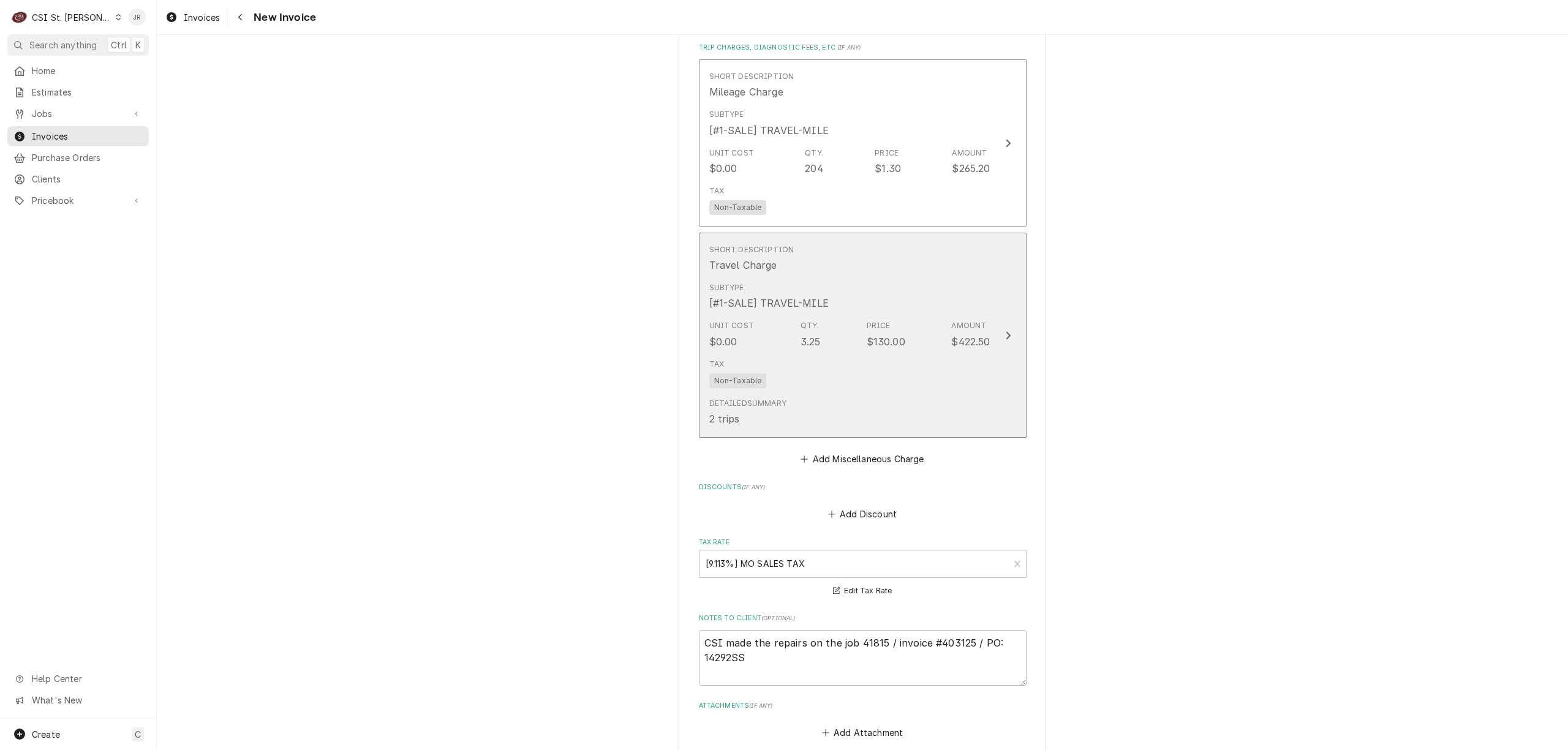
click at [892, 334] on div "$130.00" at bounding box center [886, 341] width 39 height 15
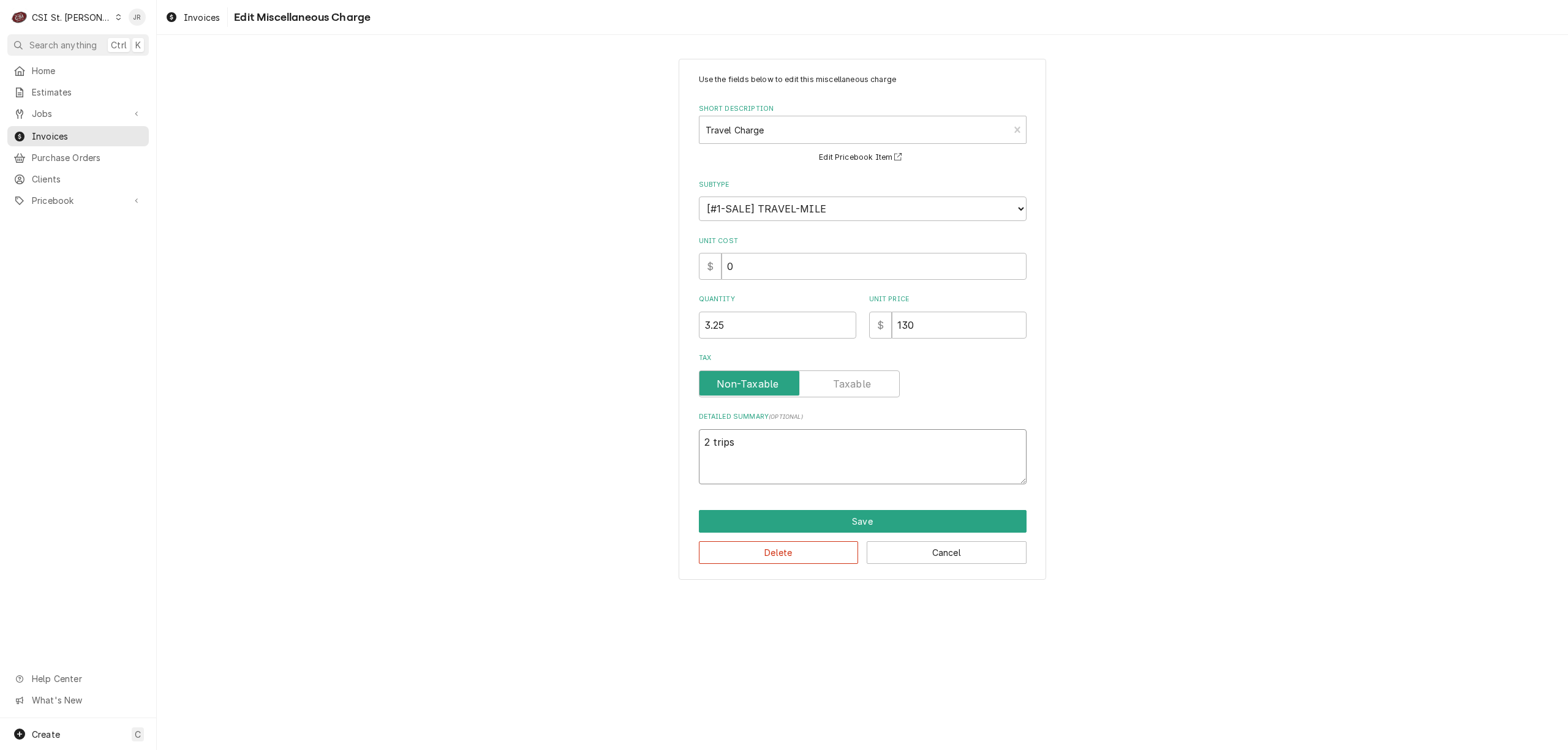
drag, startPoint x: 763, startPoint y: 444, endPoint x: 617, endPoint y: 420, distance: 148.0
click at [617, 420] on div "Use the fields below to edit this miscellaneous charge Short Description Travel…" at bounding box center [862, 319] width 1411 height 542
click at [925, 522] on button "Save" at bounding box center [863, 521] width 328 height 23
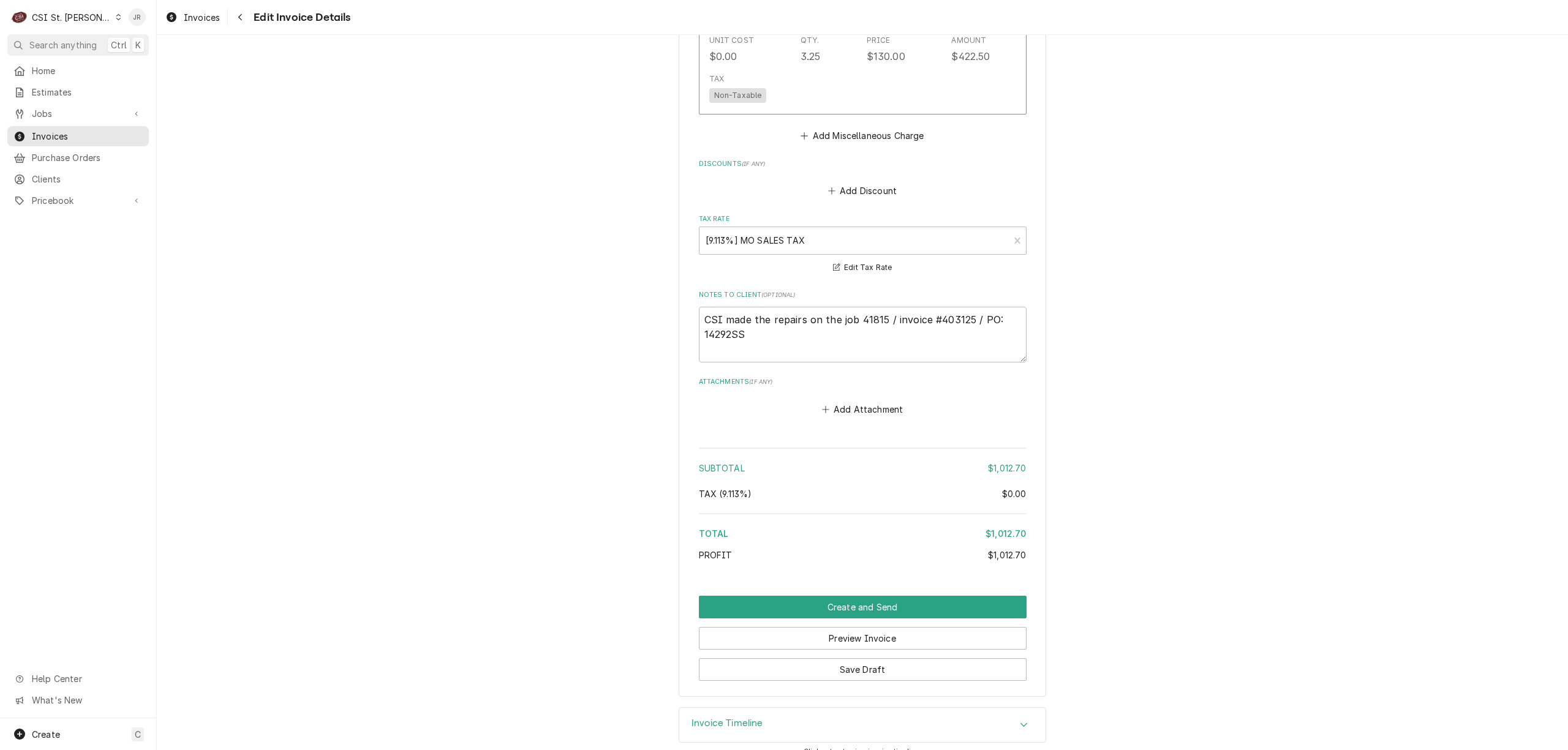
scroll to position [1862, 0]
click at [945, 598] on button "Create and Send" at bounding box center [863, 604] width 328 height 23
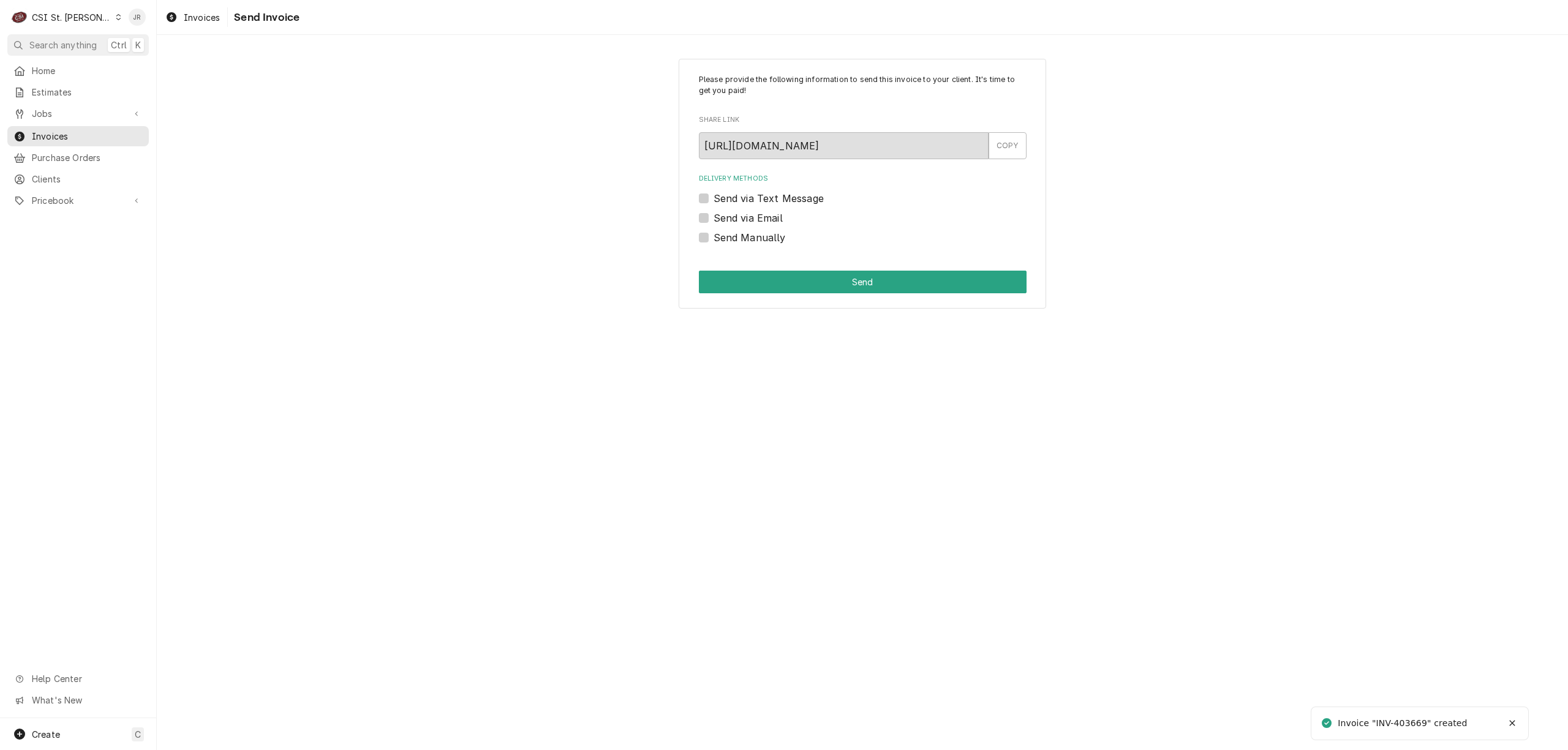
click at [1412, 721] on div "Invoice "INV-403669" created" at bounding box center [1403, 724] width 131 height 13
click at [1412, 720] on div "Invoice "INV-403669" created" at bounding box center [1403, 724] width 131 height 13
copy div "403669"
drag, startPoint x: 705, startPoint y: 235, endPoint x: 760, endPoint y: 284, distance: 73.7
click at [713, 237] on label "Send Manually" at bounding box center [749, 238] width 72 height 15
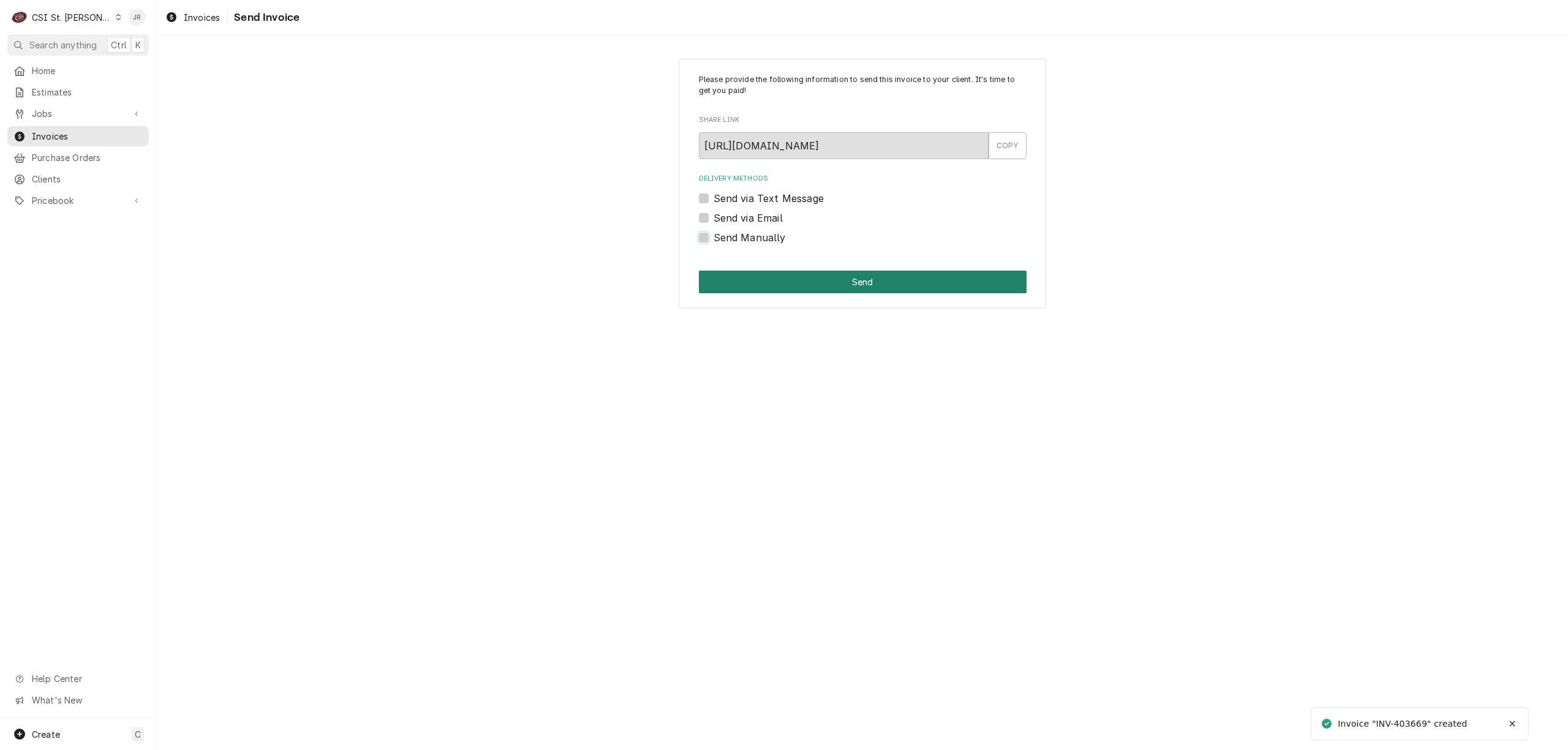
click at [713, 237] on input "Send Manually" at bounding box center [877, 243] width 328 height 27
checkbox input "true"
click at [758, 284] on button "Send" at bounding box center [863, 282] width 328 height 23
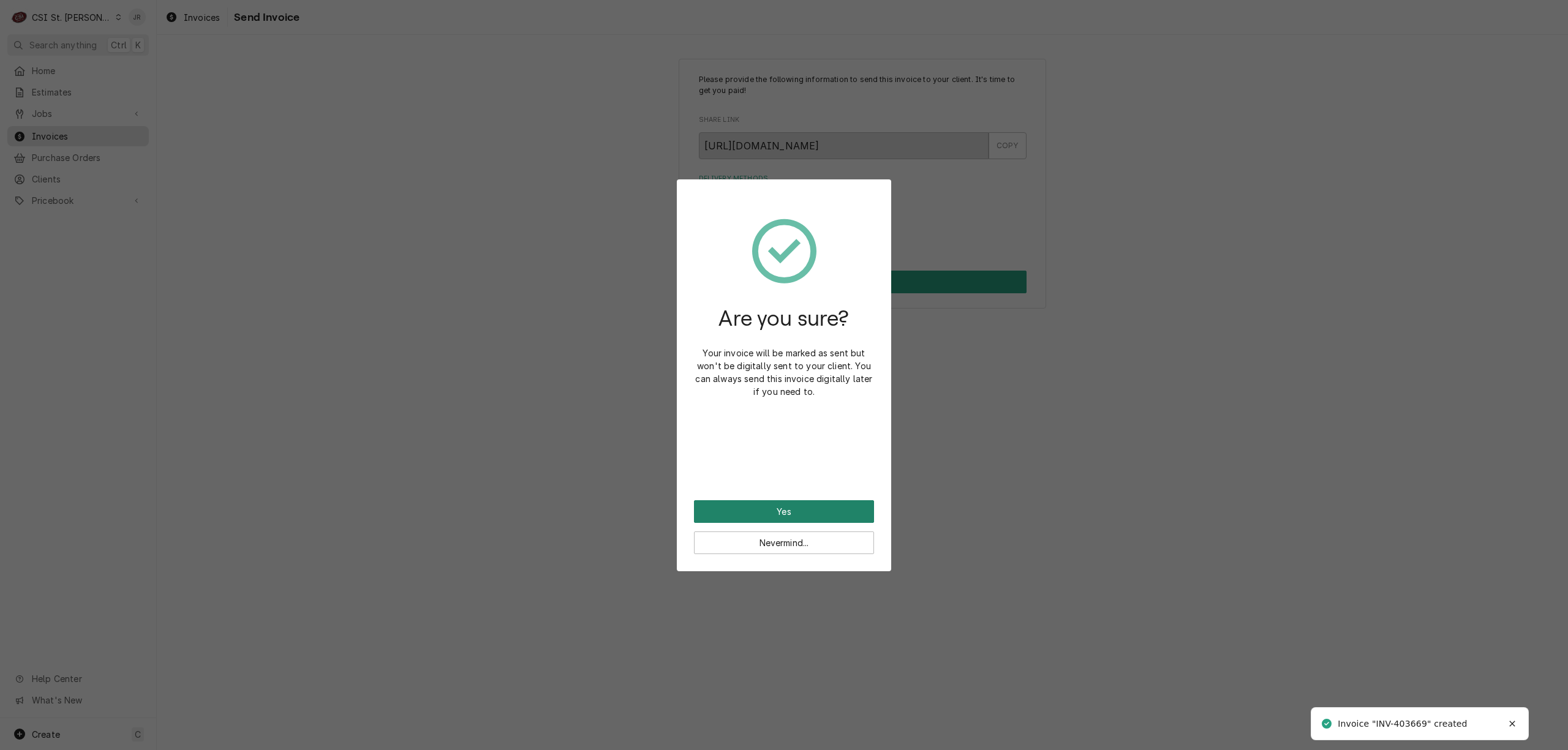
click at [829, 508] on button "Yes" at bounding box center [784, 512] width 180 height 23
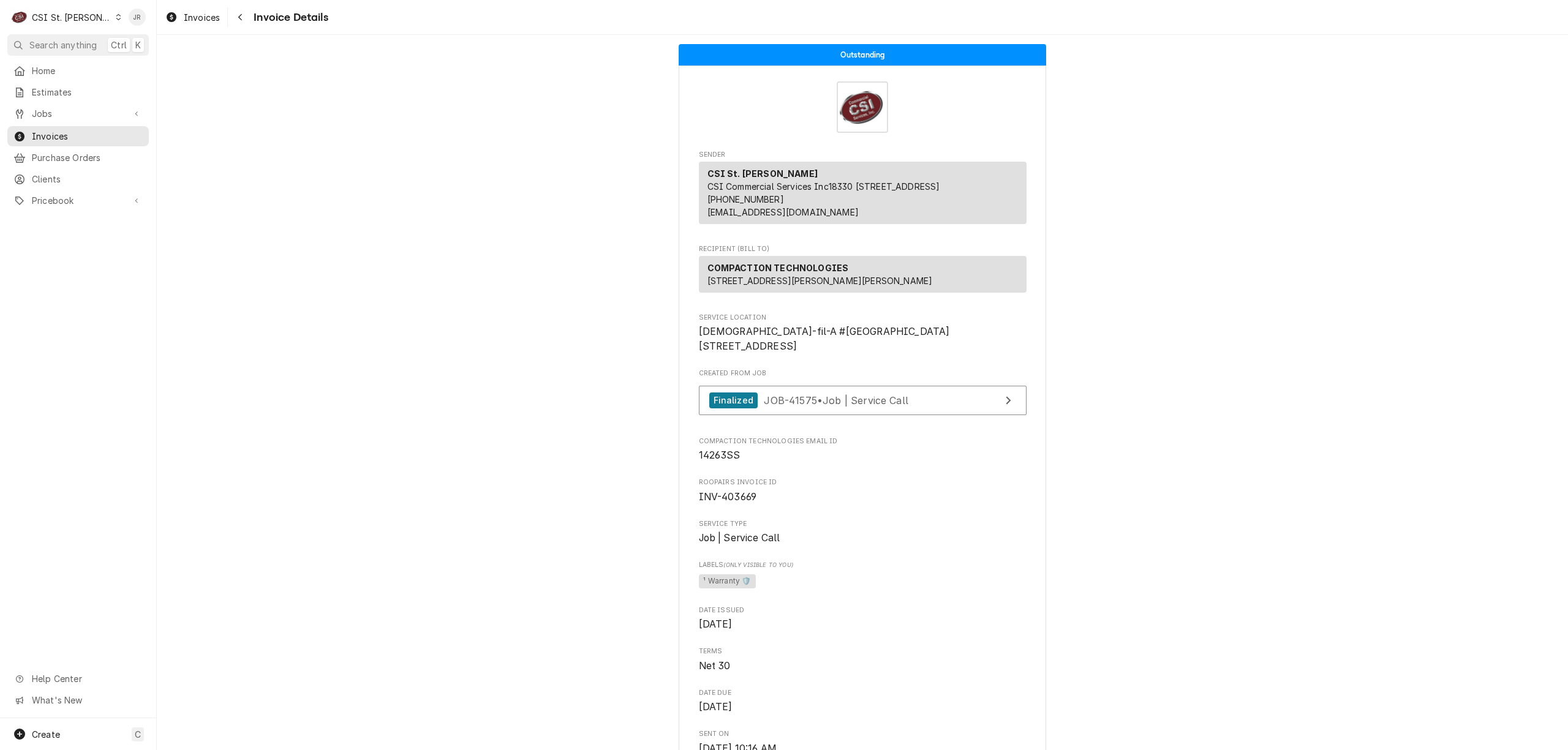
click at [55, 18] on div "CSI St. [PERSON_NAME]" at bounding box center [71, 18] width 79 height 13
click at [121, 26] on div "CSI [US_STATE][GEOGRAPHIC_DATA]" at bounding box center [188, 24] width 161 height 13
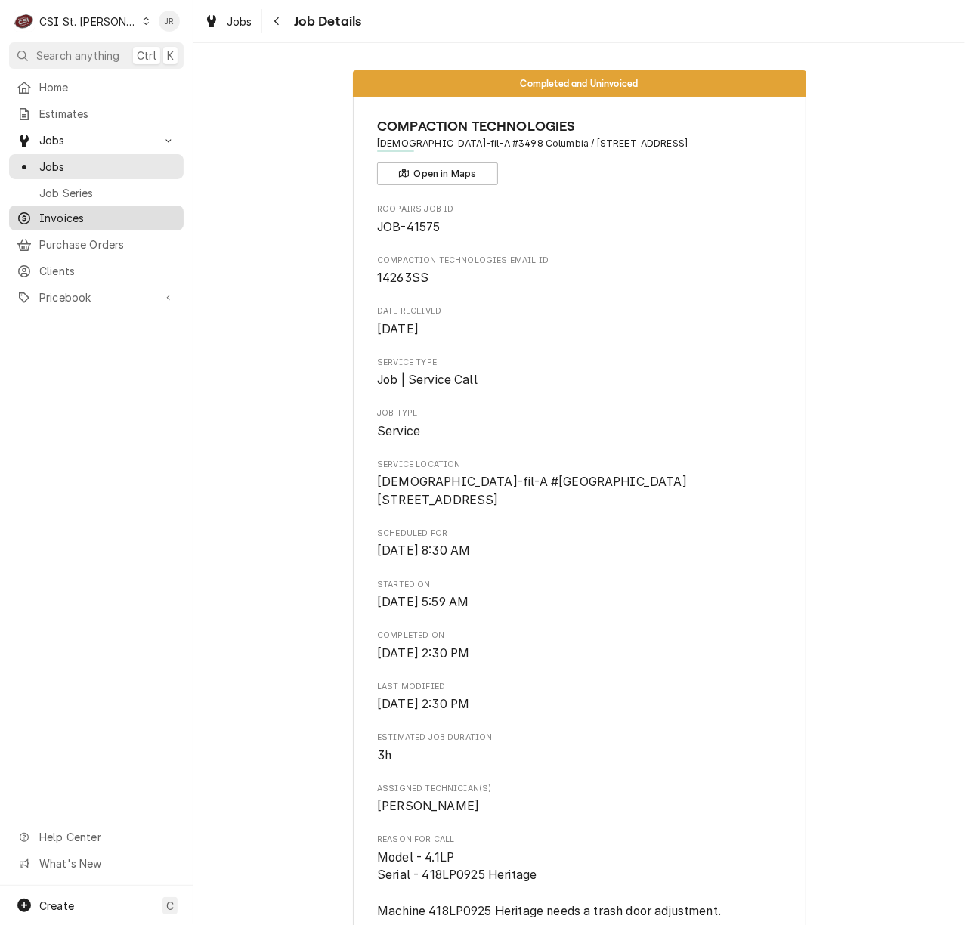
click at [73, 210] on span "Invoices" at bounding box center [107, 218] width 137 height 16
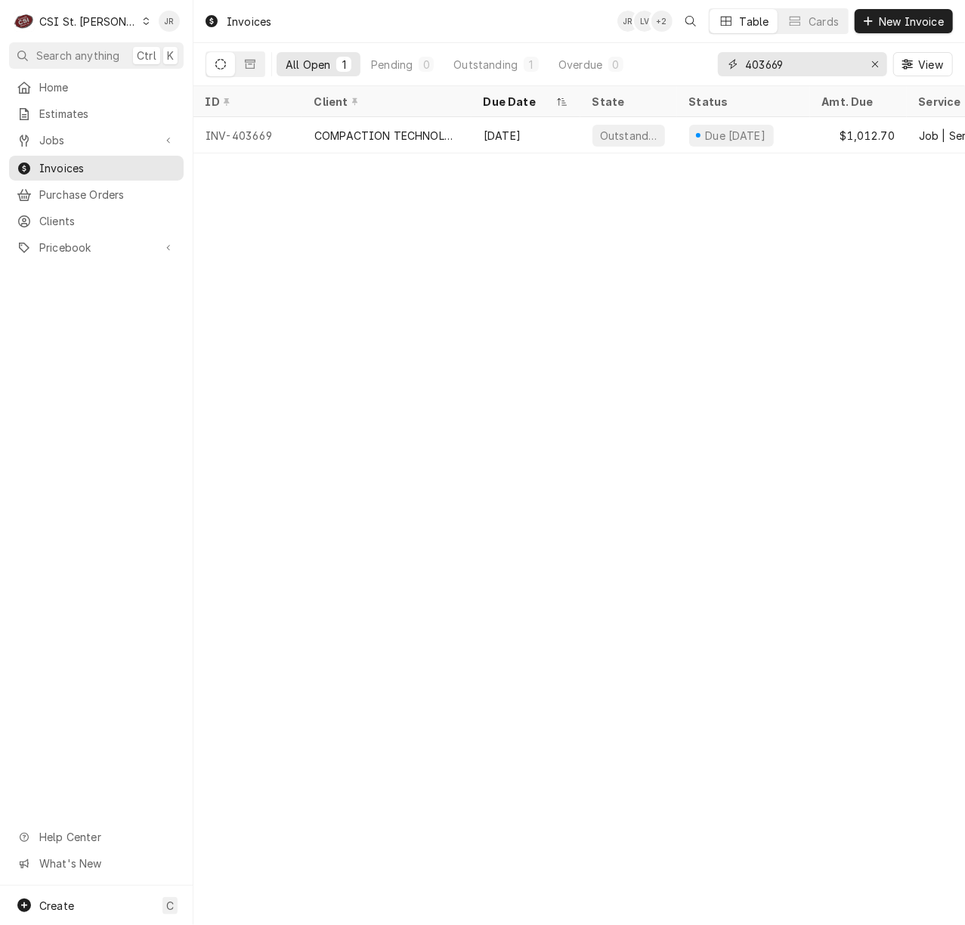
click at [766, 69] on input "403669" at bounding box center [801, 64] width 113 height 24
click at [767, 68] on input "403669" at bounding box center [801, 64] width 113 height 24
click at [767, 66] on input "403669" at bounding box center [801, 64] width 113 height 24
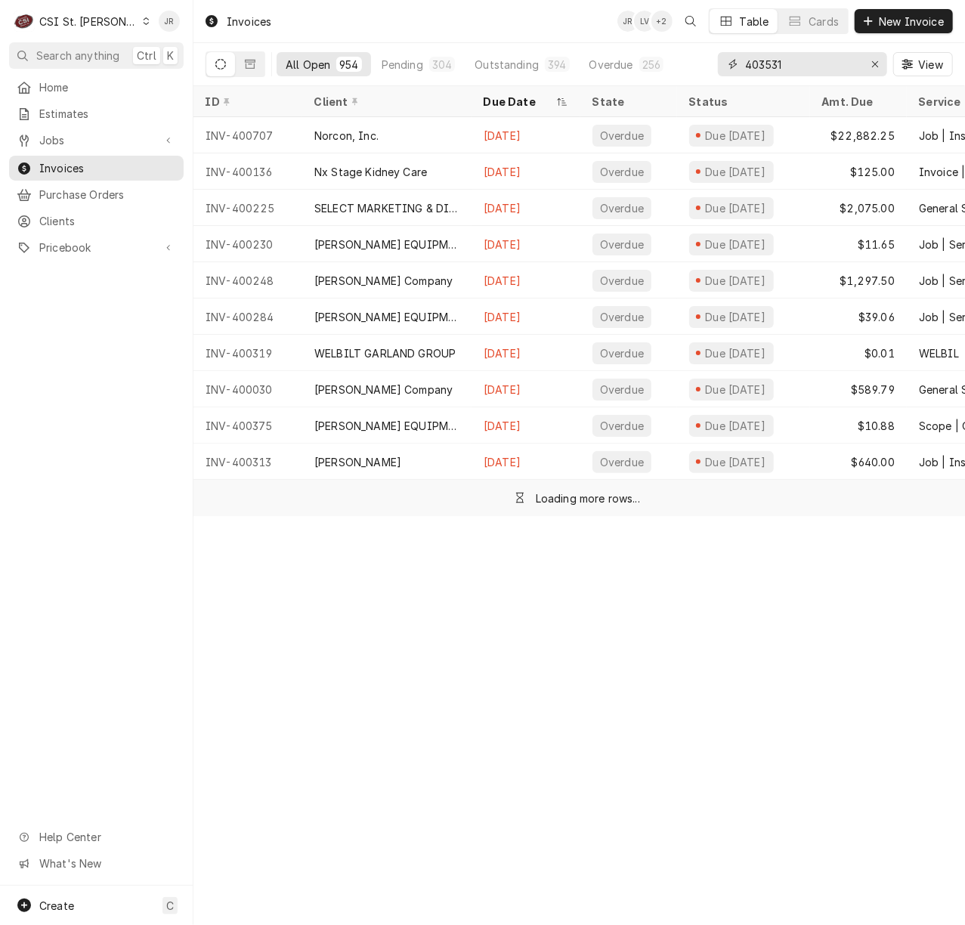
type input "403531"
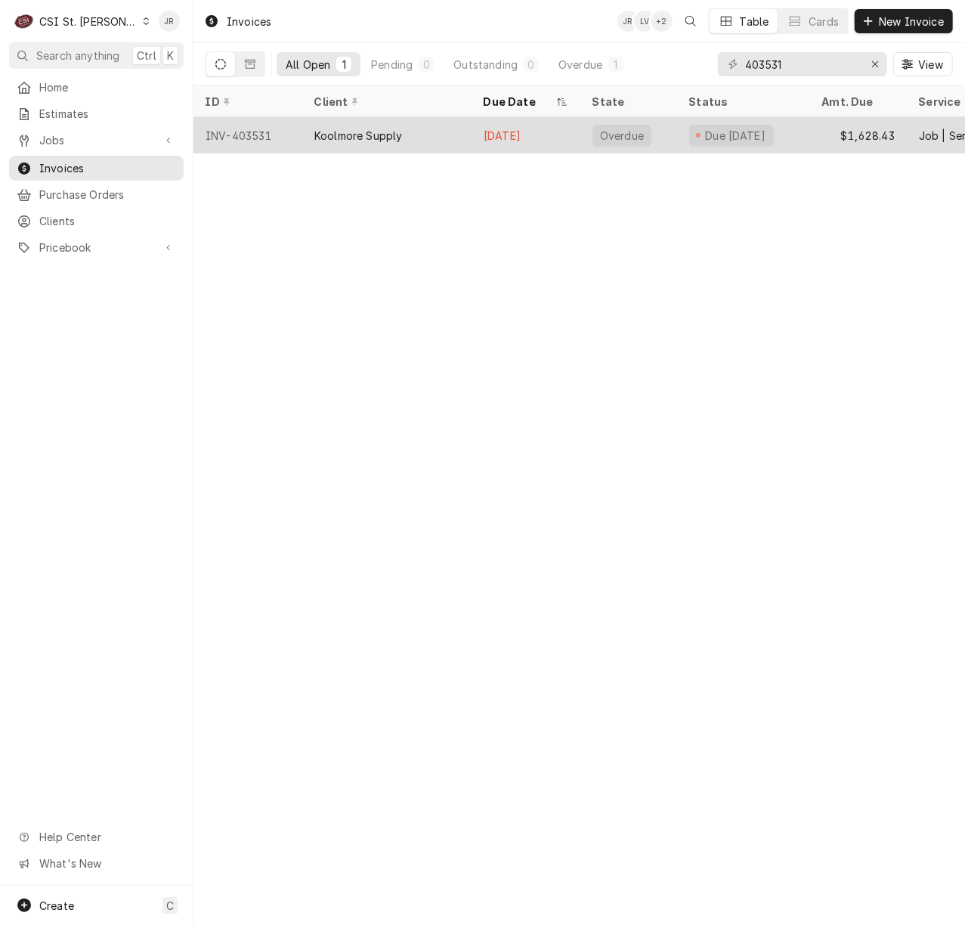
click at [397, 143] on div "Koolmore Supply" at bounding box center [386, 135] width 169 height 36
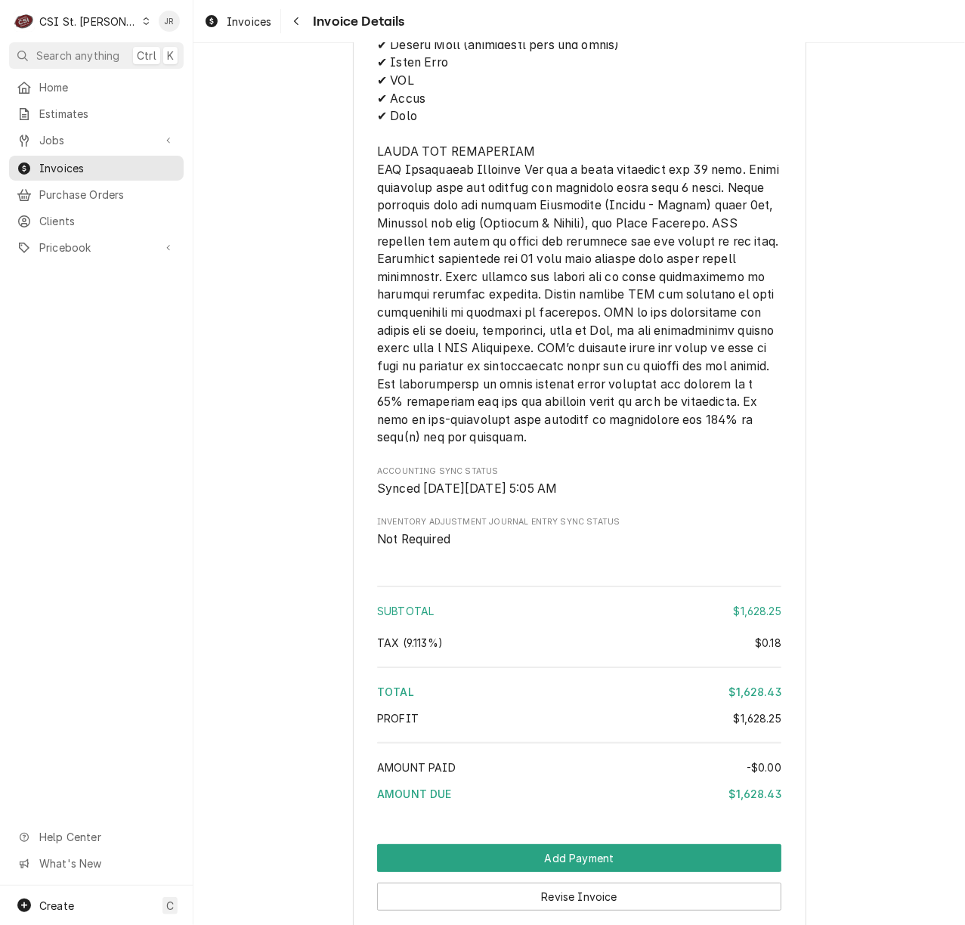
scroll to position [2719, 0]
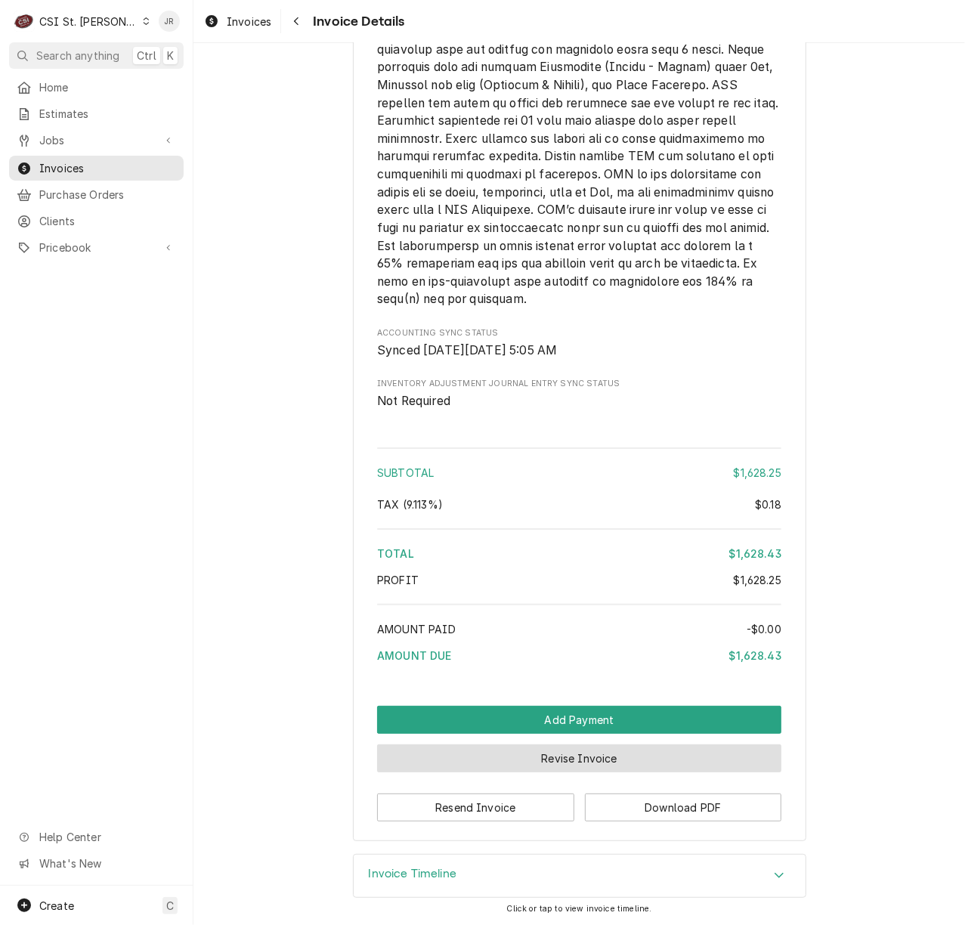
click at [544, 772] on button "Revise Invoice" at bounding box center [579, 758] width 404 height 28
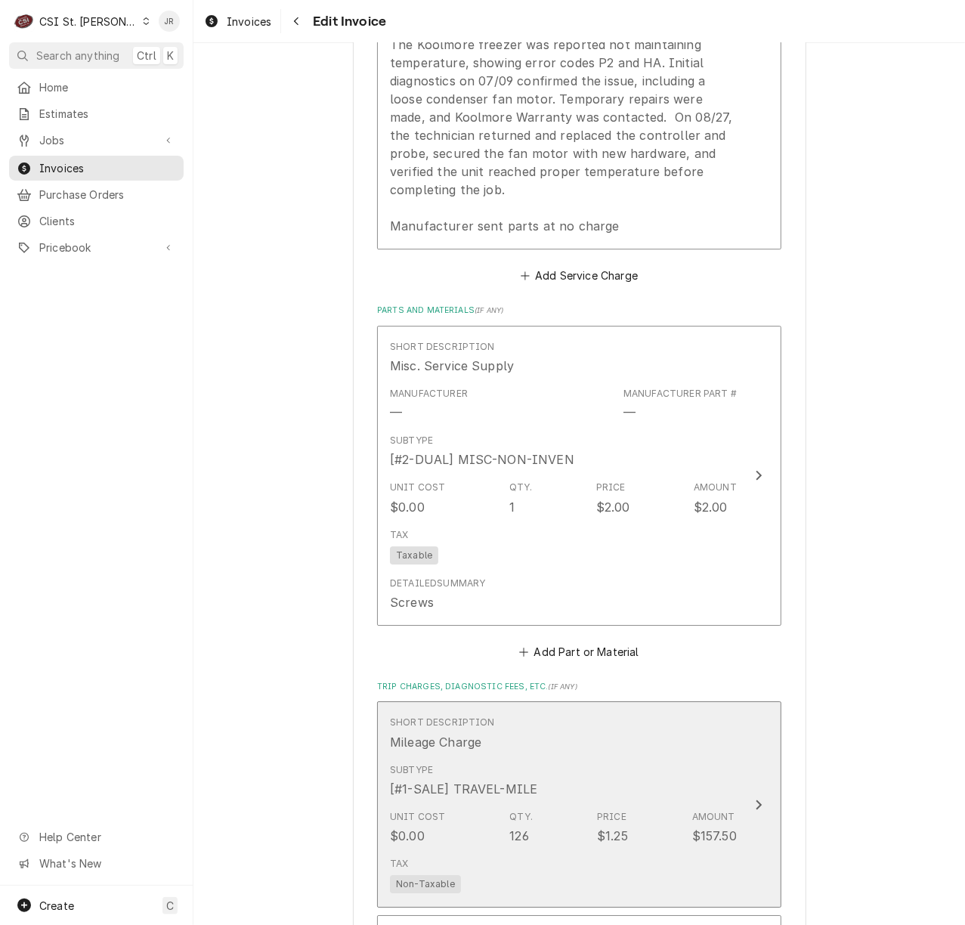
scroll to position [2417, 0]
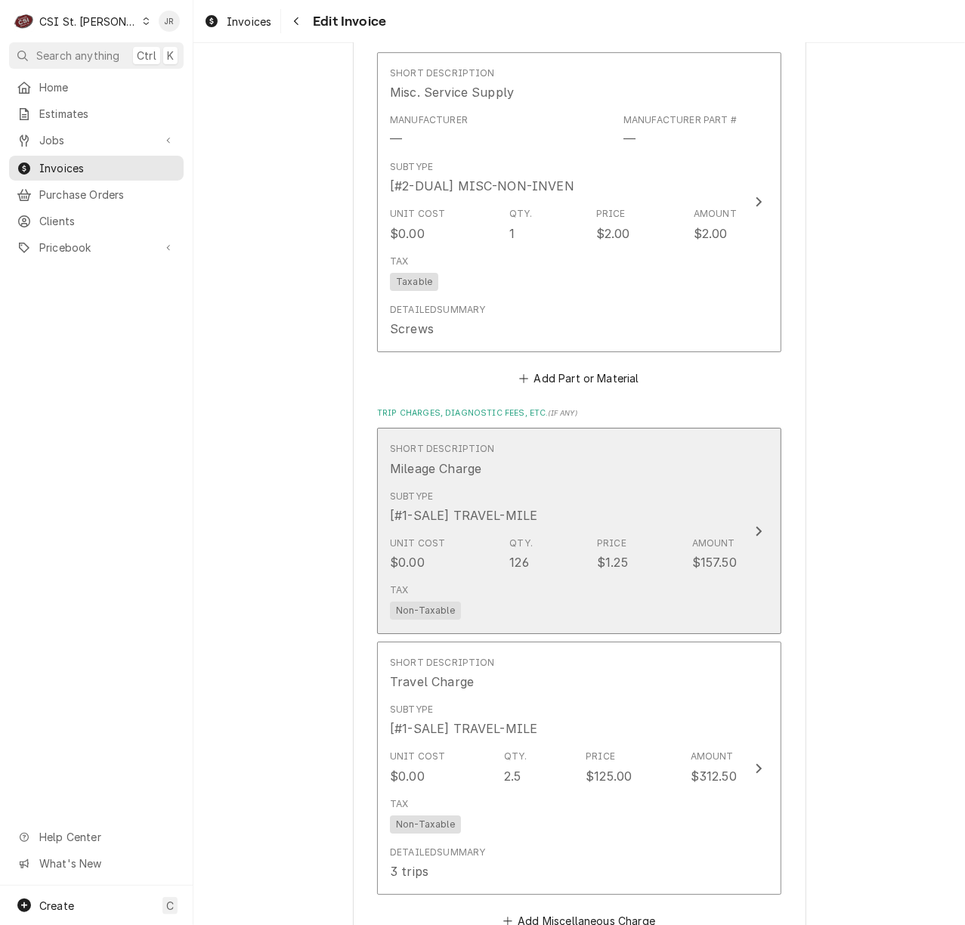
click at [675, 538] on div "Unit Cost $0.00 Qty. 126 Price $1.25 Amount $157.50" at bounding box center [563, 553] width 347 height 47
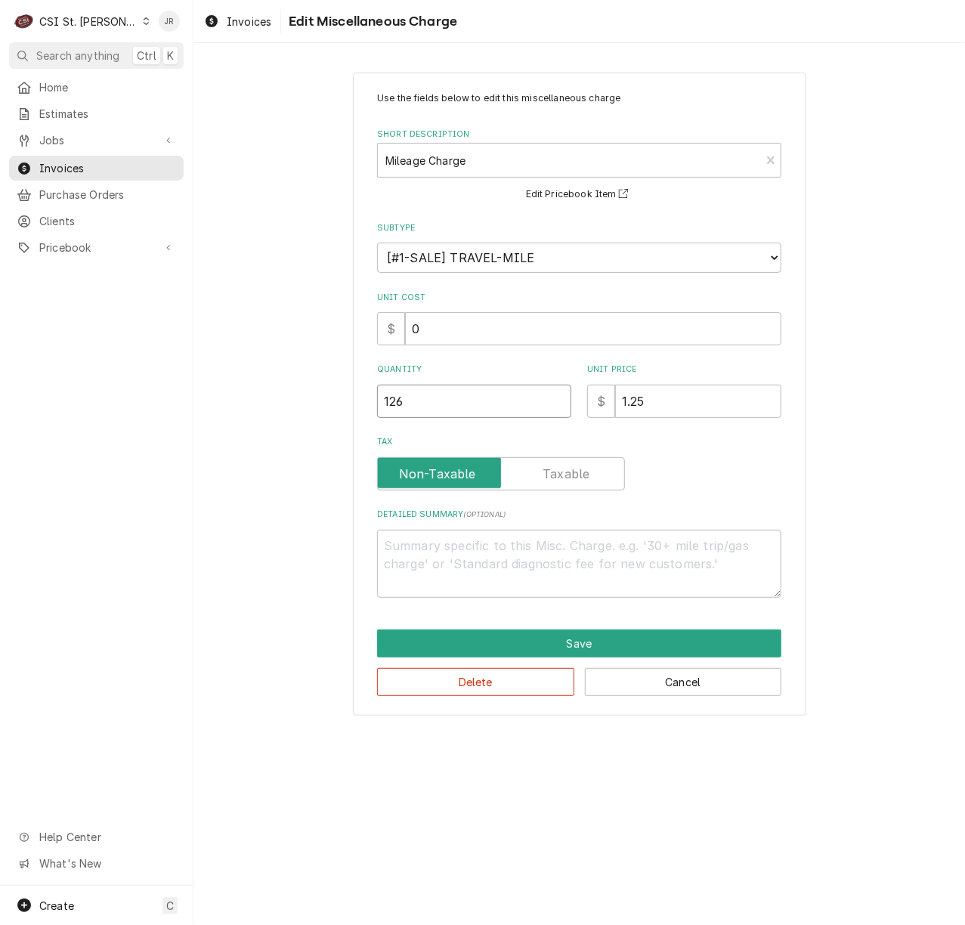
drag, startPoint x: 423, startPoint y: 408, endPoint x: 128, endPoint y: 354, distance: 299.4
click at [128, 354] on div "C CSI St. Louis JR Search anything Ctrl K Home Estimates Jobs Jobs Job Series I…" at bounding box center [482, 462] width 965 height 925
type textarea "x"
type input "8"
type textarea "x"
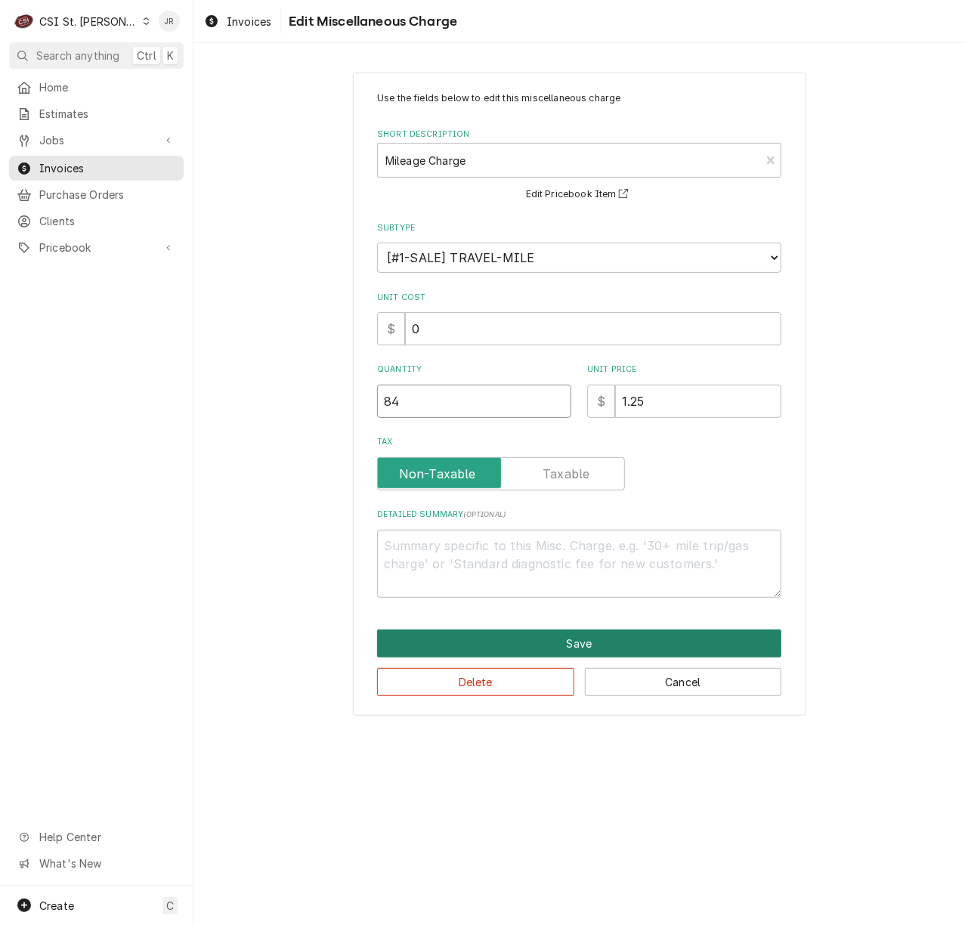
type input "84"
click at [548, 638] on button "Save" at bounding box center [579, 643] width 404 height 28
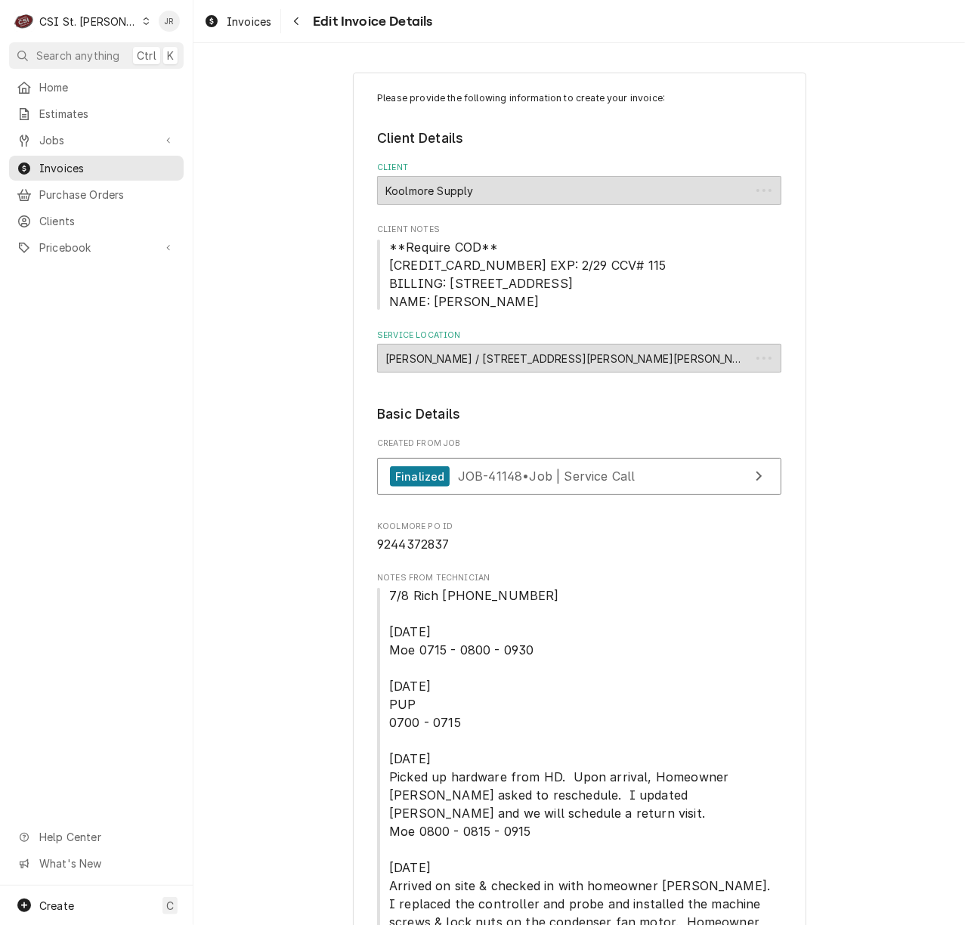
scroll to position [2464, 0]
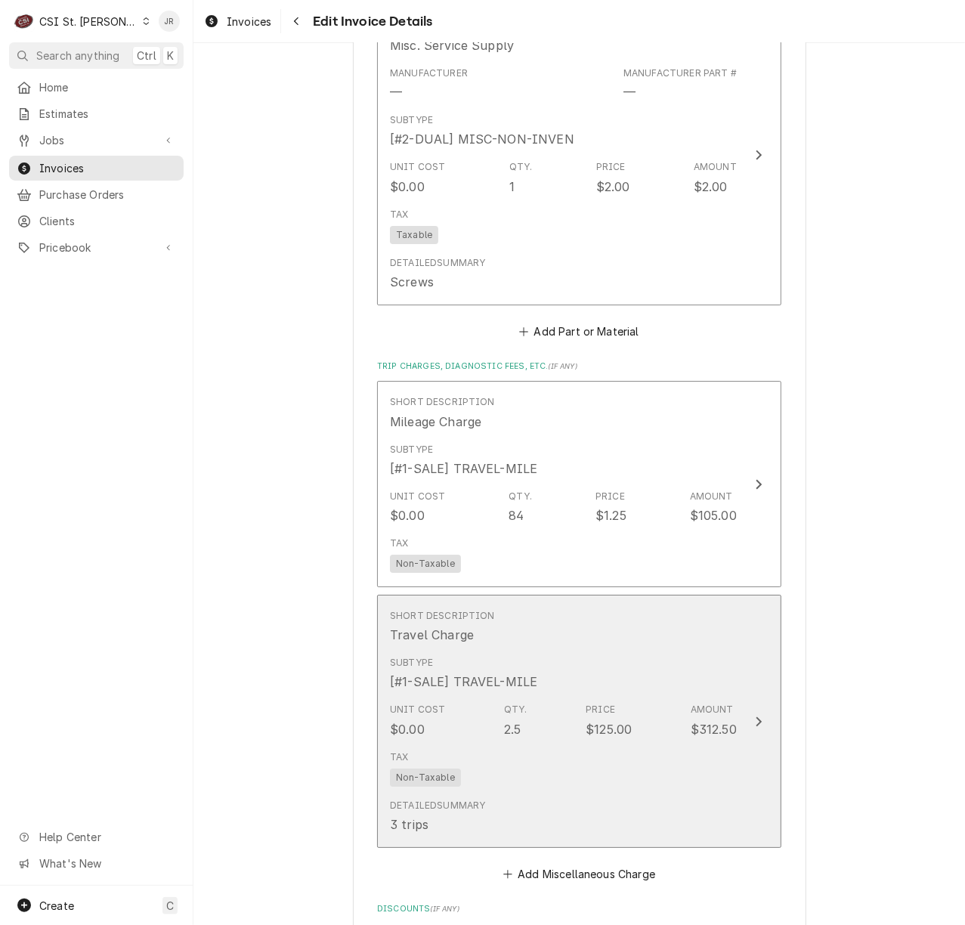
click at [585, 702] on div "Price" at bounding box center [599, 709] width 29 height 14
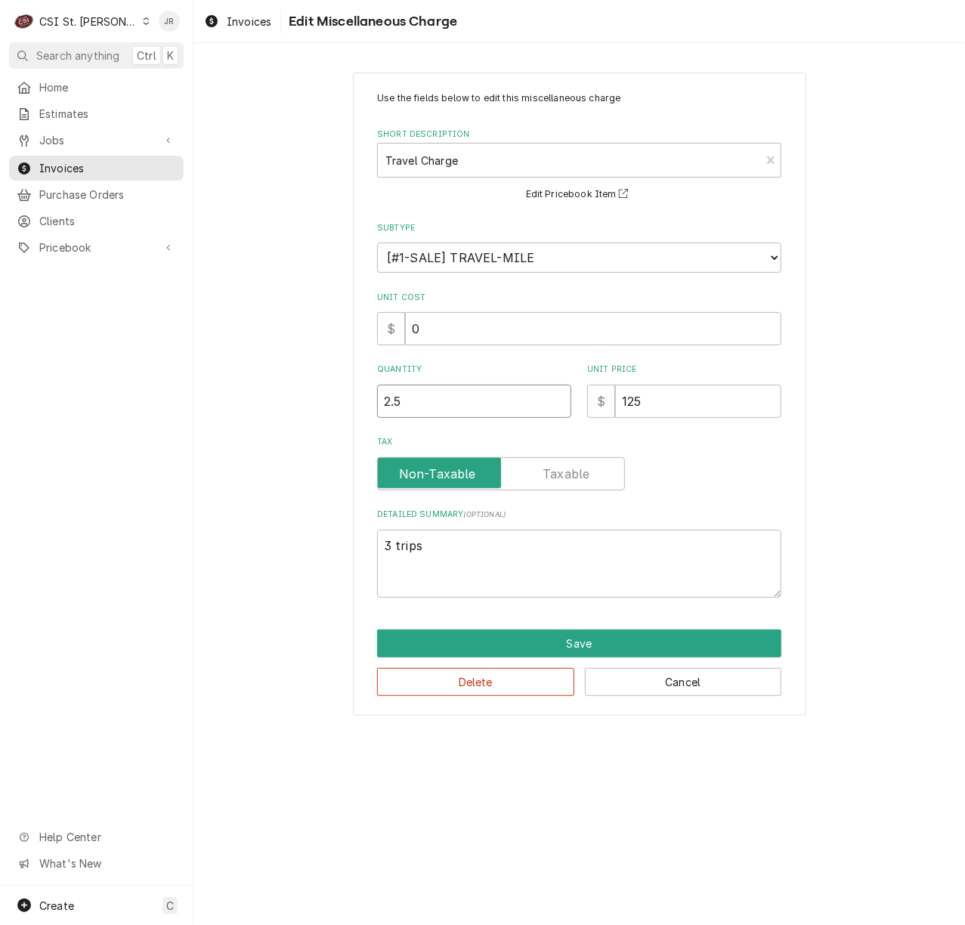
drag, startPoint x: 452, startPoint y: 396, endPoint x: 260, endPoint y: 381, distance: 192.5
click at [260, 381] on div "Use the fields below to edit this miscellaneous charge Short Description Travel…" at bounding box center [578, 393] width 771 height 669
type textarea "x"
type input "2"
drag, startPoint x: 479, startPoint y: 544, endPoint x: -3, endPoint y: 511, distance: 483.1
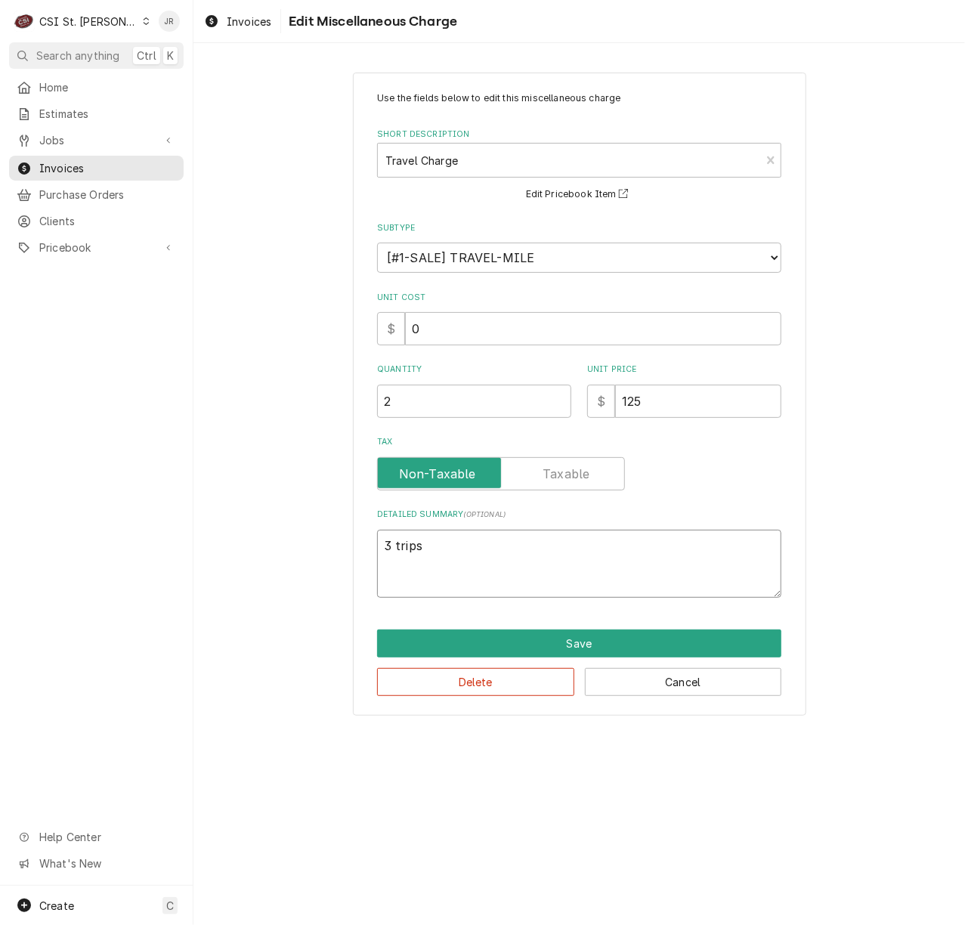
click at [0, 511] on html "C CSI St. Louis JR Search anything Ctrl K Home Estimates Jobs Jobs Job Series I…" at bounding box center [482, 462] width 965 height 925
type textarea "x"
type textarea "T"
type textarea "x"
type textarea "Tw"
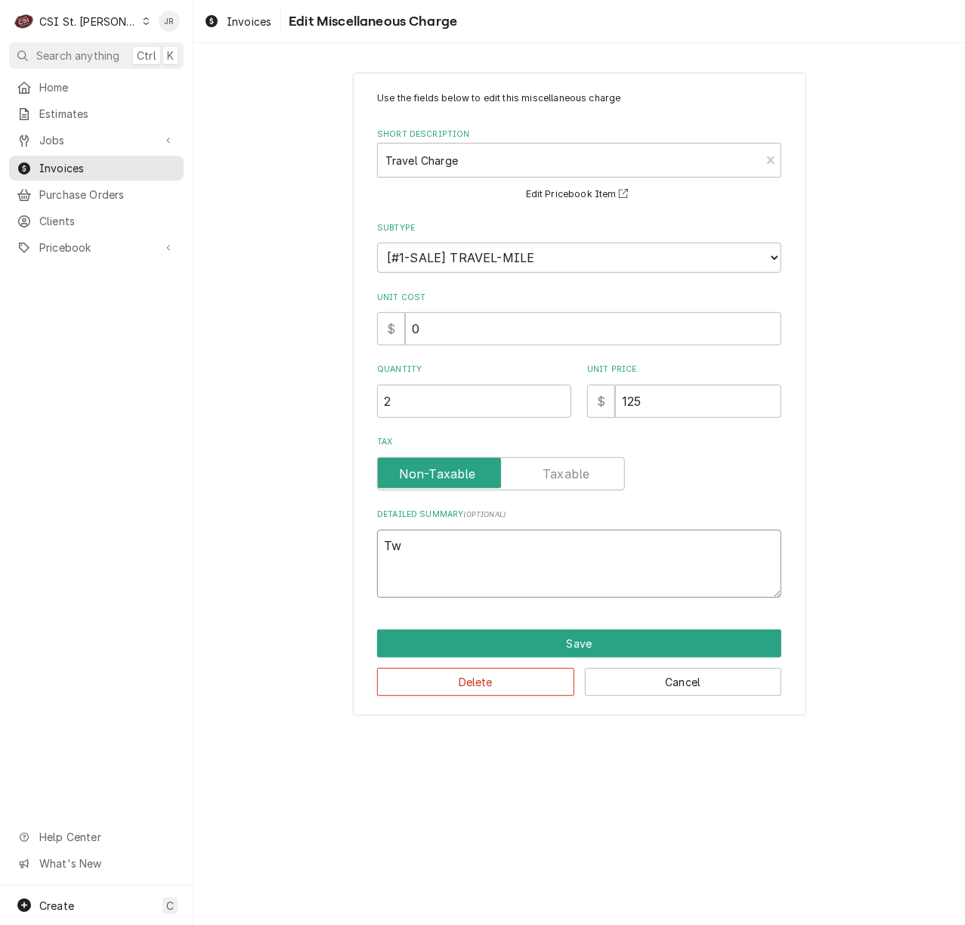
type textarea "x"
type textarea "Two"
type textarea "x"
type textarea "Two"
type textarea "x"
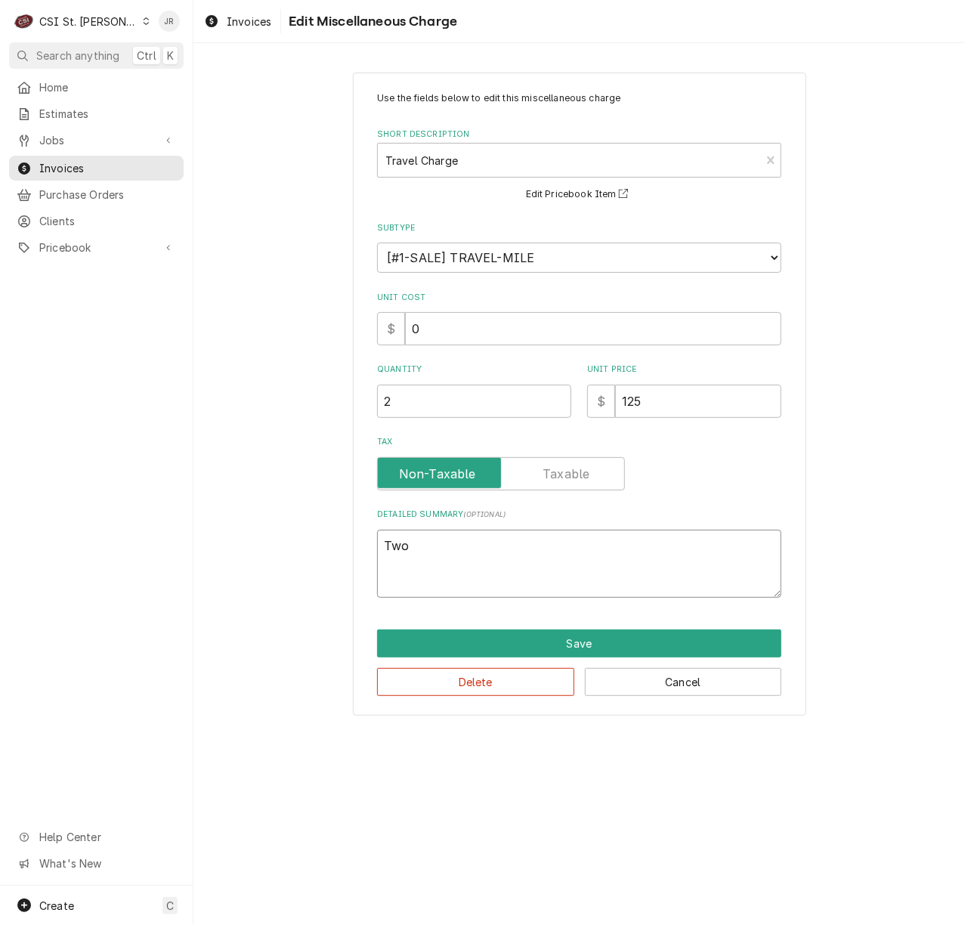
type textarea "Two t"
type textarea "x"
type textarea "Two tr"
type textarea "x"
type textarea "Two tri"
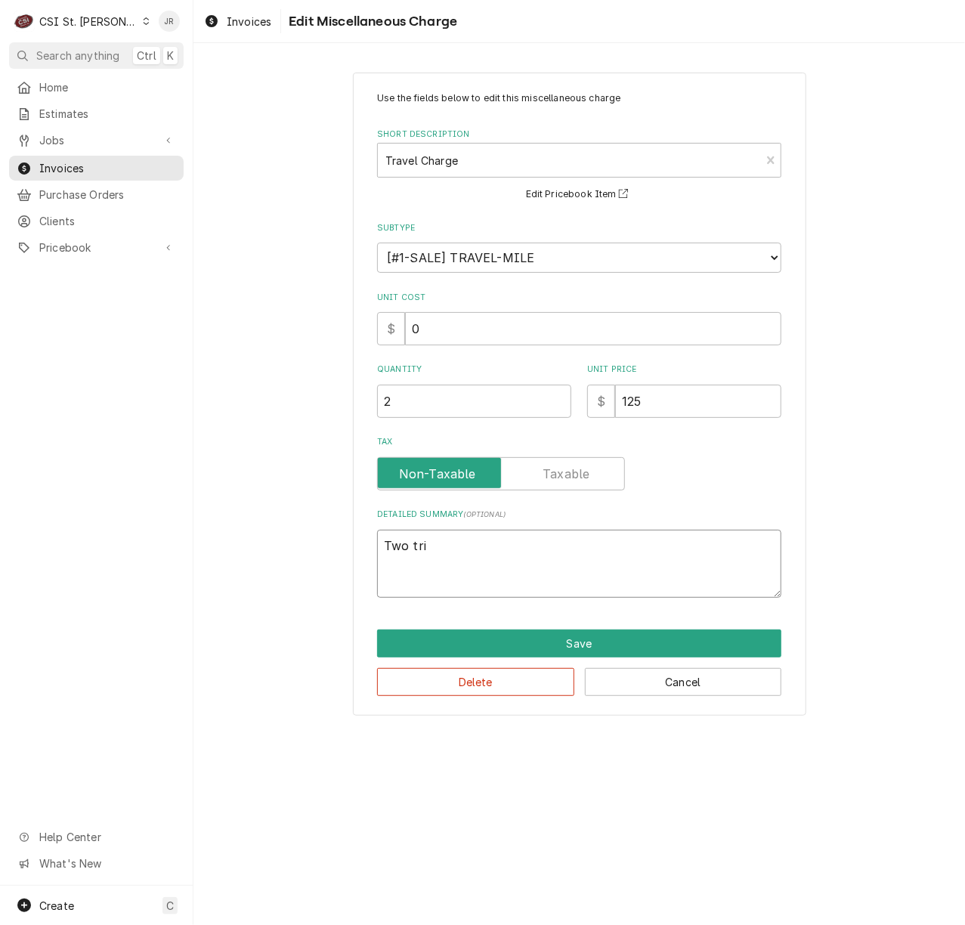
type textarea "x"
type textarea "Two trip"
type textarea "x"
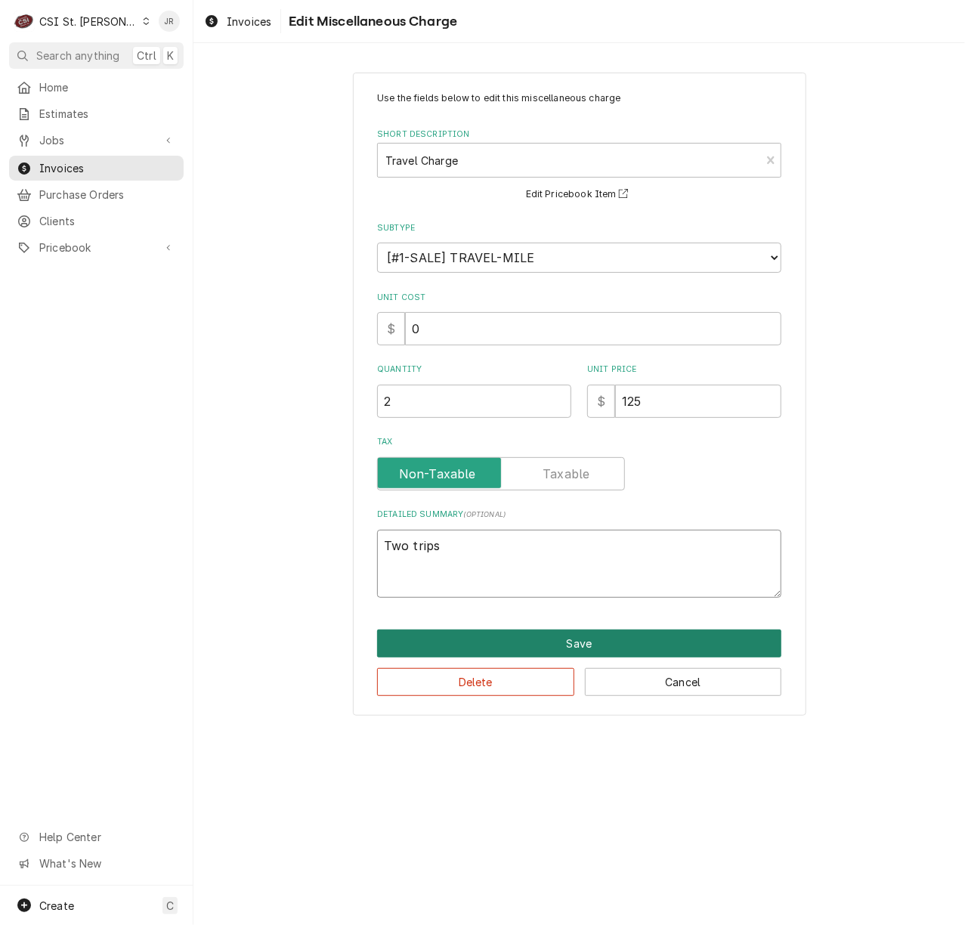
type textarea "Two trips"
click at [581, 647] on button "Save" at bounding box center [579, 643] width 404 height 28
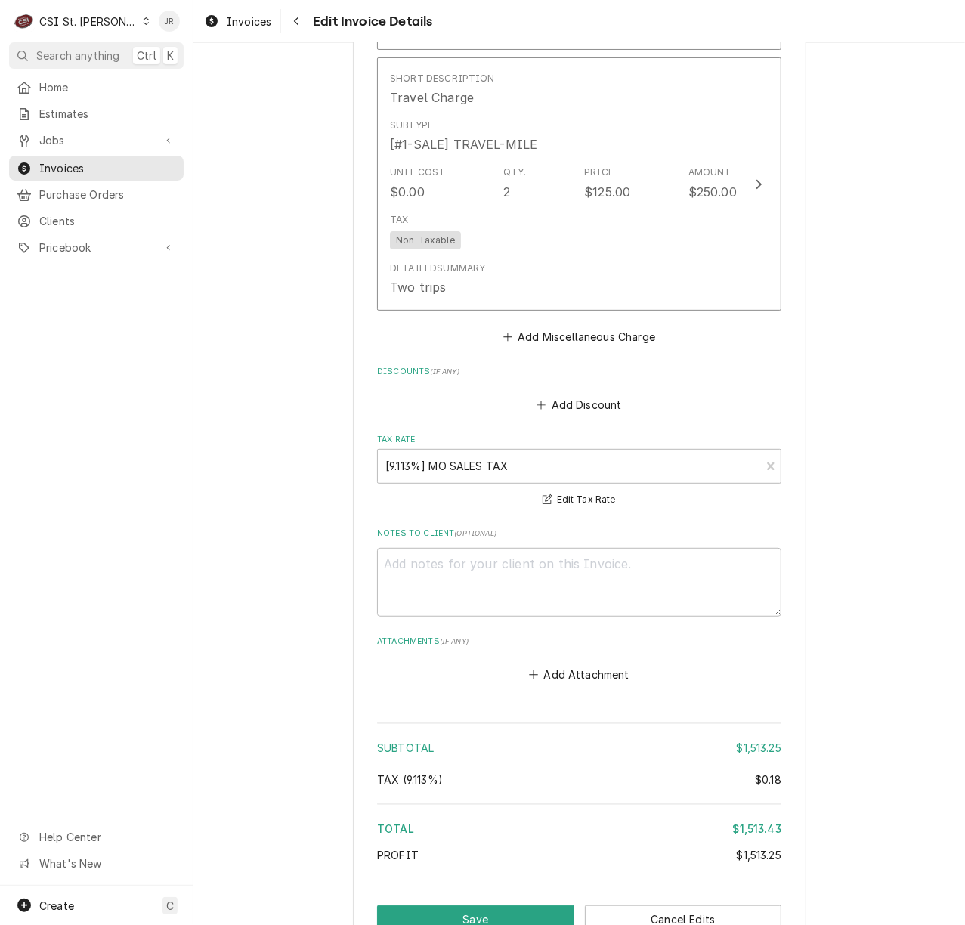
scroll to position [3097, 0]
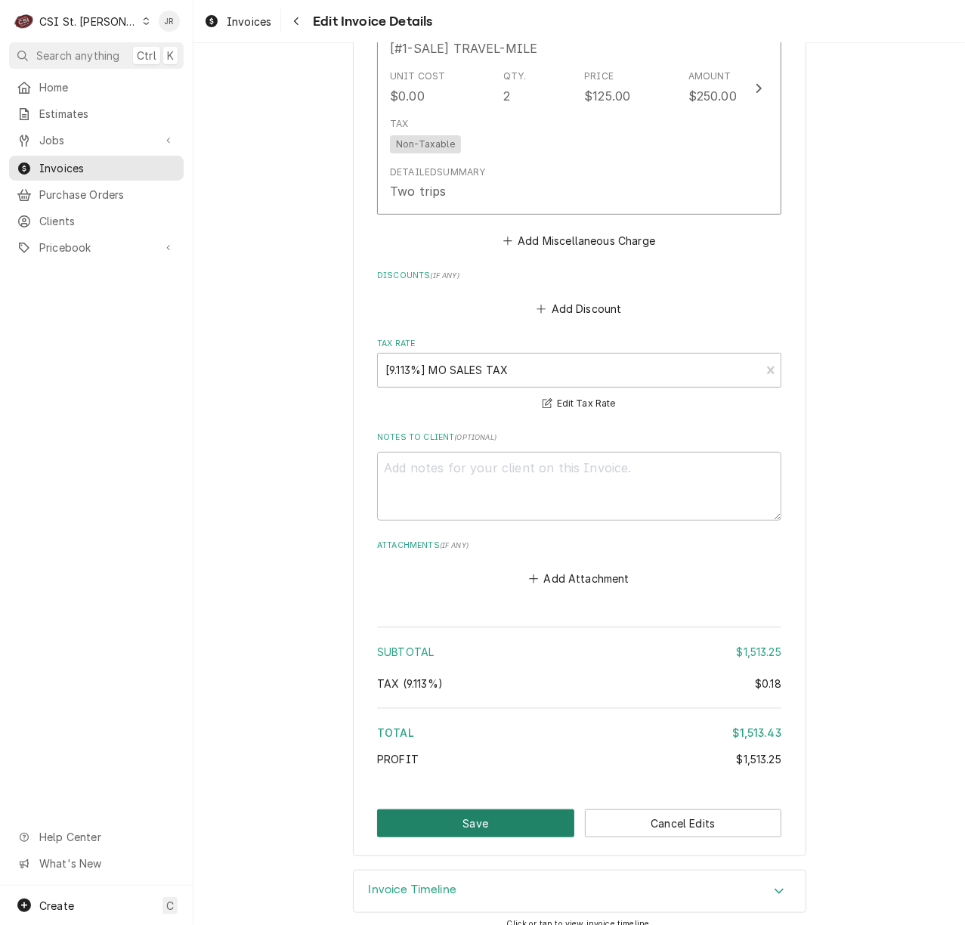
click at [462, 810] on button "Save" at bounding box center [475, 823] width 197 height 28
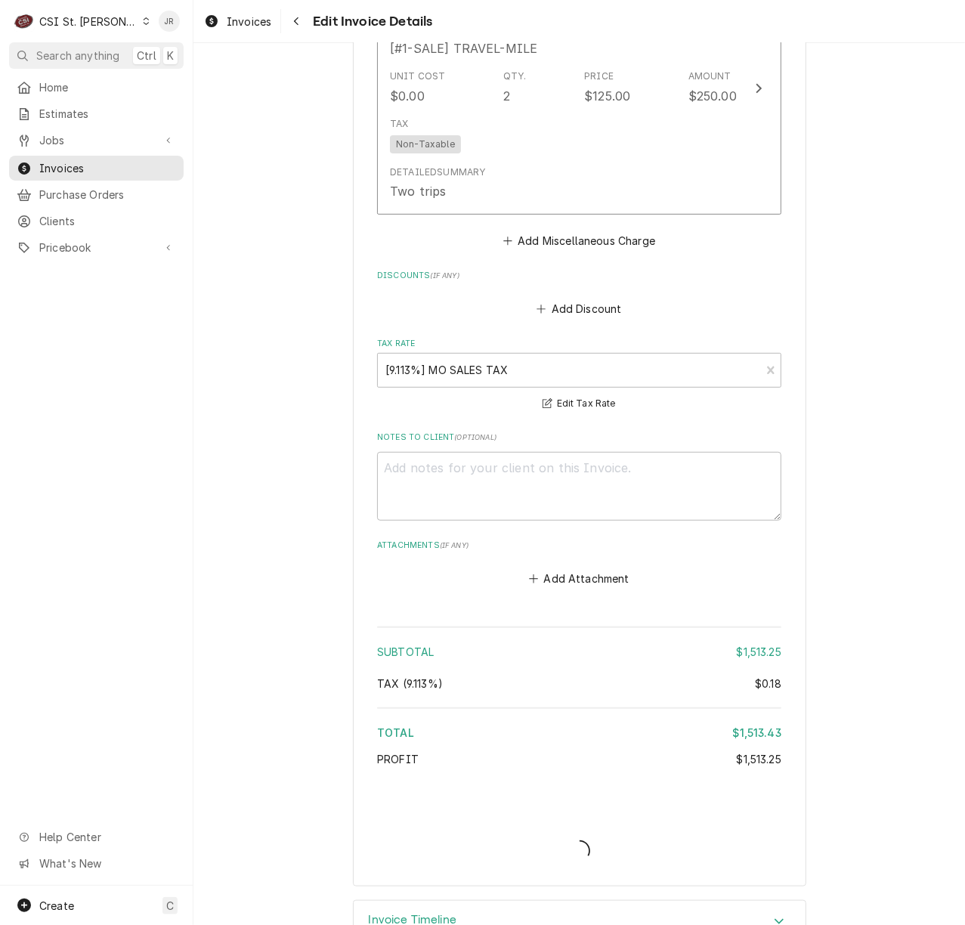
type textarea "x"
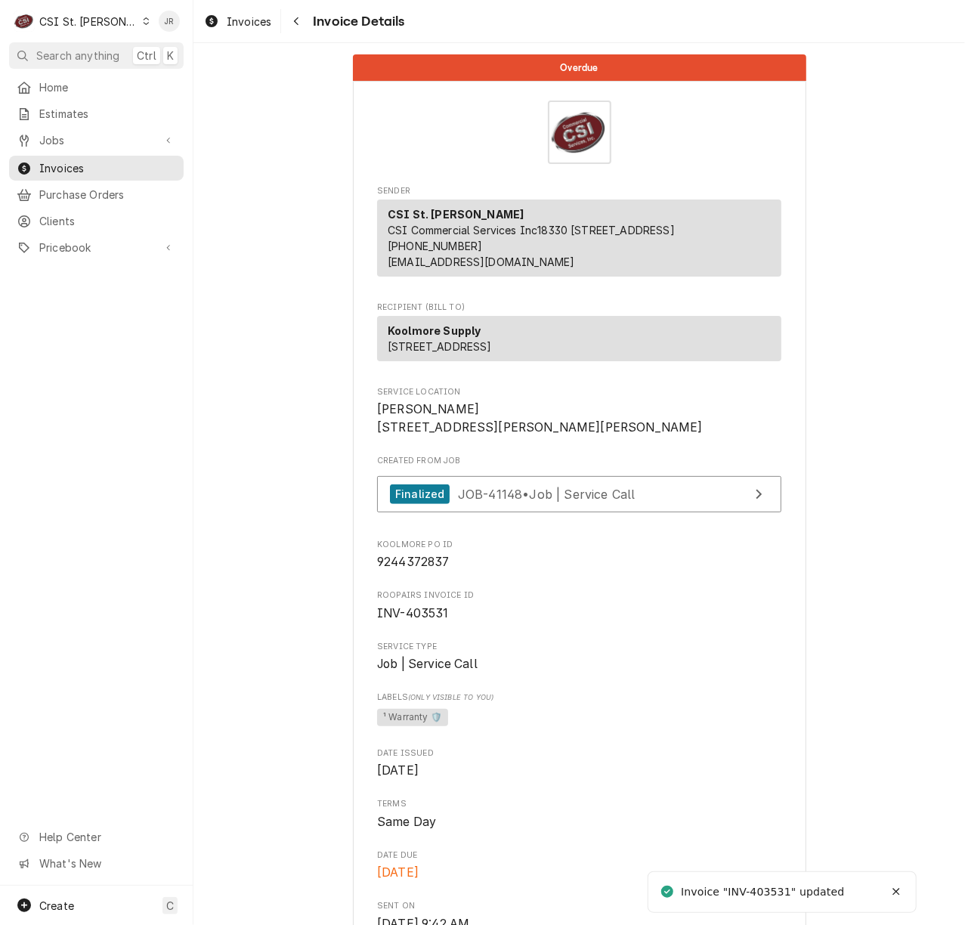
click at [783, 888] on div "Invoice "INV-403531" updated" at bounding box center [763, 892] width 165 height 16
click at [780, 888] on div "Invoice "INV-403531" updated" at bounding box center [763, 892] width 165 height 16
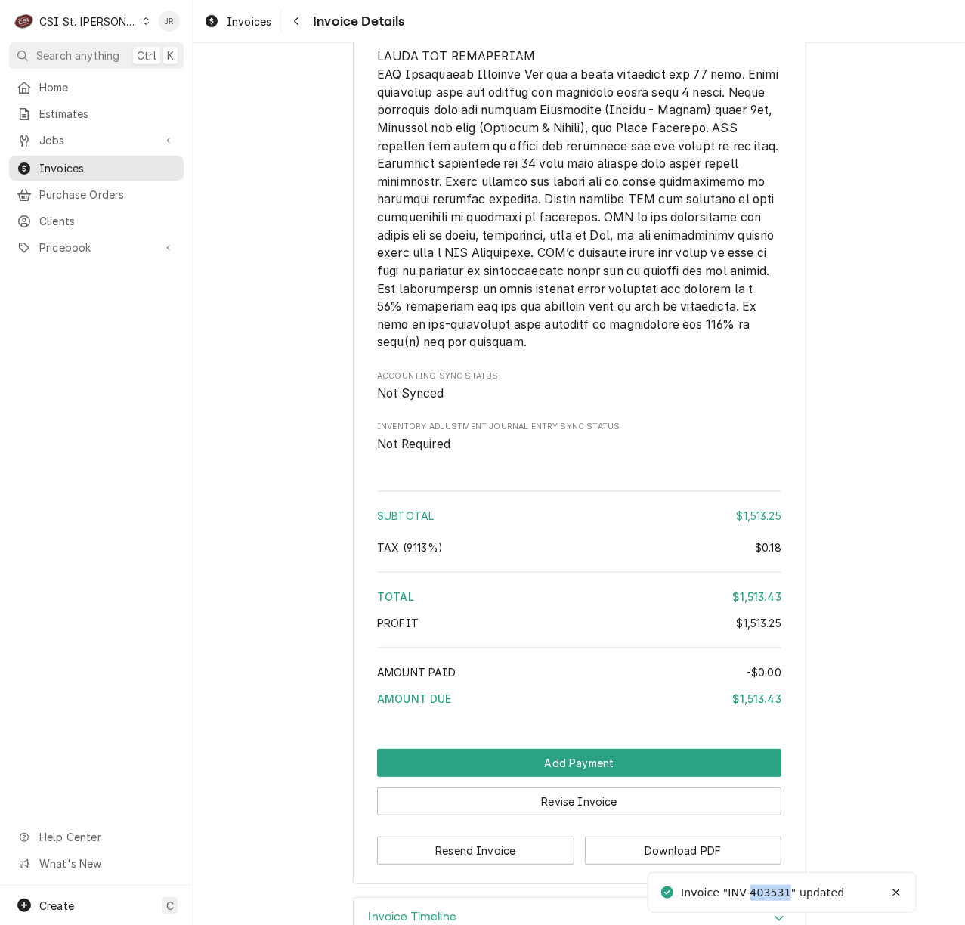
scroll to position [2762, 0]
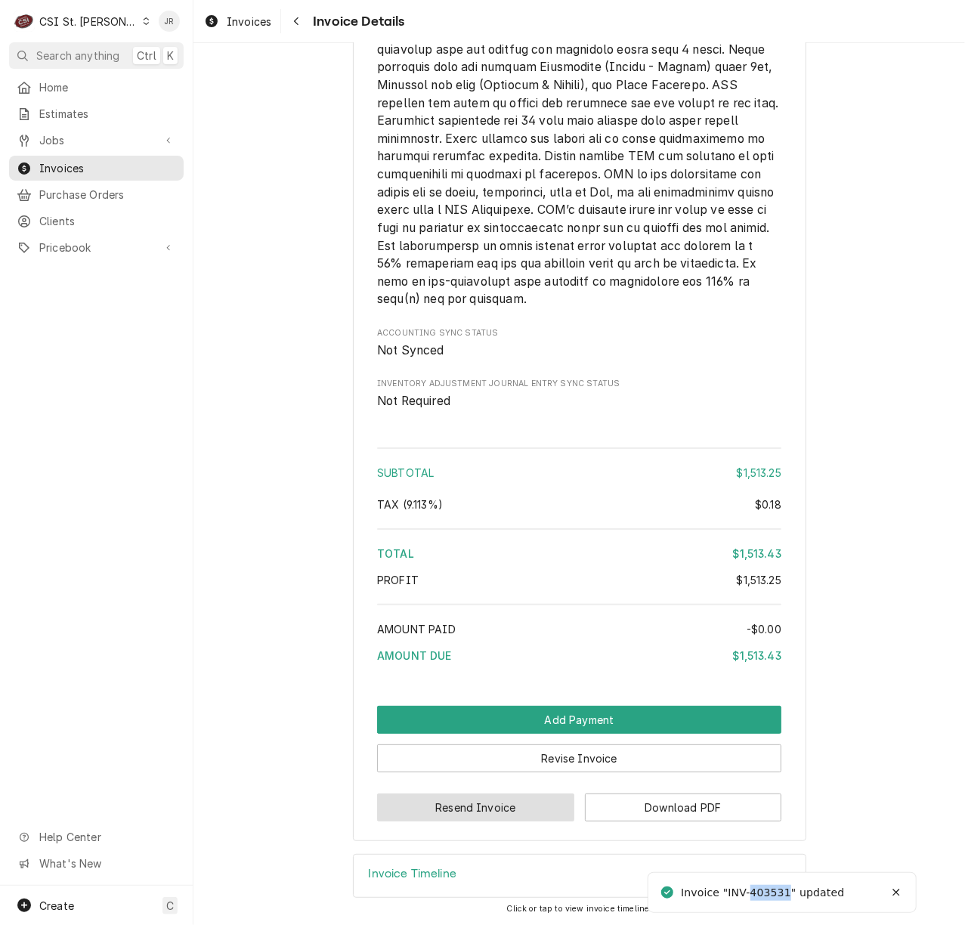
click at [487, 807] on button "Resend Invoice" at bounding box center [475, 807] width 197 height 28
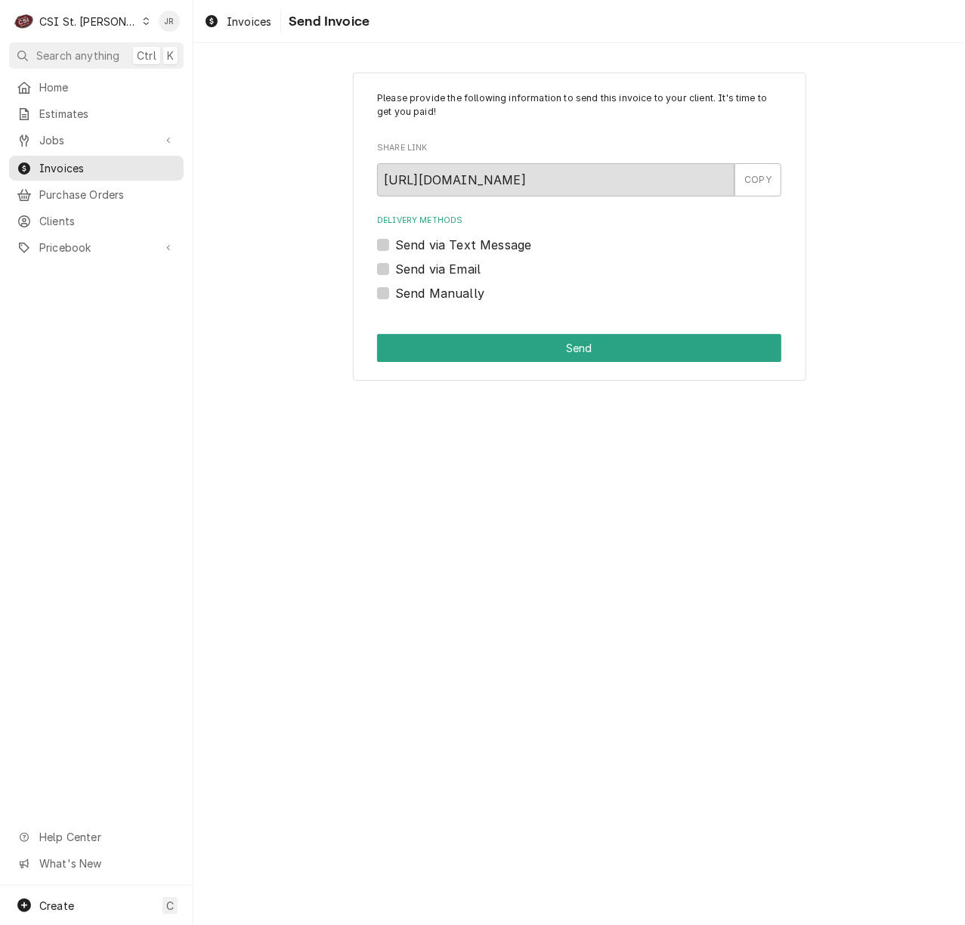
click at [395, 263] on label "Send via Email" at bounding box center [437, 269] width 85 height 18
click at [395, 263] on input "Send via Email" at bounding box center [597, 276] width 404 height 33
checkbox input "true"
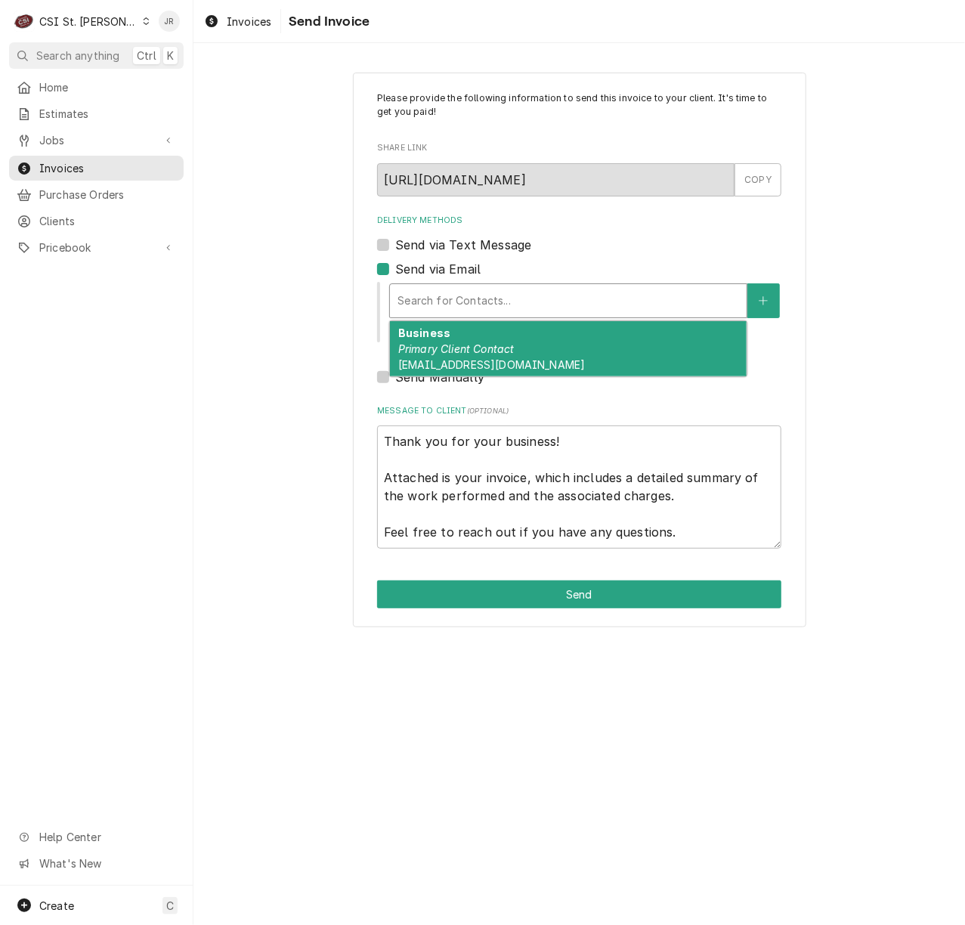
click at [565, 296] on div "Delivery Methods" at bounding box center [567, 300] width 341 height 27
click at [770, 305] on button "Delivery Methods" at bounding box center [763, 300] width 32 height 35
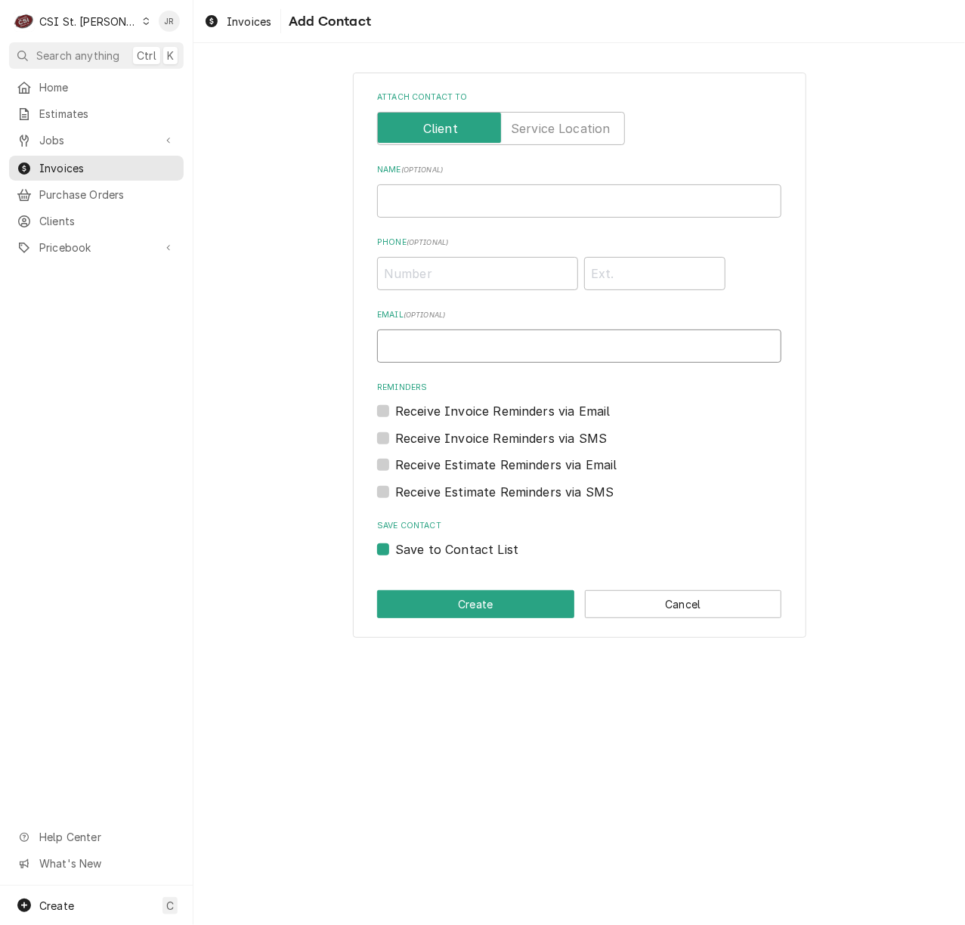
drag, startPoint x: 461, startPoint y: 363, endPoint x: 459, endPoint y: 352, distance: 10.7
click at [461, 363] on input "Email ( optional )" at bounding box center [579, 345] width 404 height 33
click at [440, 344] on input "Email ( optional )" at bounding box center [579, 345] width 404 height 33
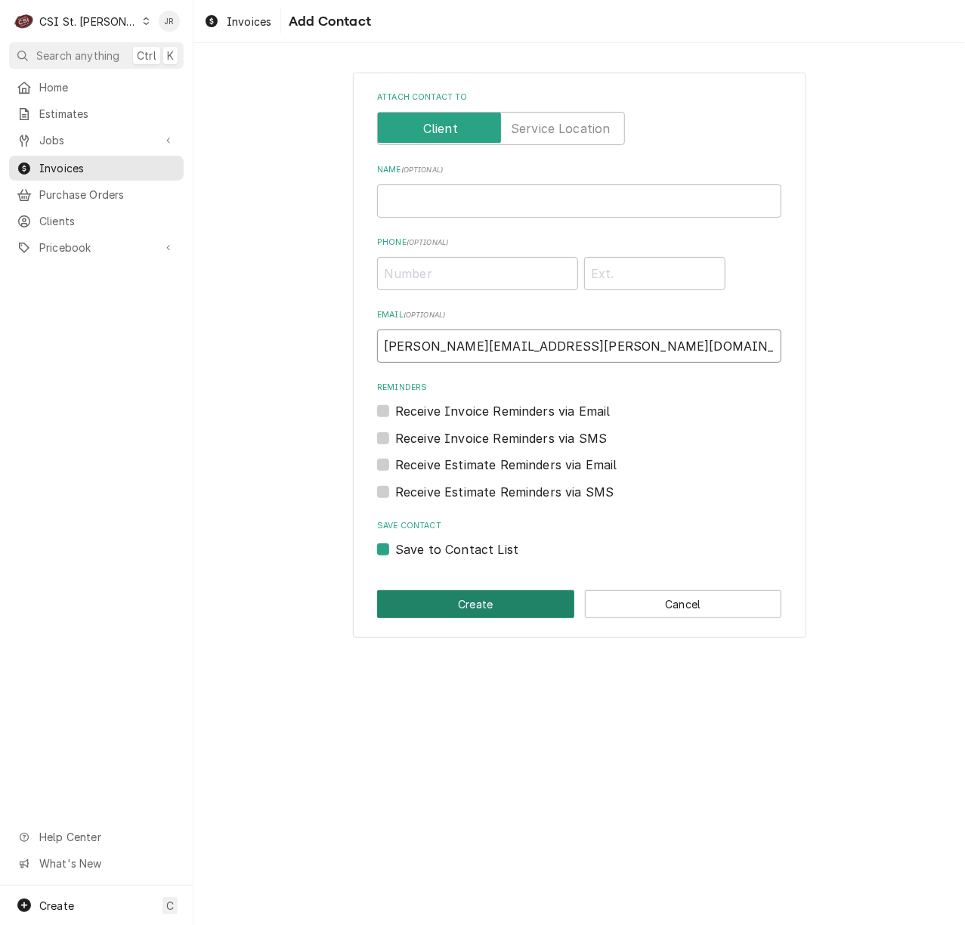
type input "jessica.rentfro@csi1.com"
click at [456, 601] on button "Create" at bounding box center [475, 604] width 197 height 28
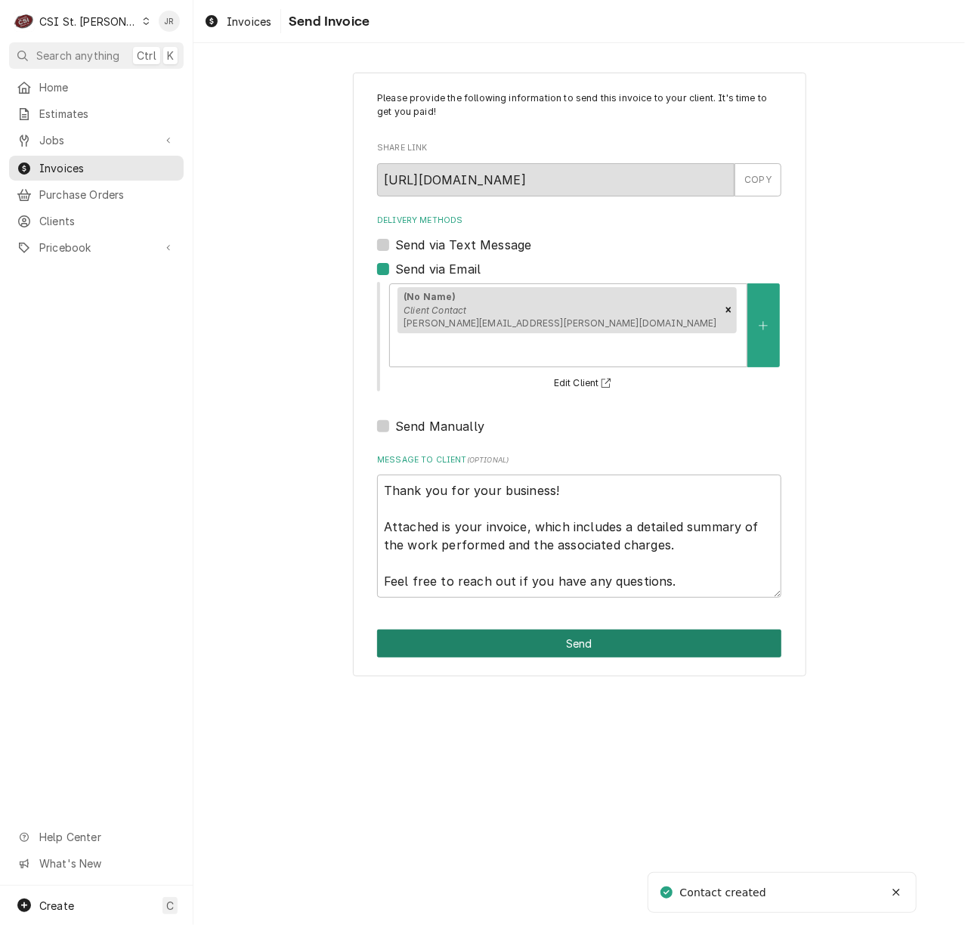
click at [593, 629] on button "Send" at bounding box center [579, 643] width 404 height 28
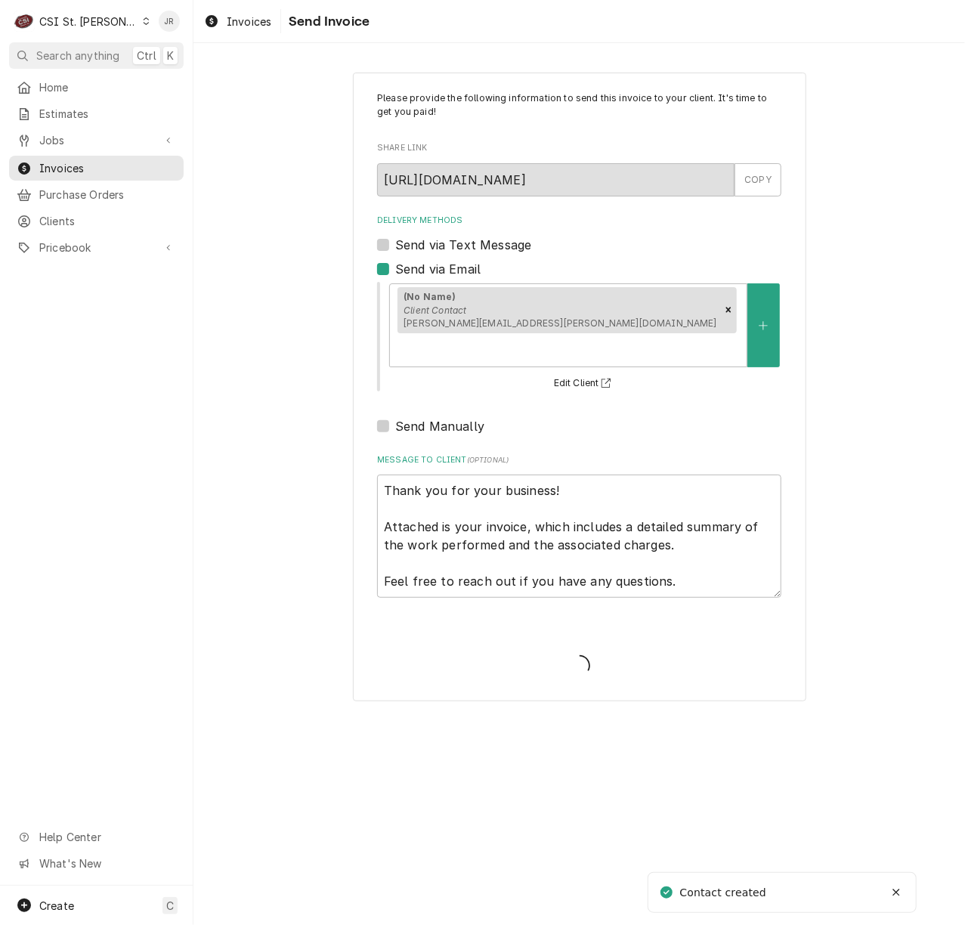
type textarea "x"
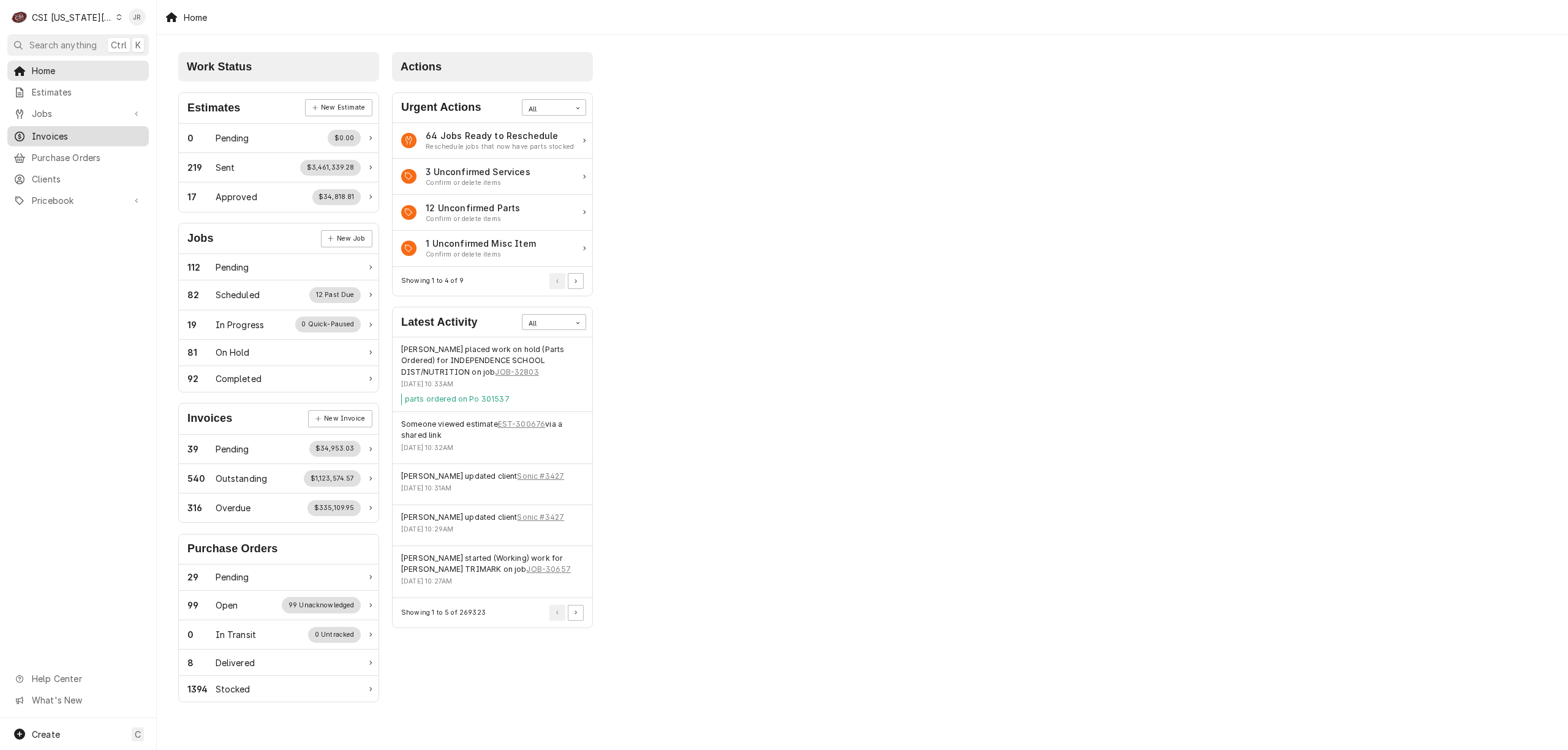
click at [50, 131] on span "Invoices" at bounding box center [87, 136] width 111 height 13
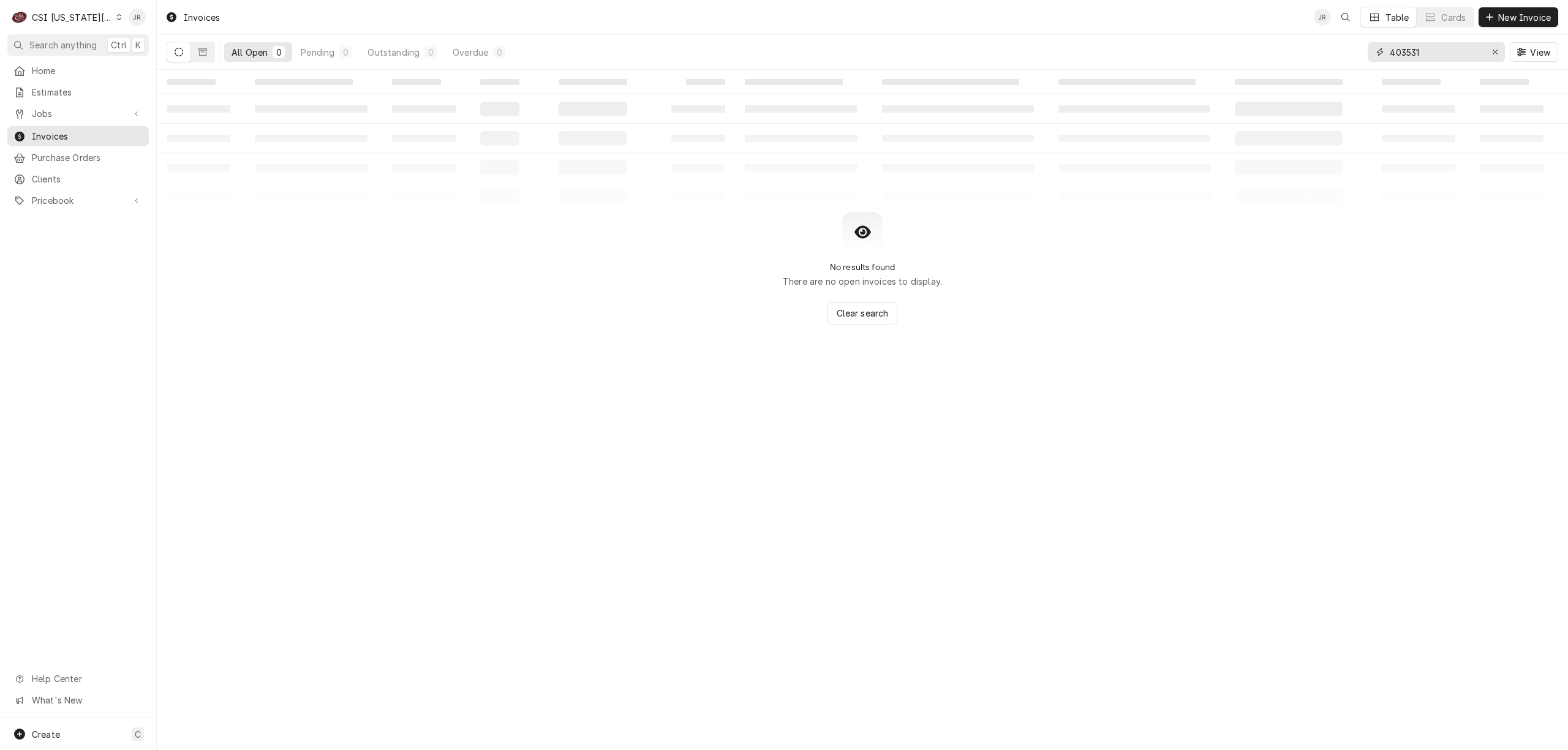
click at [1420, 50] on input "403531" at bounding box center [1435, 52] width 92 height 19
click at [1420, 49] on input "403531" at bounding box center [1435, 52] width 92 height 19
paste input "302943"
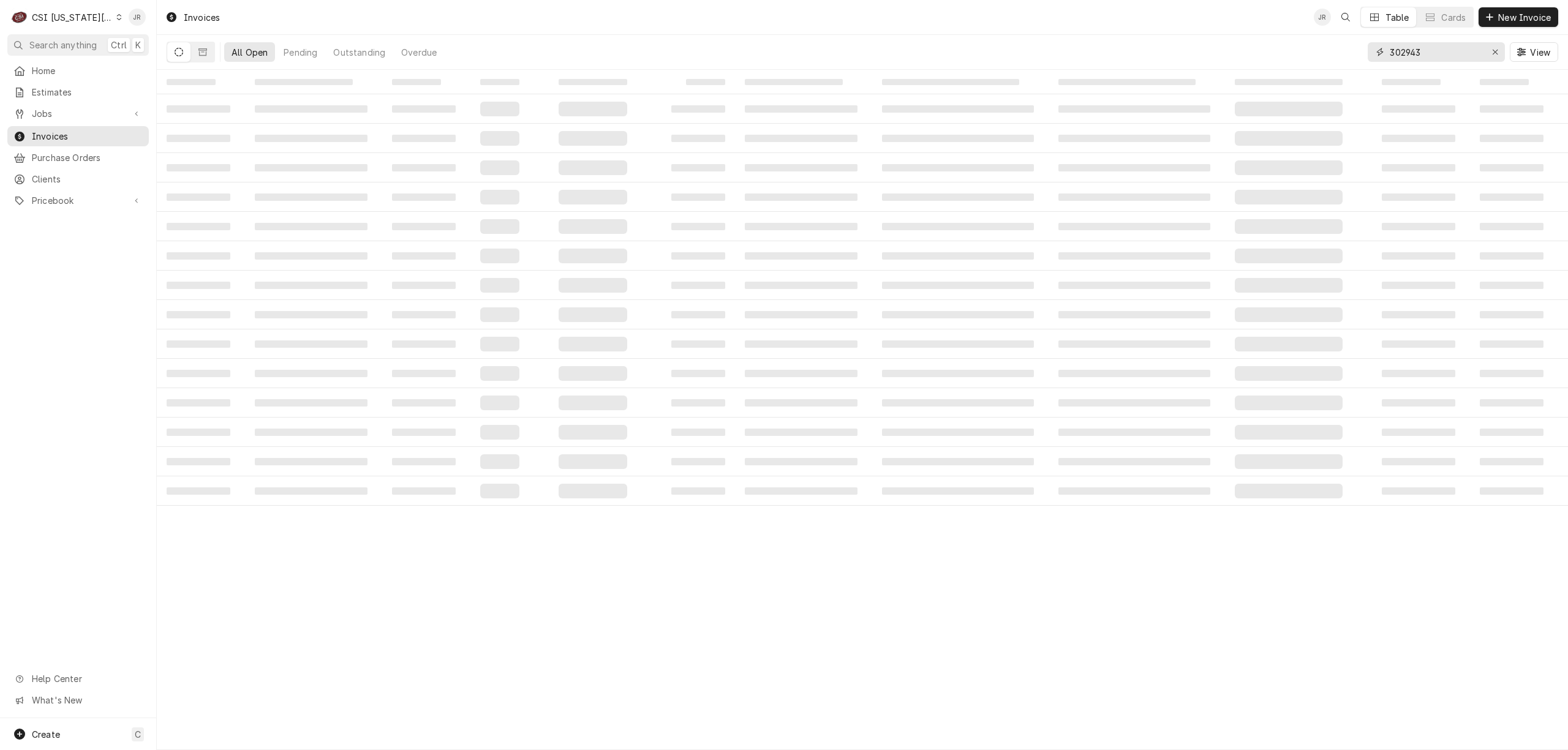
type input "302943"
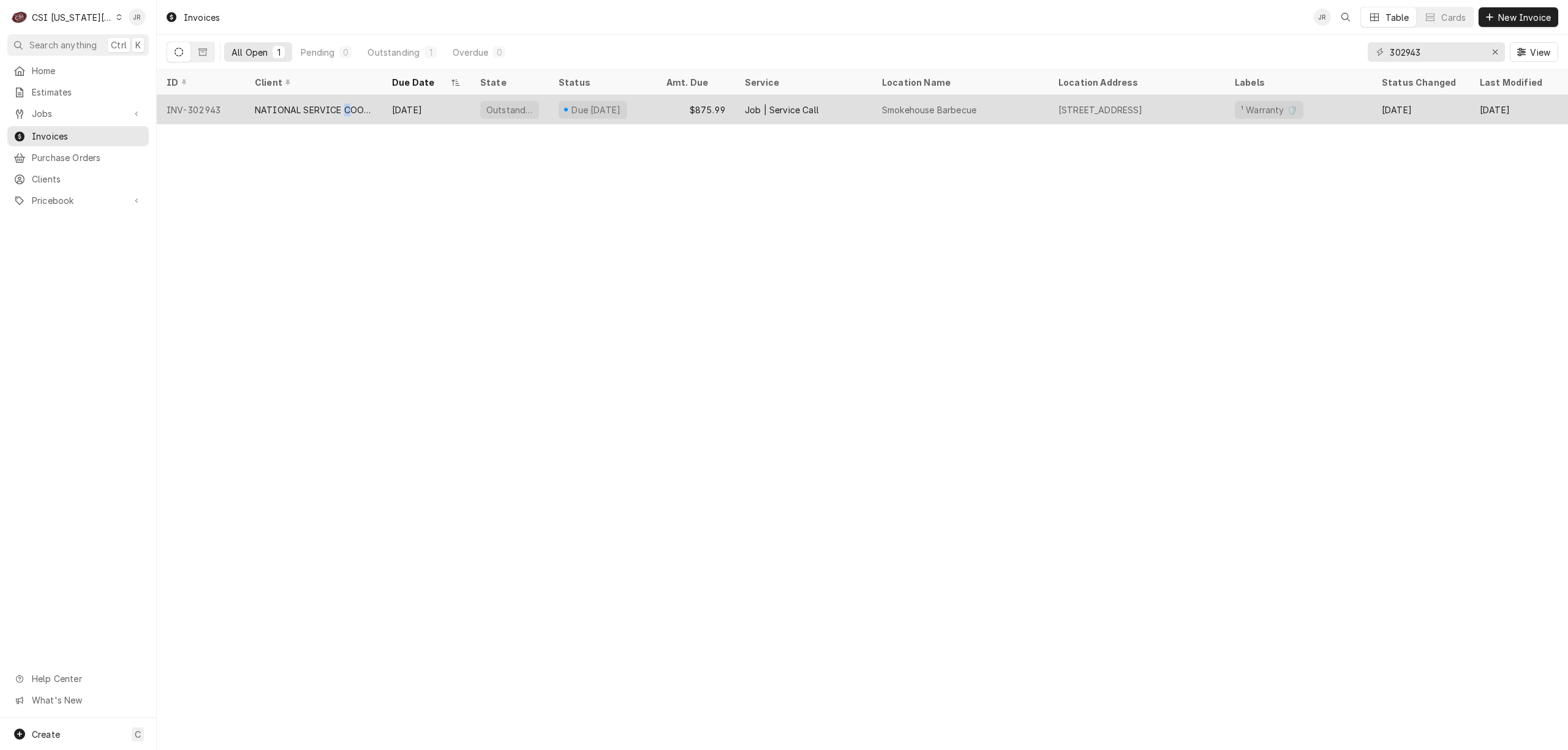
click at [345, 104] on div "NATIONAL SERVICE COOPERATIVE" at bounding box center [313, 110] width 118 height 13
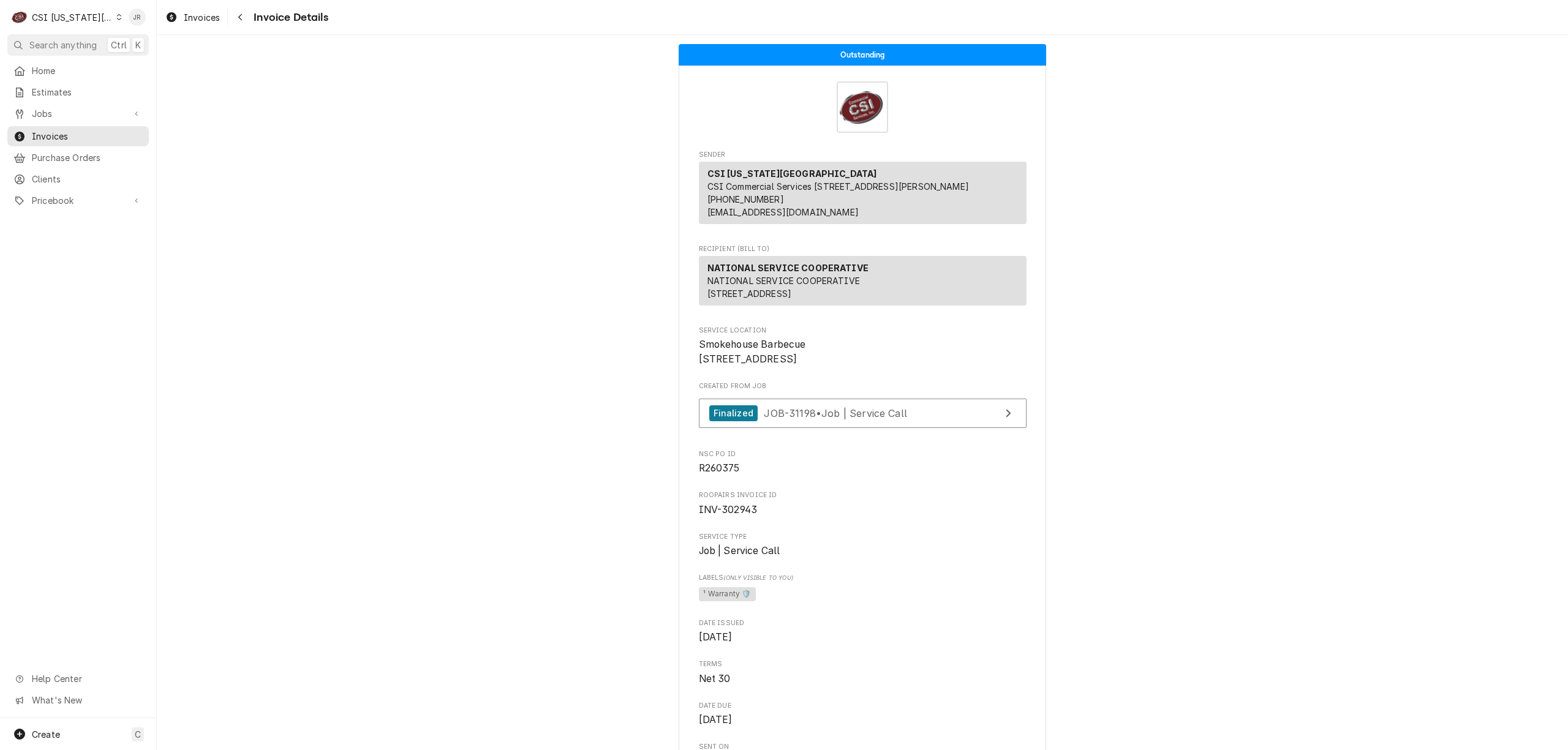
click at [728, 516] on span "INV-302943" at bounding box center [728, 510] width 59 height 11
copy span "302943"
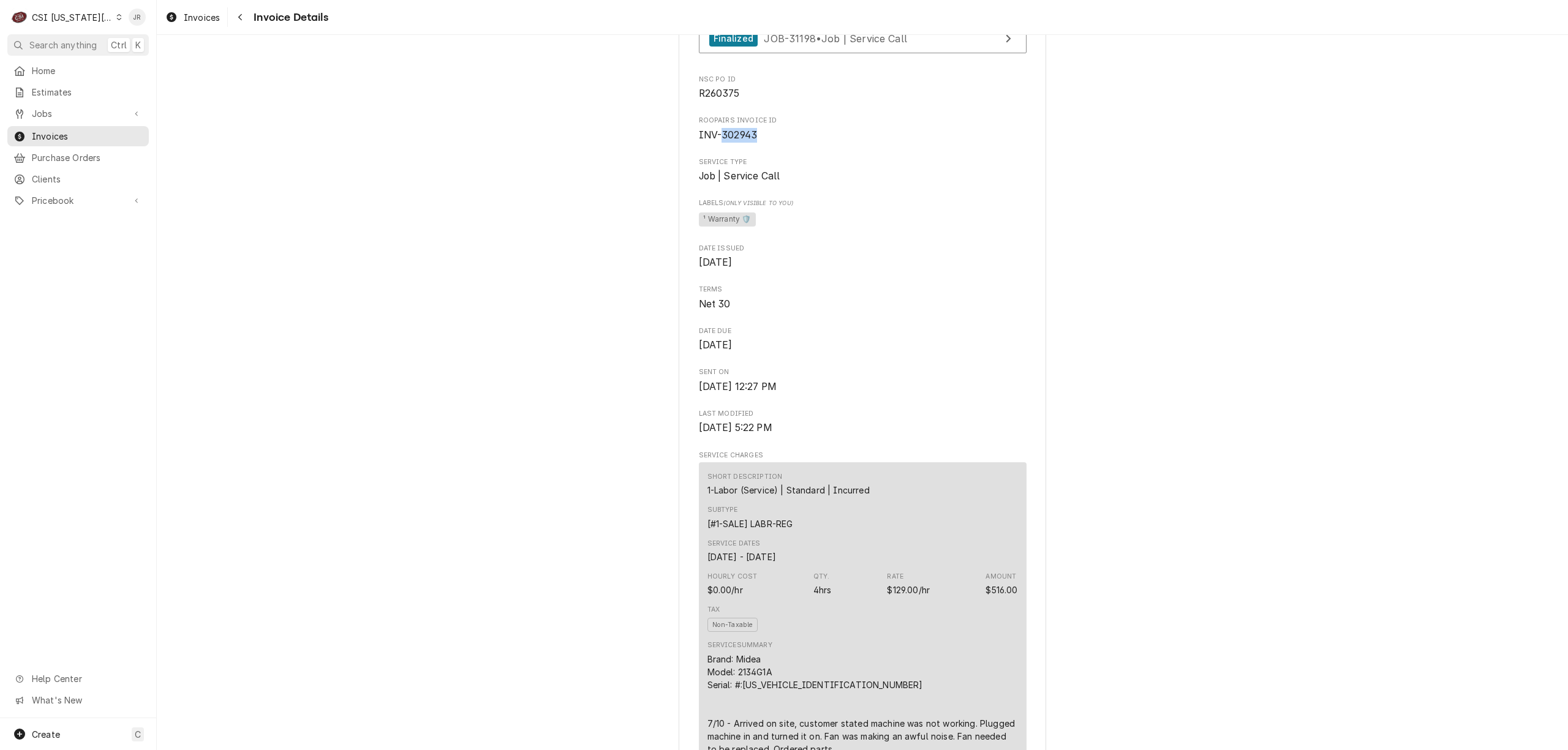
scroll to position [333, 0]
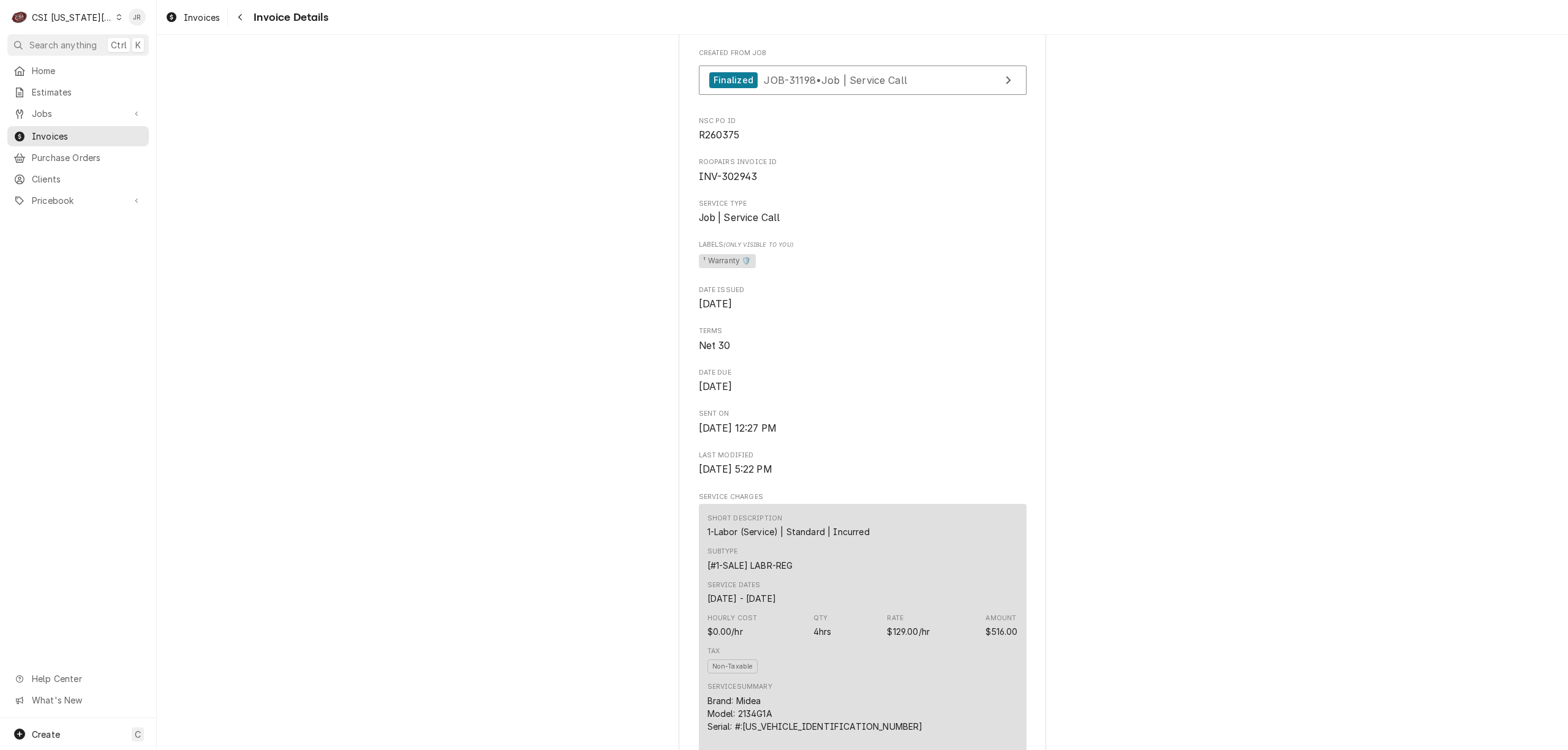
drag, startPoint x: 1292, startPoint y: 106, endPoint x: 1292, endPoint y: 120, distance: 14.0
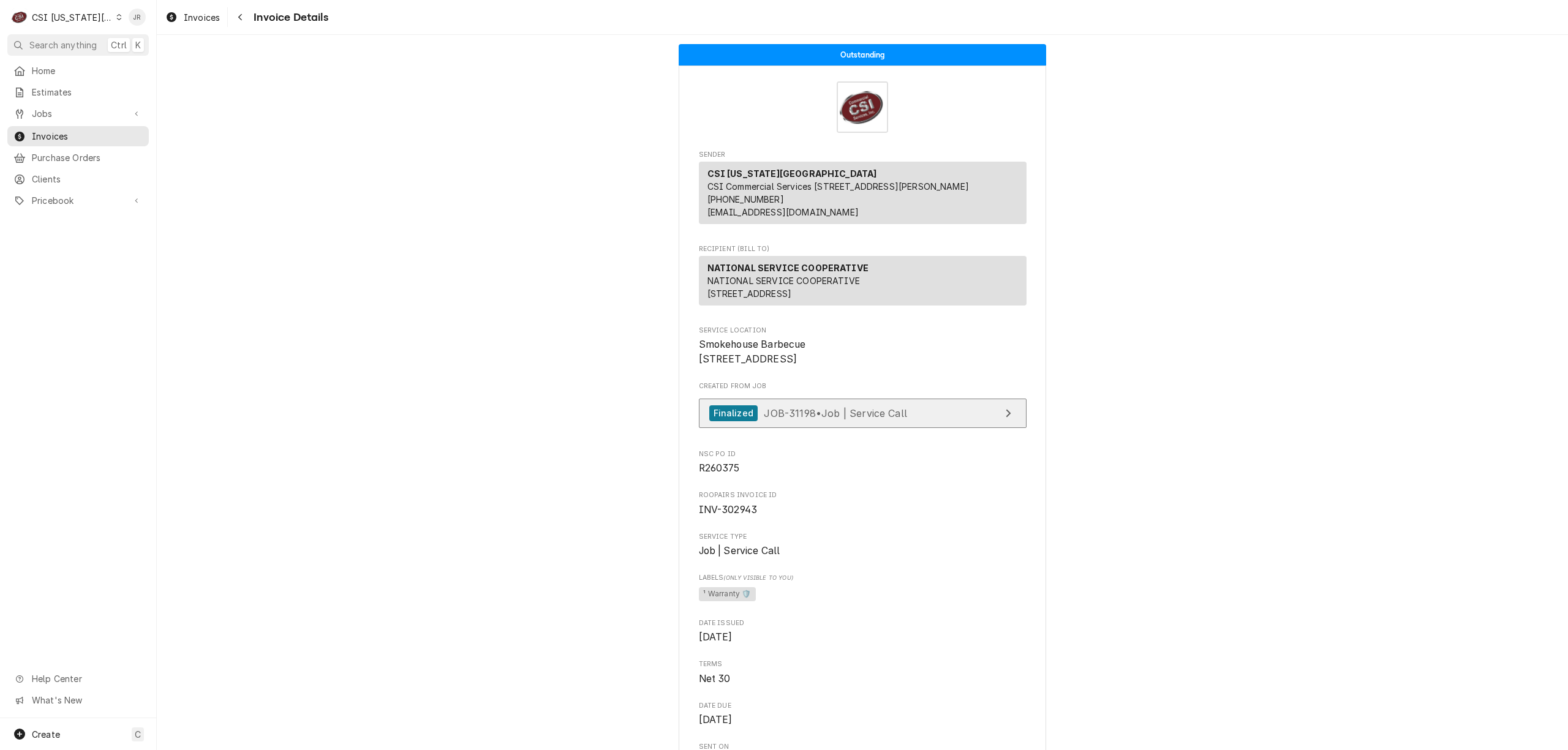
click at [958, 429] on link "Finalized JOB-31198 • Job | Service Call" at bounding box center [863, 414] width 328 height 30
click at [730, 516] on span "INV-302943" at bounding box center [728, 510] width 59 height 11
copy span "302943"
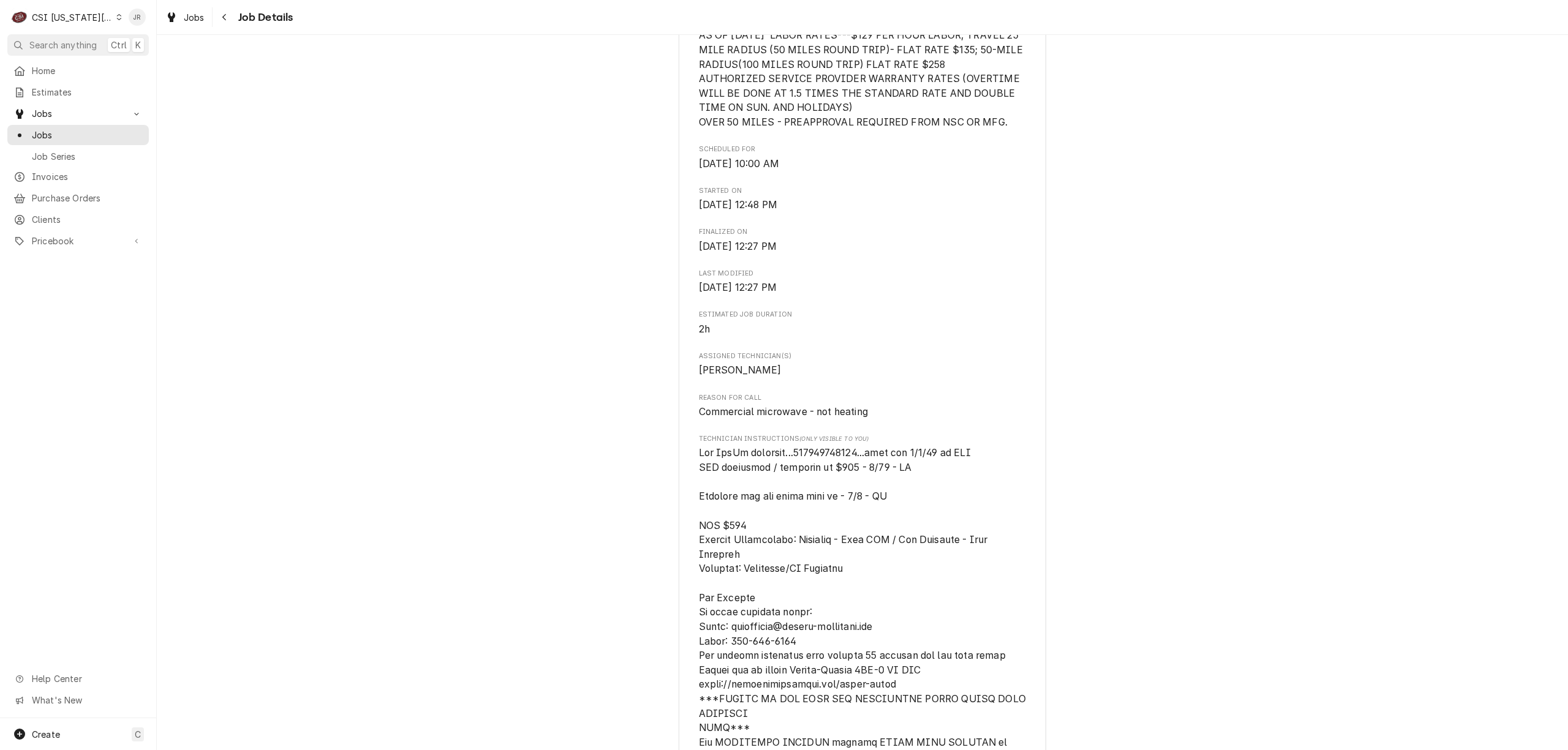
scroll to position [735, 0]
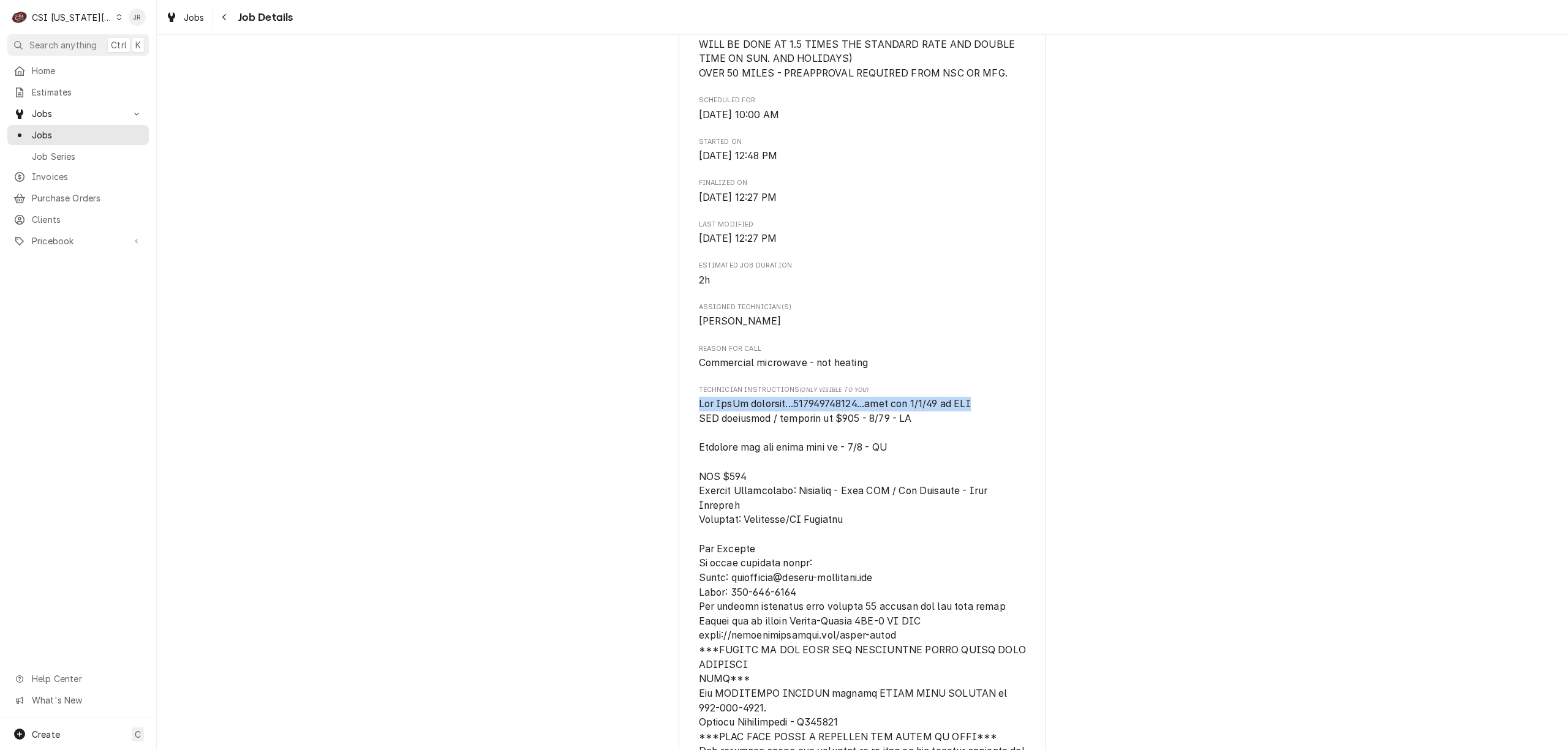
drag, startPoint x: 985, startPoint y: 436, endPoint x: 688, endPoint y: 435, distance: 297.0
click at [688, 435] on div "NATIONAL SERVICE COOPERATIVE Smokehouse Barbecue / [STREET_ADDRESS] Open in Map…" at bounding box center [862, 535] width 367 height 2385
copy span "Per FedEx tracking...414407860721...part eta 8/1/25 by EOD"
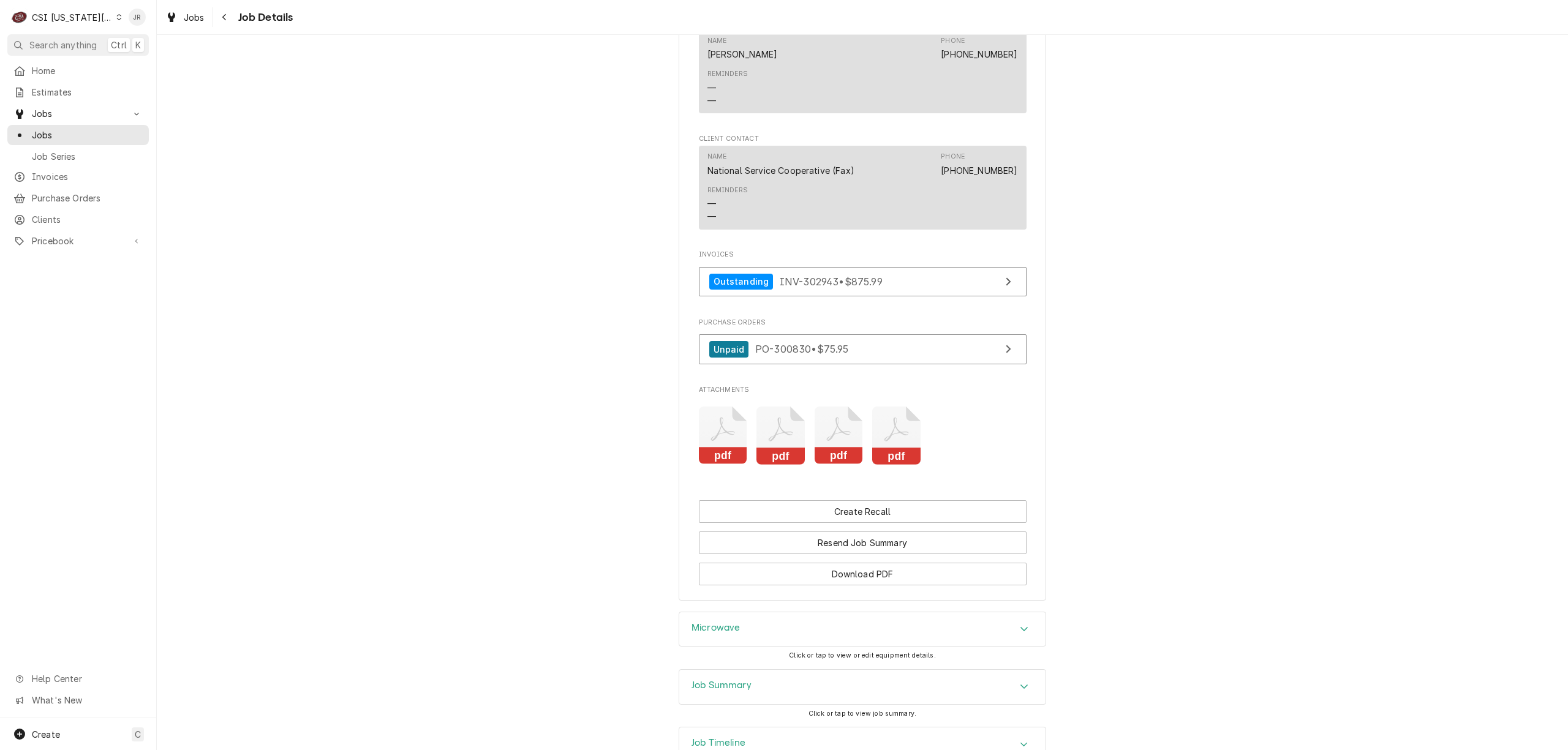
scroll to position [1878, 0]
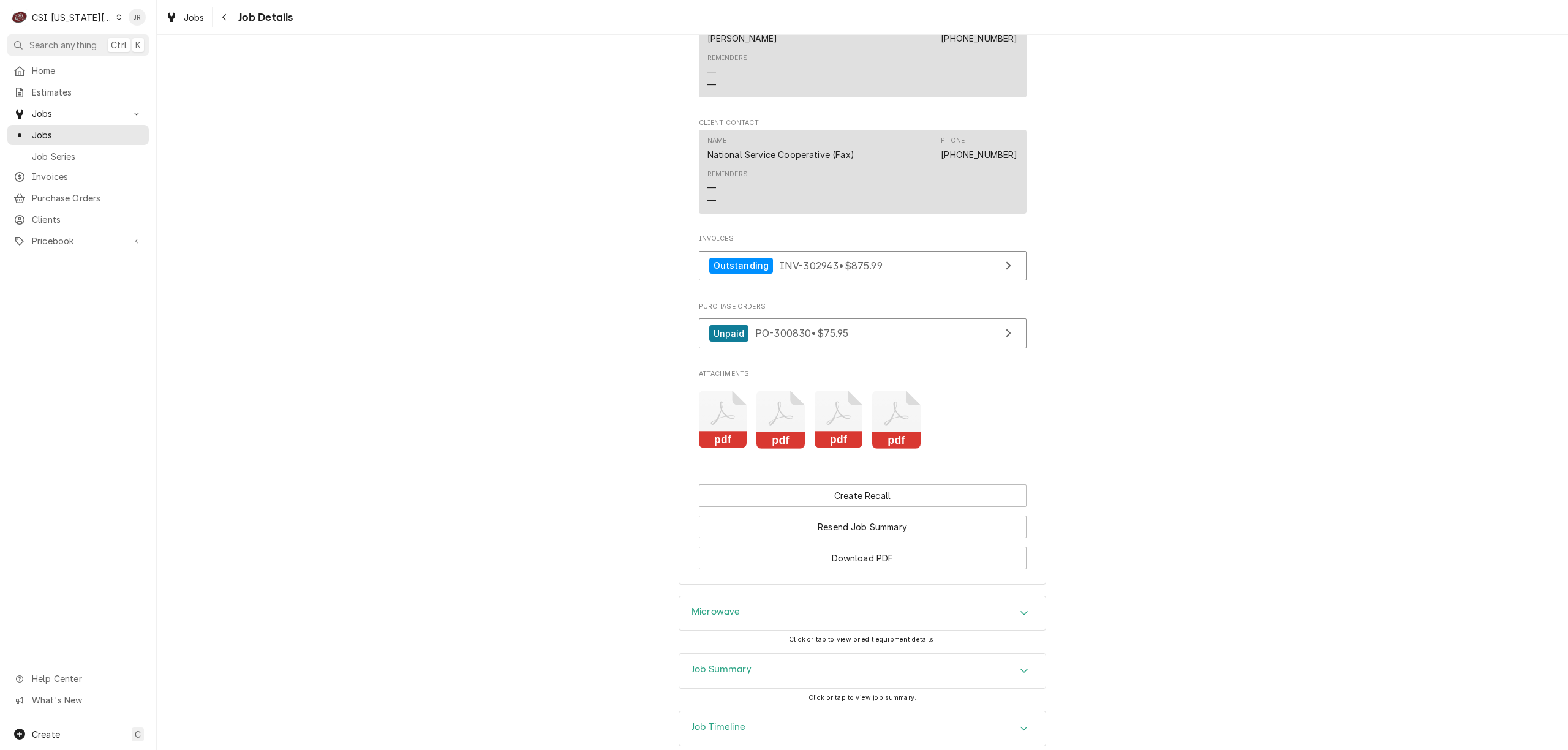
click at [887, 449] on icon "Attachments" at bounding box center [897, 420] width 49 height 58
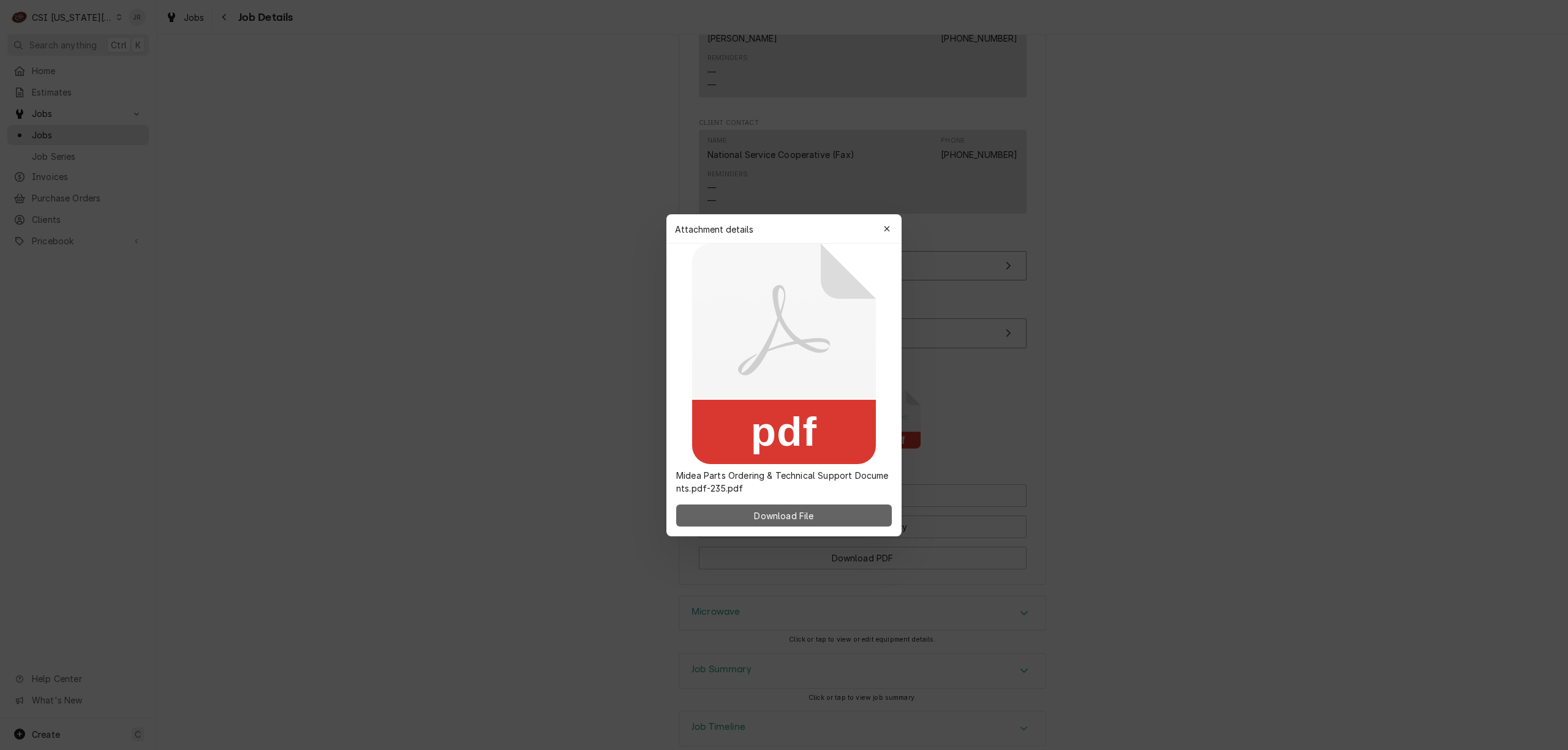
click at [820, 505] on button "Download File" at bounding box center [784, 515] width 216 height 22
click at [829, 513] on button "Download File" at bounding box center [784, 515] width 216 height 22
click at [888, 228] on icon "button" at bounding box center [887, 229] width 6 height 9
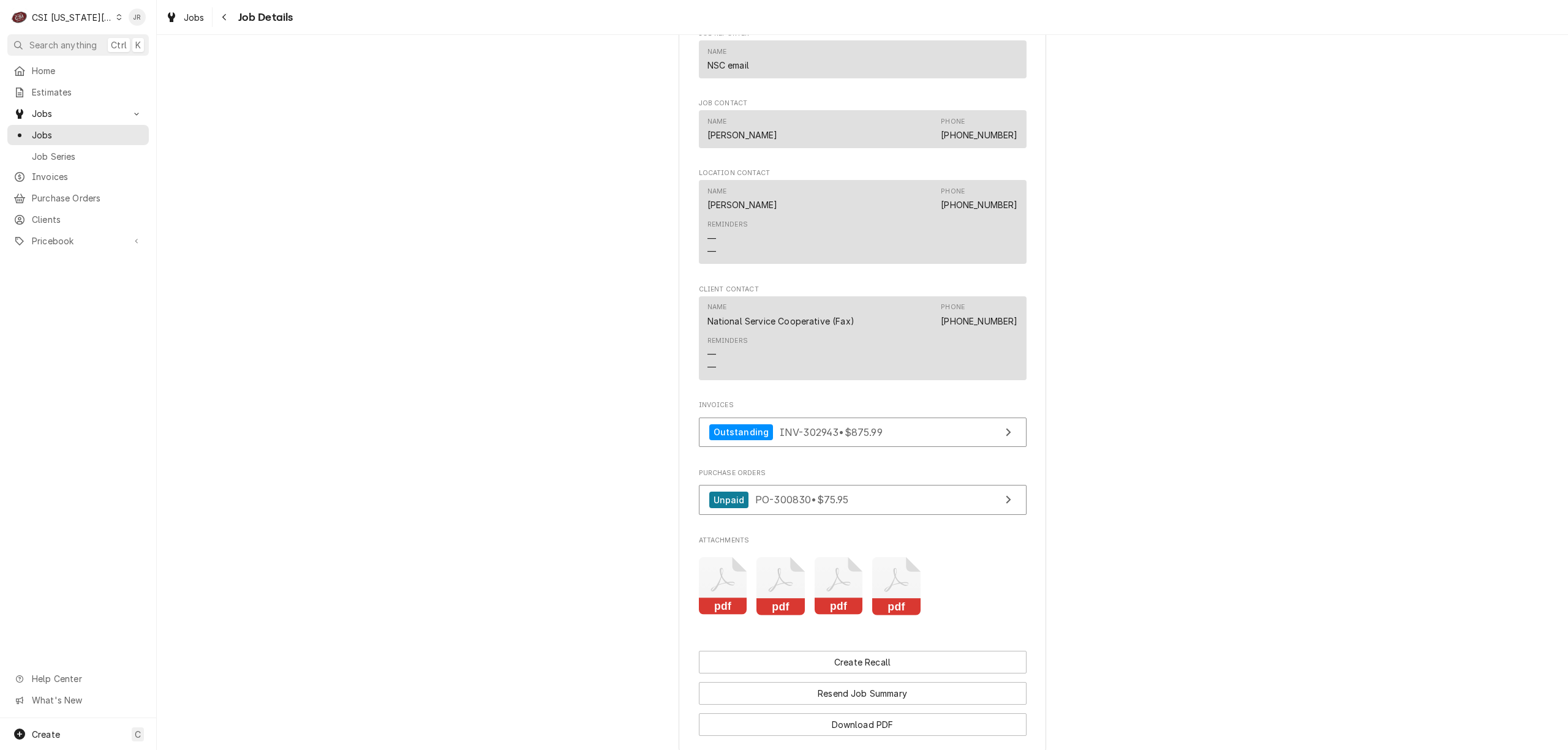
scroll to position [1715, 0]
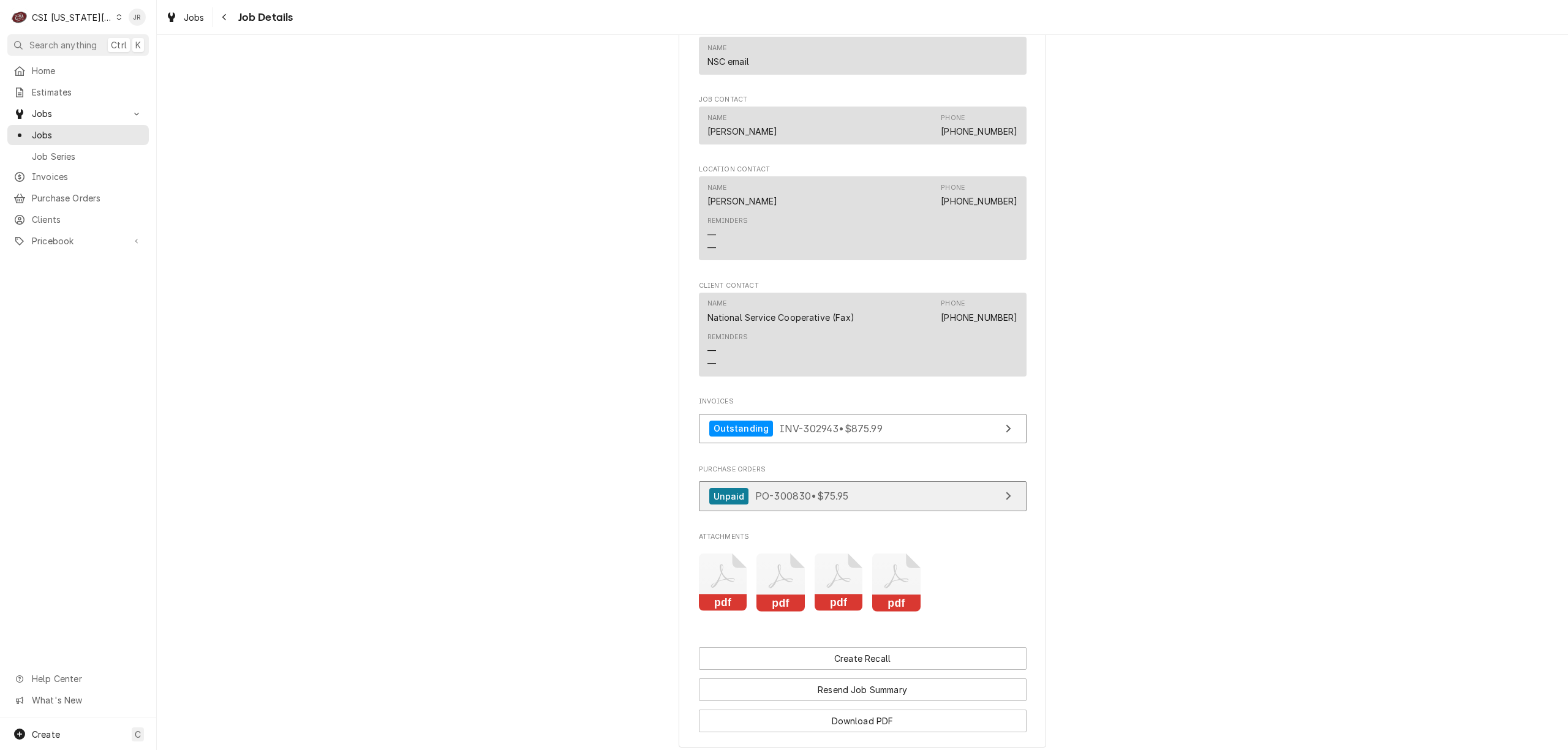
click at [797, 502] on span "PO-300830 • $75.95" at bounding box center [802, 495] width 94 height 12
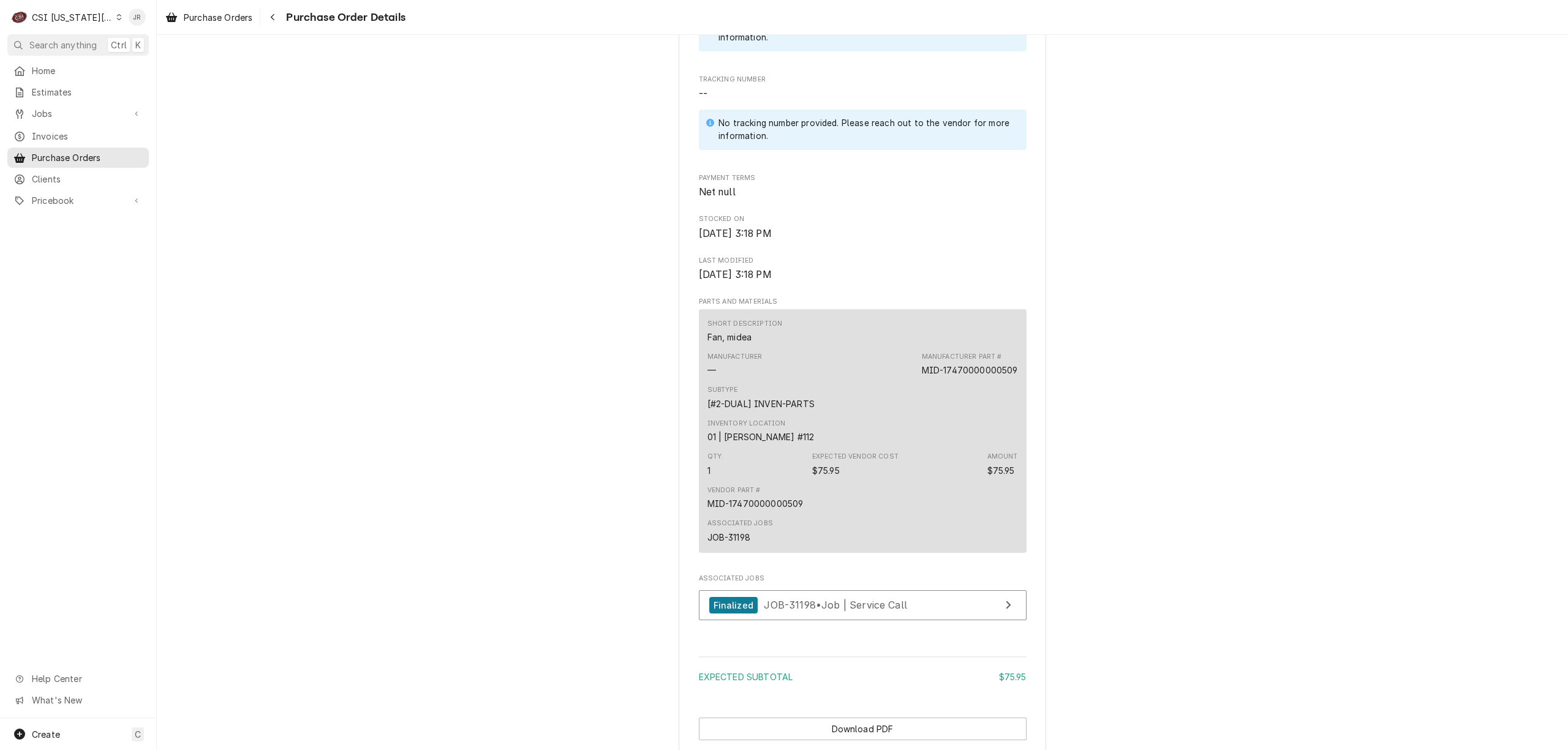
scroll to position [643, 0]
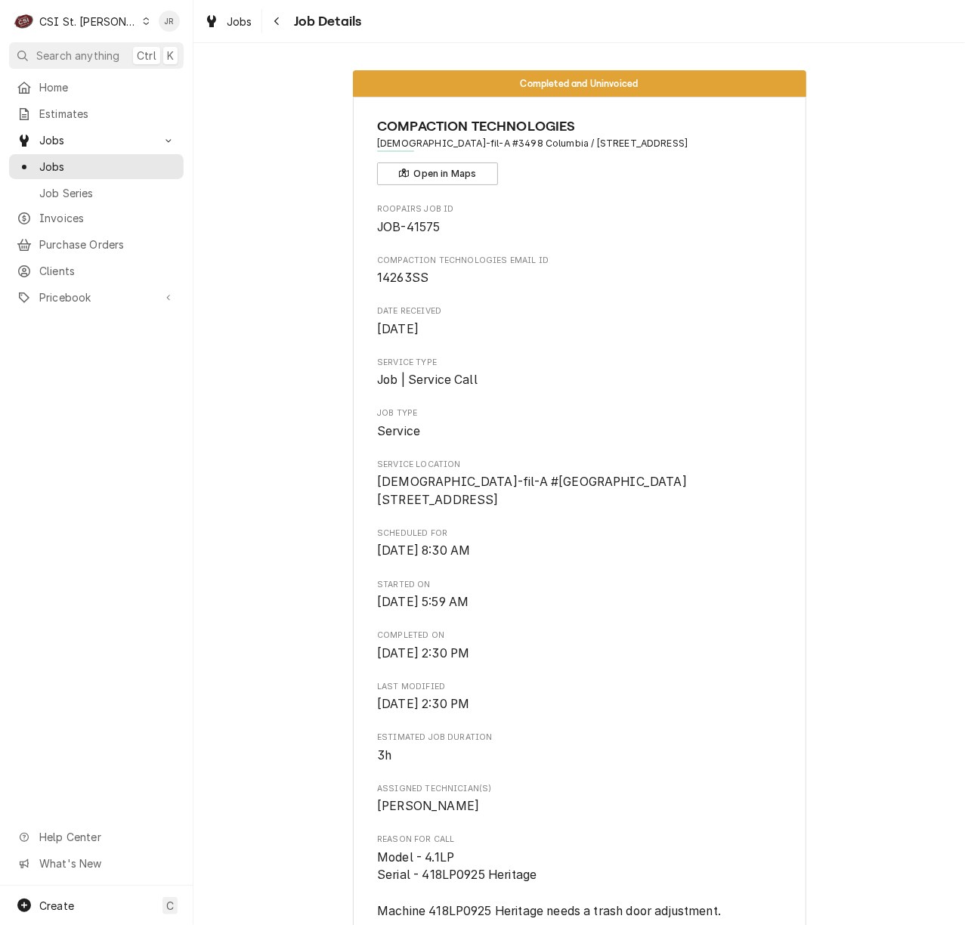
scroll to position [503, 0]
